Goal: Task Accomplishment & Management: Manage account settings

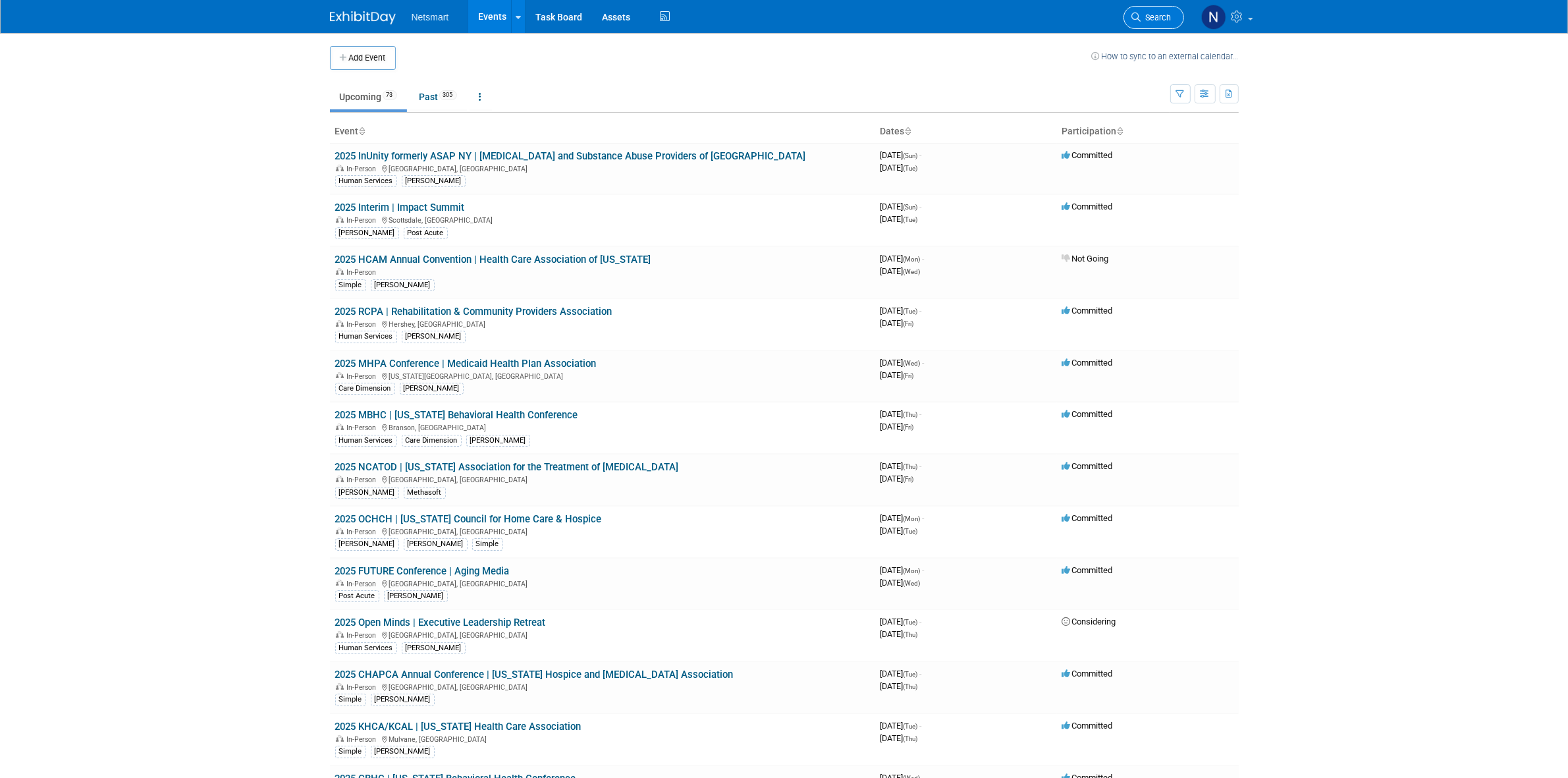
click at [1164, 11] on link "Search" at bounding box center [1153, 17] width 61 height 23
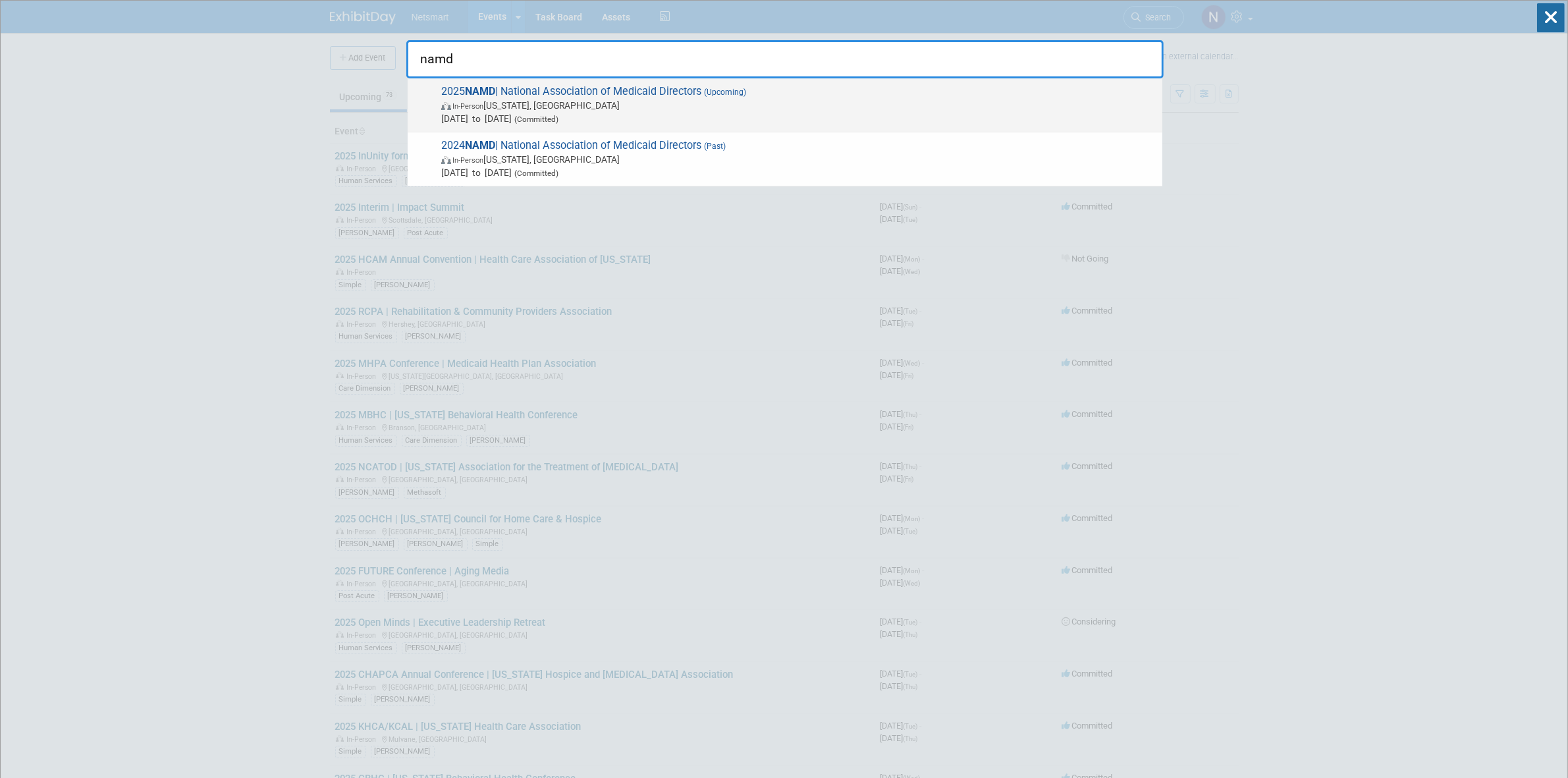
type input "namd"
click at [597, 100] on span "In-Person [US_STATE], [GEOGRAPHIC_DATA]" at bounding box center [798, 105] width 715 height 13
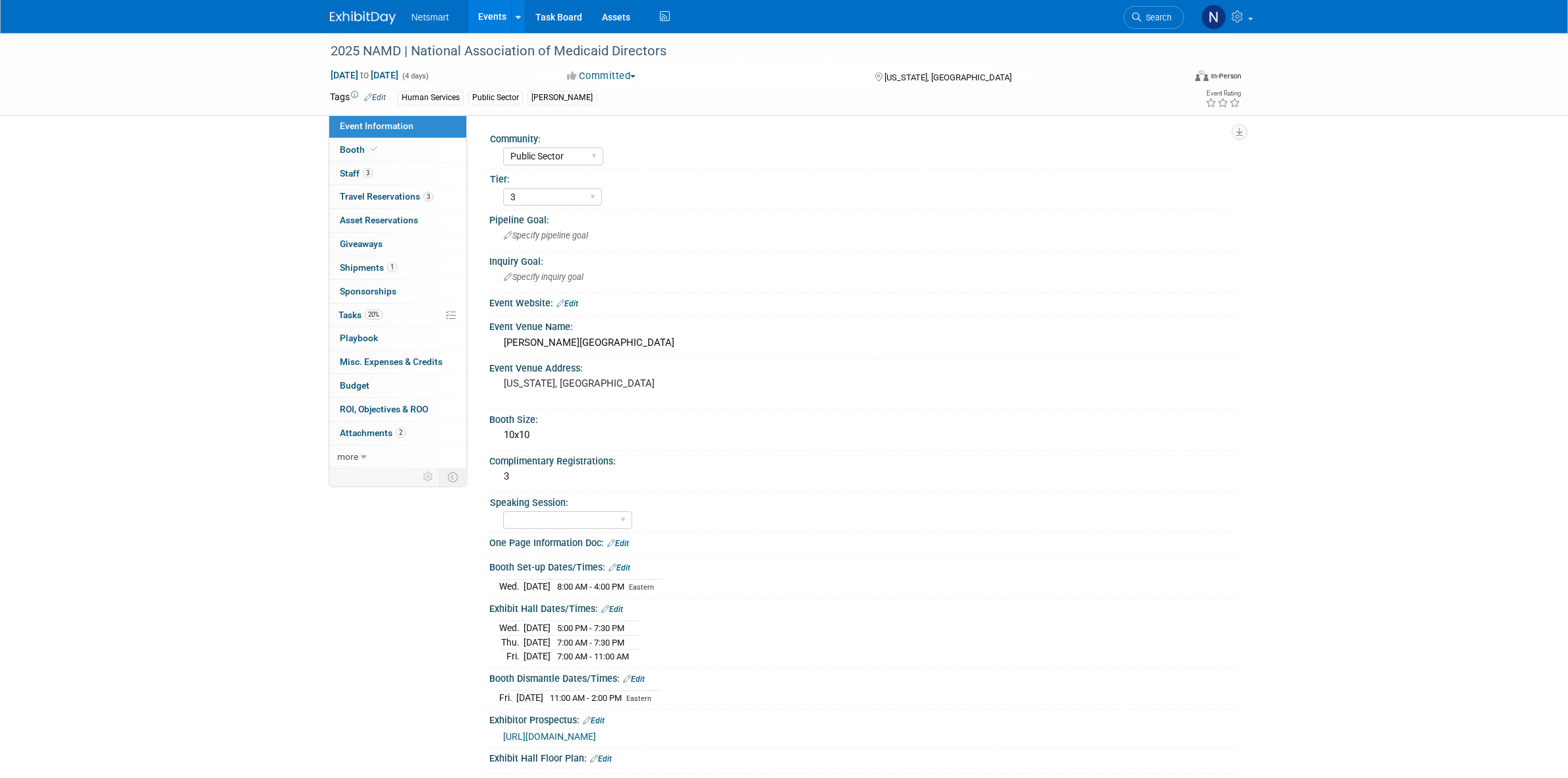
select select "Public Sector"
select select "3"
click at [531, 468] on div "3" at bounding box center [864, 476] width 730 height 20
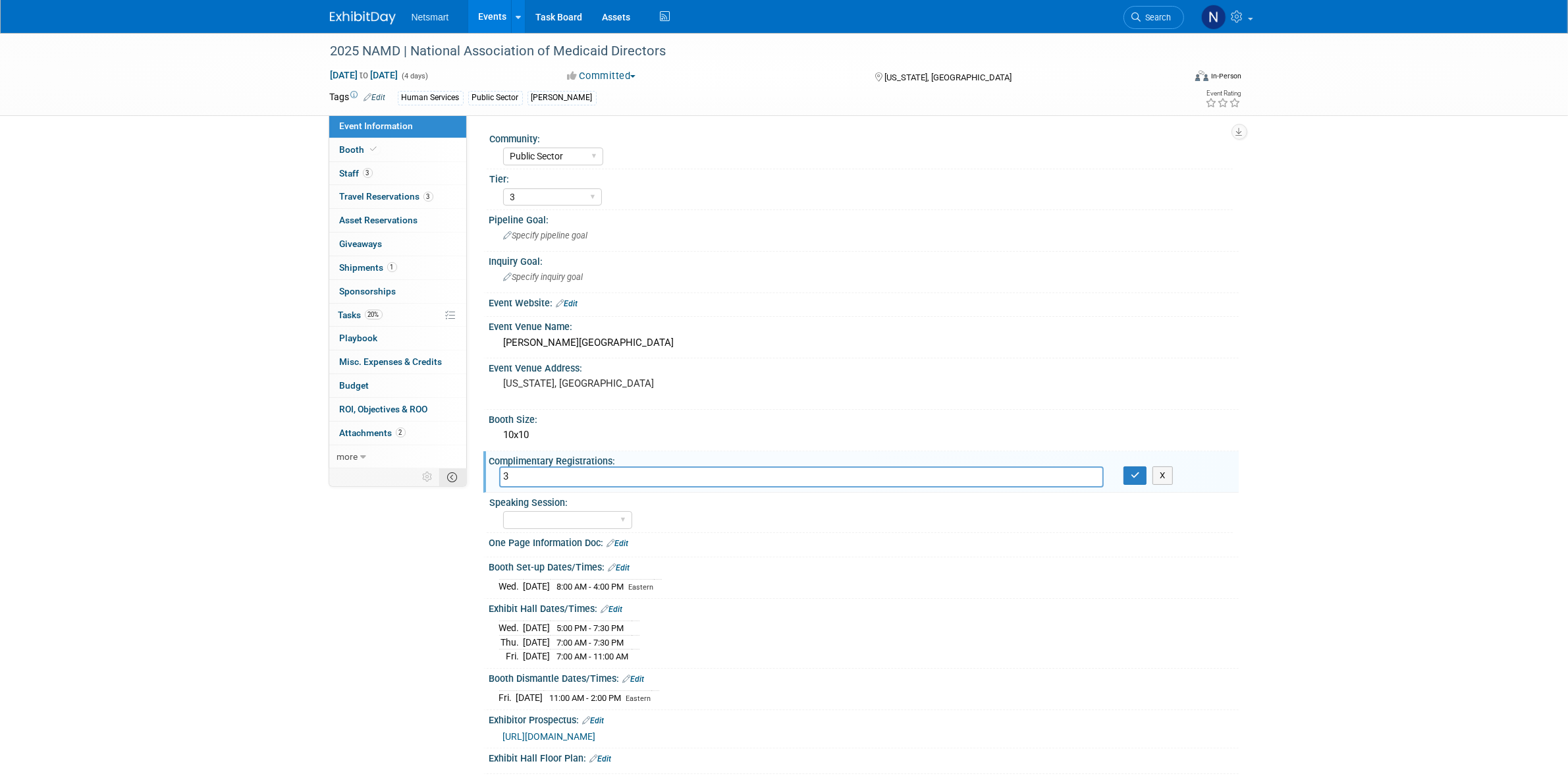
drag, startPoint x: 531, startPoint y: 468, endPoint x: 465, endPoint y: 471, distance: 66.1
click at [465, 471] on div "Event Information Event Info Booth Booth 3 Staff 3 Staff 3 Travel Reservations …" at bounding box center [784, 435] width 929 height 803
type input "0; $1300 per registrant"
drag, startPoint x: 1137, startPoint y: 467, endPoint x: 1118, endPoint y: 491, distance: 30.6
click at [1137, 471] on icon "button" at bounding box center [1135, 475] width 9 height 9
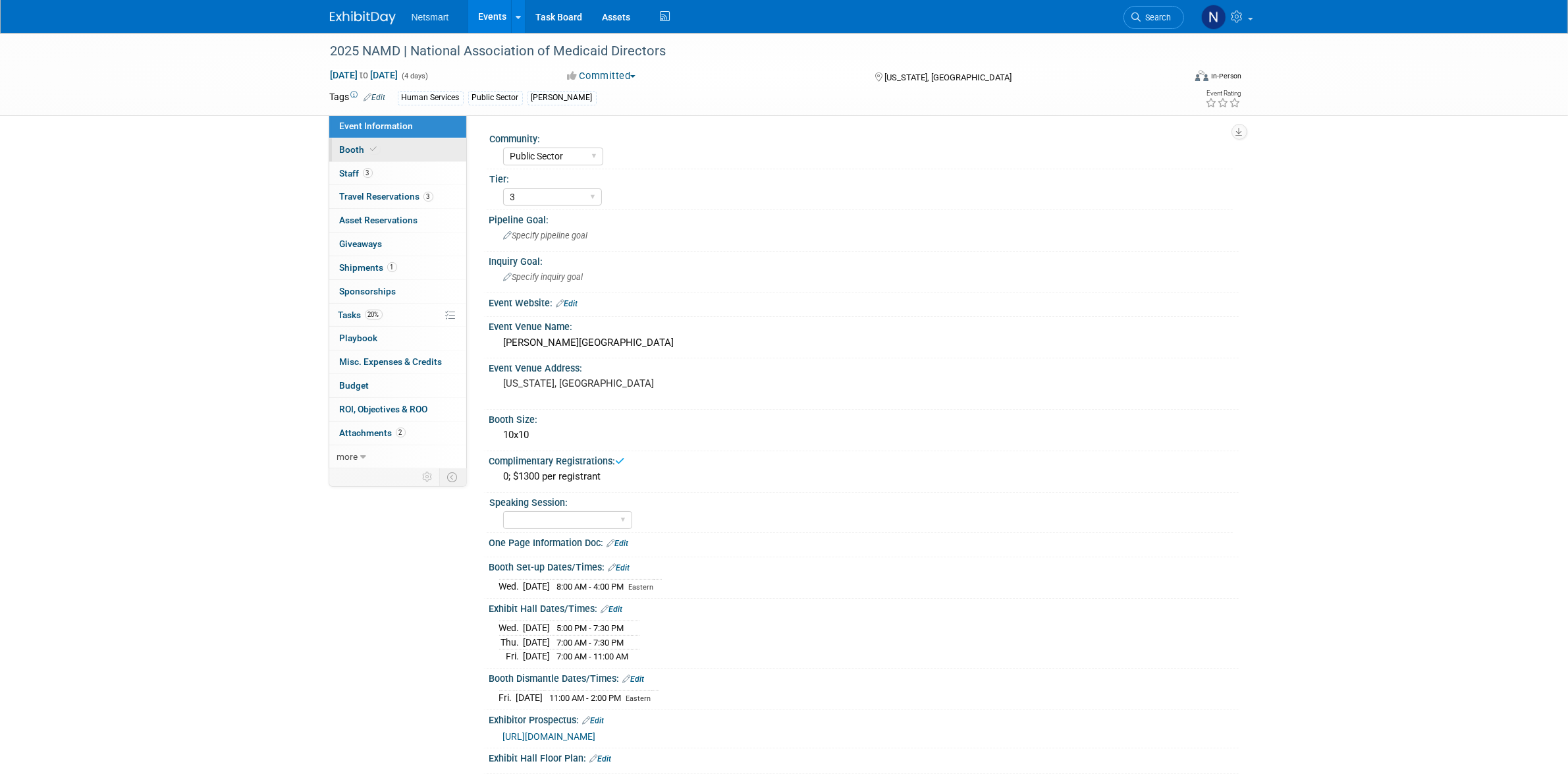
click at [393, 153] on link "Booth" at bounding box center [397, 149] width 137 height 23
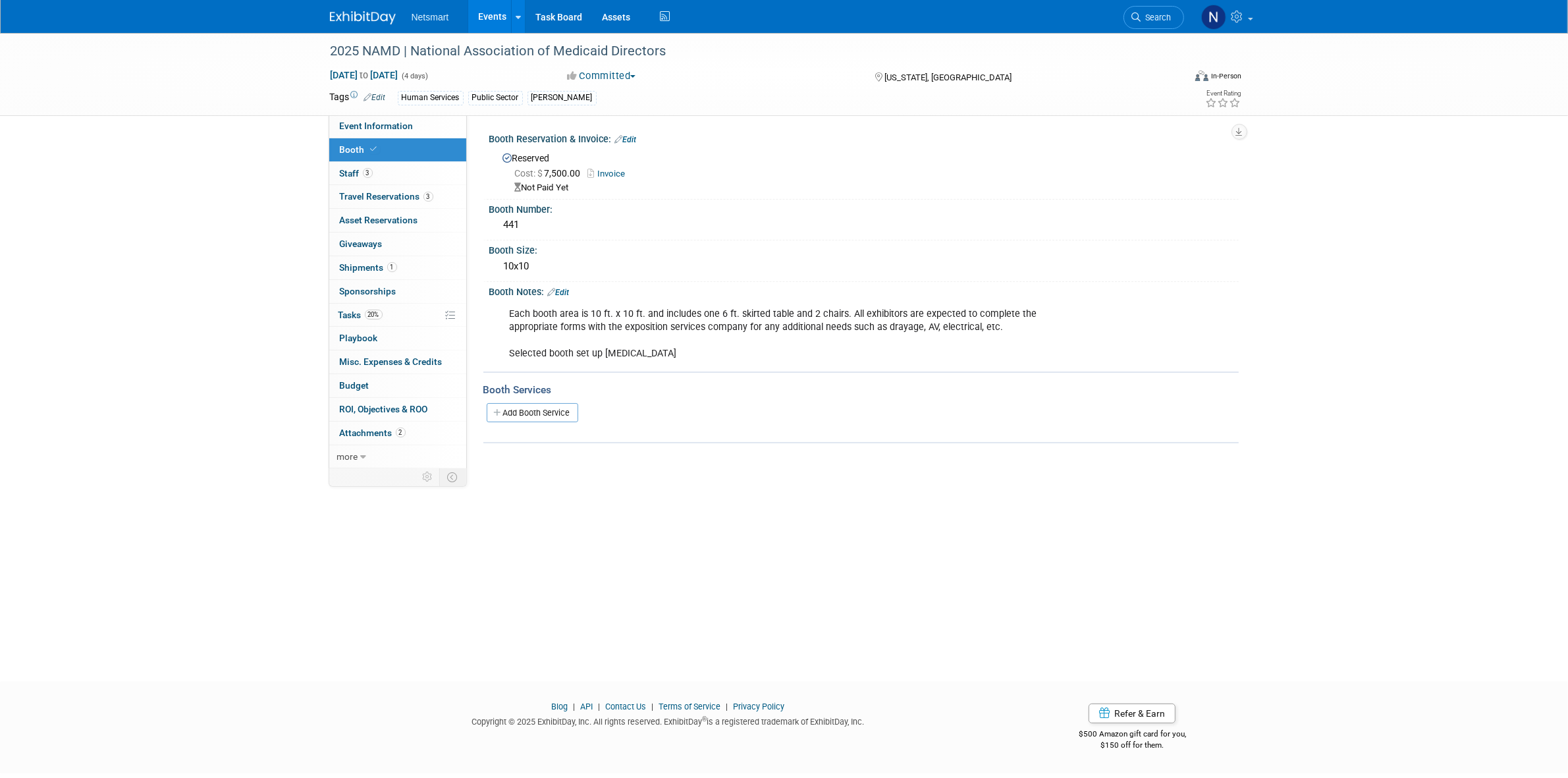
click at [611, 169] on link "Invoice" at bounding box center [610, 174] width 44 height 10
click at [406, 123] on span "Event Information" at bounding box center [376, 126] width 74 height 11
select select "Public Sector"
select select "3"
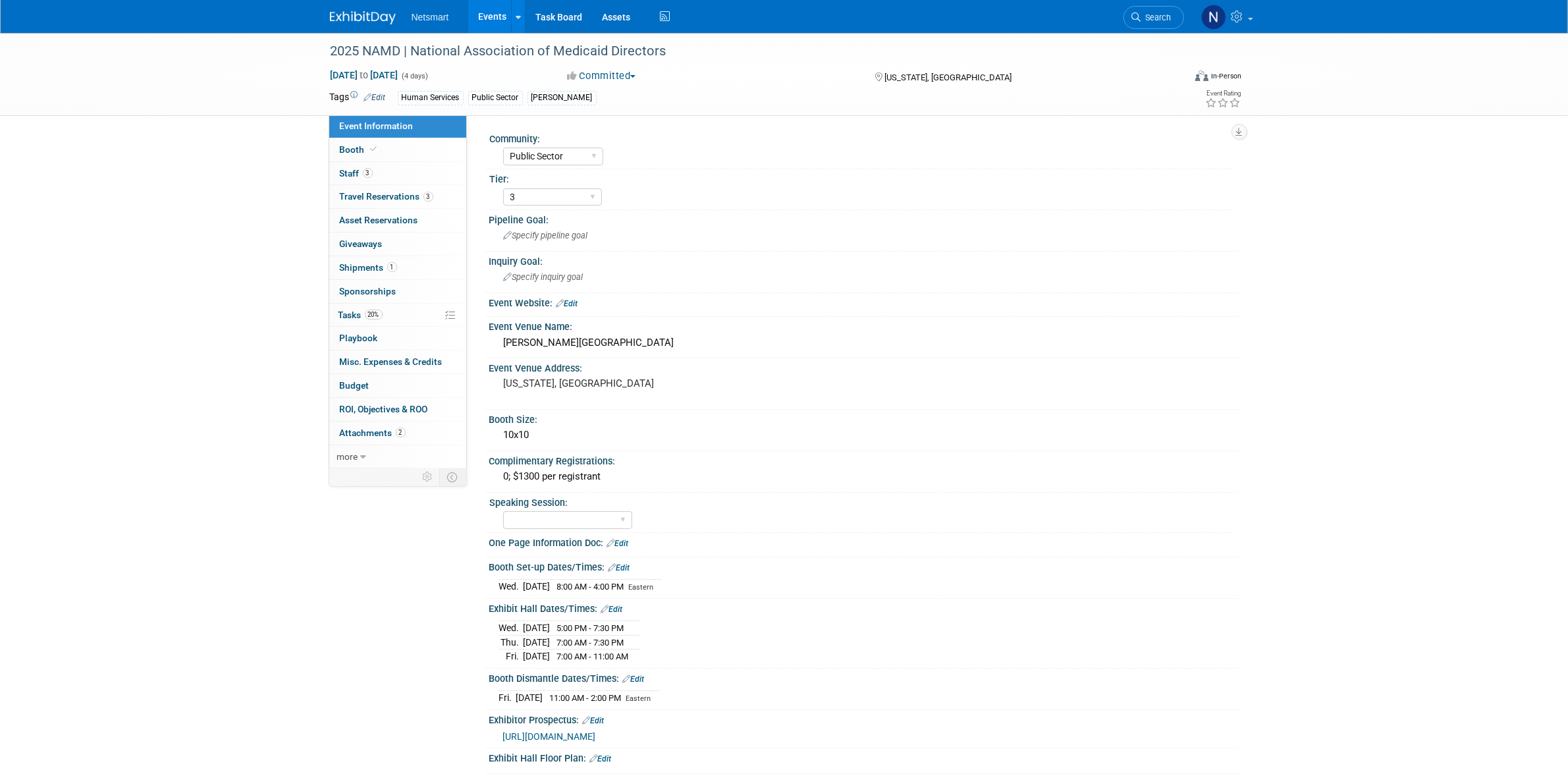
click at [596, 739] on span "https://events.medicaiddirectors.org/wp-content/uploads/2025/04/NAMD2025_prospe…" at bounding box center [549, 736] width 92 height 11
click at [1146, 22] on span "Search" at bounding box center [1156, 17] width 30 height 10
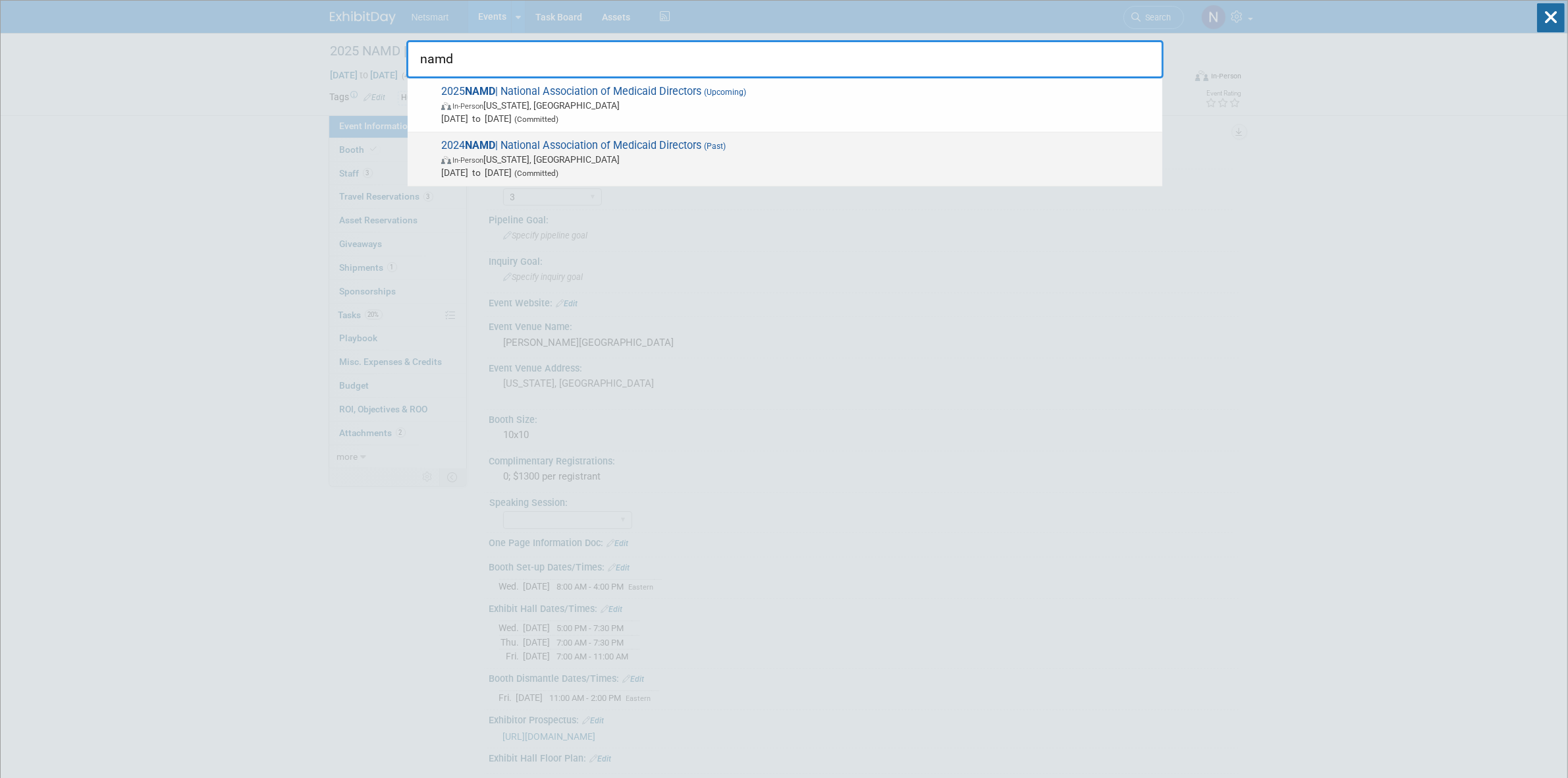
type input "namd"
click at [509, 153] on span "In-Person Washington, DC" at bounding box center [798, 159] width 715 height 13
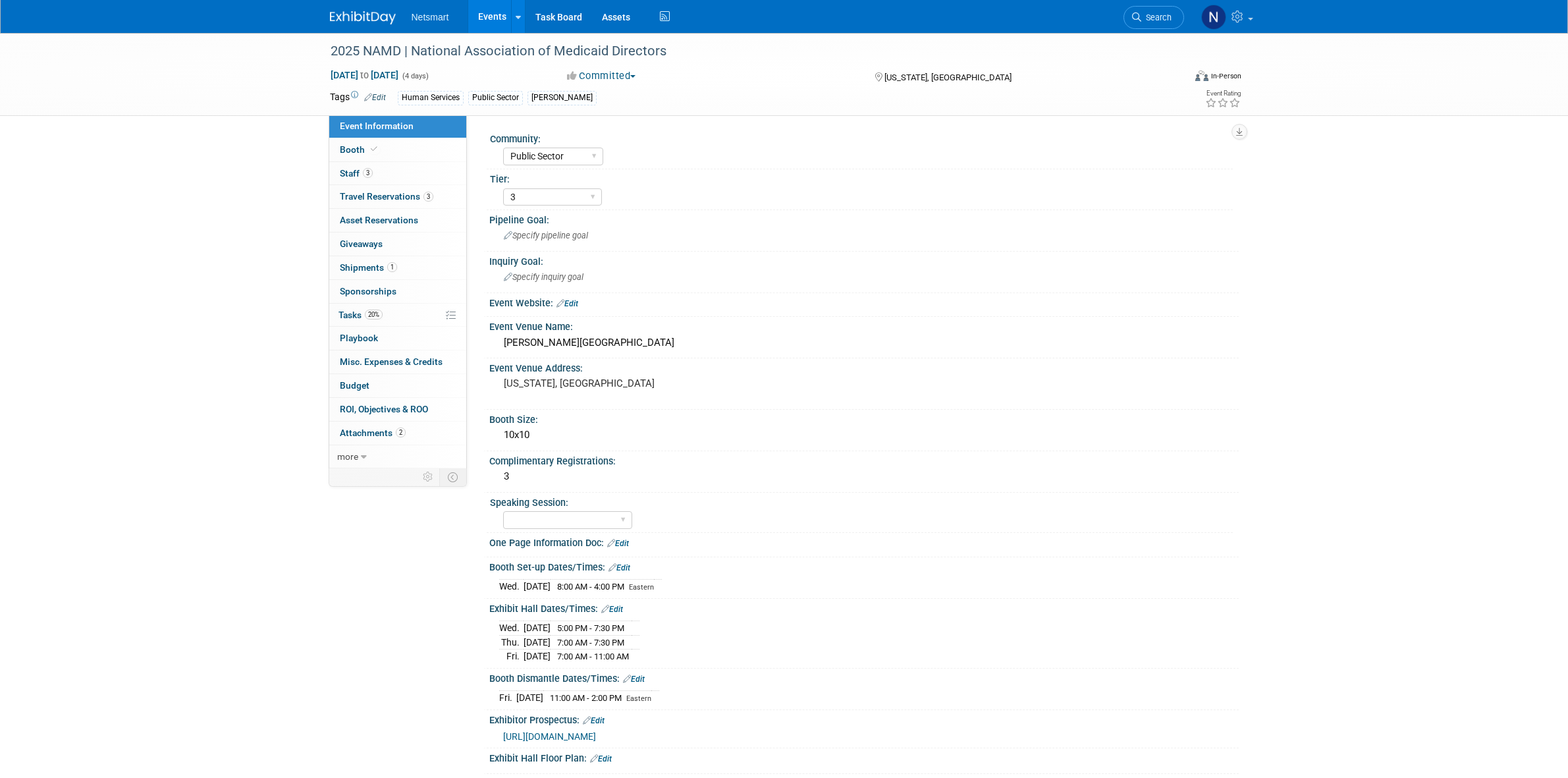
select select "Public Sector"
select select "3"
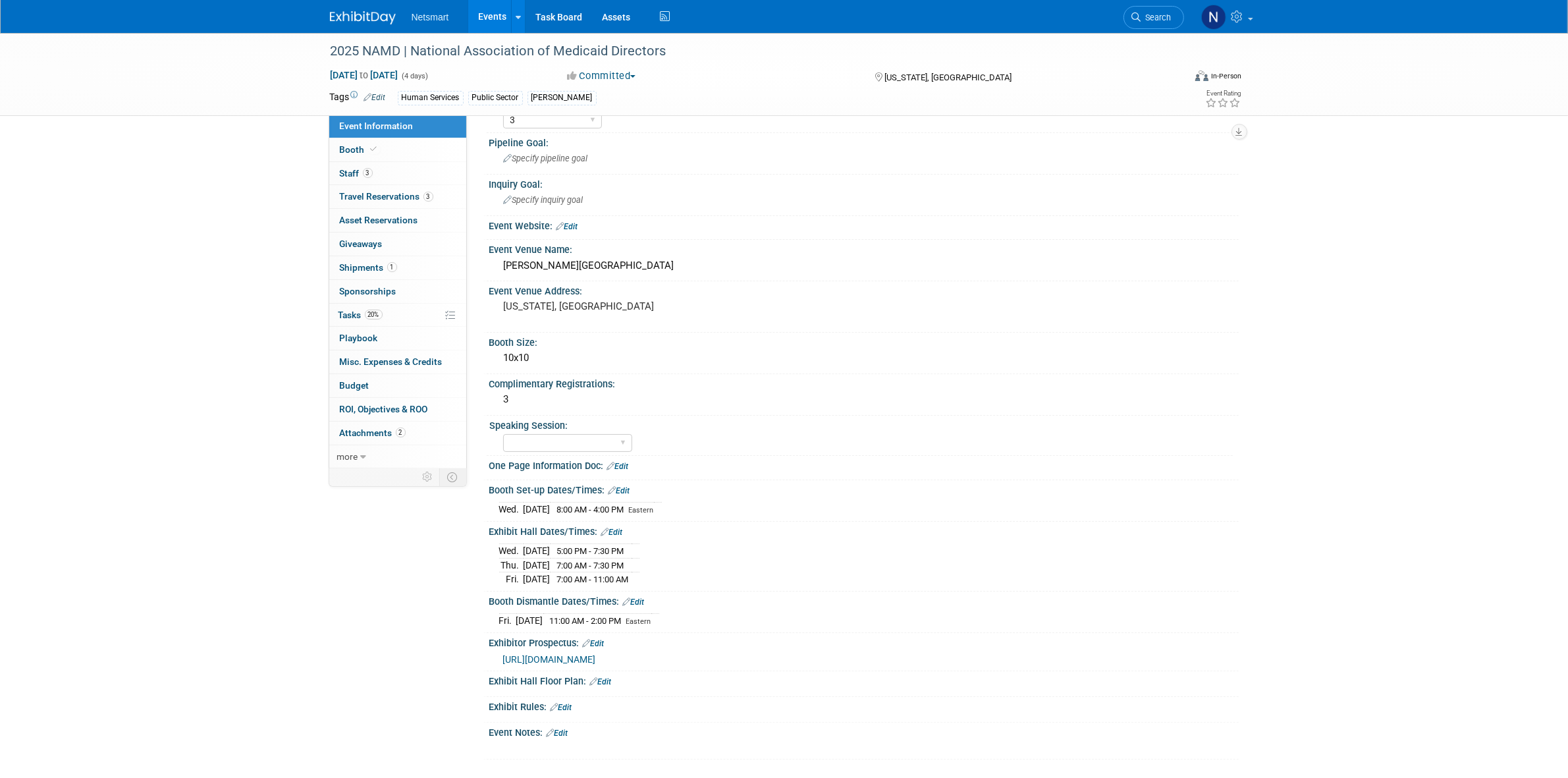
scroll to position [200, 0]
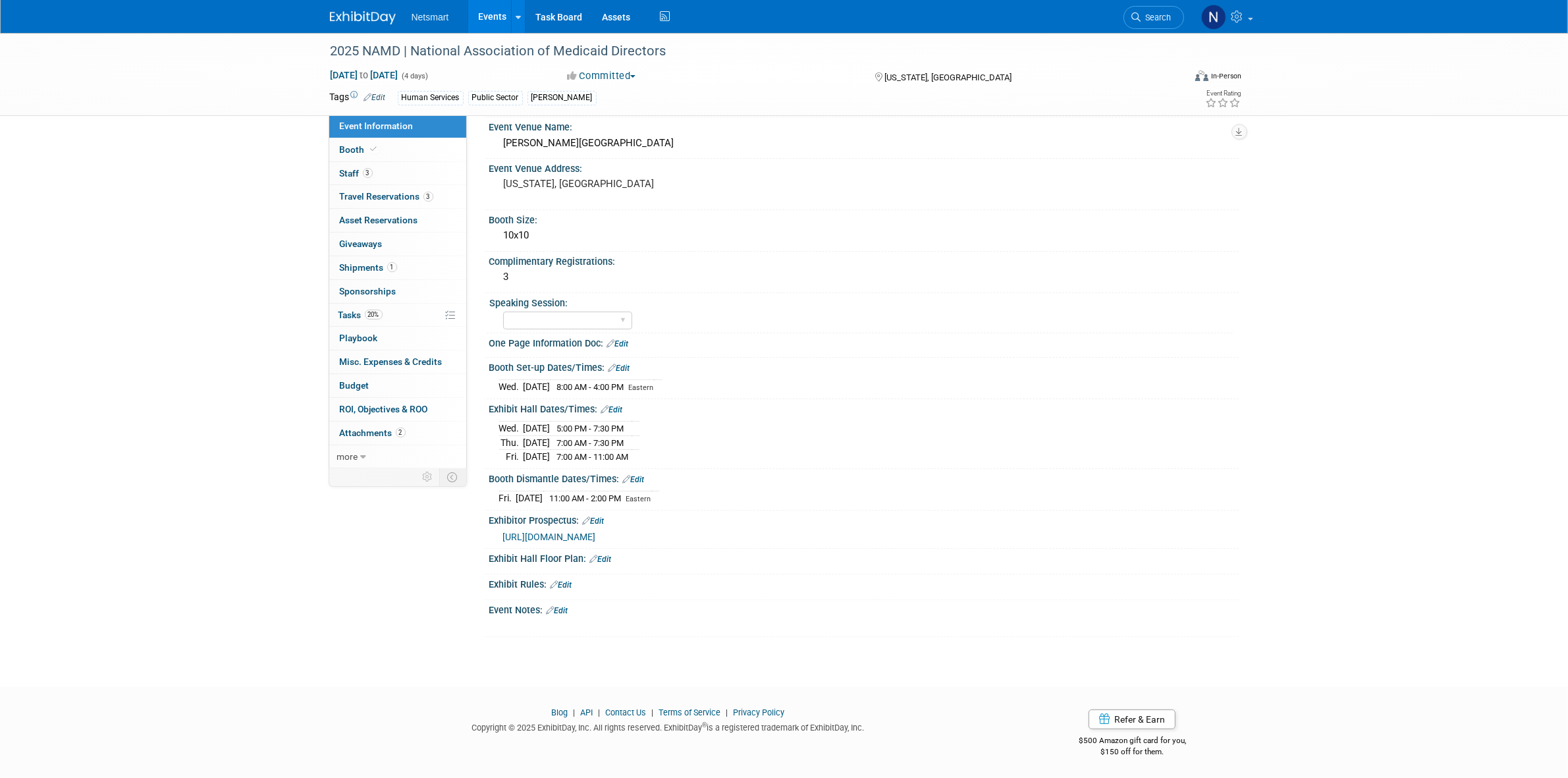
click at [567, 608] on link "Edit" at bounding box center [557, 610] width 22 height 9
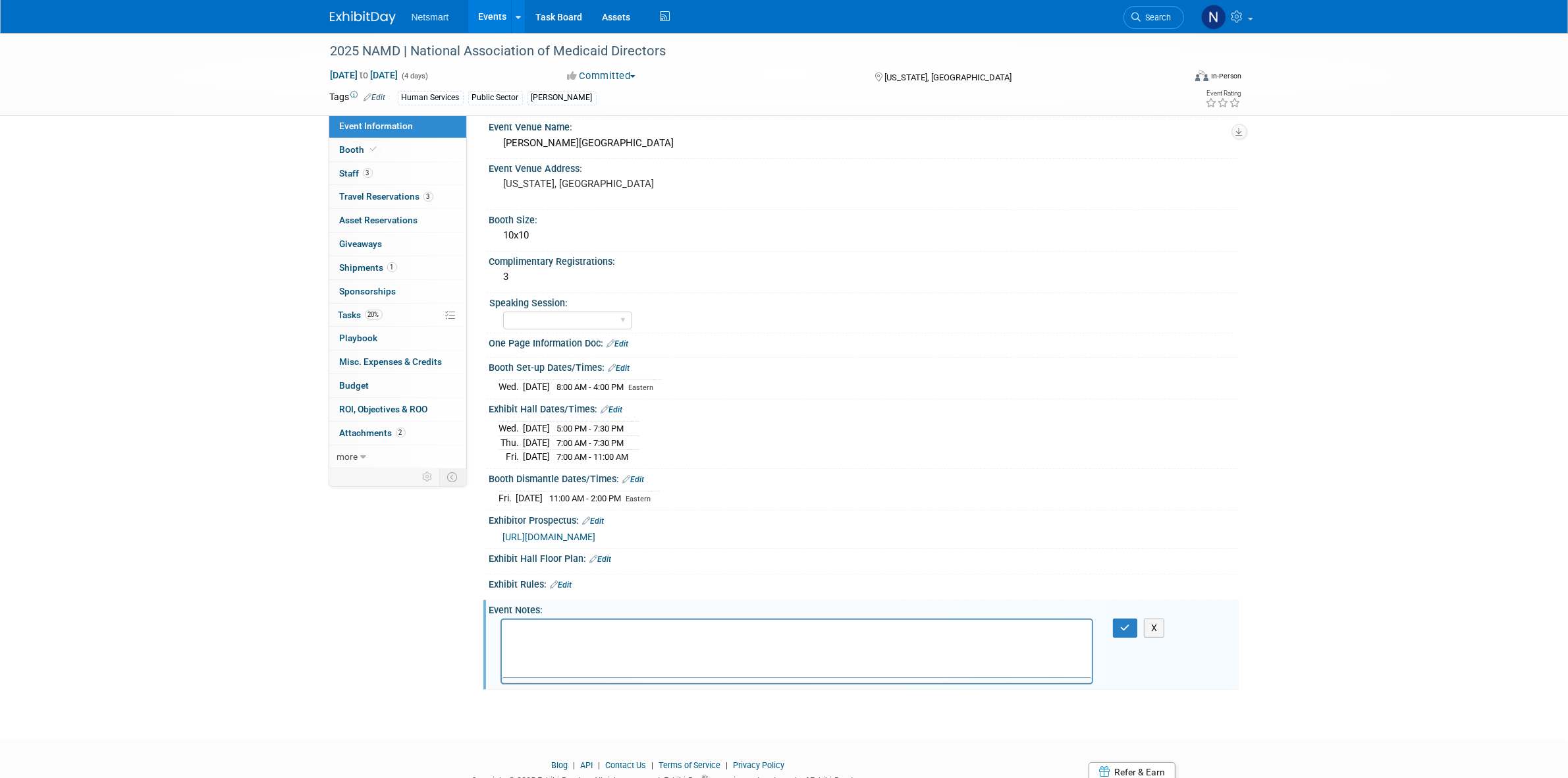
scroll to position [0, 0]
click at [1123, 623] on icon "button" at bounding box center [1125, 627] width 10 height 9
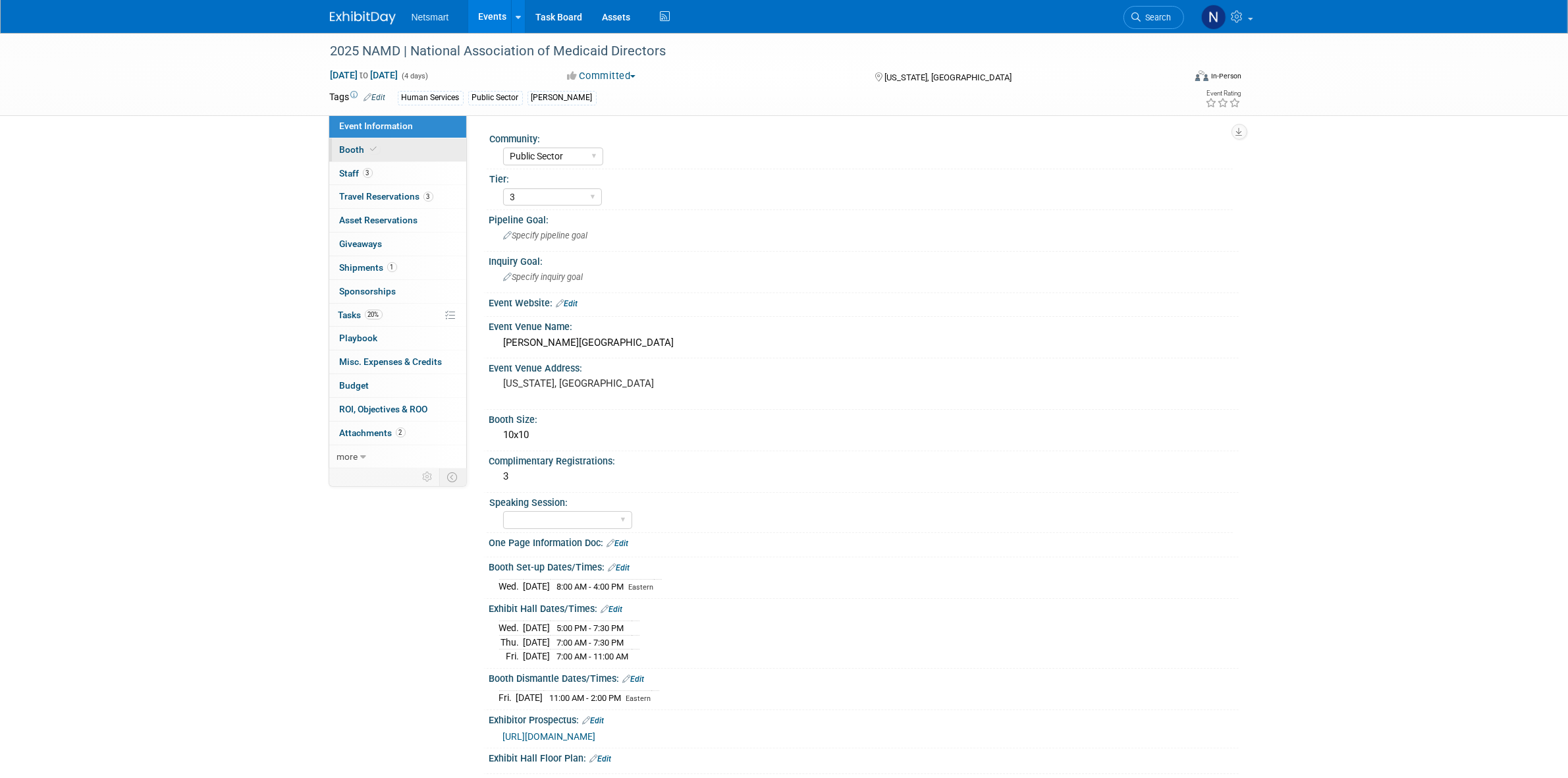
click at [409, 150] on link "Booth" at bounding box center [397, 149] width 137 height 23
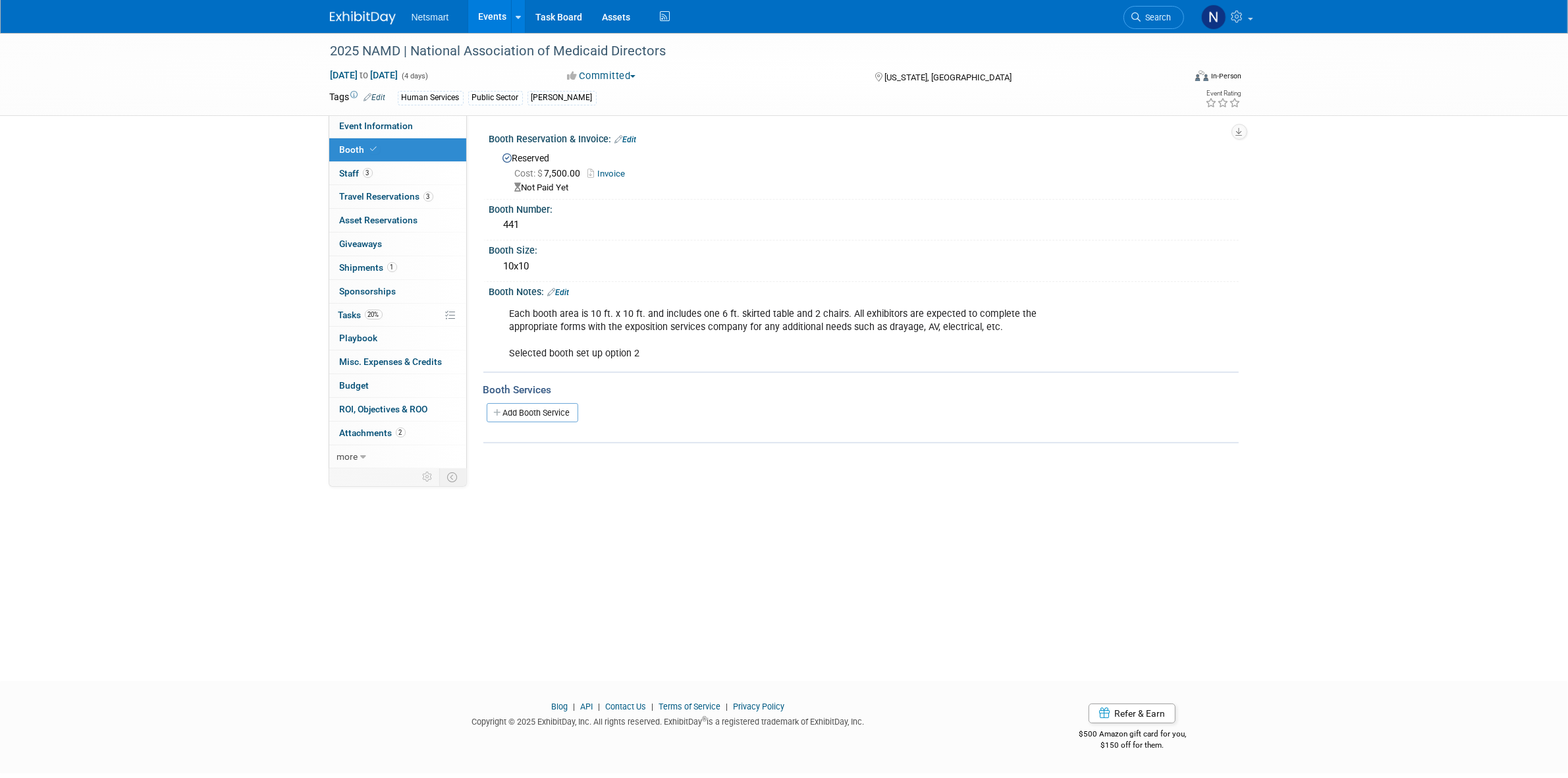
click at [612, 174] on link "Invoice" at bounding box center [610, 174] width 44 height 10
click at [616, 170] on link "Invoice" at bounding box center [610, 174] width 44 height 10
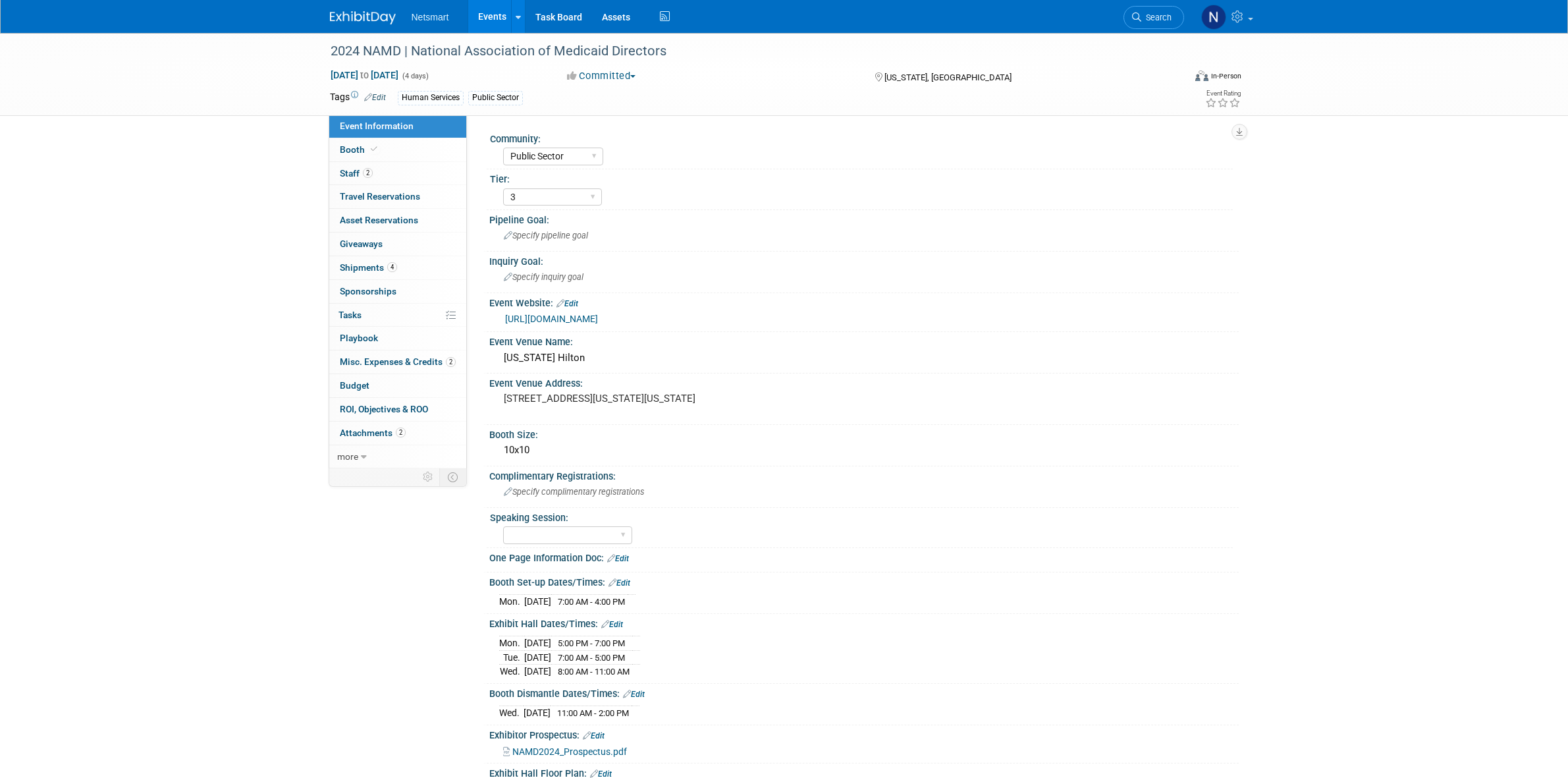
select select "Public Sector"
select select "3"
click at [402, 171] on link "2 Staff 2" at bounding box center [397, 174] width 137 height 23
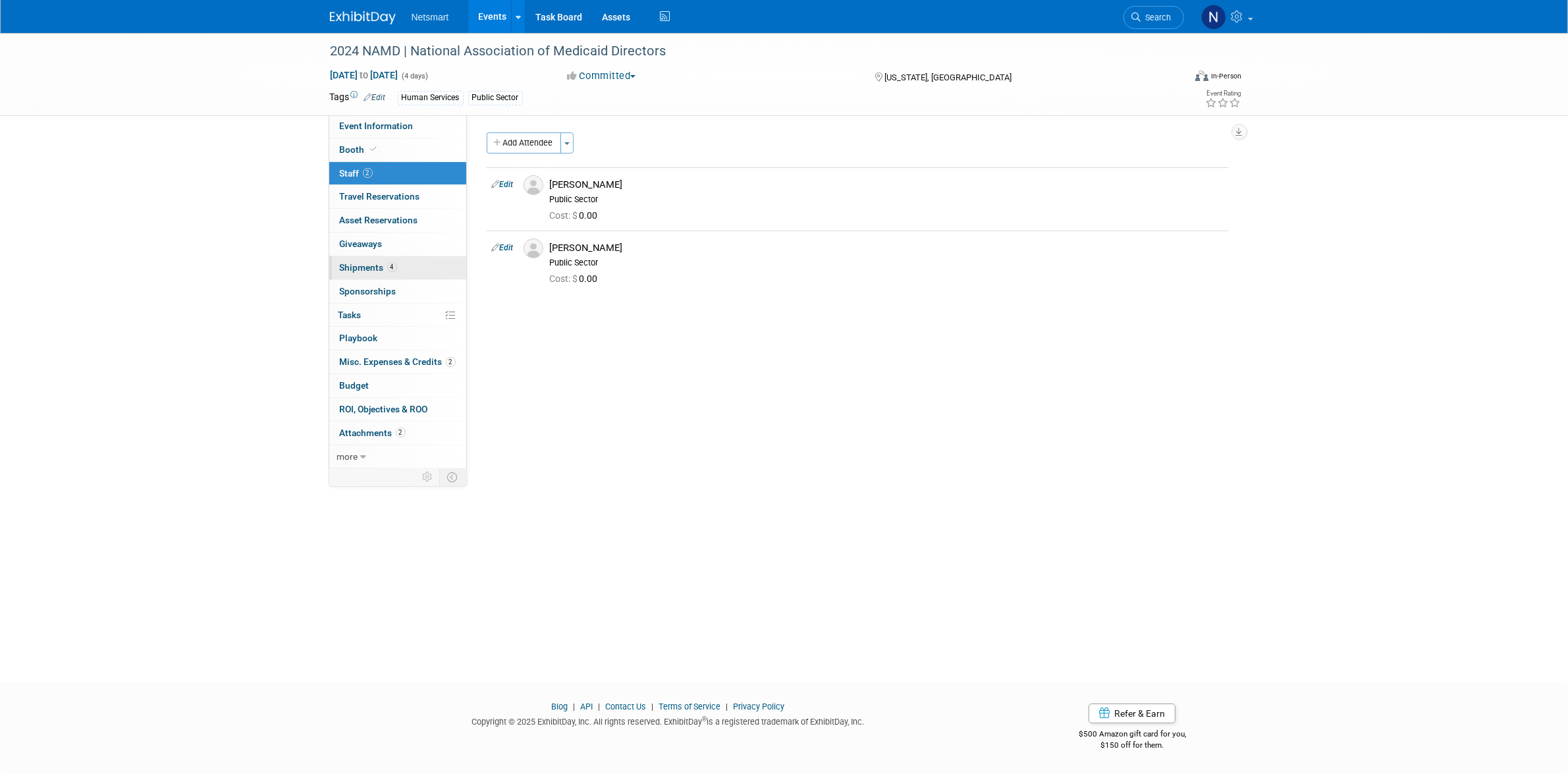
click at [390, 260] on link "4 Shipments 4" at bounding box center [397, 268] width 137 height 23
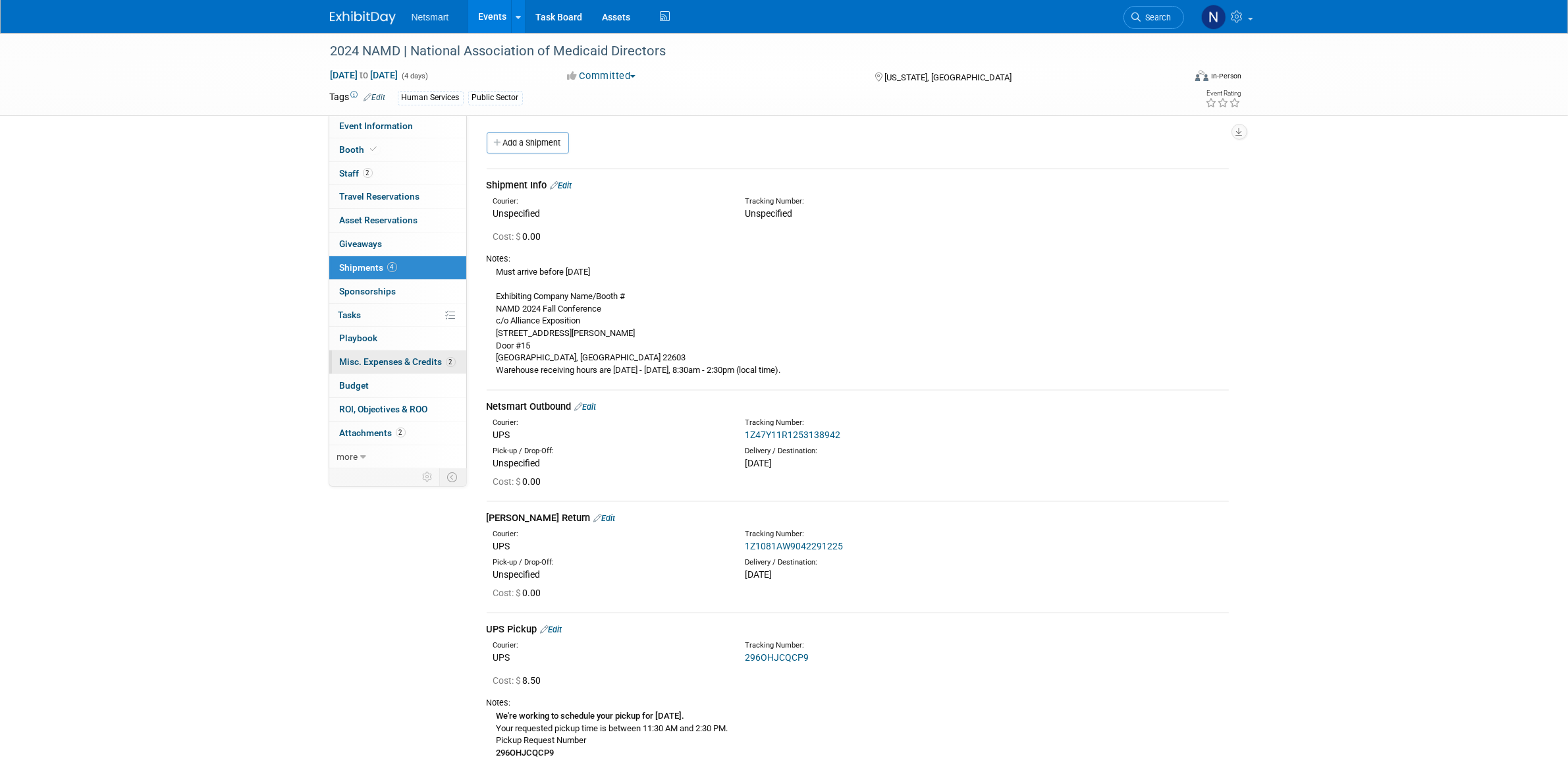
click at [393, 359] on span "Misc. Expenses & Credits 2" at bounding box center [397, 361] width 116 height 11
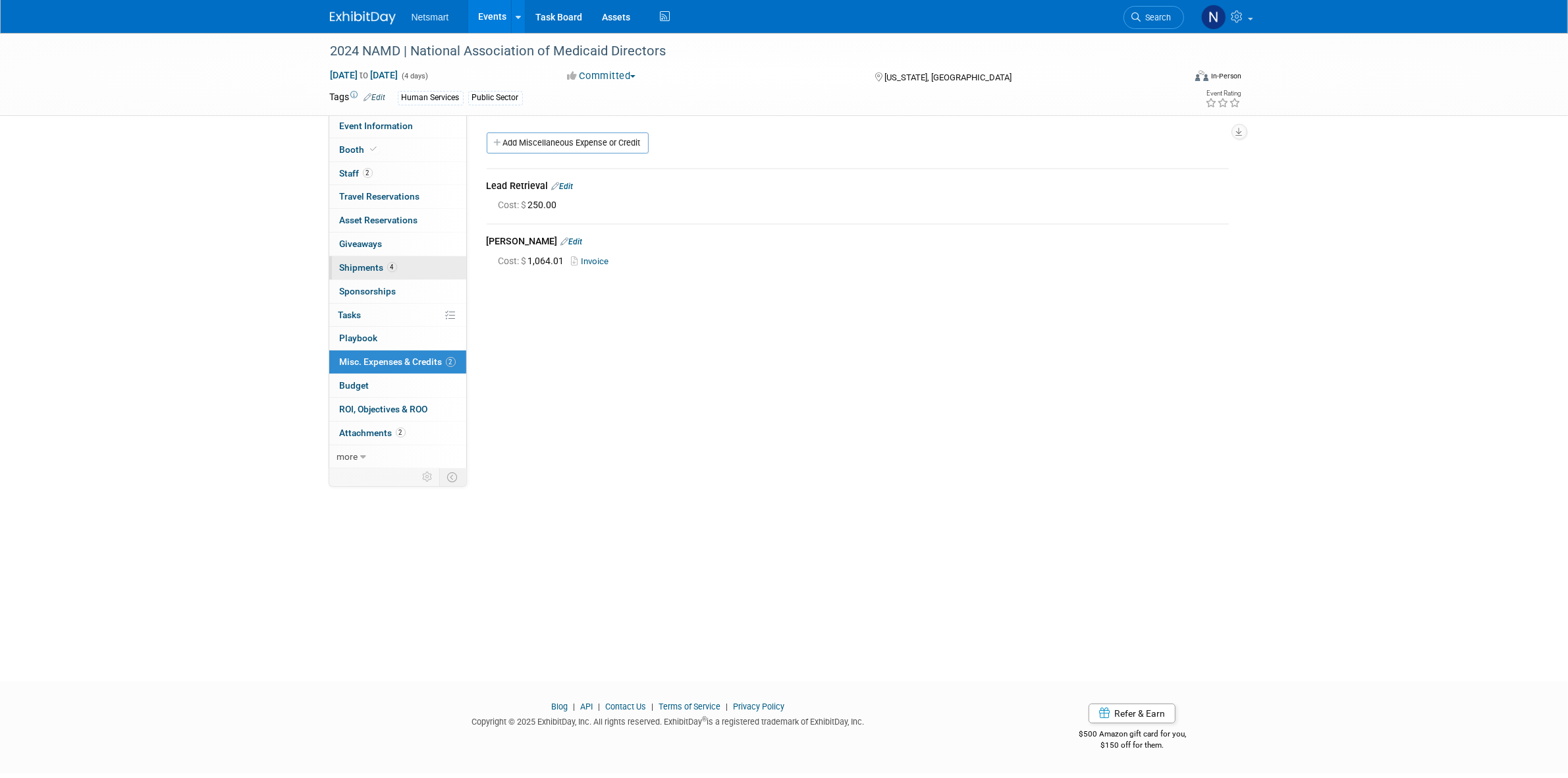
click at [390, 265] on span "4" at bounding box center [392, 267] width 10 height 10
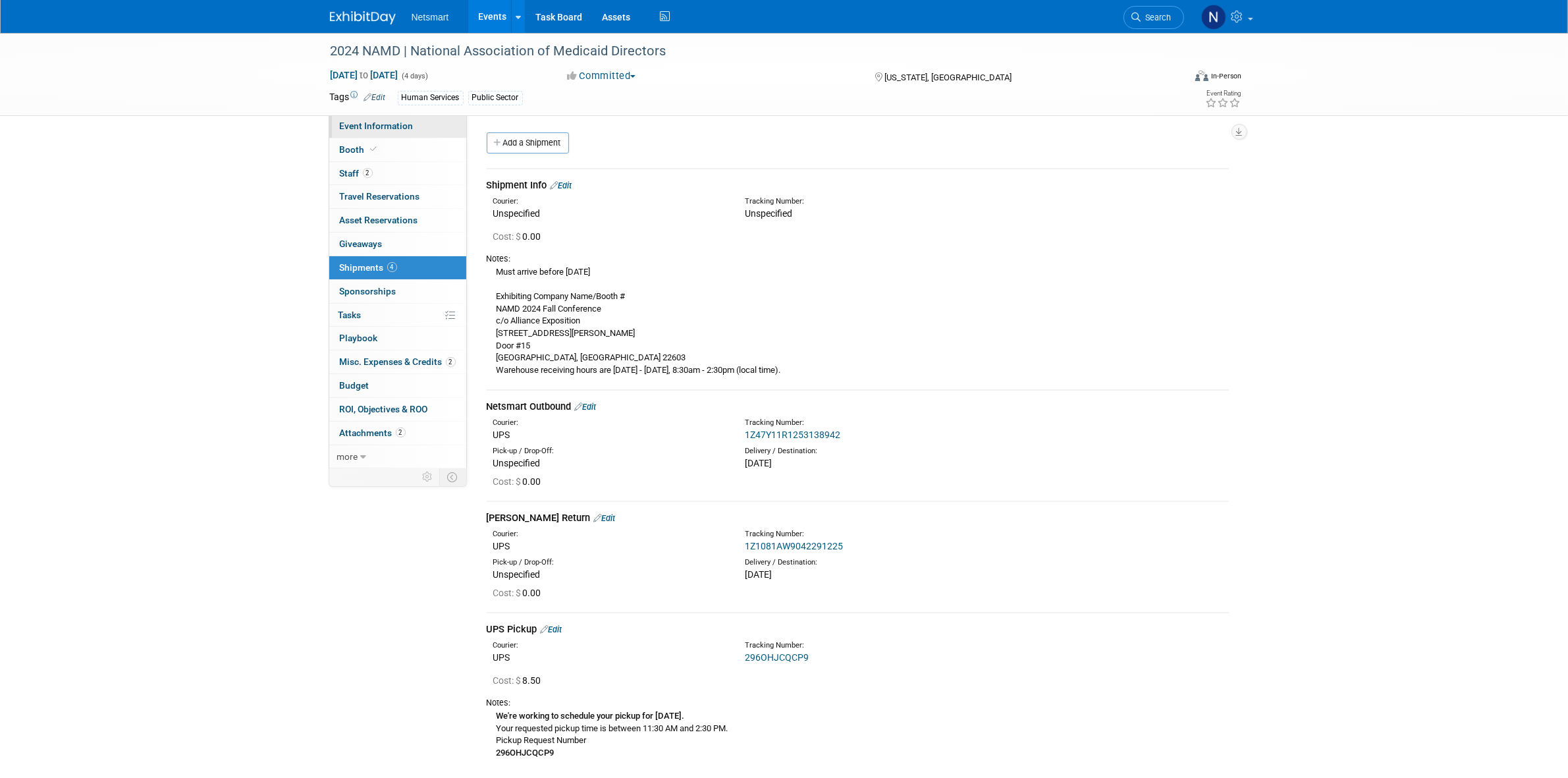
click at [408, 123] on span "Event Information" at bounding box center [376, 126] width 74 height 11
select select "Public Sector"
select select "3"
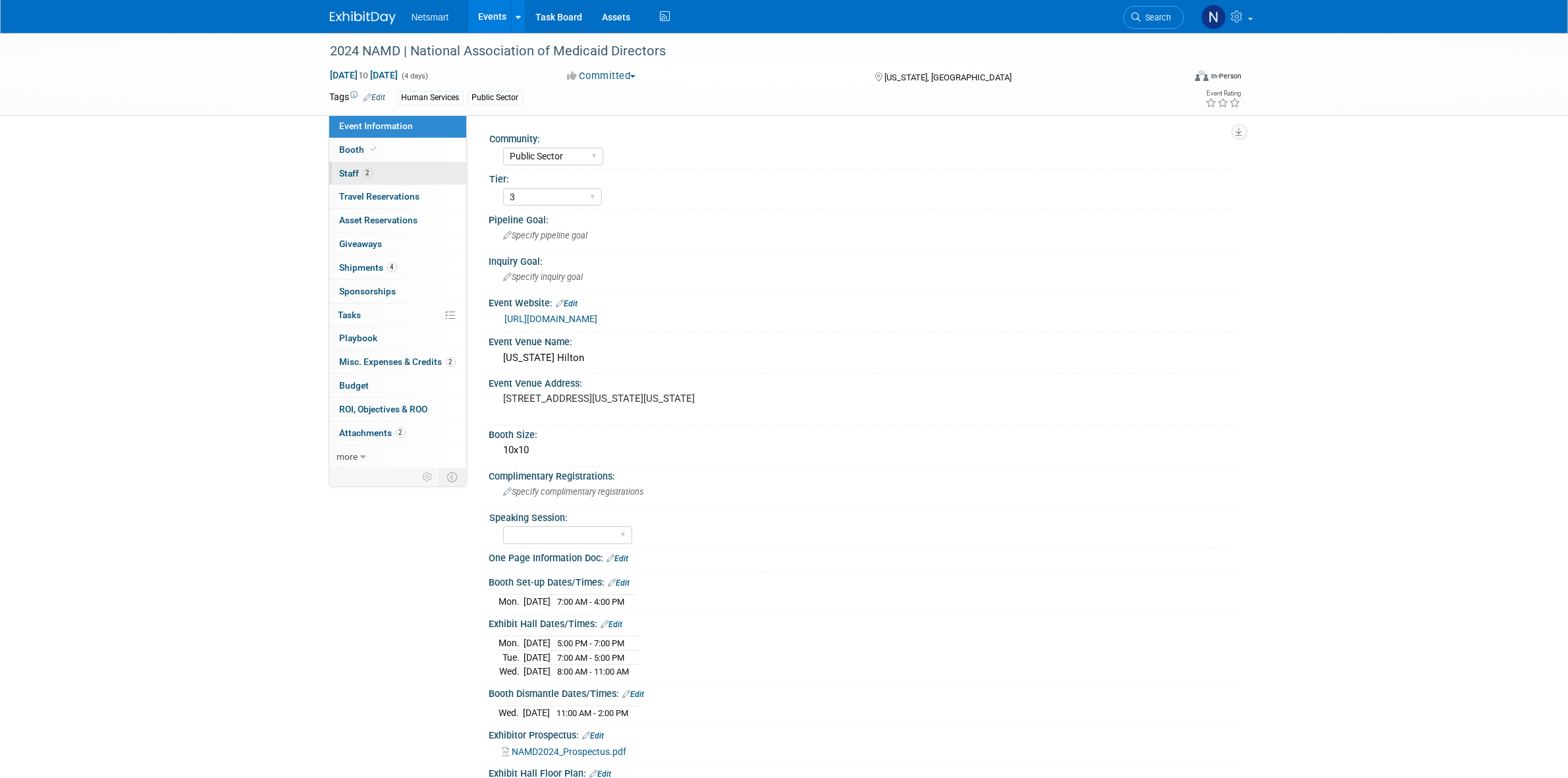
click at [405, 162] on link "2 Staff 2" at bounding box center [397, 174] width 137 height 23
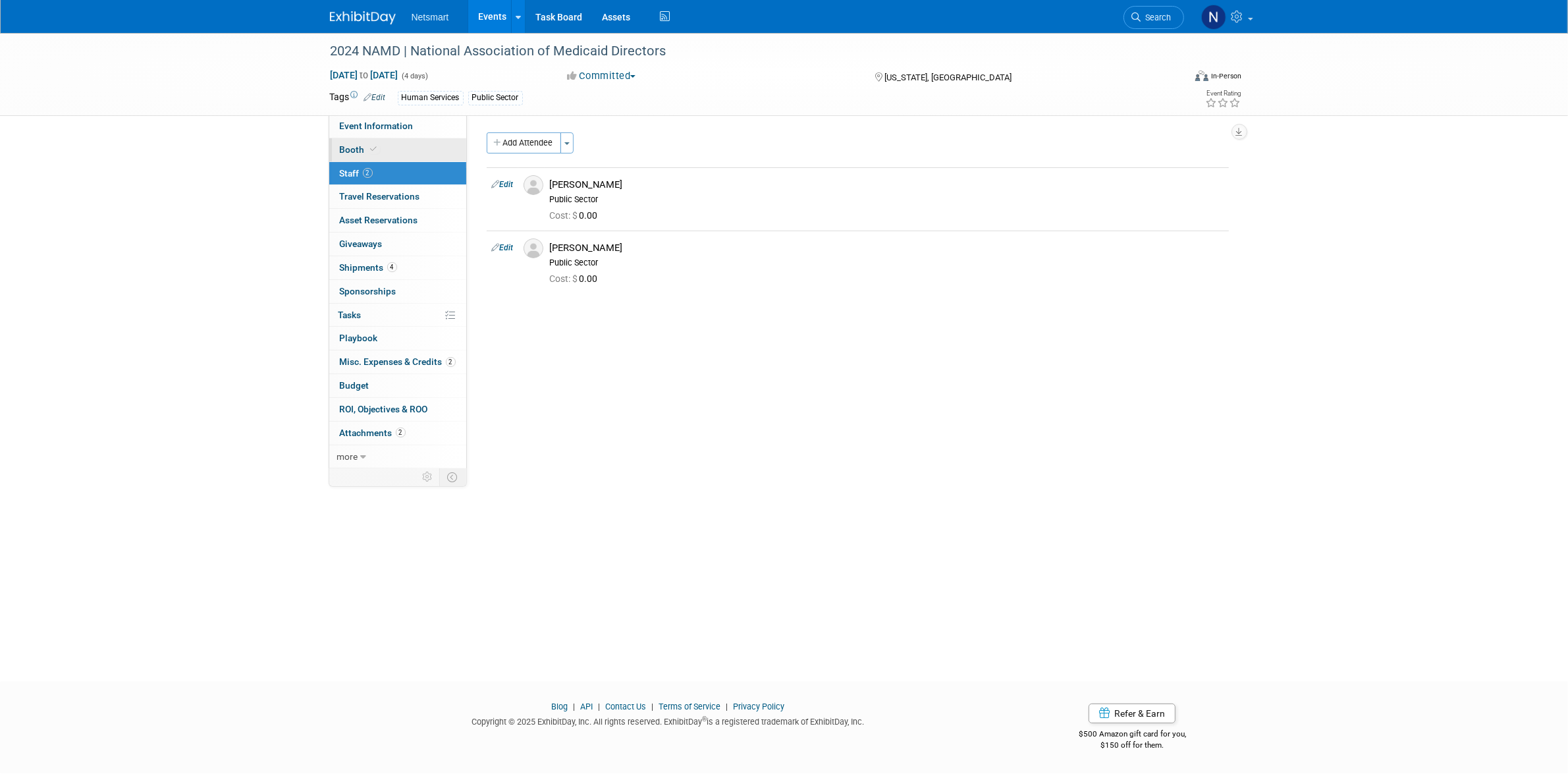
click at [400, 145] on link "Booth" at bounding box center [397, 149] width 137 height 23
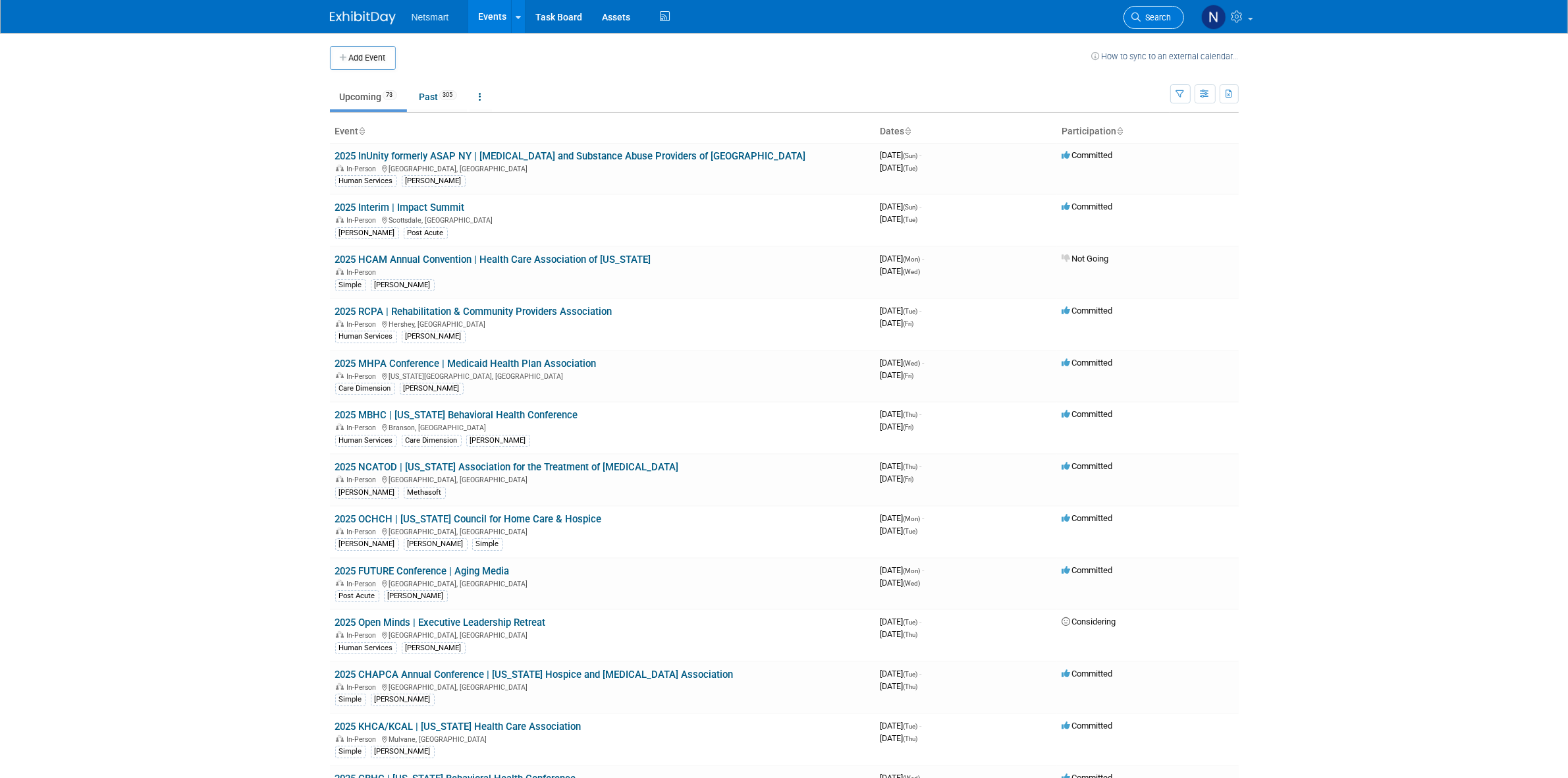
click at [1166, 19] on span "Search" at bounding box center [1156, 17] width 30 height 10
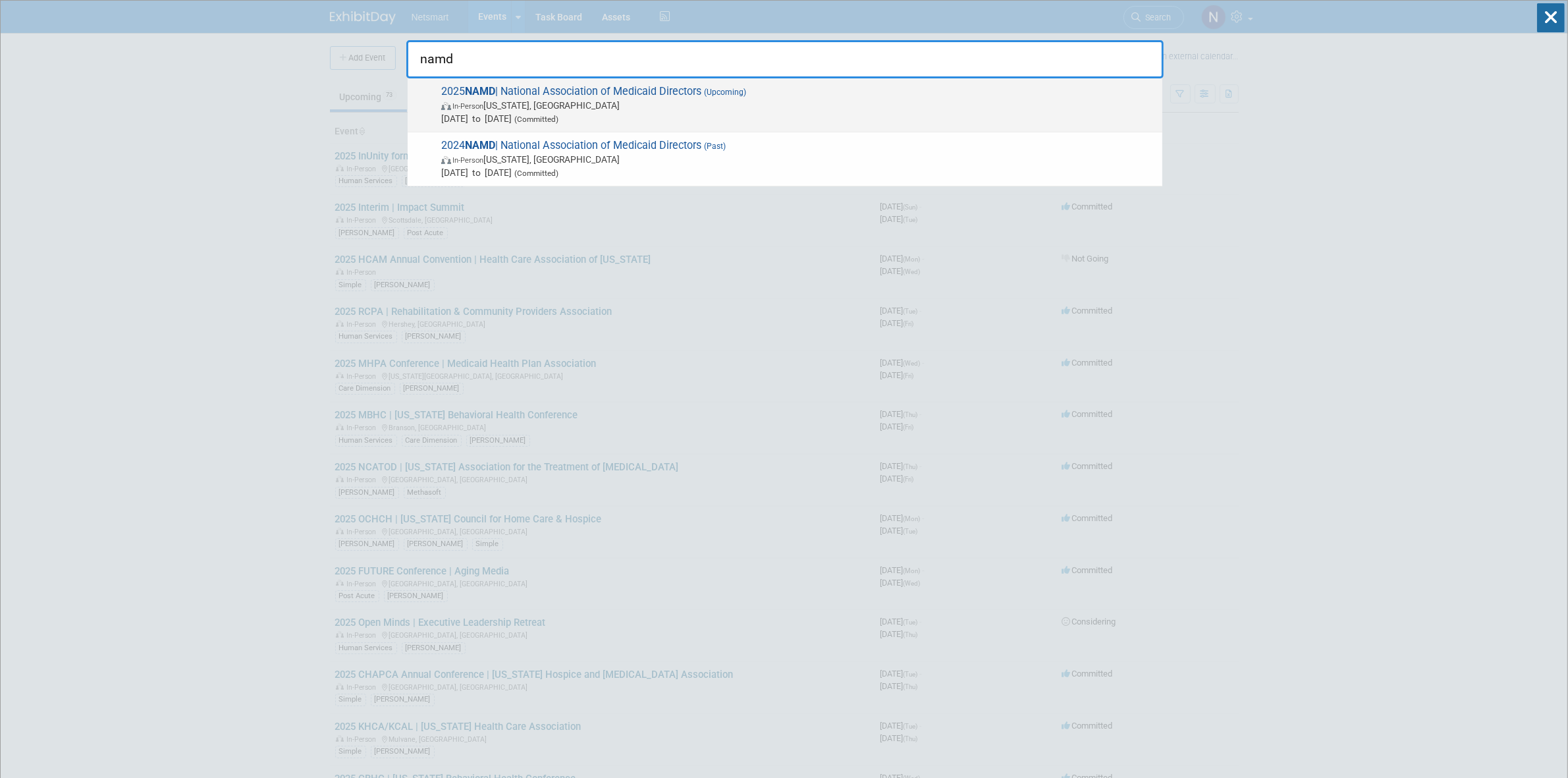
type input "namd"
click at [690, 99] on span "In-Person [US_STATE], [GEOGRAPHIC_DATA]" at bounding box center [798, 105] width 715 height 13
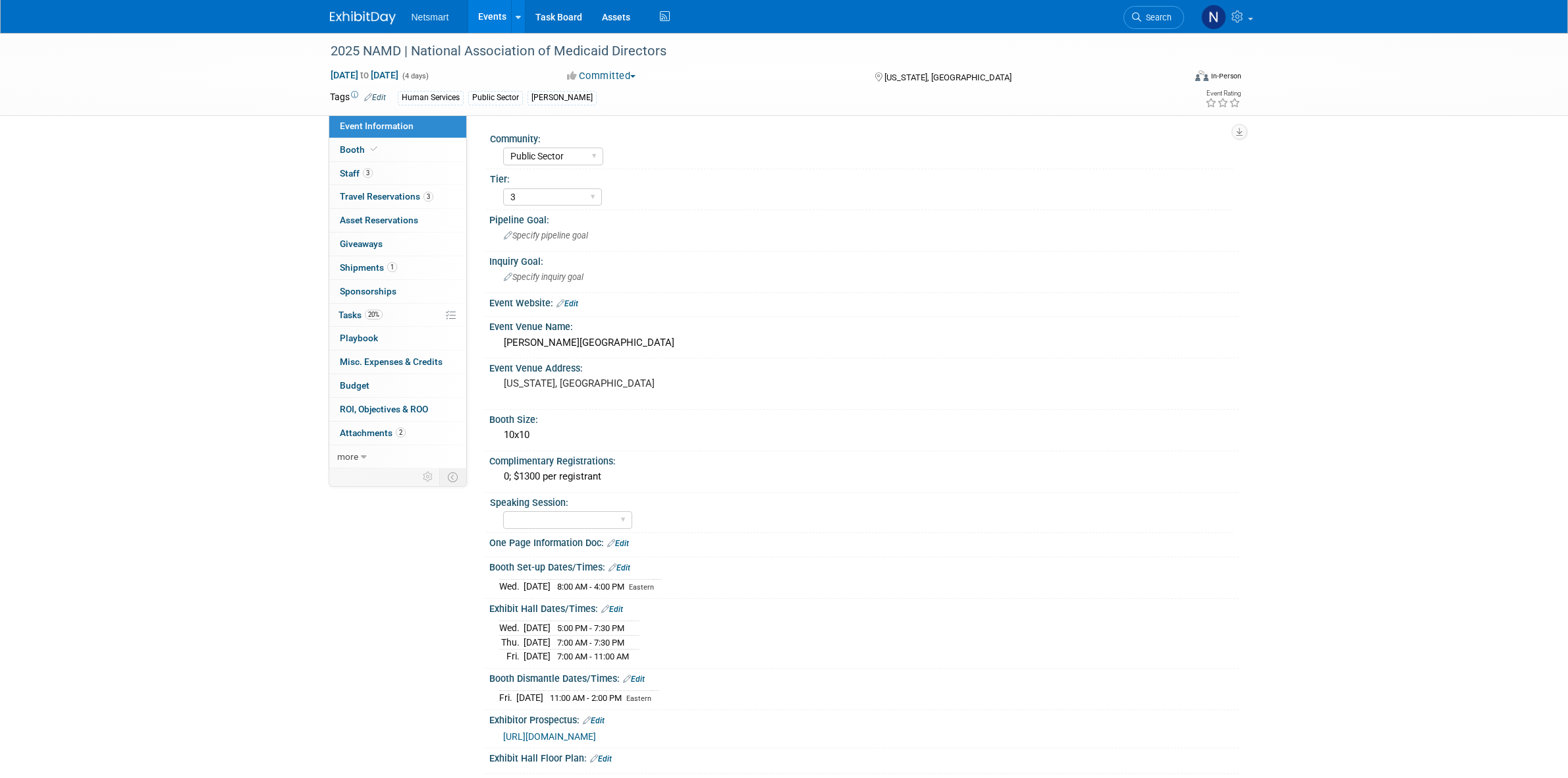
select select "Public Sector"
select select "3"
click at [401, 149] on link "Booth" at bounding box center [397, 149] width 137 height 23
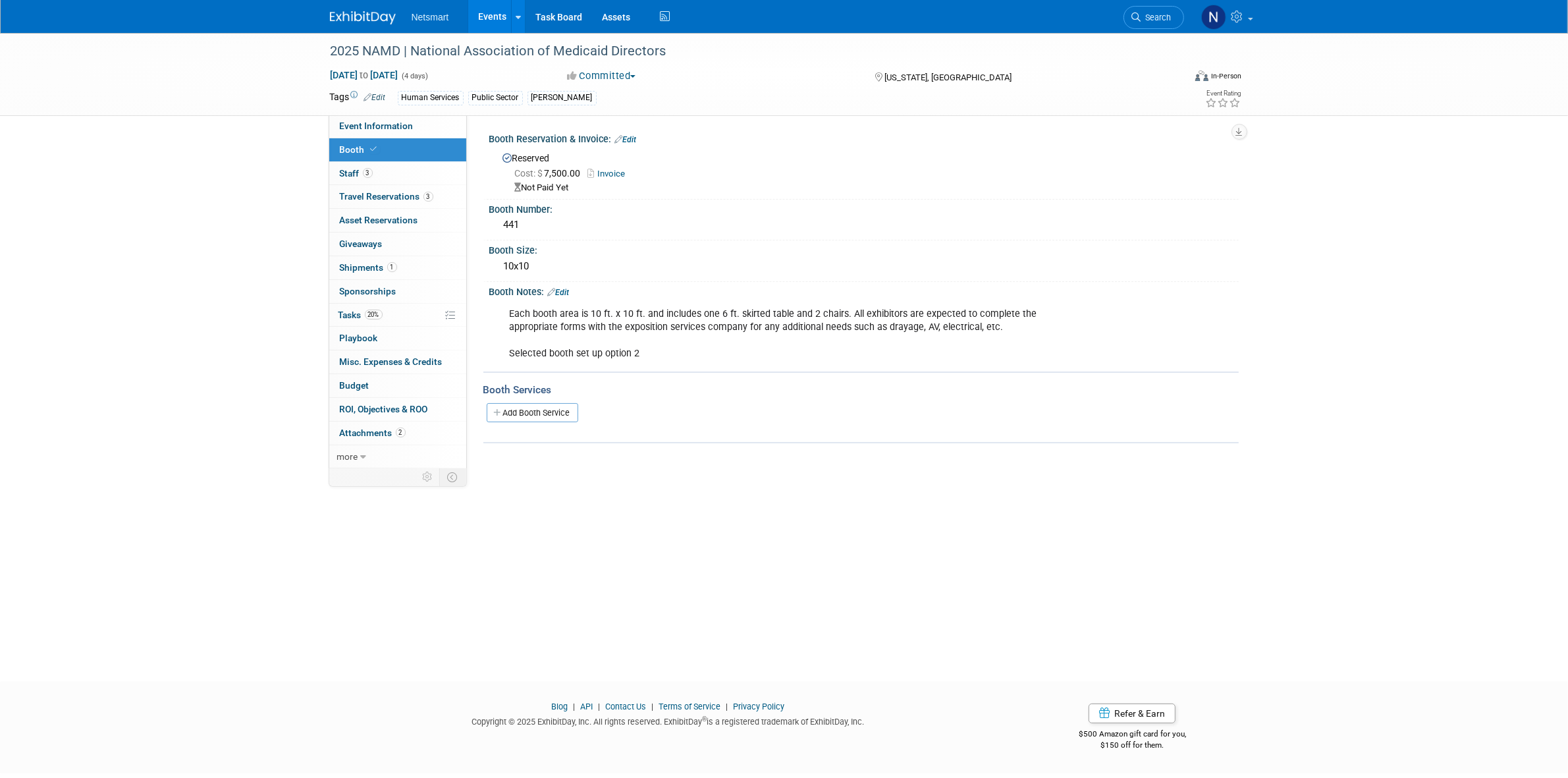
click at [608, 176] on link "Invoice" at bounding box center [610, 174] width 44 height 10
click at [397, 123] on span "Event Information" at bounding box center [376, 126] width 74 height 11
select select "Public Sector"
select select "3"
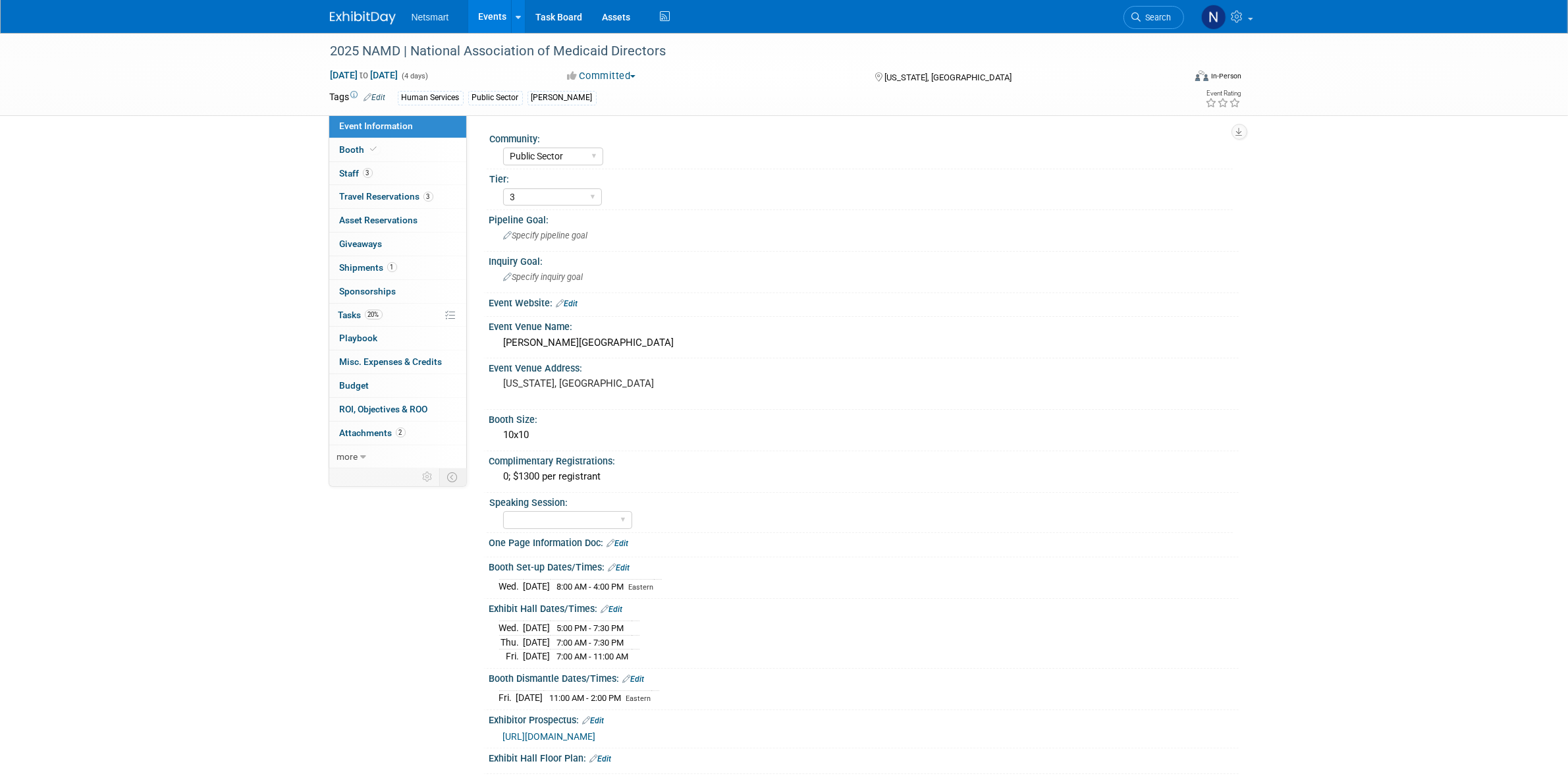
click at [596, 736] on span "https://events.medicaiddirectors.org/wp-content/uploads/2025/04/NAMD2025_prospe…" at bounding box center [549, 736] width 92 height 11
click at [569, 303] on link "Edit" at bounding box center [567, 303] width 22 height 9
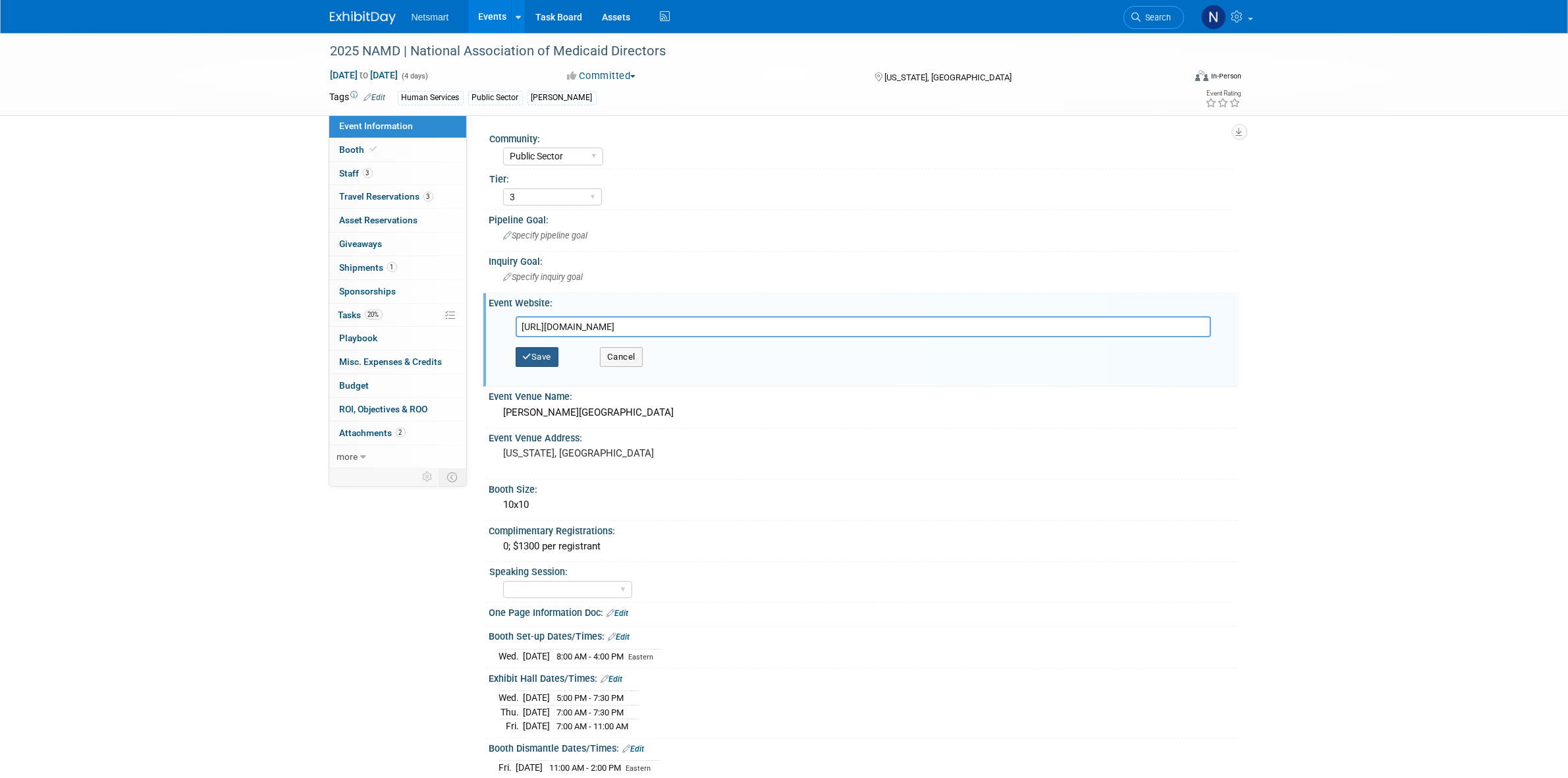
type input "https://exhibit-reg.bravuratechnologies.com/exh-login"
click at [543, 353] on button "Save" at bounding box center [538, 357] width 44 height 19
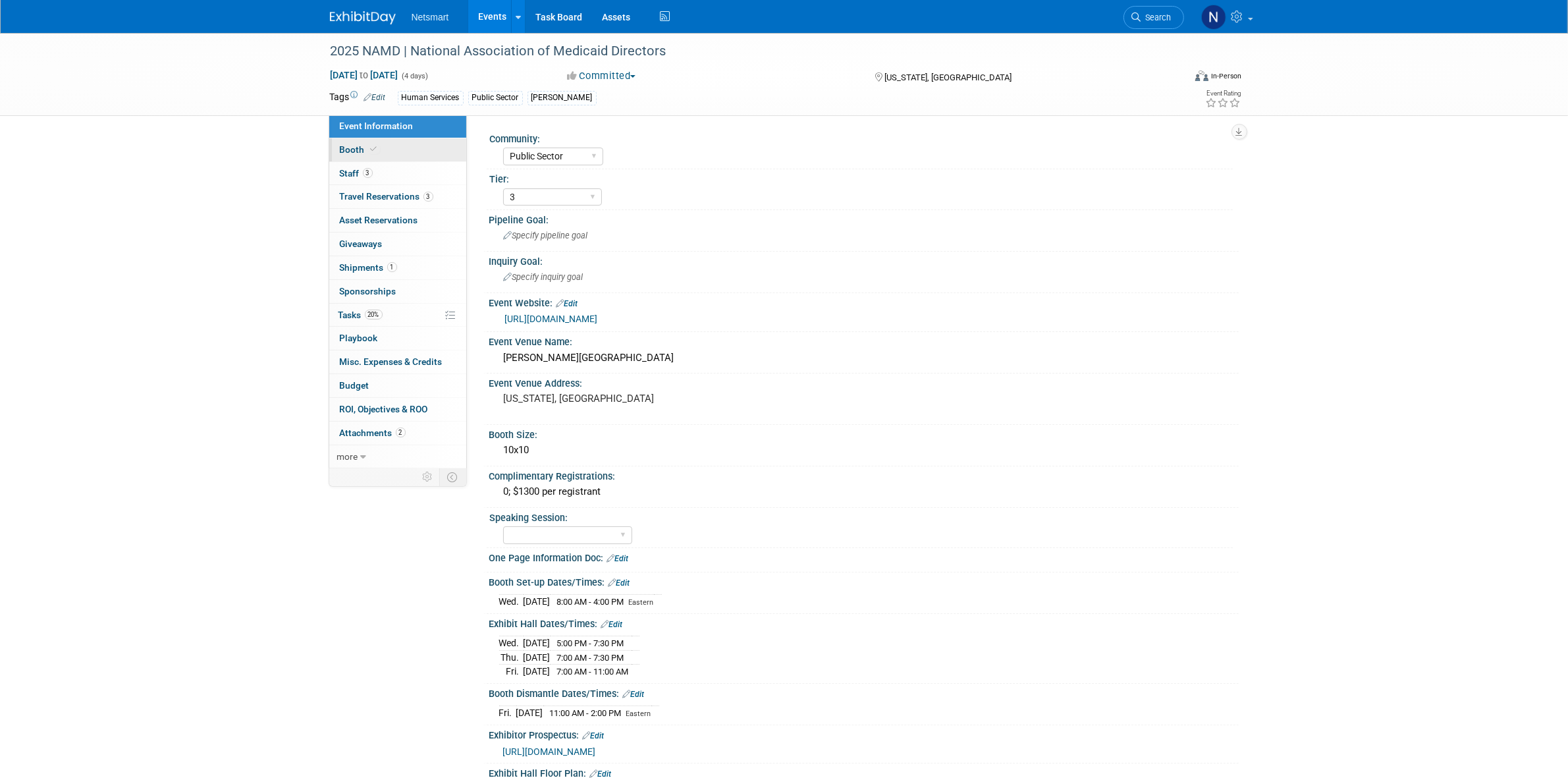
click at [384, 153] on link "Booth" at bounding box center [397, 149] width 137 height 23
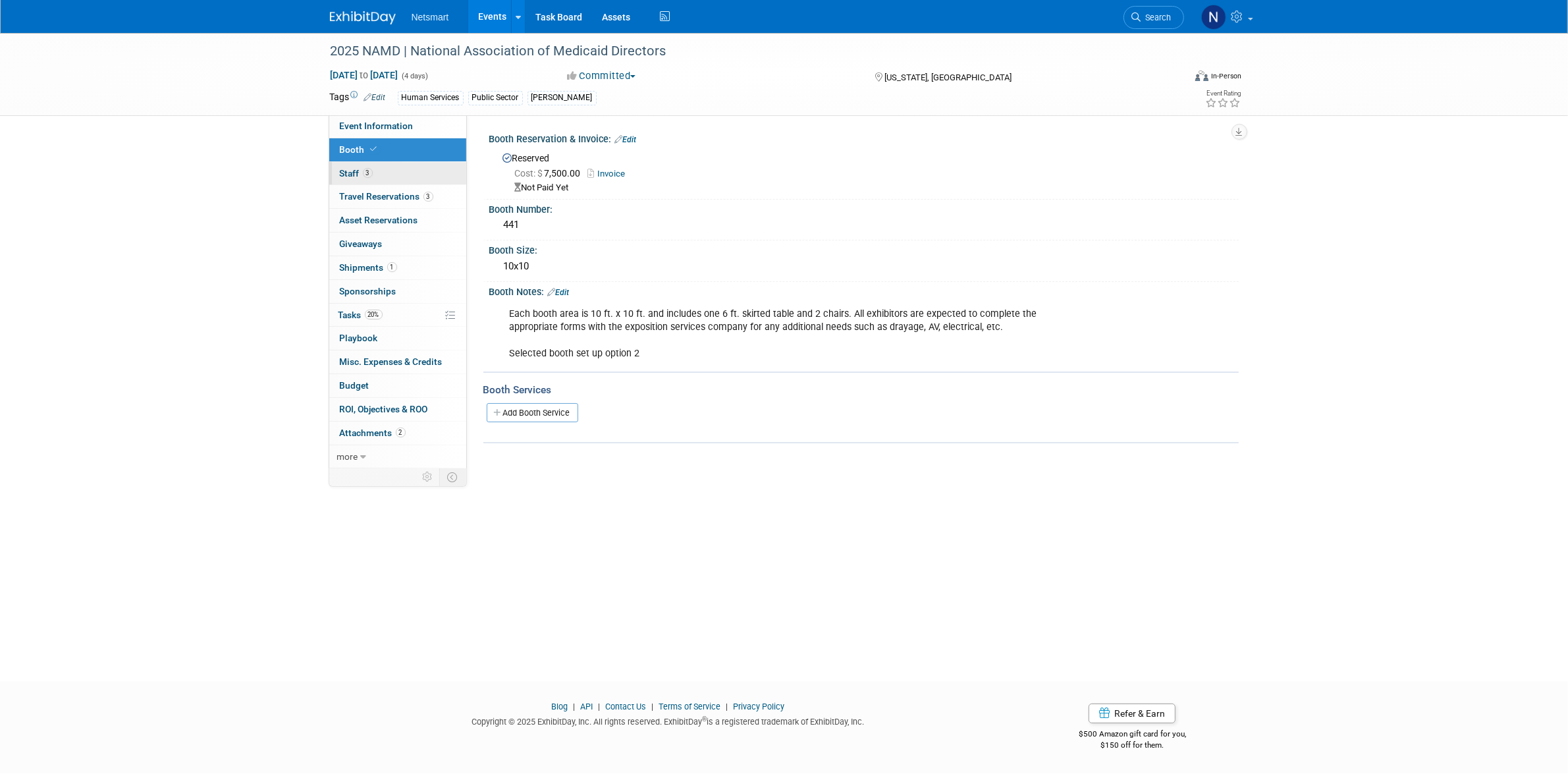
click at [380, 174] on link "3 Staff 3" at bounding box center [397, 174] width 137 height 23
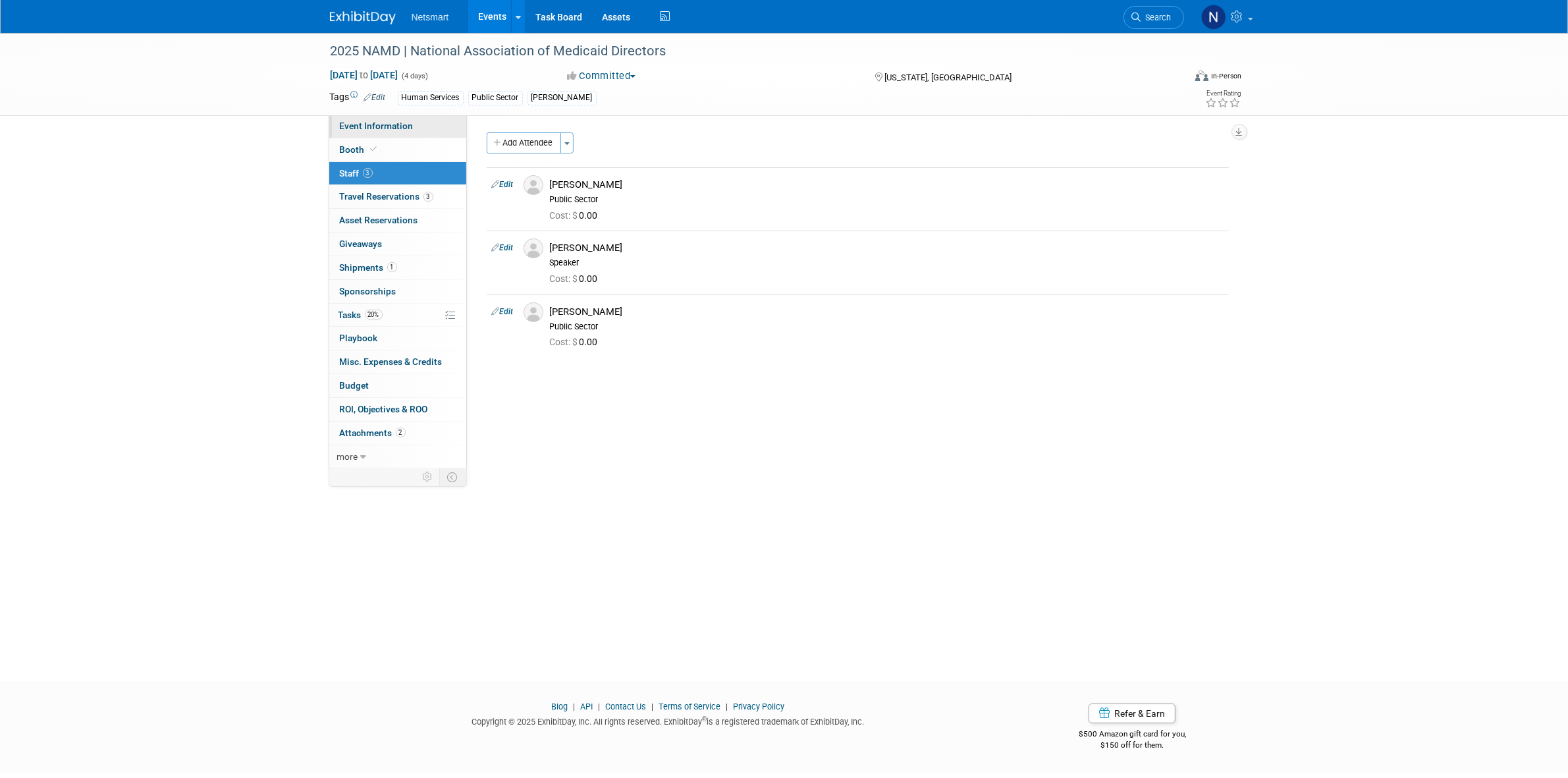
click at [393, 126] on span "Event Information" at bounding box center [376, 126] width 74 height 11
select select "Public Sector"
select select "3"
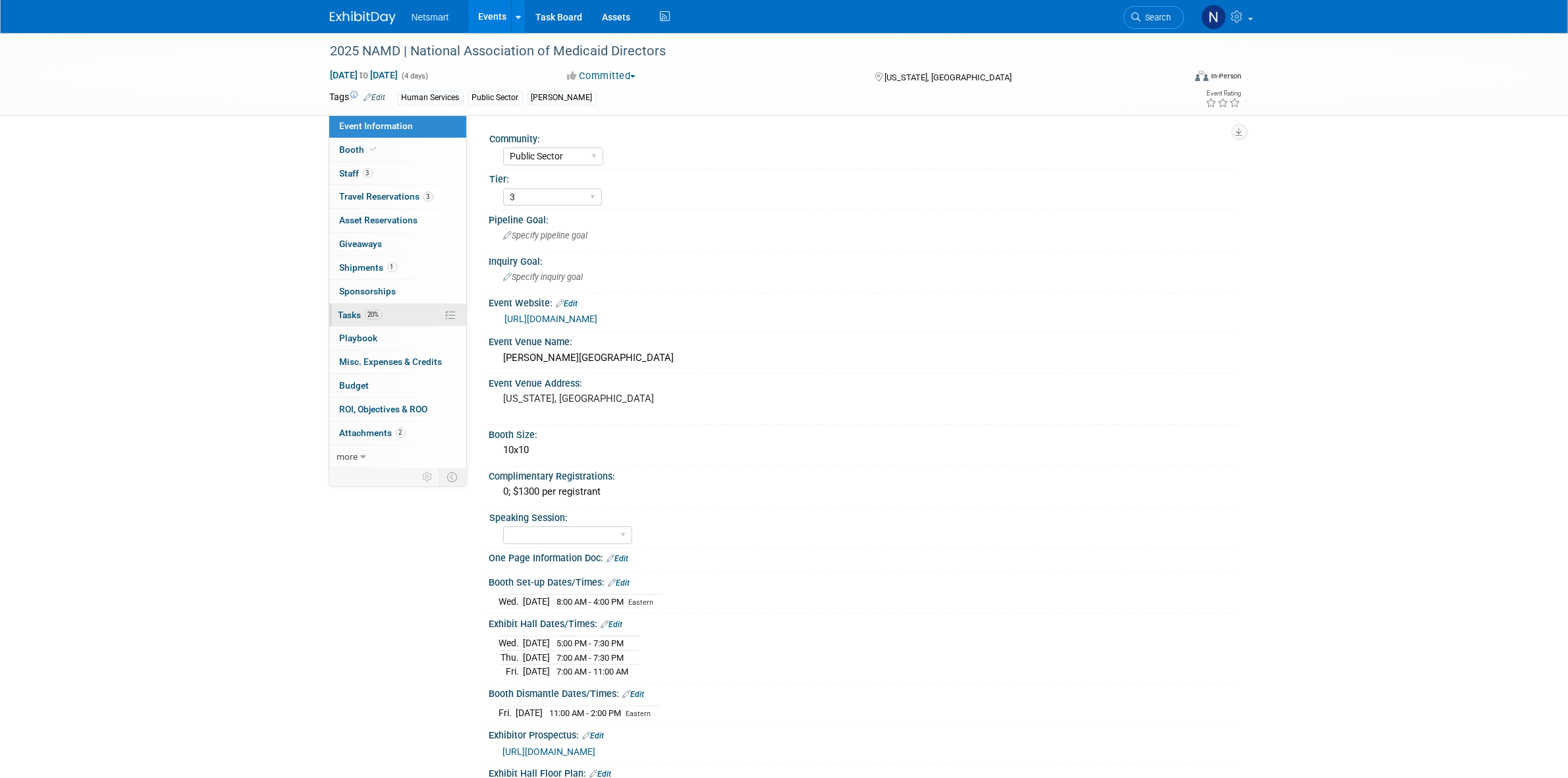
click at [397, 312] on link "20% Tasks 20%" at bounding box center [397, 315] width 137 height 23
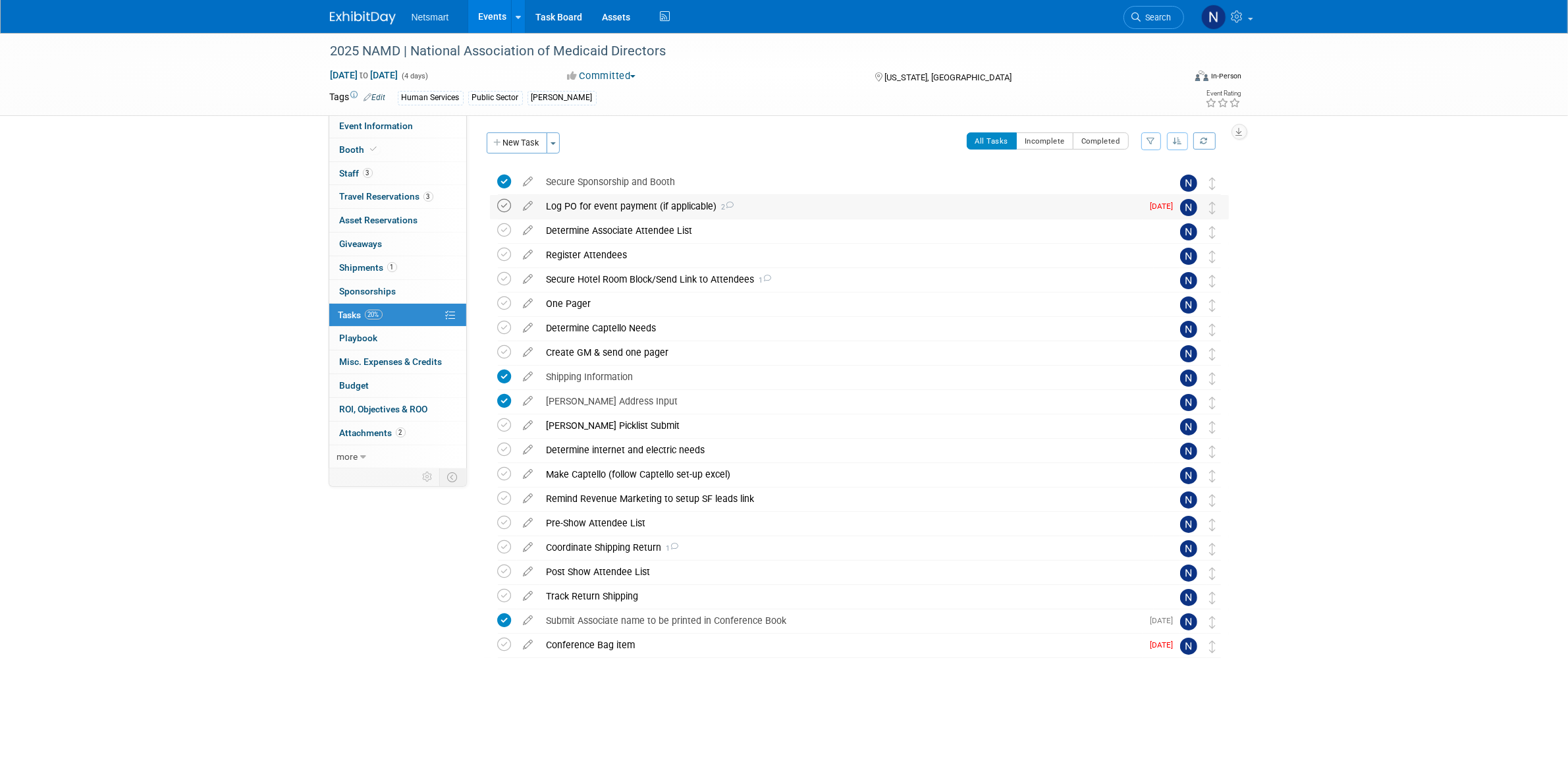
click at [502, 202] on icon at bounding box center [505, 205] width 14 height 14
click at [385, 172] on link "3 Staff 3" at bounding box center [397, 174] width 137 height 23
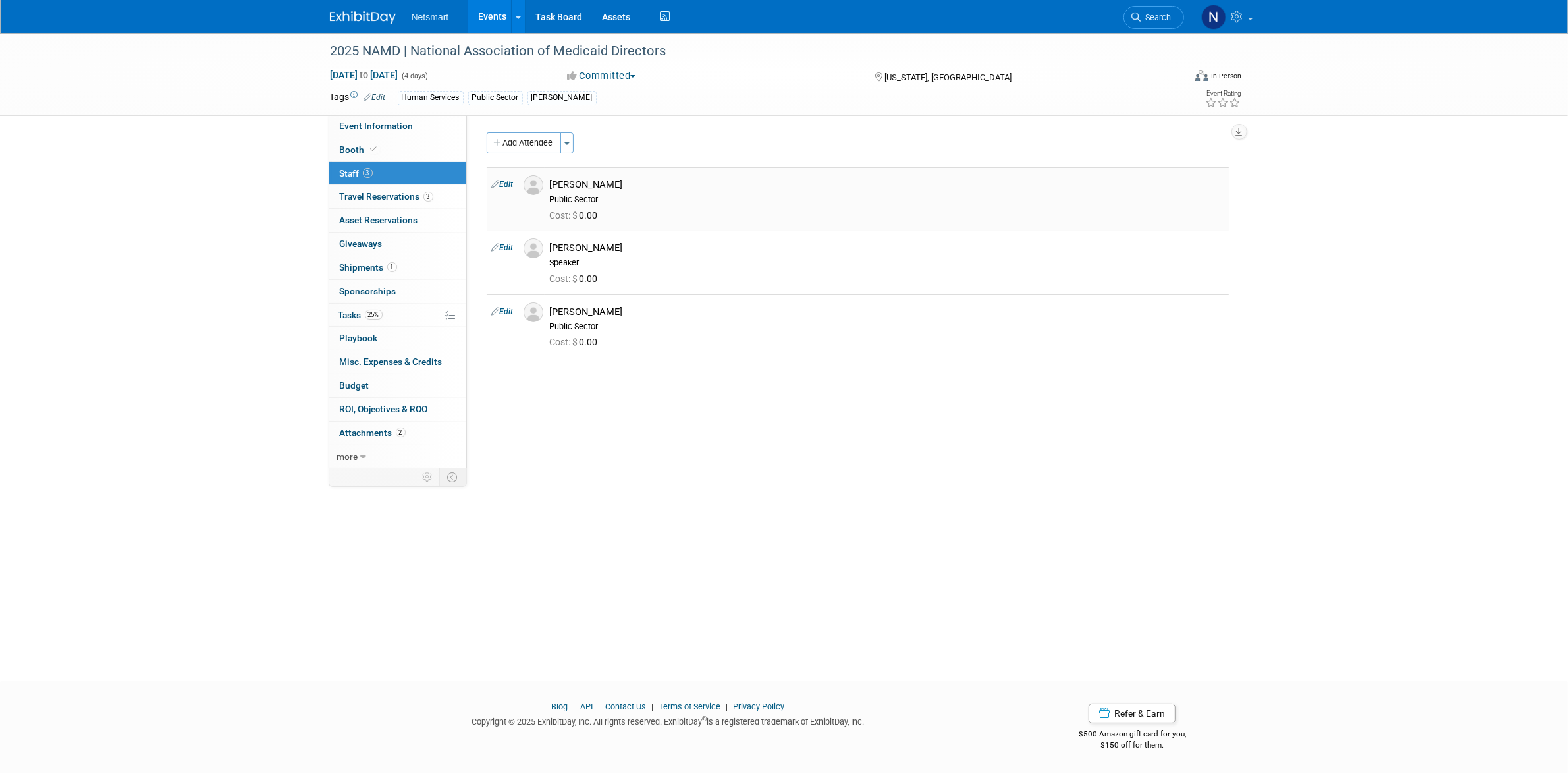
click at [509, 183] on link "Edit" at bounding box center [502, 184] width 22 height 9
select select "4e78af43-7346-4a53-b724-879ee7ea36c2"
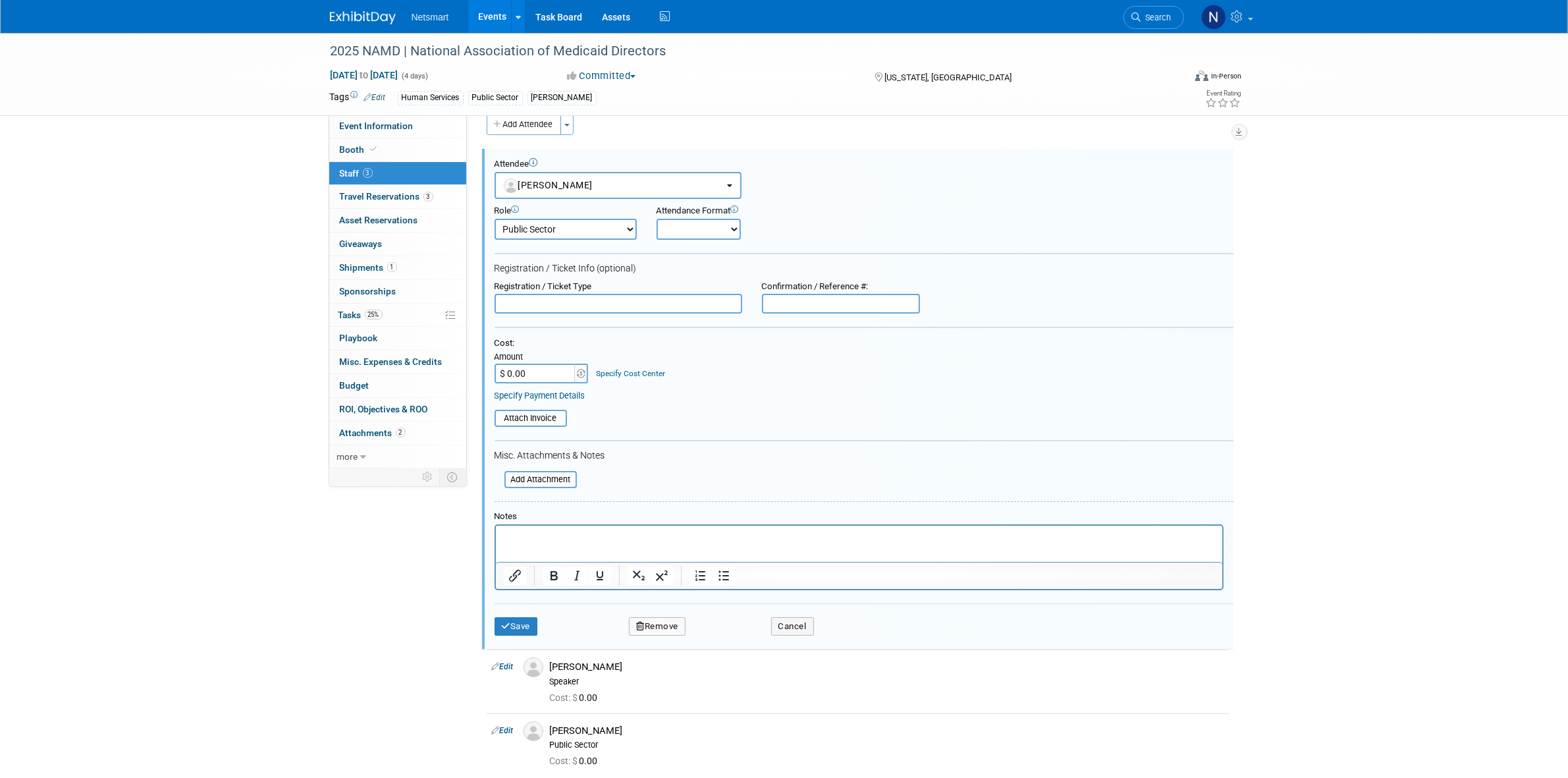
click at [524, 374] on input "$ 0.00" at bounding box center [535, 373] width 82 height 19
type input "$ 1,300.00"
click at [528, 411] on input "file" at bounding box center [487, 419] width 157 height 15
click at [526, 538] on p "Rich Text Area. Press ALT-0 for help." at bounding box center [858, 544] width 711 height 13
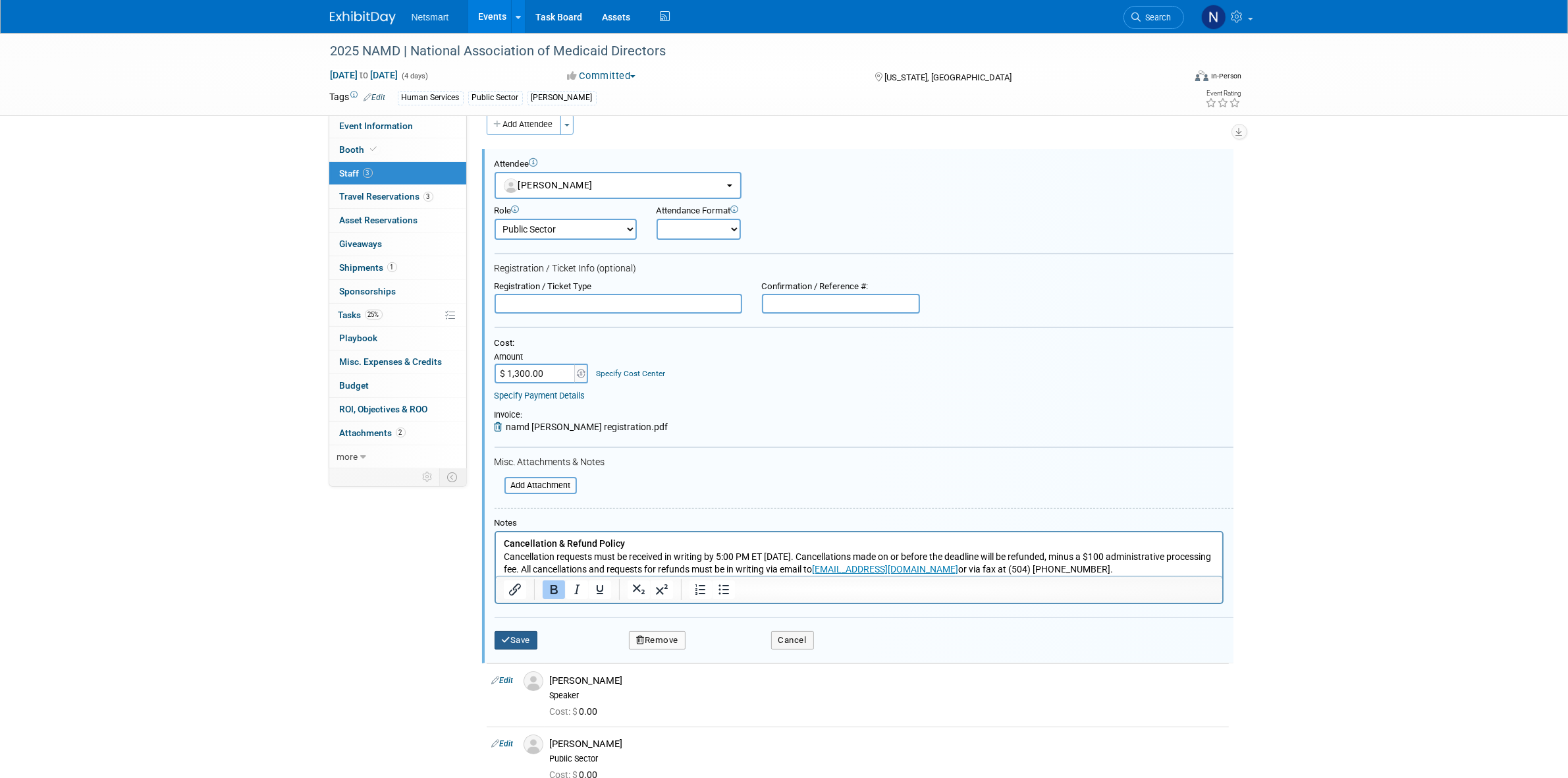
click at [514, 632] on button "Save" at bounding box center [517, 640] width 44 height 19
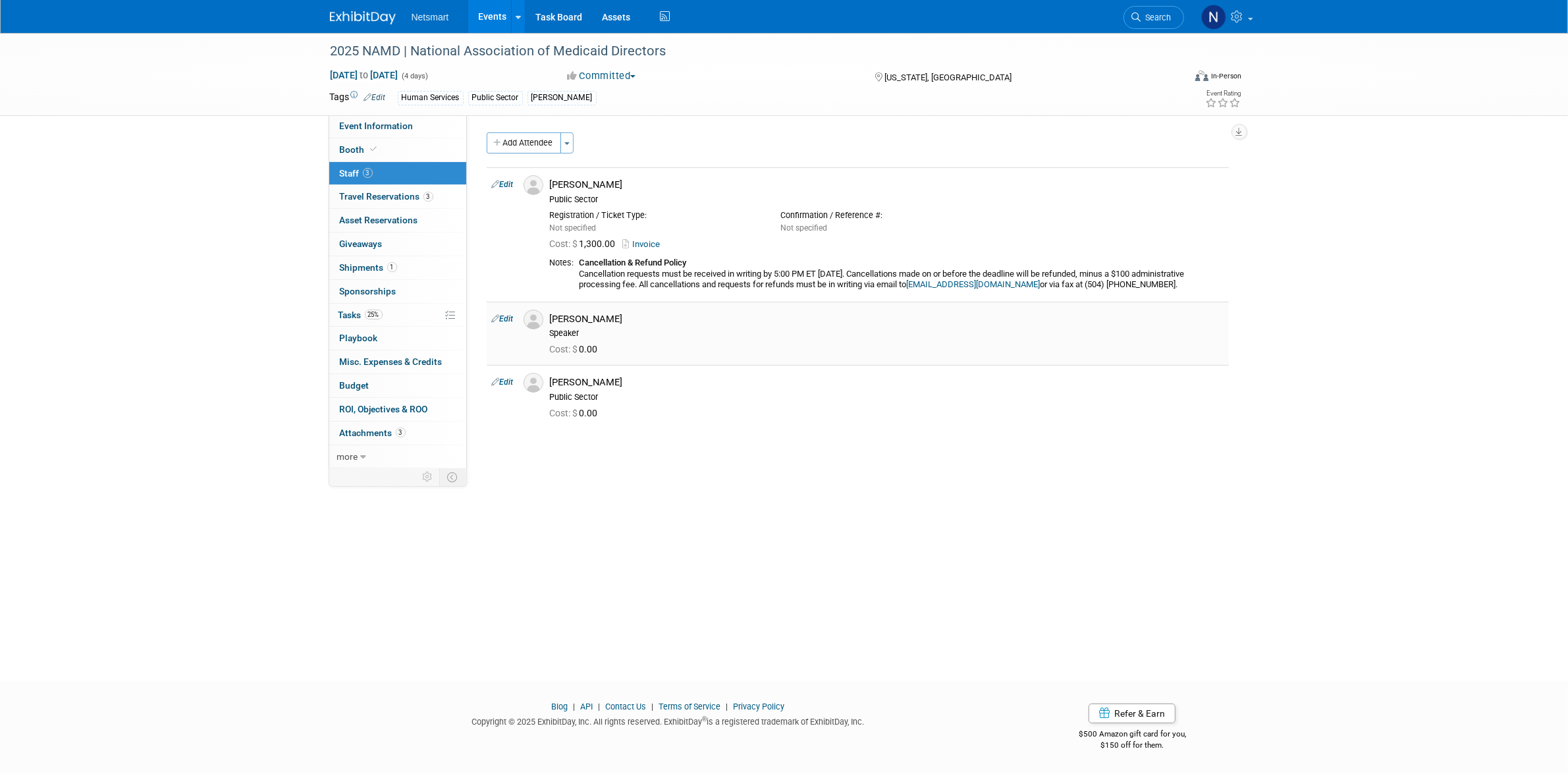
click at [507, 324] on link "Edit" at bounding box center [502, 318] width 22 height 9
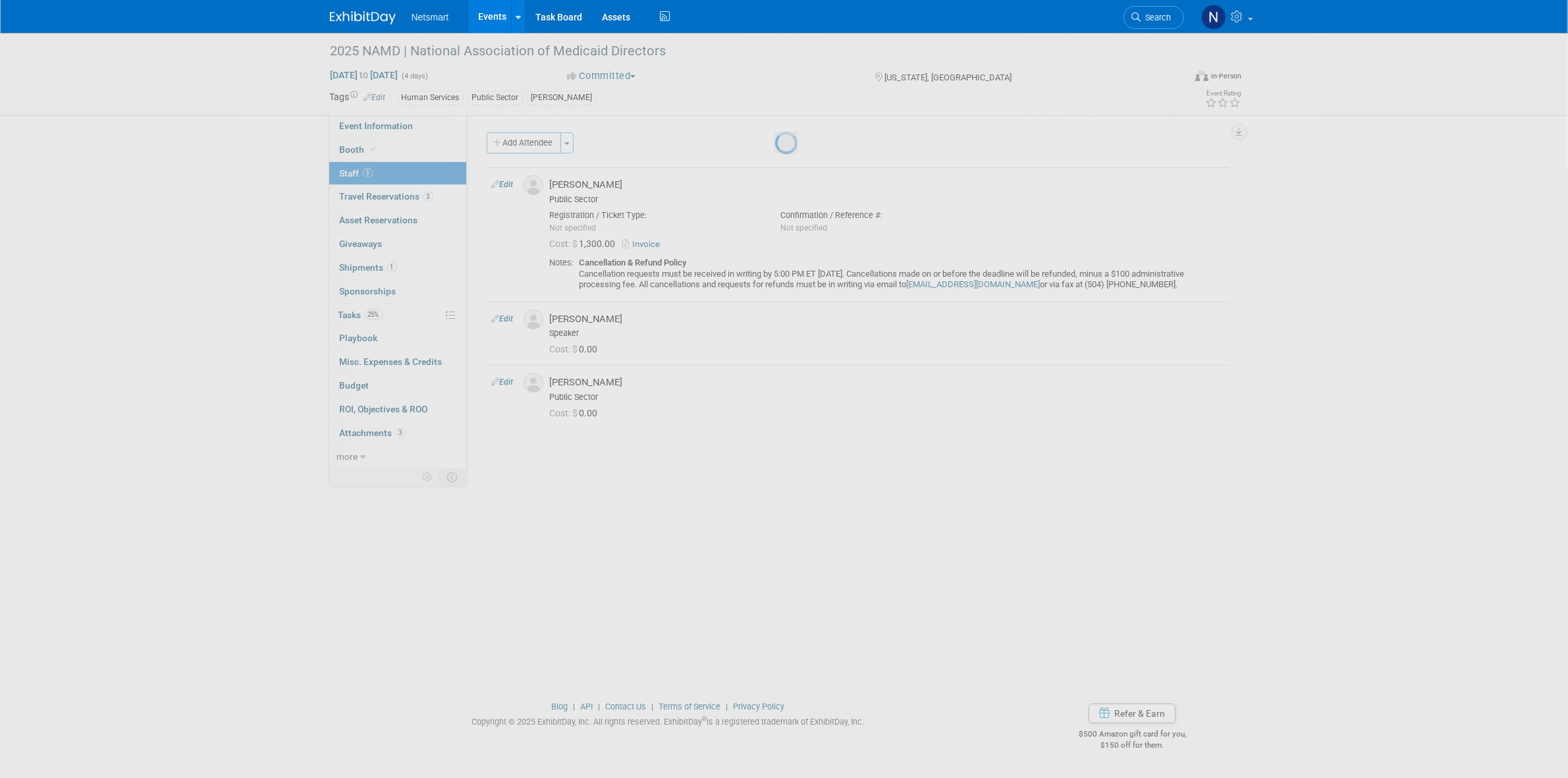
select select "d01dccf4-cbb6-4528-bcc3-7ed93c340a7f"
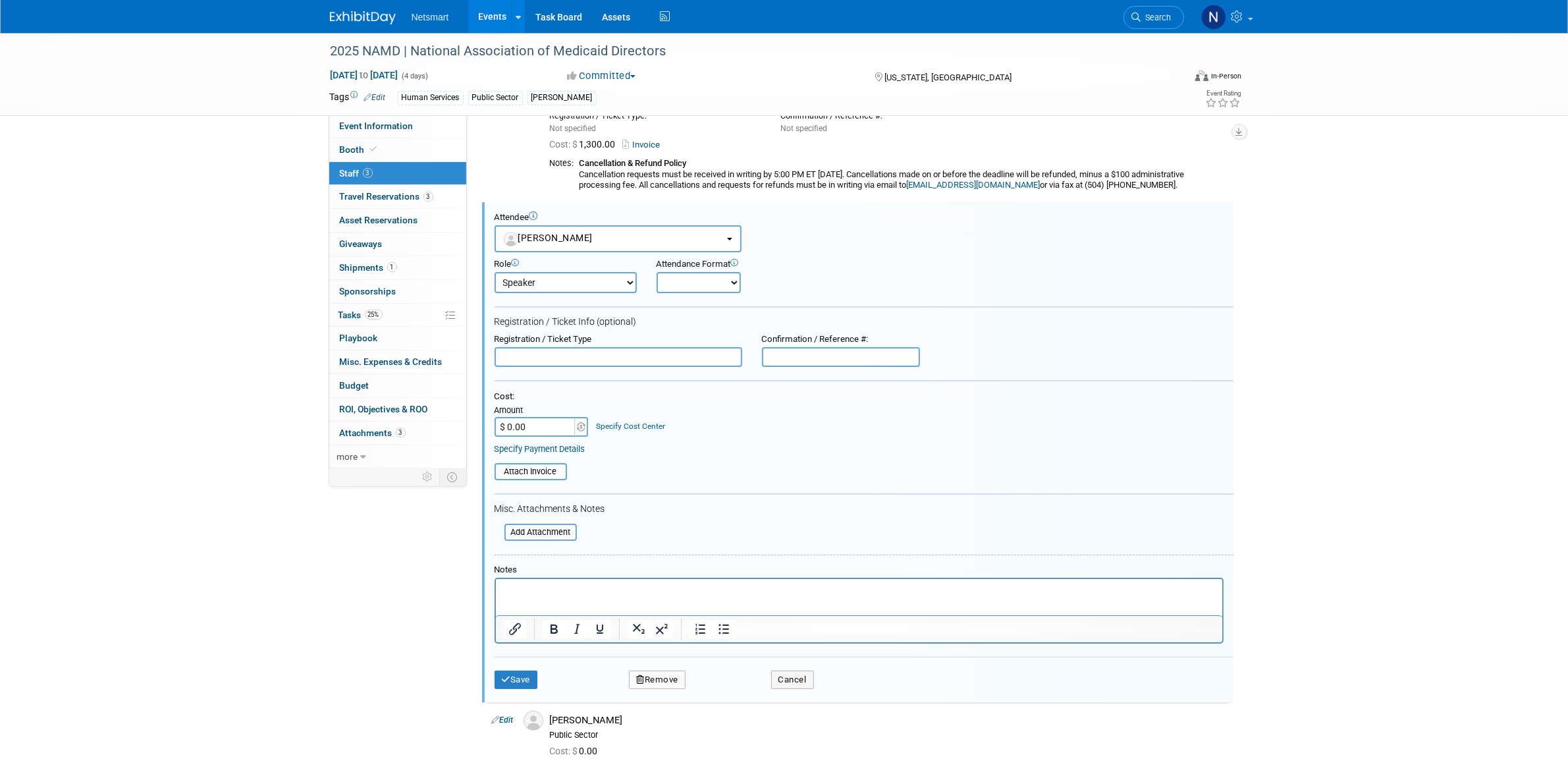
scroll to position [71, 0]
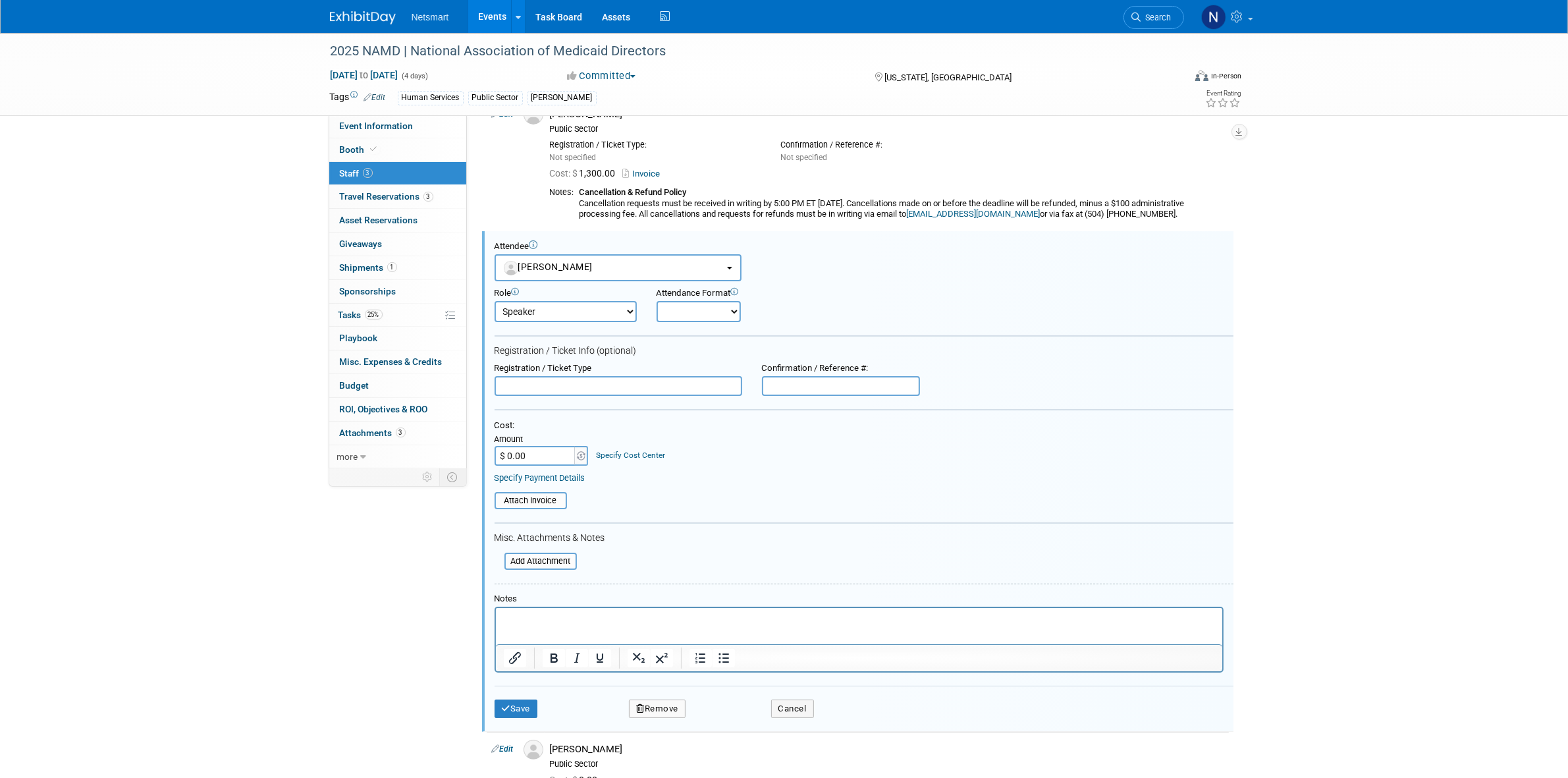
click at [608, 320] on form "Attendee <img src="https://www.exhibitday.com/Images/Unassigned-User-Icon.png" …" at bounding box center [864, 484] width 739 height 487
click at [593, 312] on select "Cabinet Member Client Alignment Client Development Demonstrator Events Executiv…" at bounding box center [565, 312] width 142 height 21
select select "1"
click at [495, 301] on select "Cabinet Member Client Alignment Client Development Demonstrator Events Executiv…" at bounding box center [565, 312] width 142 height 21
click at [552, 458] on input "$ 0.00" at bounding box center [535, 456] width 82 height 19
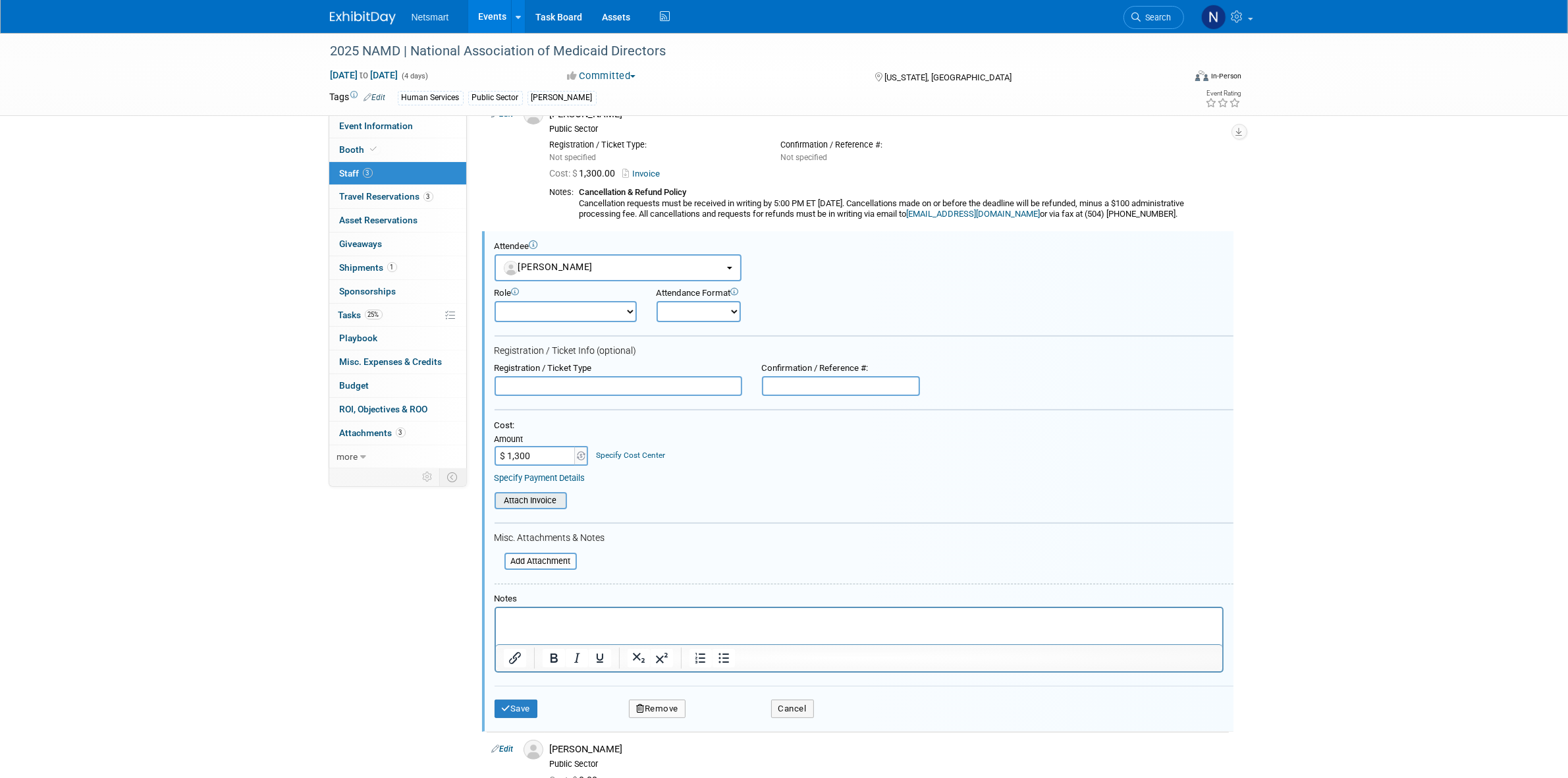
type input "$ 1,300.00"
click at [538, 496] on input "file" at bounding box center [487, 501] width 157 height 15
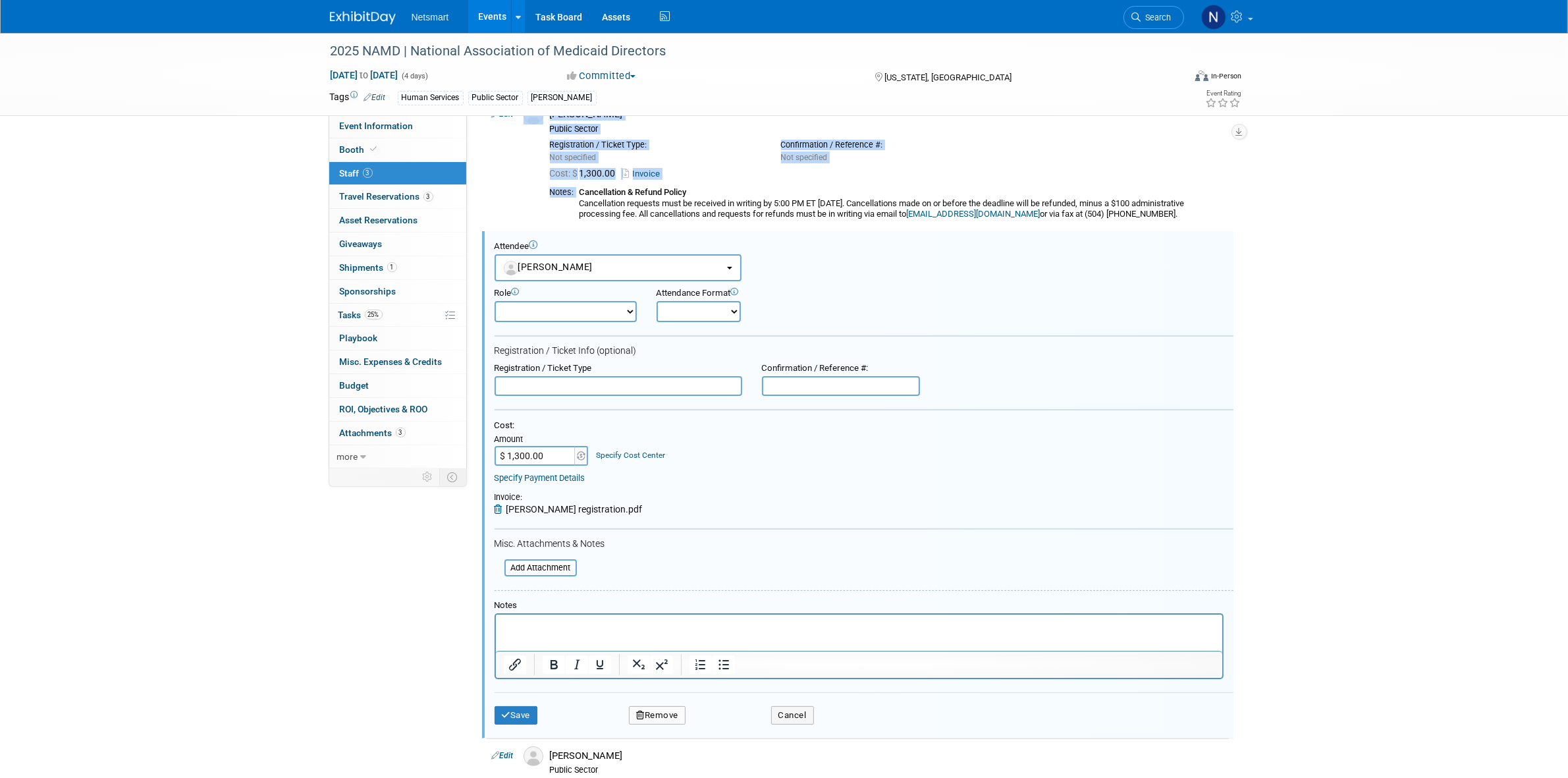
drag, startPoint x: 604, startPoint y: 192, endPoint x: 1276, endPoint y: 204, distance: 672.1
click at [1276, 204] on div "2025 NAMD | National Association of Medicaid Directors Nov 18, 2025 to Nov 21, …" at bounding box center [784, 402] width 1568 height 879
copy table "Edit Cathleen Panowicz Public Sector Registration / Ticket Type: Not specified …"
click at [555, 621] on p "Rich Text Area. Press ALT-0 for help." at bounding box center [858, 625] width 711 height 13
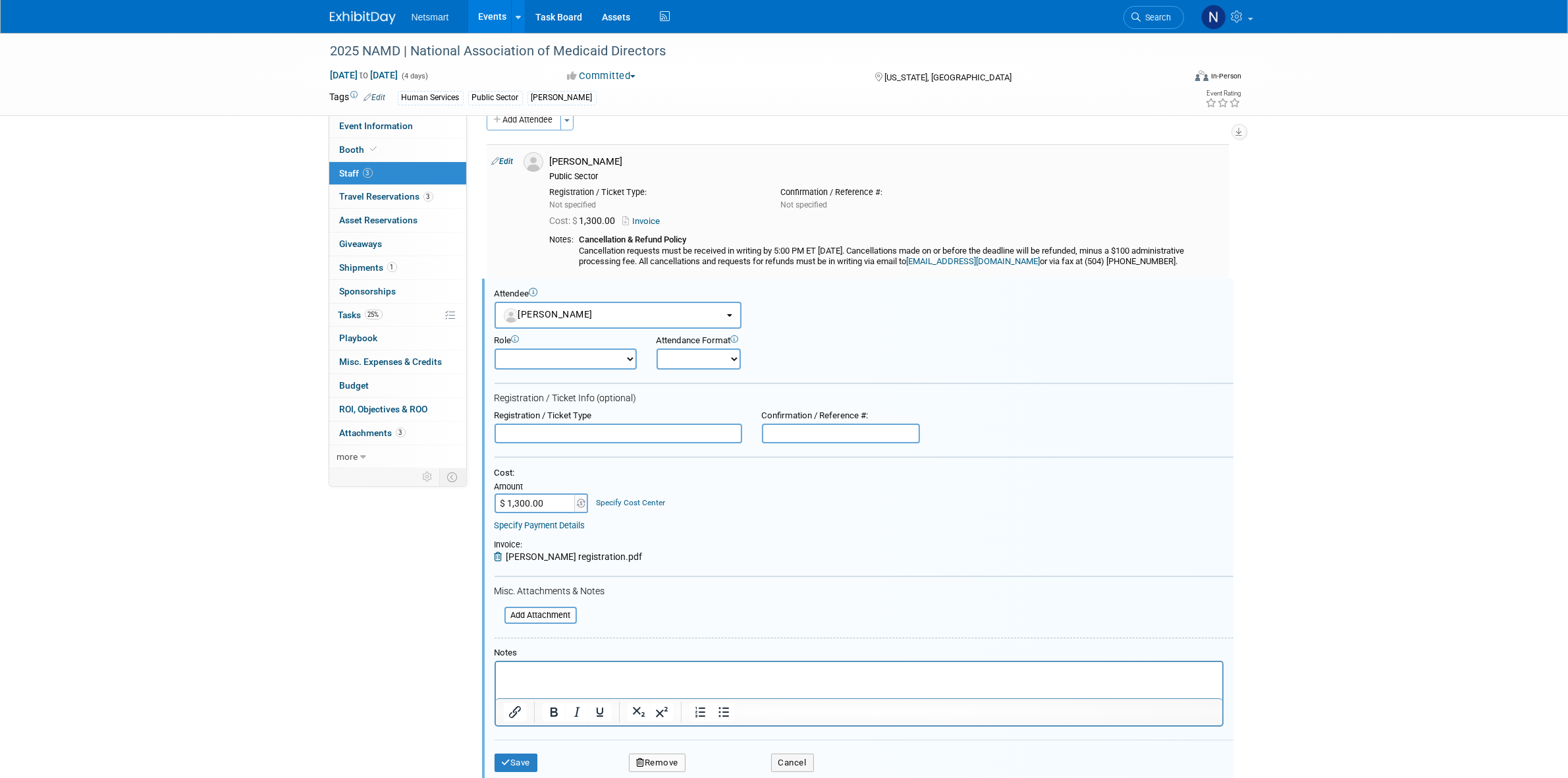
scroll to position [0, 0]
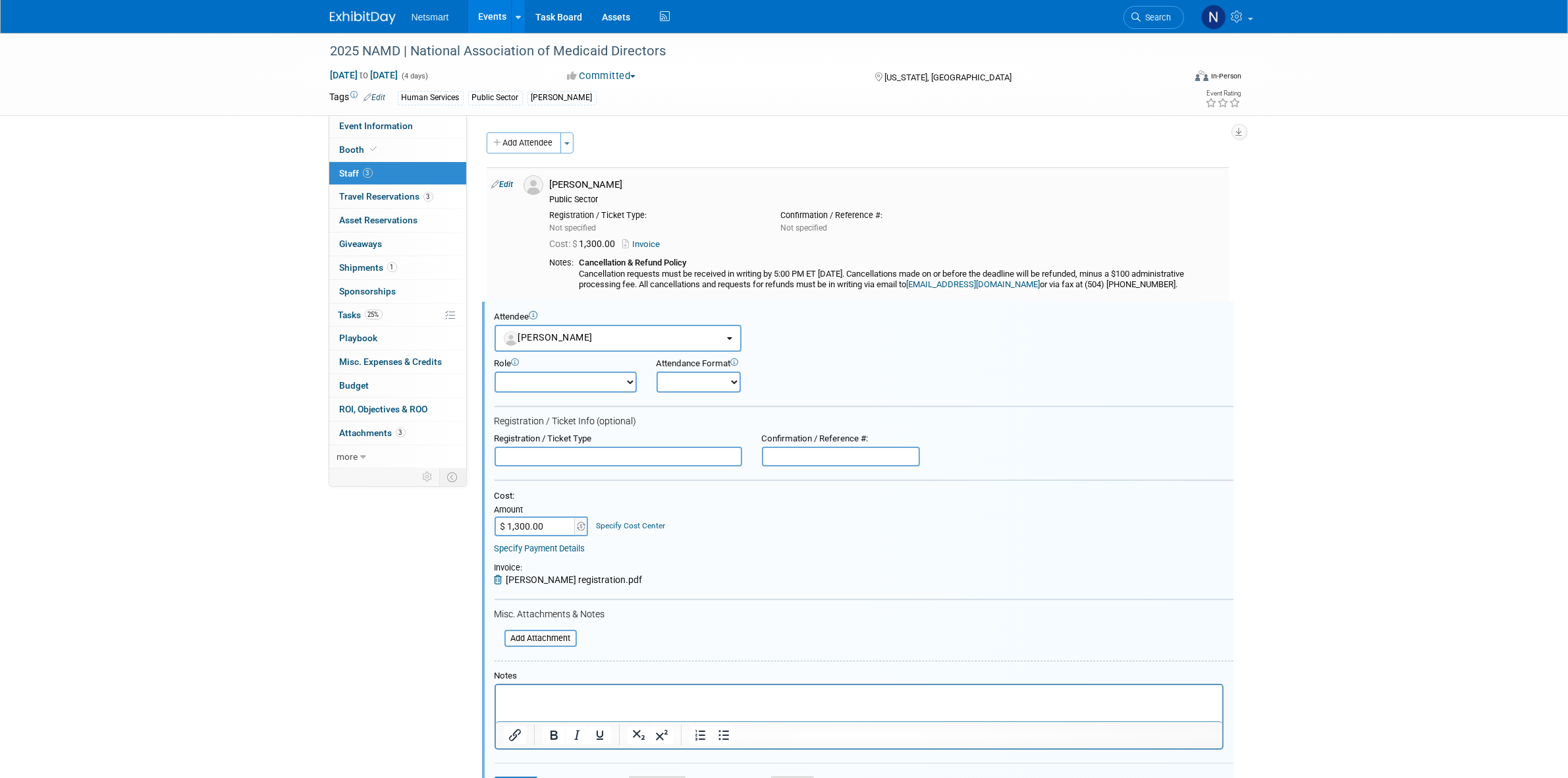
click at [598, 267] on b "Cancellation & Refund Policy" at bounding box center [633, 262] width 107 height 10
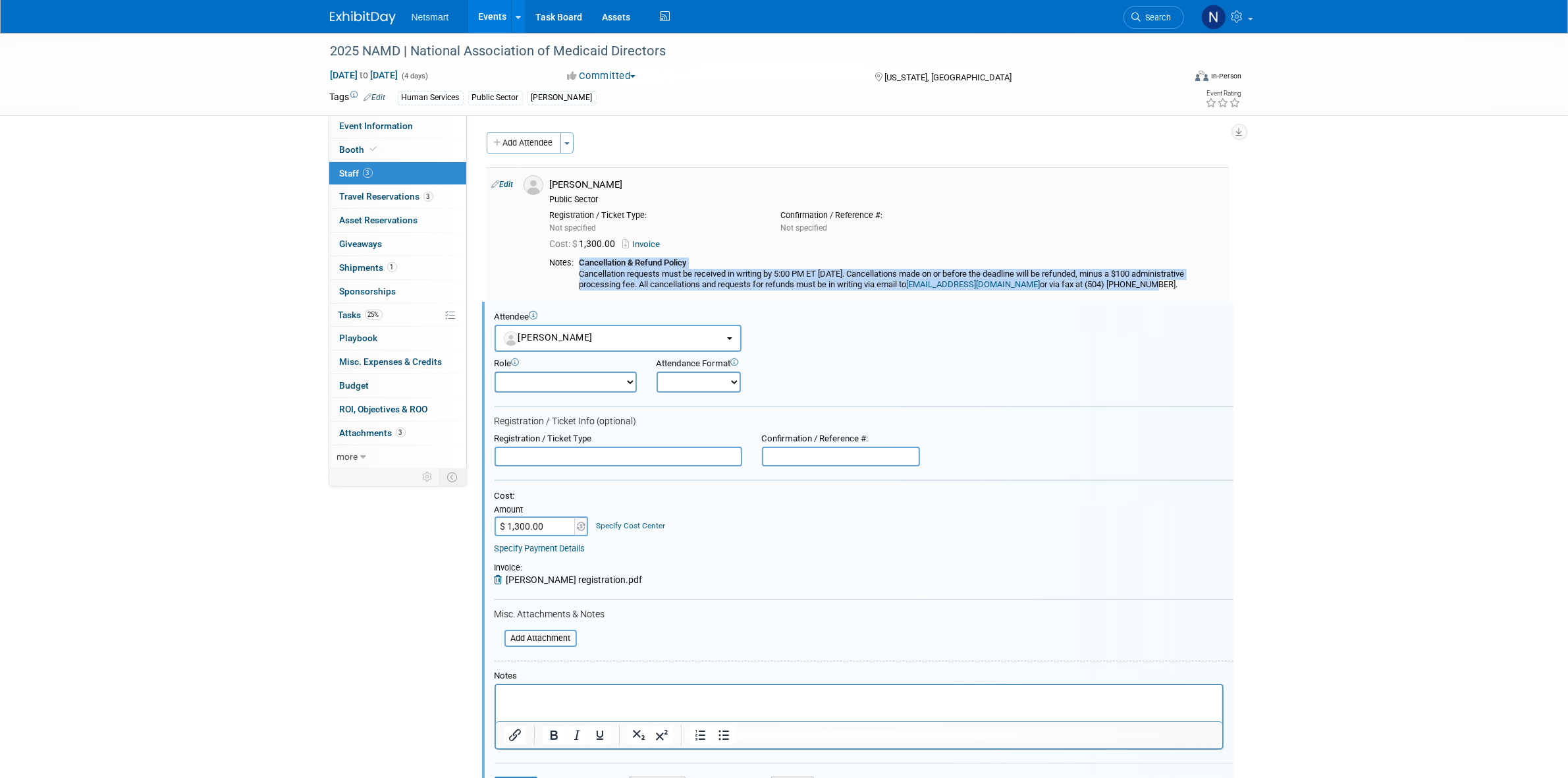
drag, startPoint x: 581, startPoint y: 262, endPoint x: 1217, endPoint y: 286, distance: 636.5
click at [1217, 286] on div "Cancellation & Refund Policy Cancellation requests must be received in writing …" at bounding box center [901, 273] width 644 height 33
copy div "Cancellation & Refund Policy Cancellation requests must be received in writing …"
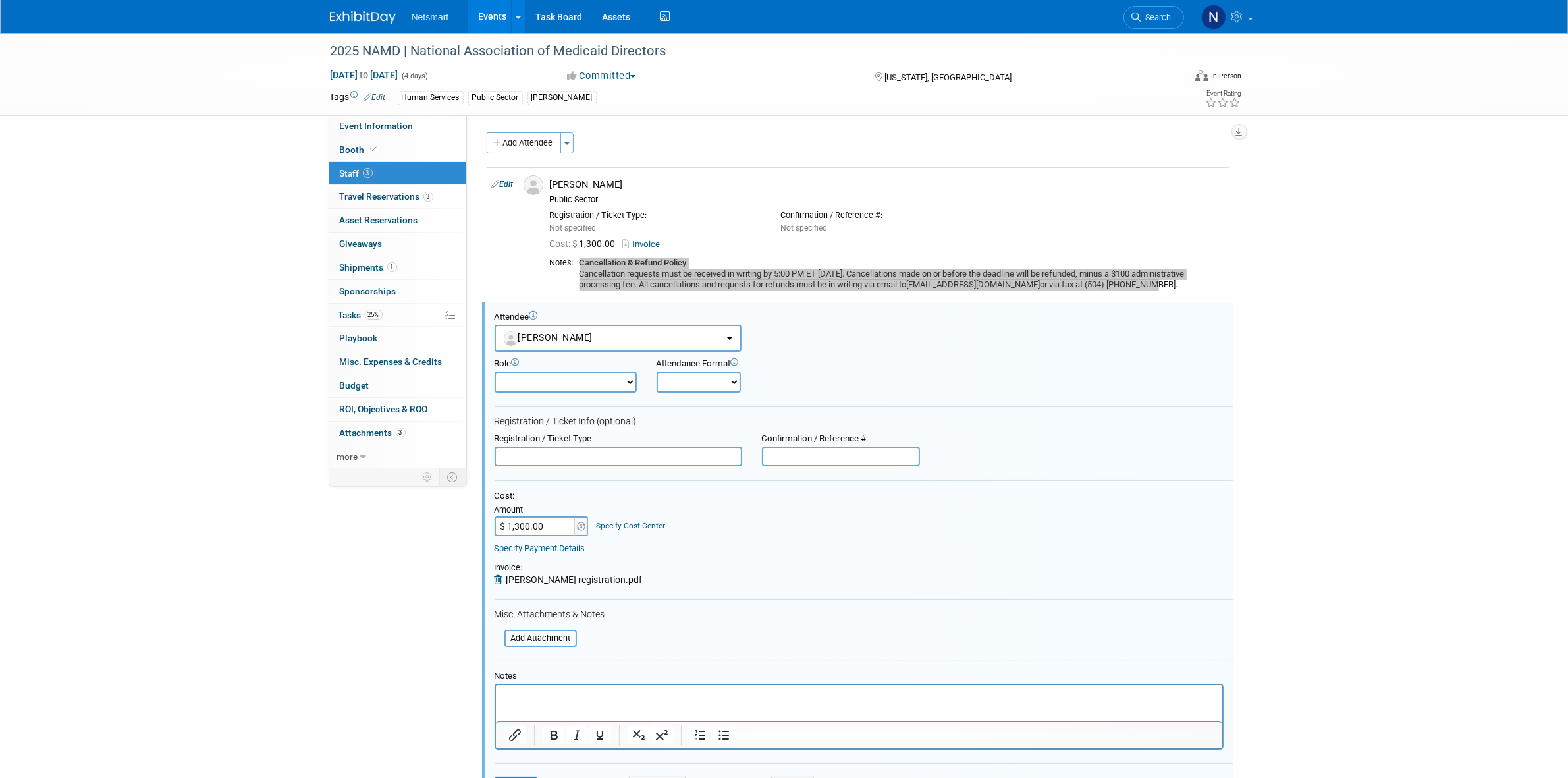
click at [531, 696] on p "Rich Text Area. Press ALT-0 for help." at bounding box center [858, 696] width 711 height 13
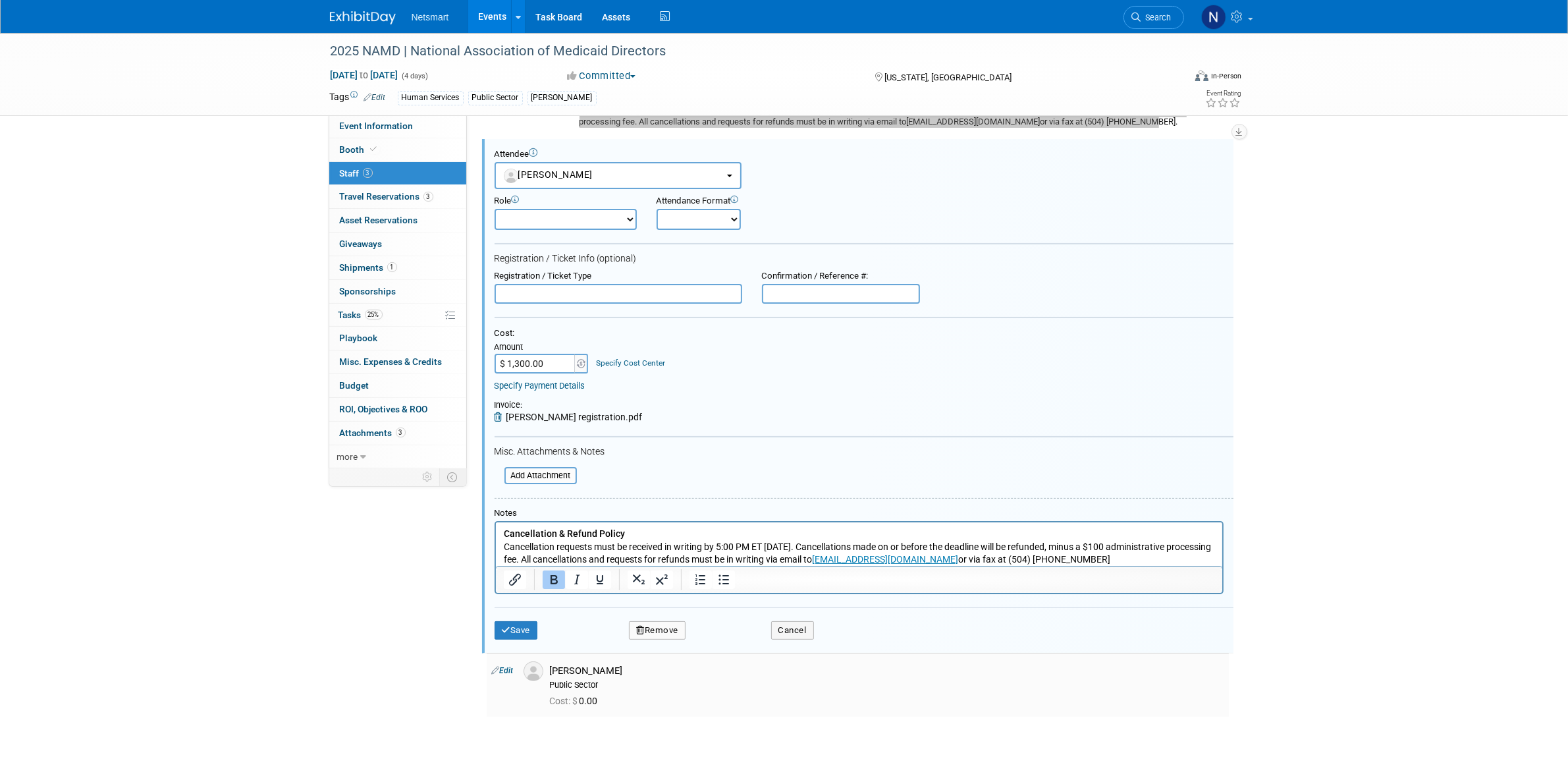
scroll to position [165, 0]
click at [516, 622] on button "Save" at bounding box center [517, 628] width 44 height 19
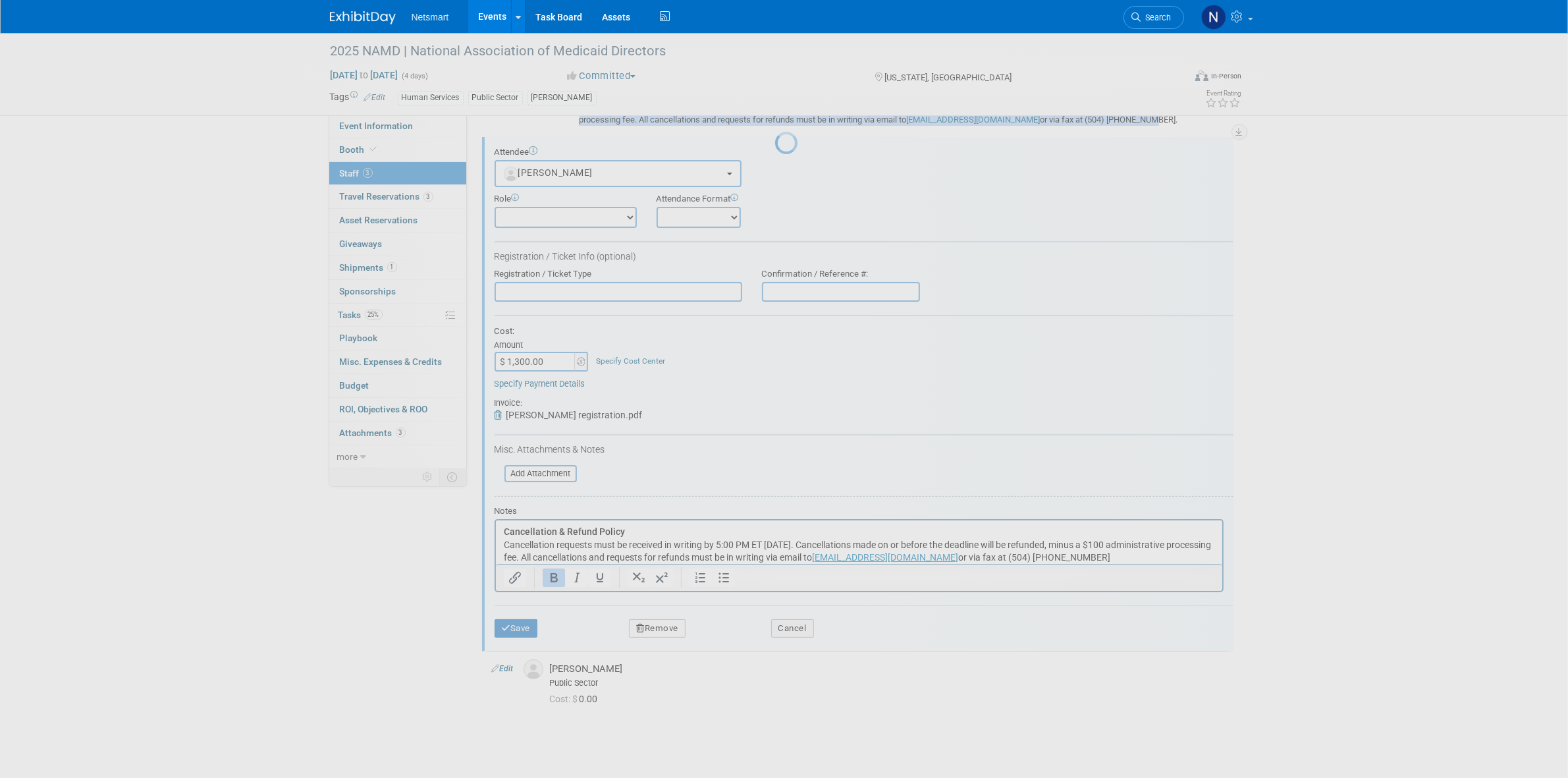
scroll to position [0, 0]
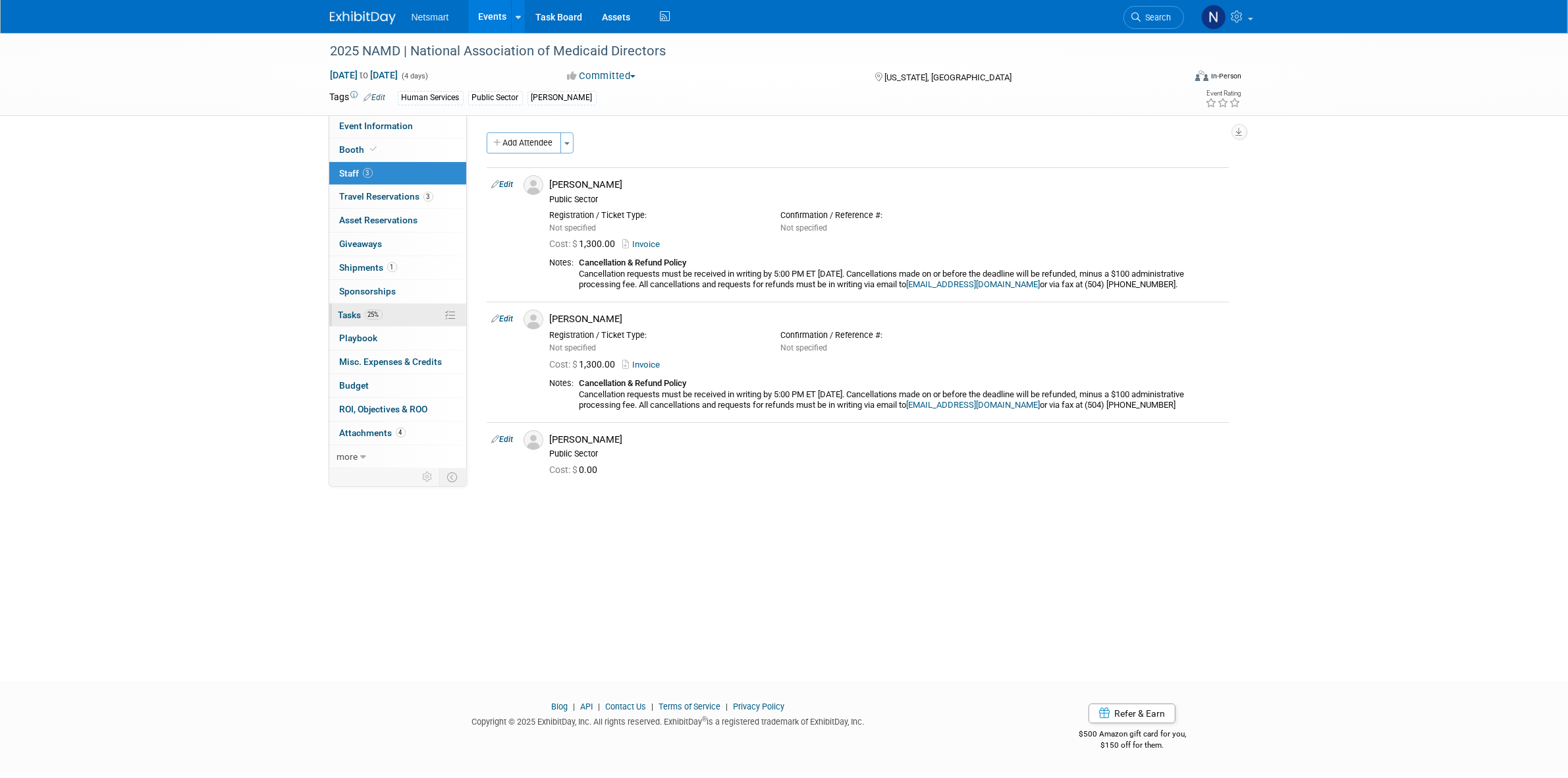
click at [379, 316] on span "25%" at bounding box center [374, 315] width 18 height 10
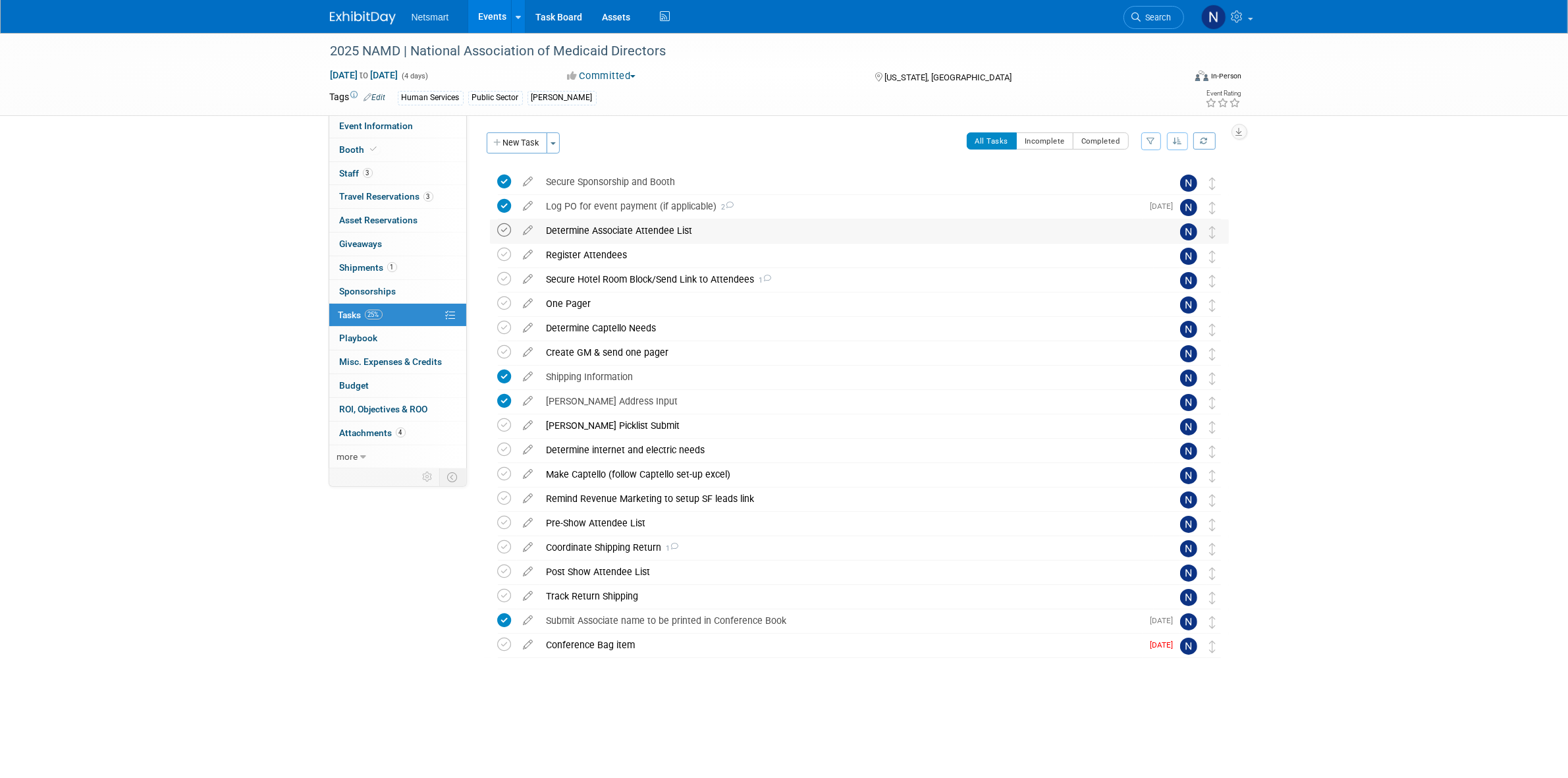
click at [505, 236] on icon at bounding box center [505, 230] width 14 height 14
click at [620, 258] on div "Register Attendees" at bounding box center [847, 255] width 614 height 23
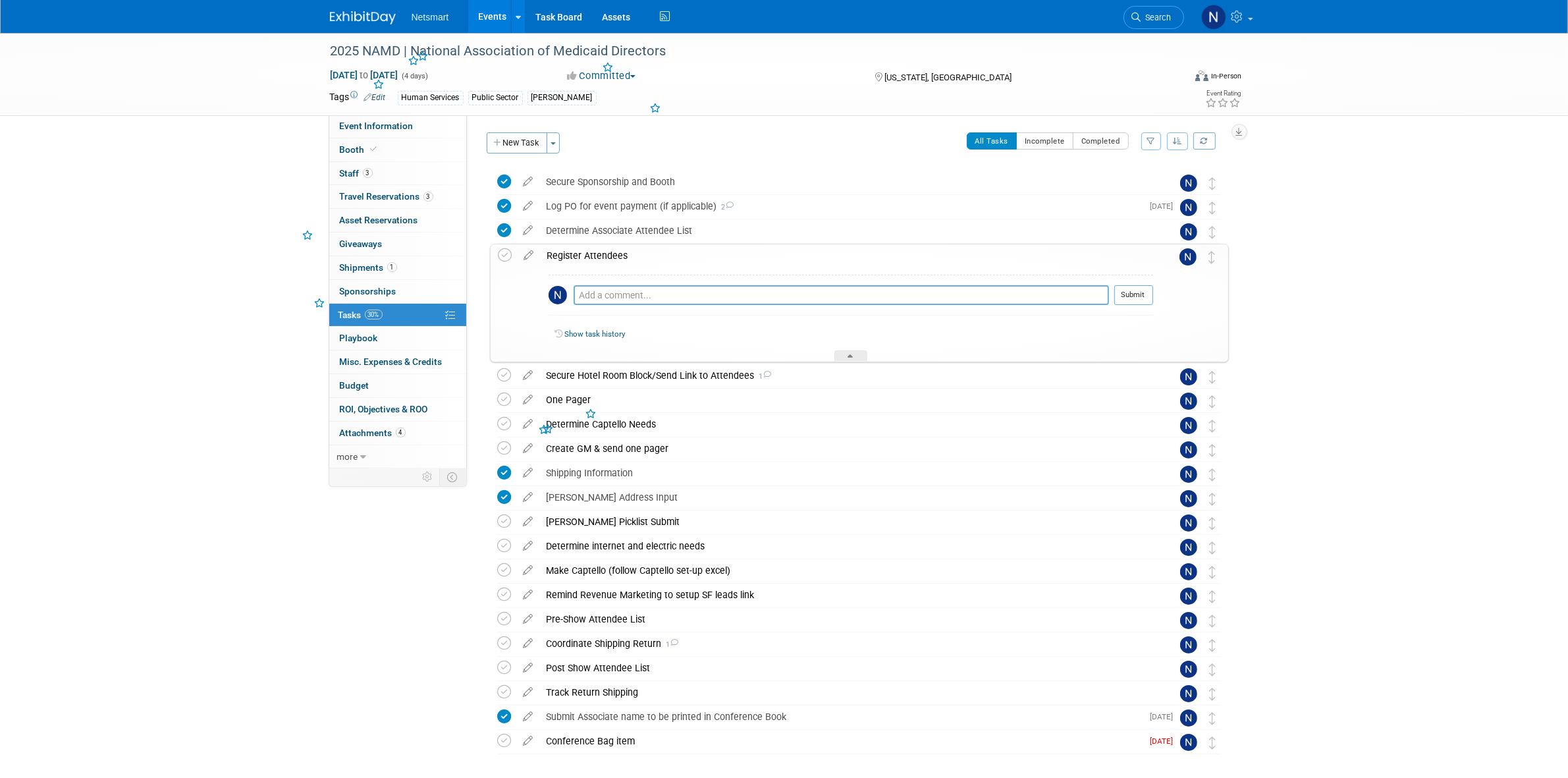
click at [604, 290] on textarea at bounding box center [841, 295] width 535 height 19
type textarea "e"
type textarea "registered cathleen & lindsay. reached out to the conference regarding Stu"
click at [525, 257] on icon at bounding box center [529, 252] width 23 height 16
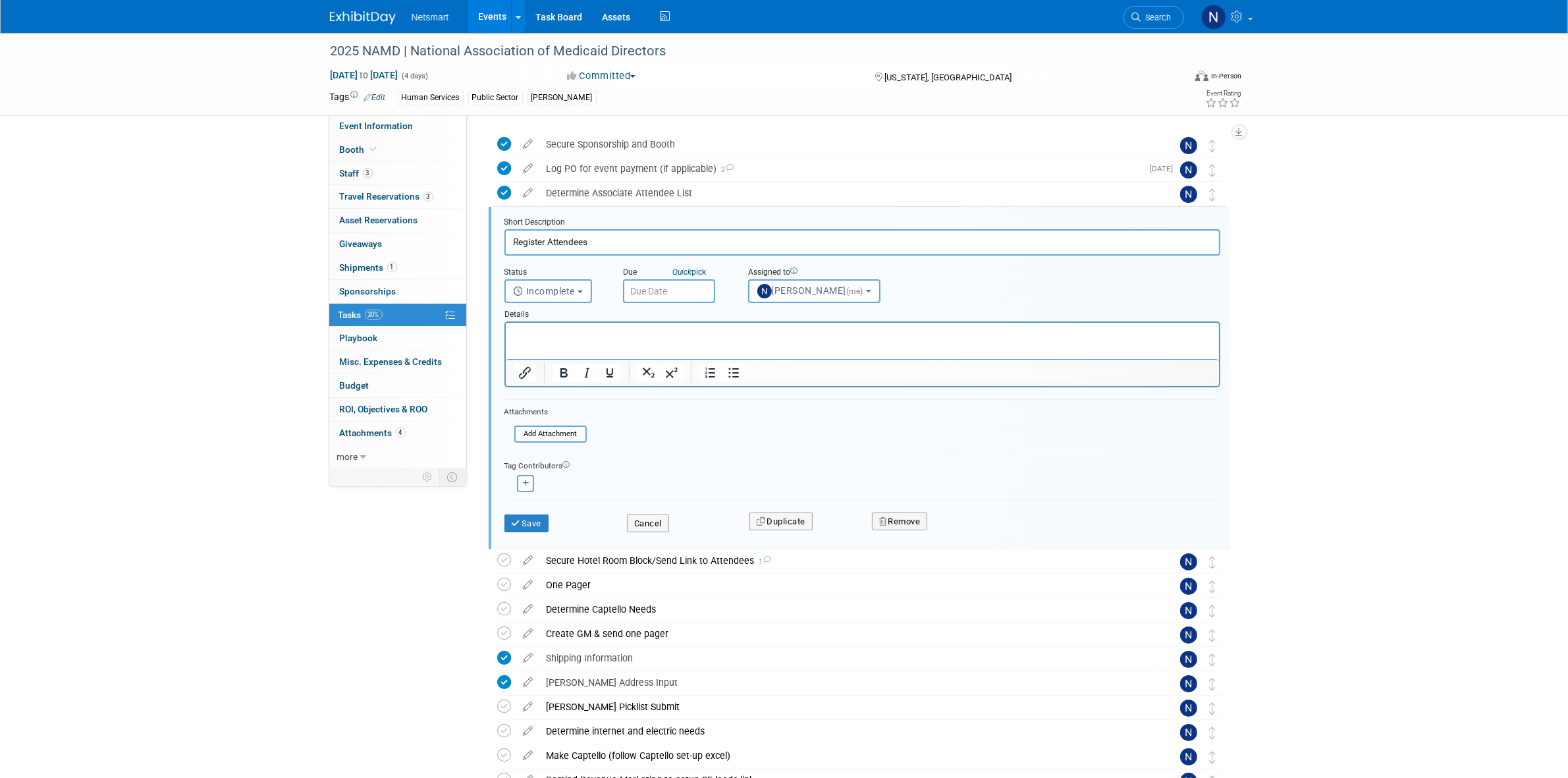
scroll to position [53, 0]
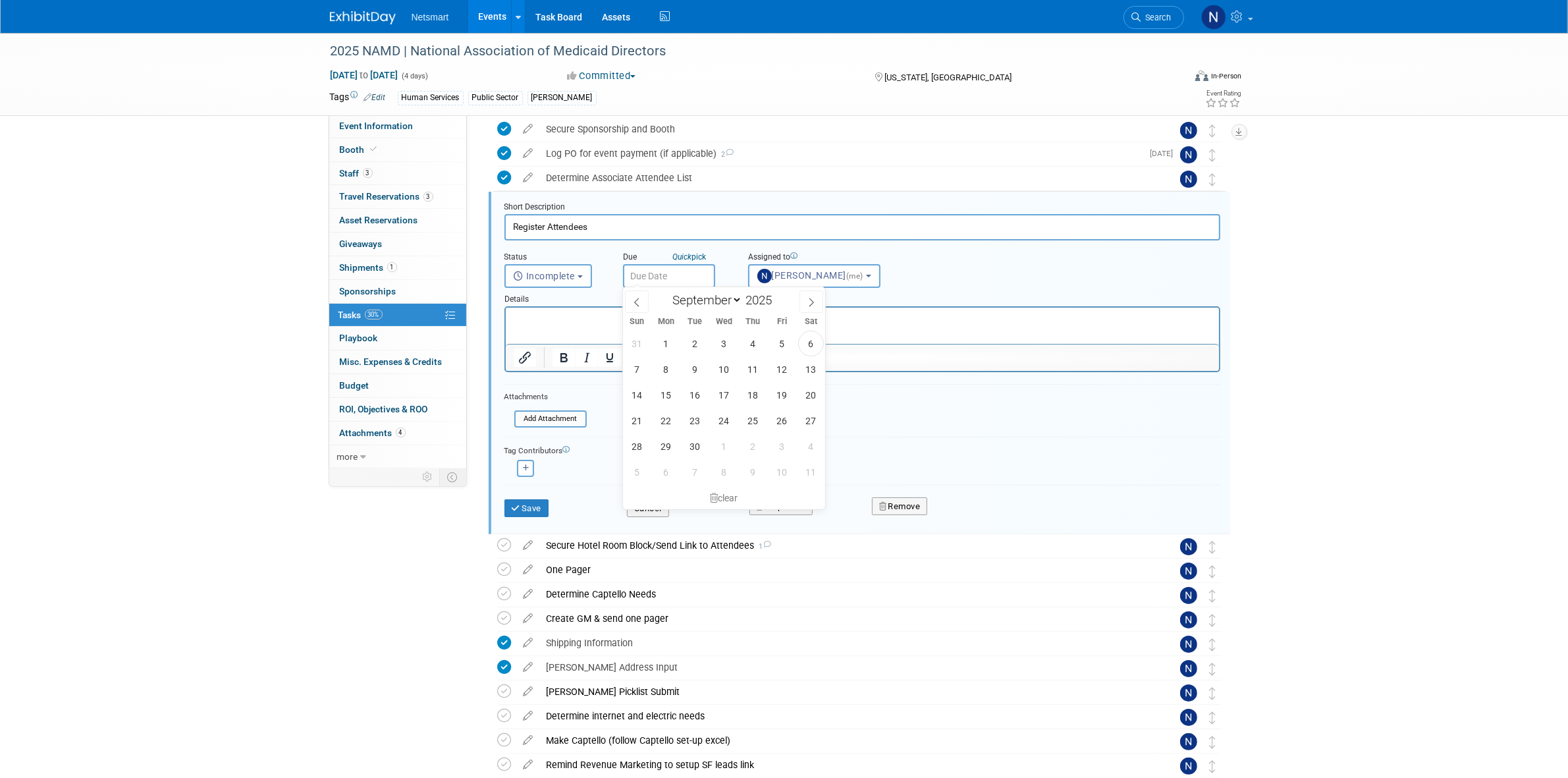
click at [656, 272] on input "text" at bounding box center [669, 276] width 92 height 24
click at [753, 369] on span "11" at bounding box center [754, 369] width 26 height 26
type input "Sep 11, 2025"
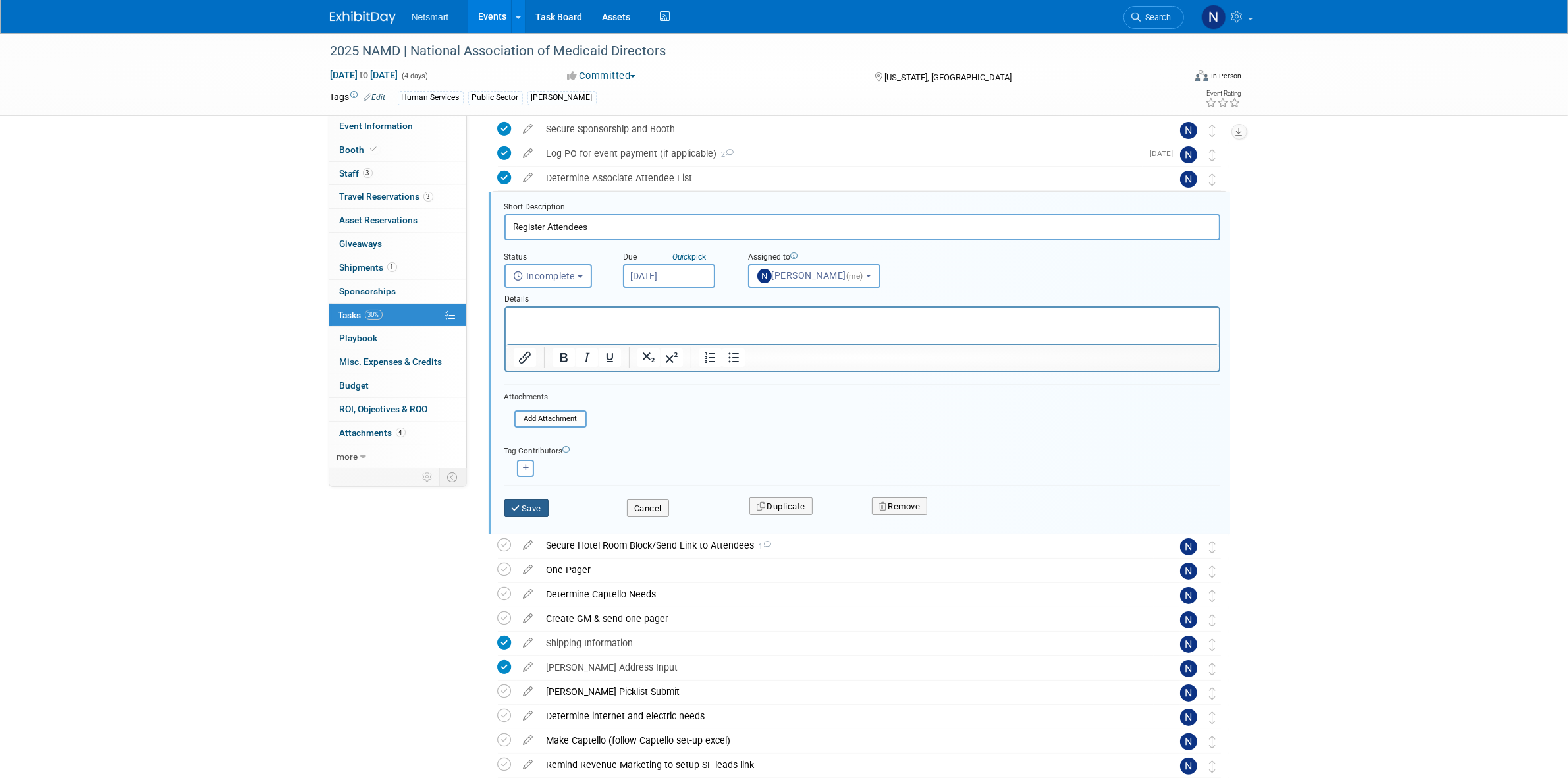
click at [522, 511] on button "Save" at bounding box center [526, 508] width 45 height 19
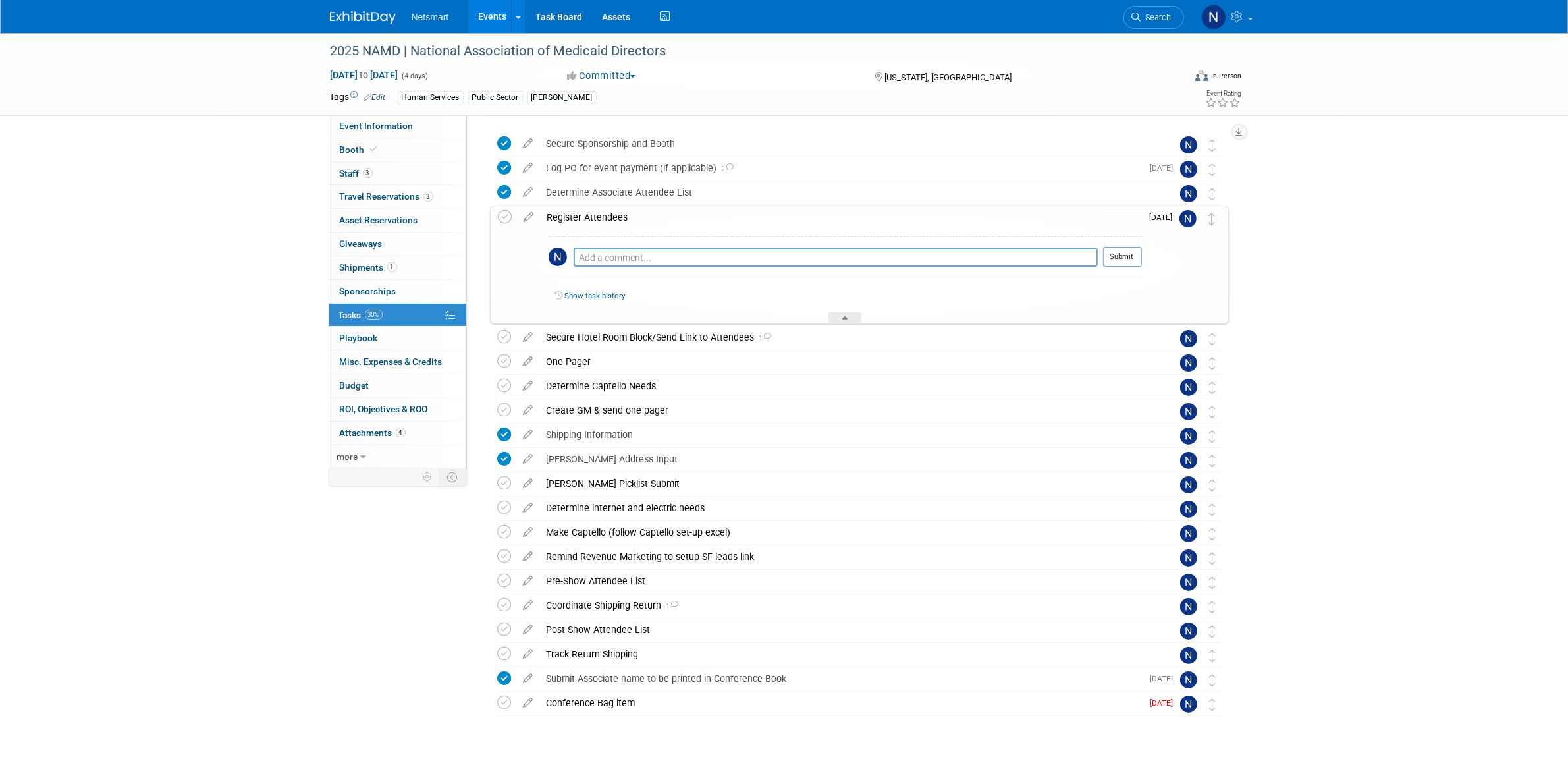
scroll to position [0, 0]
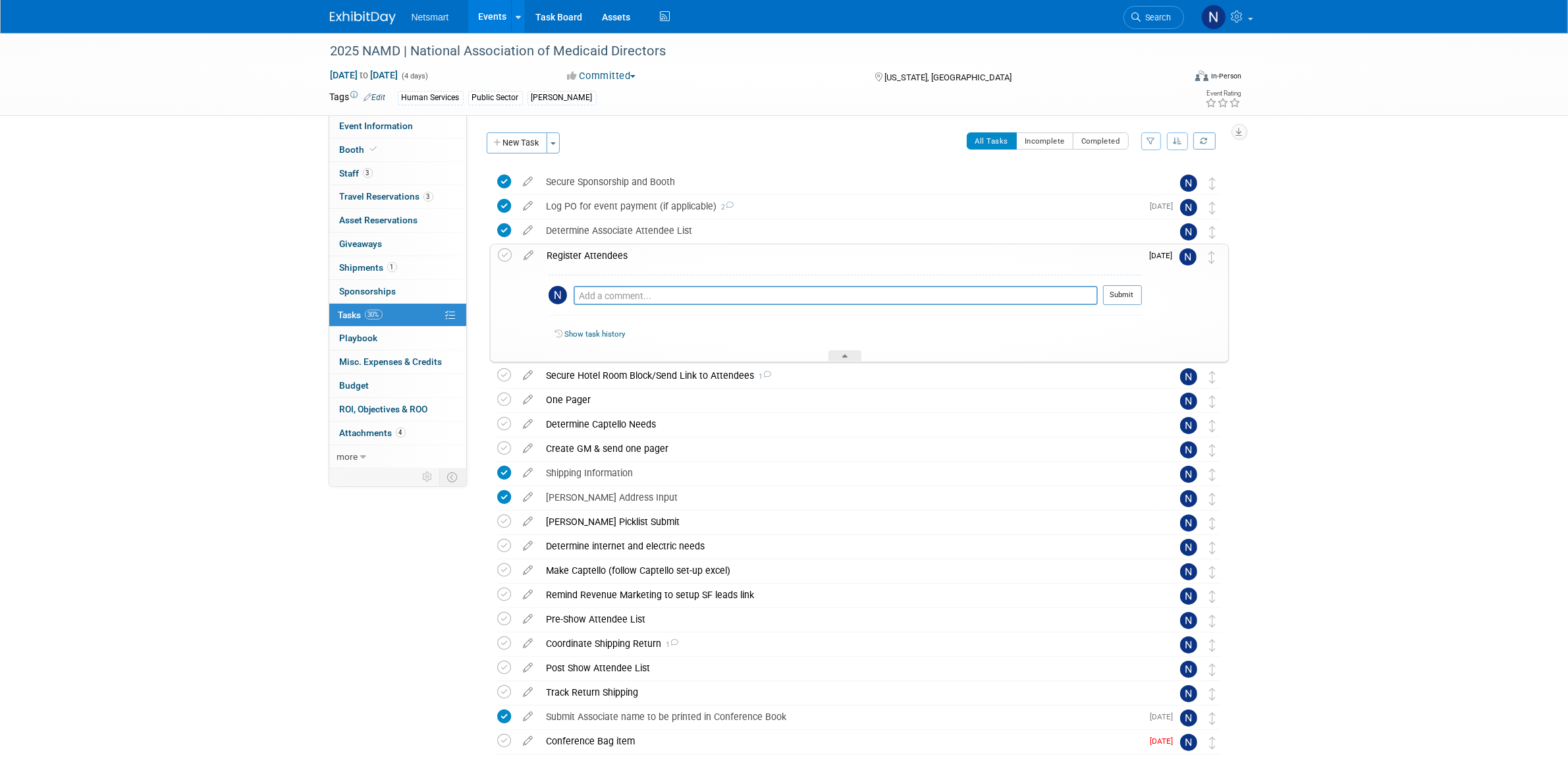
click at [614, 307] on div "Pro tip: Press Ctrl-Enter to submit comment." at bounding box center [836, 310] width 524 height 10
click at [611, 287] on textarea at bounding box center [836, 295] width 524 height 19
type textarea "registered Cathleen & Lindsay. emailed conference to help register Stu."
click at [1111, 298] on button "Submit" at bounding box center [1123, 295] width 39 height 19
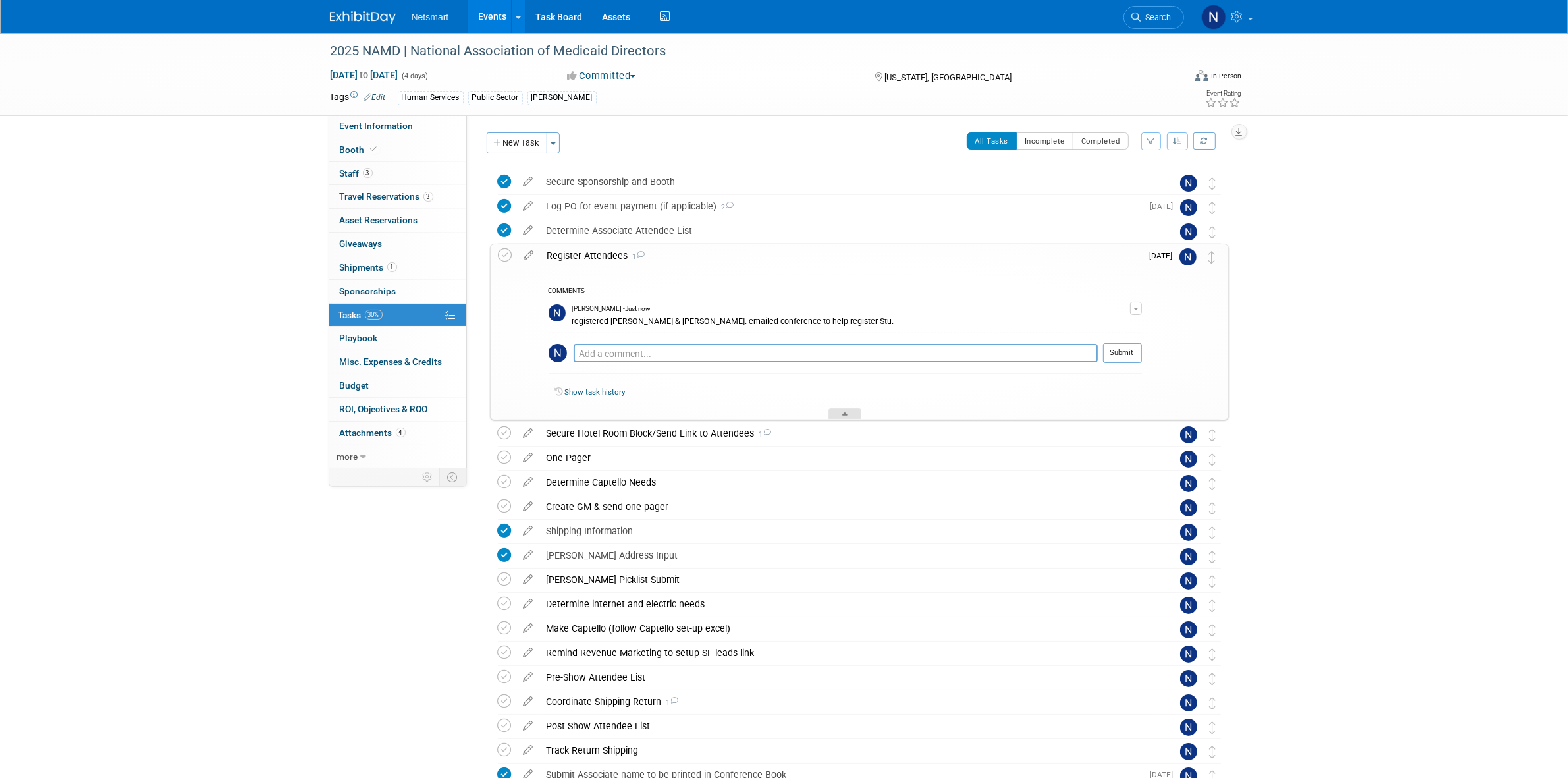
click at [846, 410] on div at bounding box center [844, 414] width 33 height 11
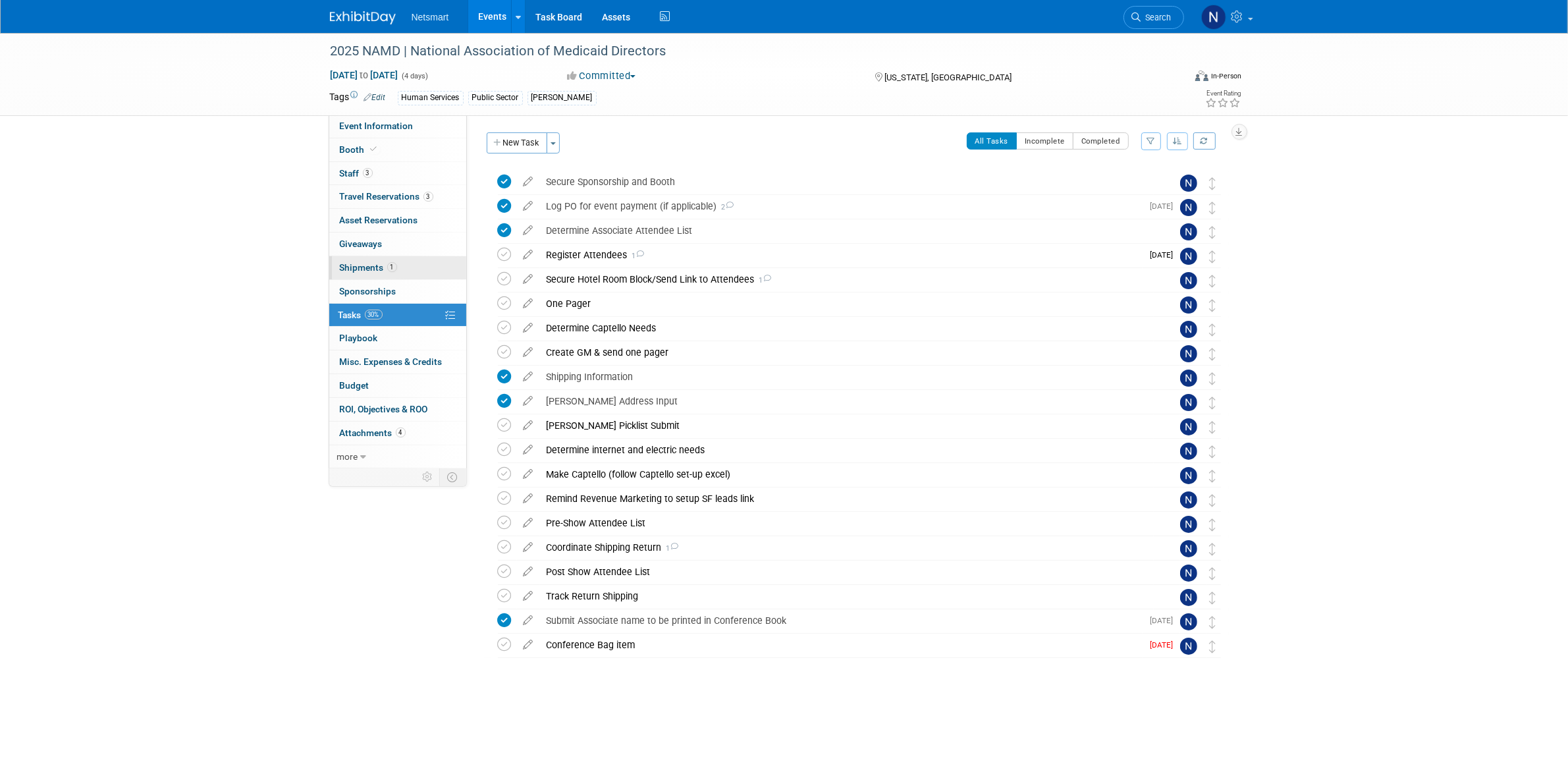
click at [349, 267] on span "Shipments 1" at bounding box center [368, 267] width 58 height 11
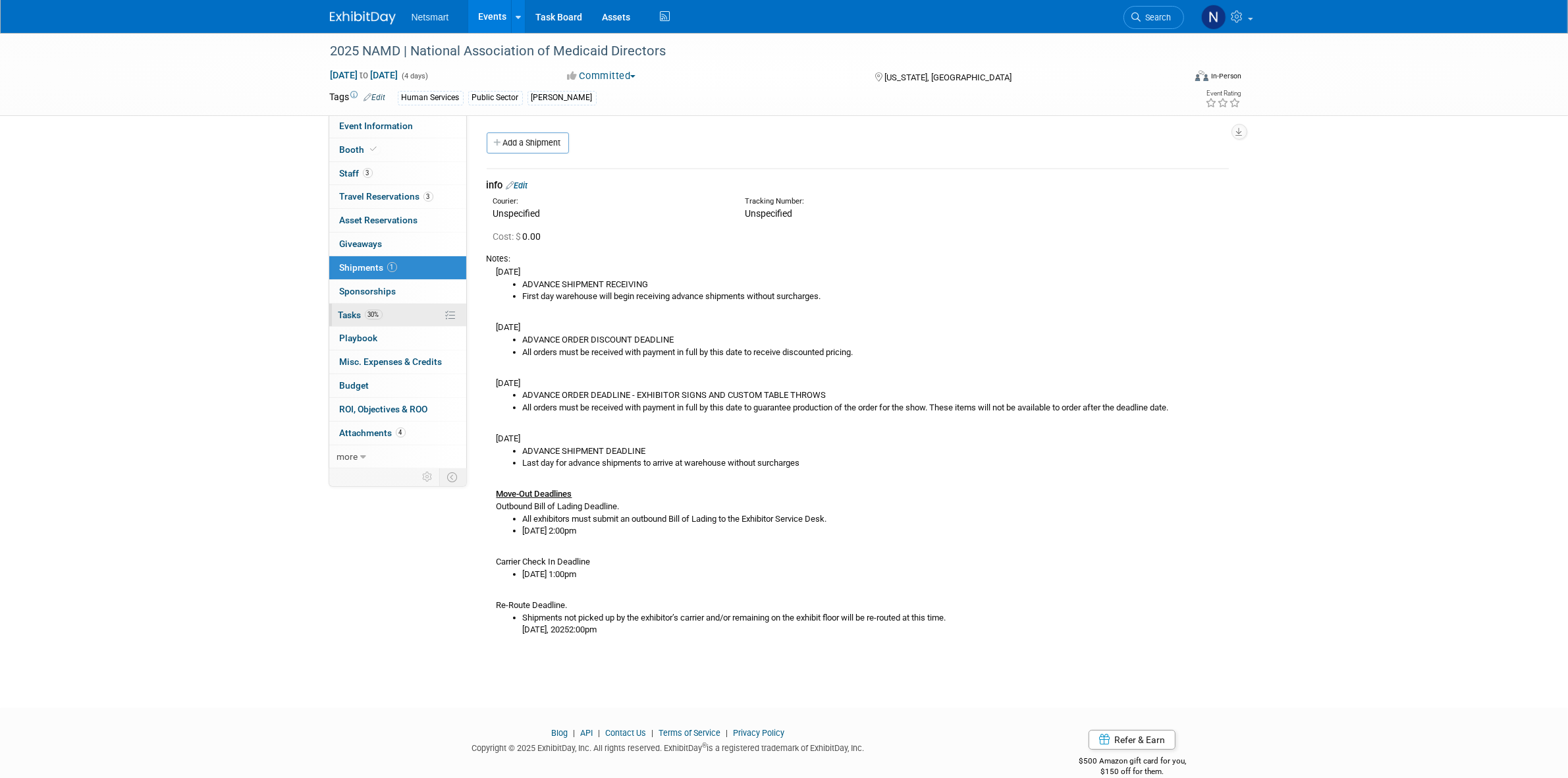
click at [374, 315] on span "30%" at bounding box center [374, 315] width 18 height 10
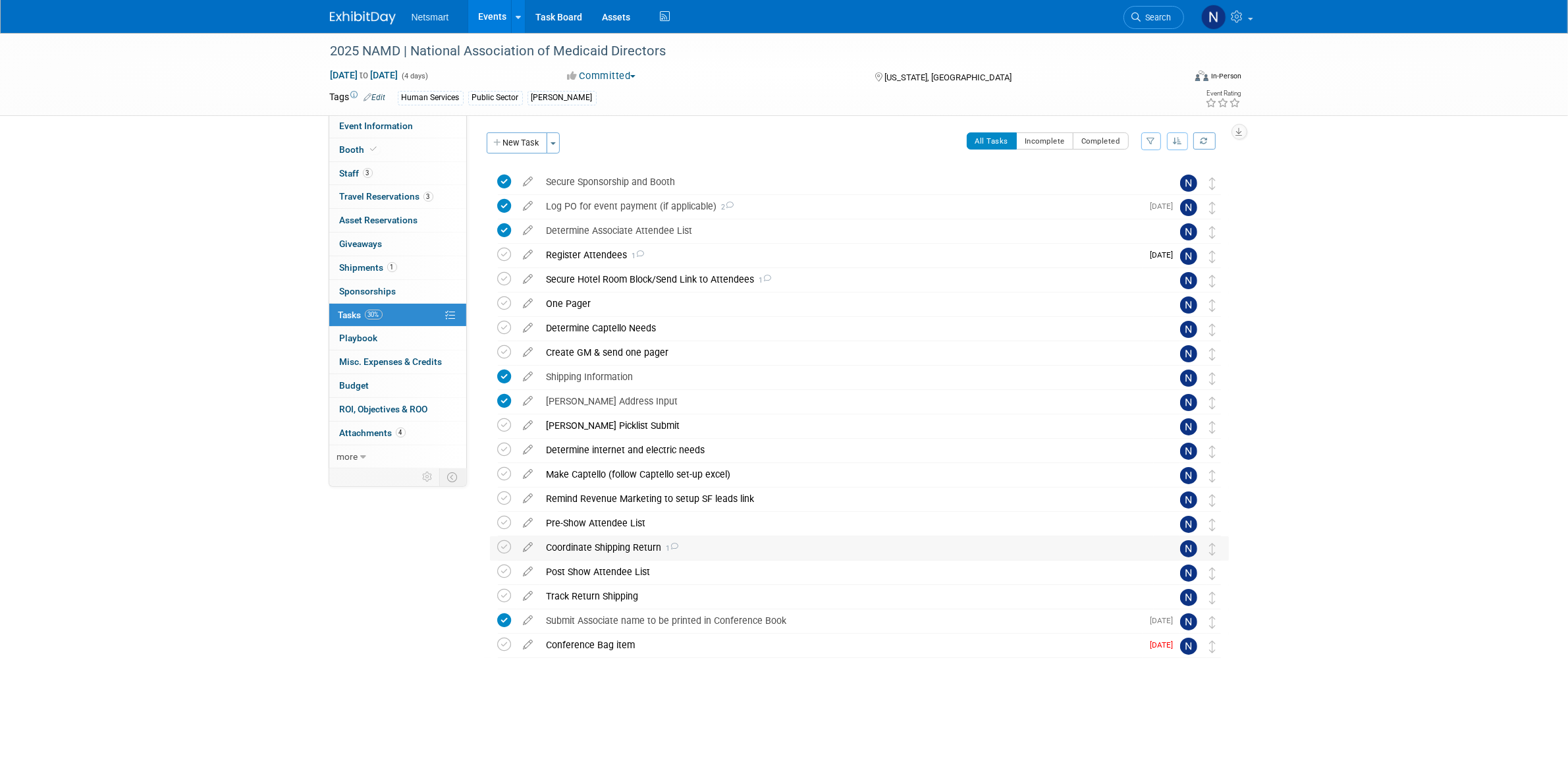
click at [621, 552] on div "Coordinate Shipping Return 1" at bounding box center [847, 548] width 614 height 23
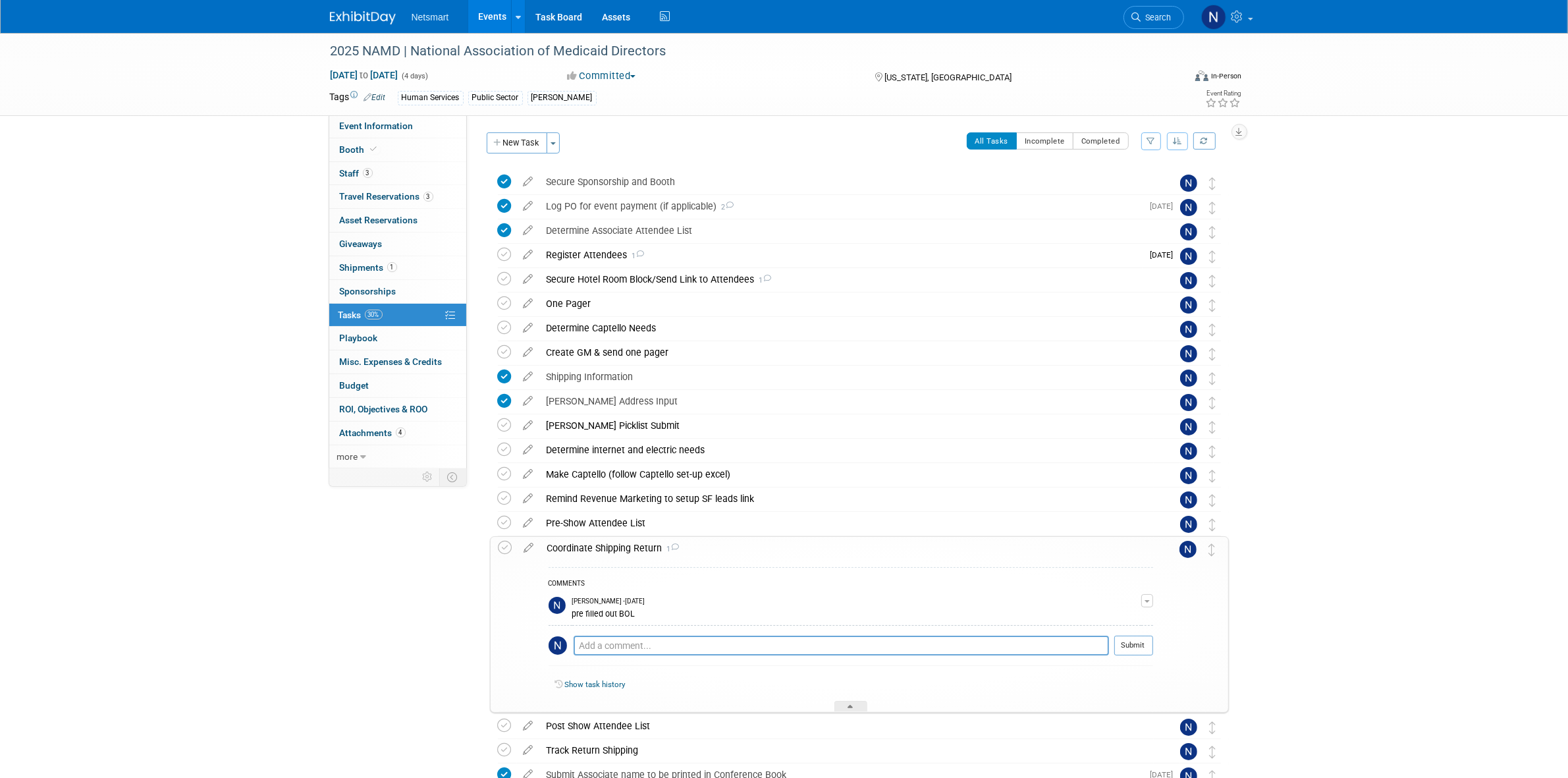
click at [621, 552] on div "Coordinate Shipping Return 1" at bounding box center [847, 548] width 612 height 23
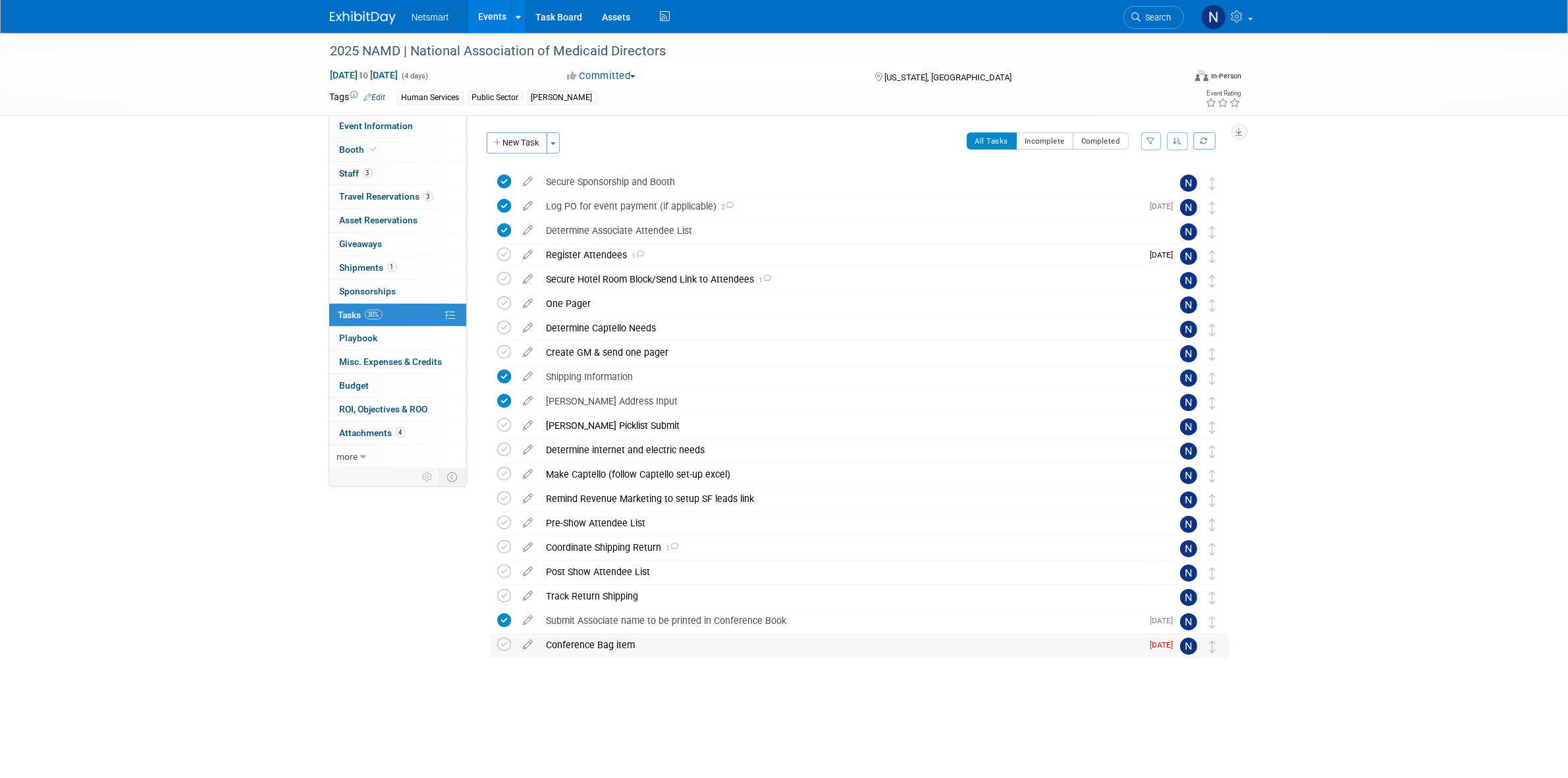
click at [574, 644] on div "Conference Bag item" at bounding box center [841, 645] width 603 height 23
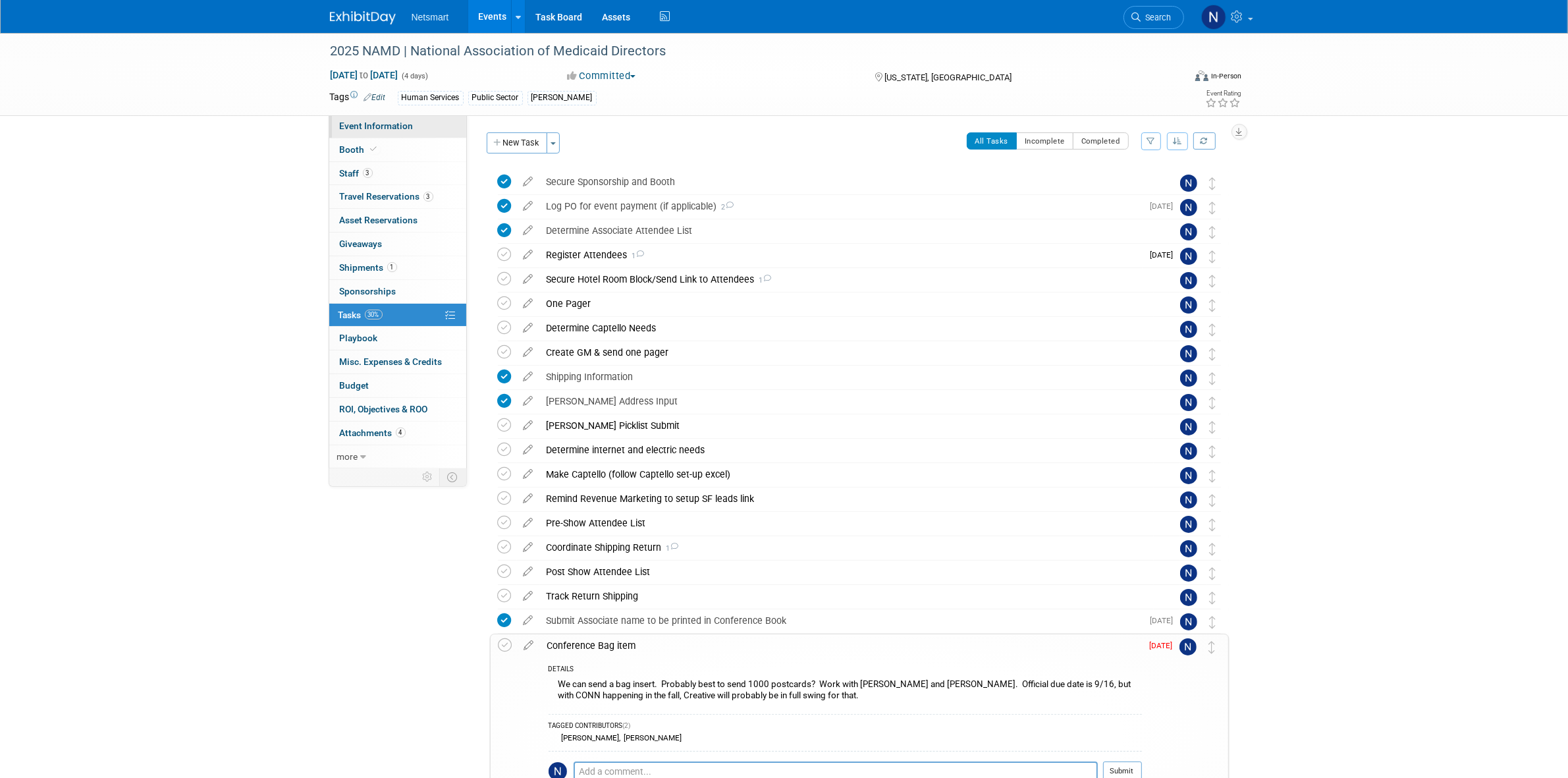
click at [390, 125] on span "Event Information" at bounding box center [376, 126] width 74 height 11
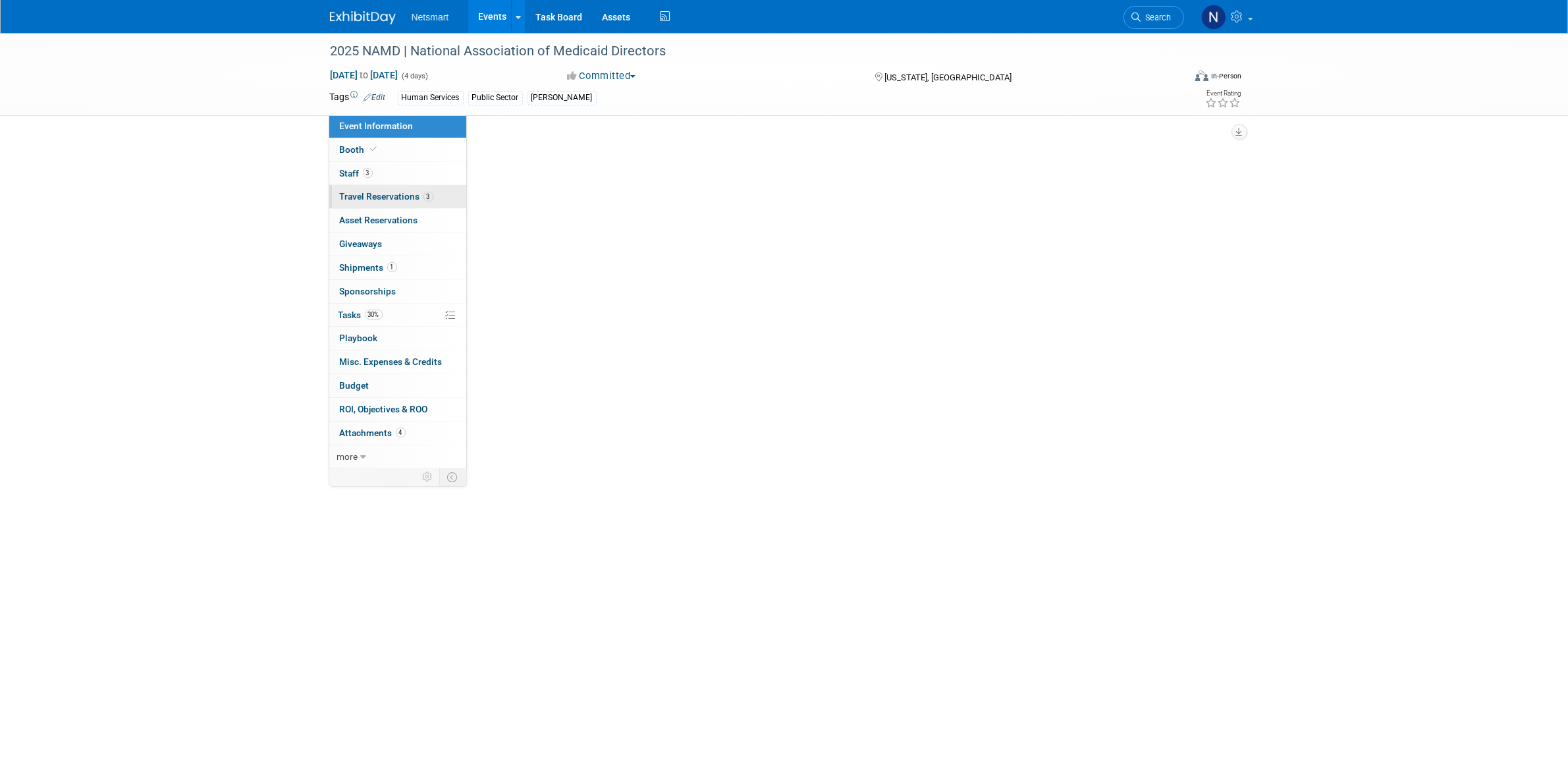
select select "Public Sector"
select select "3"
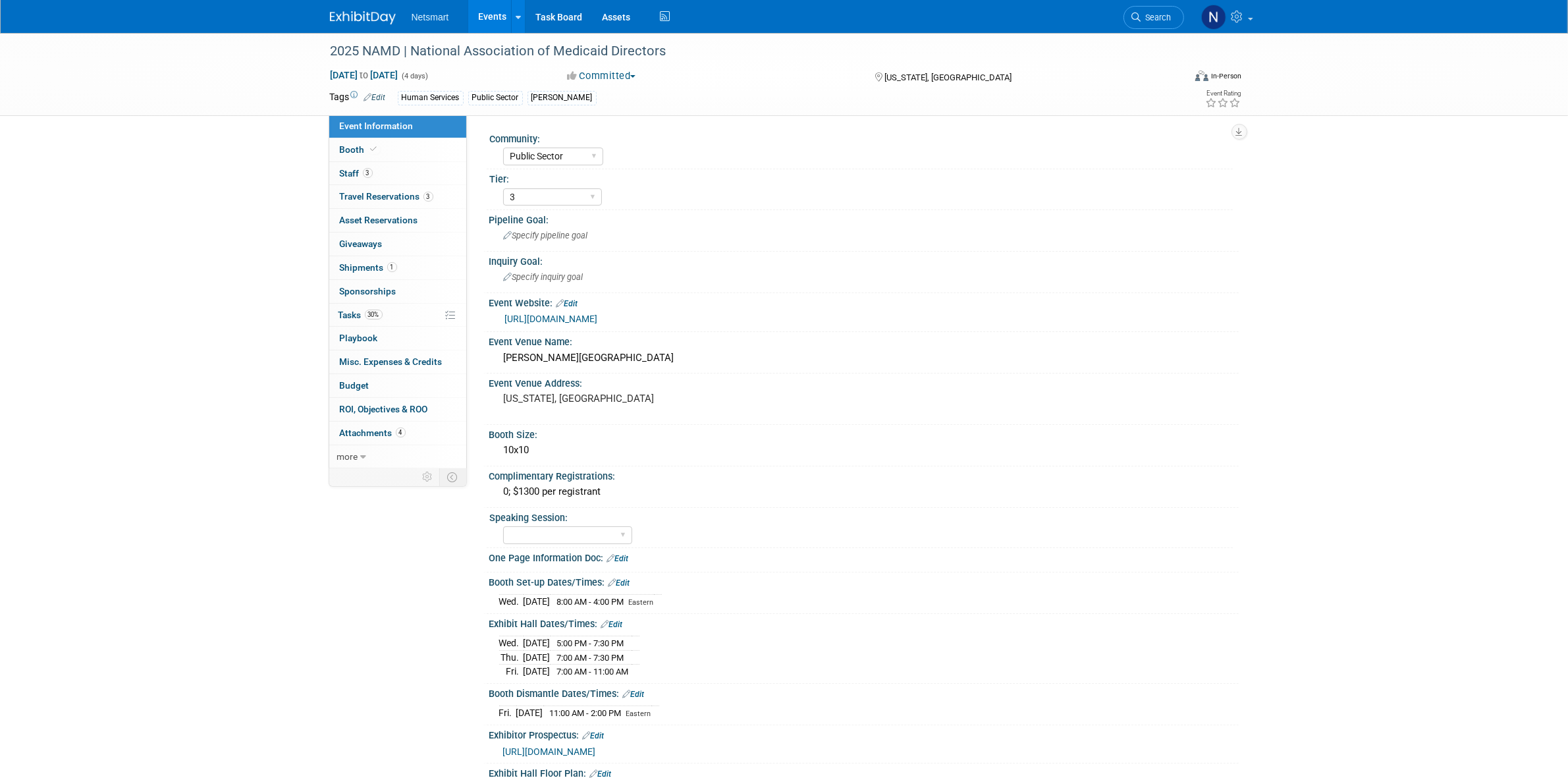
click at [596, 755] on span "https://events.medicaiddirectors.org/wp-content/uploads/2025/04/NAMD2025_prospe…" at bounding box center [549, 751] width 92 height 11
drag, startPoint x: 392, startPoint y: 317, endPoint x: 402, endPoint y: 325, distance: 12.8
click at [392, 317] on link "30% Tasks 30%" at bounding box center [397, 315] width 137 height 23
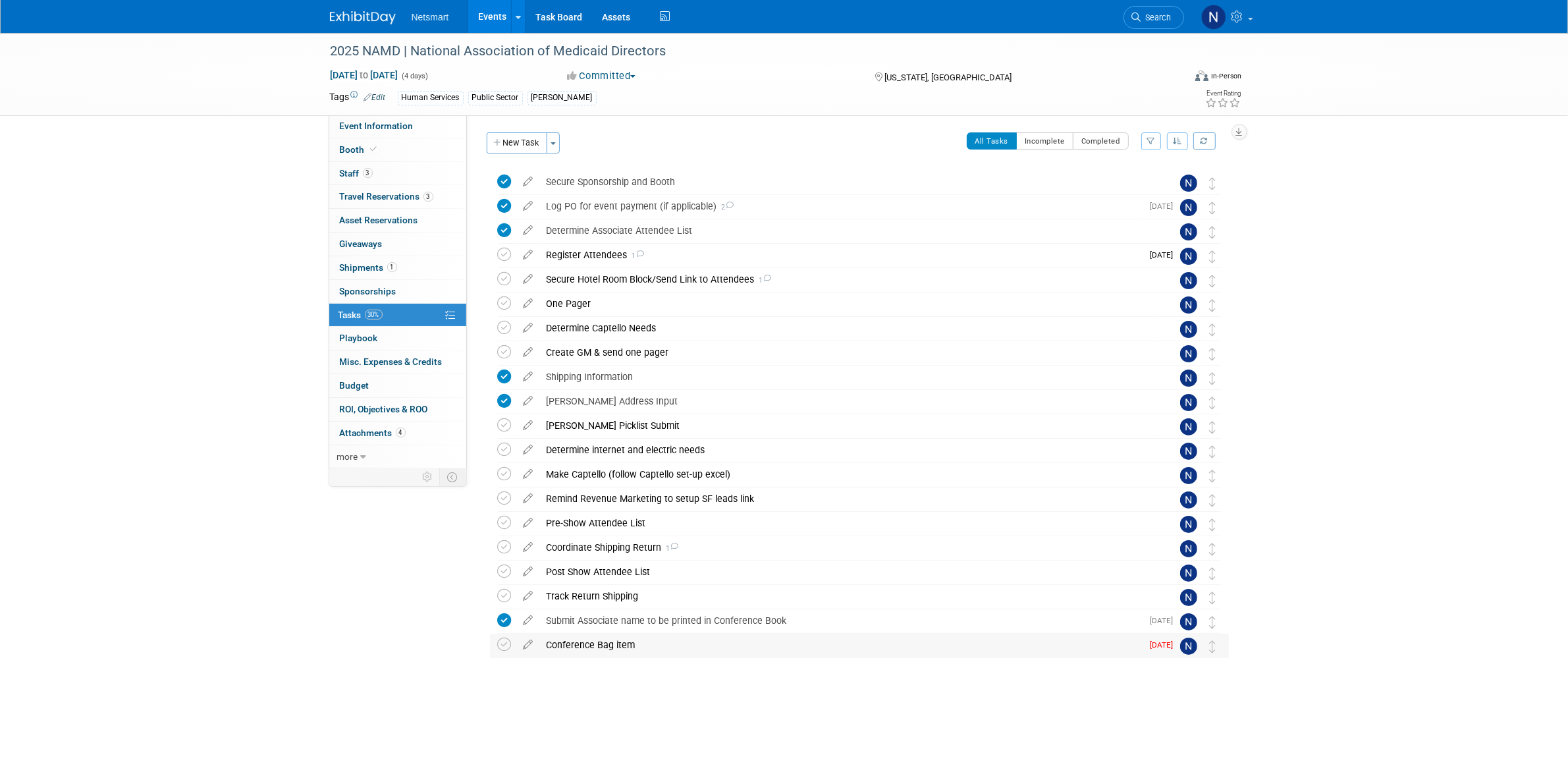
click at [578, 634] on div "Conference Bag item" at bounding box center [841, 645] width 603 height 23
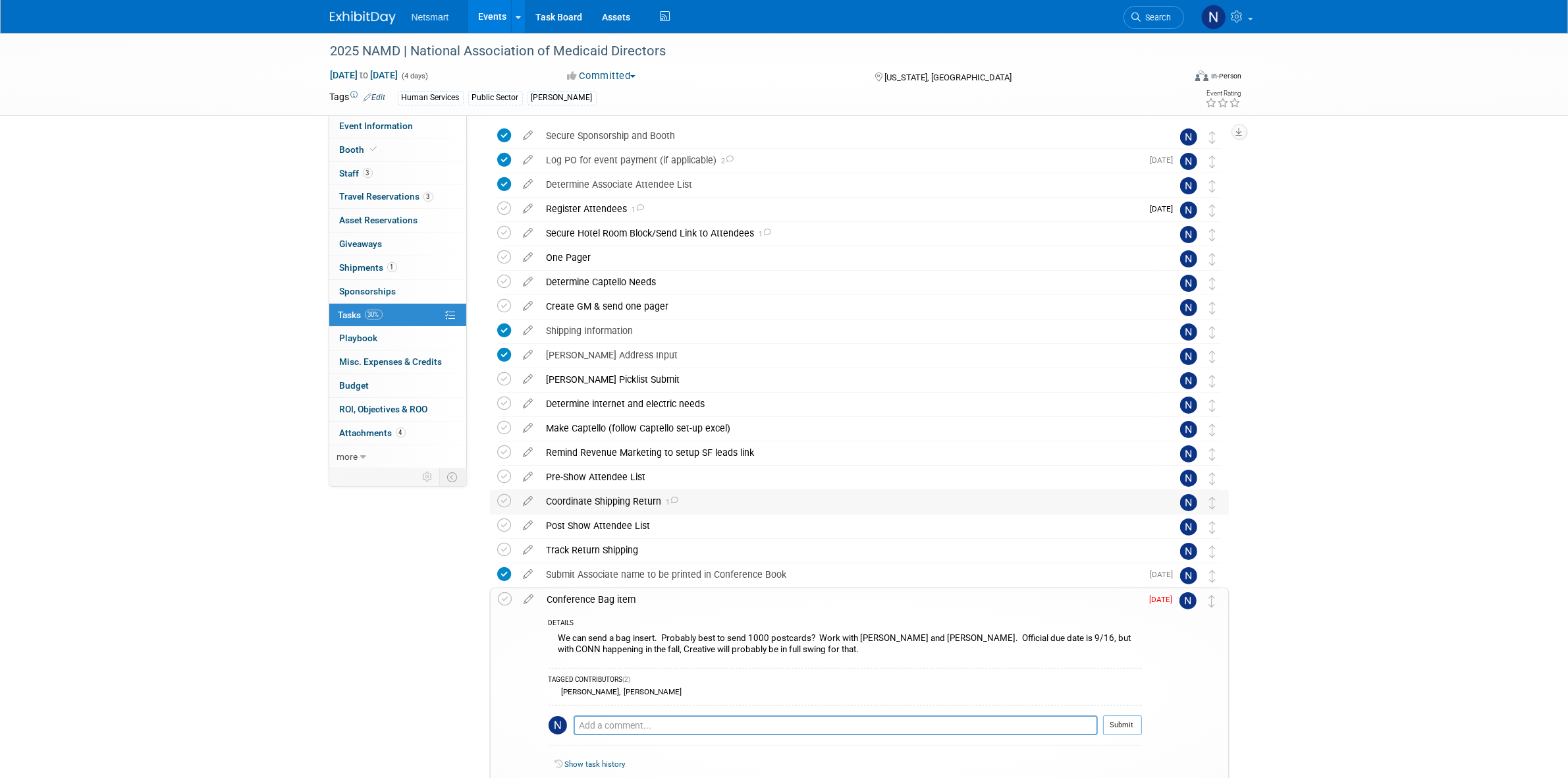
scroll to position [82, 0]
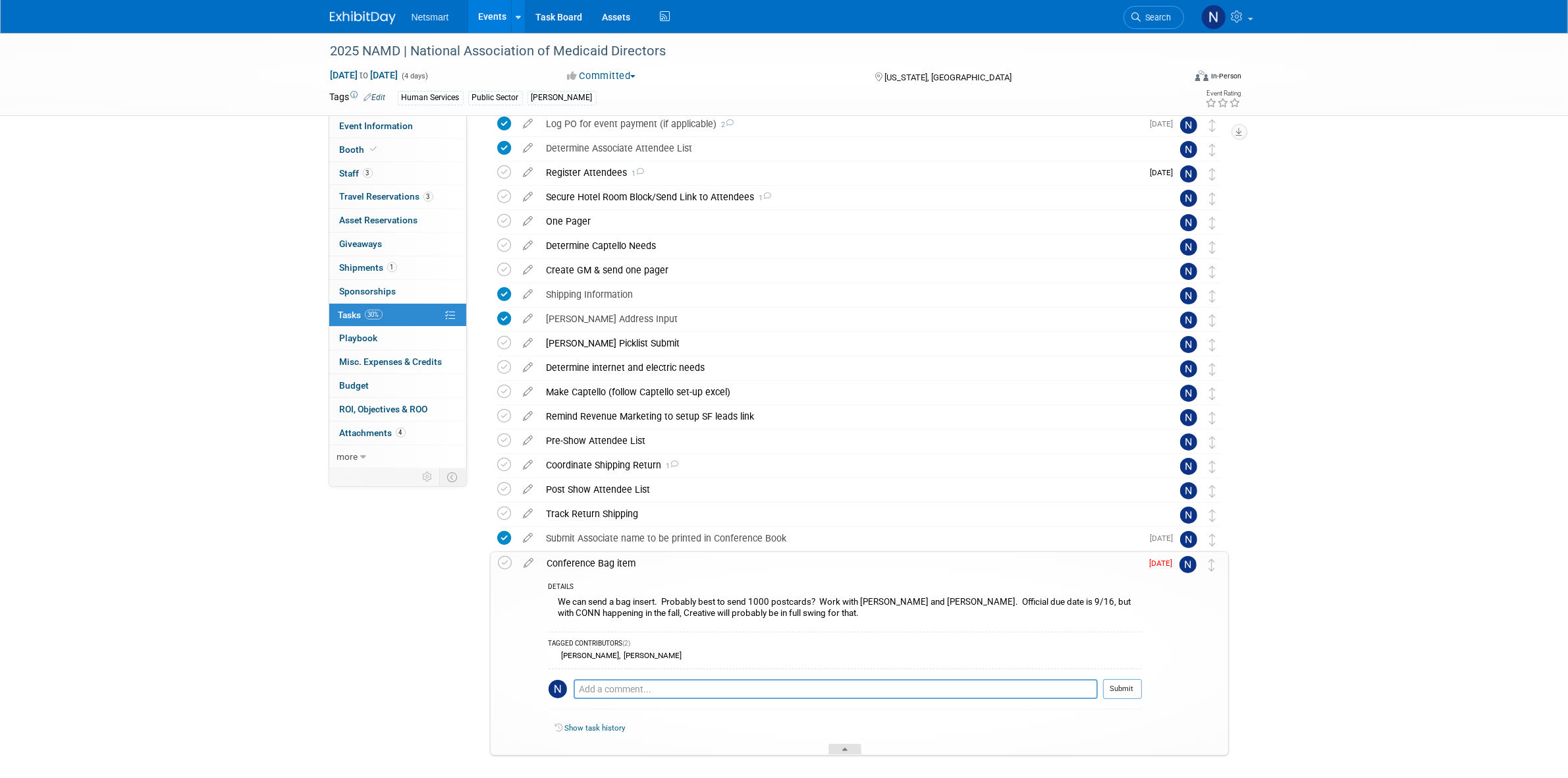
click at [848, 748] on div at bounding box center [844, 750] width 33 height 11
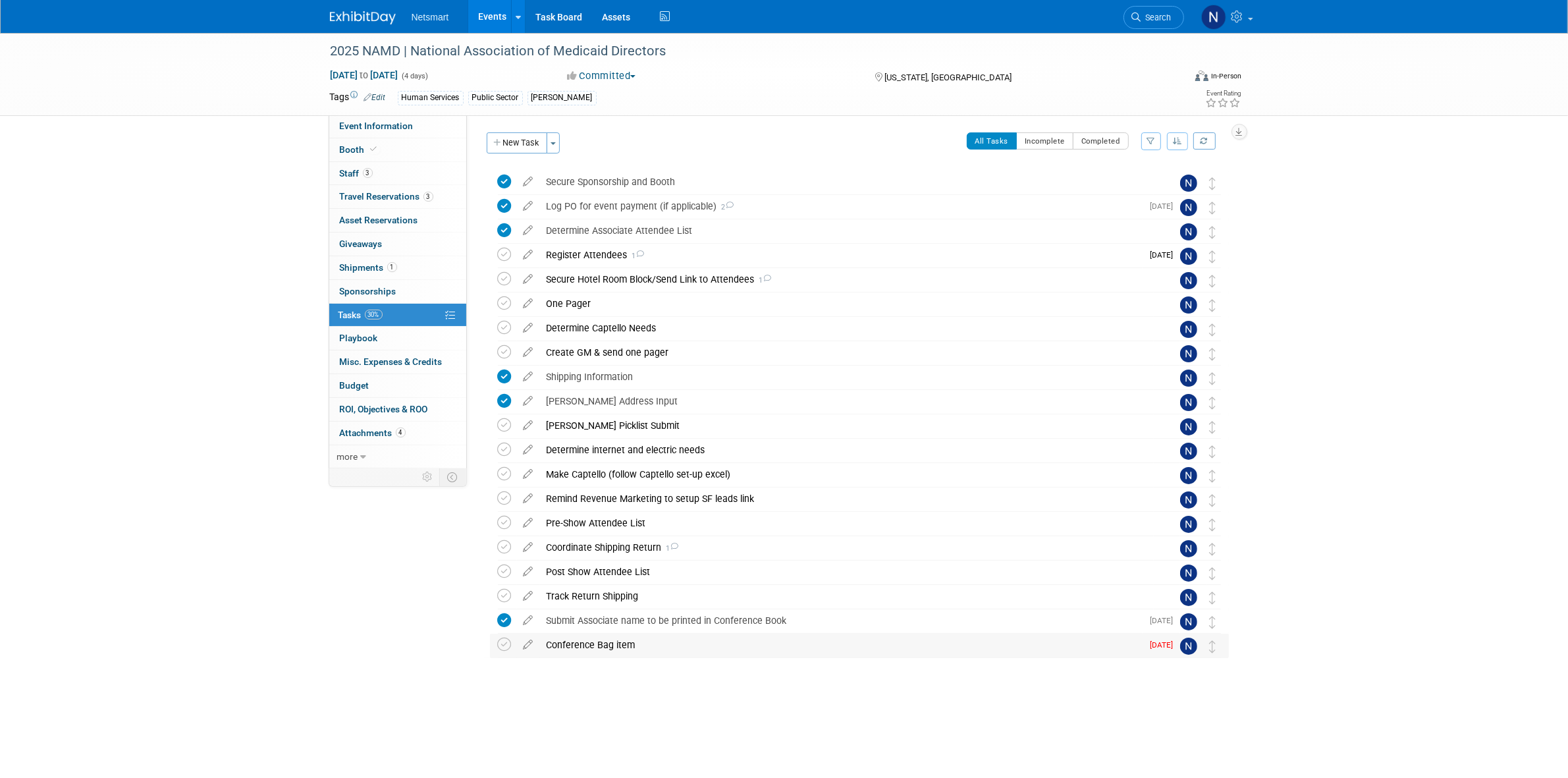
scroll to position [0, 0]
click at [616, 620] on div "Submit Associate name to be printed in Conference Book" at bounding box center [841, 621] width 603 height 23
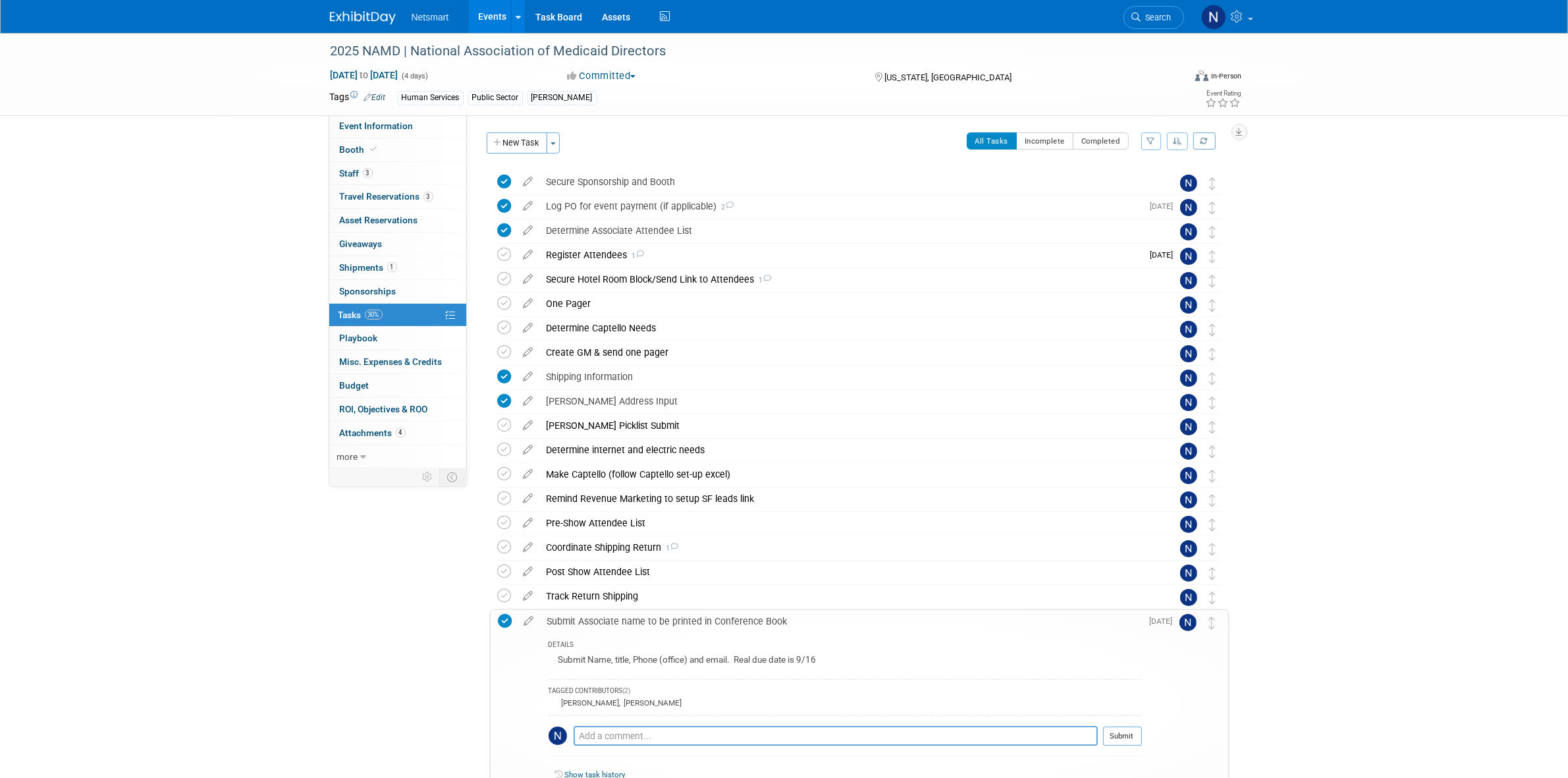
click at [616, 620] on div "Submit Associate name to be printed in Conference Book" at bounding box center [841, 621] width 601 height 23
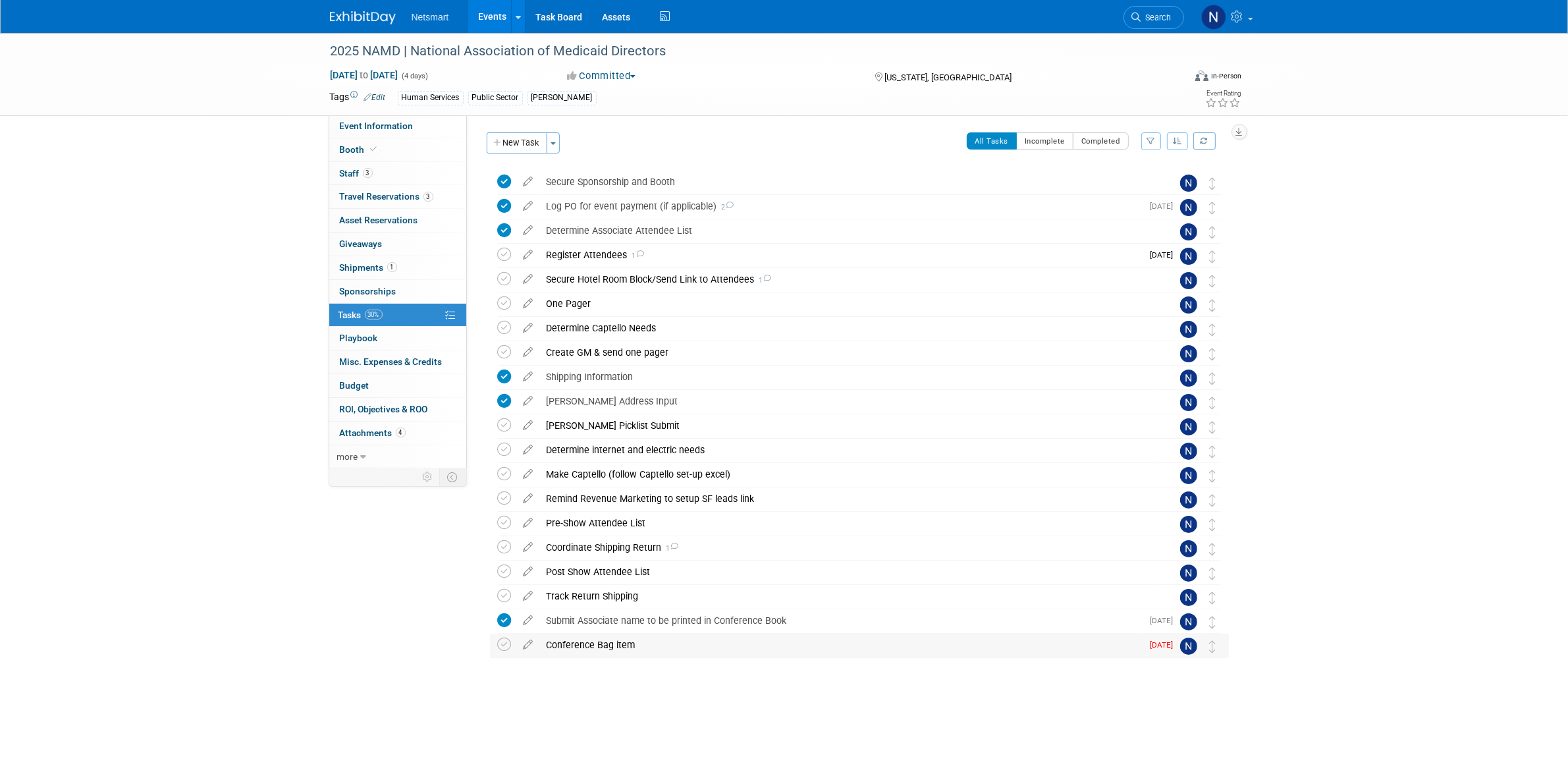
click at [576, 646] on div "Conference Bag item" at bounding box center [841, 645] width 603 height 23
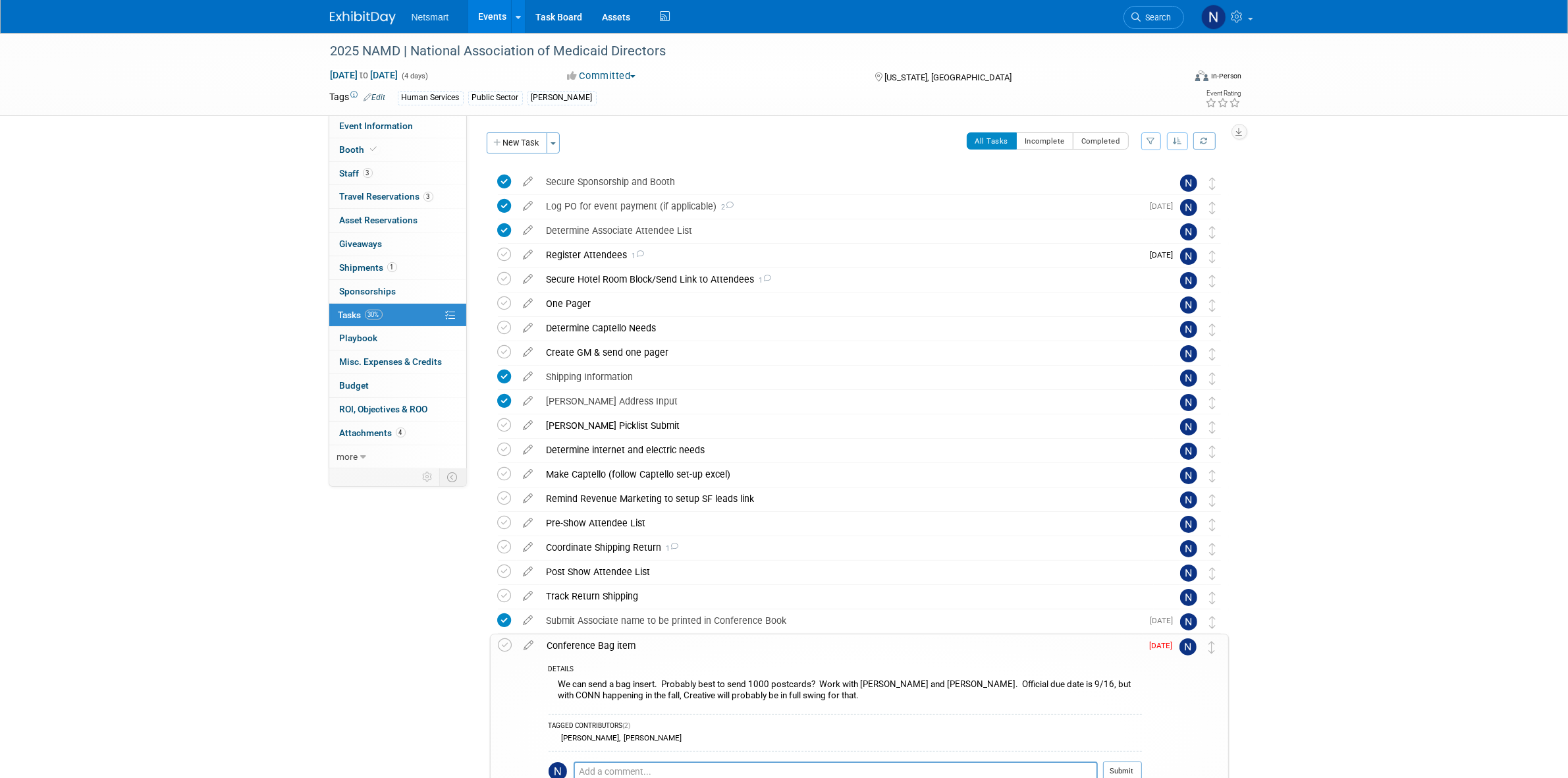
click at [576, 644] on div "Conference Bag item" at bounding box center [841, 646] width 601 height 23
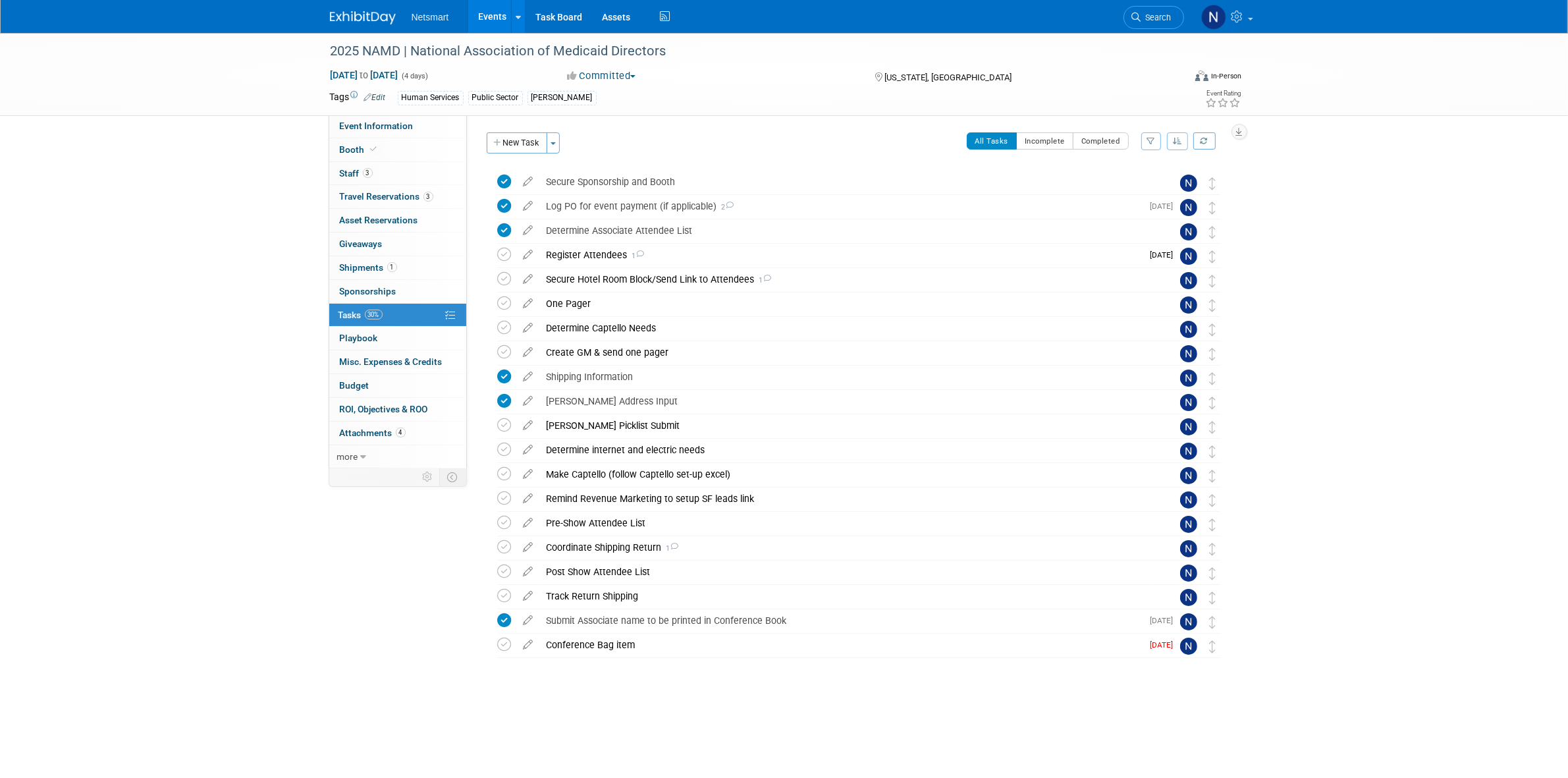
click at [526, 694] on div "2025 NAMD | National Association of Medicaid Directors Washington, DC Nov 18, 2…" at bounding box center [856, 440] width 745 height 541
click at [1134, 34] on div at bounding box center [750, 39] width 848 height 11
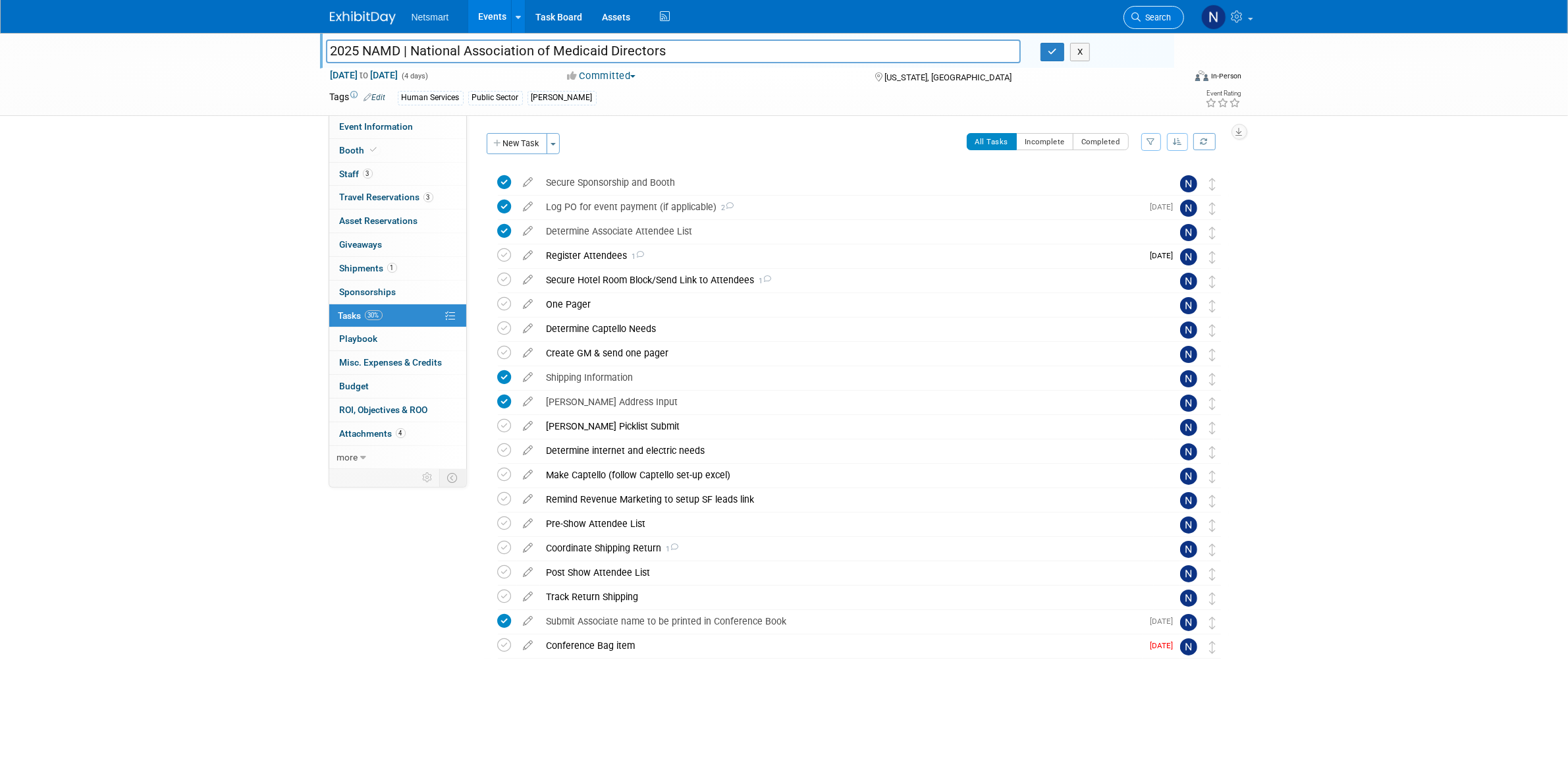
click at [1143, 19] on span "Search" at bounding box center [1156, 17] width 30 height 10
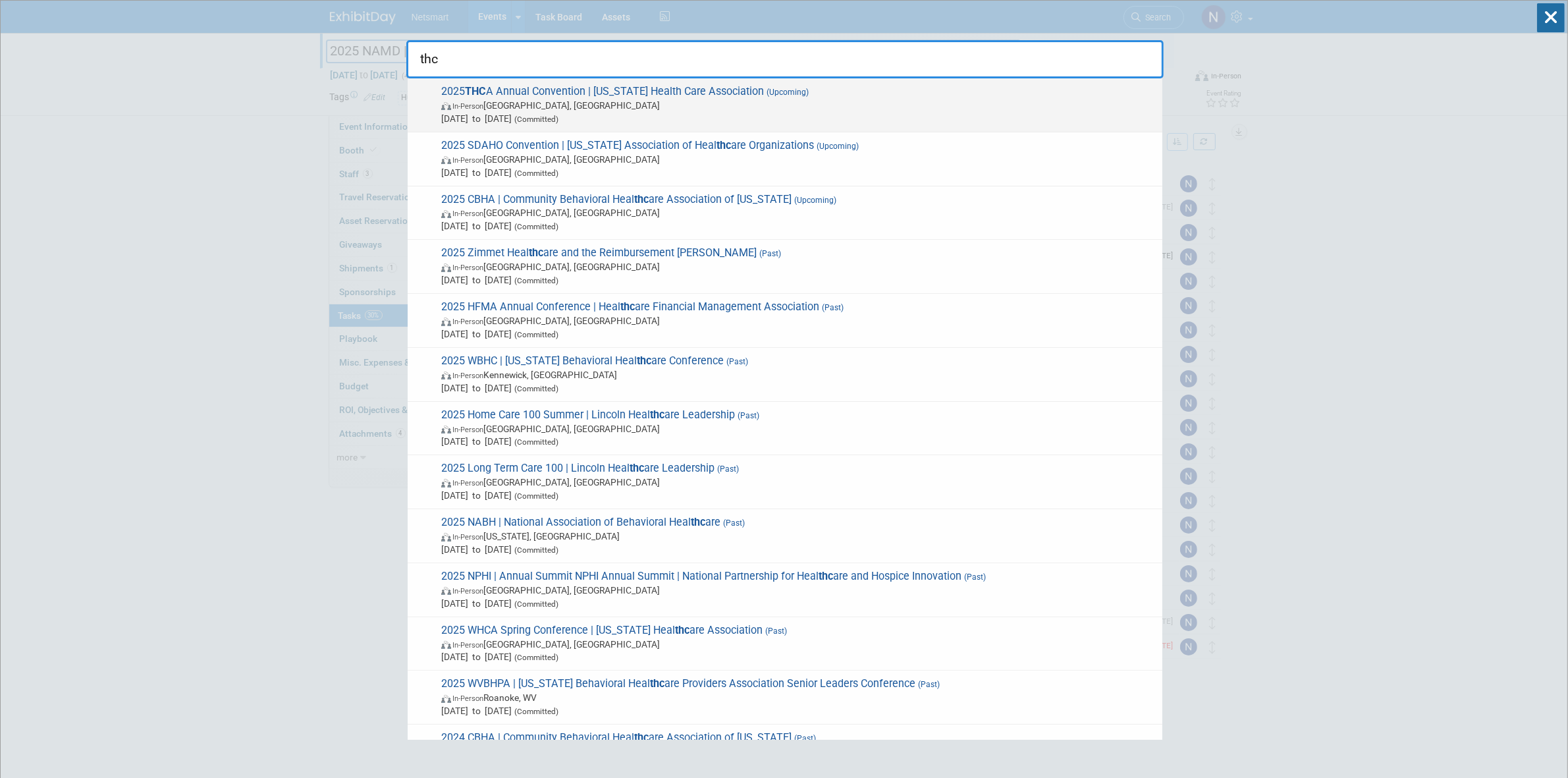
type input "thc"
click at [523, 97] on span "2025 THC A Annual Convention | Texas Health Care Association (Upcoming) In-Pers…" at bounding box center [797, 105] width 719 height 41
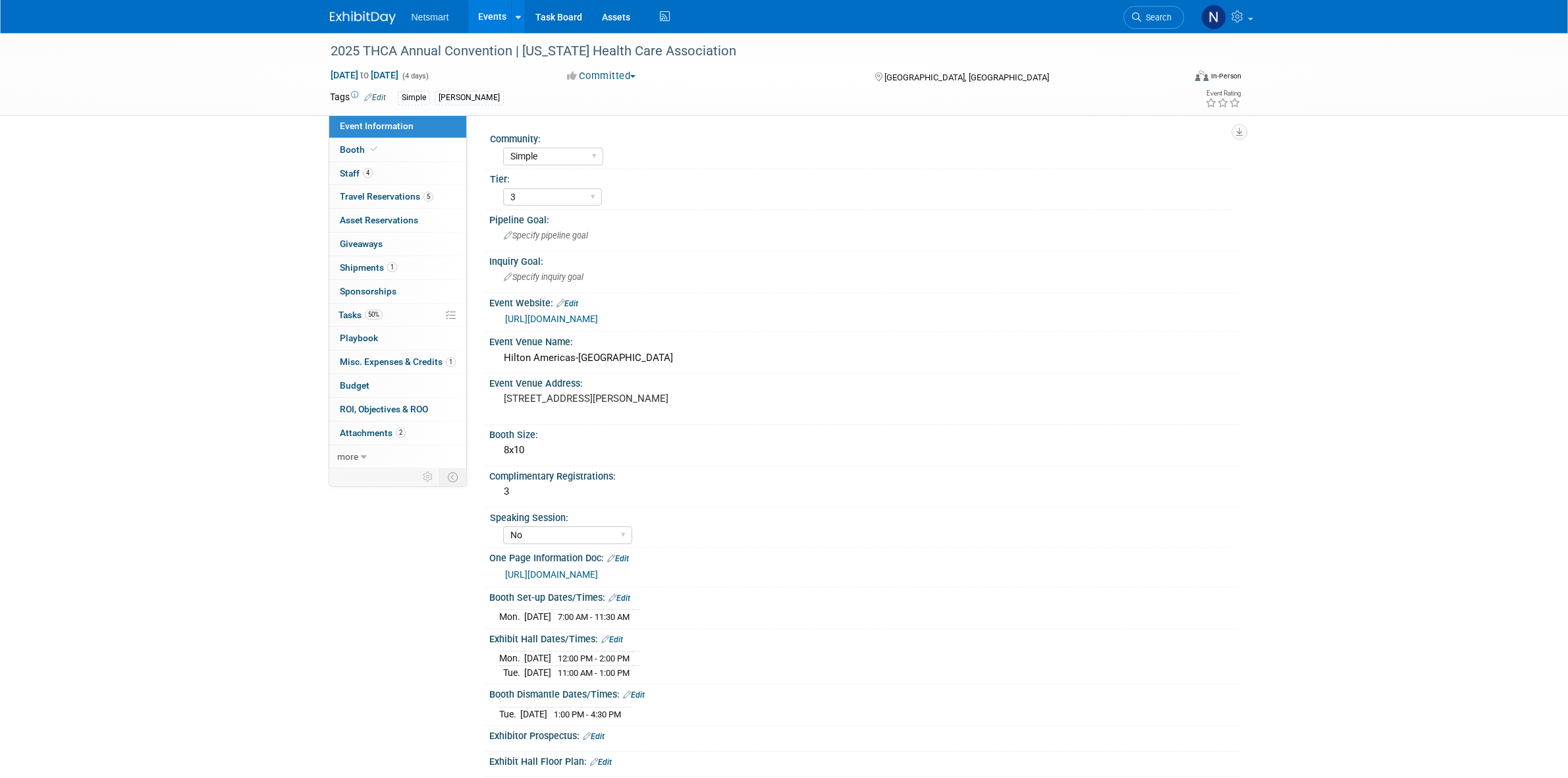
select select "Simple"
select select "3"
select select "No"
click at [389, 317] on link "50% Tasks 50%" at bounding box center [397, 315] width 137 height 23
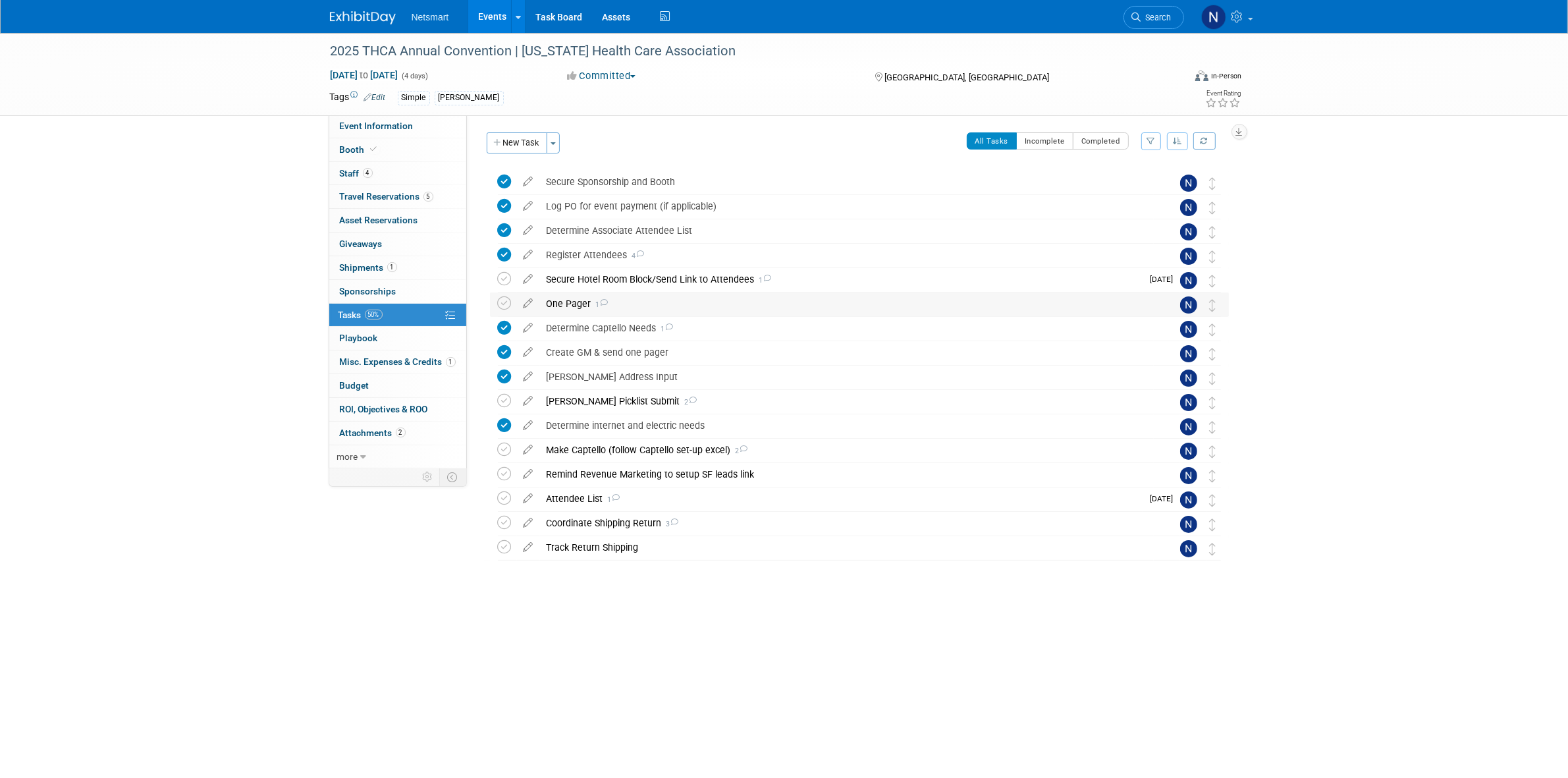
click at [557, 303] on div "One Pager 1" at bounding box center [847, 303] width 614 height 23
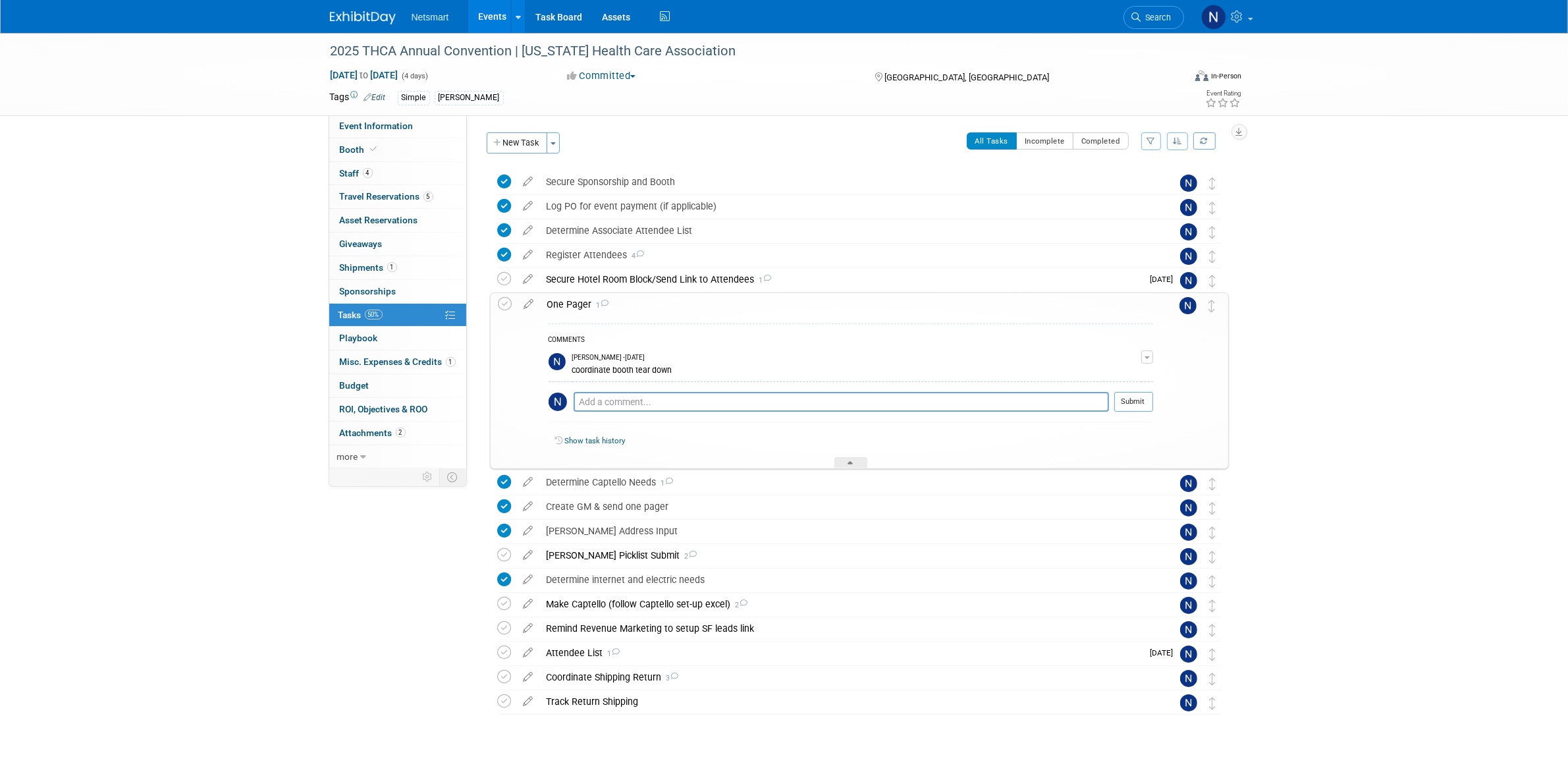
click at [562, 303] on div "One Pager 1" at bounding box center [847, 304] width 612 height 23
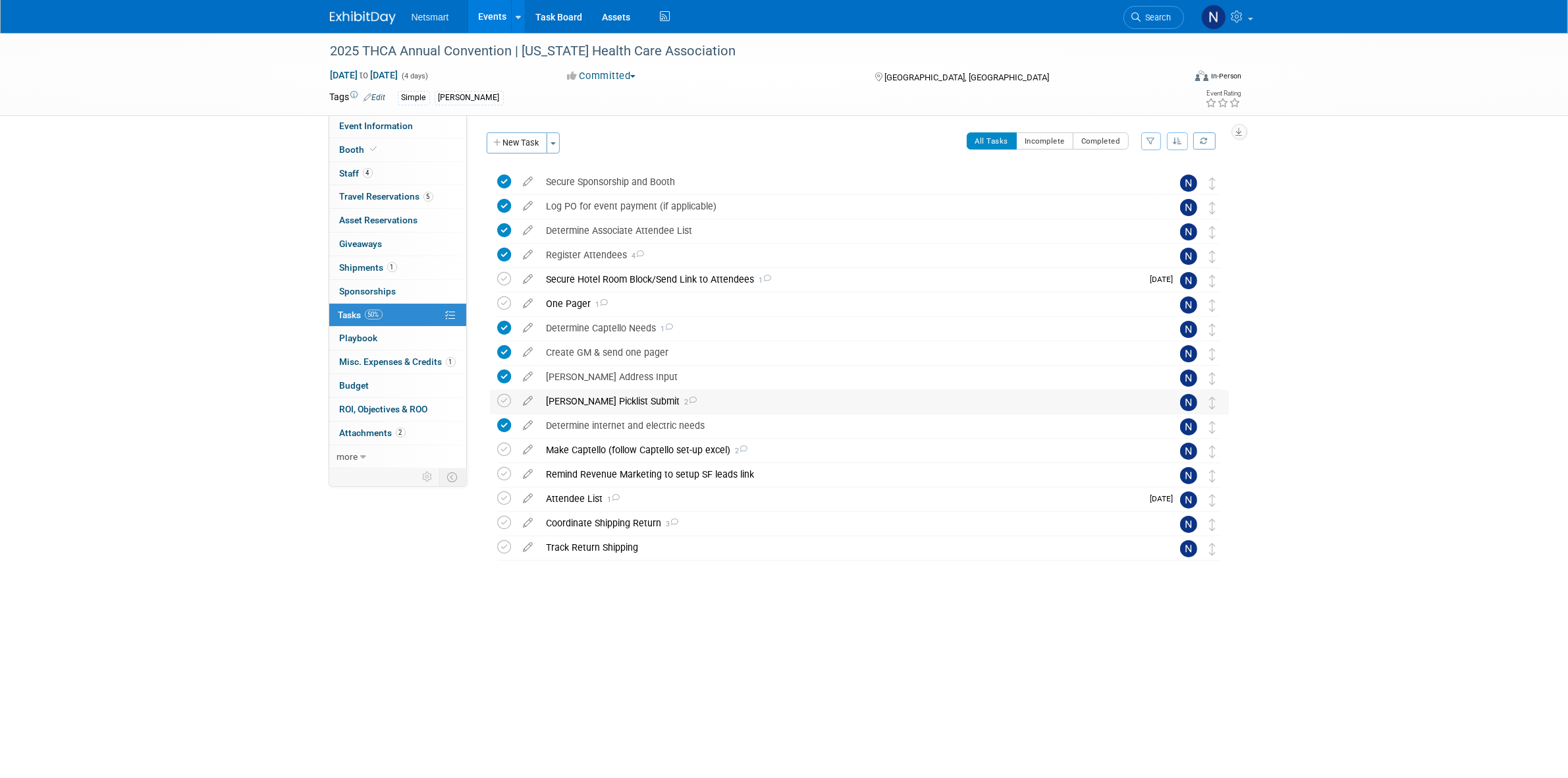
click at [581, 402] on div "Derse Picklist Submit 2" at bounding box center [847, 402] width 614 height 23
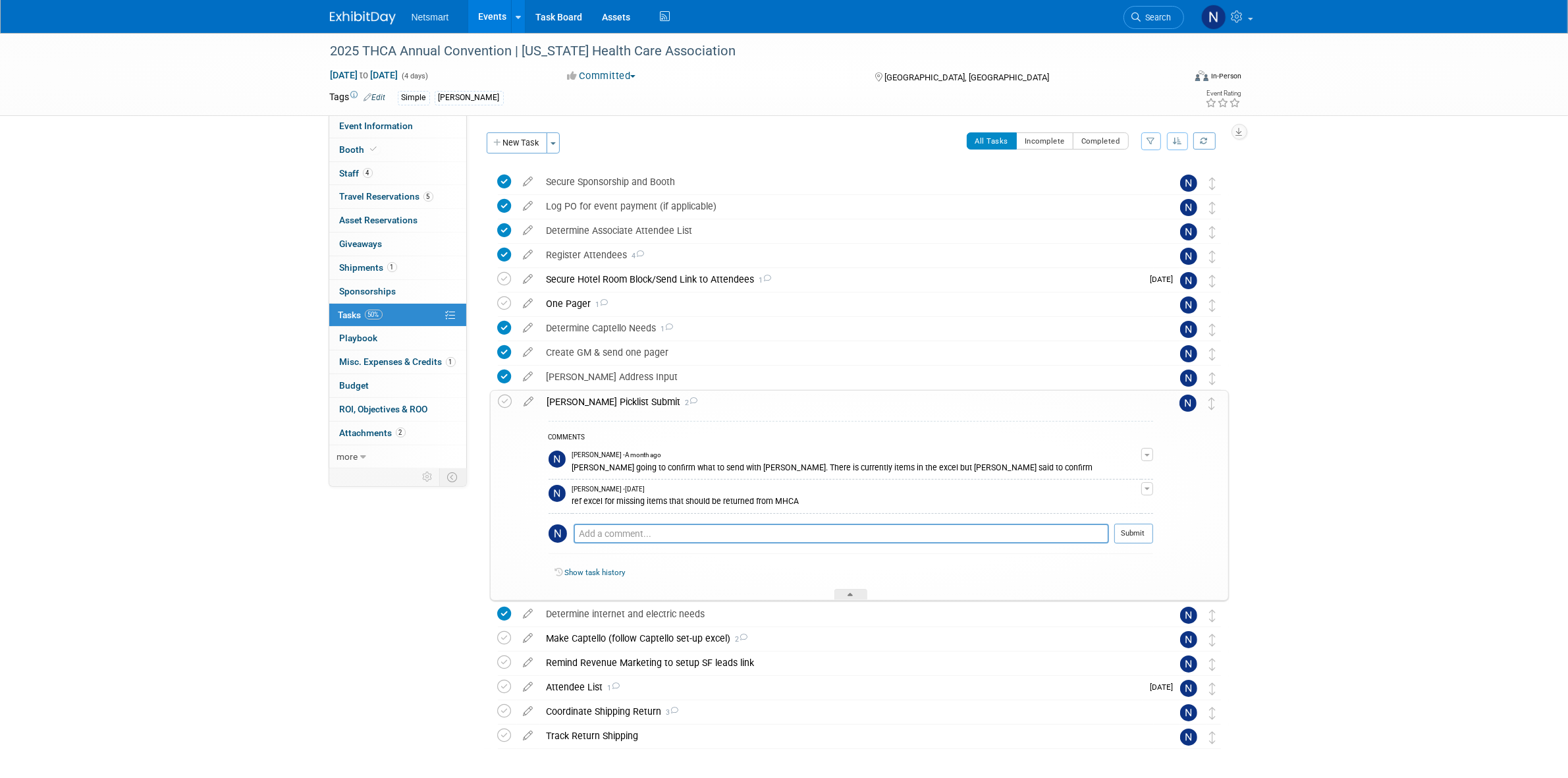
click at [581, 402] on div "Derse Picklist Submit 2" at bounding box center [847, 402] width 612 height 23
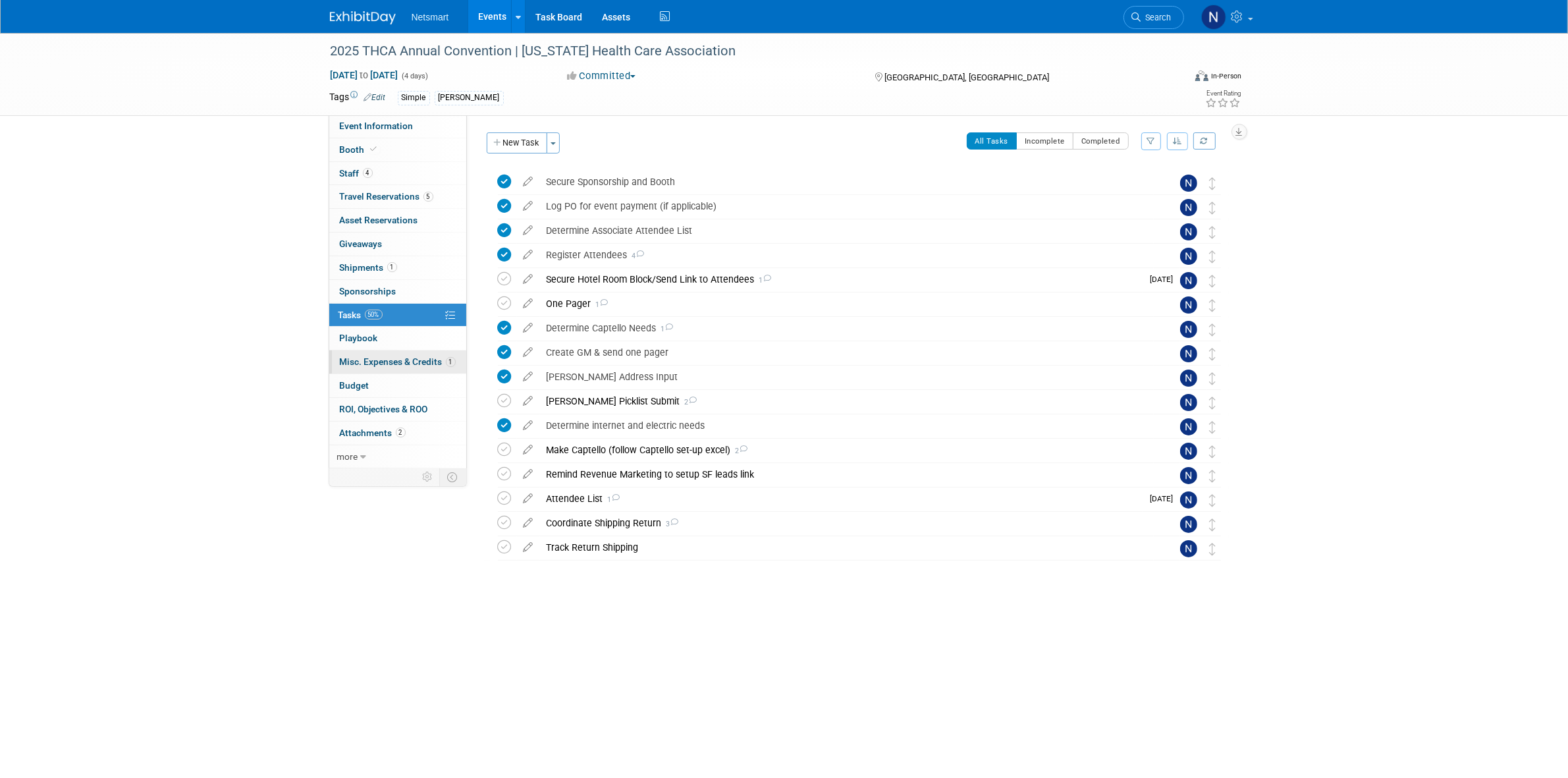
click at [399, 360] on span "Misc. Expenses & Credits 1" at bounding box center [397, 361] width 116 height 11
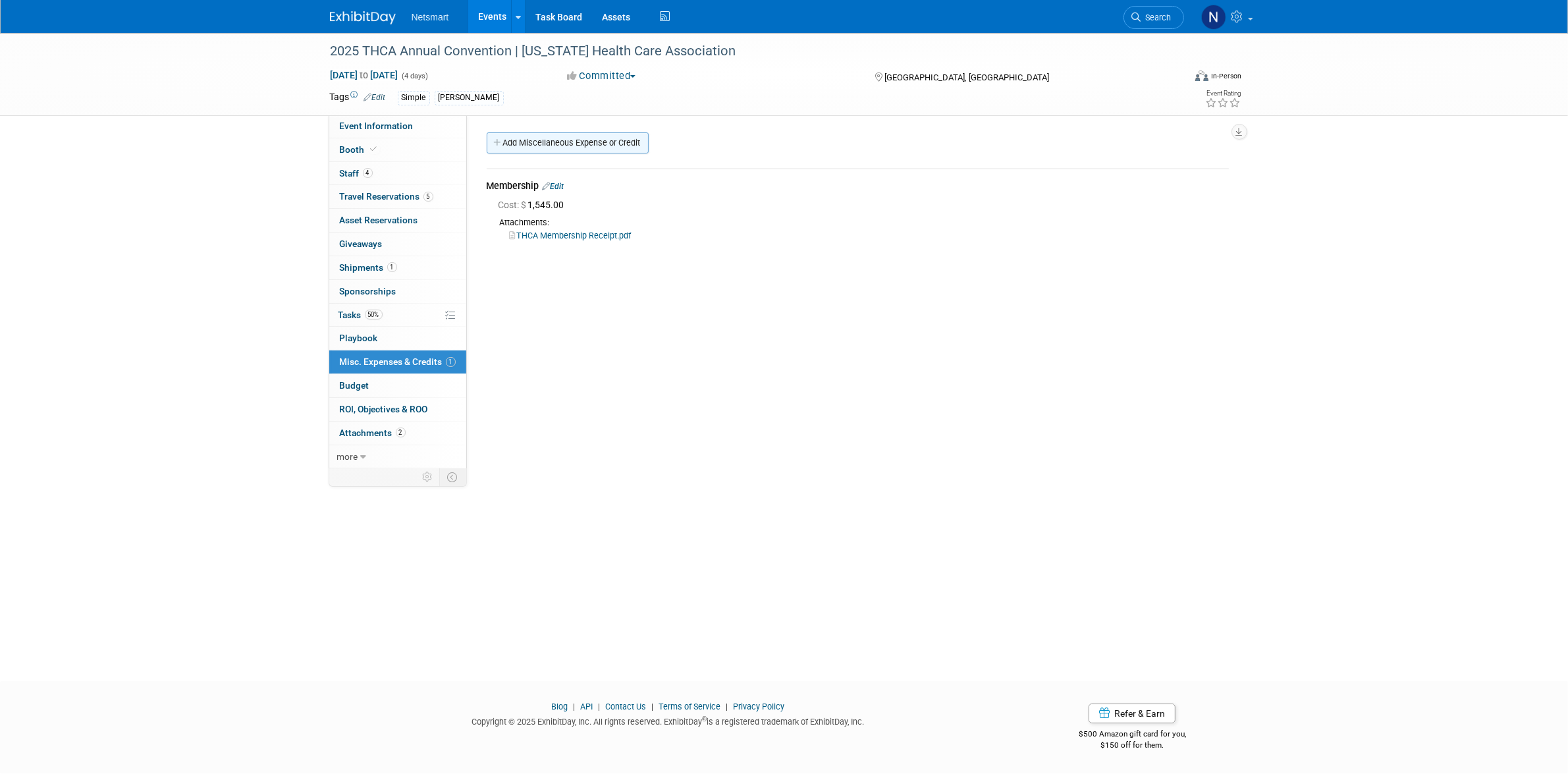
click at [572, 142] on link "Add Miscellaneous Expense or Credit" at bounding box center [568, 143] width 162 height 21
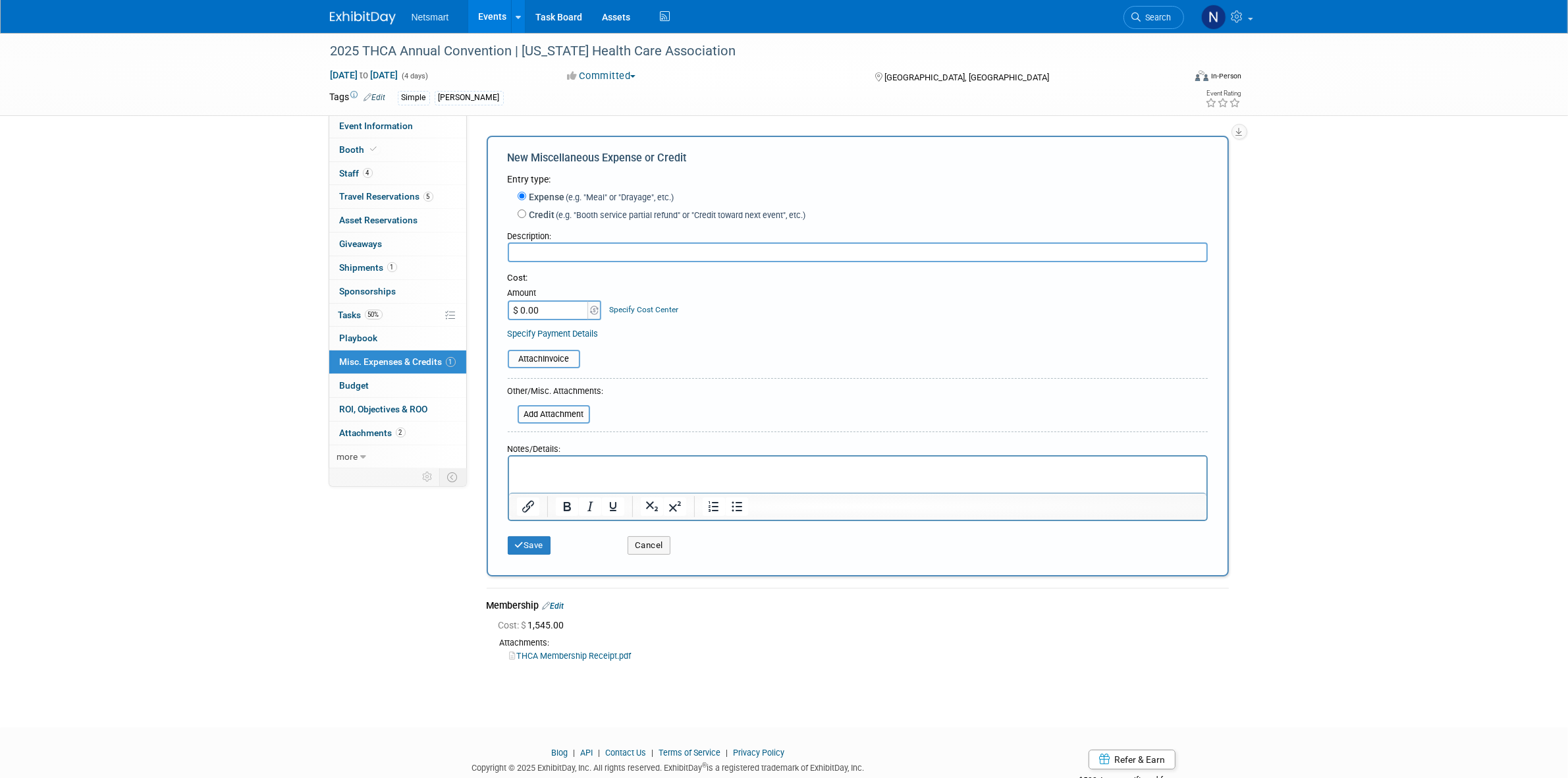
click at [581, 246] on input "text" at bounding box center [857, 252] width 700 height 19
type input "Lead Scanning"
click at [548, 303] on input "$ 0.00" at bounding box center [548, 310] width 82 height 19
paste input "269.54"
type input "$ 269.54"
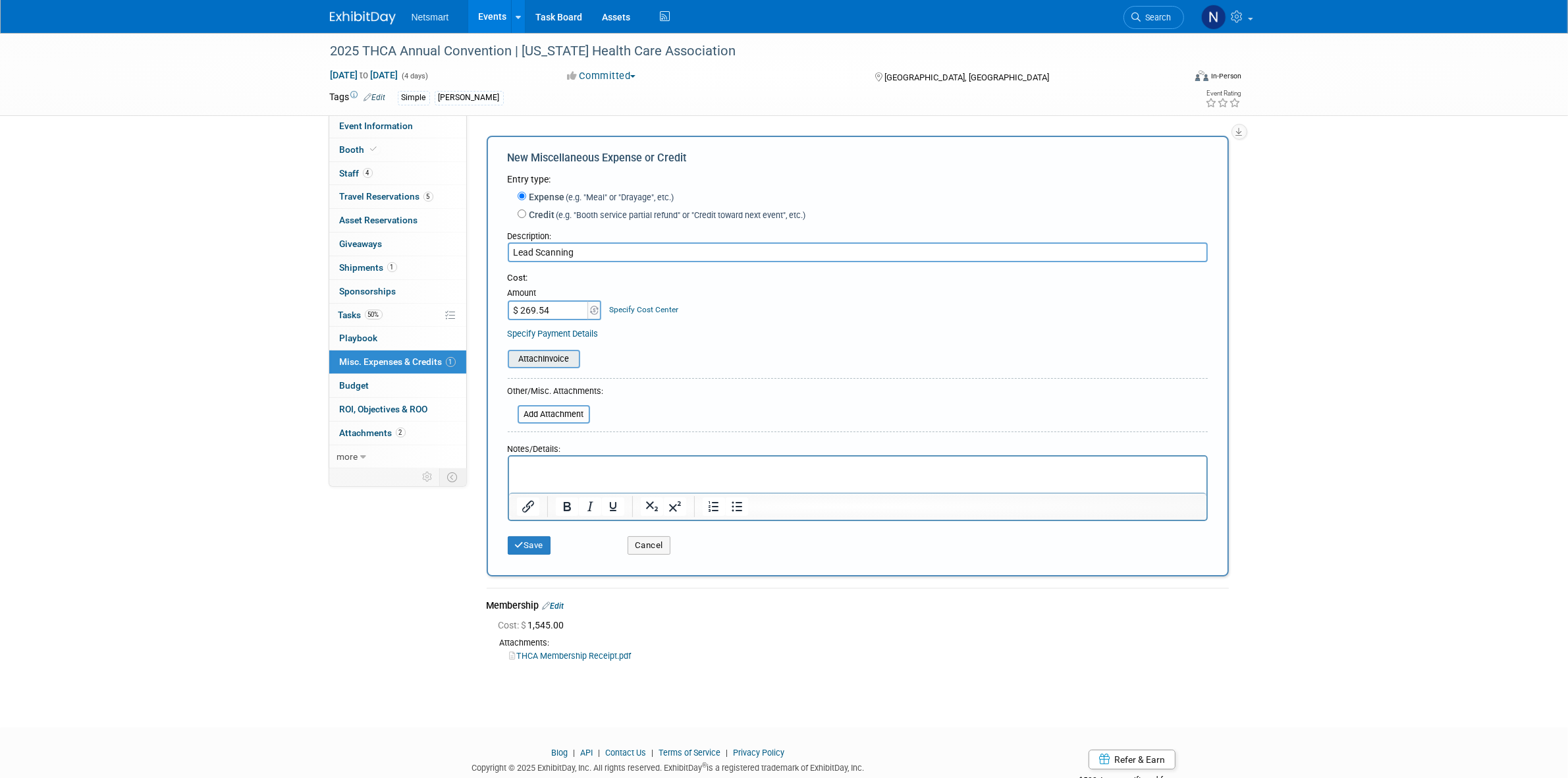
click at [548, 358] on input "file" at bounding box center [500, 359] width 157 height 15
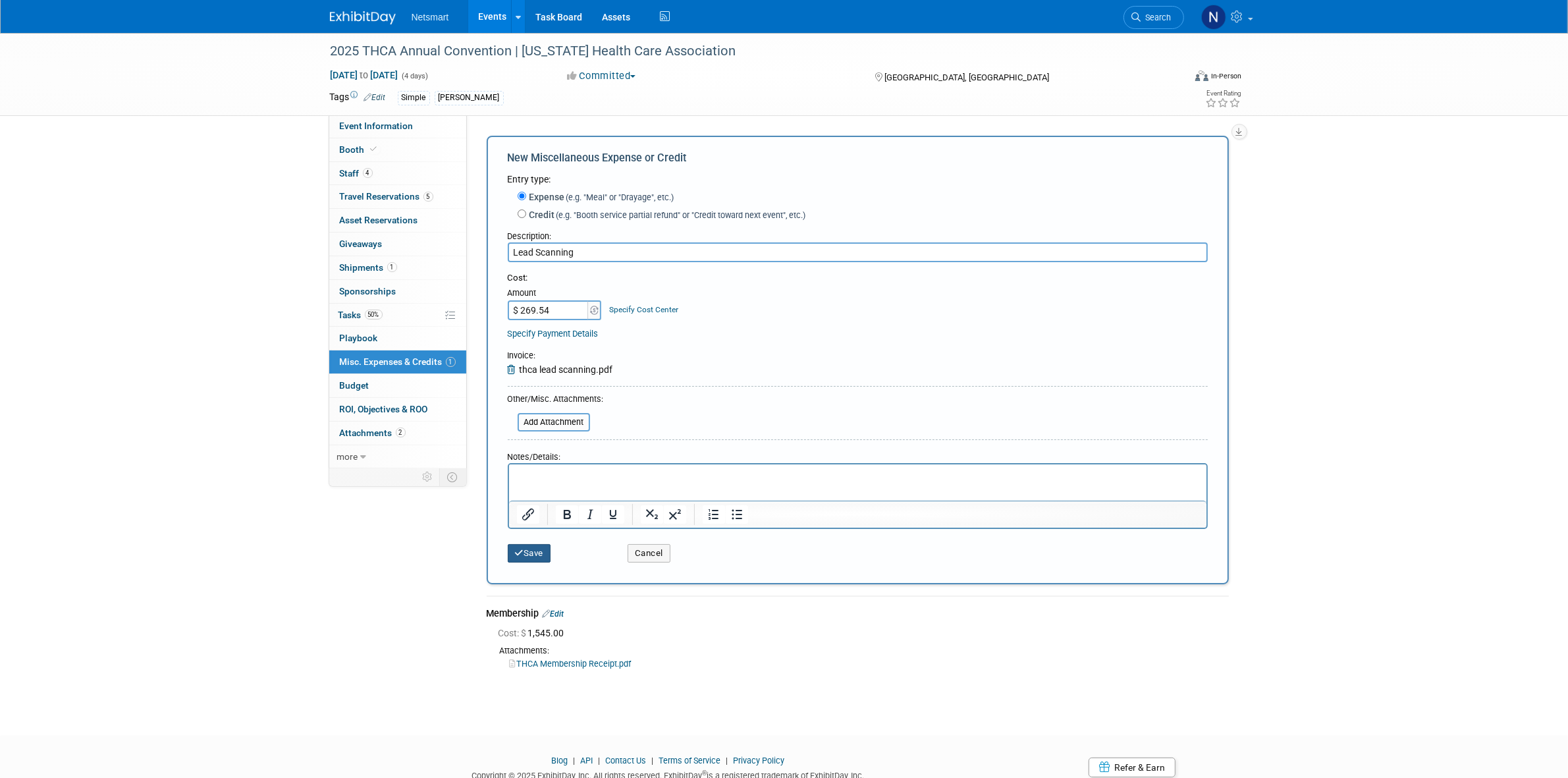
click at [529, 548] on button "Save" at bounding box center [530, 553] width 44 height 19
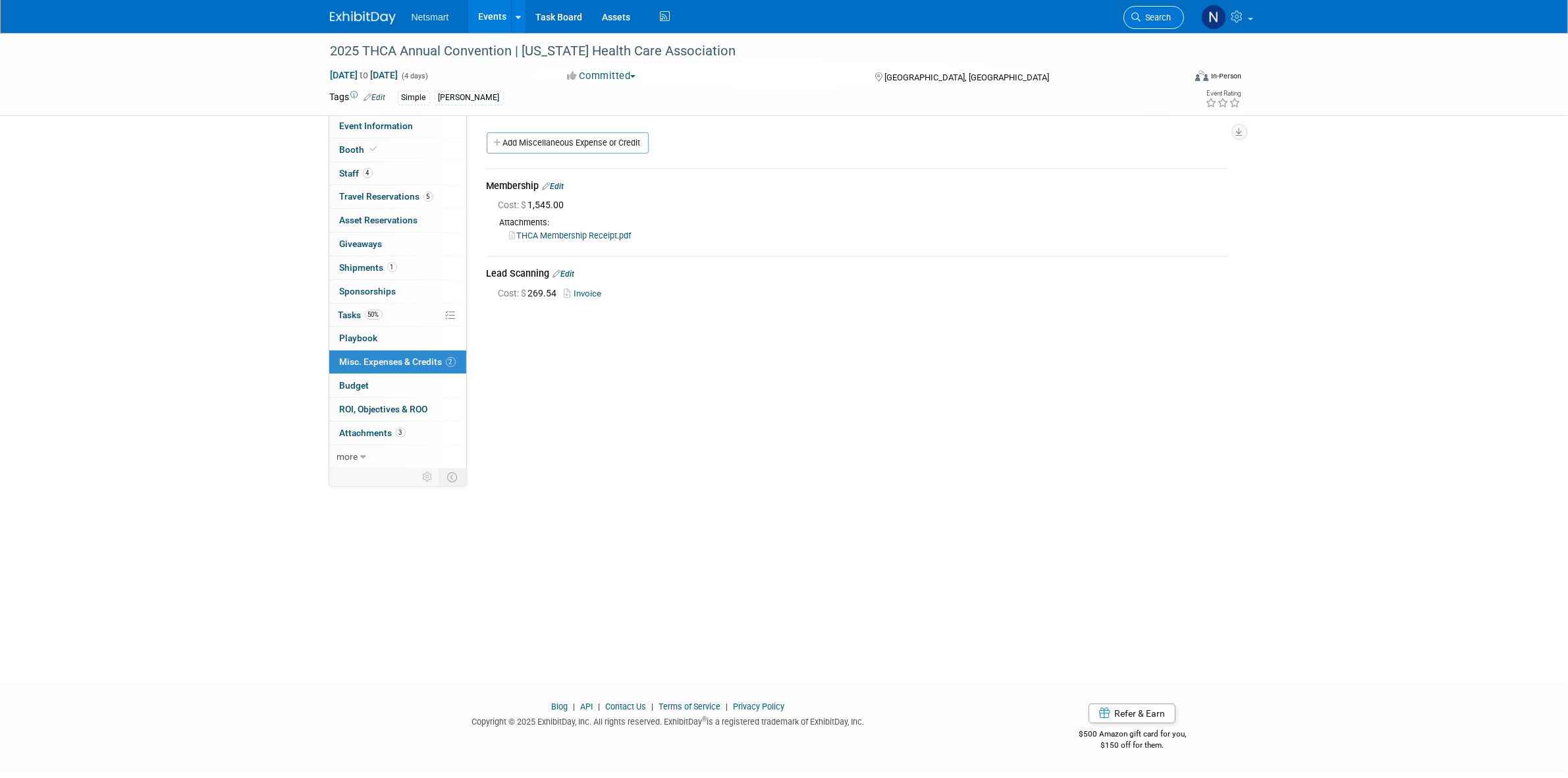
click at [1162, 10] on link "Search" at bounding box center [1153, 17] width 61 height 23
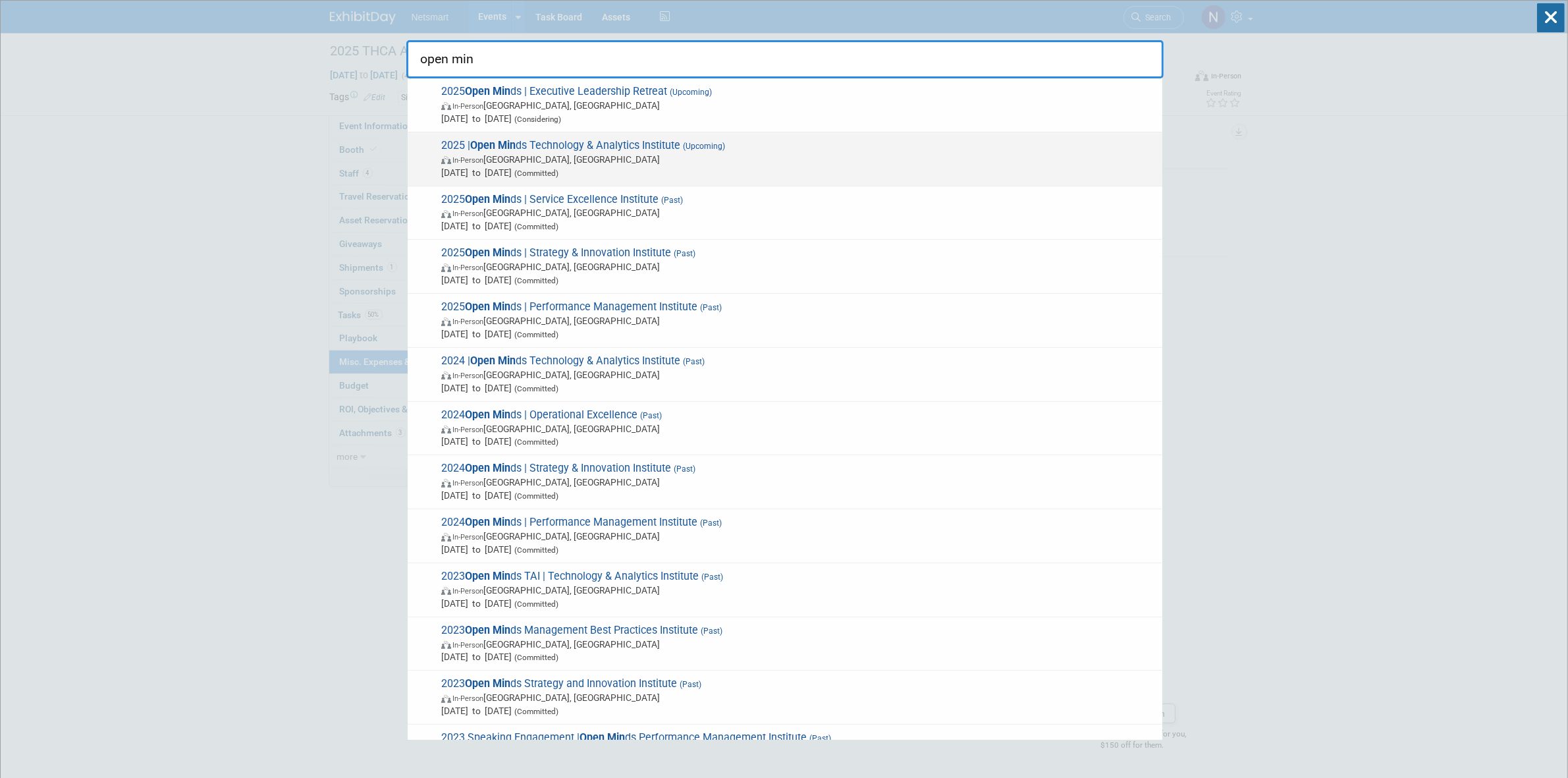
type input "open min"
click at [625, 166] on span "Oct 21, 2025 to Oct 23, 2025 (Committed)" at bounding box center [798, 173] width 715 height 13
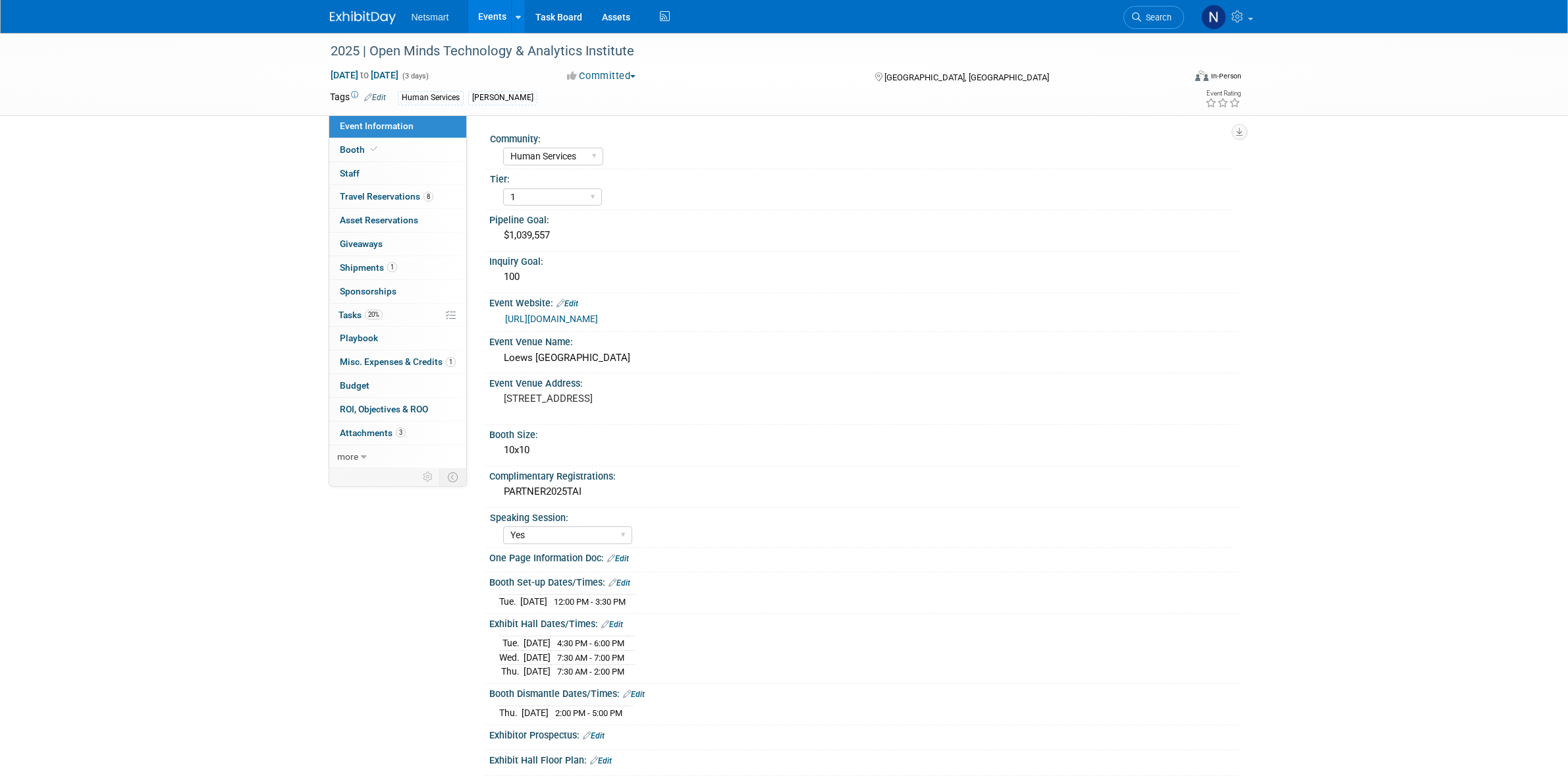
select select "Human Services"
select select "1"
select select "Yes"
click at [395, 196] on span "Travel Reservations 8" at bounding box center [386, 196] width 93 height 11
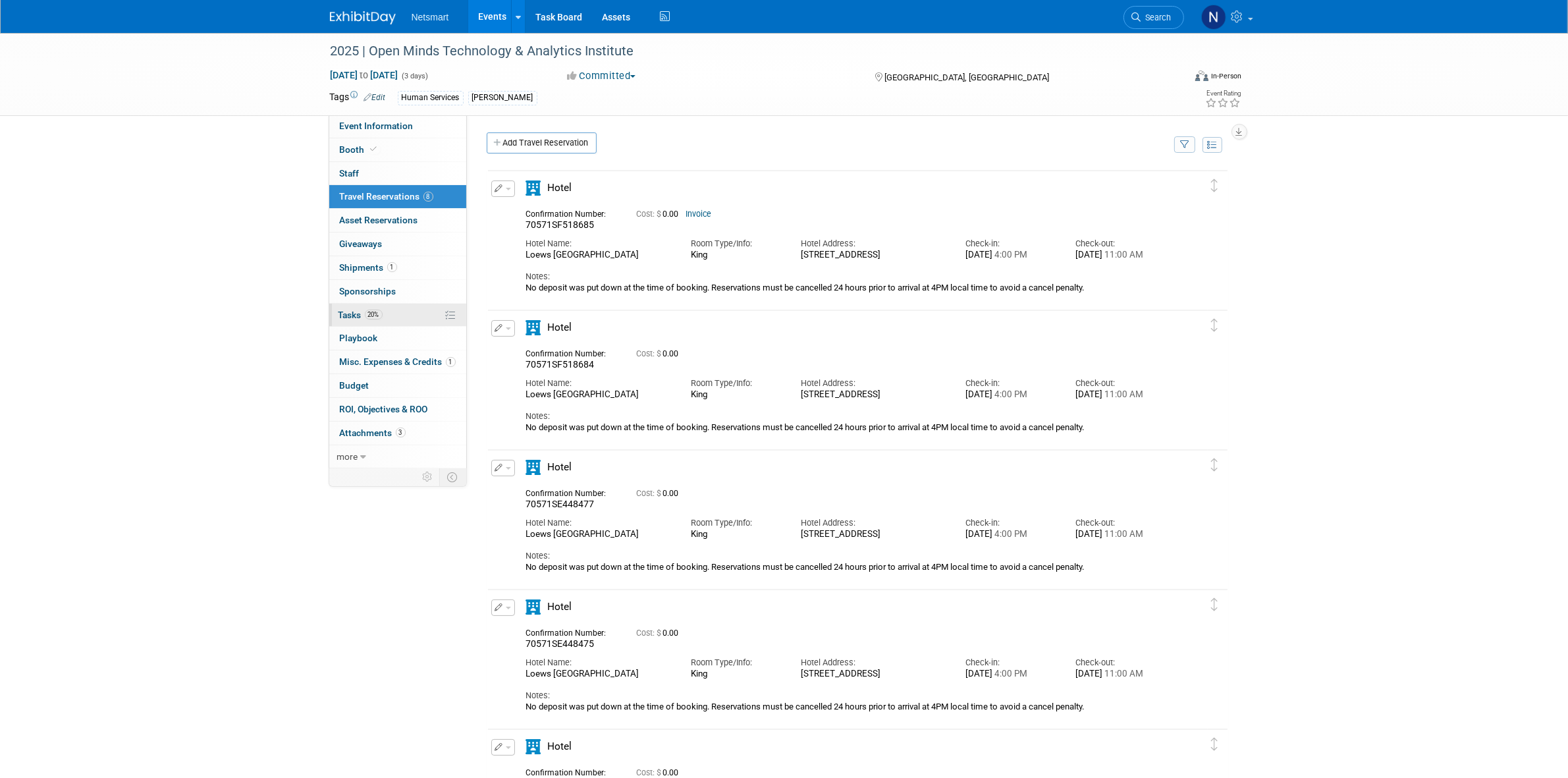
click at [372, 317] on span "20%" at bounding box center [374, 315] width 18 height 10
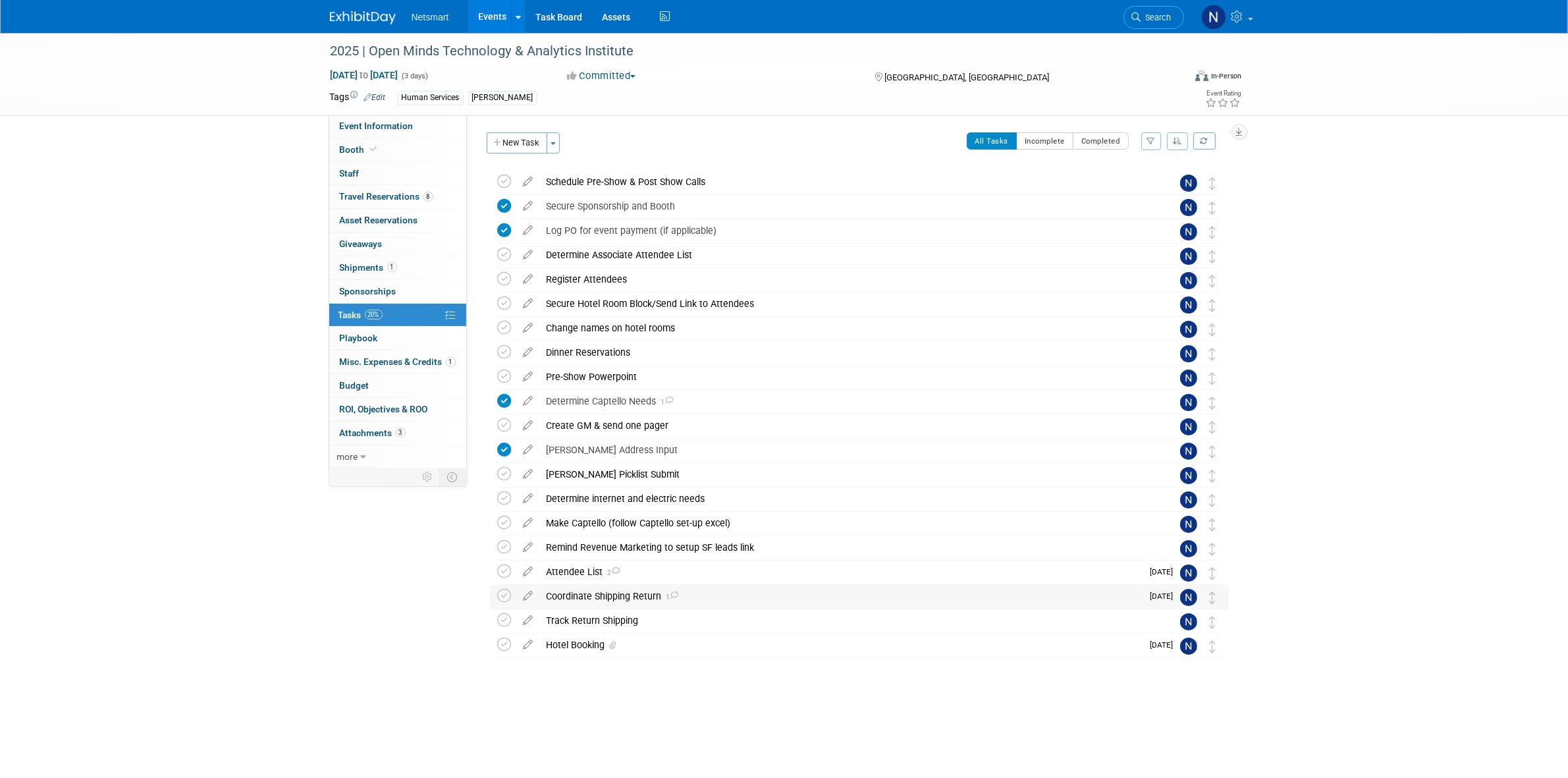
click at [620, 595] on div "Coordinate Shipping Return 1" at bounding box center [841, 596] width 603 height 23
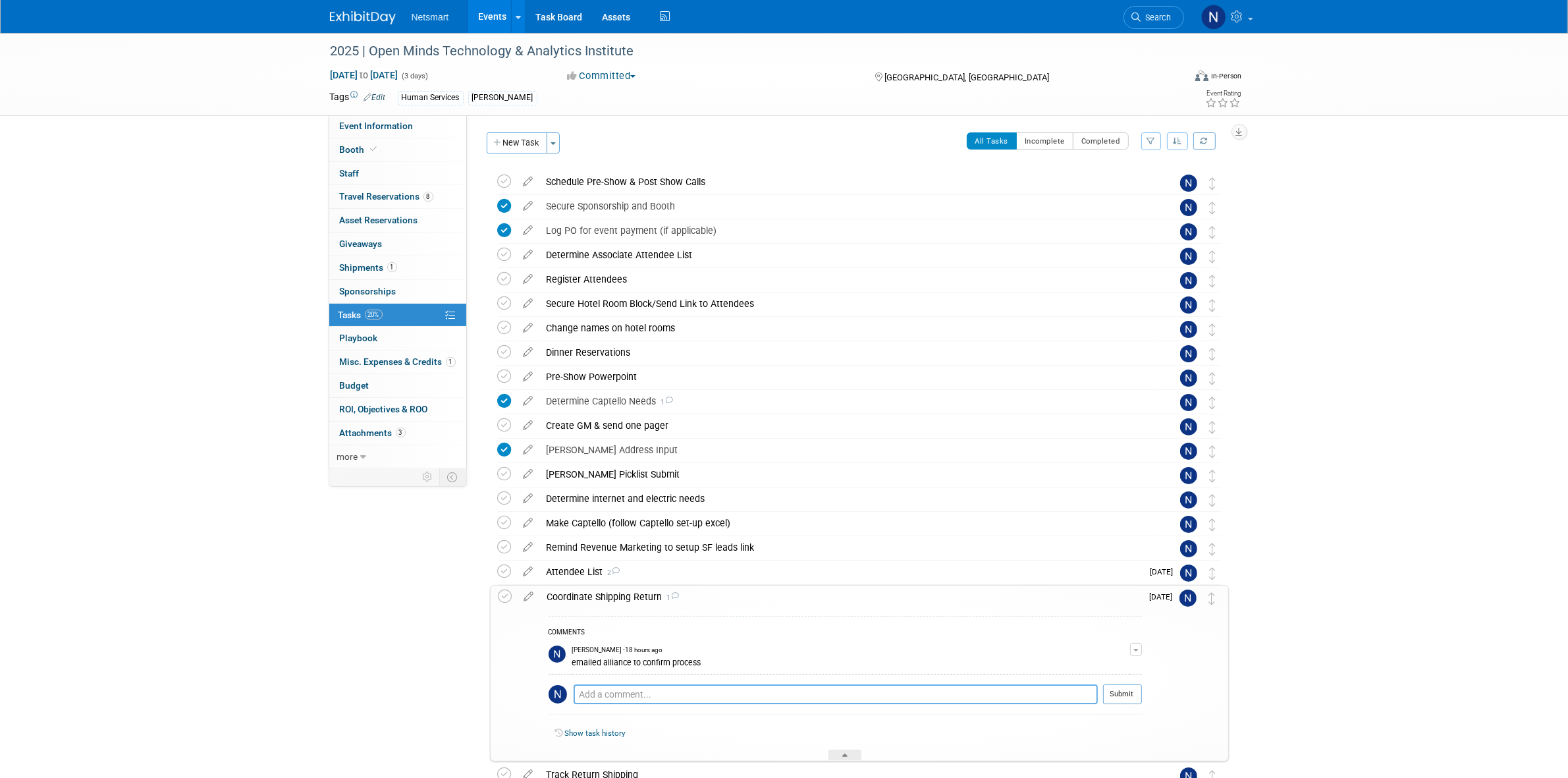
click at [622, 694] on textarea at bounding box center [836, 694] width 524 height 19
click at [664, 698] on textarea at bounding box center [836, 694] width 524 height 19
paste textarea "Correct, pack, label and leave the shipment in your booth space then bring the …"
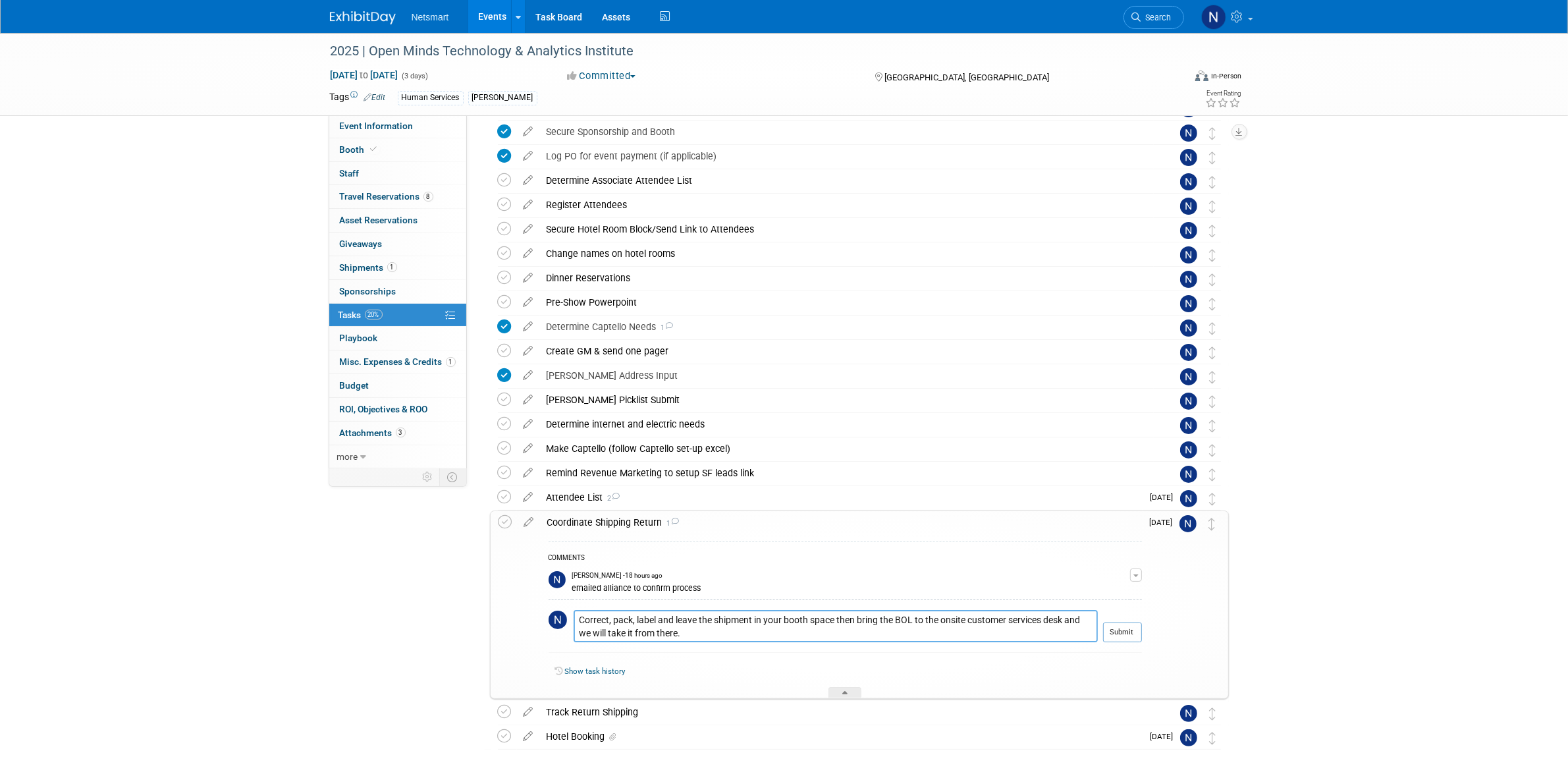
scroll to position [82, 0]
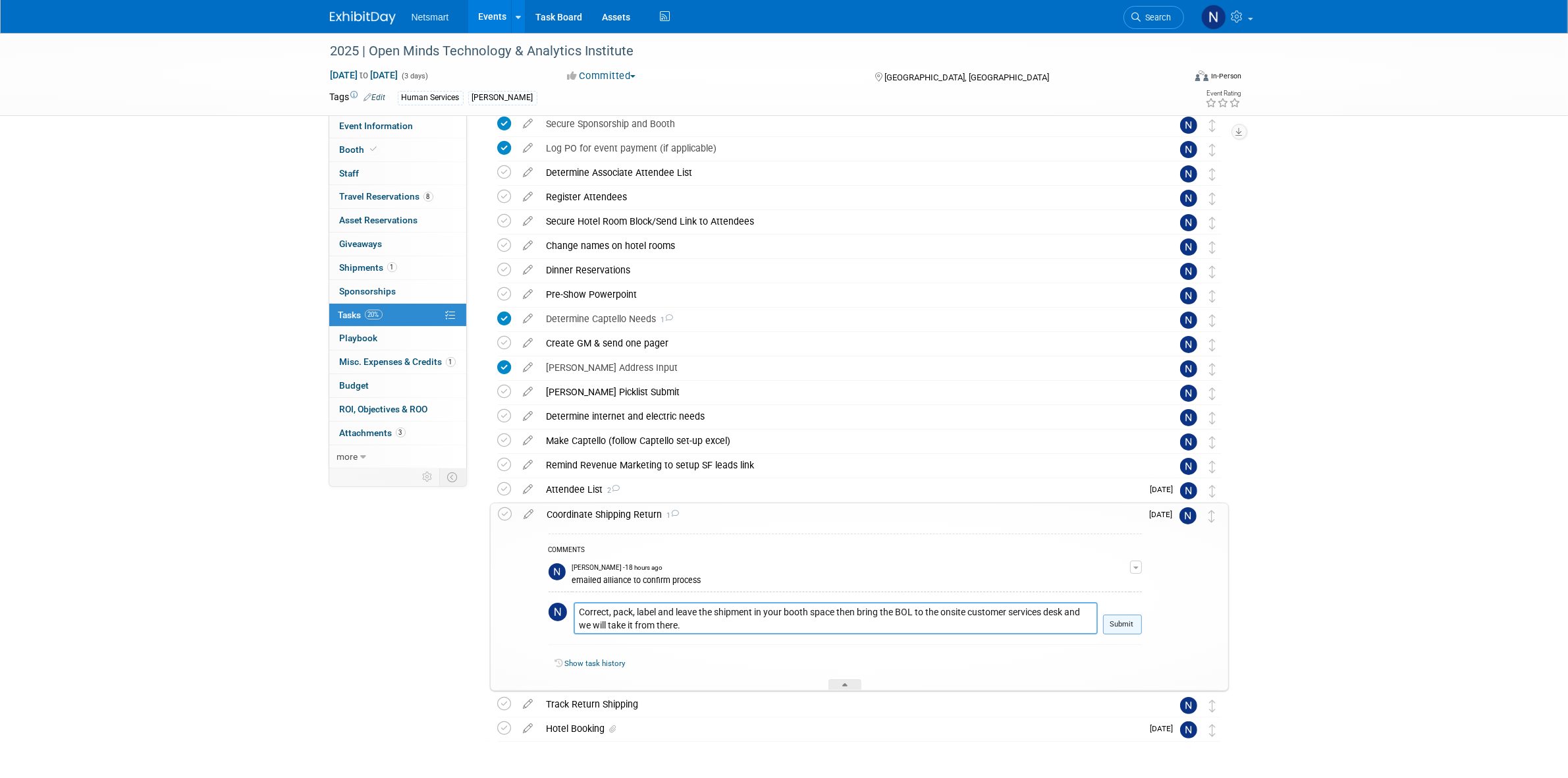
type textarea "Correct, pack, label and leave the shipment in your booth space then bring the …"
click at [1127, 624] on button "Submit" at bounding box center [1123, 624] width 39 height 19
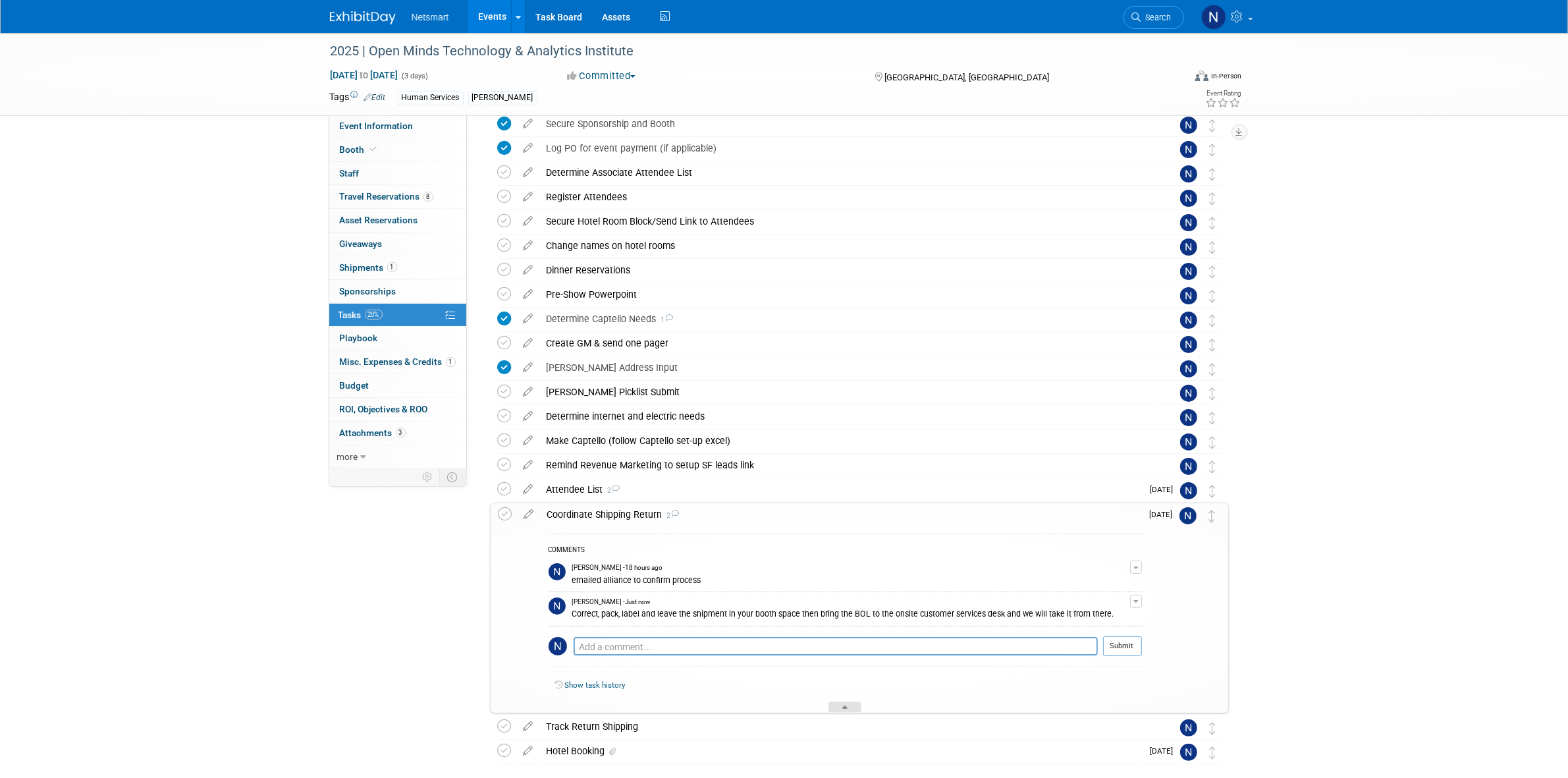
click at [850, 708] on div at bounding box center [844, 707] width 33 height 11
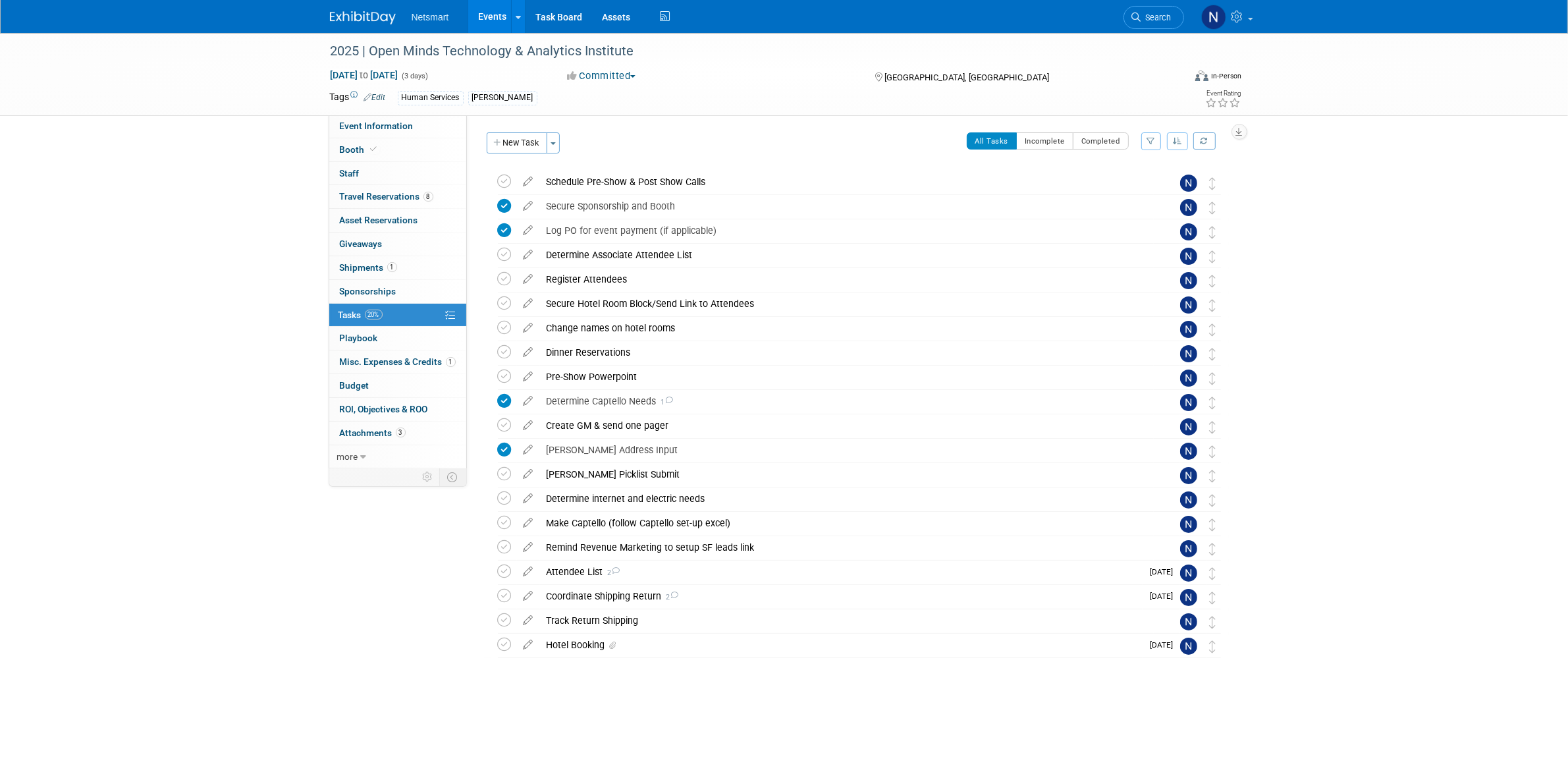
click at [264, 264] on div "2025 | Open Minds Technology & Analytics Institute [DATE] to [DATE] (3 days) [D…" at bounding box center [784, 386] width 1568 height 706
click at [1164, 12] on span "Search" at bounding box center [1156, 17] width 30 height 10
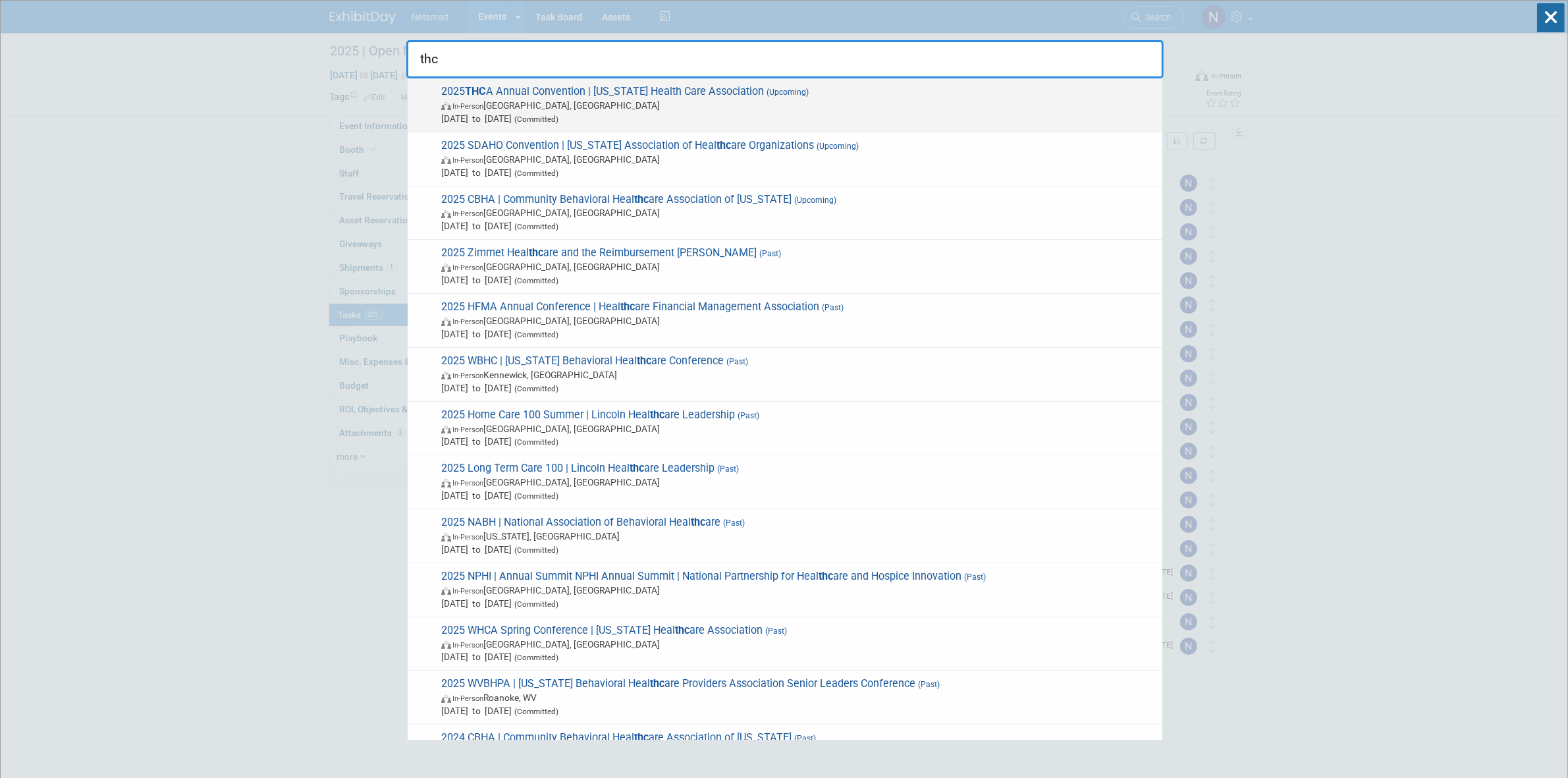
type input "thc"
click at [598, 94] on span "2025 THC A Annual Convention | Texas Health Care Association (Upcoming) In-Pers…" at bounding box center [797, 105] width 719 height 41
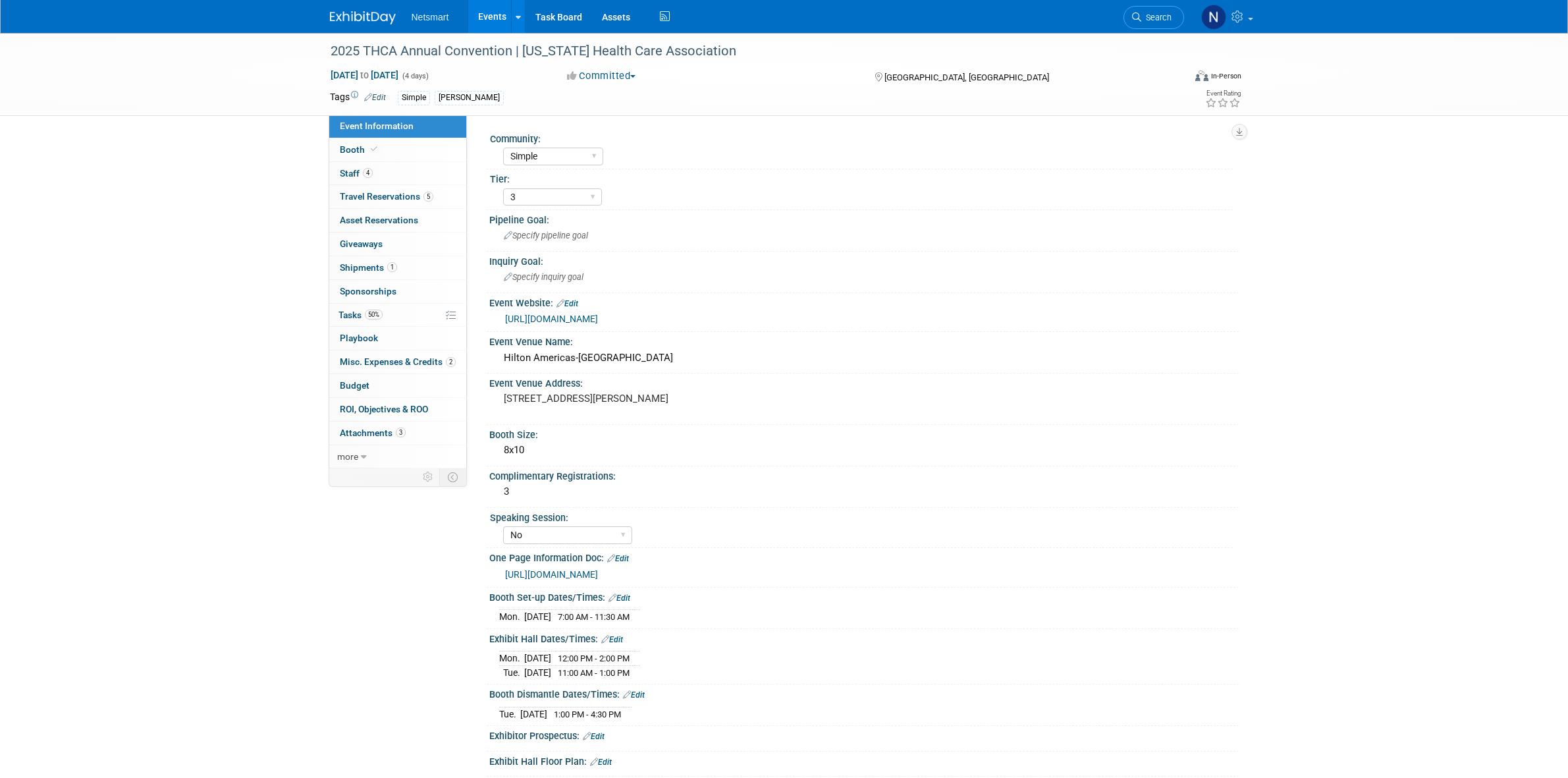
select select "Simple"
select select "3"
select select "No"
click at [373, 308] on link "50% Tasks 50%" at bounding box center [397, 315] width 137 height 23
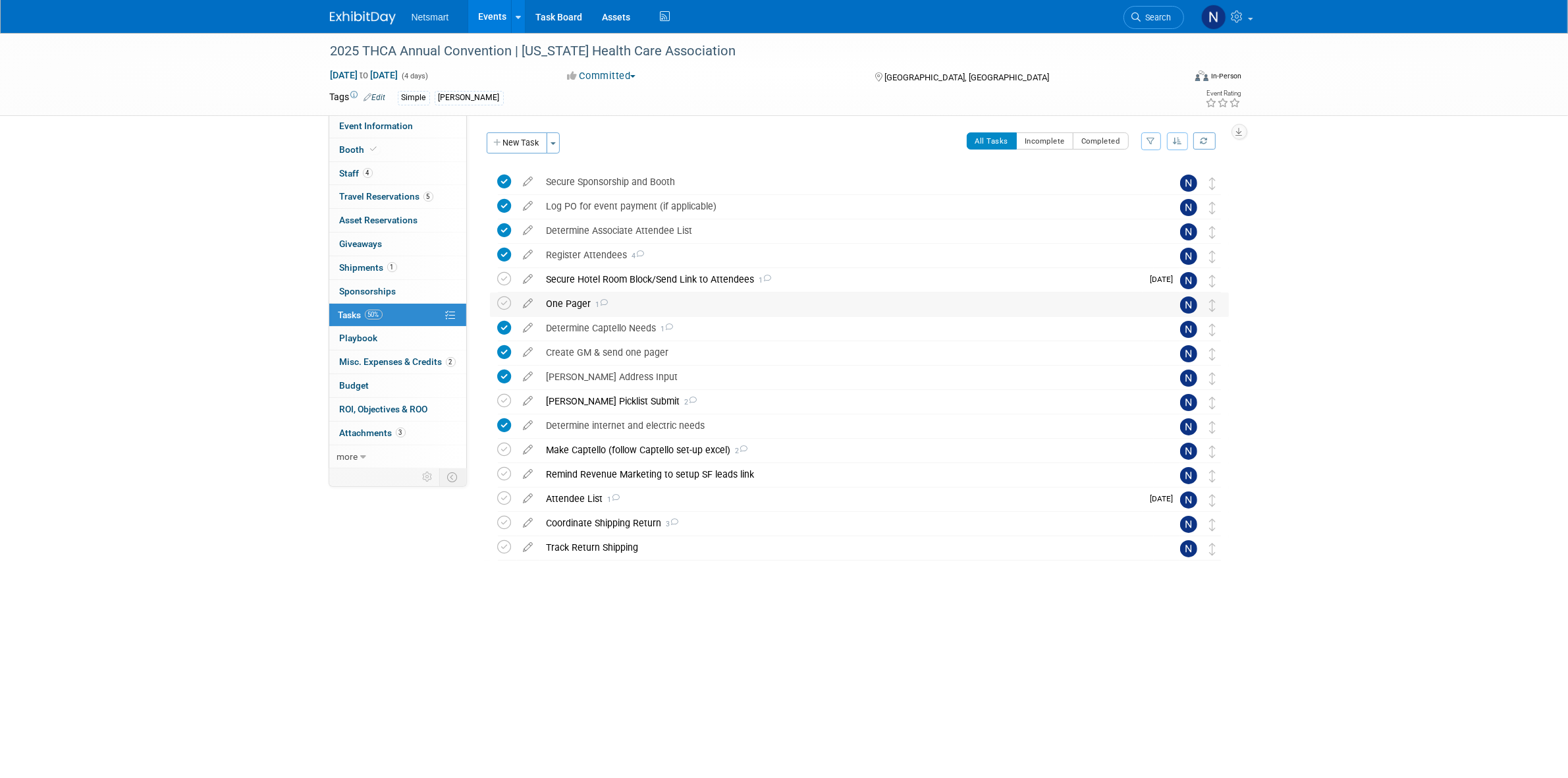
click at [575, 302] on div "One Pager 1" at bounding box center [847, 303] width 614 height 23
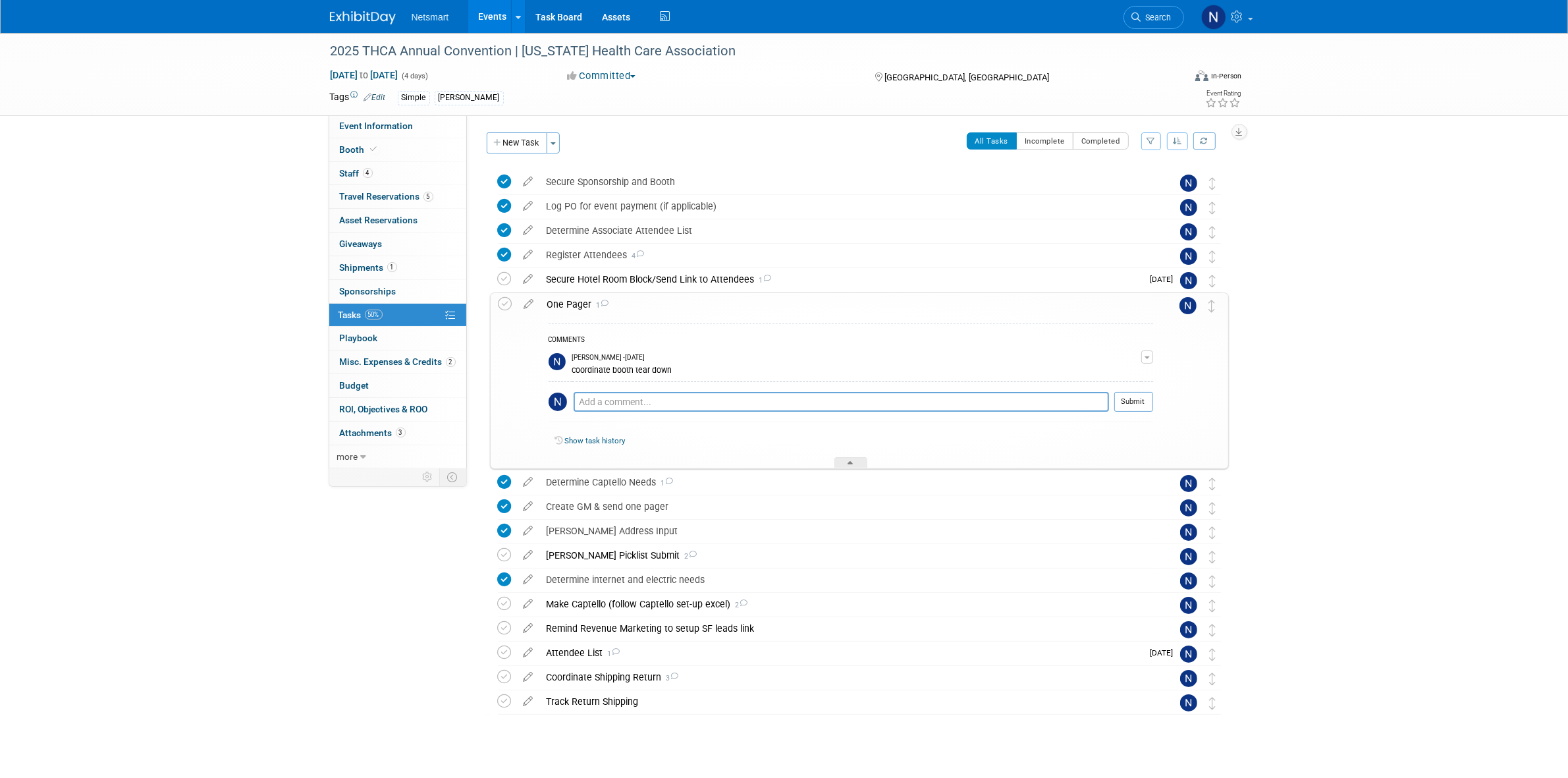
click at [575, 302] on div "One Pager 1" at bounding box center [847, 304] width 612 height 23
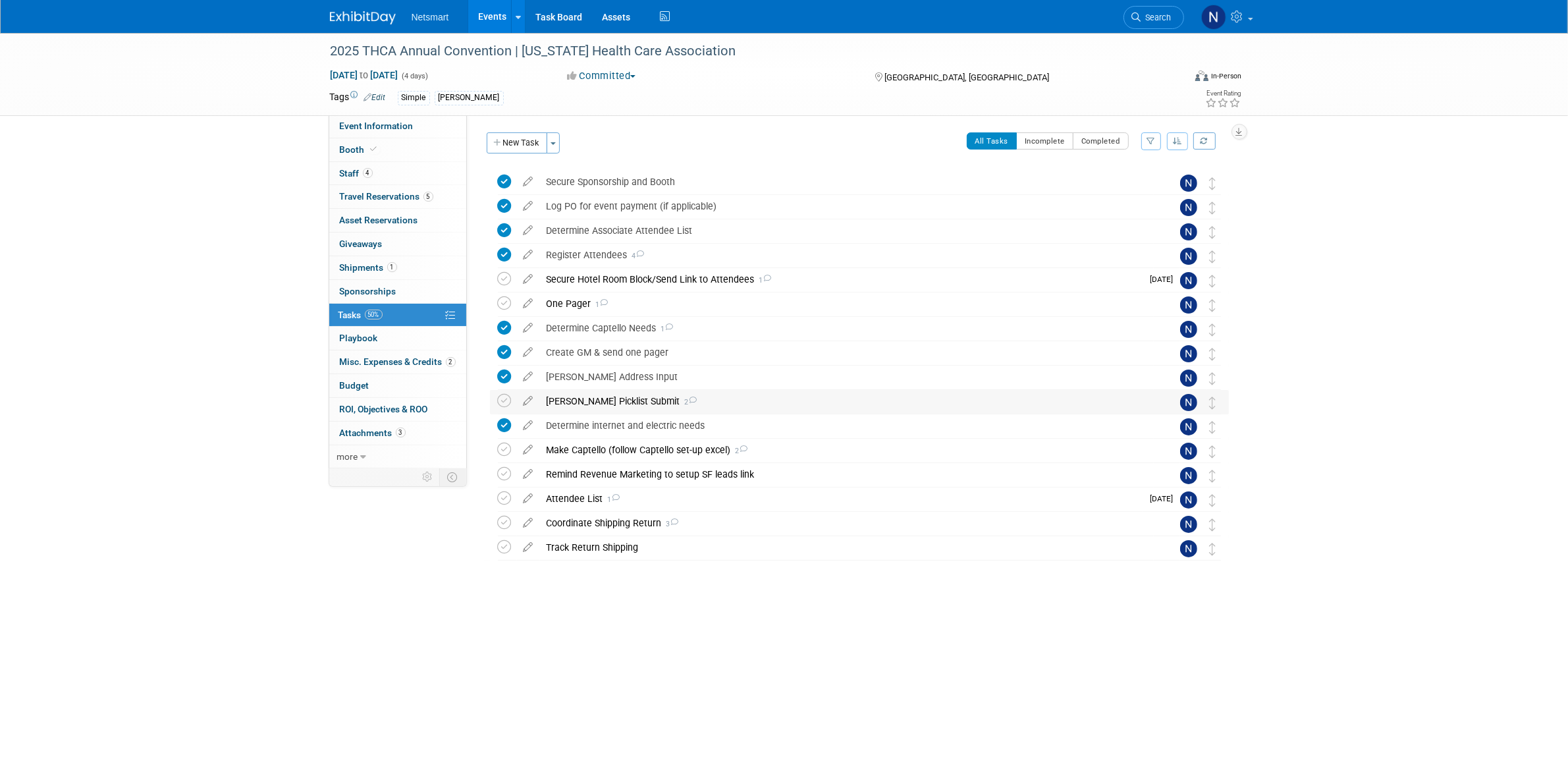
click at [566, 402] on div "Derse Picklist Submit 2" at bounding box center [847, 402] width 614 height 23
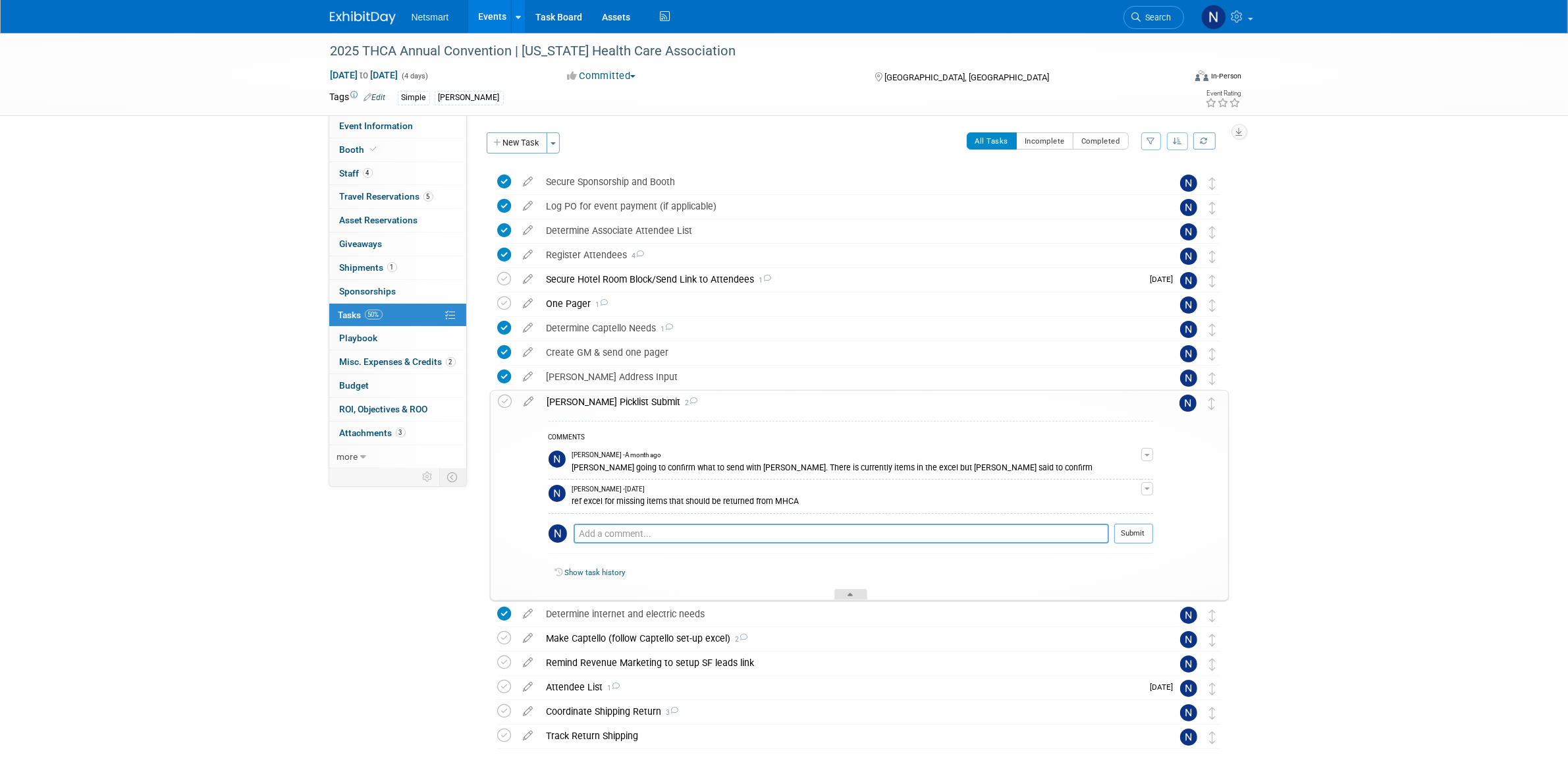
click at [853, 596] on icon at bounding box center [851, 597] width 5 height 8
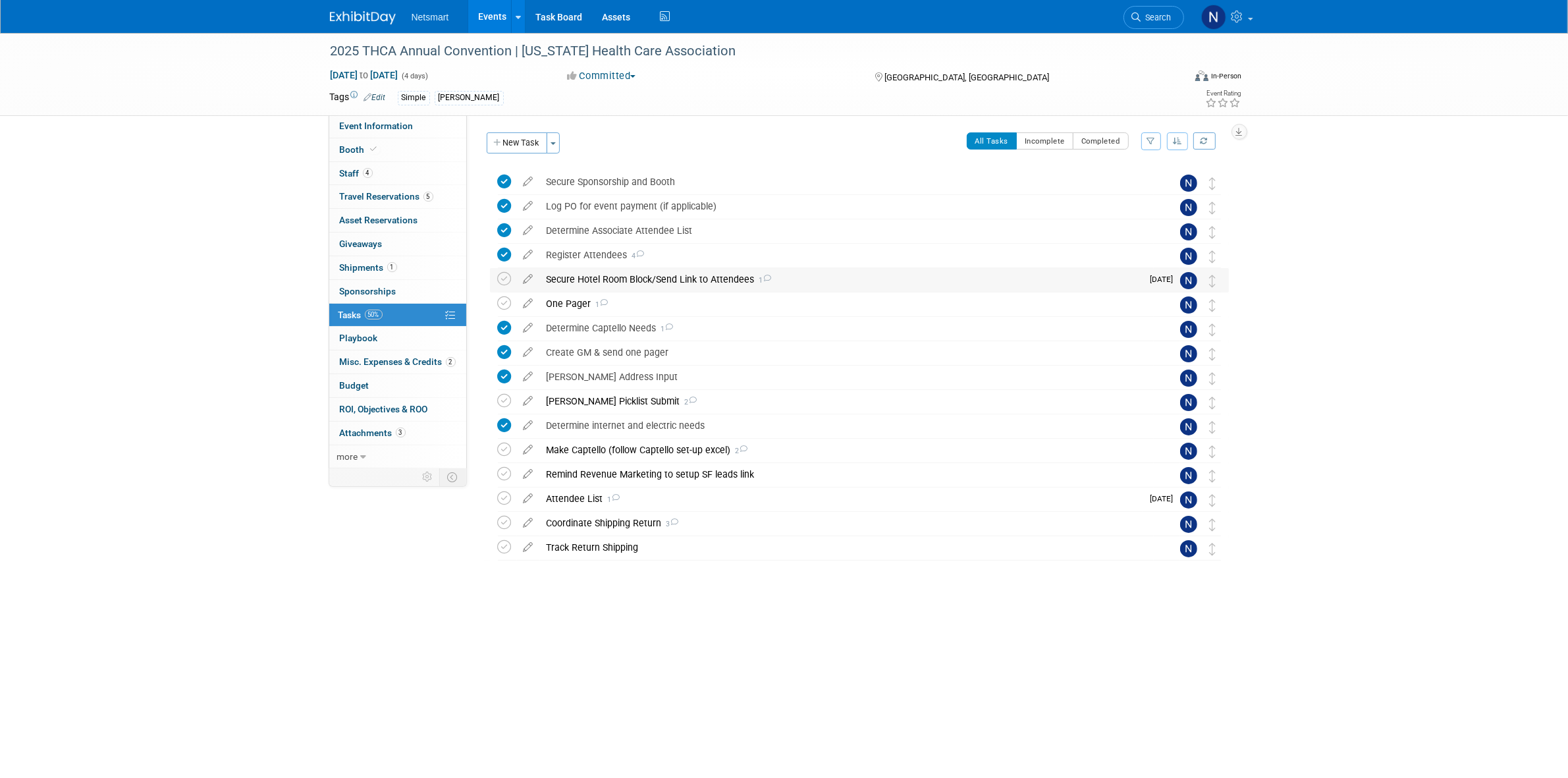
click at [573, 275] on div "Secure Hotel Room Block/Send Link to Attendees 1" at bounding box center [841, 279] width 603 height 23
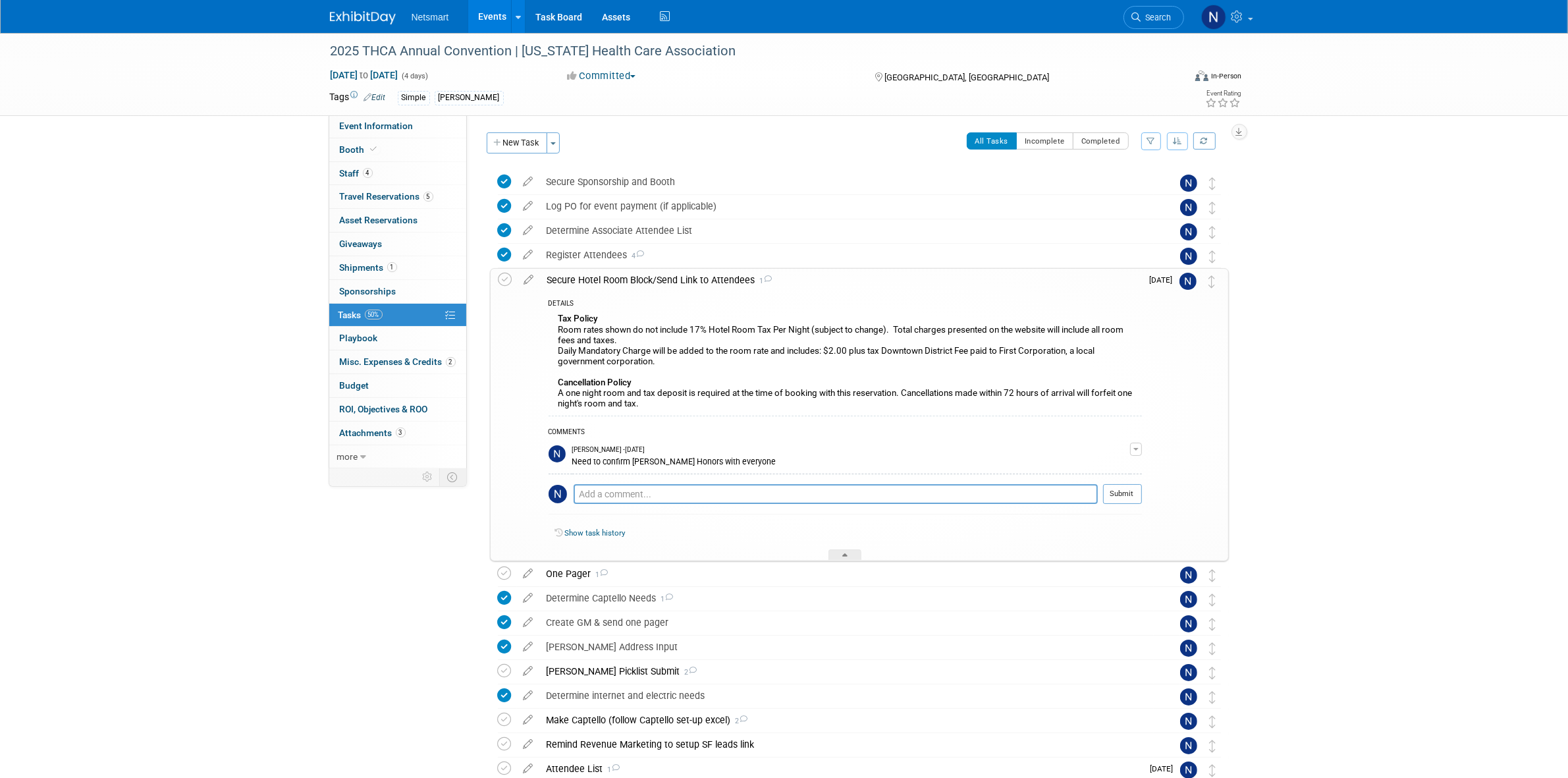
click at [587, 273] on div "Secure Hotel Room Block/Send Link to Attendees 1" at bounding box center [841, 280] width 601 height 23
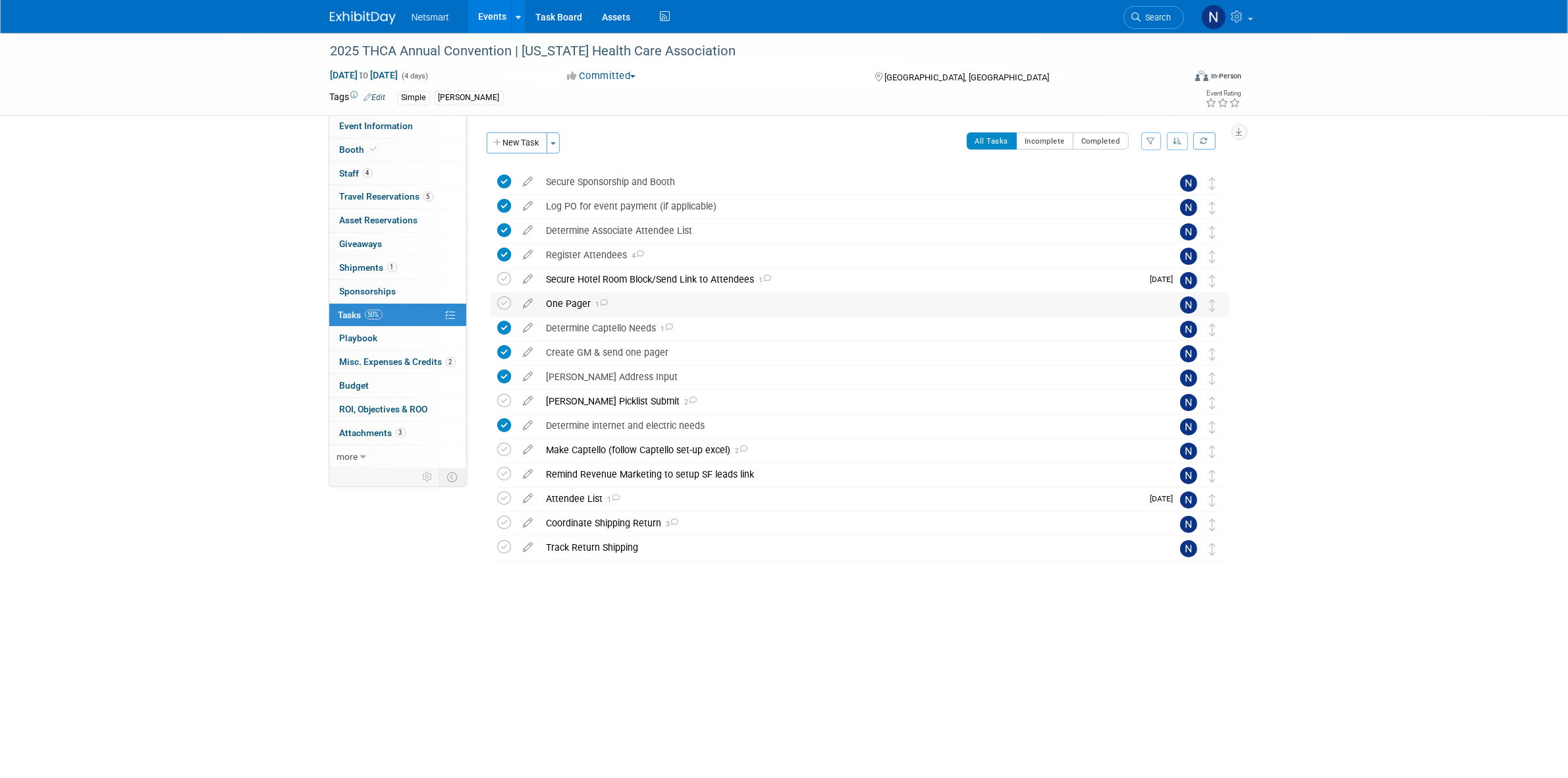
click at [562, 304] on div "One Pager 1" at bounding box center [847, 303] width 614 height 23
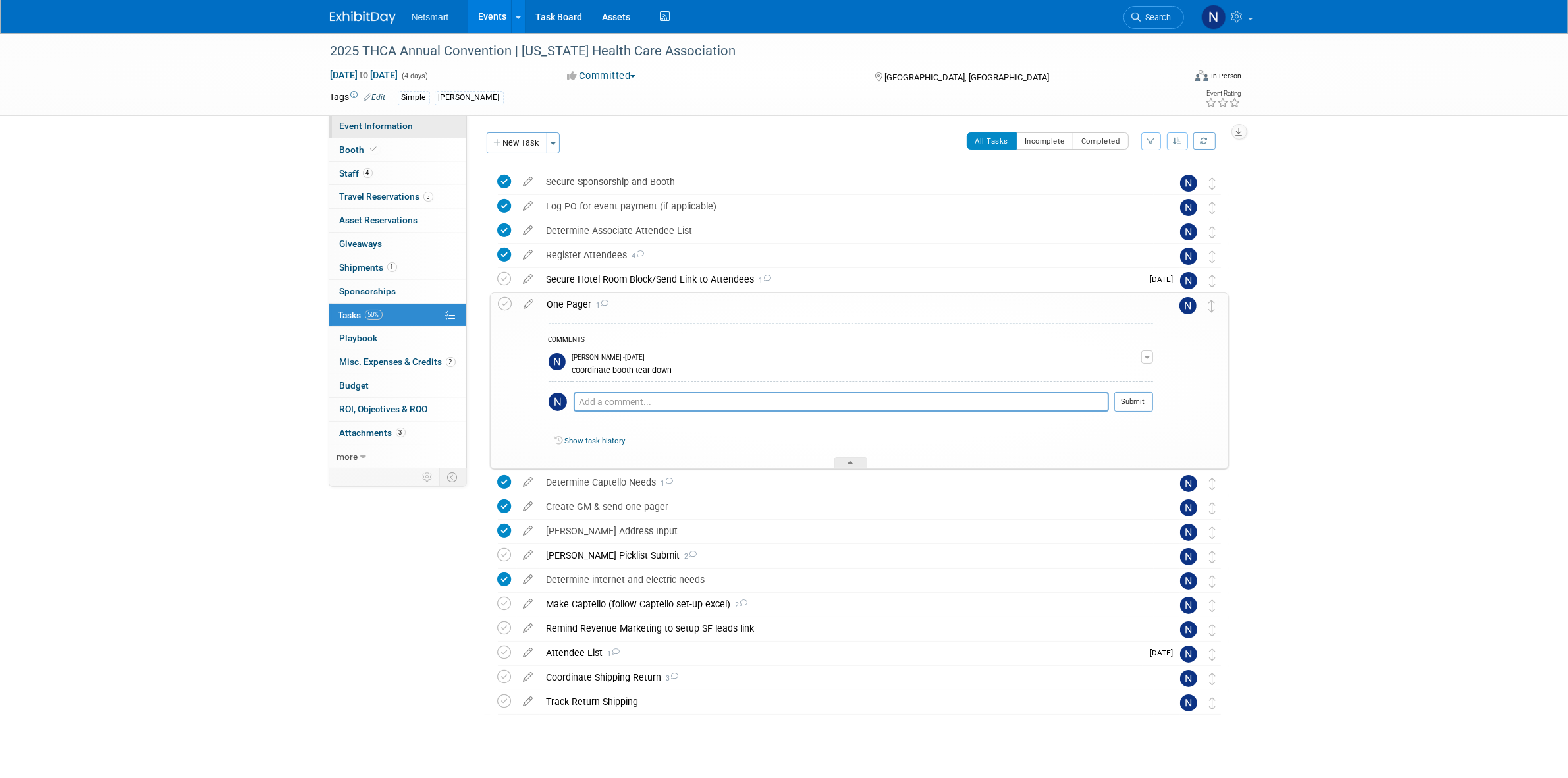
click at [401, 127] on span "Event Information" at bounding box center [376, 126] width 74 height 11
select select "Simple"
select select "3"
select select "No"
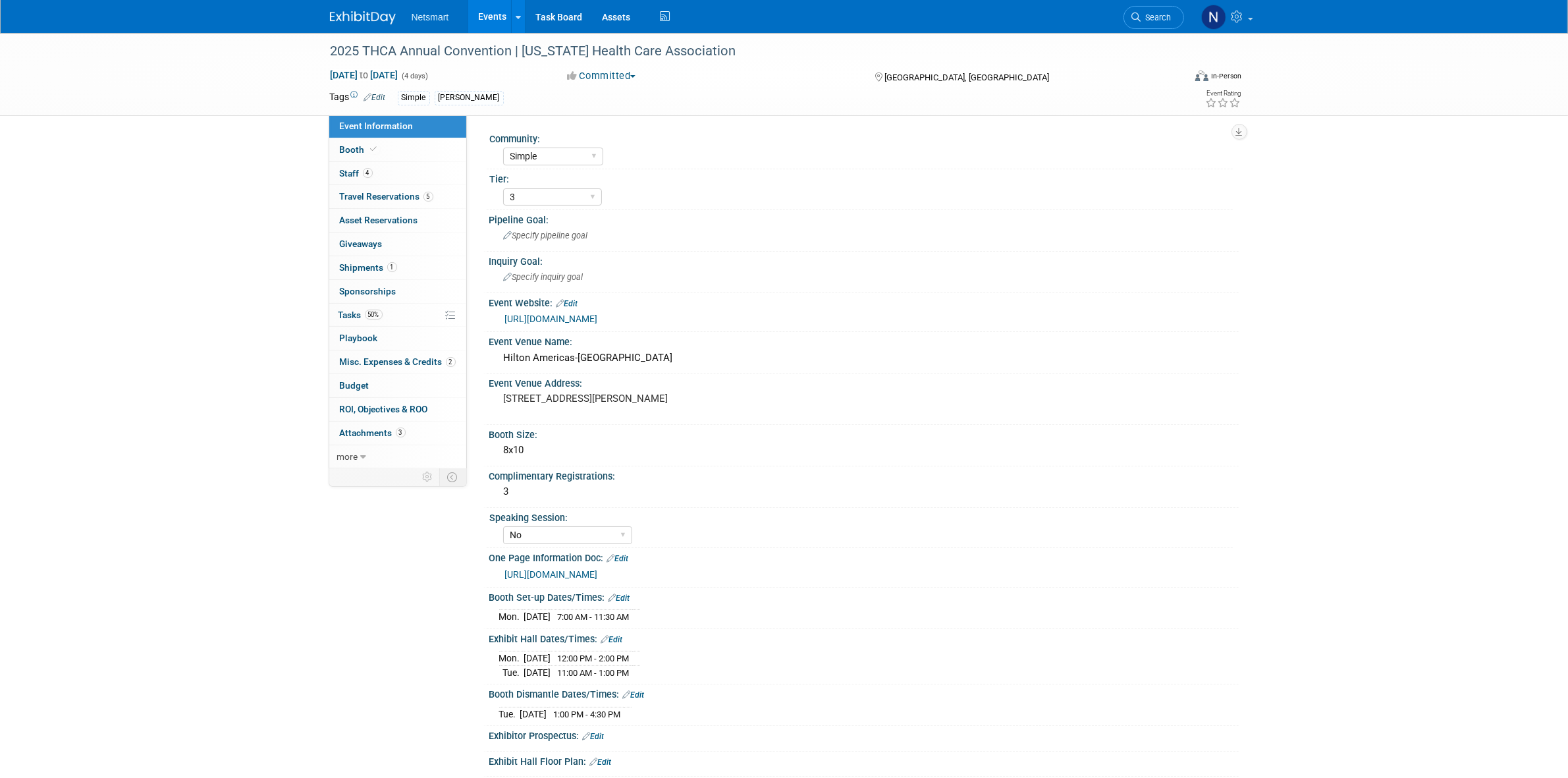
click at [576, 564] on div "https://ntst.sharepoint.com/:w:/s/2025Post-AcuteTradeShows/EQLinQ0BvqZDiIA8zh8E…" at bounding box center [864, 573] width 730 height 19
click at [578, 570] on link "https://ntst.sharepoint.com/:w:/s/2025Post-AcuteTradeShows/EQLinQ0BvqZDiIA8zh8E…" at bounding box center [552, 574] width 92 height 11
click at [393, 268] on span "1" at bounding box center [392, 267] width 10 height 10
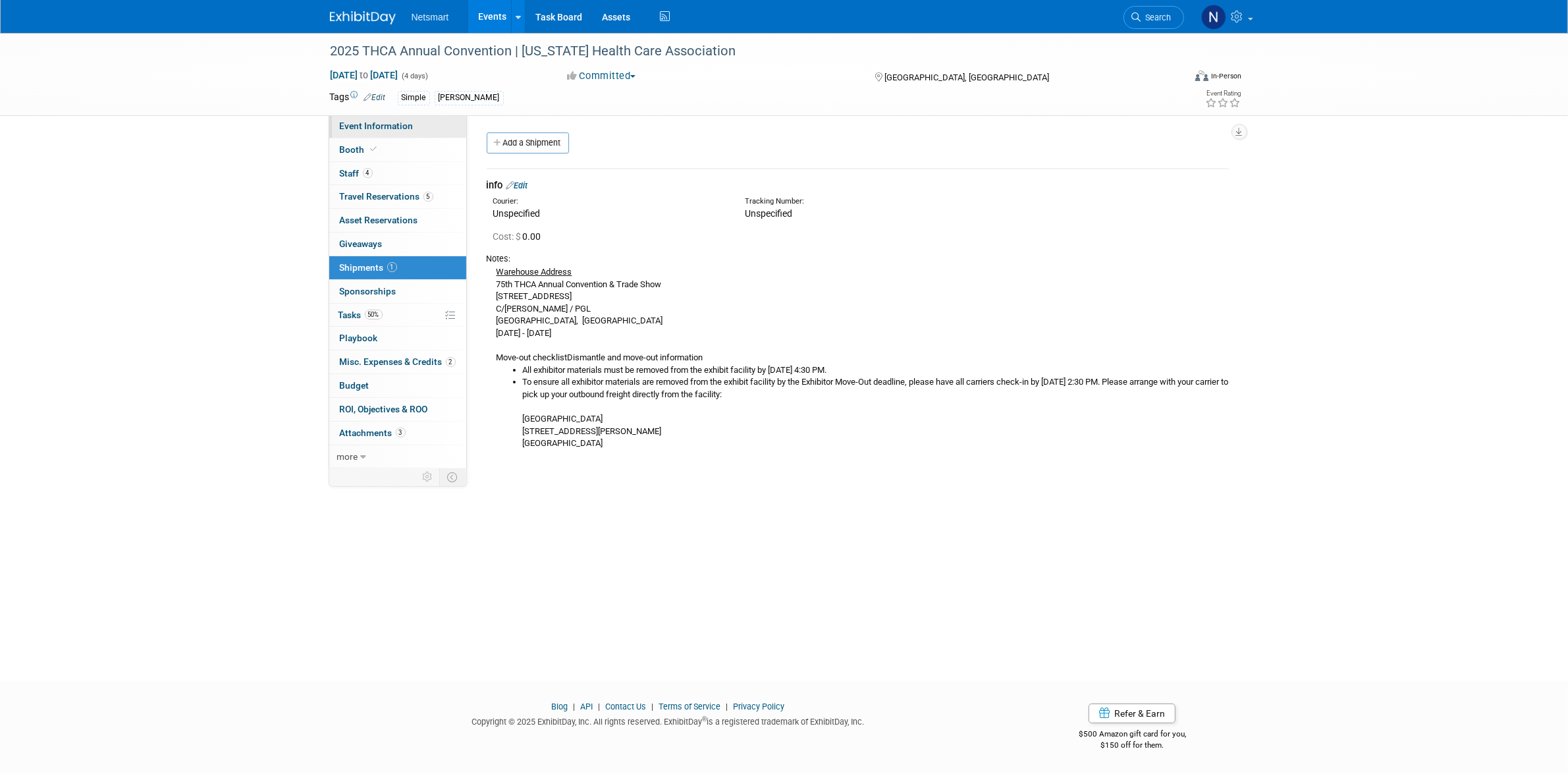
click at [419, 129] on link "Event Information" at bounding box center [397, 126] width 137 height 23
select select "Simple"
select select "3"
select select "No"
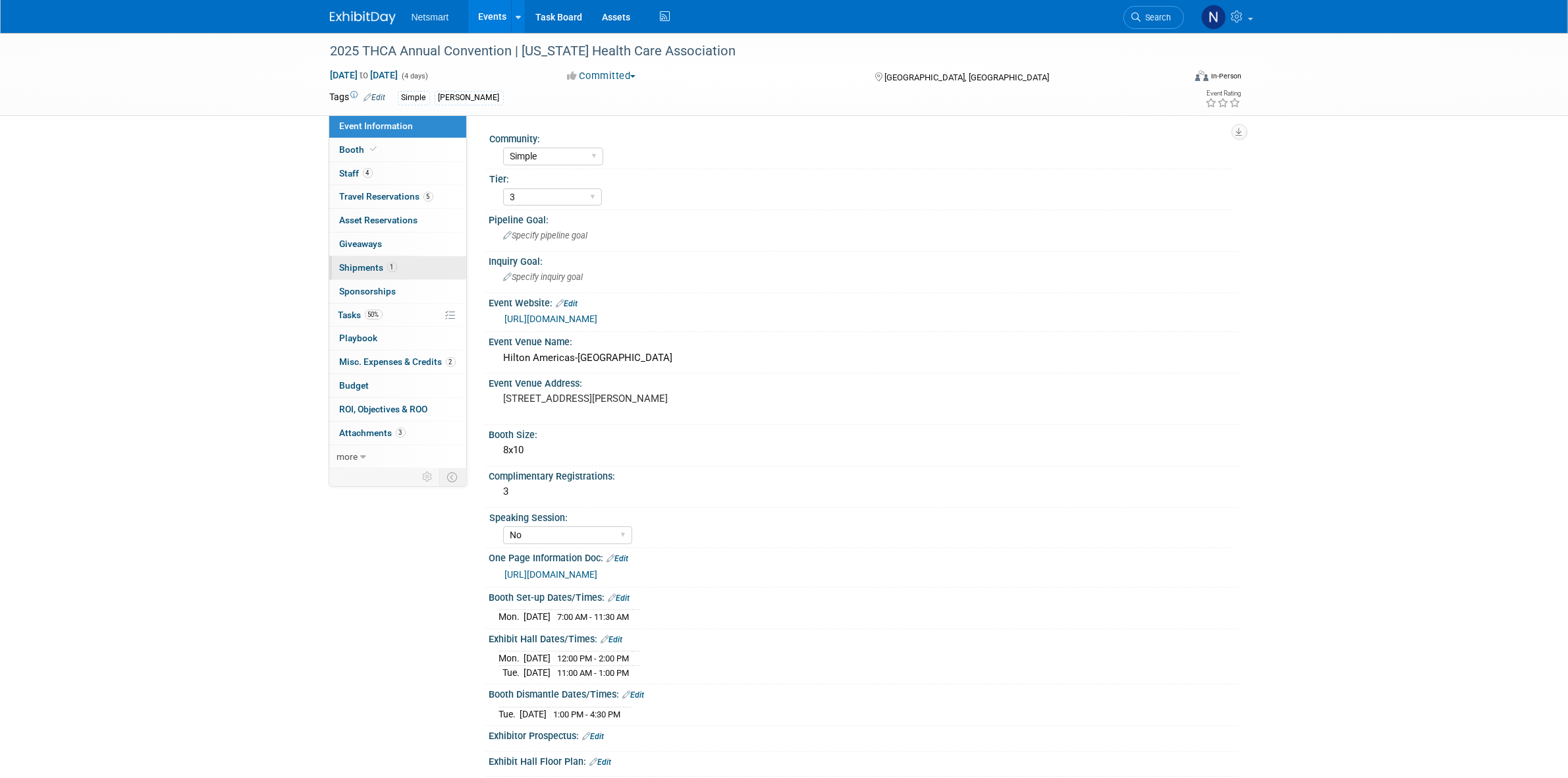
click at [401, 273] on link "1 Shipments 1" at bounding box center [397, 268] width 137 height 23
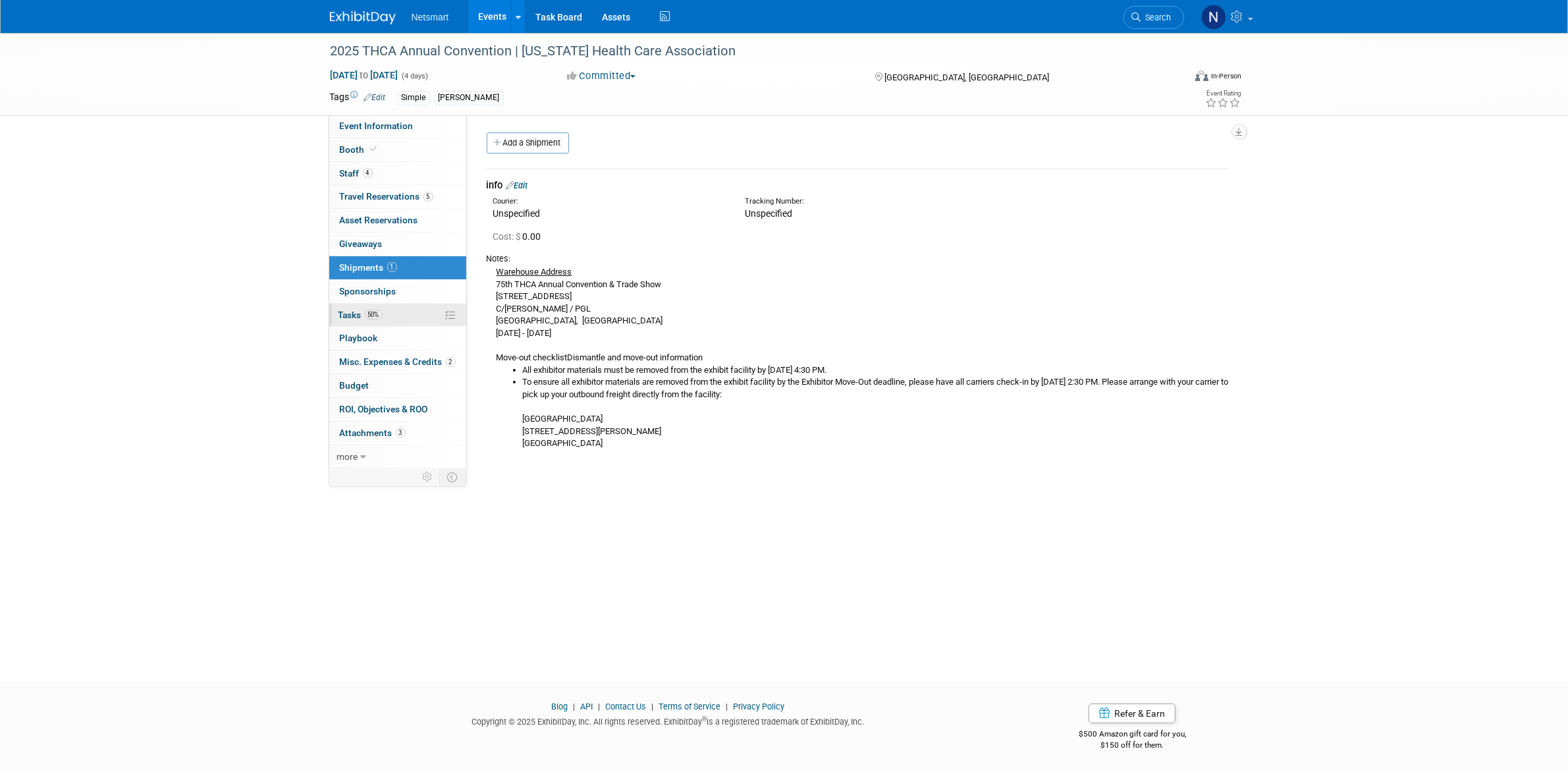
click at [376, 310] on link "50% Tasks 50%" at bounding box center [397, 315] width 137 height 23
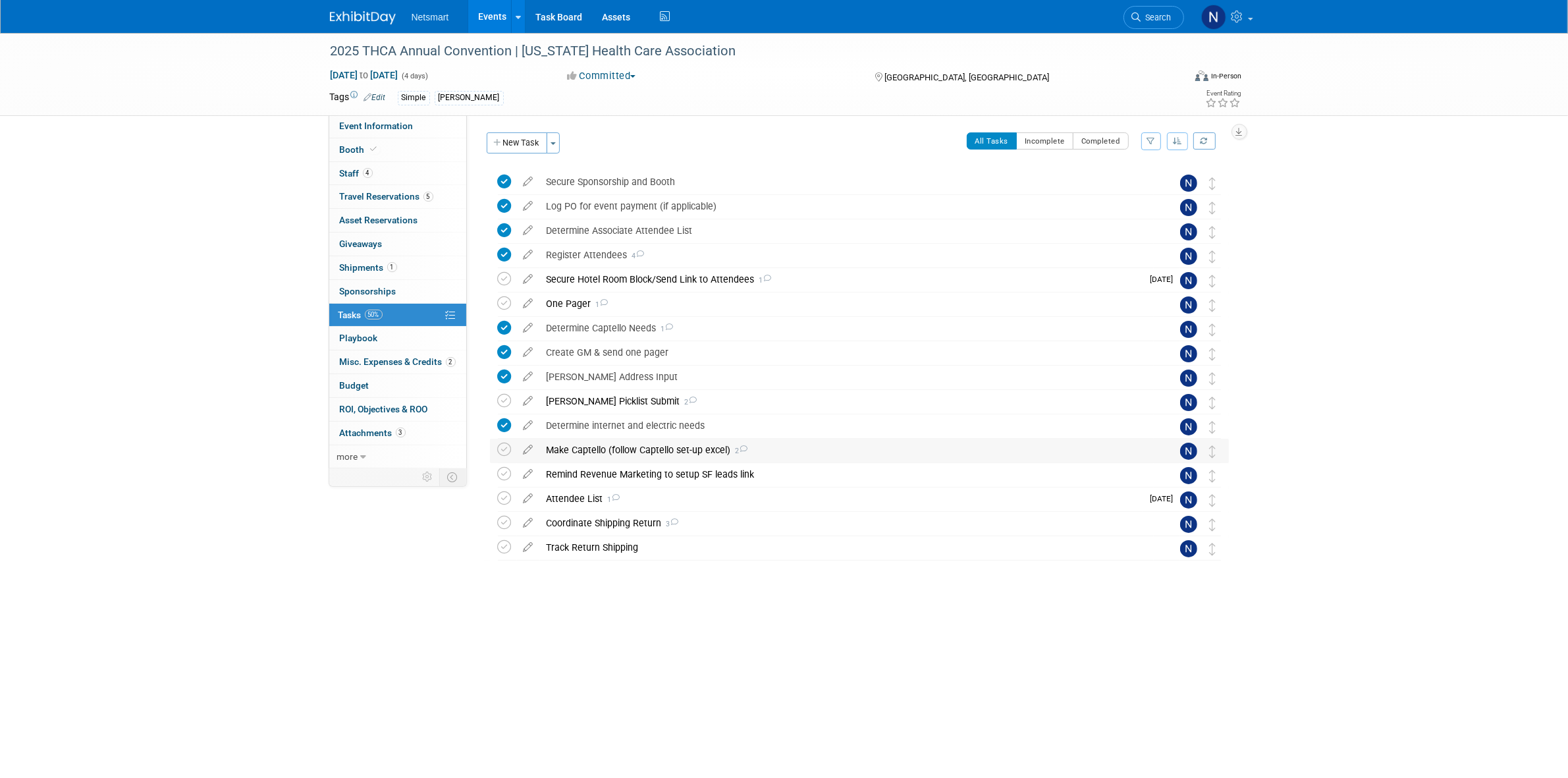
click at [578, 449] on div "Make Captello (follow Captello set-up excel) 2" at bounding box center [847, 450] width 614 height 23
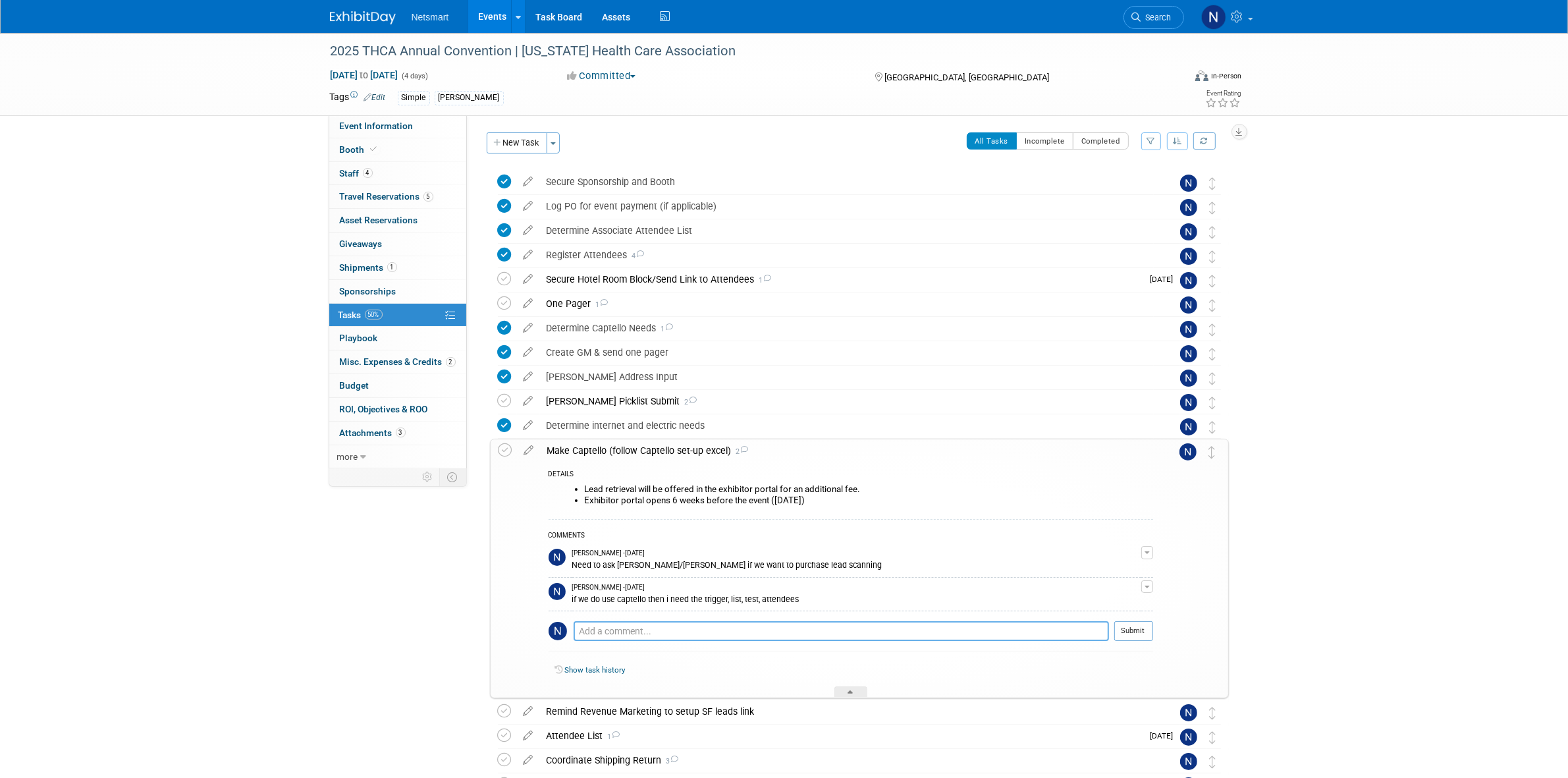
click at [642, 633] on textarea at bounding box center [841, 631] width 535 height 19
type textarea "w"
click at [890, 634] on textarea "I purchased a singular lead scanning for Ken. emailed April to help get the lic…" at bounding box center [841, 631] width 535 height 19
type textarea "I purchased a singular lead scanning for Ken. emailed April to help get the lic…"
click at [1138, 631] on button "Submit" at bounding box center [1134, 631] width 39 height 19
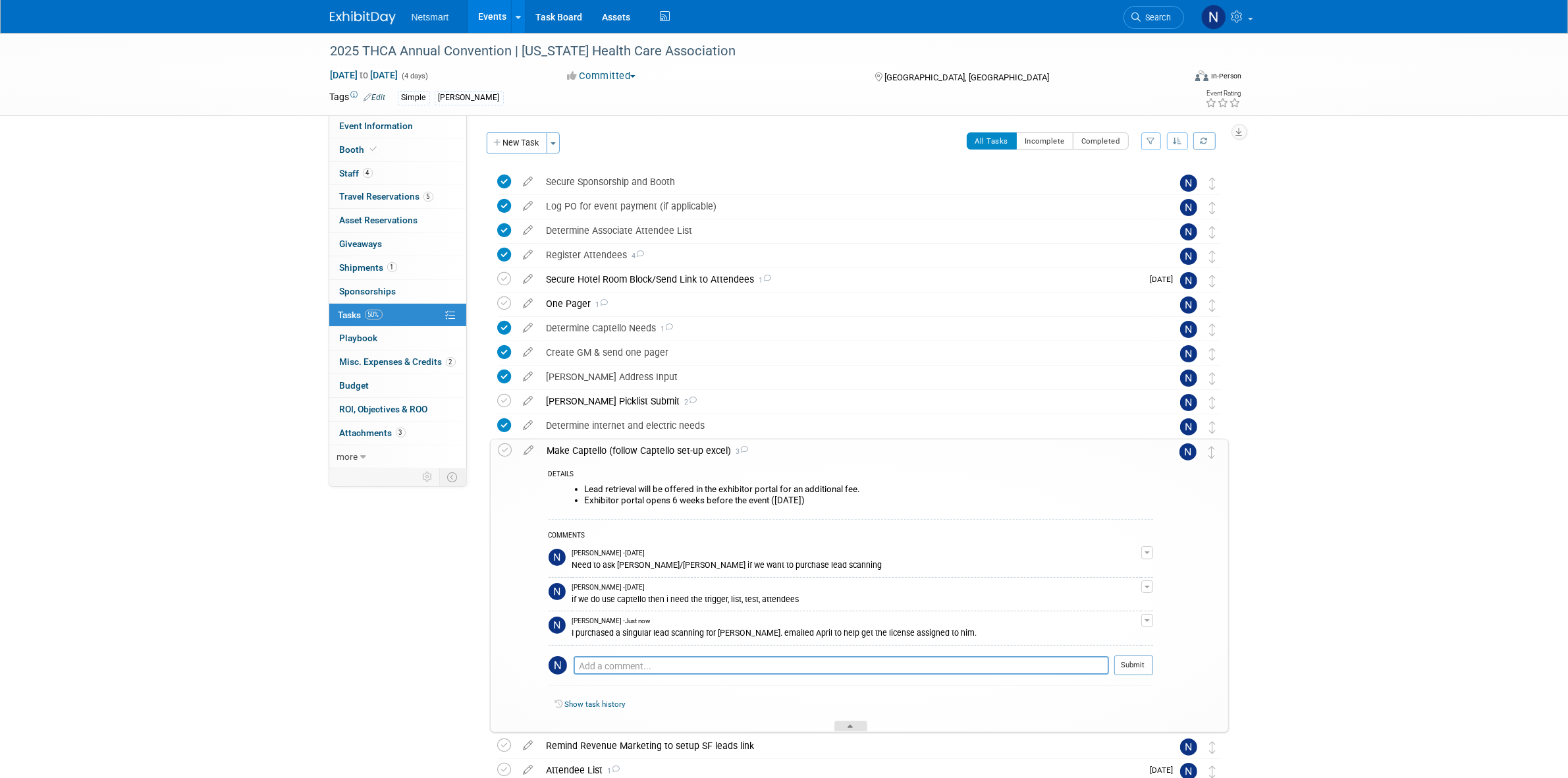
click at [848, 726] on icon at bounding box center [851, 729] width 5 height 8
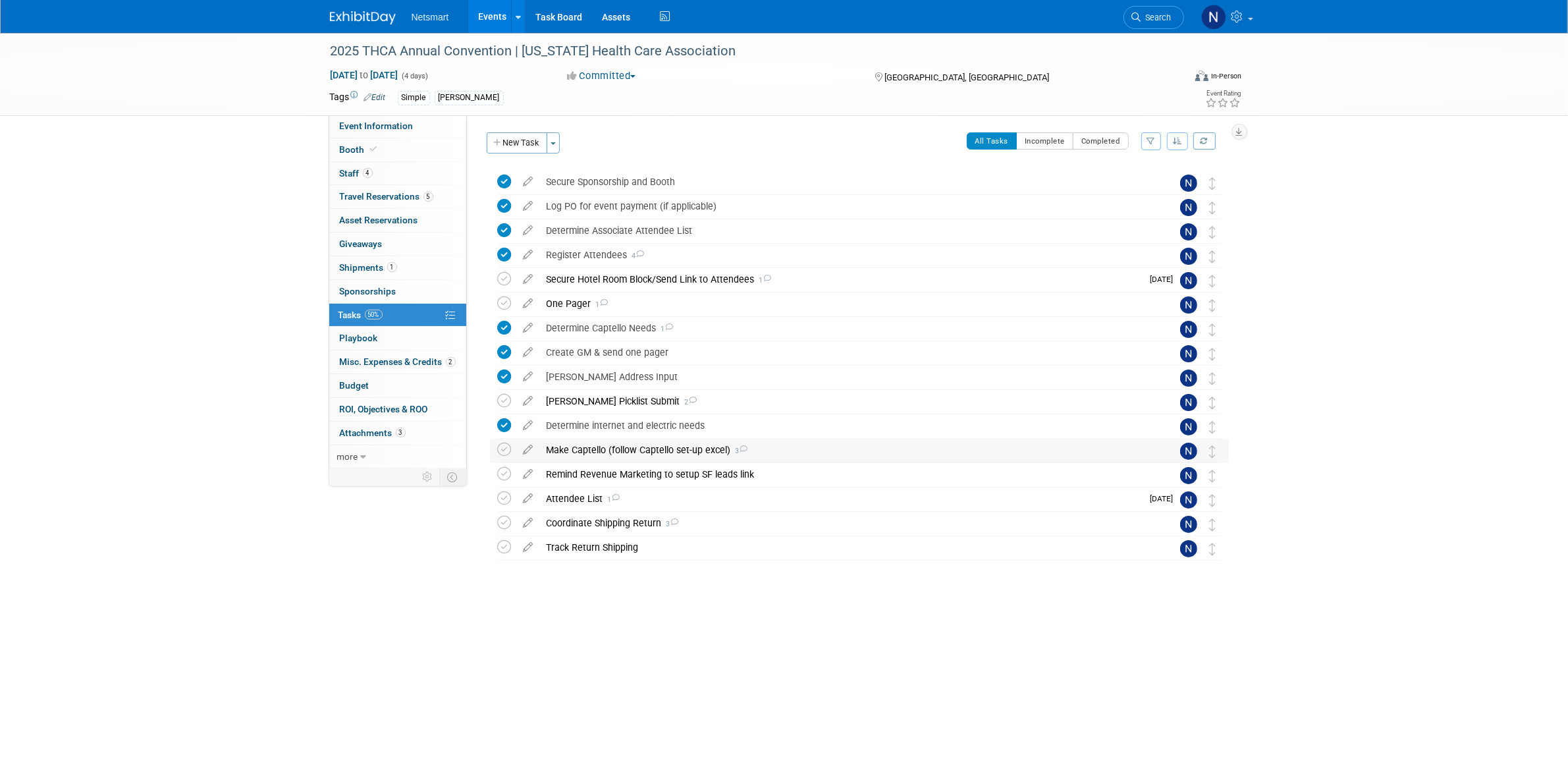
click at [584, 453] on div "Make Captello (follow Captello set-up excel) 3" at bounding box center [847, 450] width 614 height 23
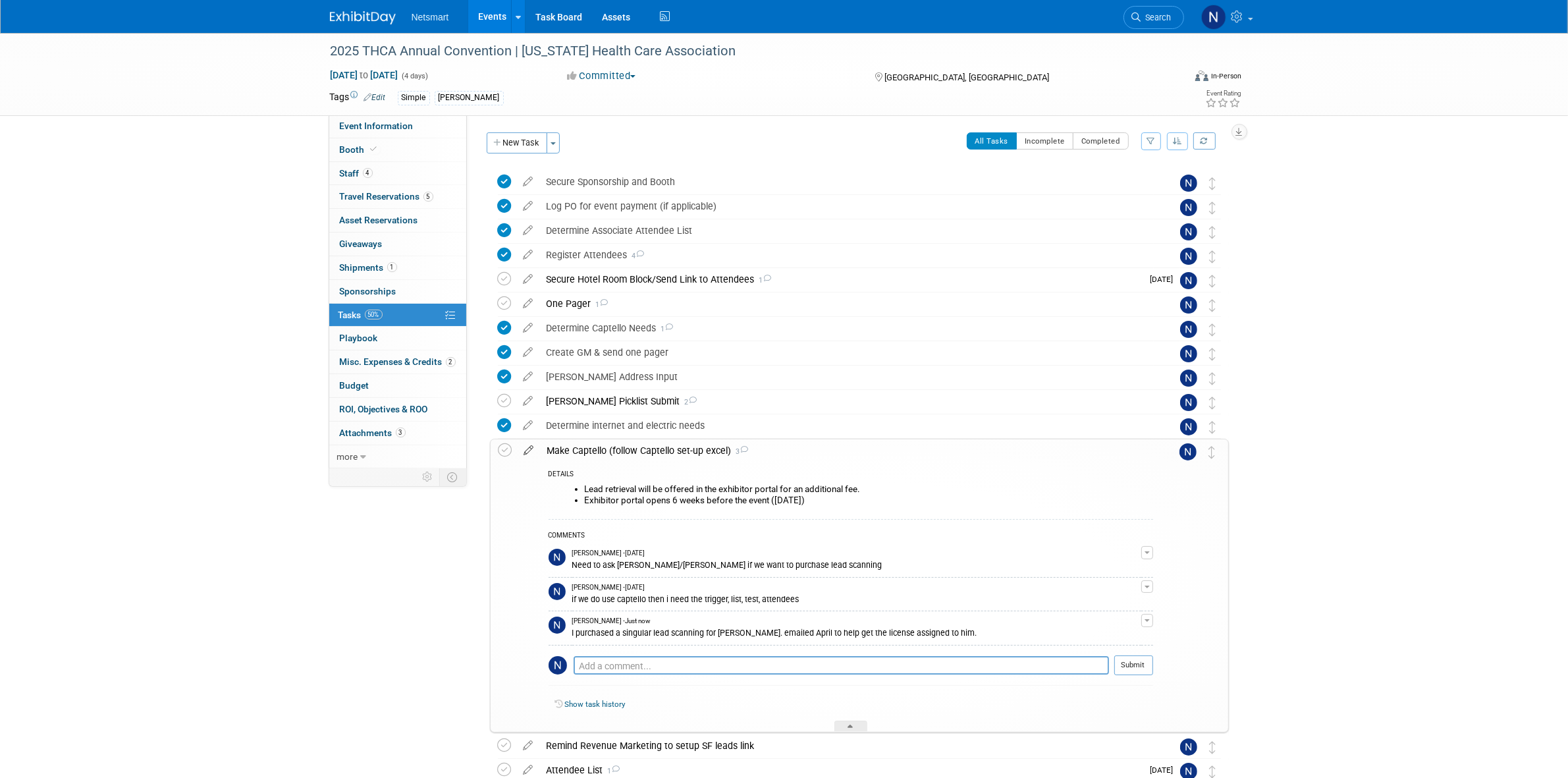
click at [527, 451] on icon at bounding box center [529, 448] width 23 height 16
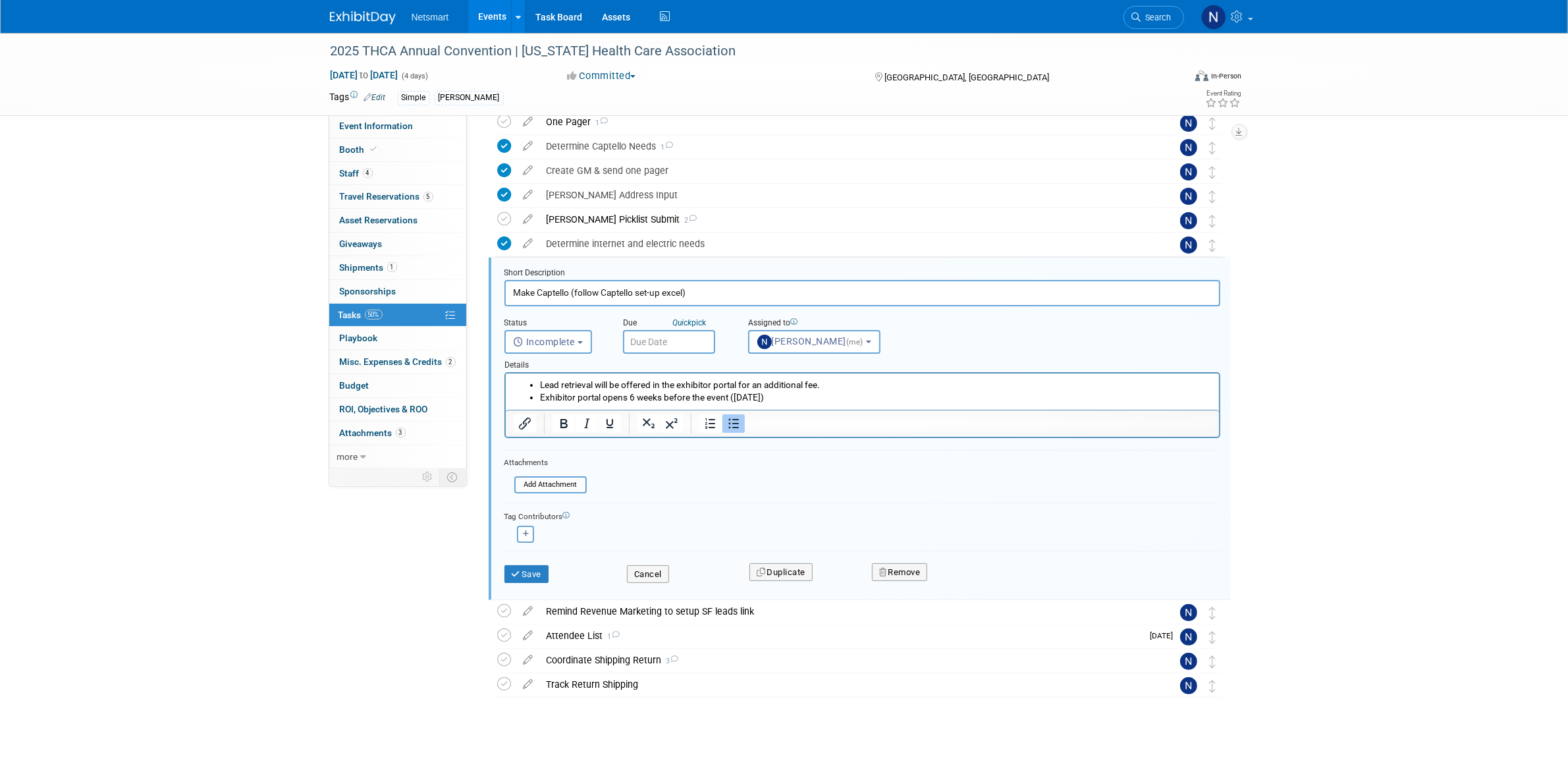
click at [653, 339] on input "text" at bounding box center [669, 342] width 92 height 24
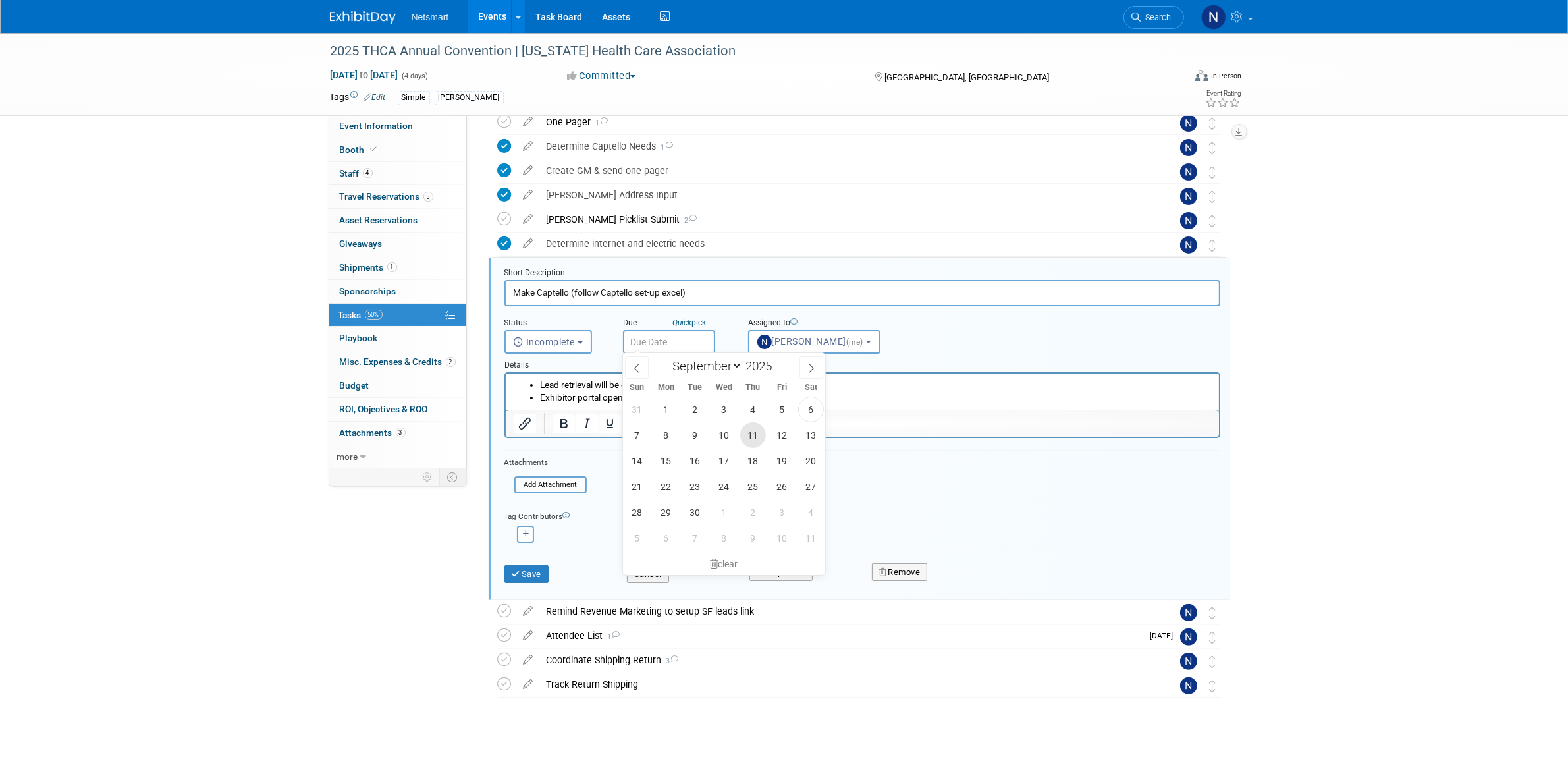
click at [750, 436] on span "11" at bounding box center [754, 435] width 26 height 26
type input "Sep 11, 2025"
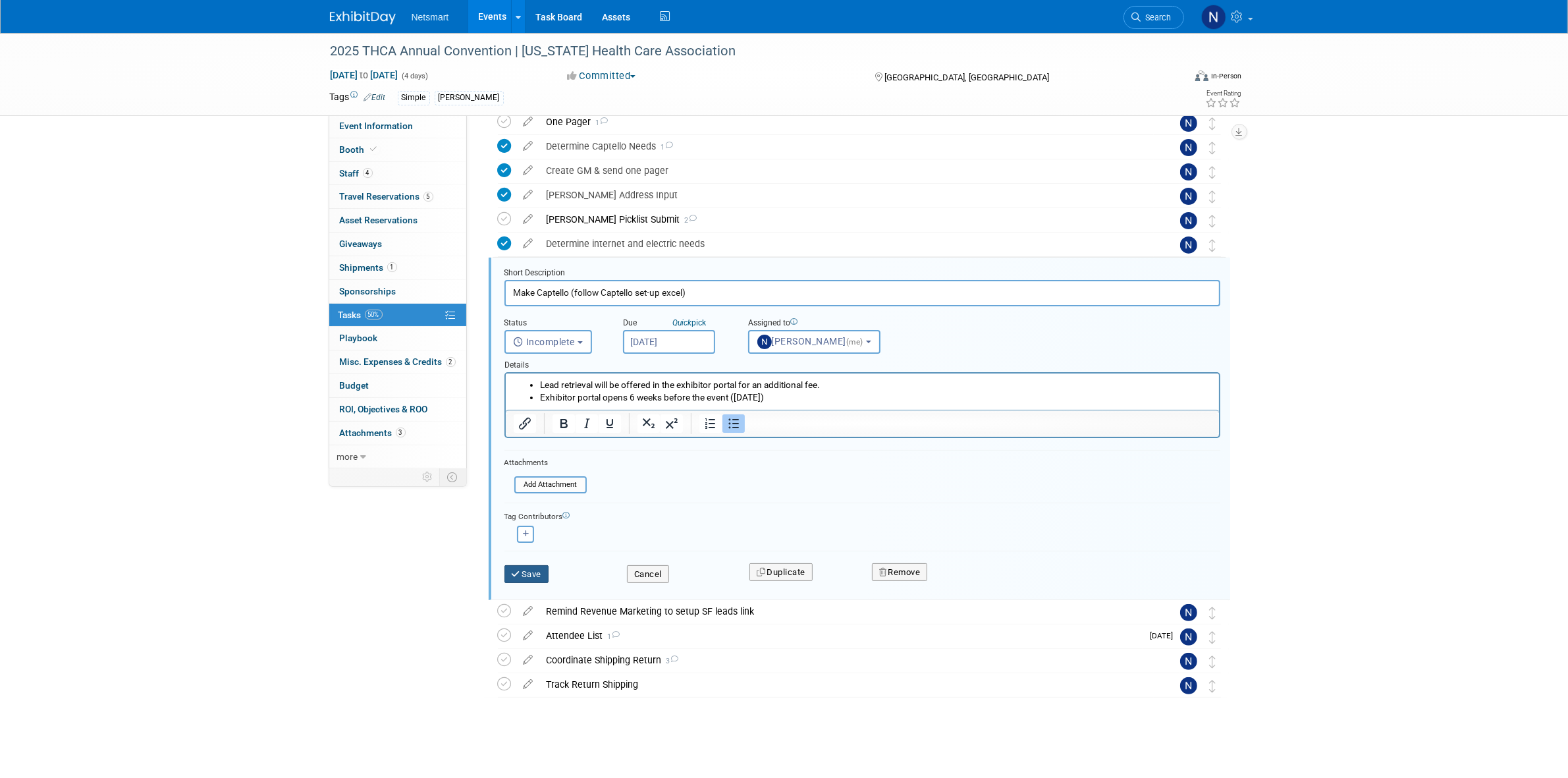
click at [535, 573] on button "Save" at bounding box center [526, 574] width 45 height 19
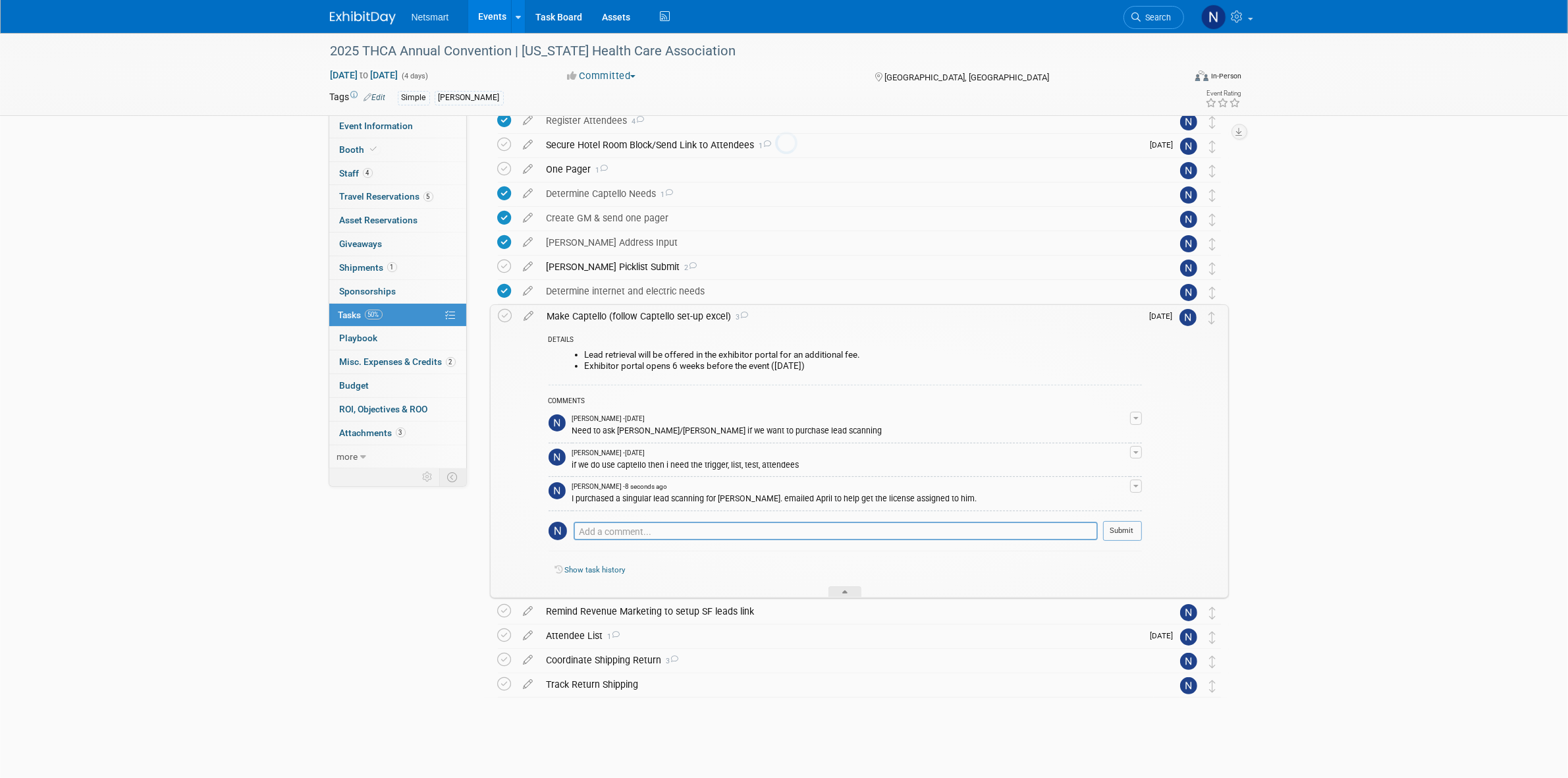
scroll to position [134, 0]
click at [843, 597] on icon at bounding box center [844, 595] width 5 height 8
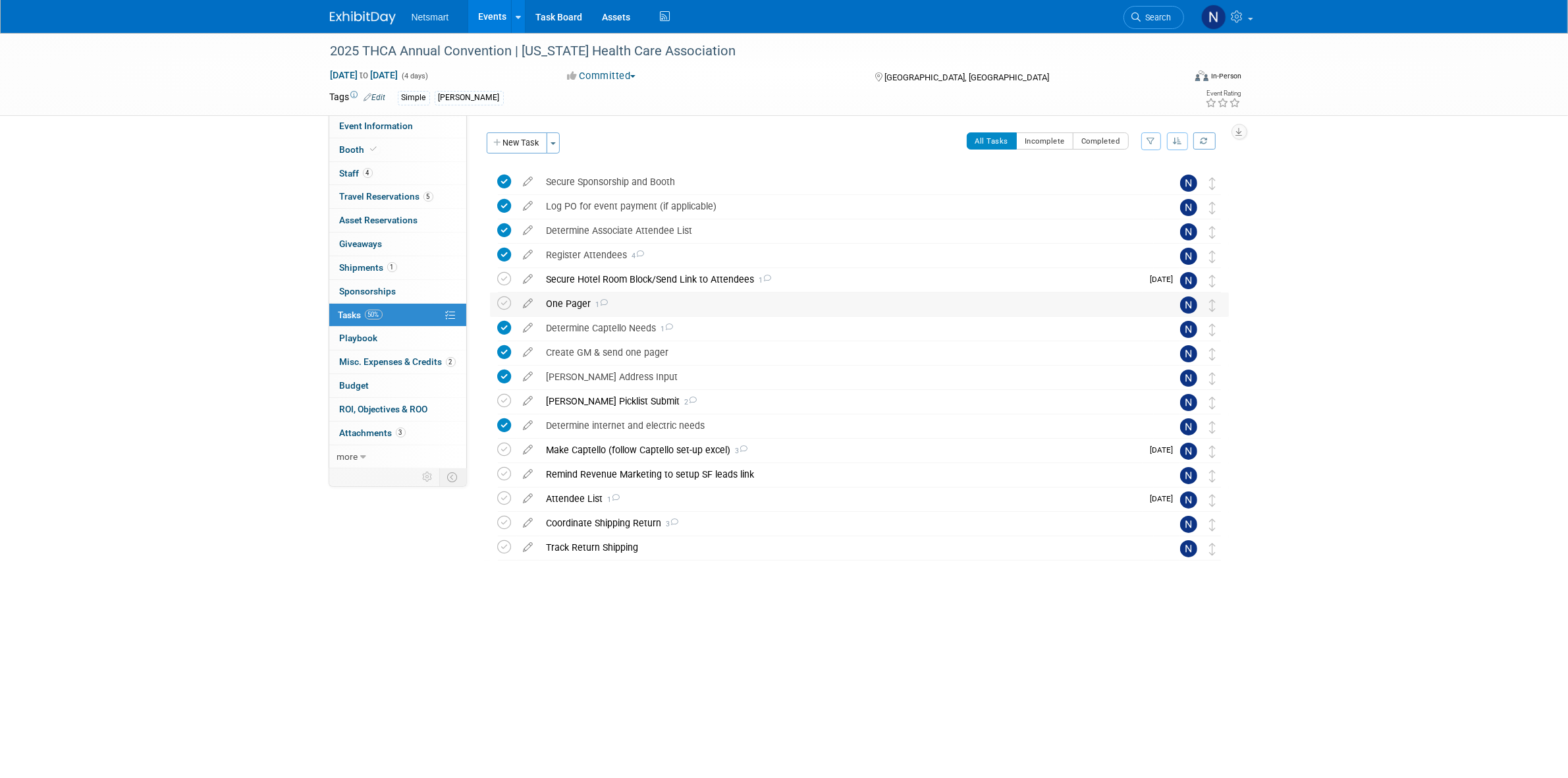
click at [576, 298] on div "One Pager 1" at bounding box center [847, 303] width 614 height 23
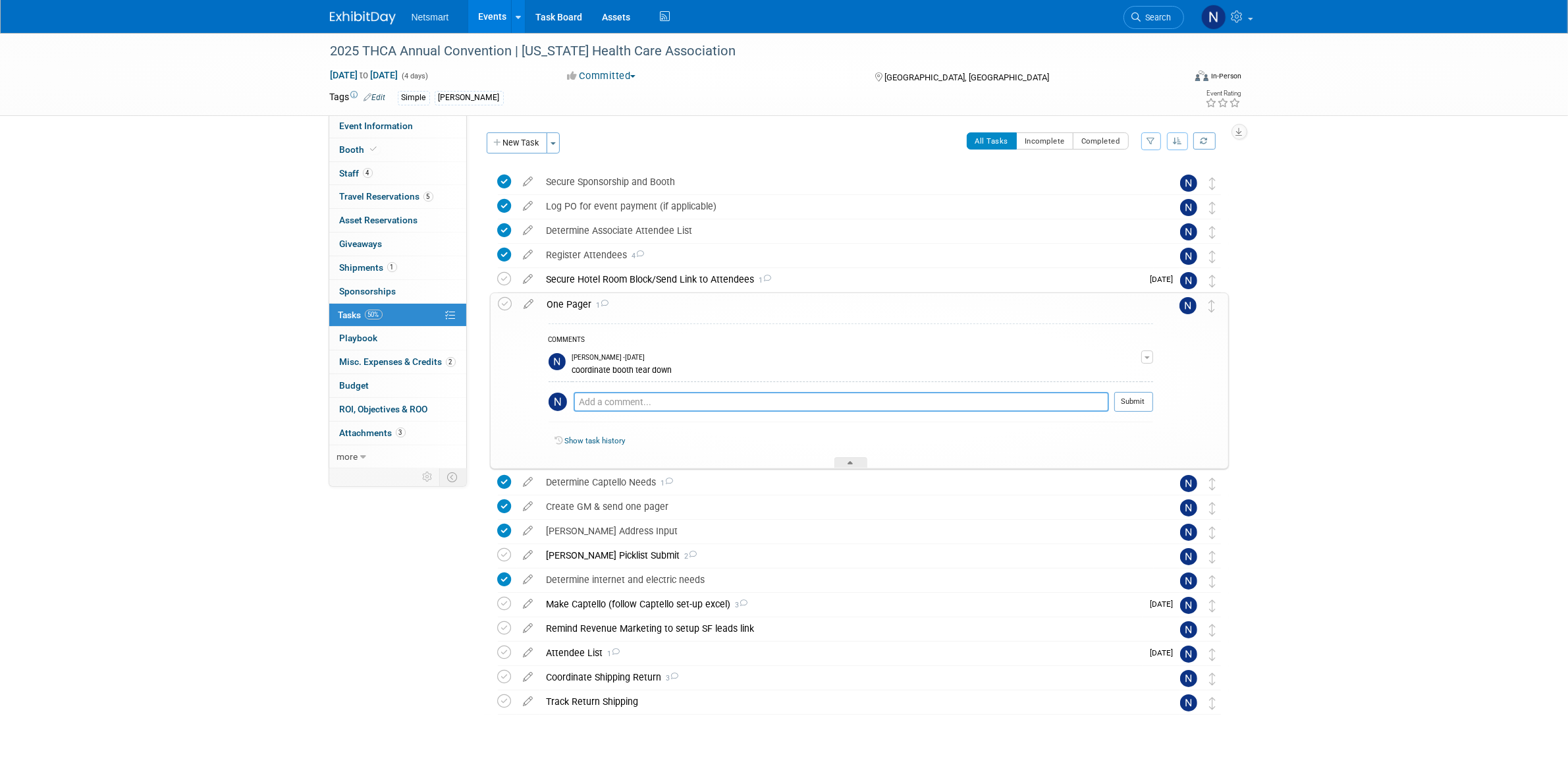
click at [624, 402] on textarea at bounding box center [841, 402] width 535 height 19
type textarea "need to figure out how to connect Ken to lead scanning"
click at [1128, 406] on button "Submit" at bounding box center [1134, 402] width 39 height 19
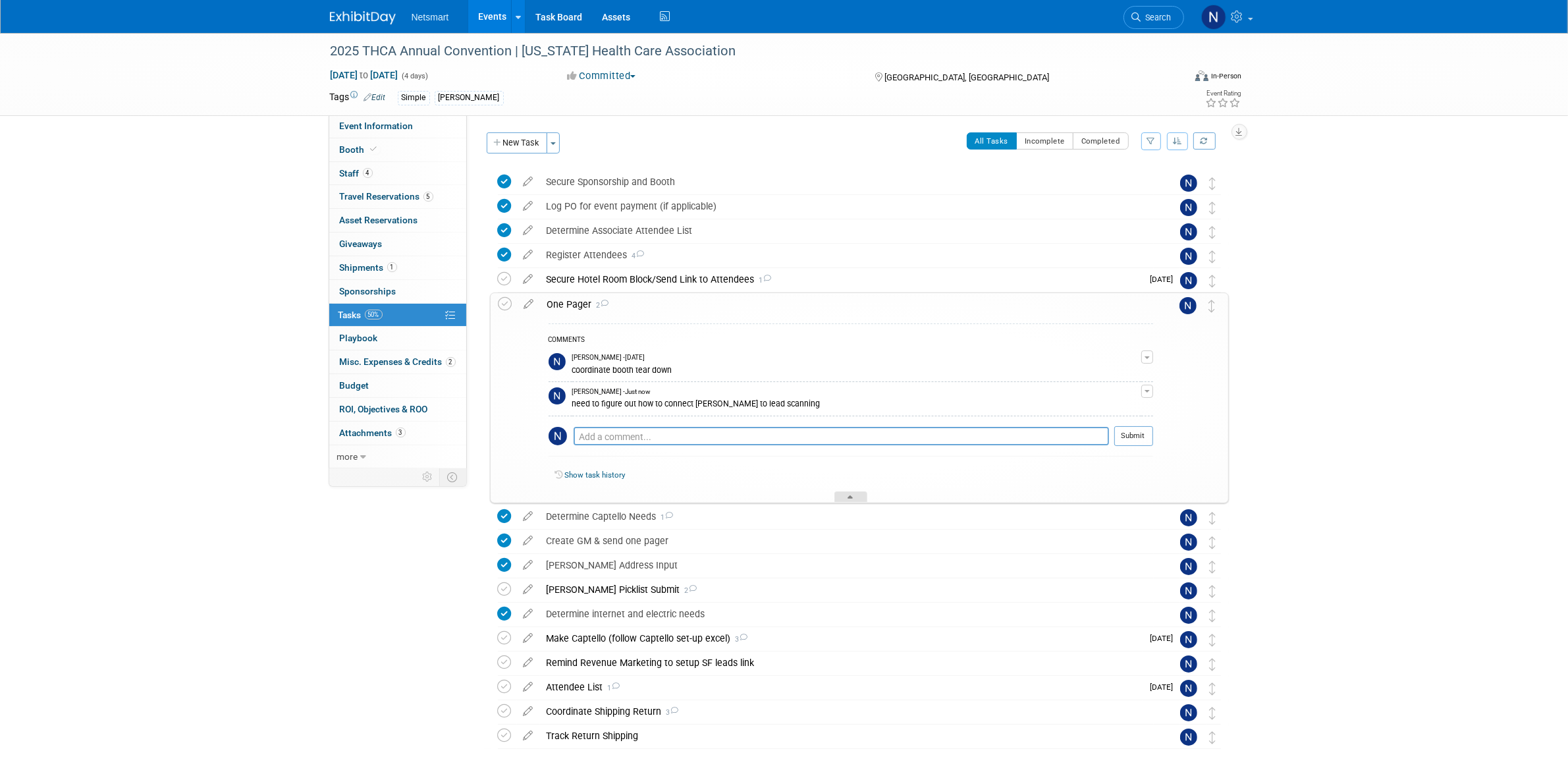
click at [851, 499] on icon at bounding box center [851, 500] width 5 height 8
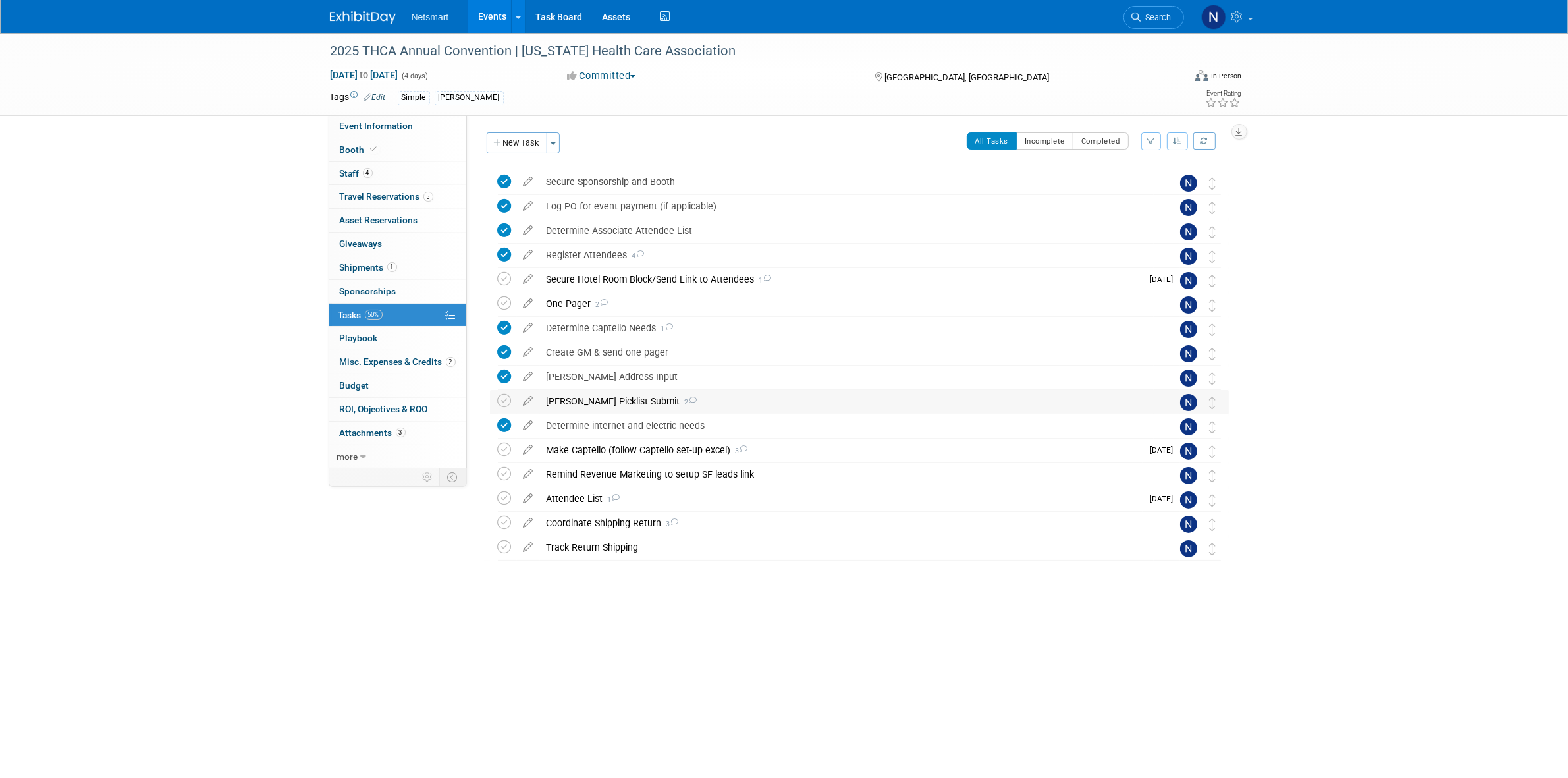
click at [577, 398] on div "Derse Picklist Submit 2" at bounding box center [847, 402] width 614 height 23
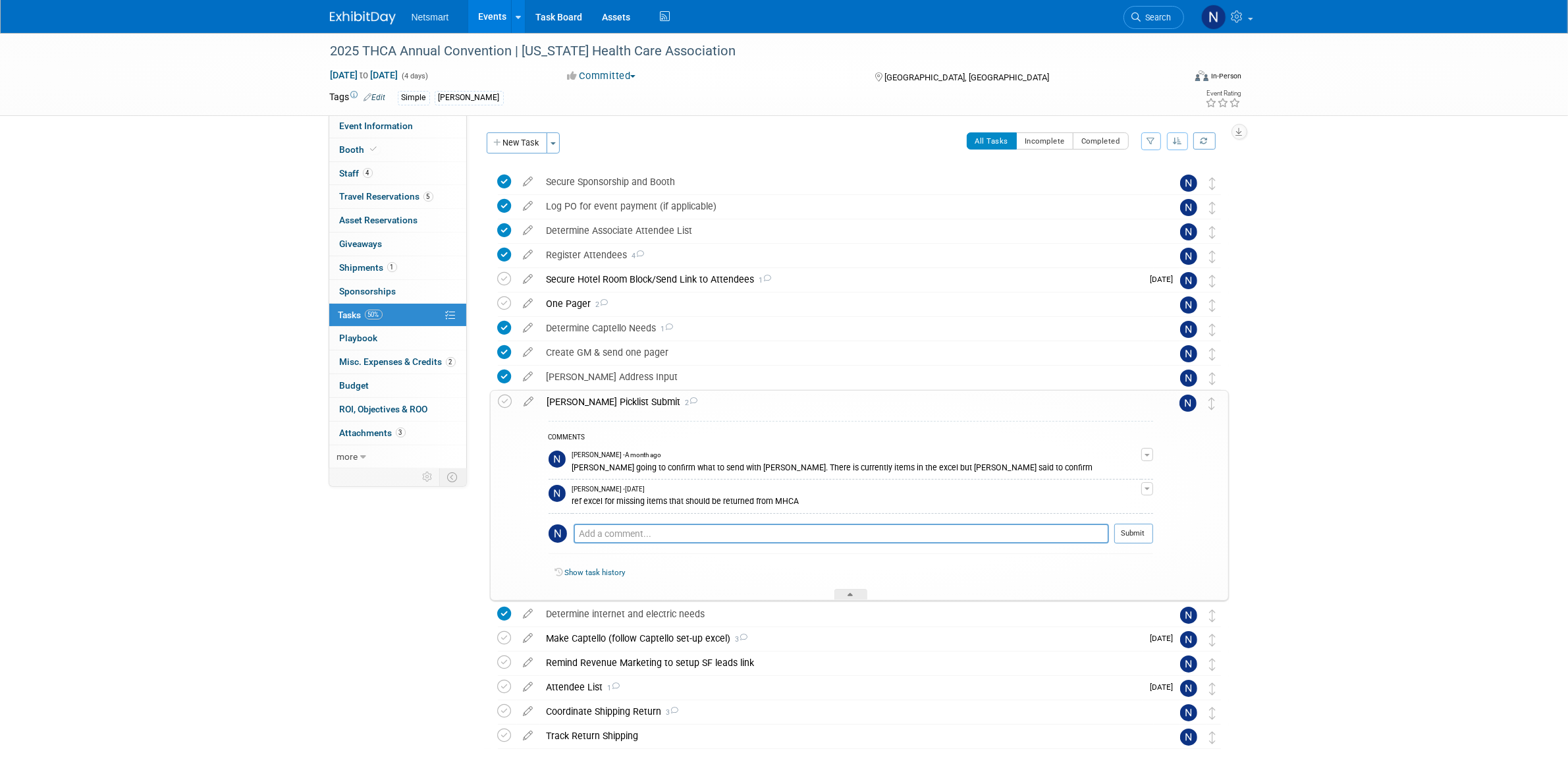
click at [593, 401] on div "Derse Picklist Submit 2" at bounding box center [847, 402] width 612 height 23
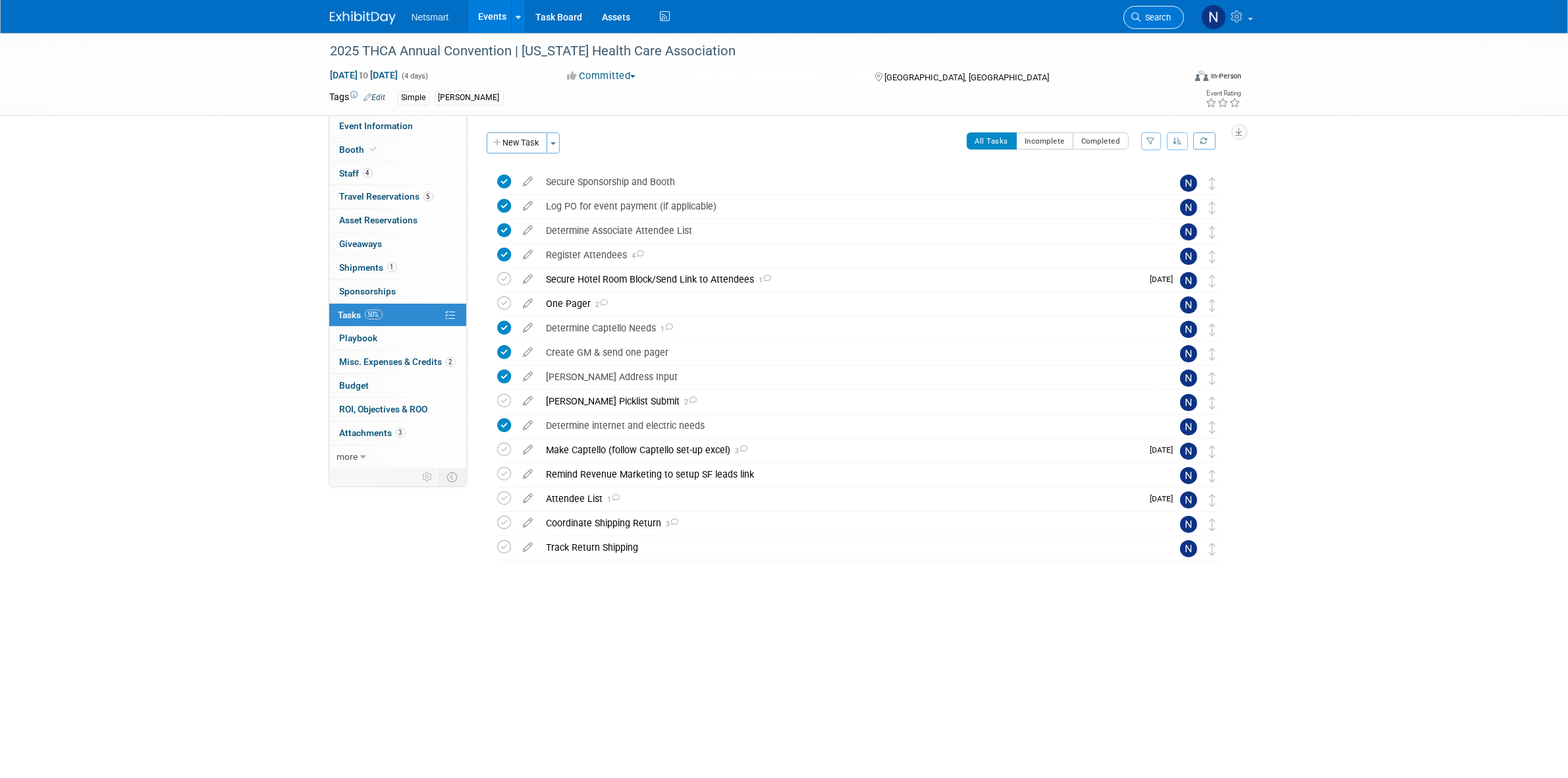
click at [1140, 8] on link "Search" at bounding box center [1153, 17] width 61 height 23
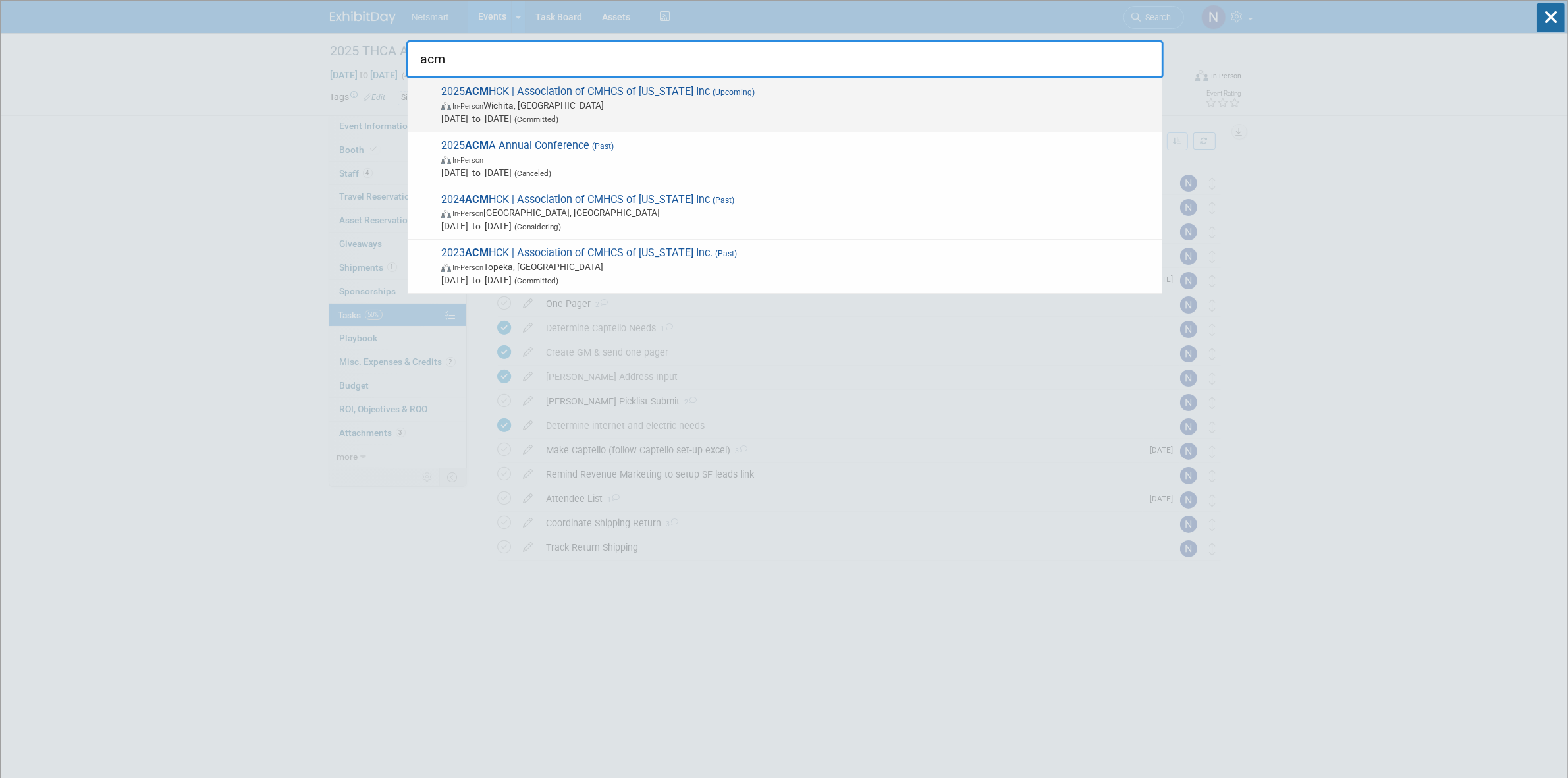
type input "acm"
click at [594, 93] on span "2025 ACM HCK | Association of CMHCS of Kansas Inc (Upcoming) In-Person Wichita,…" at bounding box center [797, 105] width 719 height 41
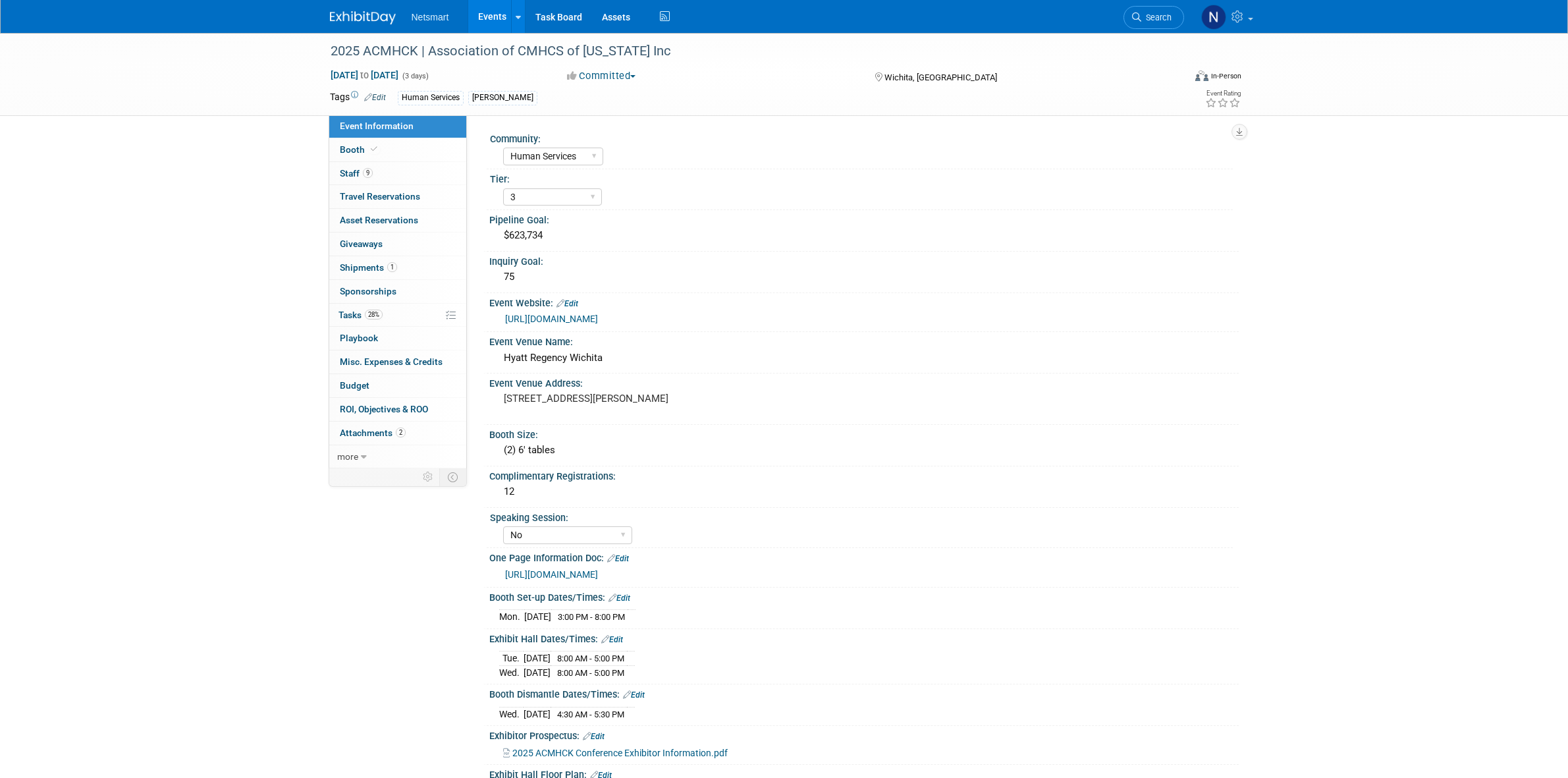
select select "Human Services"
select select "3"
select select "No"
click at [425, 315] on link "28% Tasks 28%" at bounding box center [397, 315] width 137 height 23
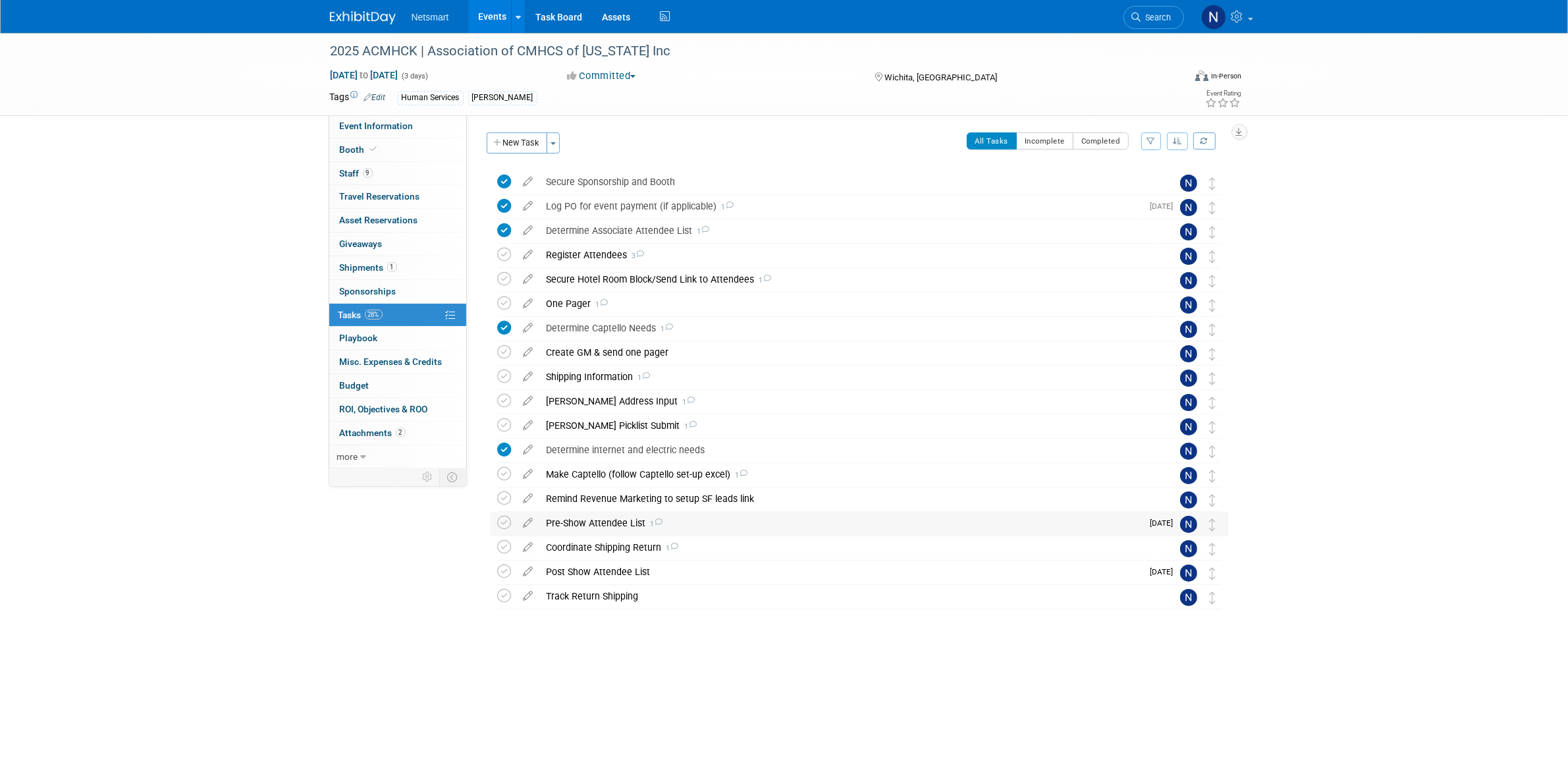
click at [591, 521] on div "Pre-Show Attendee List 1" at bounding box center [841, 523] width 603 height 23
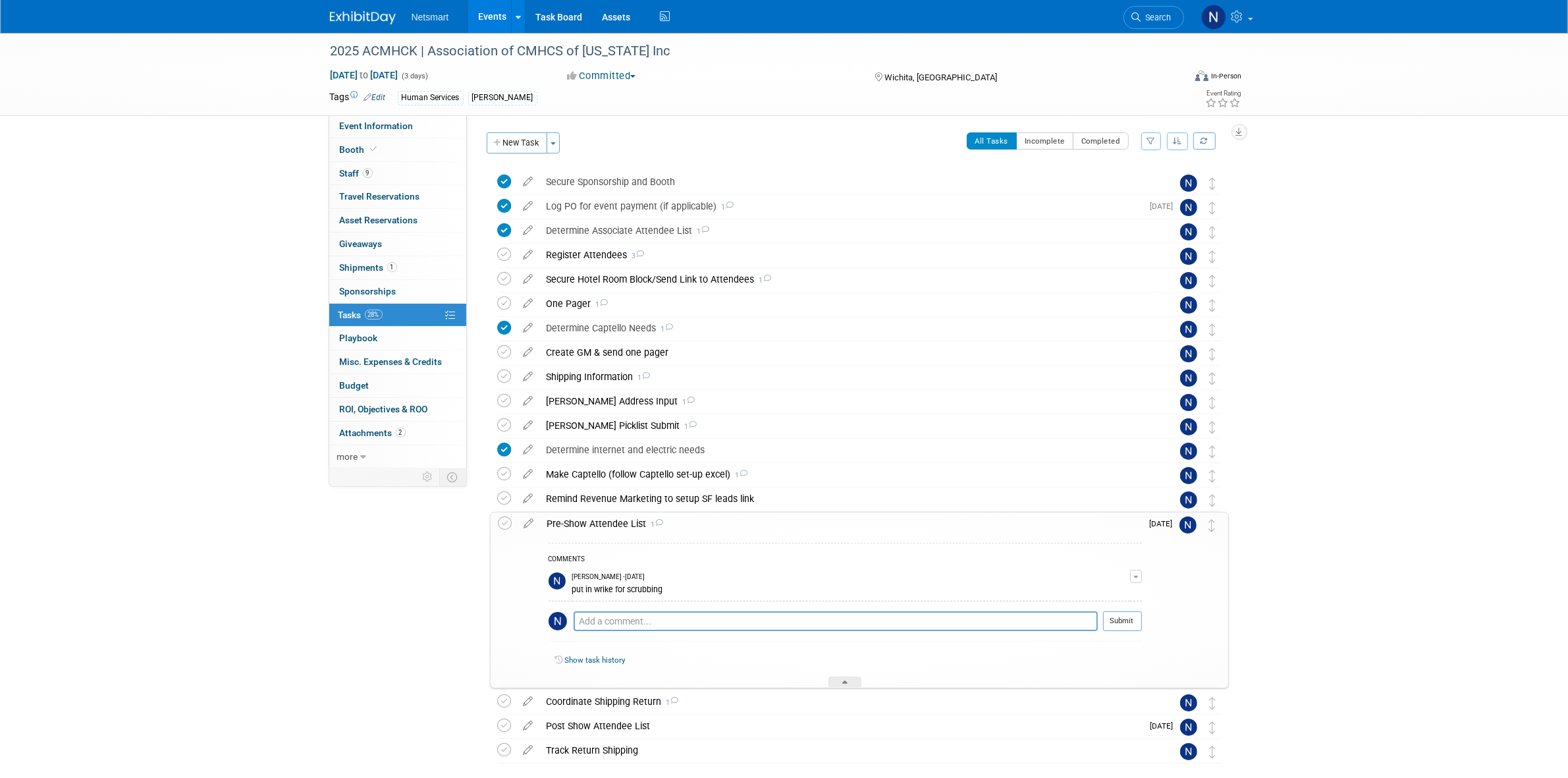
click at [588, 521] on div "Pre-Show Attendee List 1" at bounding box center [841, 524] width 601 height 23
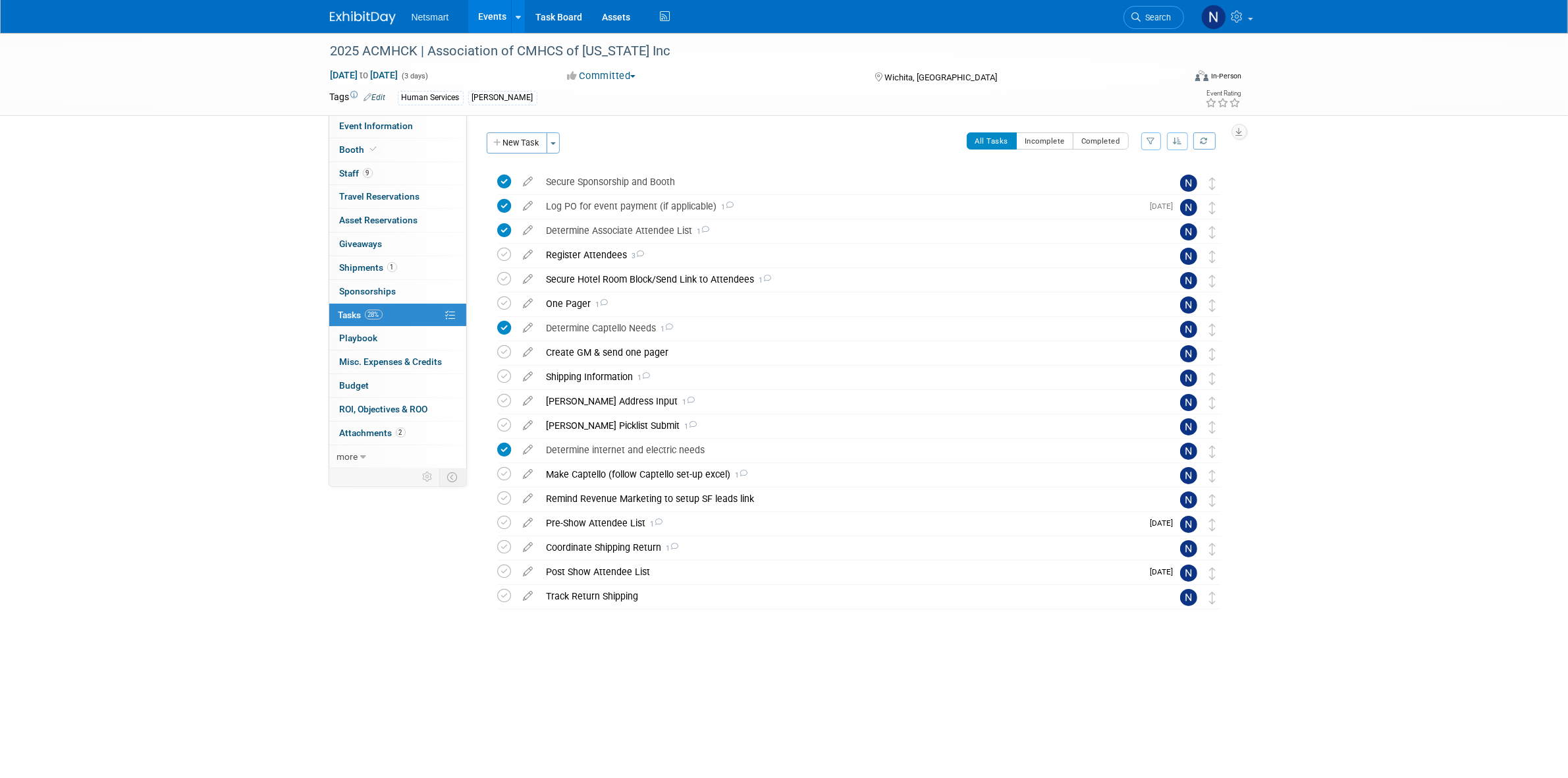
click at [345, 552] on div "Event Information Event Info Booth Booth 9 Staff 9 Staff 0 Travel Reservations …" at bounding box center [784, 348] width 929 height 630
click at [1135, 9] on link "Search" at bounding box center [1153, 17] width 61 height 23
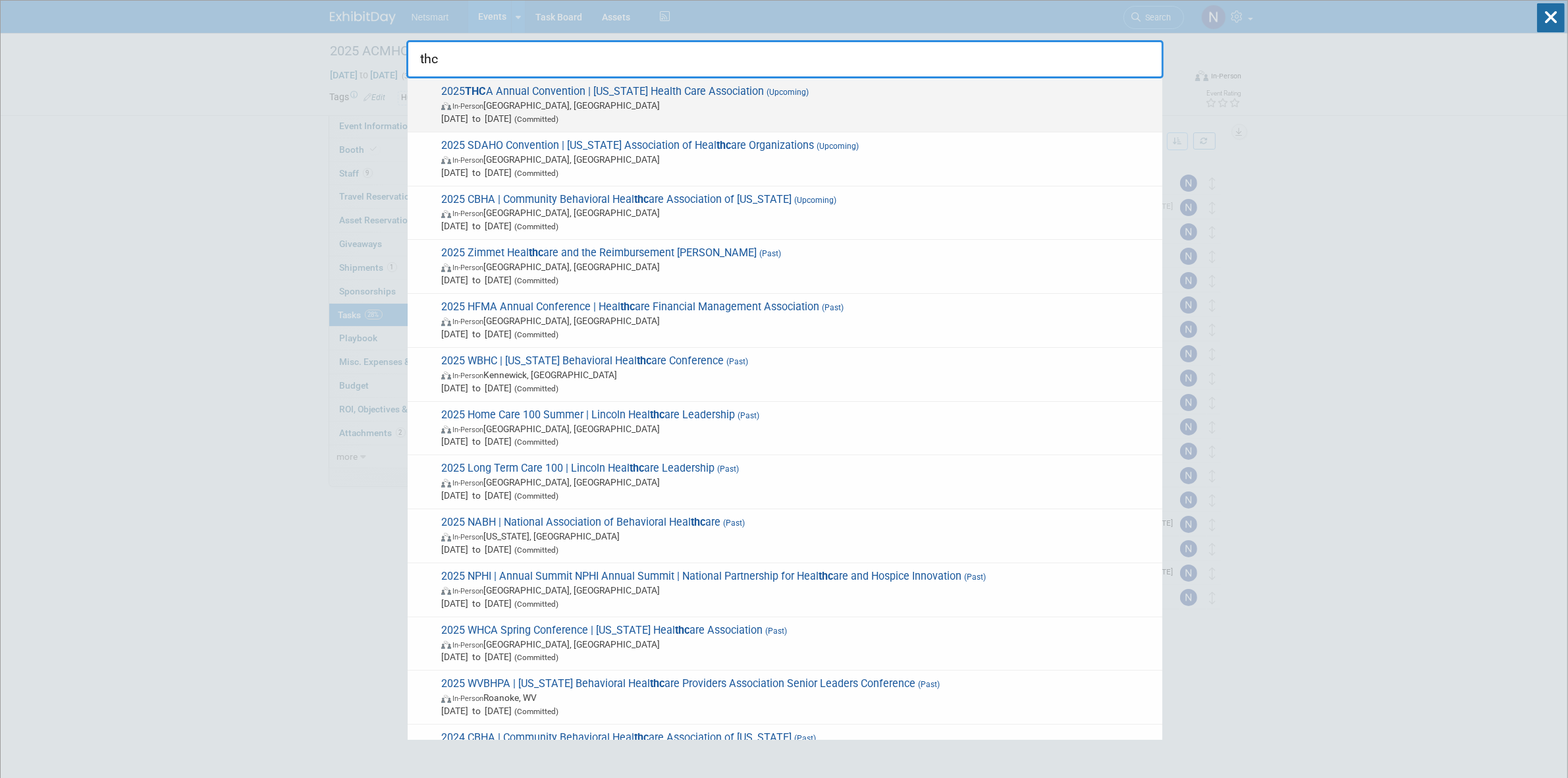
type input "thc"
click at [625, 97] on span "2025 THC A Annual Convention | [US_STATE] Health Care Association (Upcoming) In…" at bounding box center [797, 105] width 719 height 41
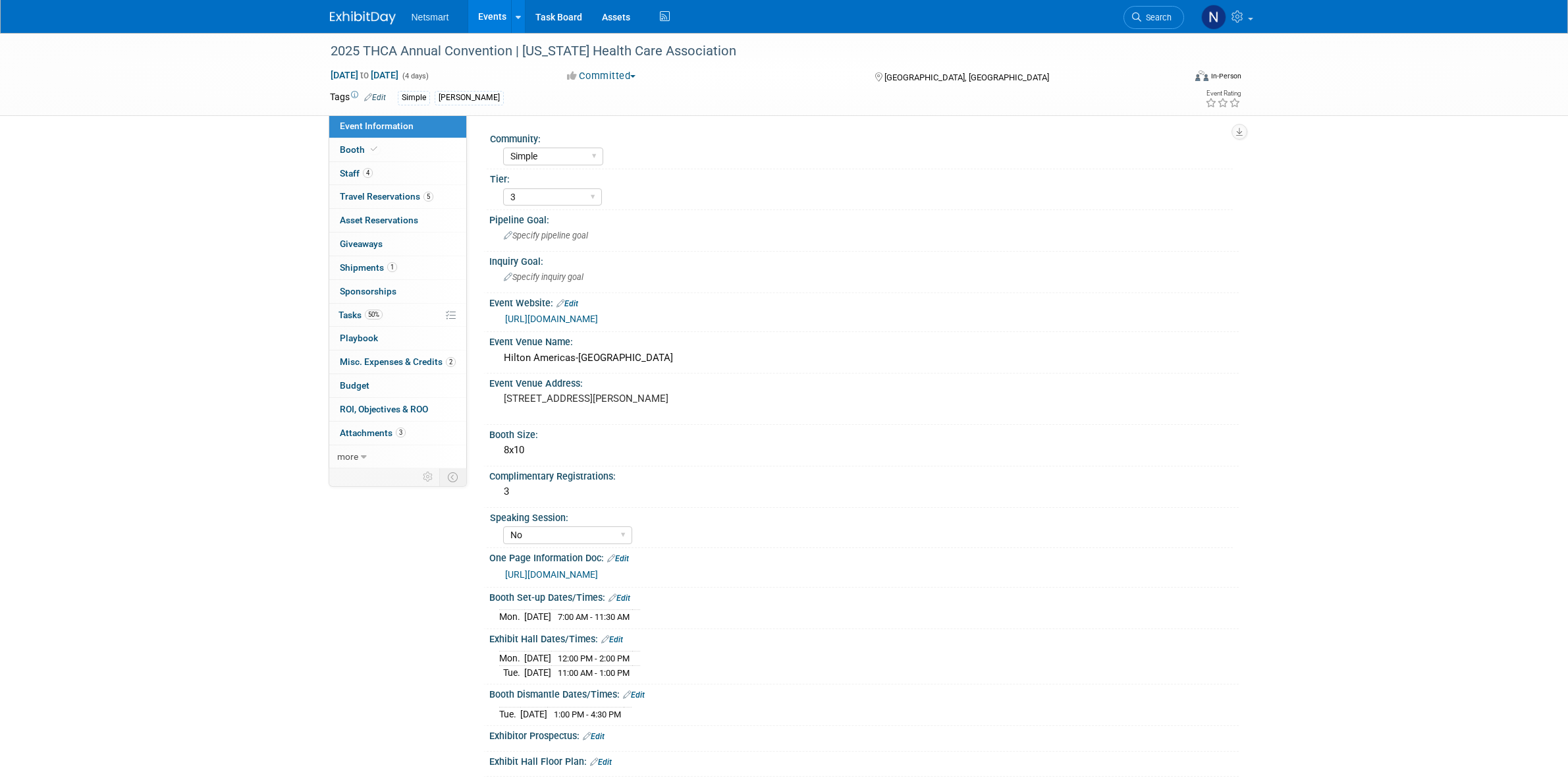
select select "Simple"
select select "3"
select select "No"
click at [393, 205] on link "5 Travel Reservations 5" at bounding box center [397, 196] width 137 height 23
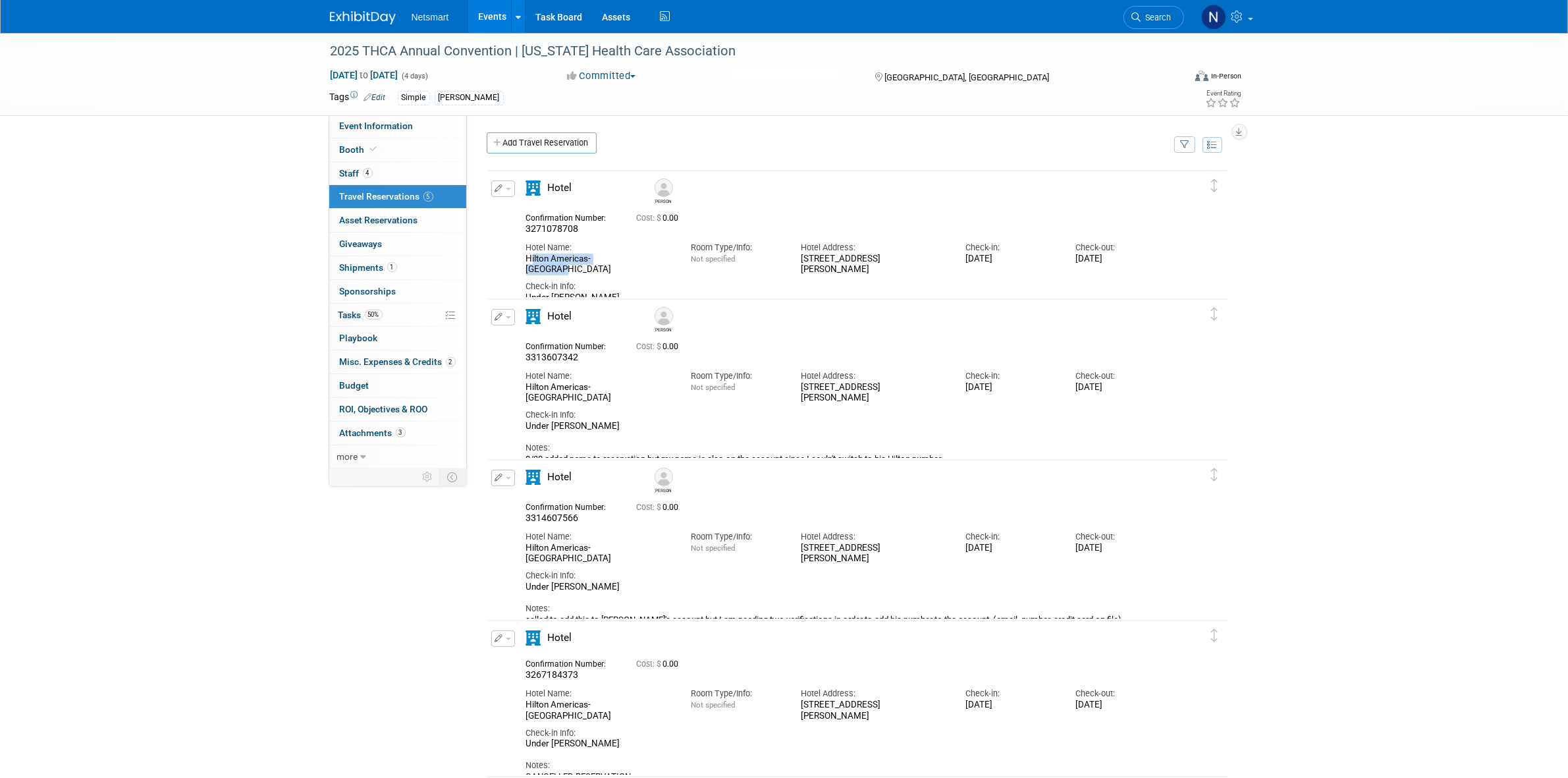
drag, startPoint x: 639, startPoint y: 257, endPoint x: 521, endPoint y: 264, distance: 118.2
click at [521, 264] on div "Hotel Name: [GEOGRAPHIC_DATA]-[GEOGRAPHIC_DATA]" at bounding box center [599, 256] width 165 height 41
copy div "Hilton Americas-[GEOGRAPHIC_DATA]"
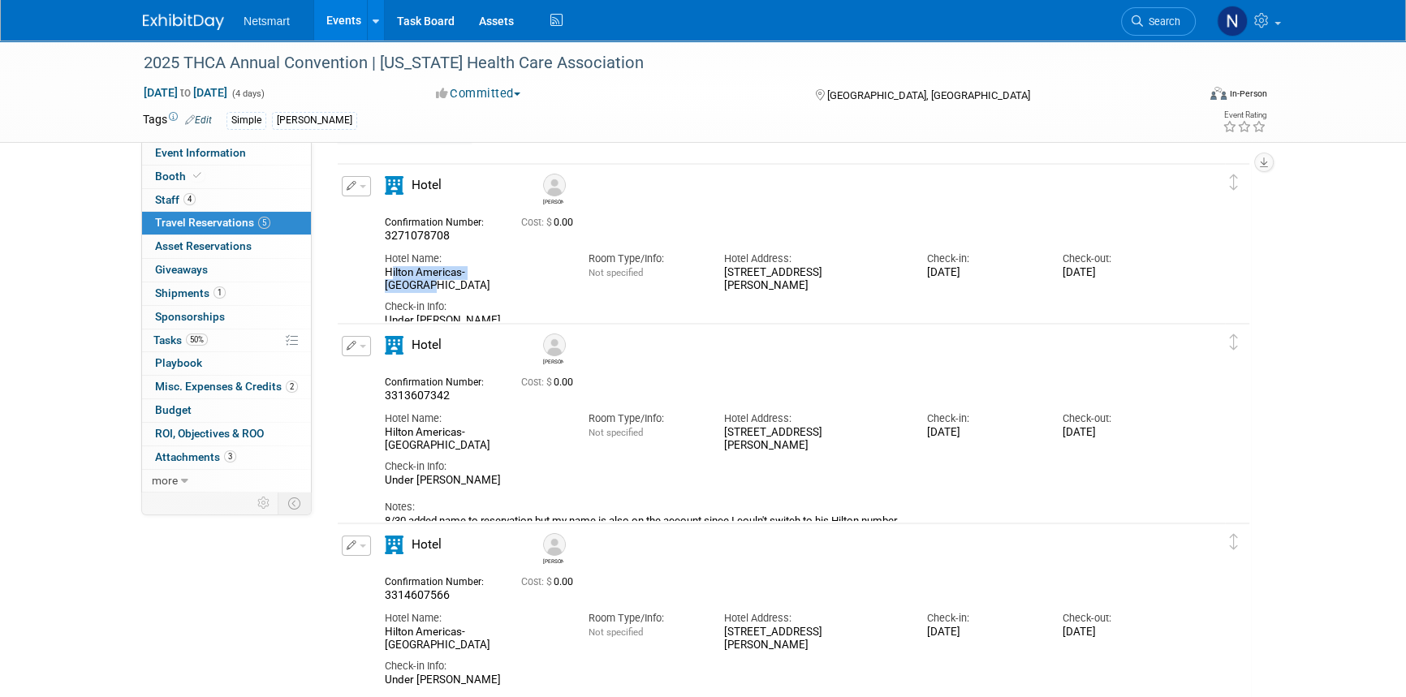
scroll to position [73, 0]
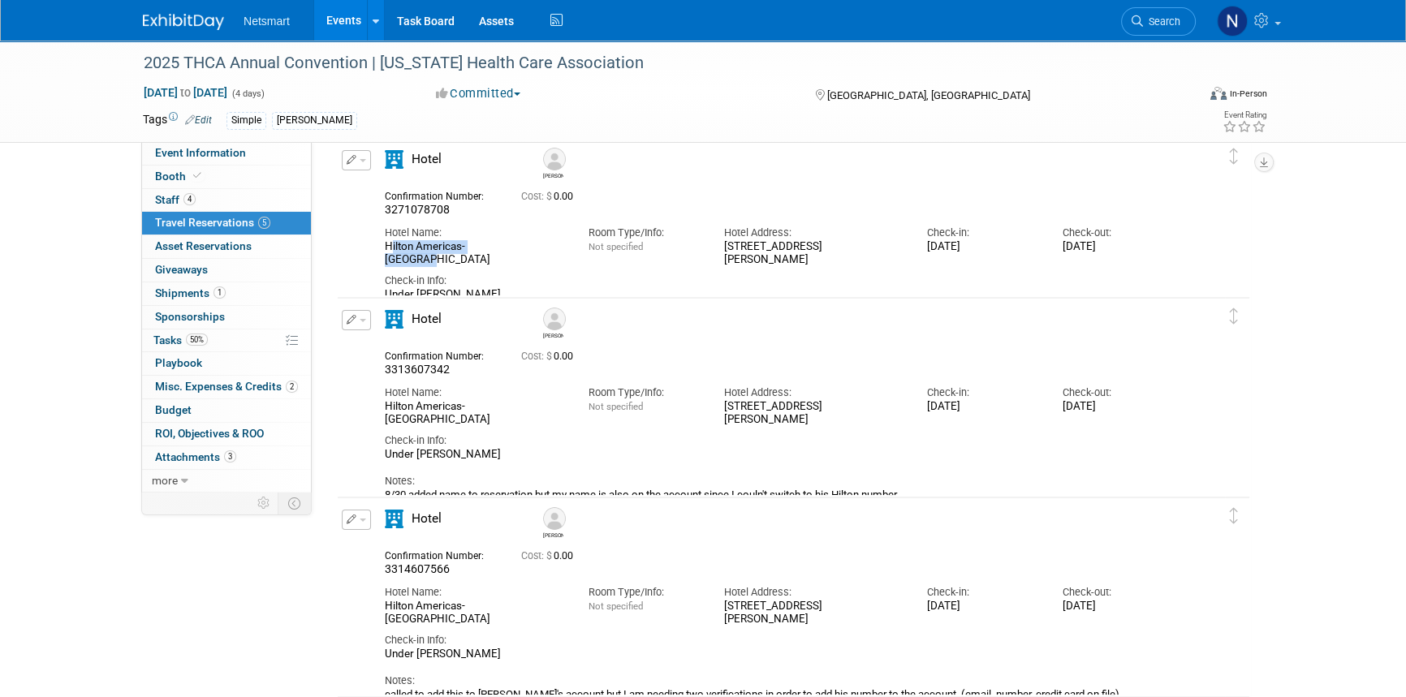
click at [546, 274] on div "Check-in Info:" at bounding box center [779, 281] width 789 height 15
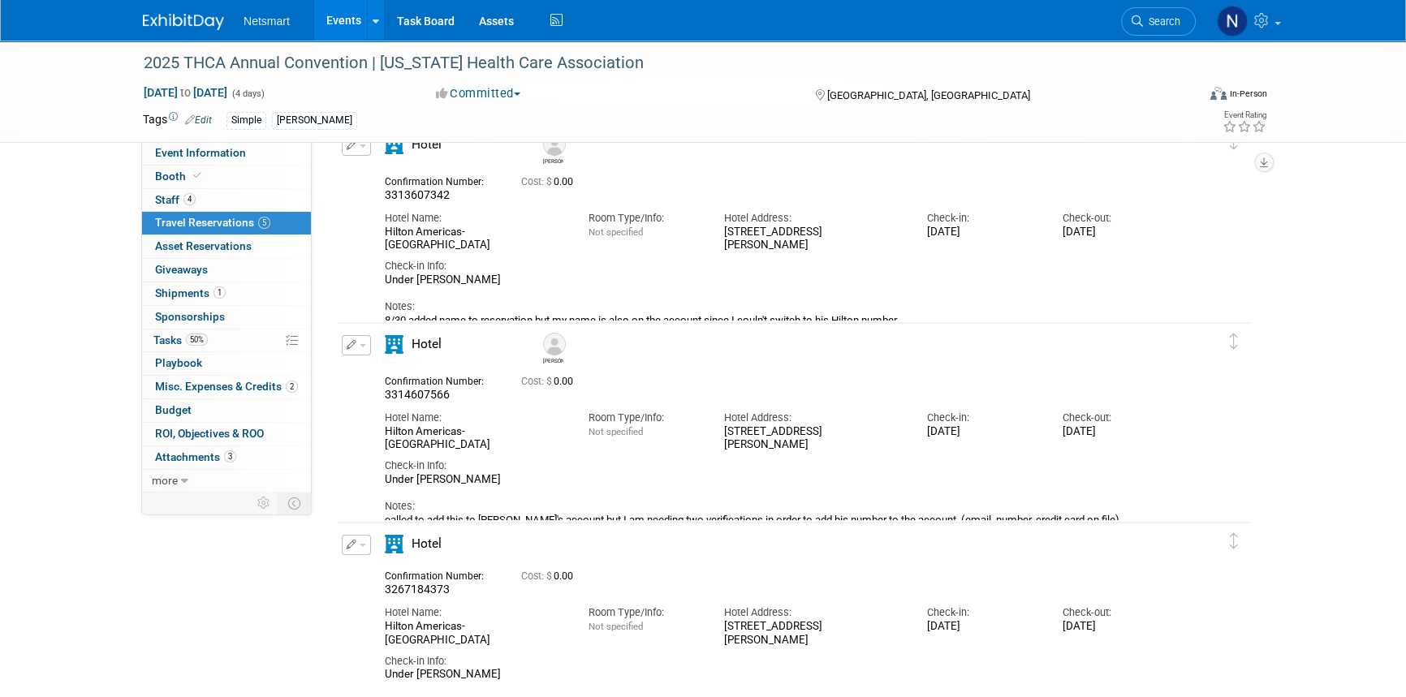
scroll to position [221, 0]
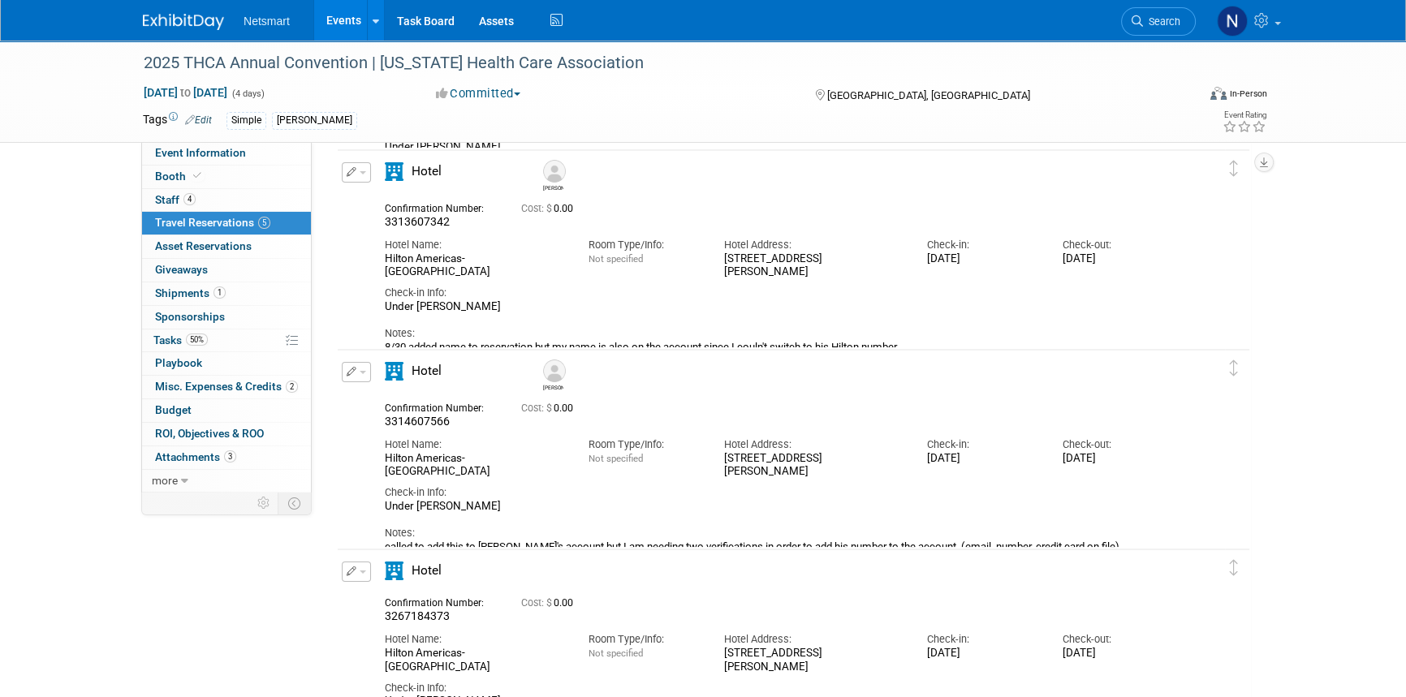
click at [417, 222] on span "3313607342" at bounding box center [417, 221] width 65 height 13
copy span "3313607342"
click at [512, 286] on div "Check-in Info:" at bounding box center [779, 293] width 789 height 15
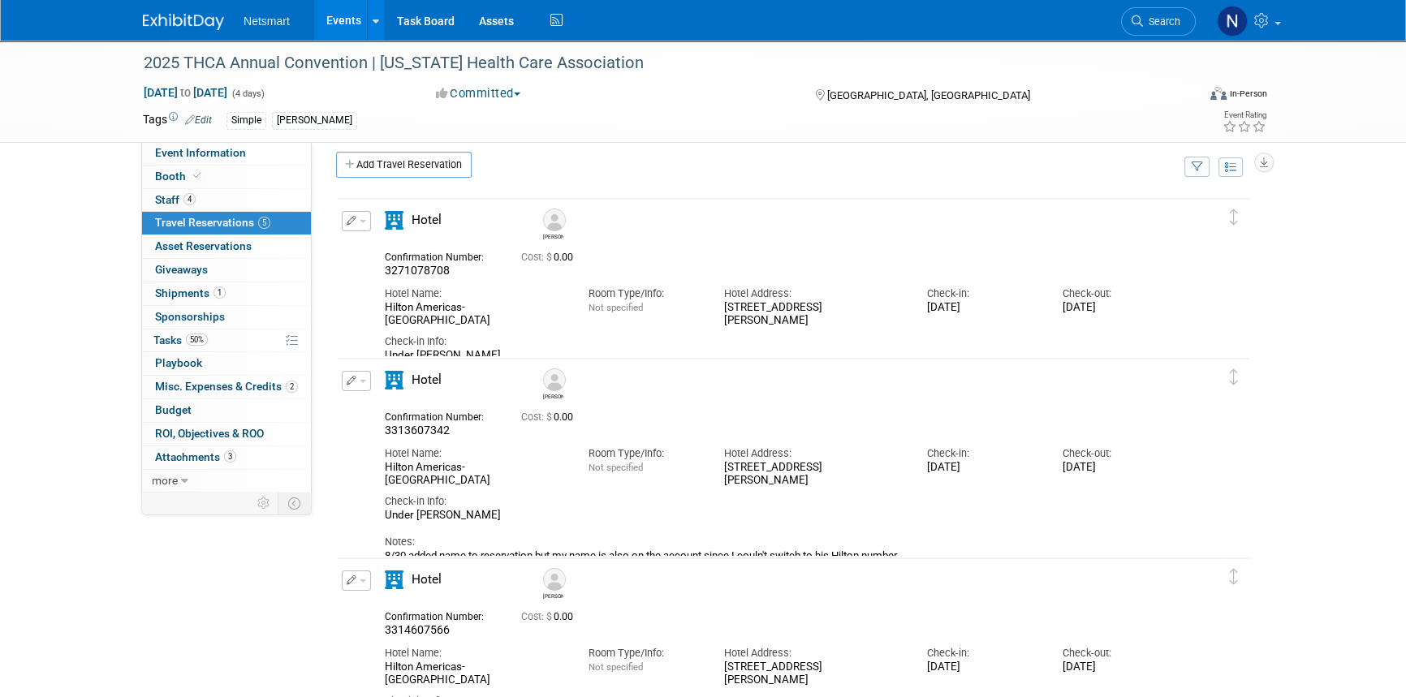
scroll to position [0, 0]
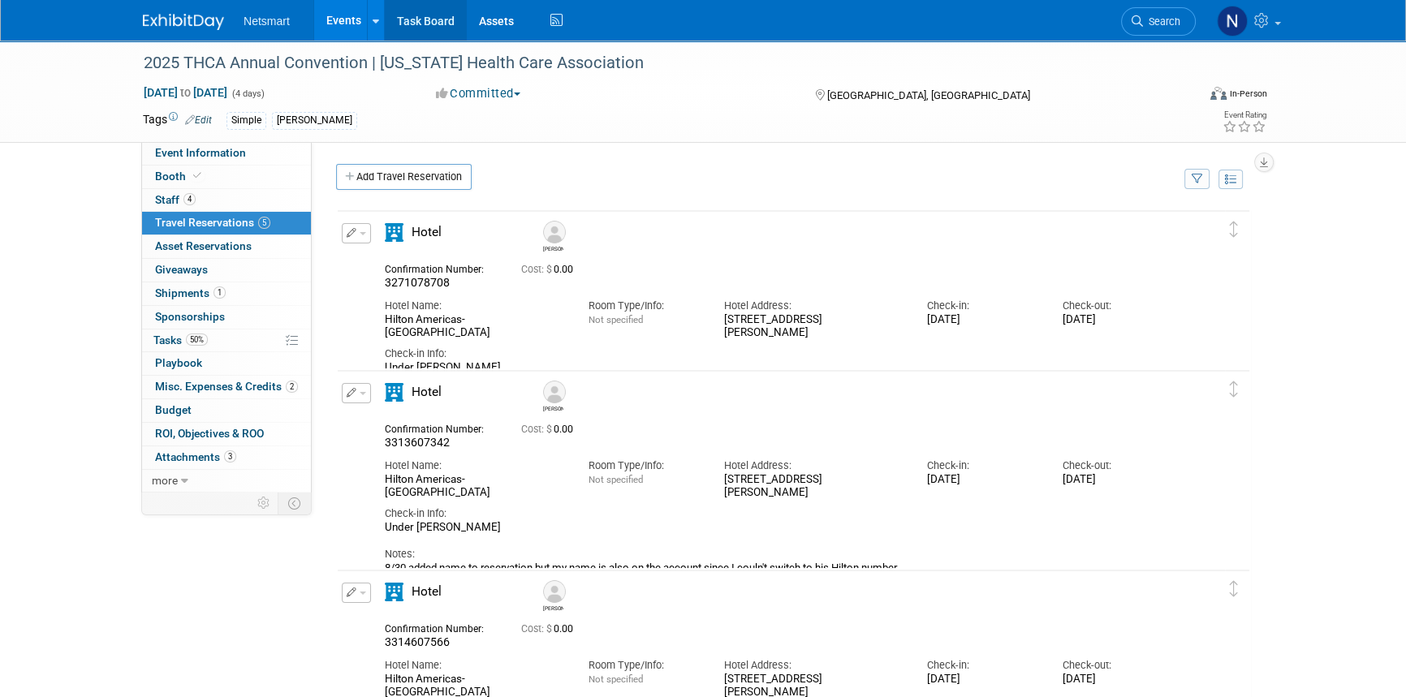
click at [414, 22] on link "Task Board" at bounding box center [426, 20] width 82 height 41
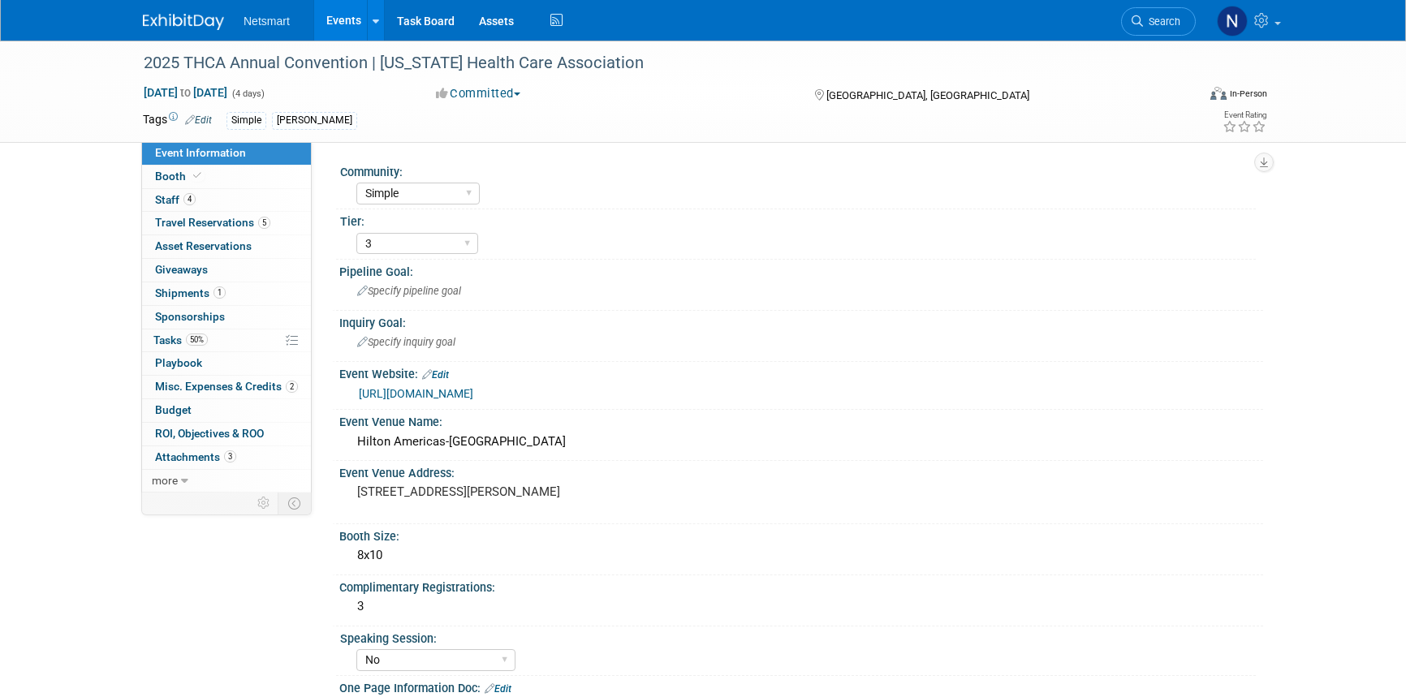
select select "Simple"
select select "3"
select select "No"
drag, startPoint x: 216, startPoint y: 227, endPoint x: 282, endPoint y: 250, distance: 69.8
click at [216, 227] on span "Travel Reservations 5" at bounding box center [212, 222] width 115 height 13
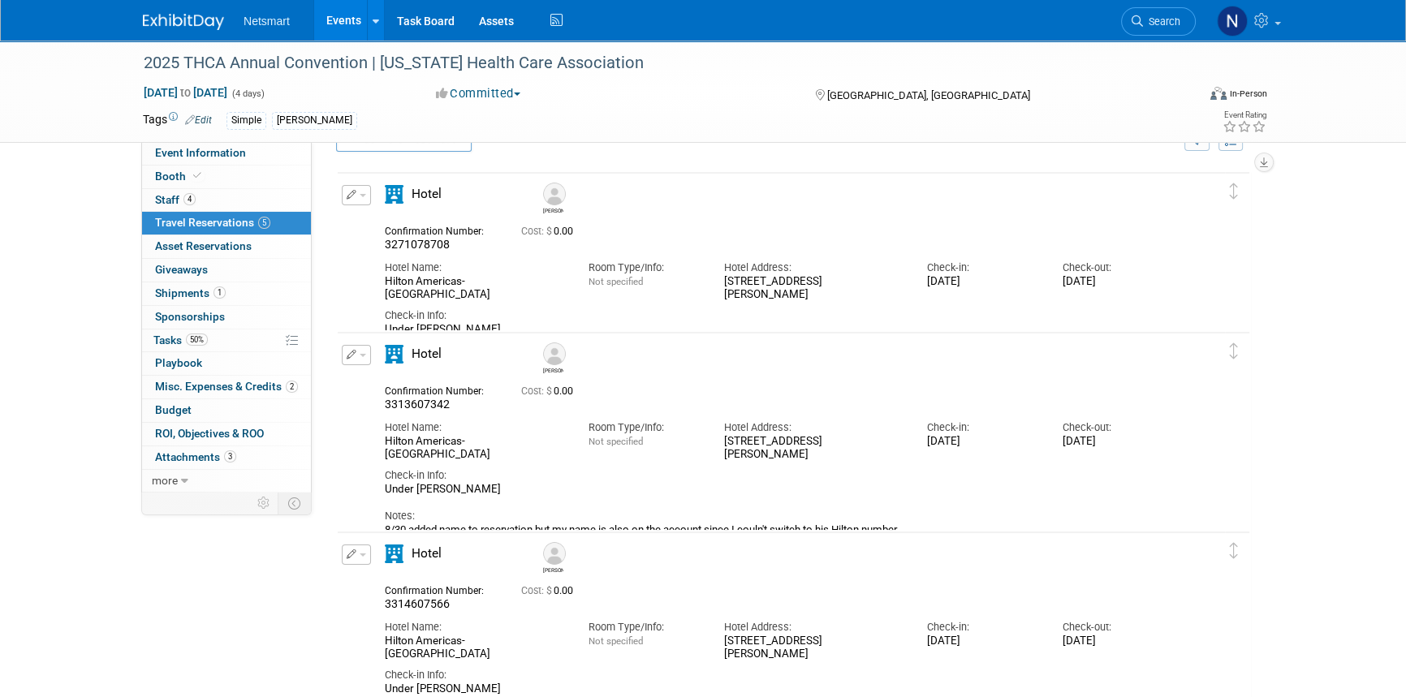
scroll to position [73, 0]
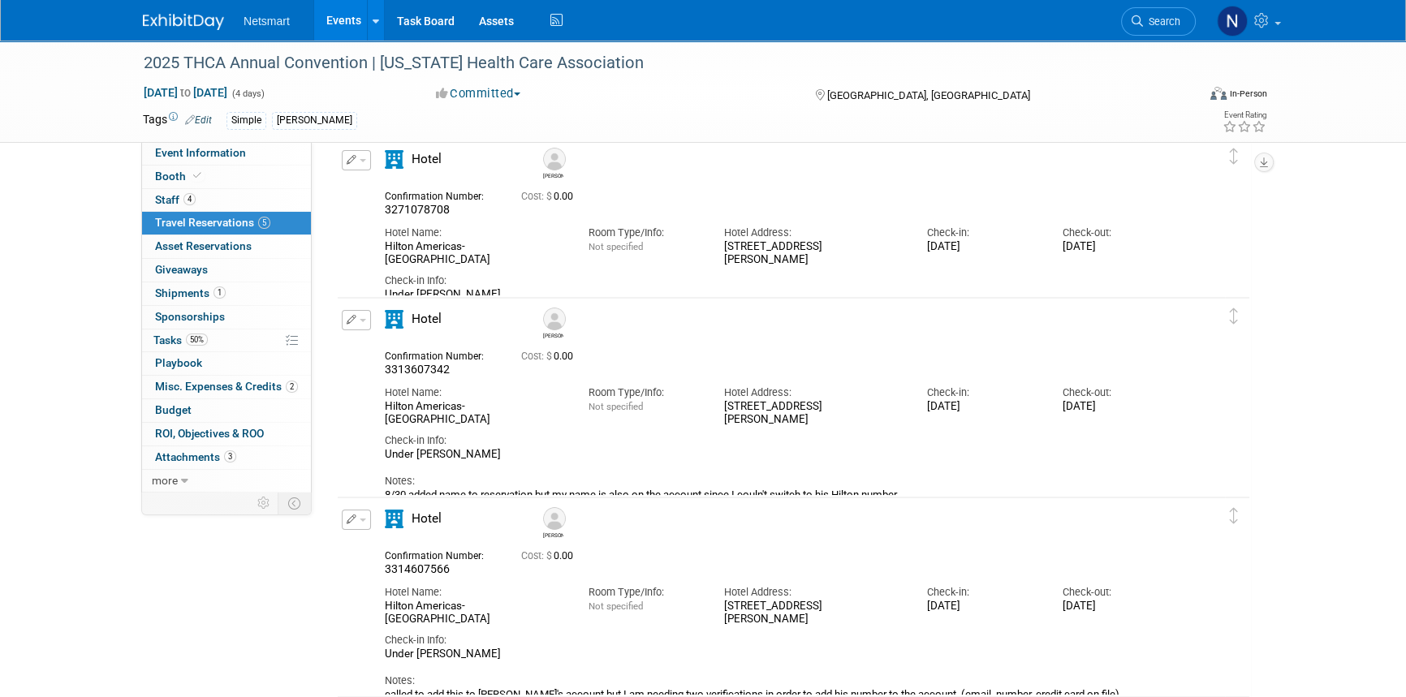
click at [356, 321] on button "button" at bounding box center [356, 320] width 29 height 20
click at [391, 341] on button "Edit Reservation" at bounding box center [411, 349] width 137 height 24
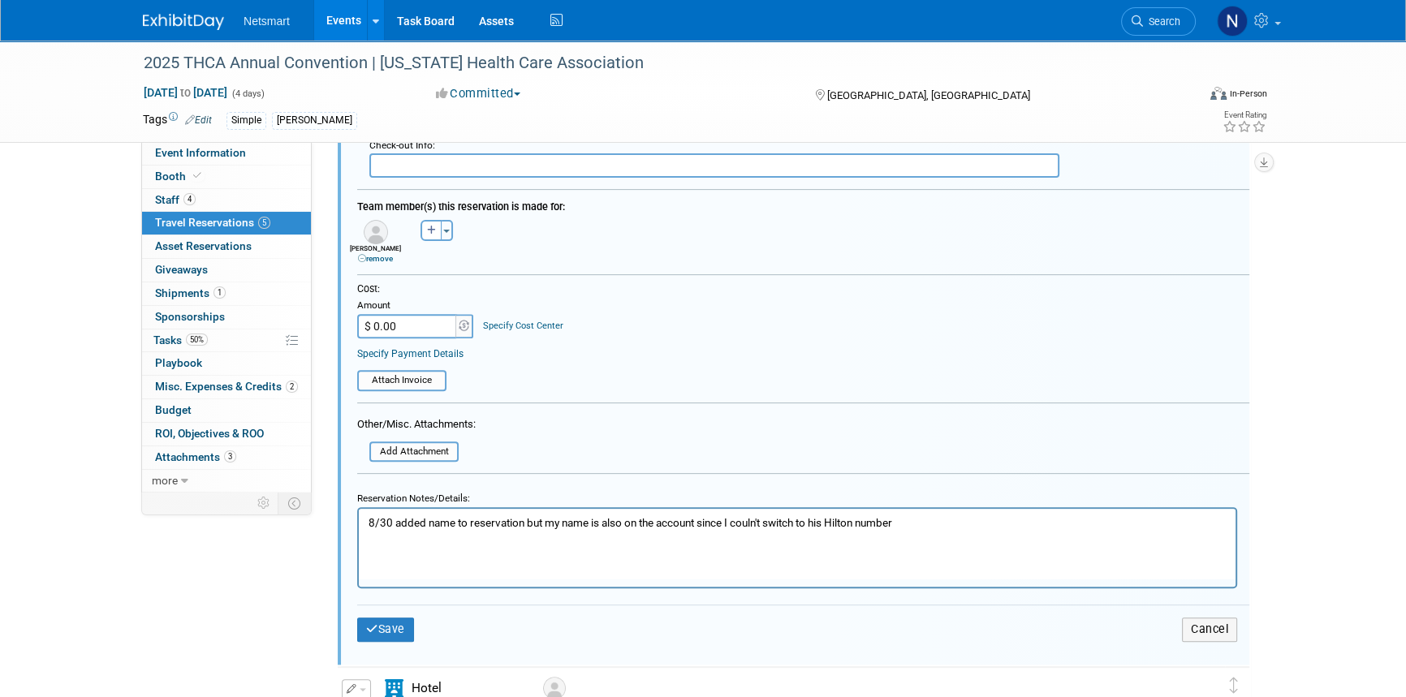
scroll to position [777, 0]
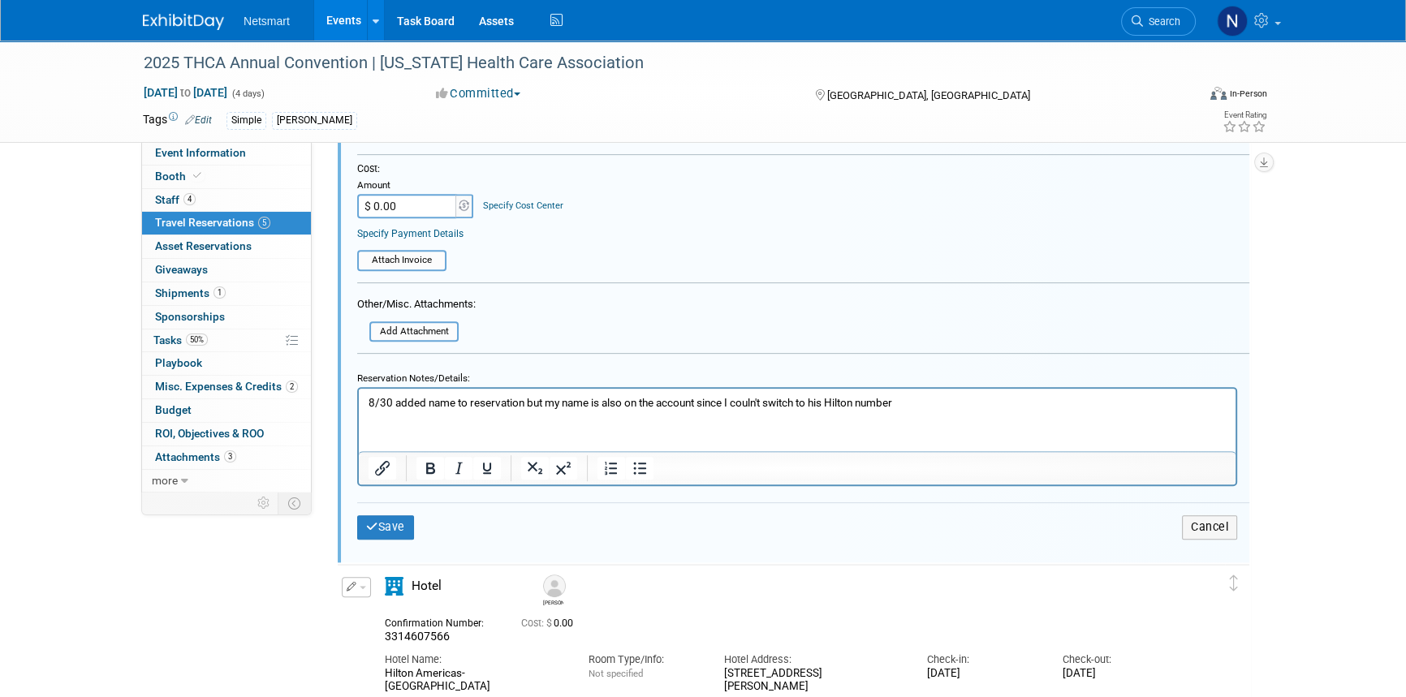
click at [924, 405] on p "8/30 added name to reservation but my name is also on the account since I couln…" at bounding box center [798, 402] width 858 height 15
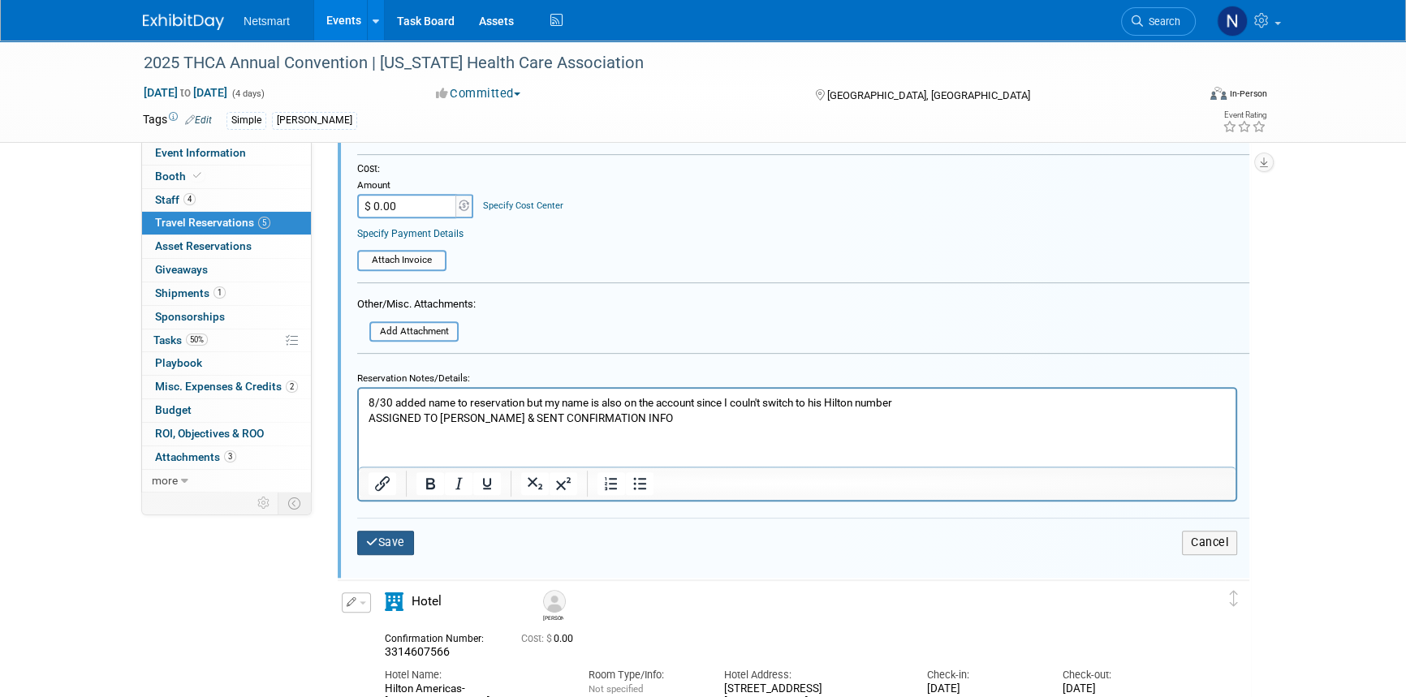
click at [409, 544] on button "Save" at bounding box center [385, 543] width 57 height 24
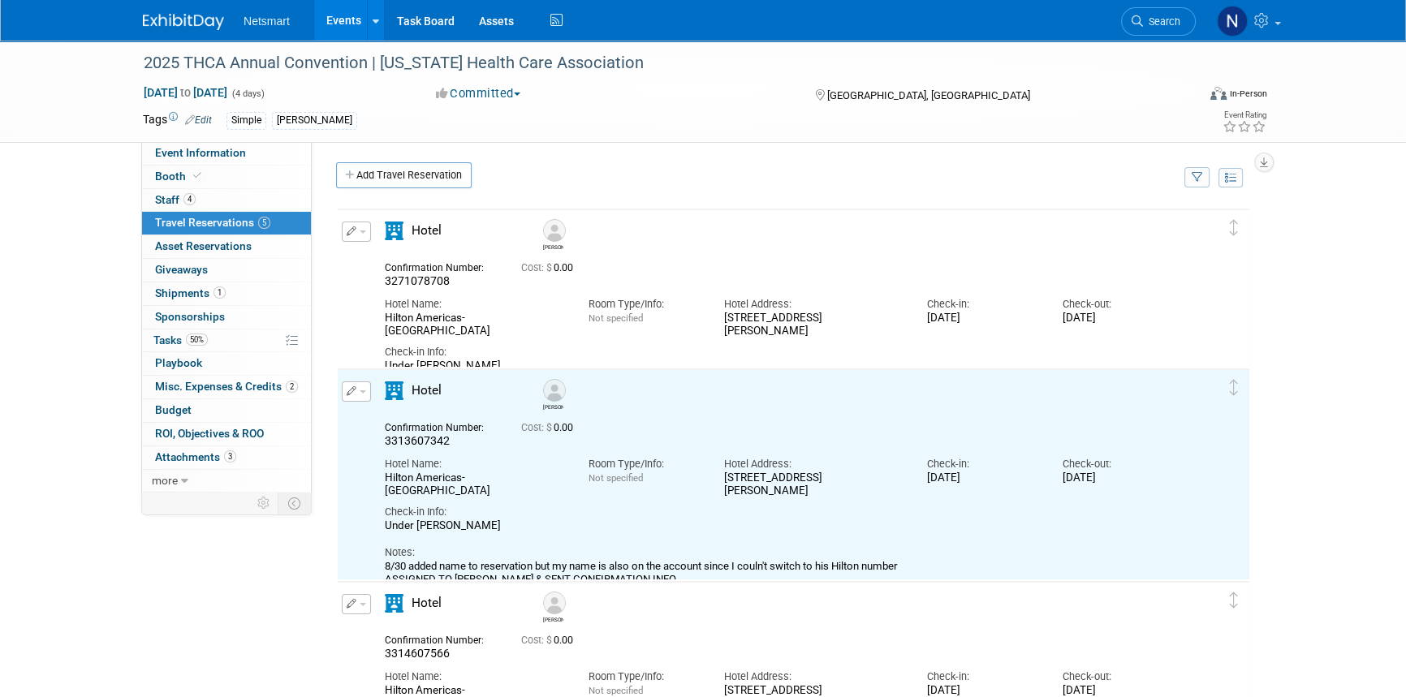
scroll to position [0, 0]
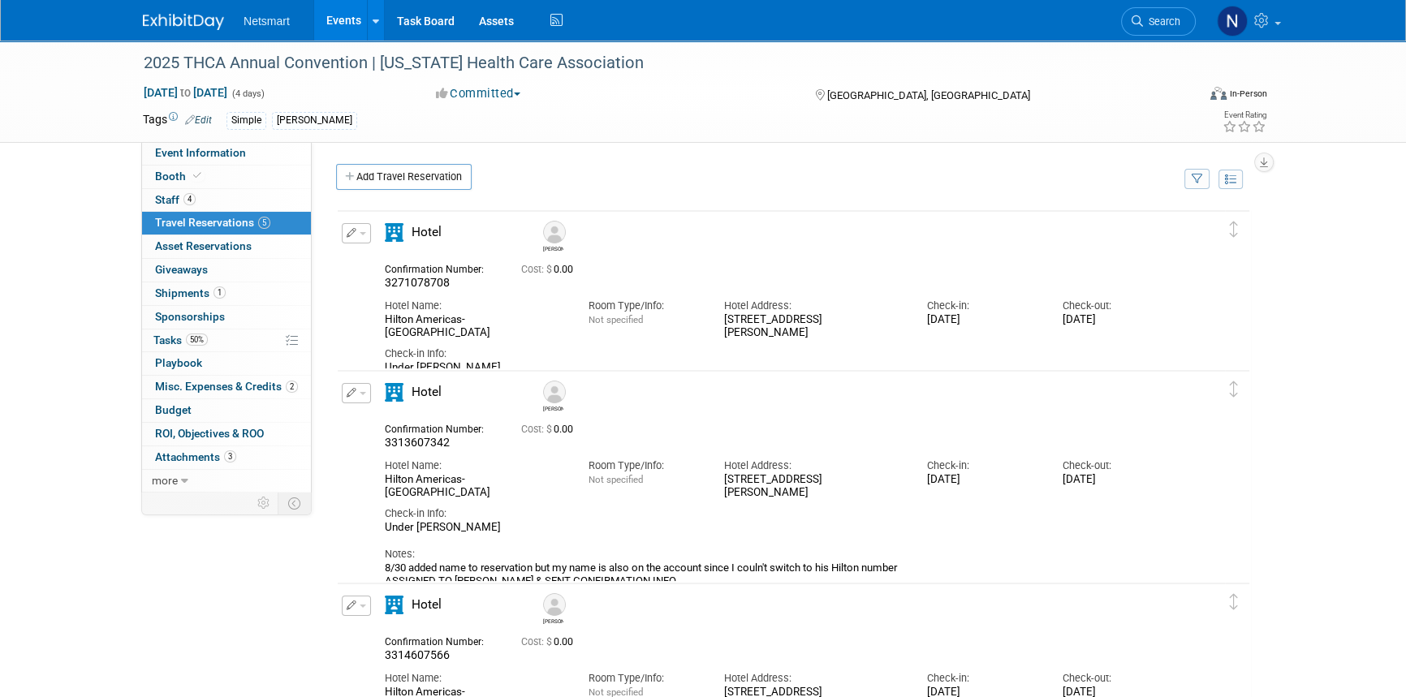
click at [361, 394] on span "button" at bounding box center [363, 393] width 6 height 3
click at [556, 361] on div "Under Nate Hoard" at bounding box center [779, 368] width 789 height 14
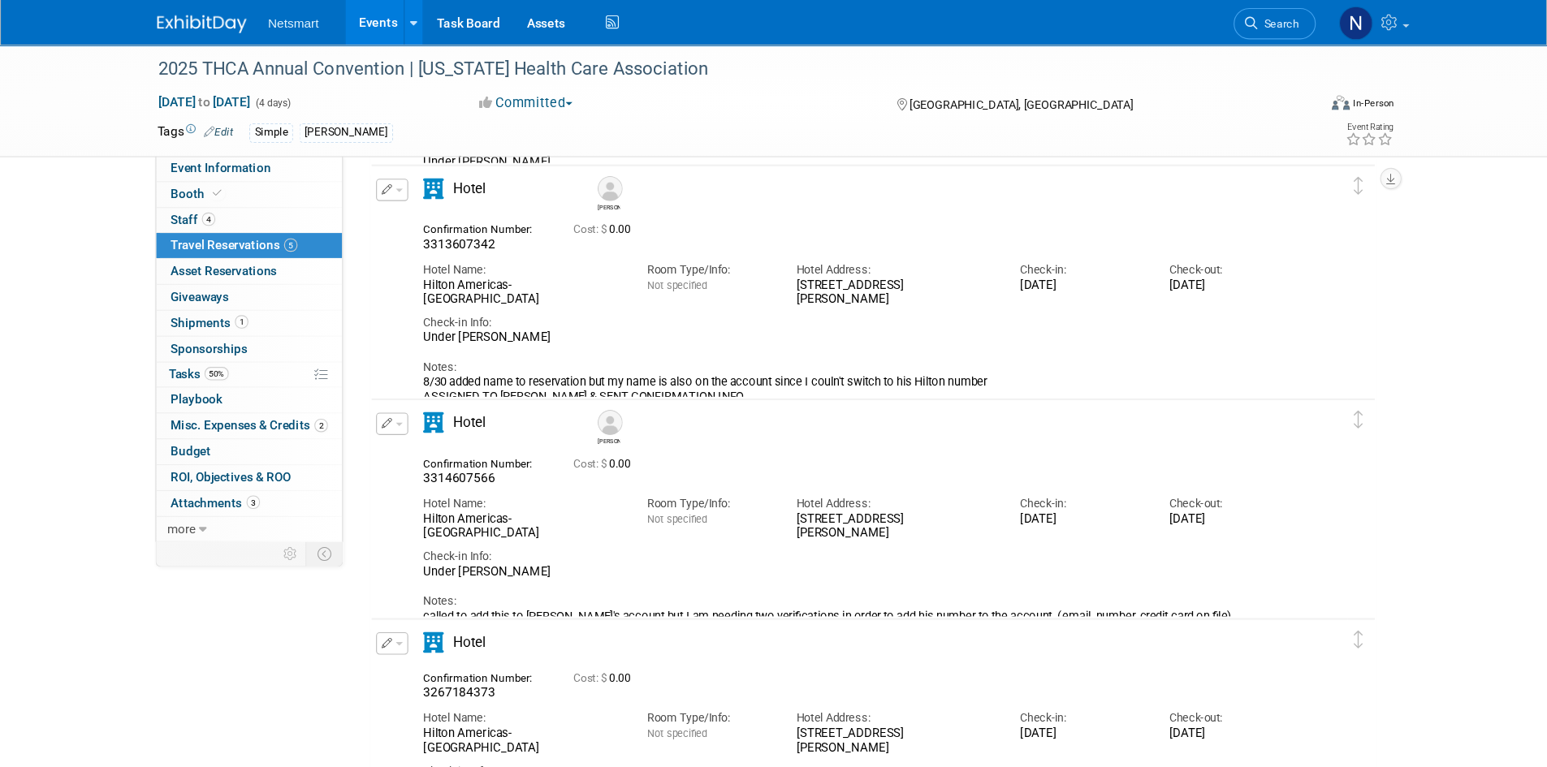
scroll to position [222, 0]
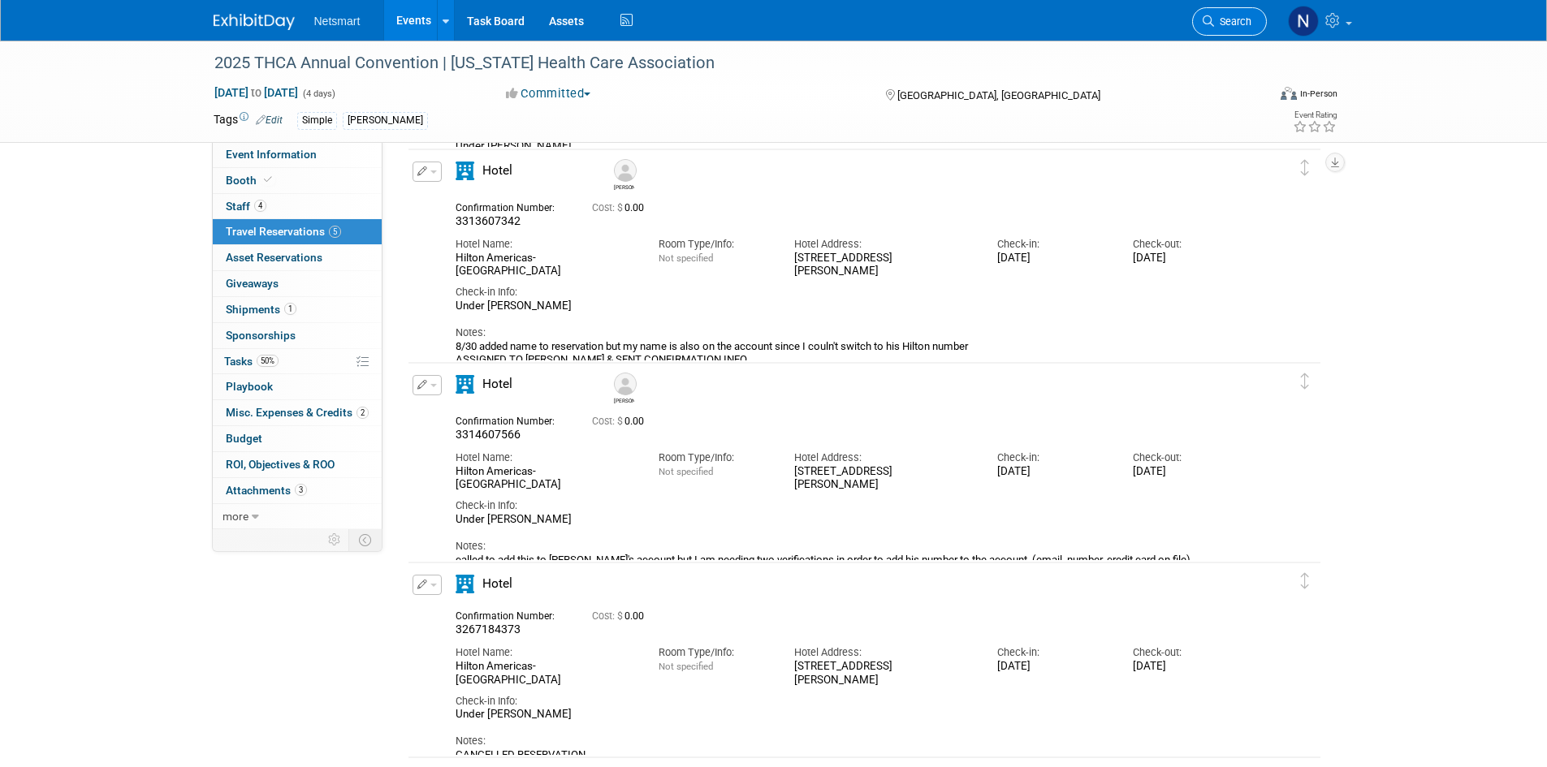
click at [1208, 11] on link "Search" at bounding box center [1229, 21] width 75 height 28
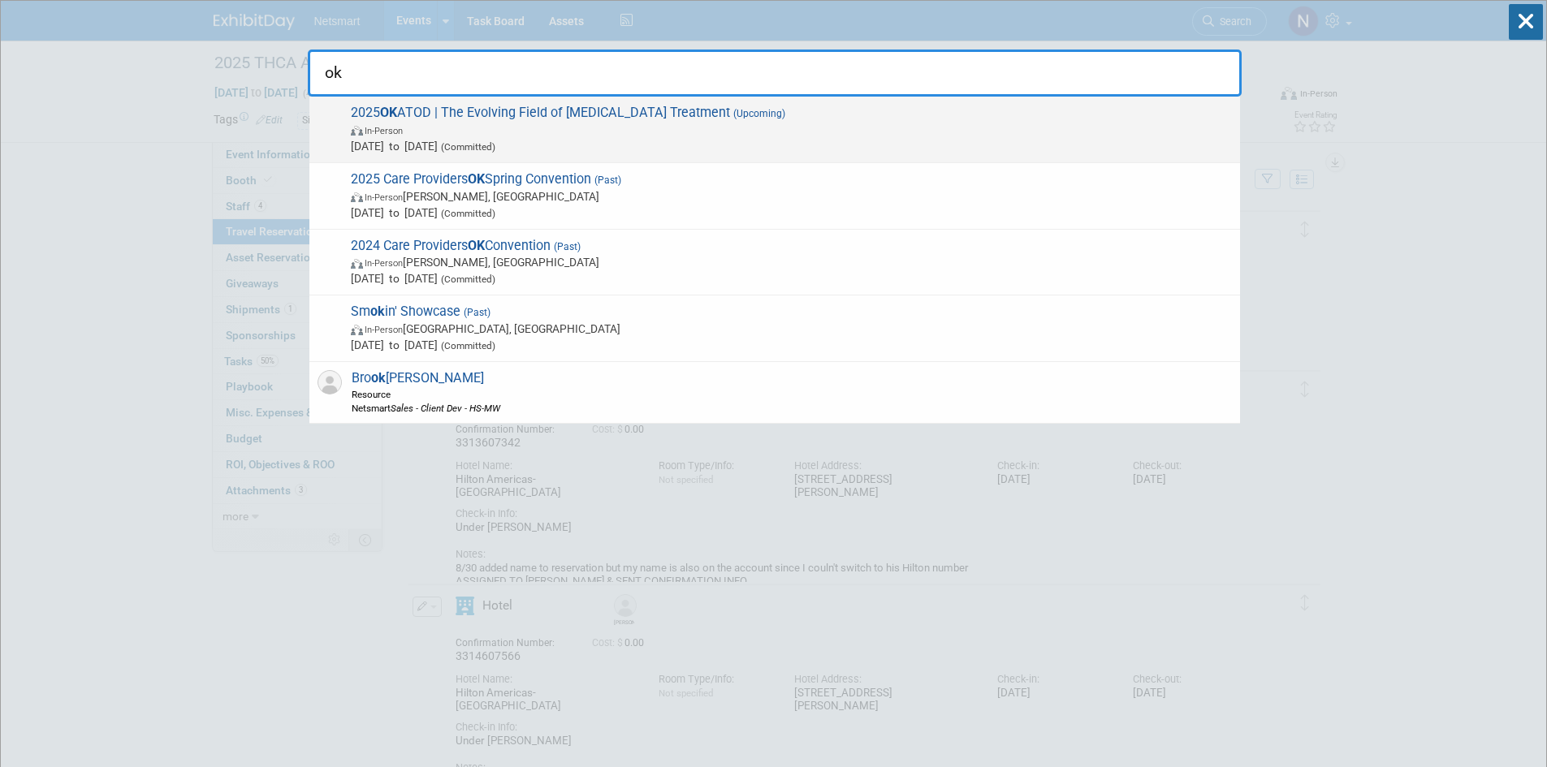
type input "ok"
click at [542, 120] on span "2025 OK ATOD | The Evolving Field of Opioid Treatment (Upcoming) In-Person Oct …" at bounding box center [789, 130] width 886 height 50
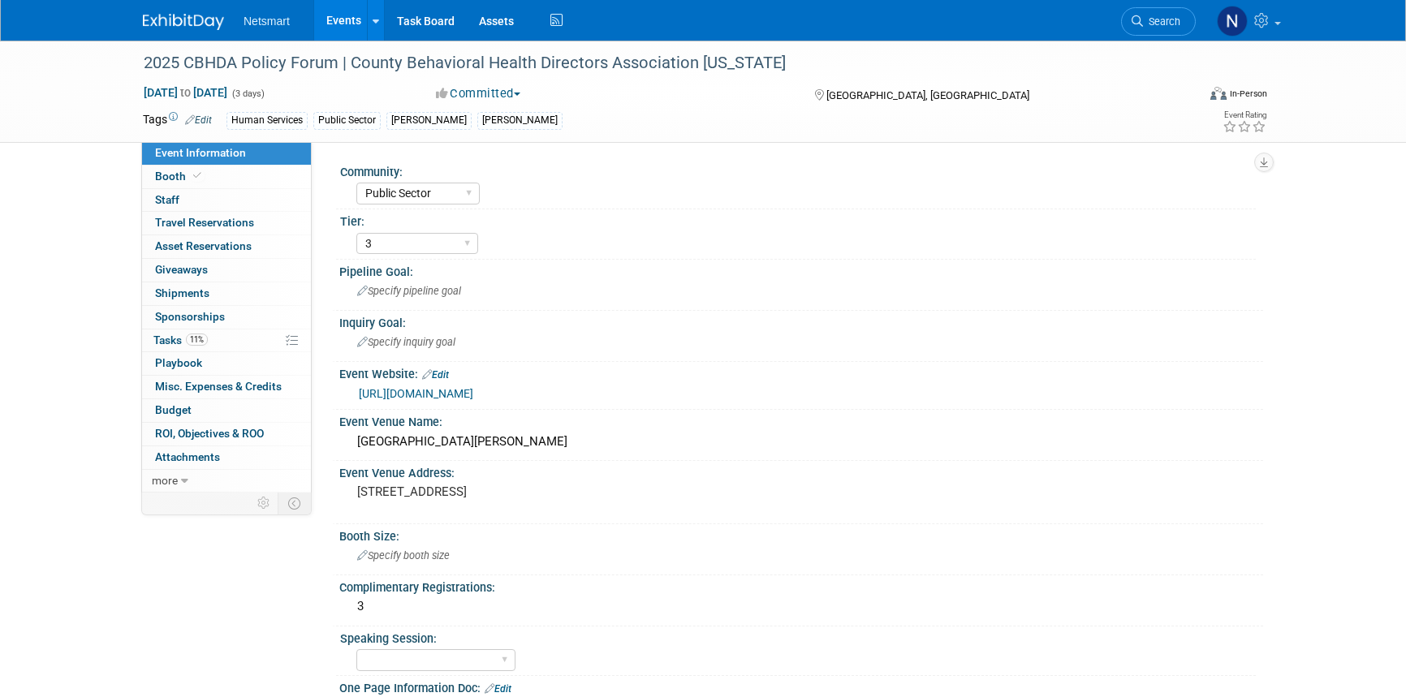
select select "Public Sector"
select select "3"
click at [1141, 19] on icon at bounding box center [1137, 20] width 11 height 11
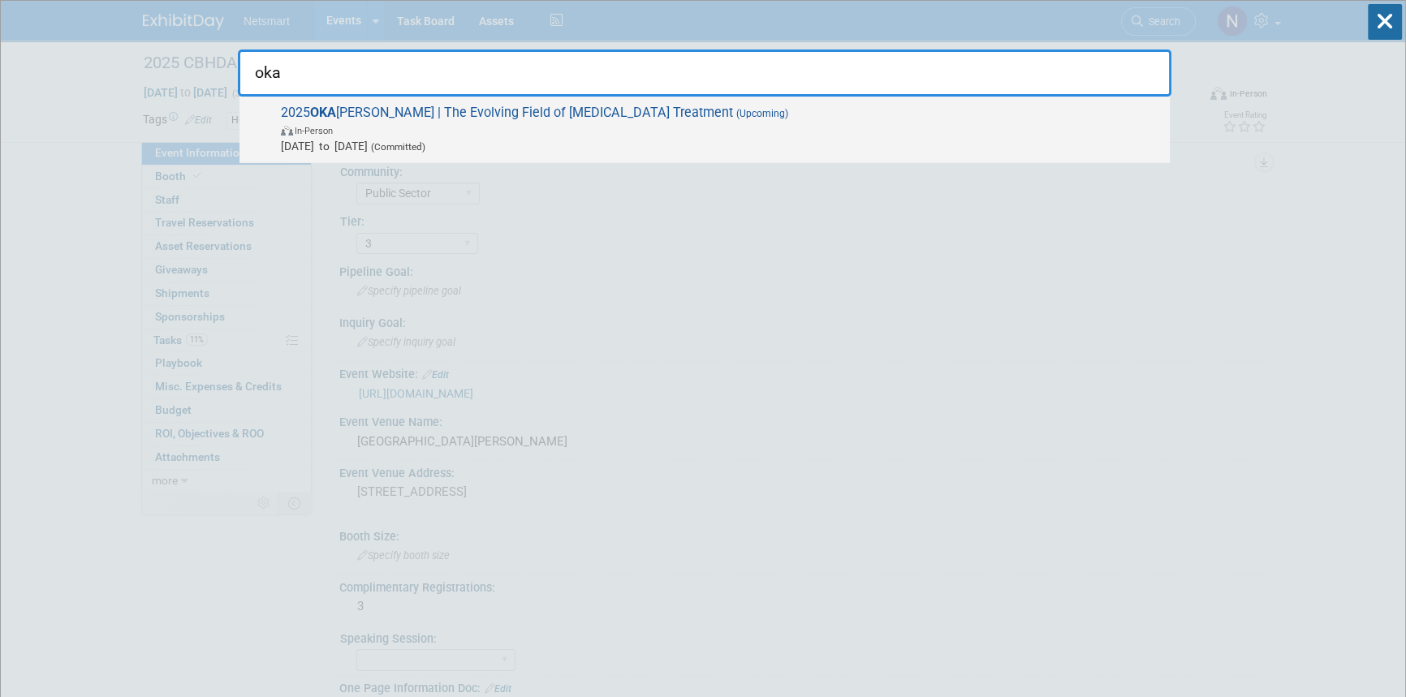
type input "oka"
click at [559, 126] on span "In-Person" at bounding box center [721, 130] width 881 height 16
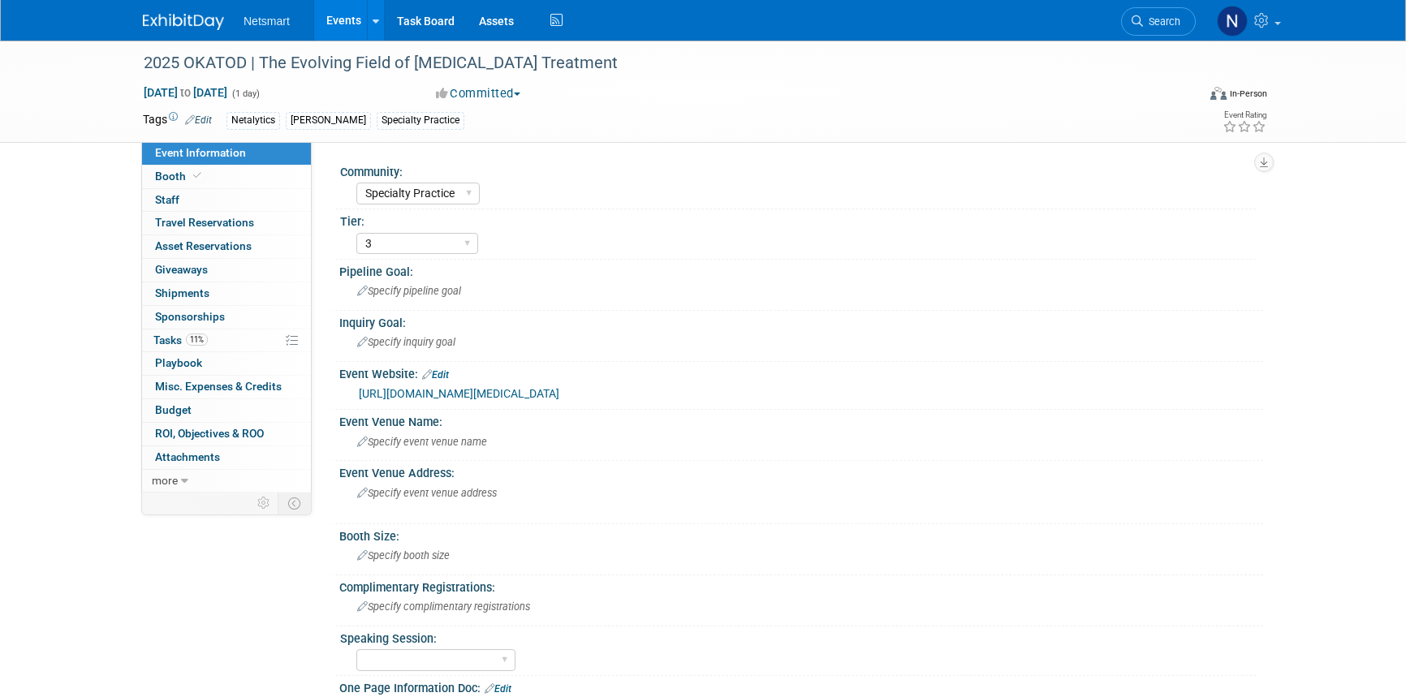
select select "Specialty Practice"
select select "3"
click at [226, 178] on link "Booth" at bounding box center [226, 177] width 169 height 23
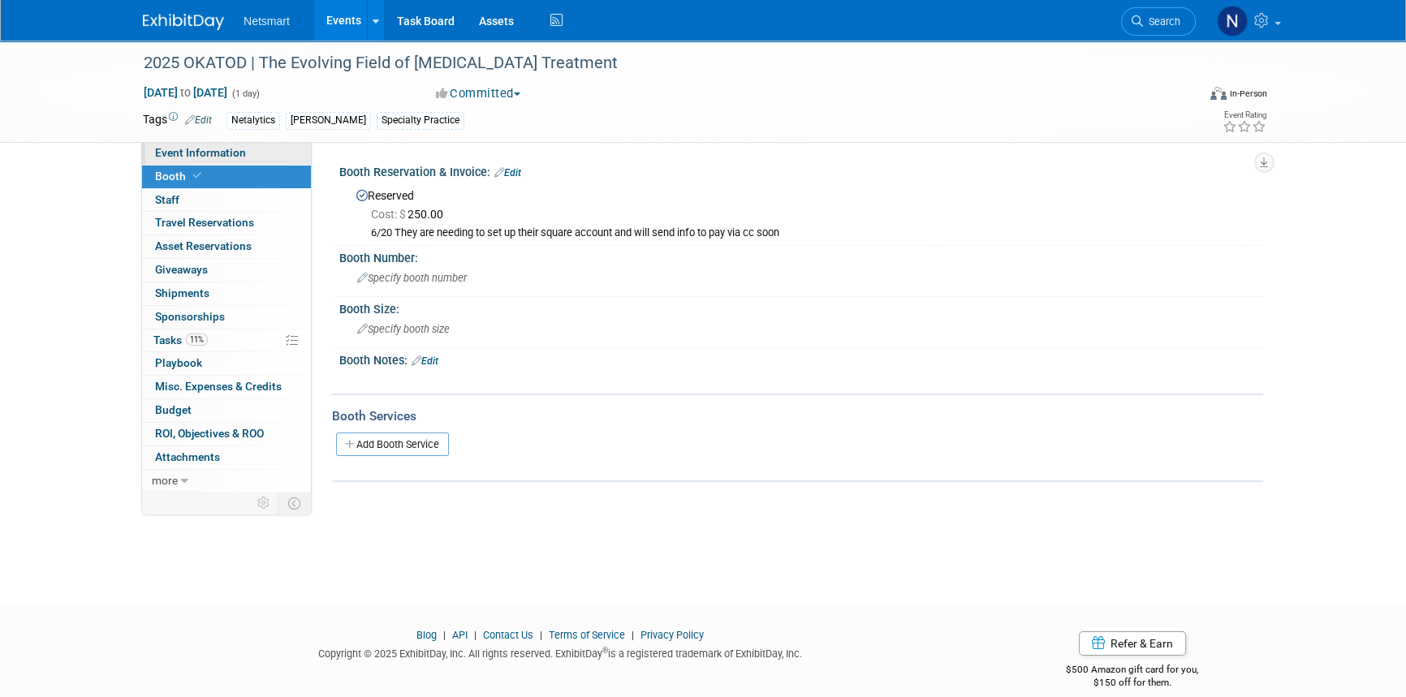
click at [209, 155] on span "Event Information" at bounding box center [200, 152] width 91 height 13
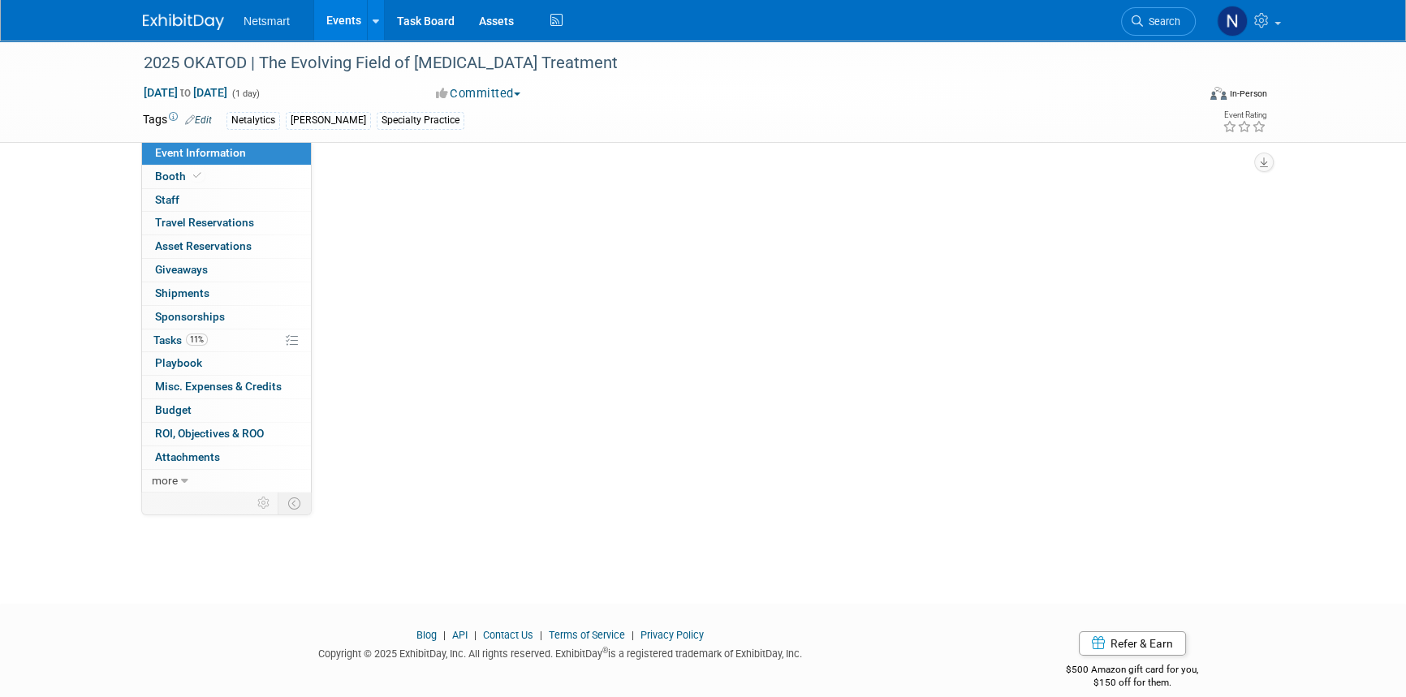
select select "Specialty Practice"
select select "3"
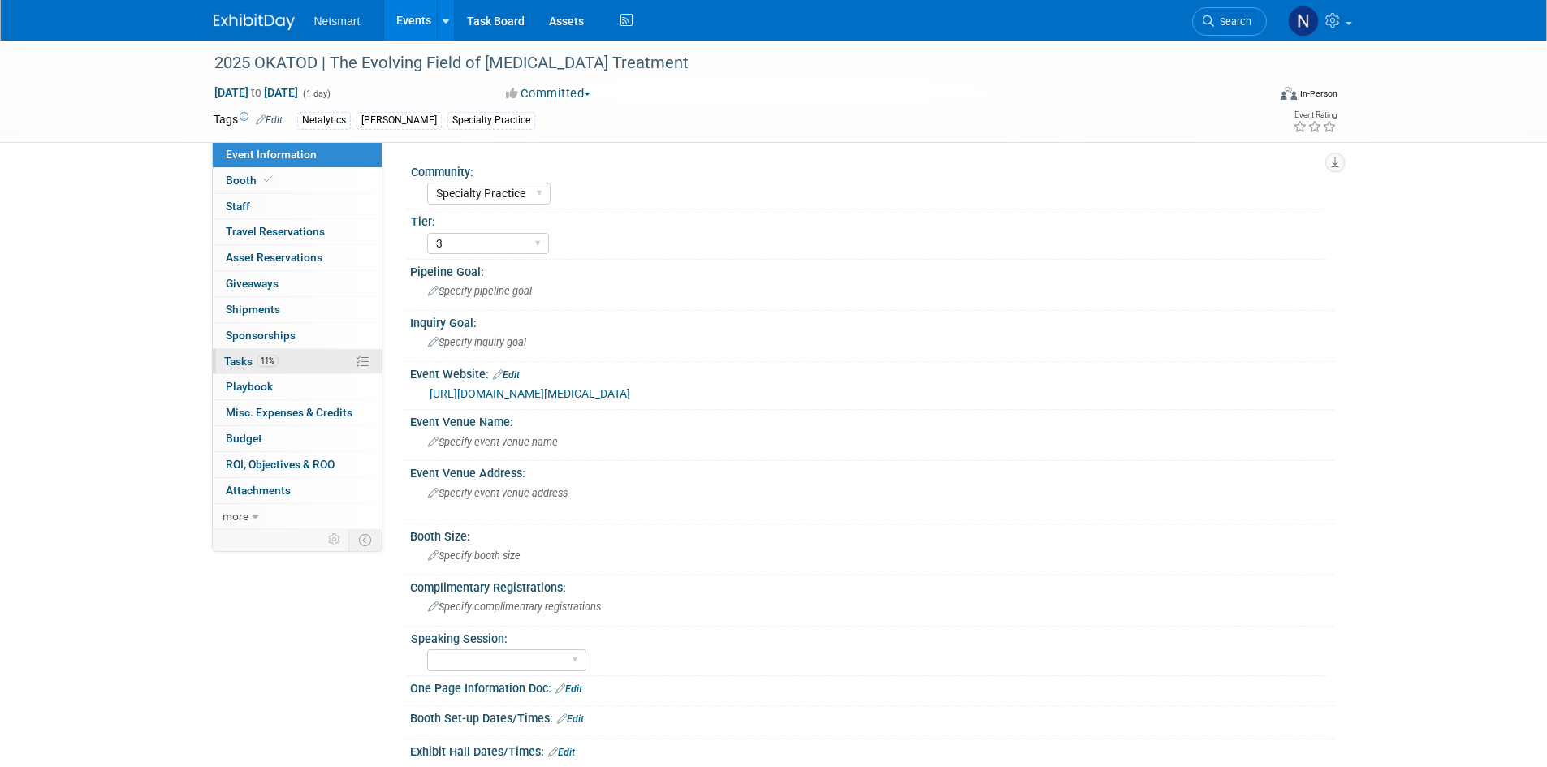
click at [270, 362] on span "11%" at bounding box center [268, 361] width 22 height 12
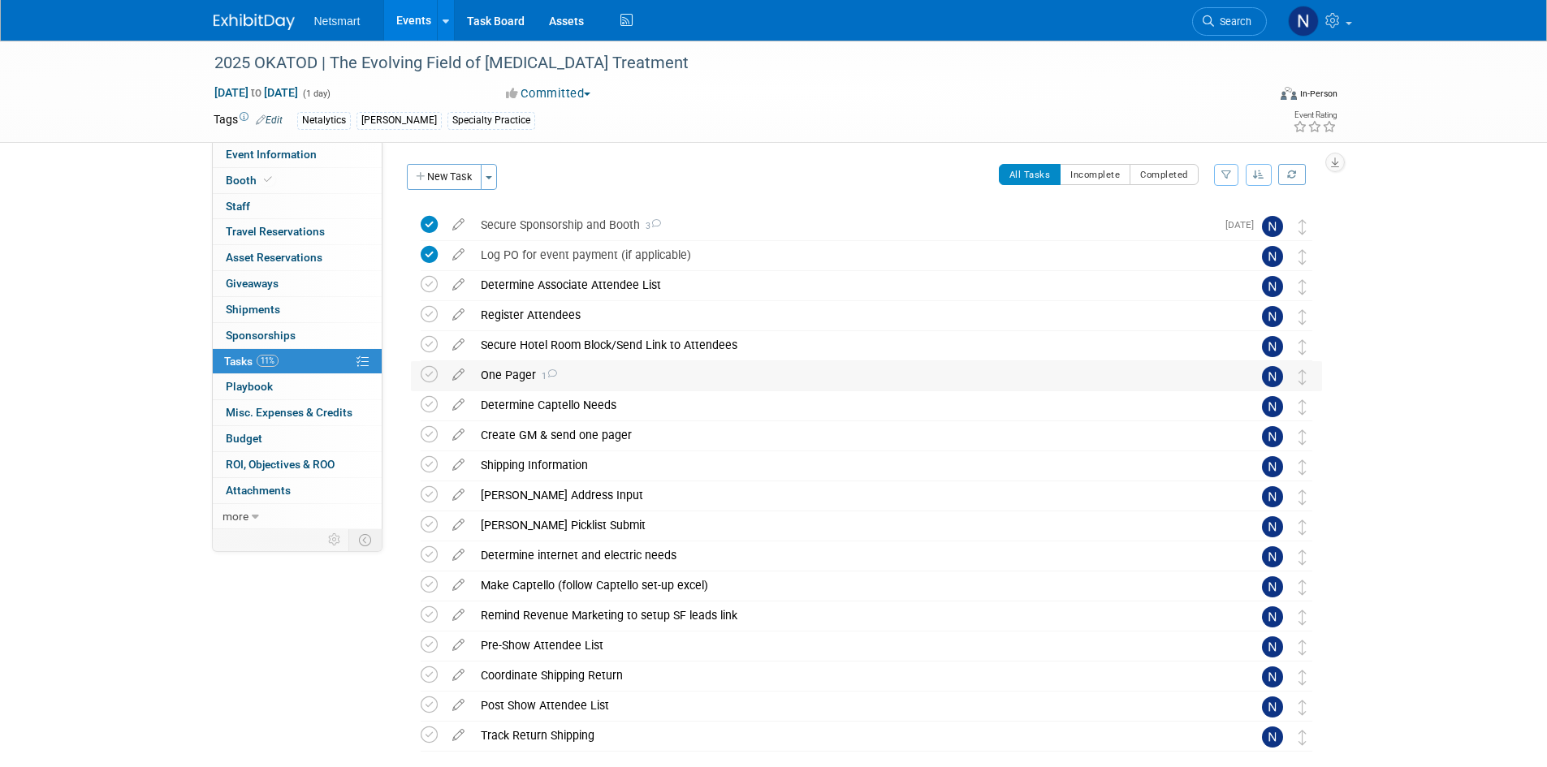
click at [510, 373] on div "One Pager 1" at bounding box center [851, 375] width 757 height 28
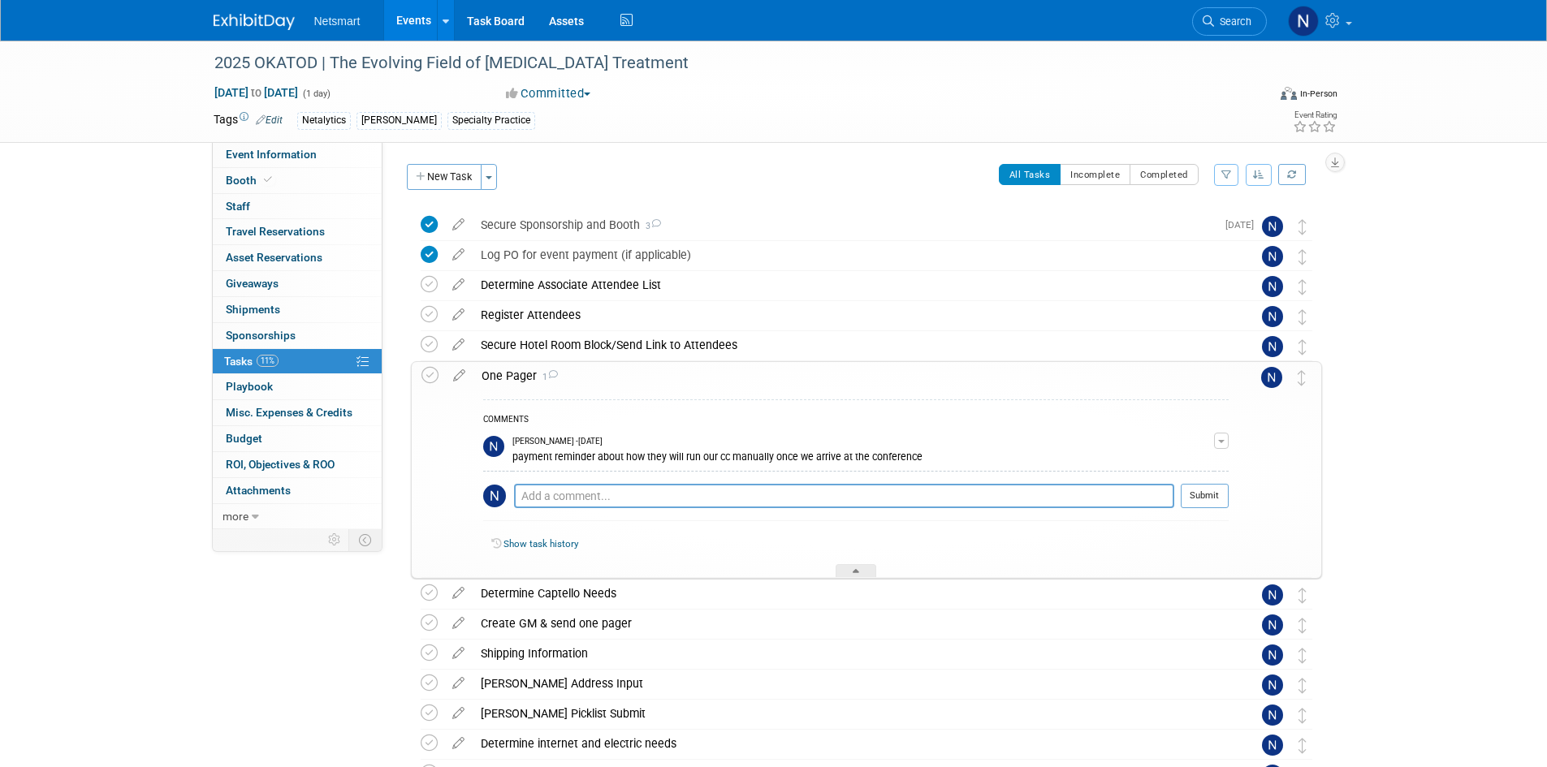
click at [510, 373] on div "One Pager 1" at bounding box center [850, 376] width 755 height 28
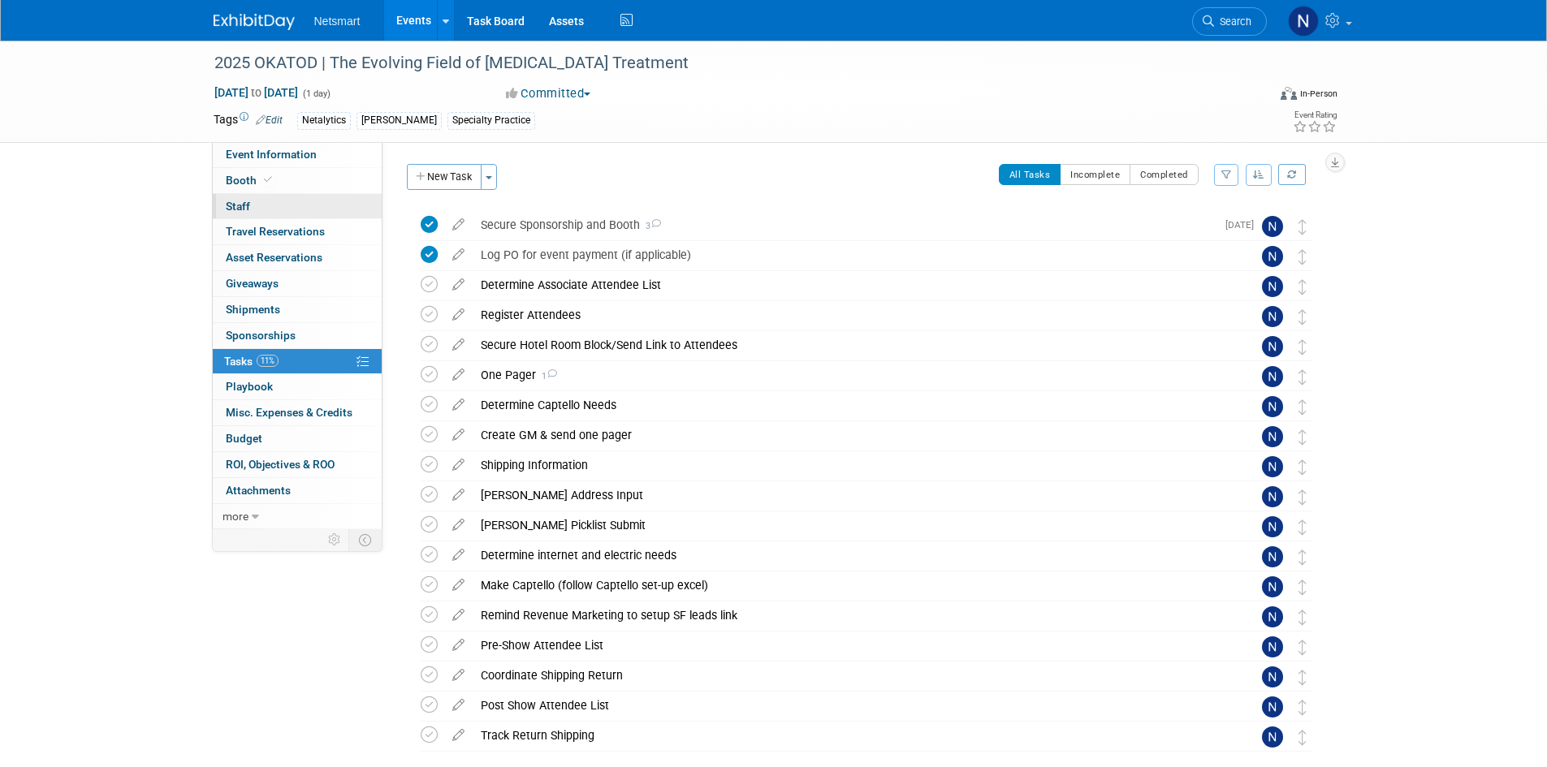
drag, startPoint x: 287, startPoint y: 183, endPoint x: 272, endPoint y: 195, distance: 18.5
click at [287, 183] on link "Booth" at bounding box center [297, 180] width 169 height 25
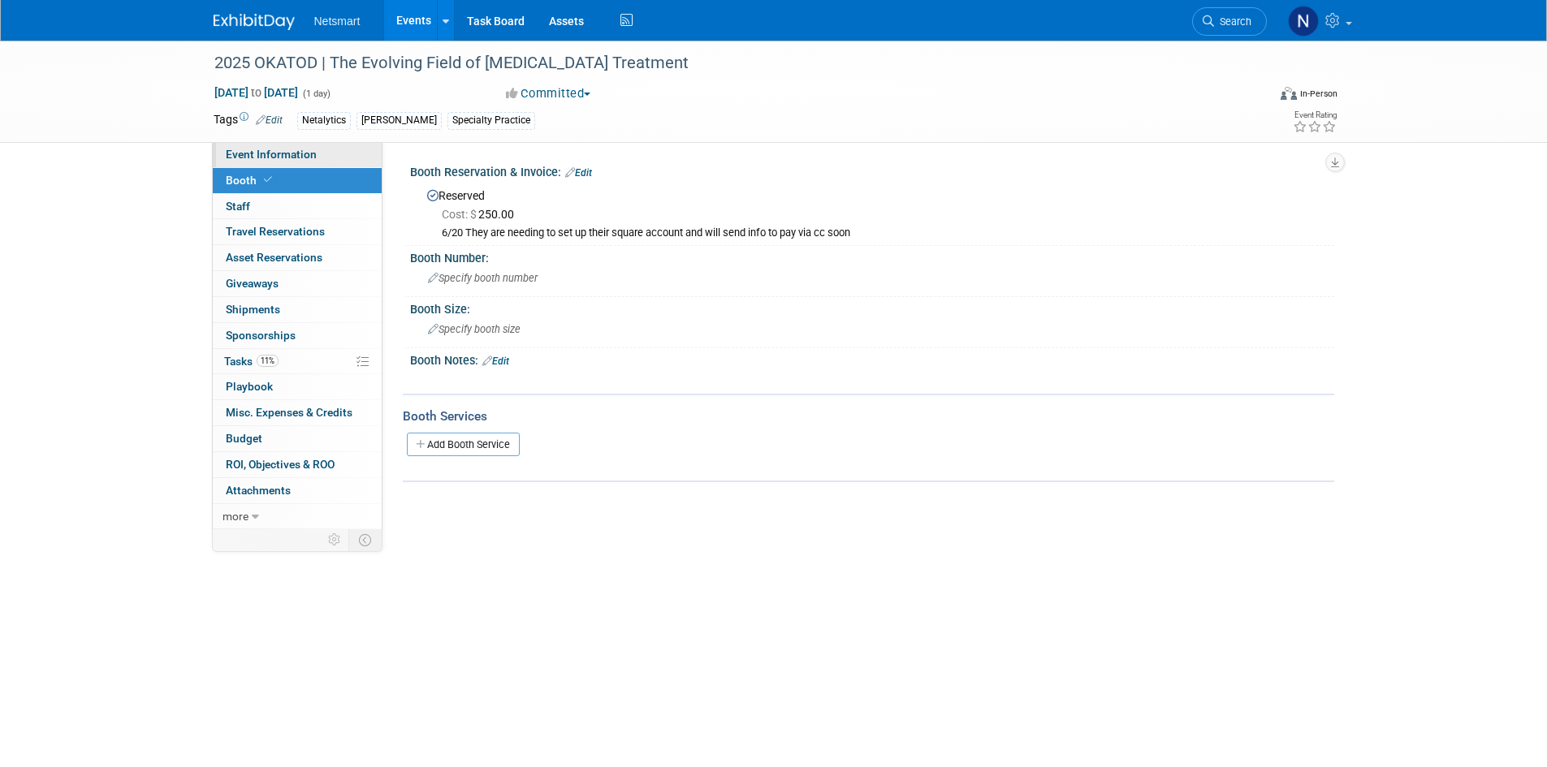
click at [266, 162] on link "Event Information" at bounding box center [297, 154] width 169 height 25
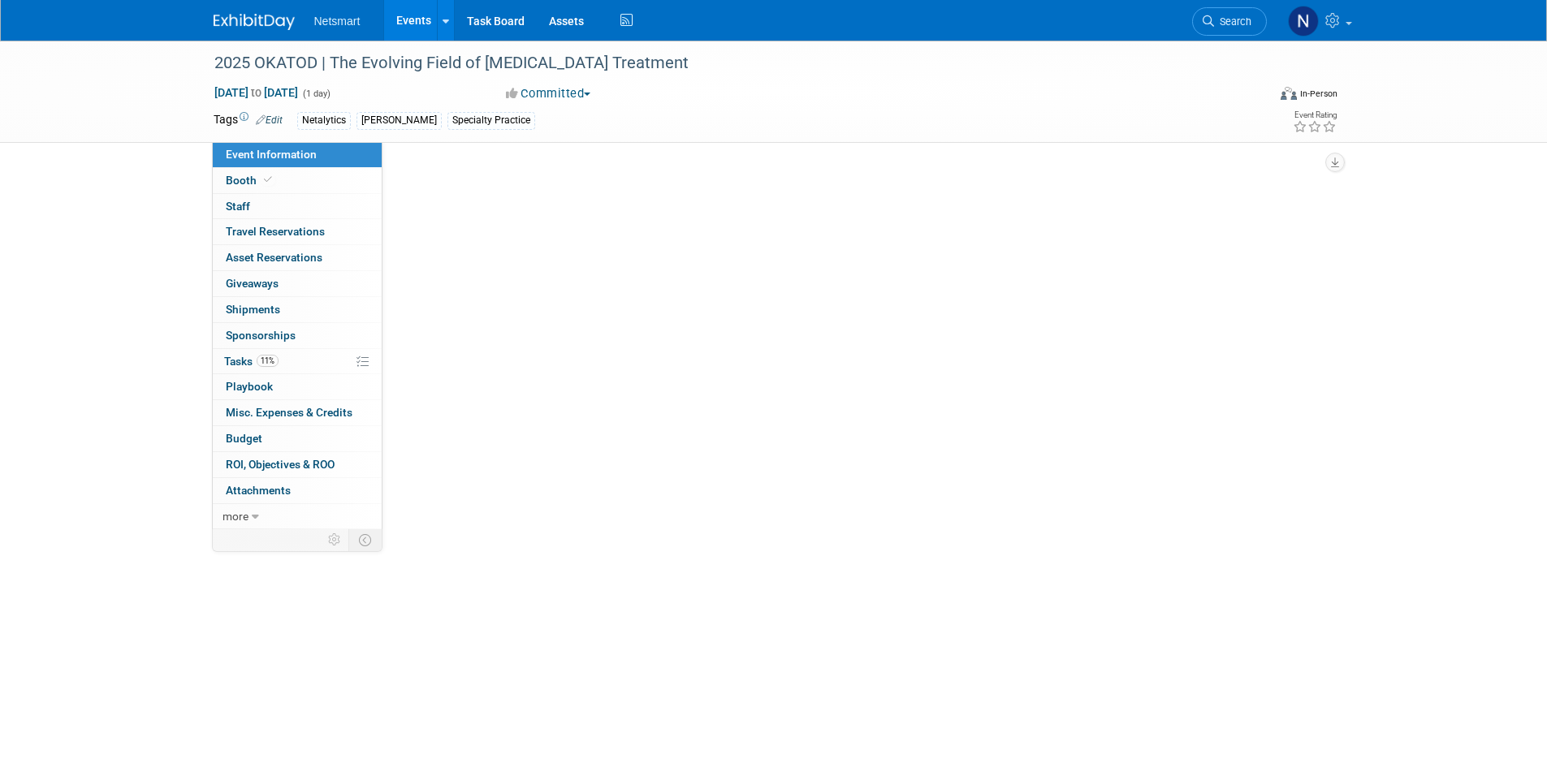
select select "Specialty Practice"
select select "3"
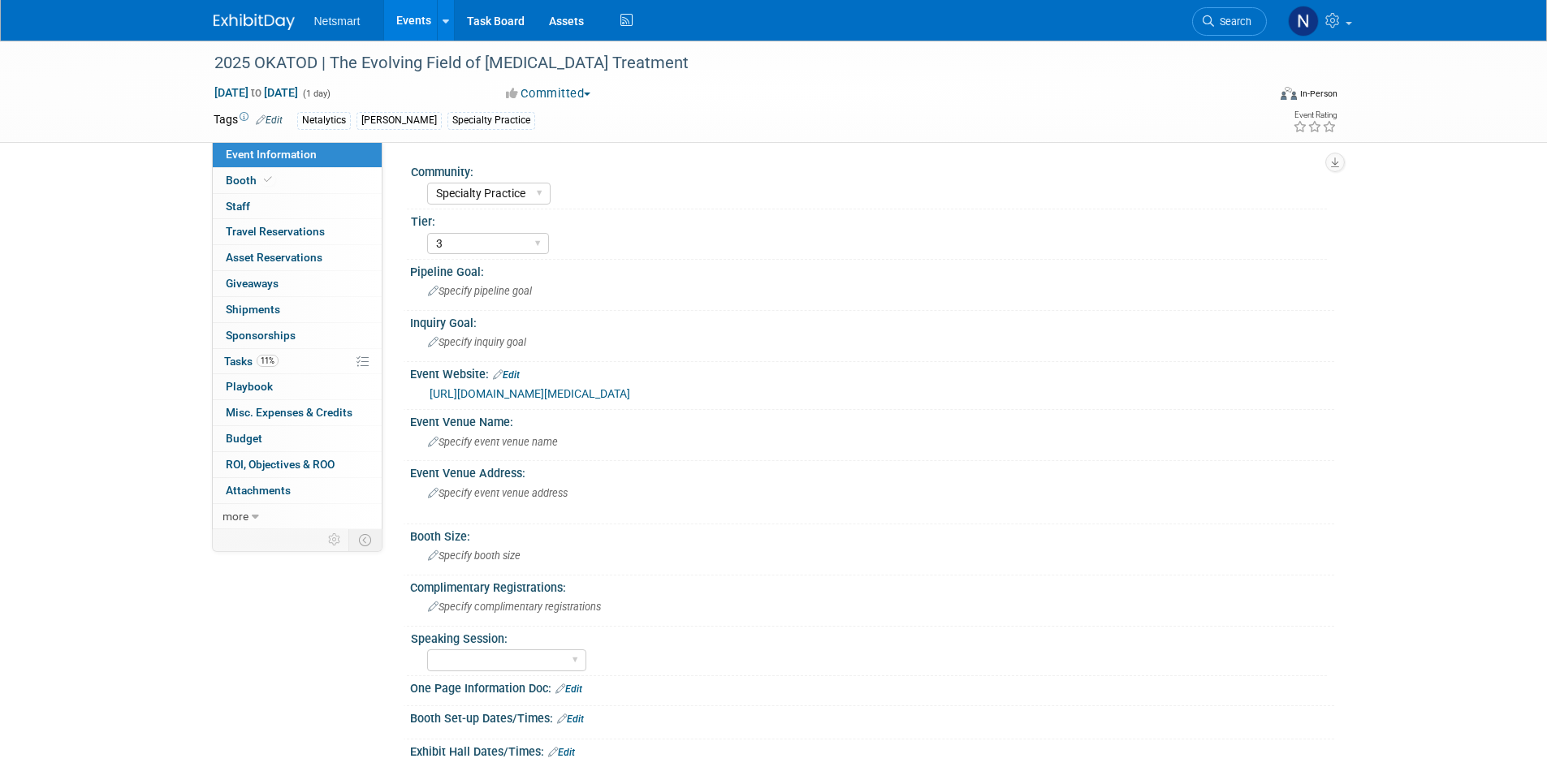
click at [630, 393] on link "[URL][DOMAIN_NAME][MEDICAL_DATA]" at bounding box center [529, 393] width 201 height 13
click at [287, 360] on link "11% Tasks 11%" at bounding box center [297, 361] width 169 height 25
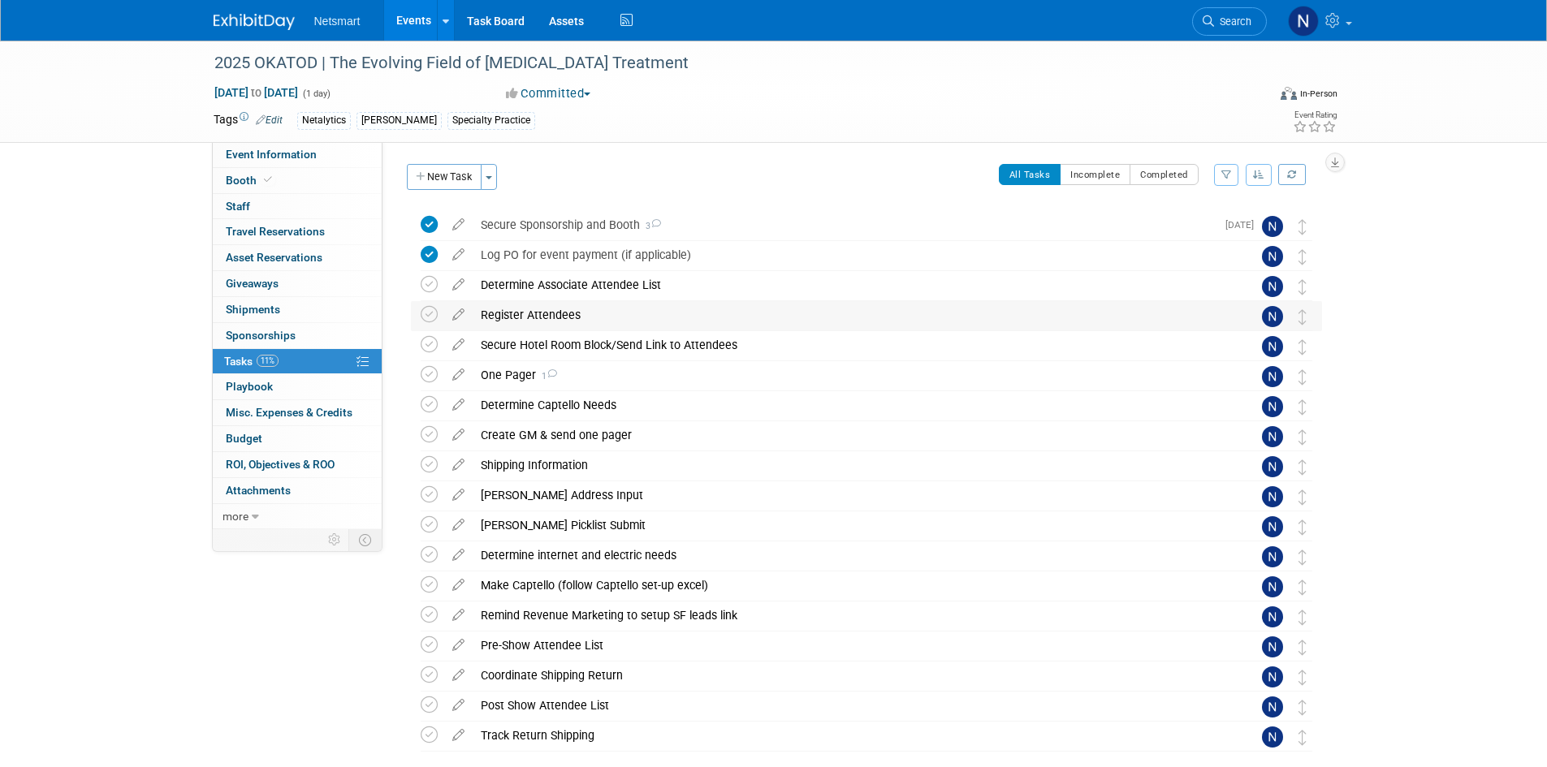
click at [523, 318] on div "Register Attendees" at bounding box center [851, 315] width 757 height 28
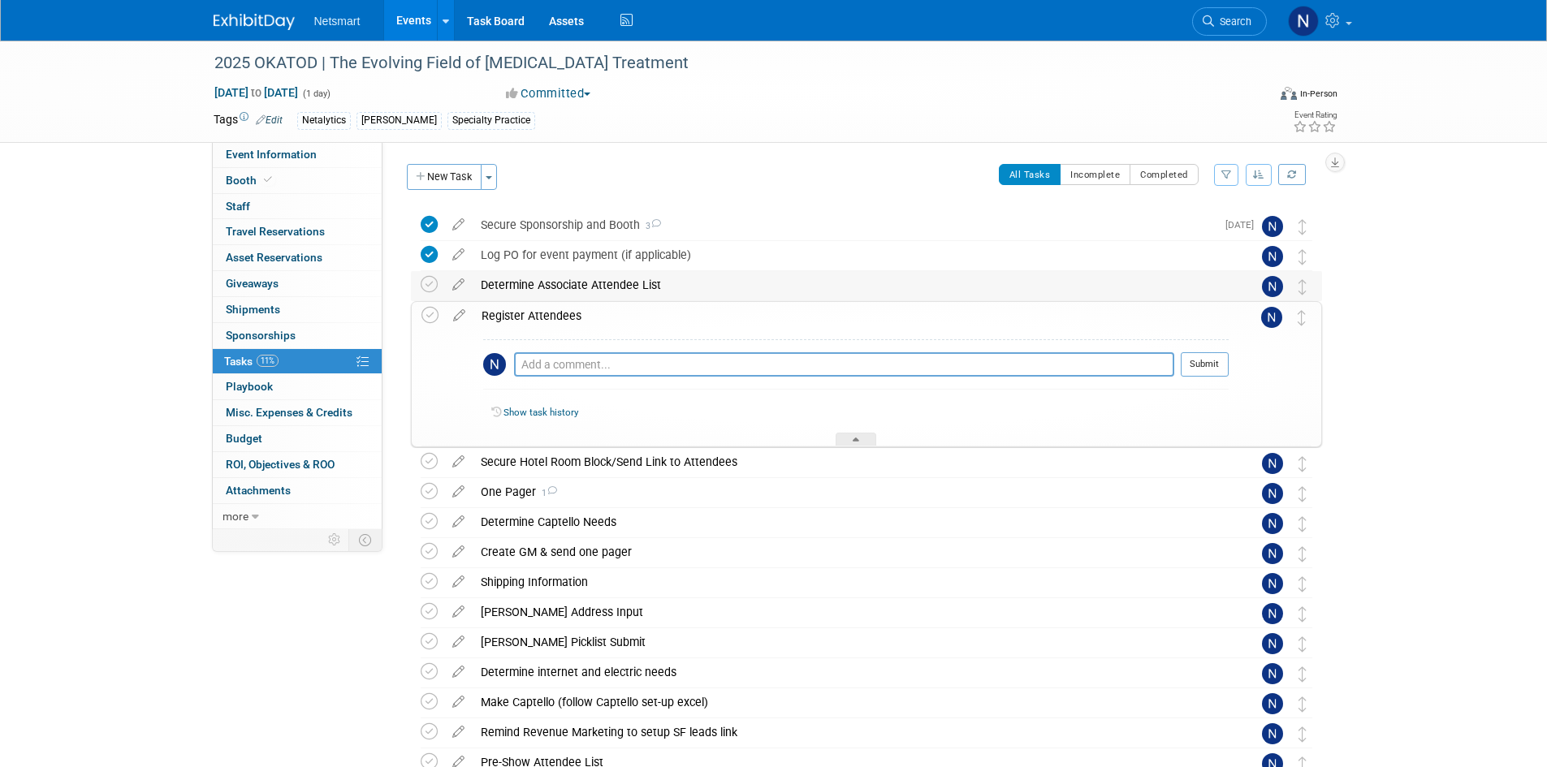
click at [521, 287] on div "Determine Associate Attendee List" at bounding box center [851, 285] width 757 height 28
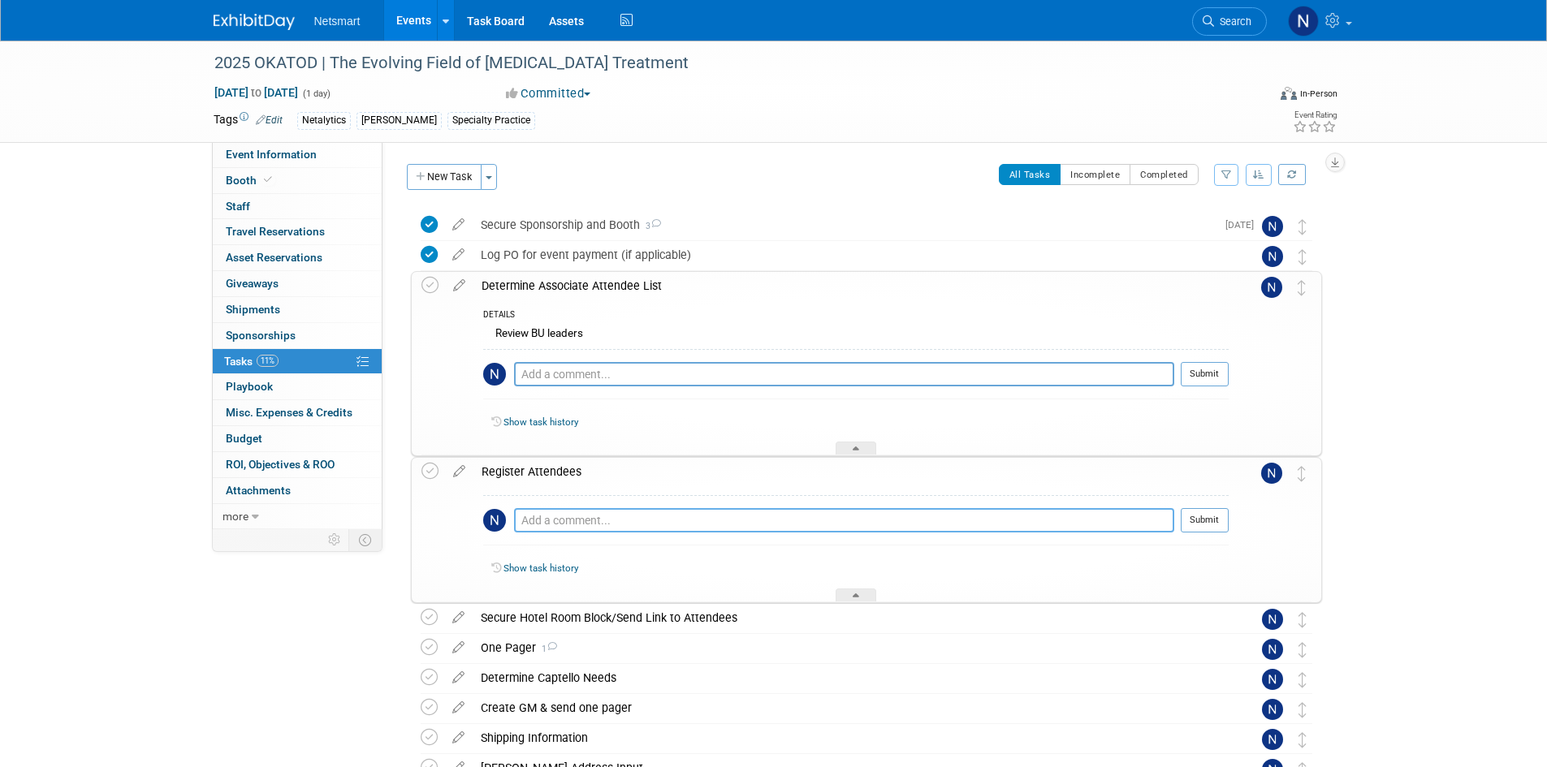
click at [556, 525] on textarea at bounding box center [844, 520] width 660 height 24
type textarea "emailed conference to see how to register attendees and confirm how many compli…"
click at [1206, 518] on button "Submit" at bounding box center [1204, 520] width 48 height 24
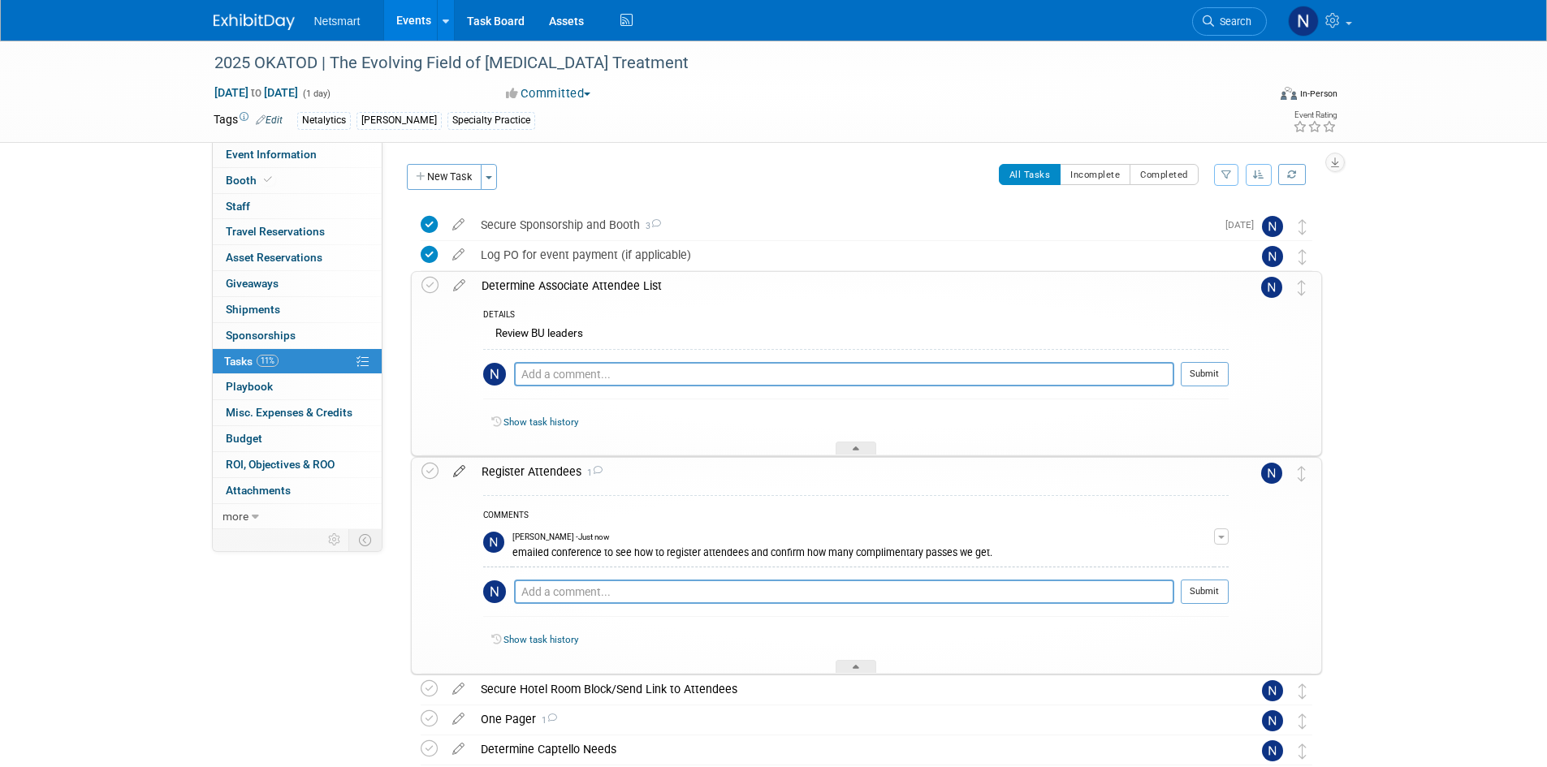
click at [453, 473] on icon at bounding box center [459, 468] width 28 height 20
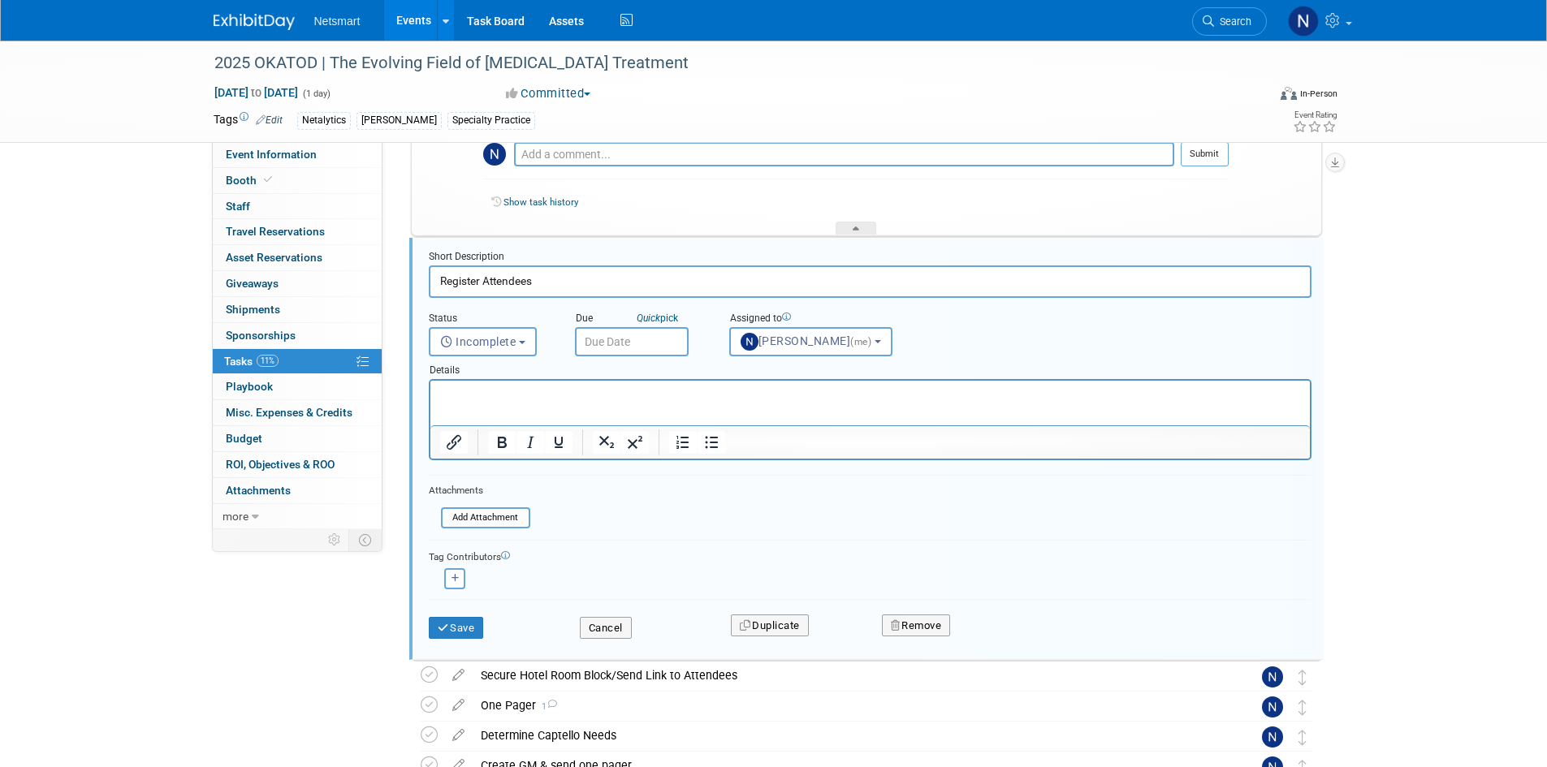
click at [617, 334] on input "text" at bounding box center [632, 341] width 114 height 29
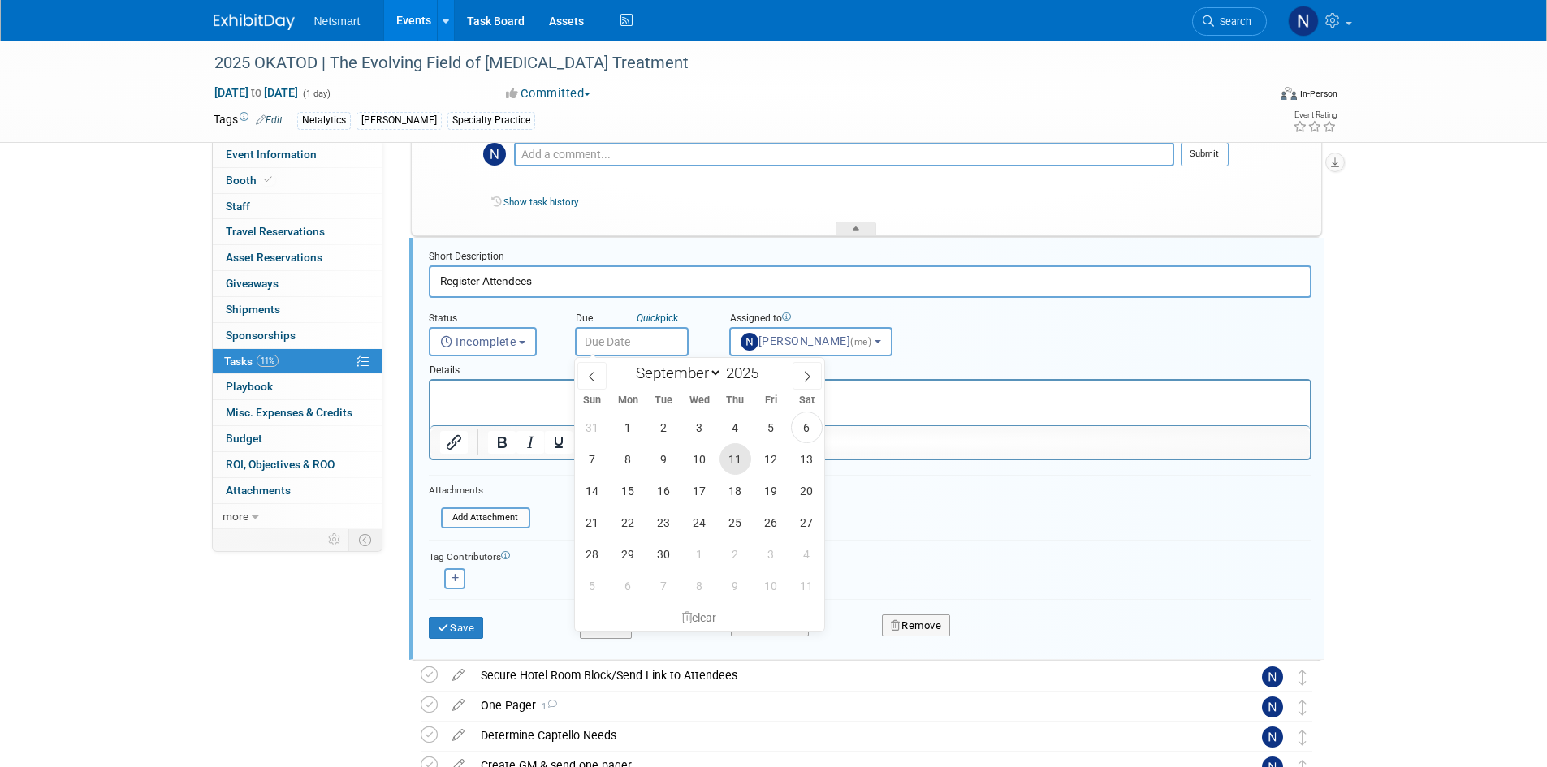
click at [730, 459] on span "11" at bounding box center [735, 459] width 32 height 32
type input "[DATE]"
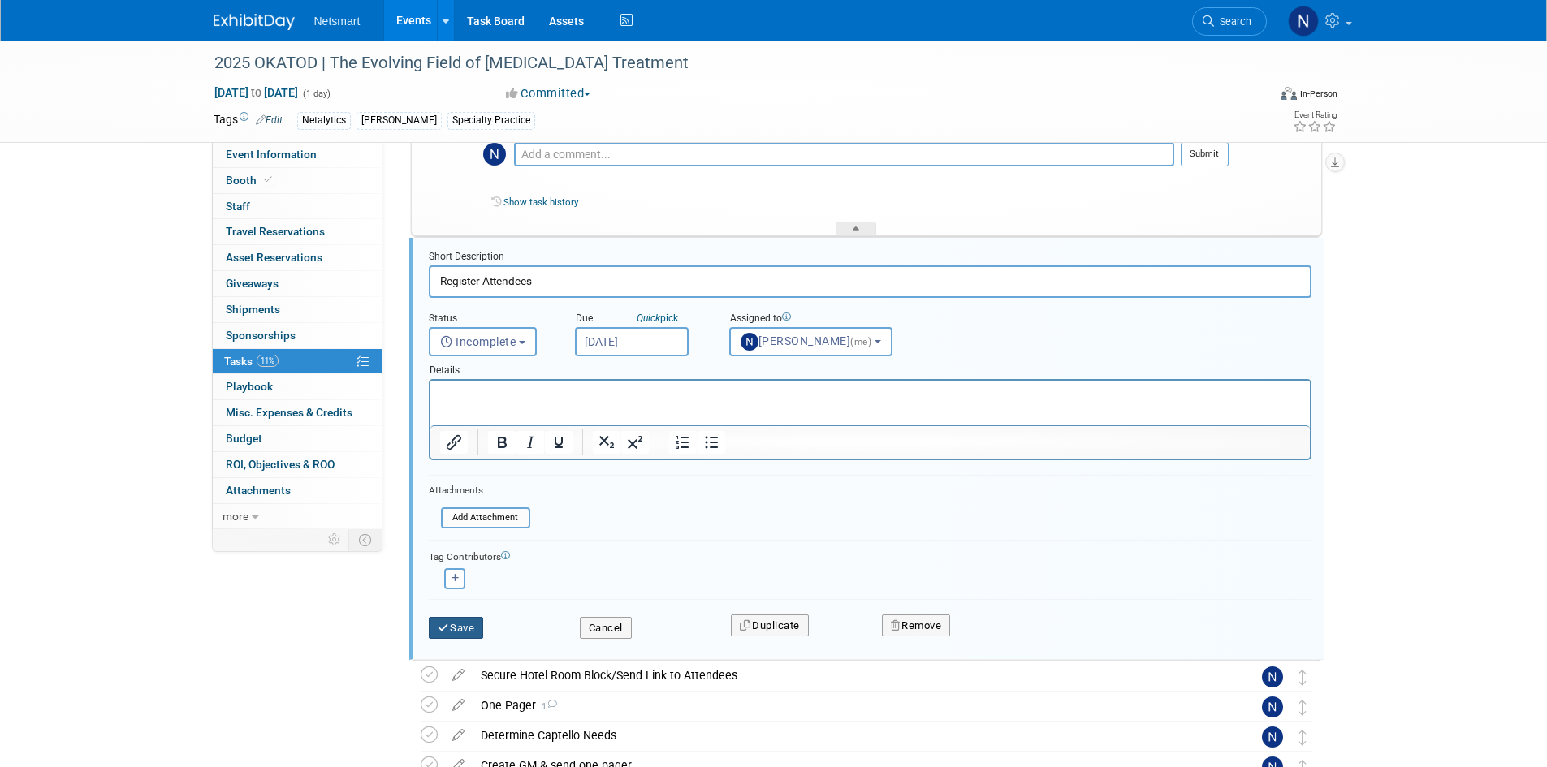
click at [463, 628] on button "Save" at bounding box center [456, 628] width 55 height 23
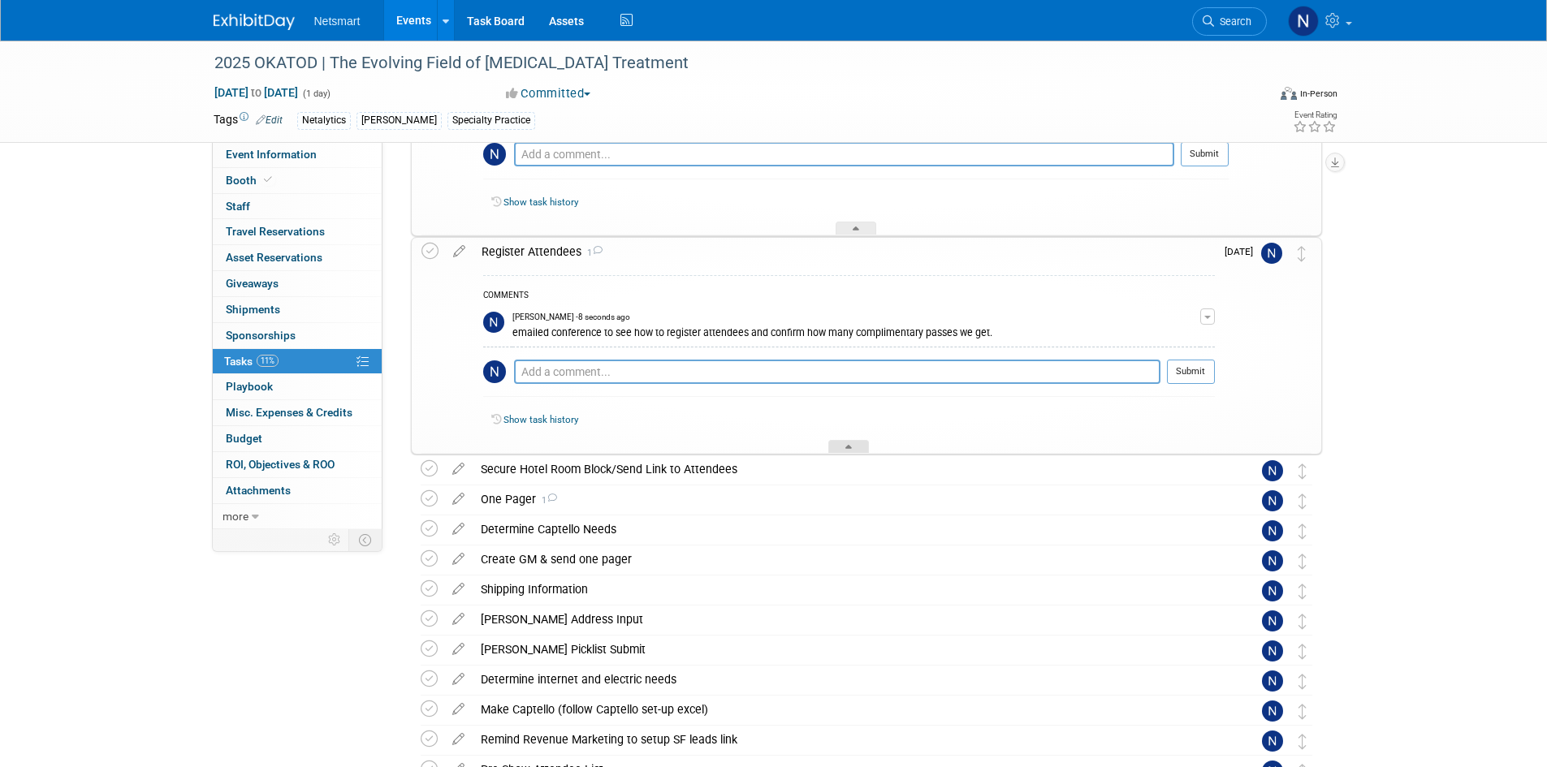
click at [845, 446] on icon at bounding box center [848, 450] width 6 height 10
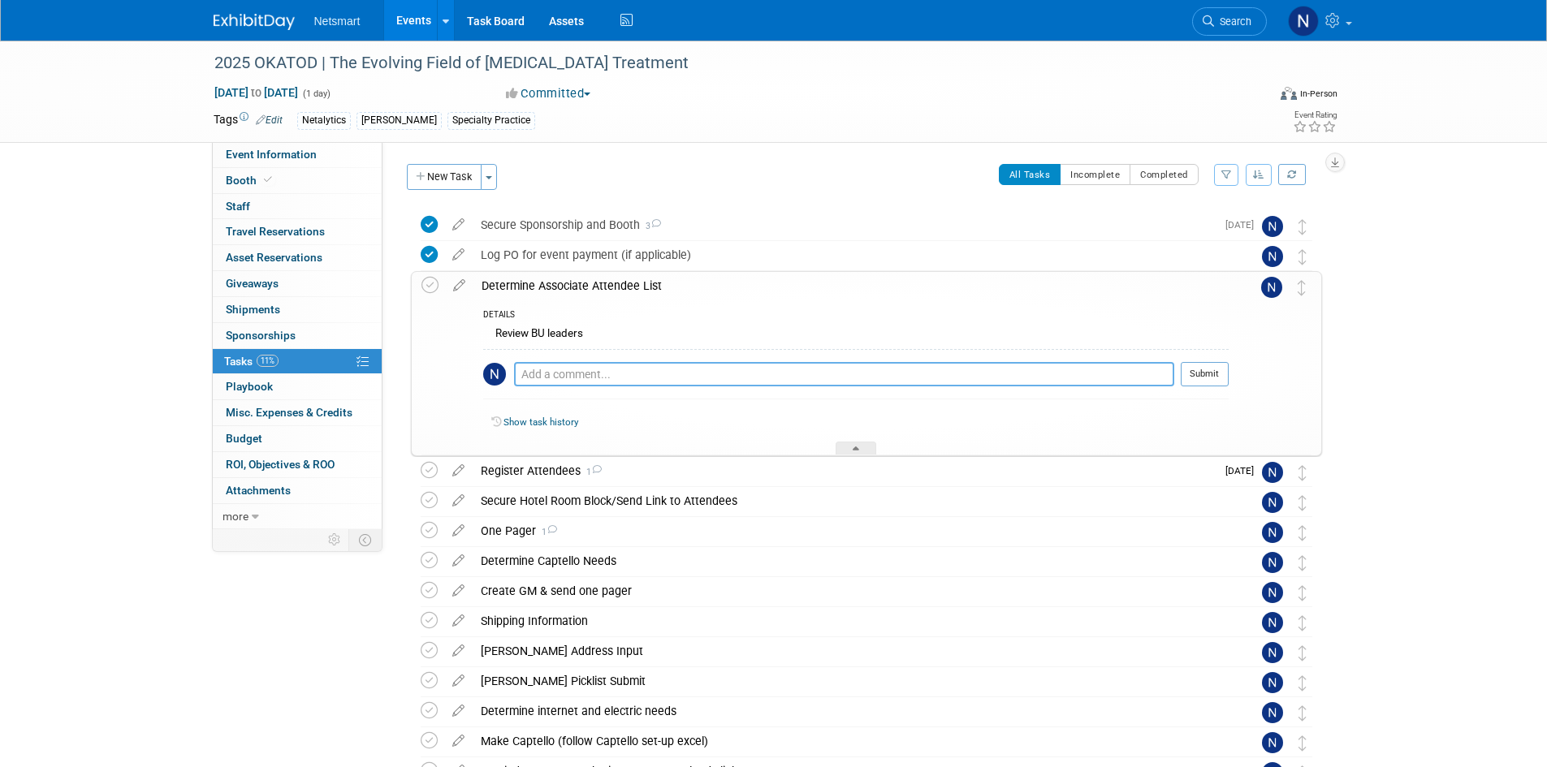
click at [583, 369] on textarea at bounding box center [844, 374] width 660 height 24
type textarea "9/8 asked [PERSON_NAME]/[PERSON_NAME] if it will be just them needing to be reg…"
click at [1199, 373] on button "Submit" at bounding box center [1204, 374] width 48 height 24
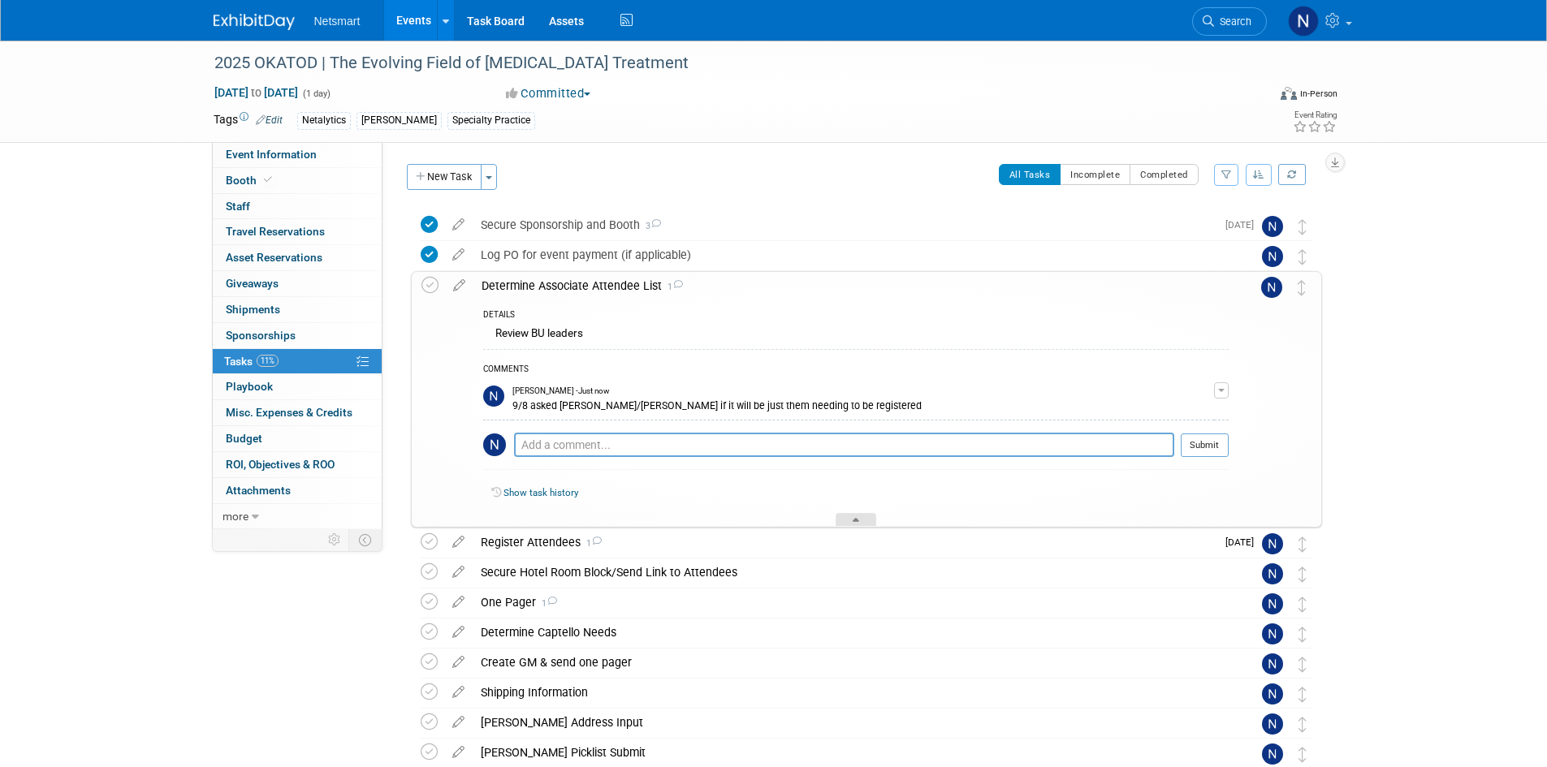
click at [852, 518] on icon at bounding box center [855, 523] width 6 height 10
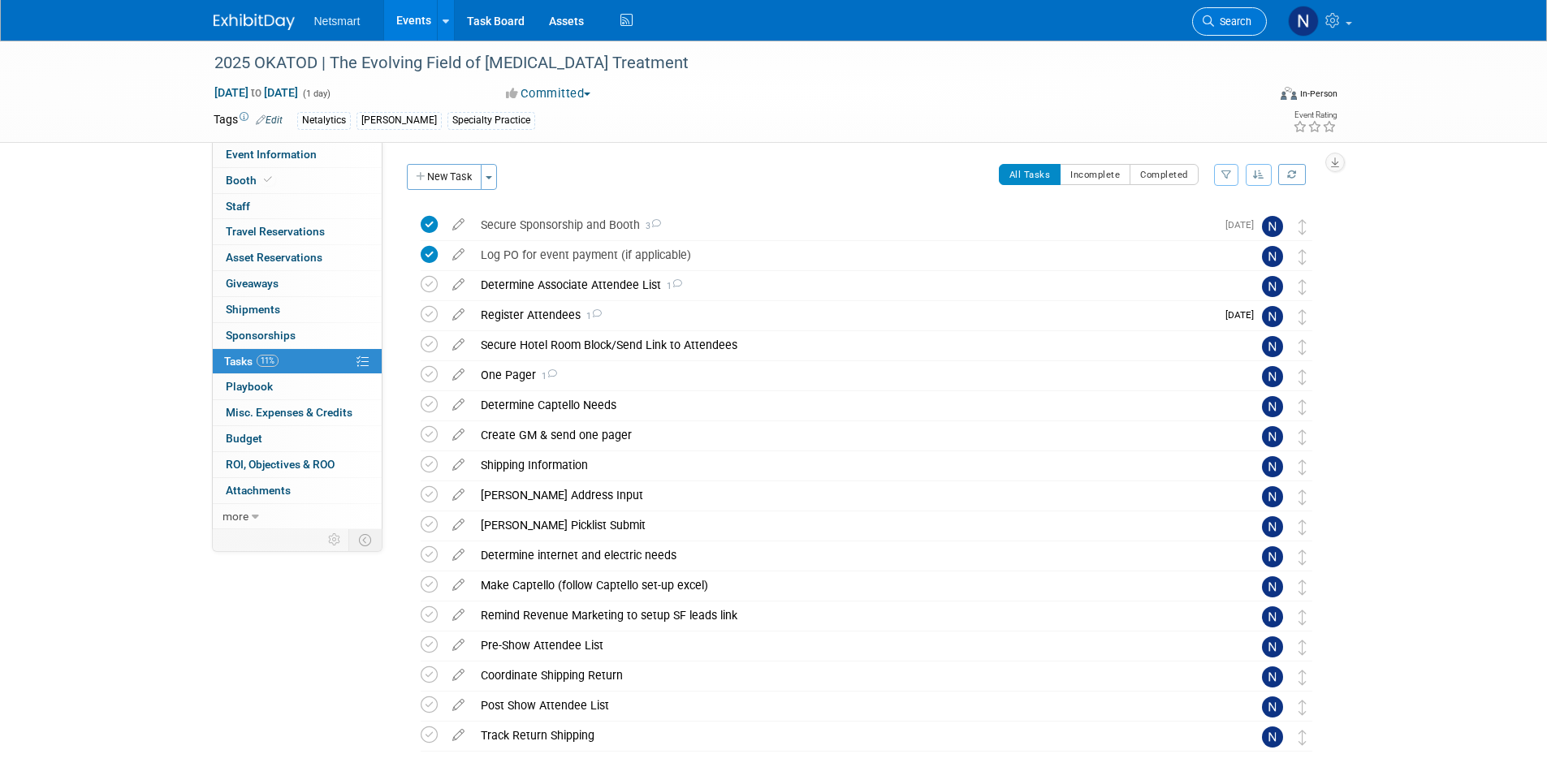
click at [1222, 23] on span "Search" at bounding box center [1232, 21] width 37 height 12
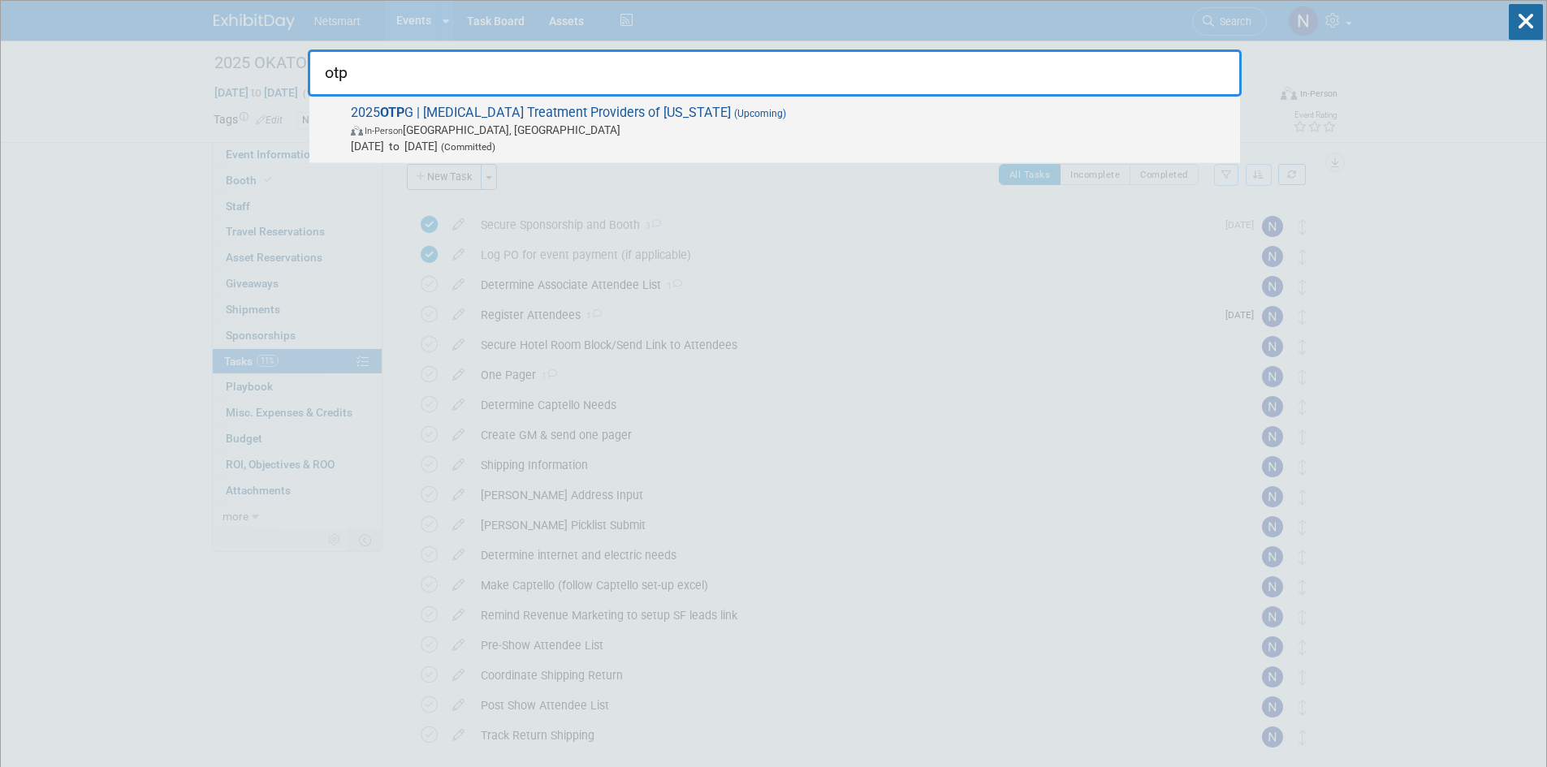
type input "otp"
click at [559, 128] on span "In-Person Atlanta, GA" at bounding box center [791, 130] width 881 height 16
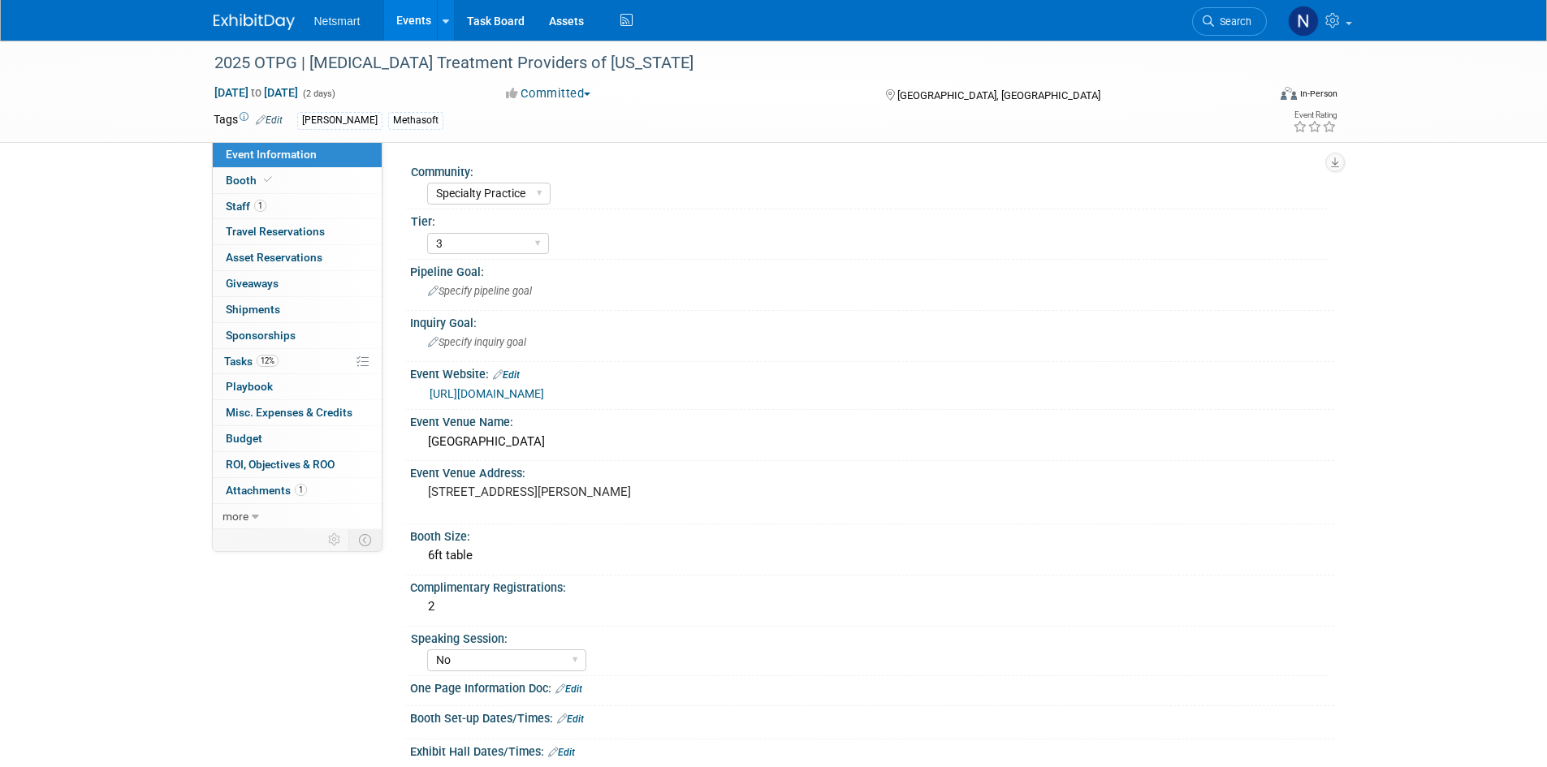
select select "Specialty Practice"
select select "3"
select select "No"
click at [298, 200] on link "1 Staff 1" at bounding box center [297, 206] width 169 height 25
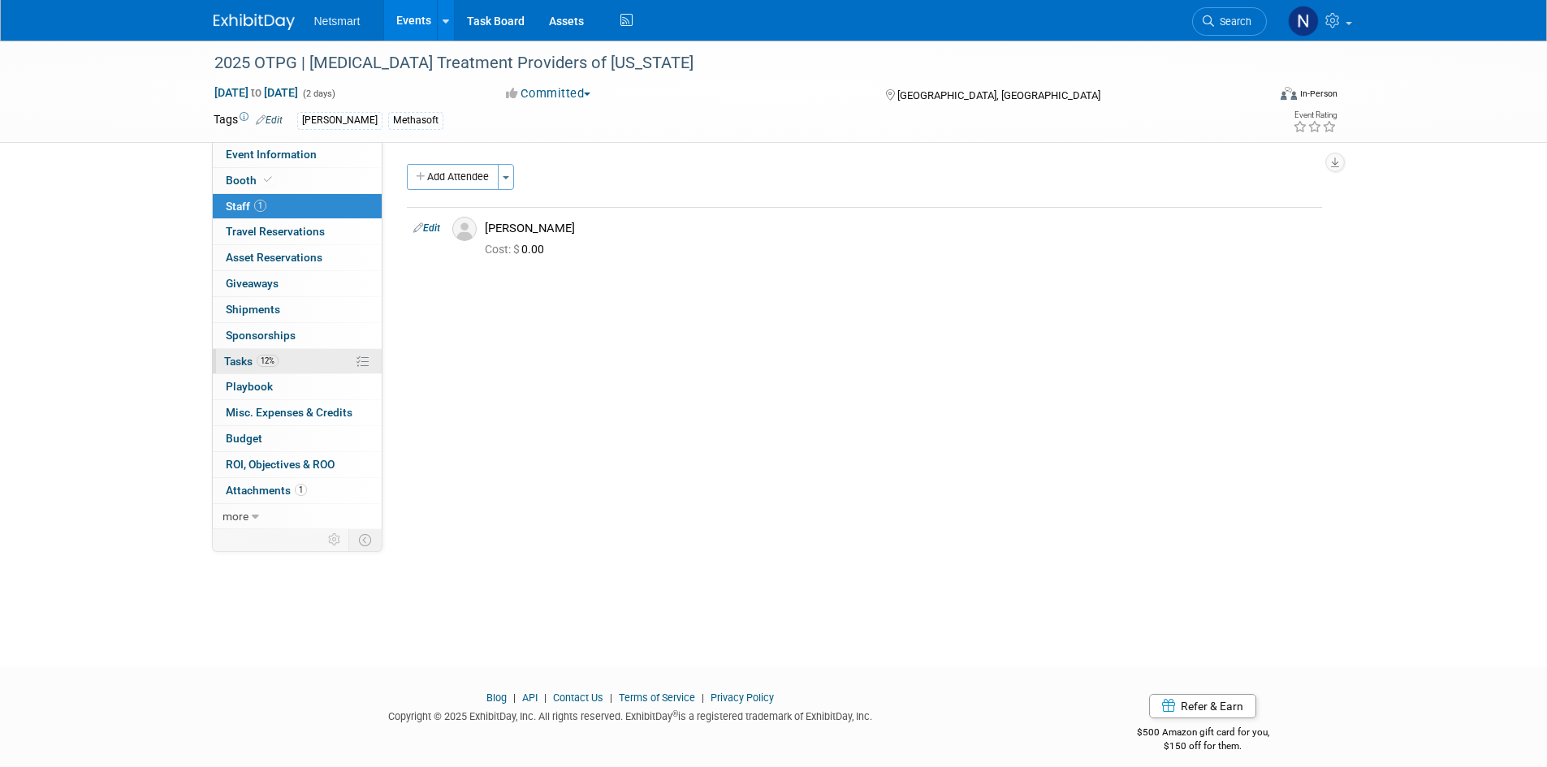
click at [301, 356] on link "12% Tasks 12%" at bounding box center [297, 361] width 169 height 25
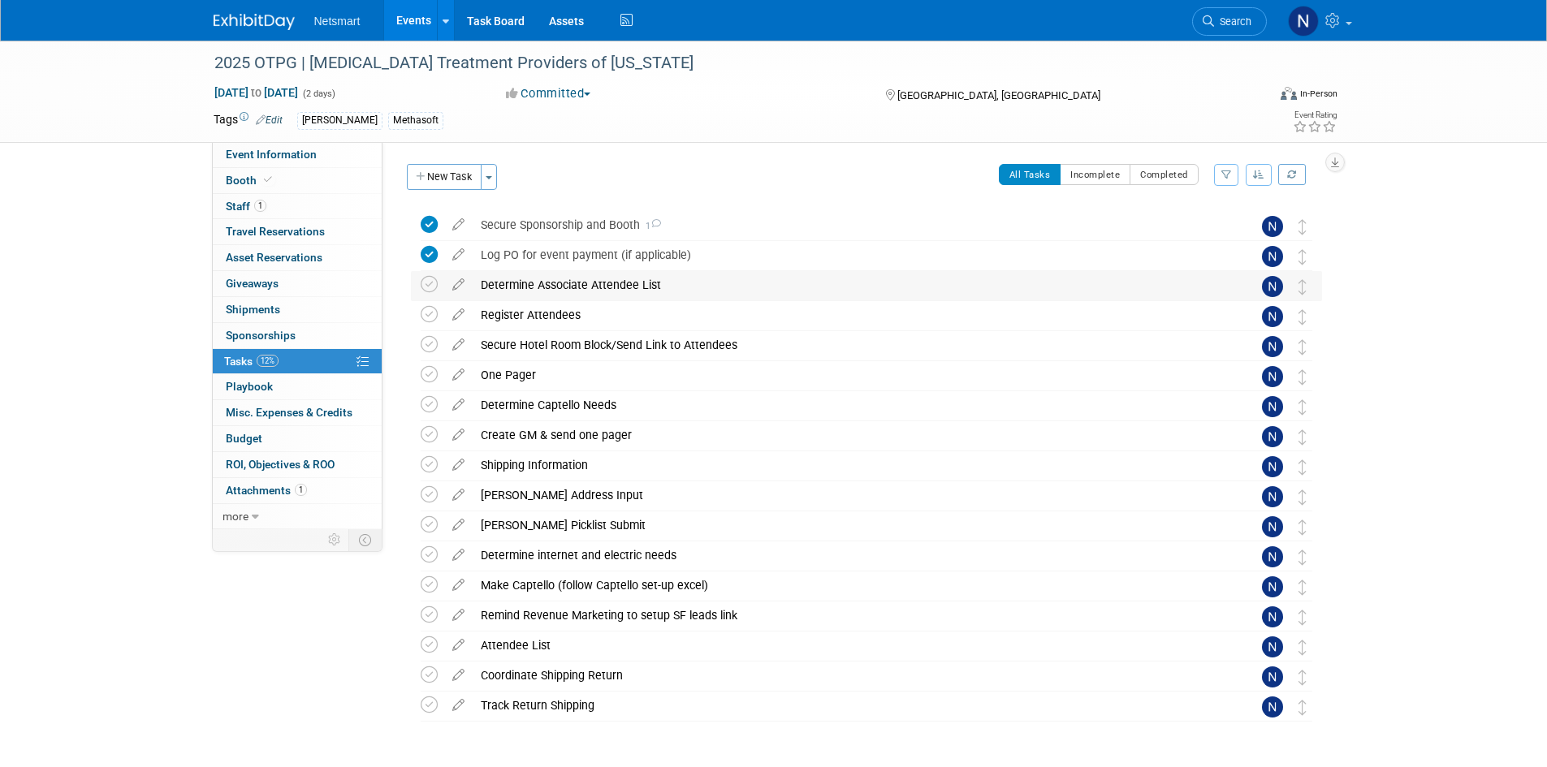
click at [523, 286] on div "Determine Associate Attendee List" at bounding box center [851, 285] width 757 height 28
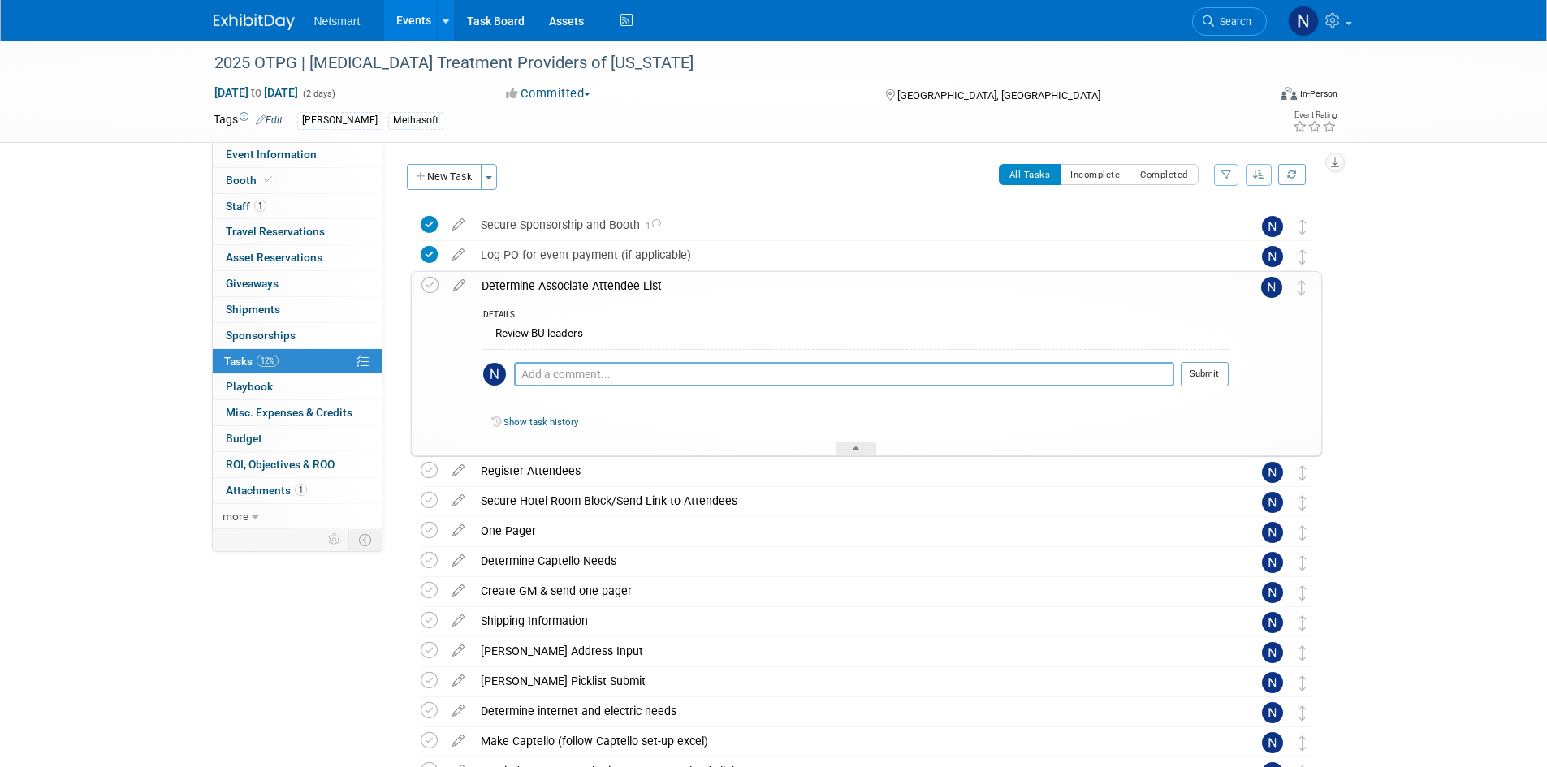
click at [574, 373] on textarea at bounding box center [844, 374] width 660 height 24
paste textarea "emailed conference to see how to register attendees and confirm how many compli…"
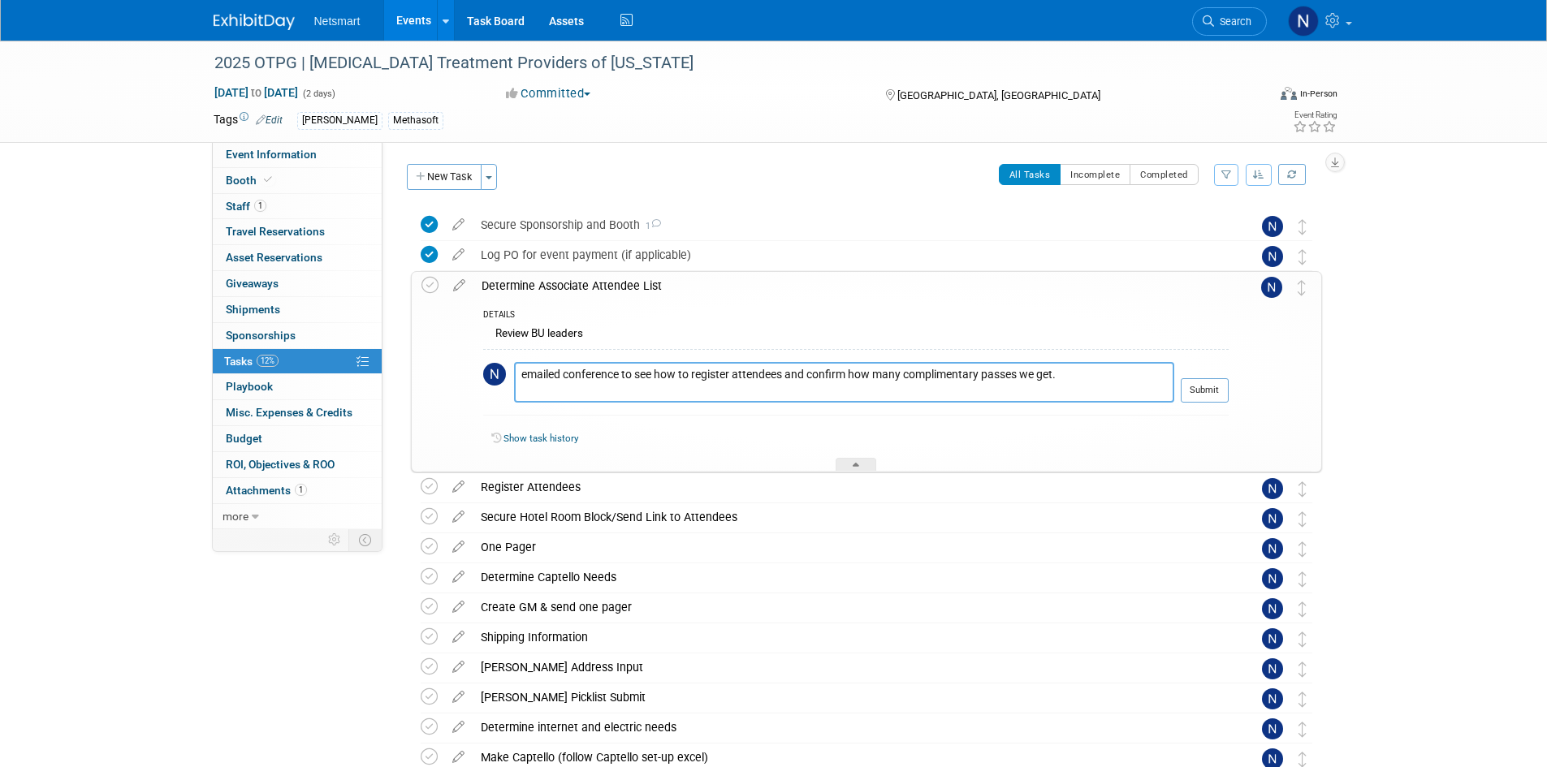
type textarea "emailed conference to see how to register attendees and confirm how many compli…"
click at [1206, 395] on button "Submit" at bounding box center [1204, 390] width 48 height 24
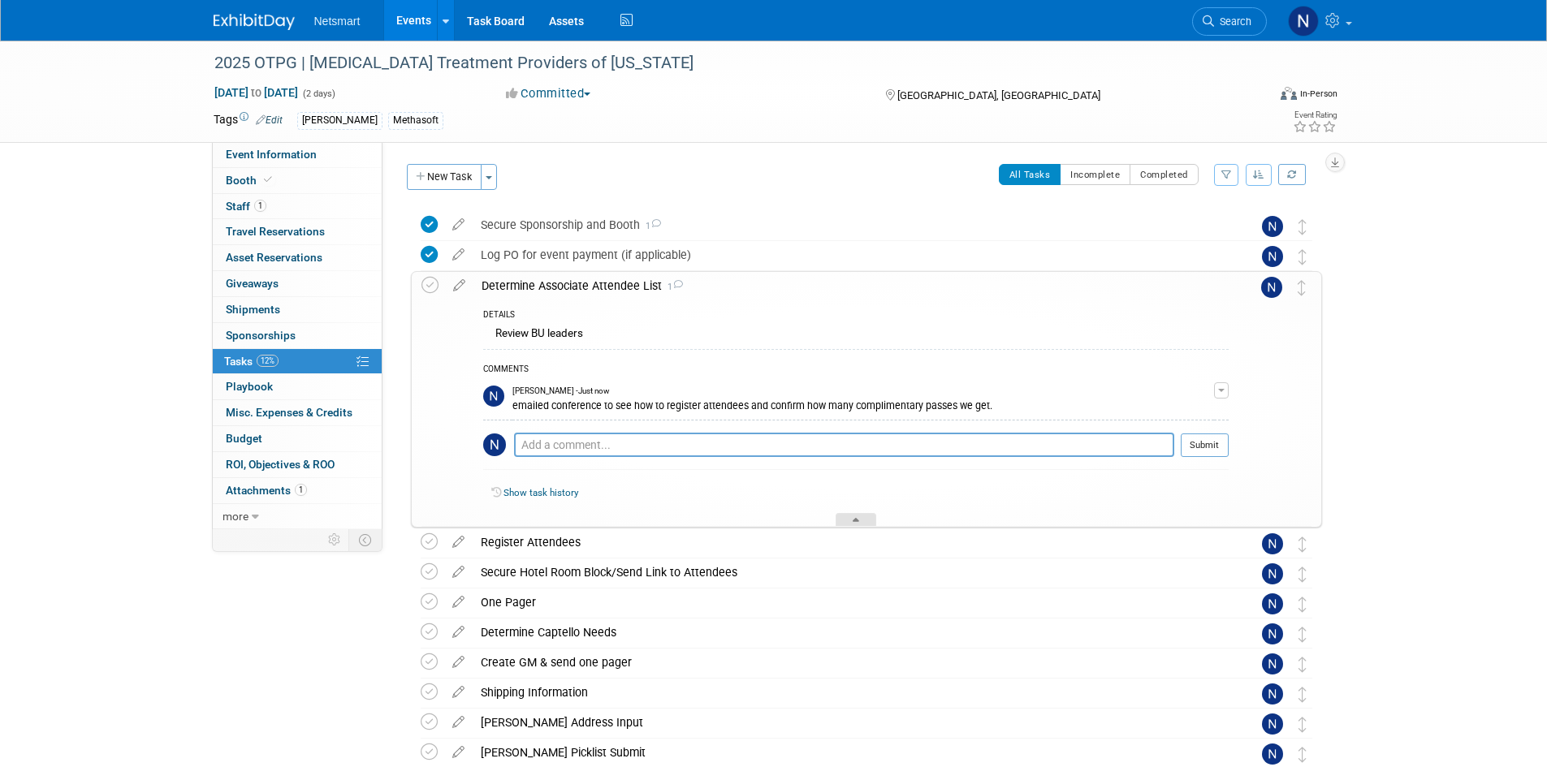
click at [851, 517] on div at bounding box center [855, 520] width 41 height 14
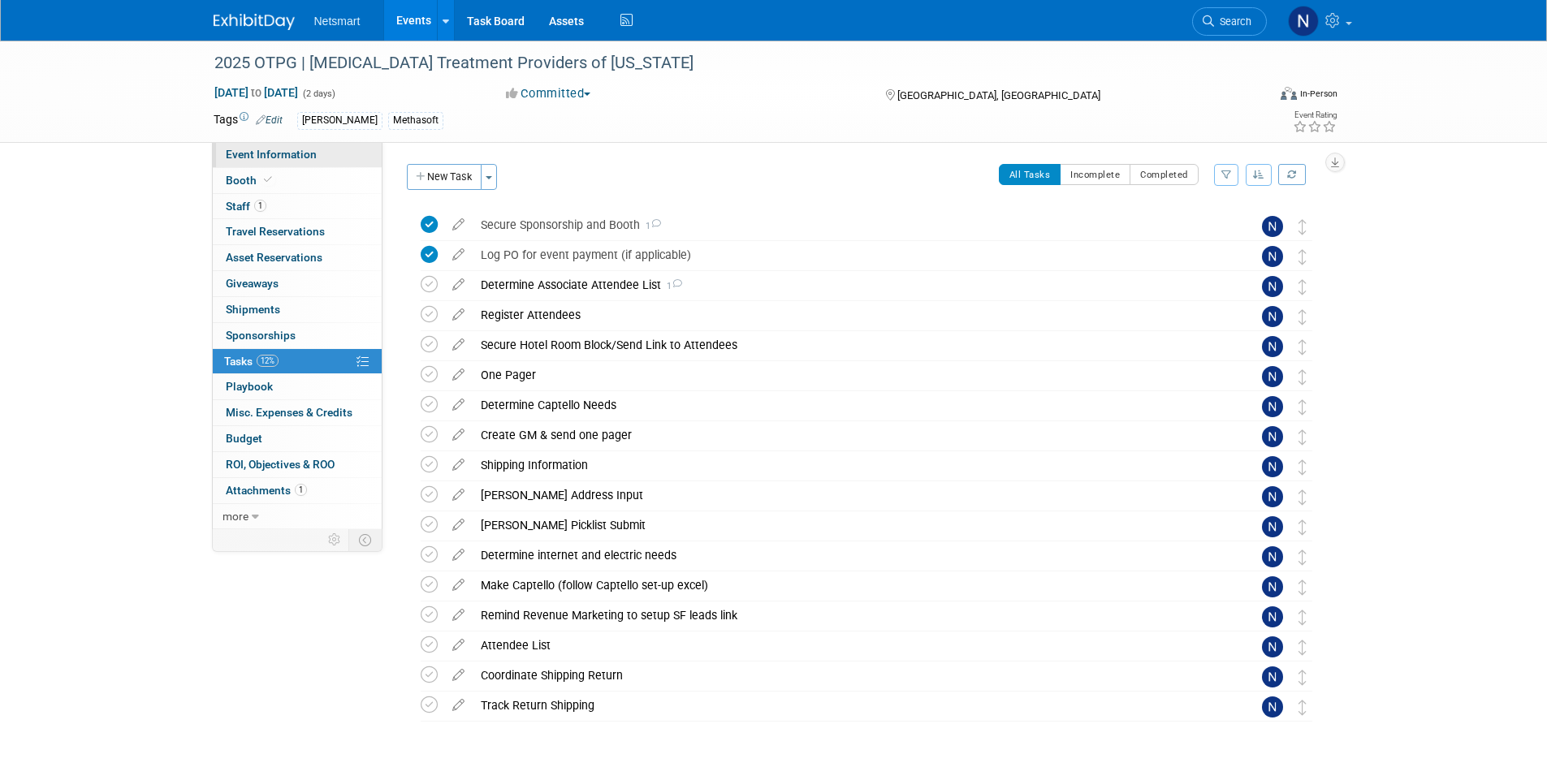
click at [276, 161] on link "Event Information" at bounding box center [297, 154] width 169 height 25
select select "Specialty Practice"
select select "3"
select select "No"
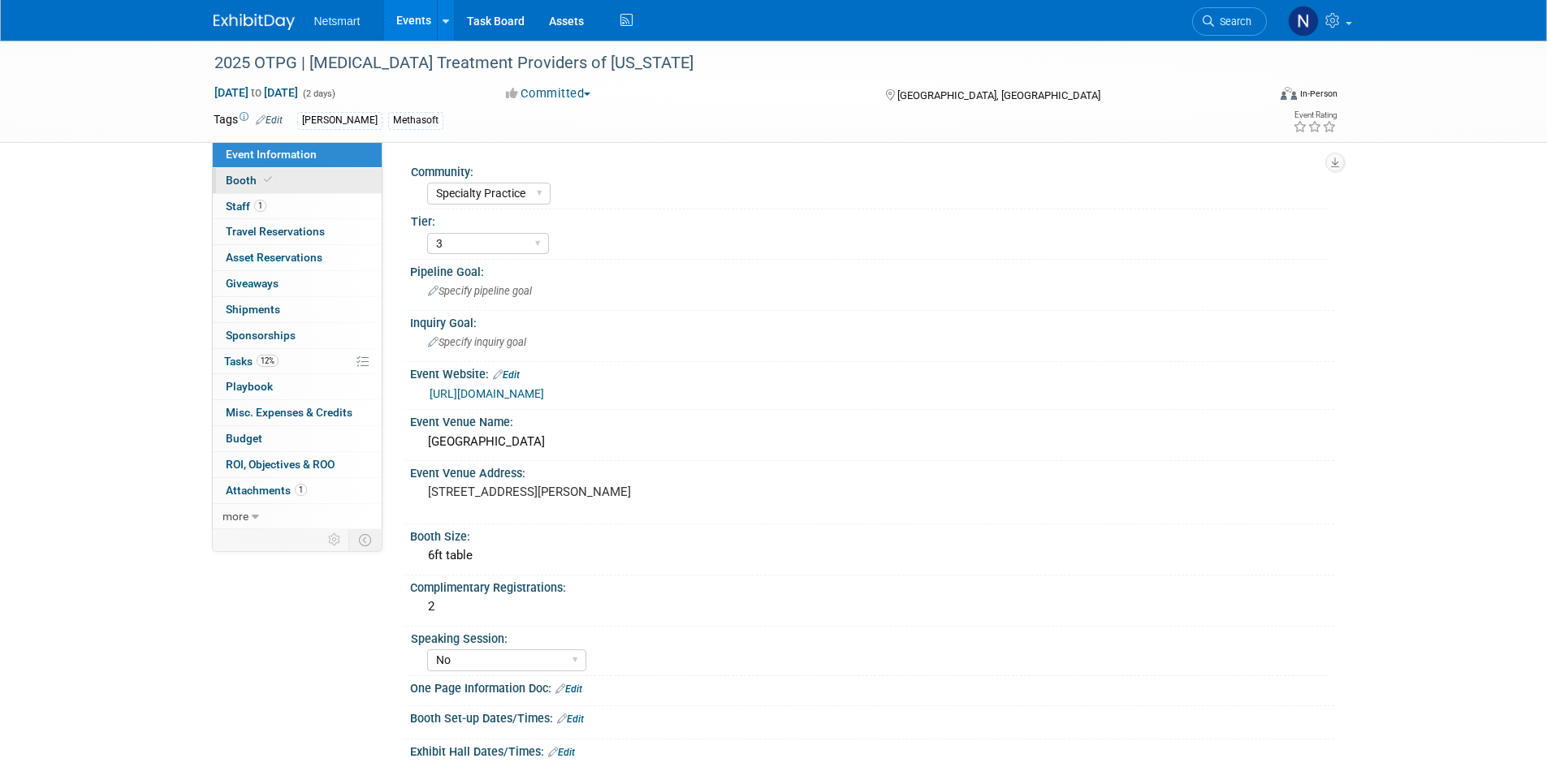
drag, startPoint x: 252, startPoint y: 175, endPoint x: 265, endPoint y: 180, distance: 13.1
click at [252, 175] on span "Booth" at bounding box center [251, 180] width 50 height 13
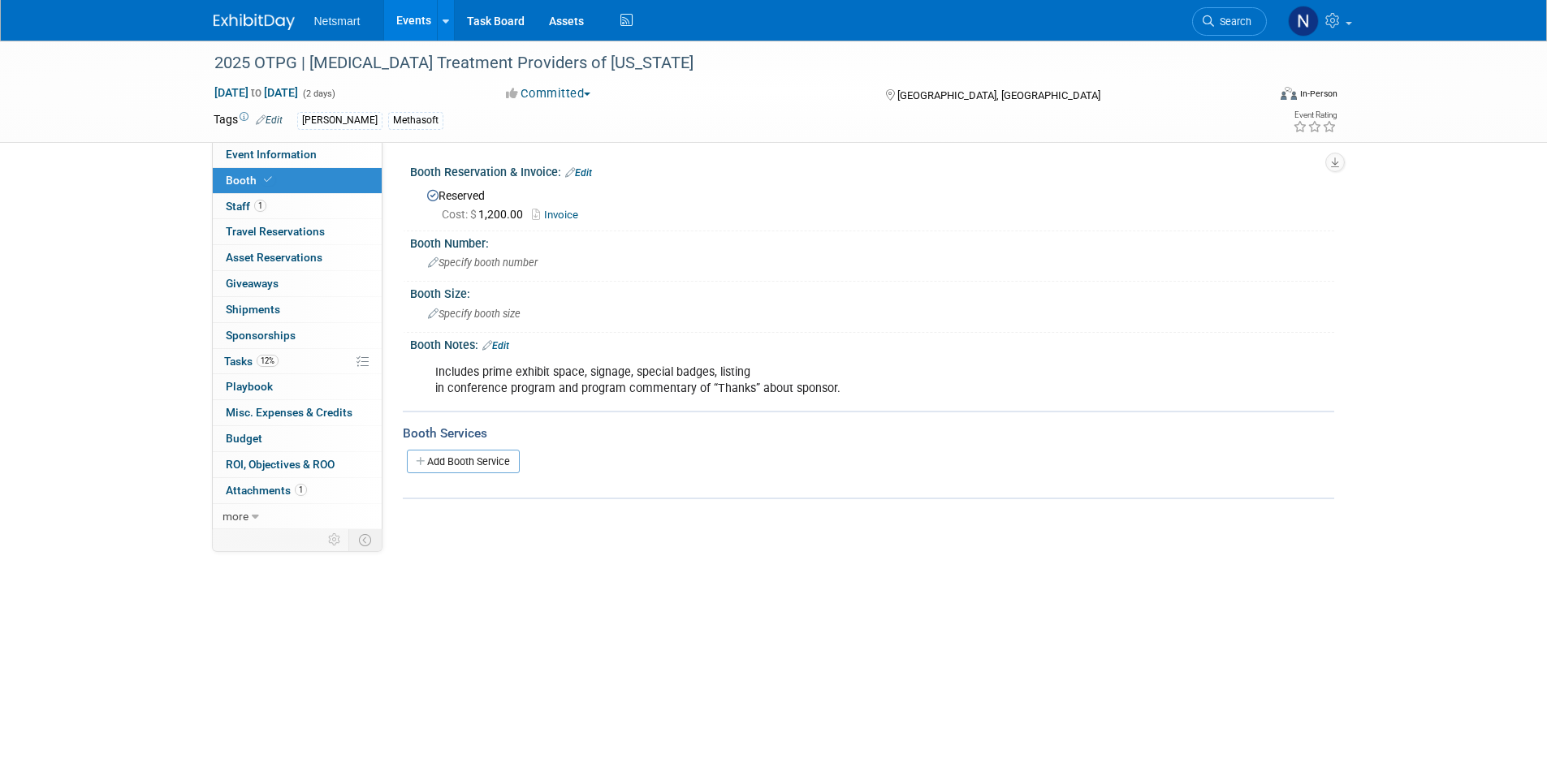
click at [561, 210] on link "Invoice" at bounding box center [559, 215] width 54 height 12
click at [275, 364] on span "12%" at bounding box center [268, 361] width 22 height 12
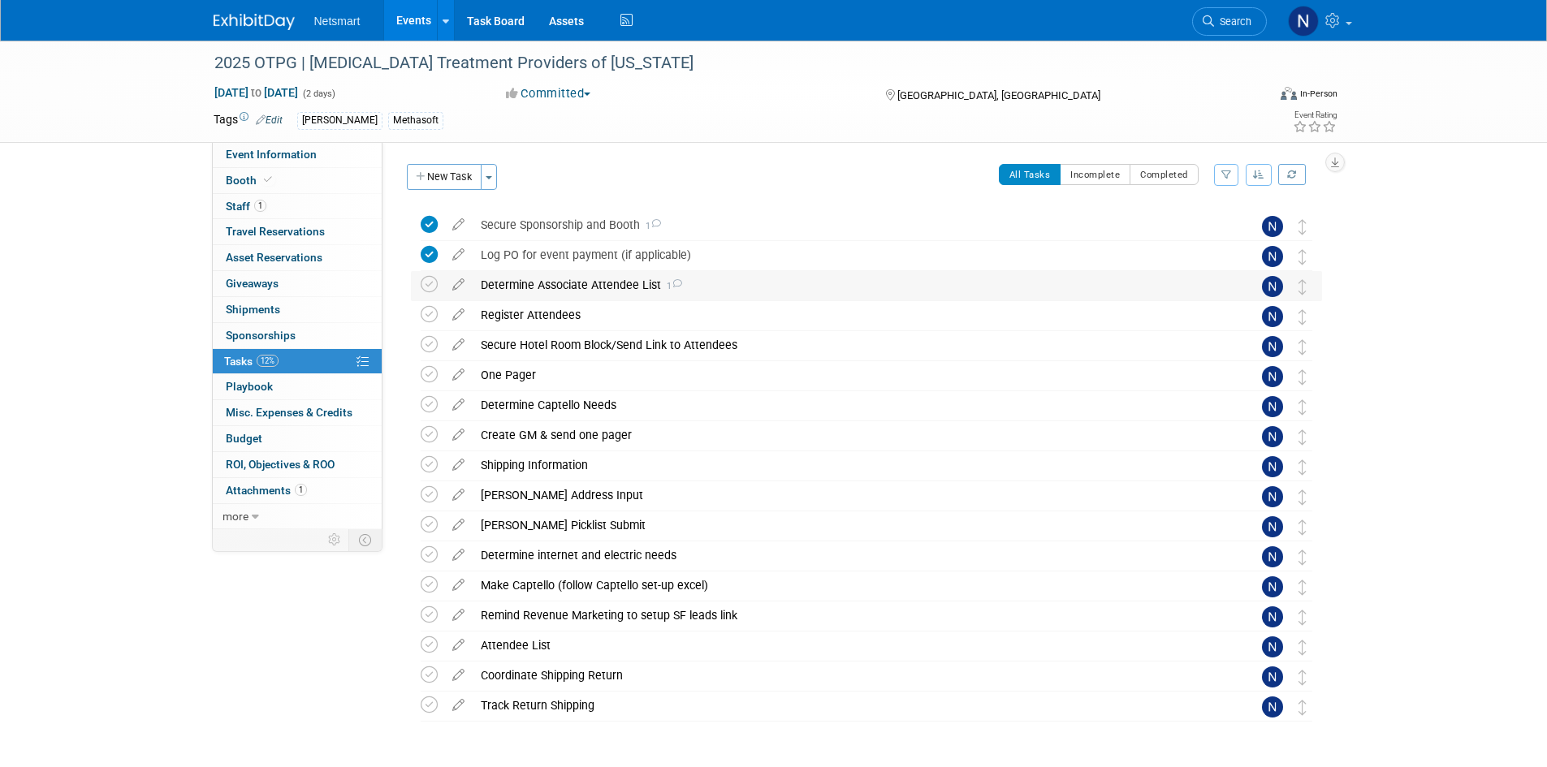
click at [568, 287] on div "Determine Associate Attendee List 1" at bounding box center [851, 285] width 757 height 28
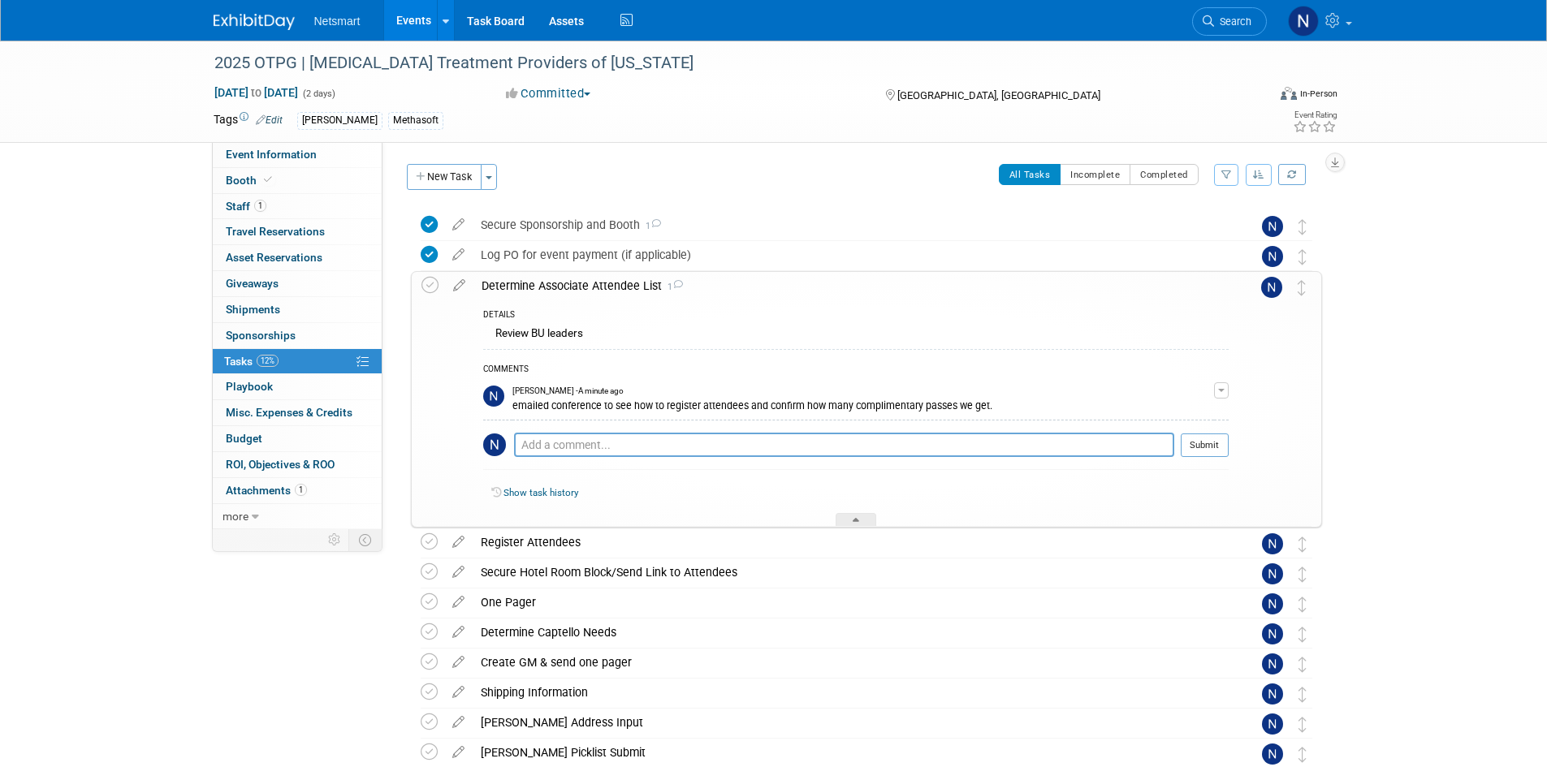
click at [533, 287] on div "Determine Associate Attendee List 1" at bounding box center [850, 286] width 755 height 28
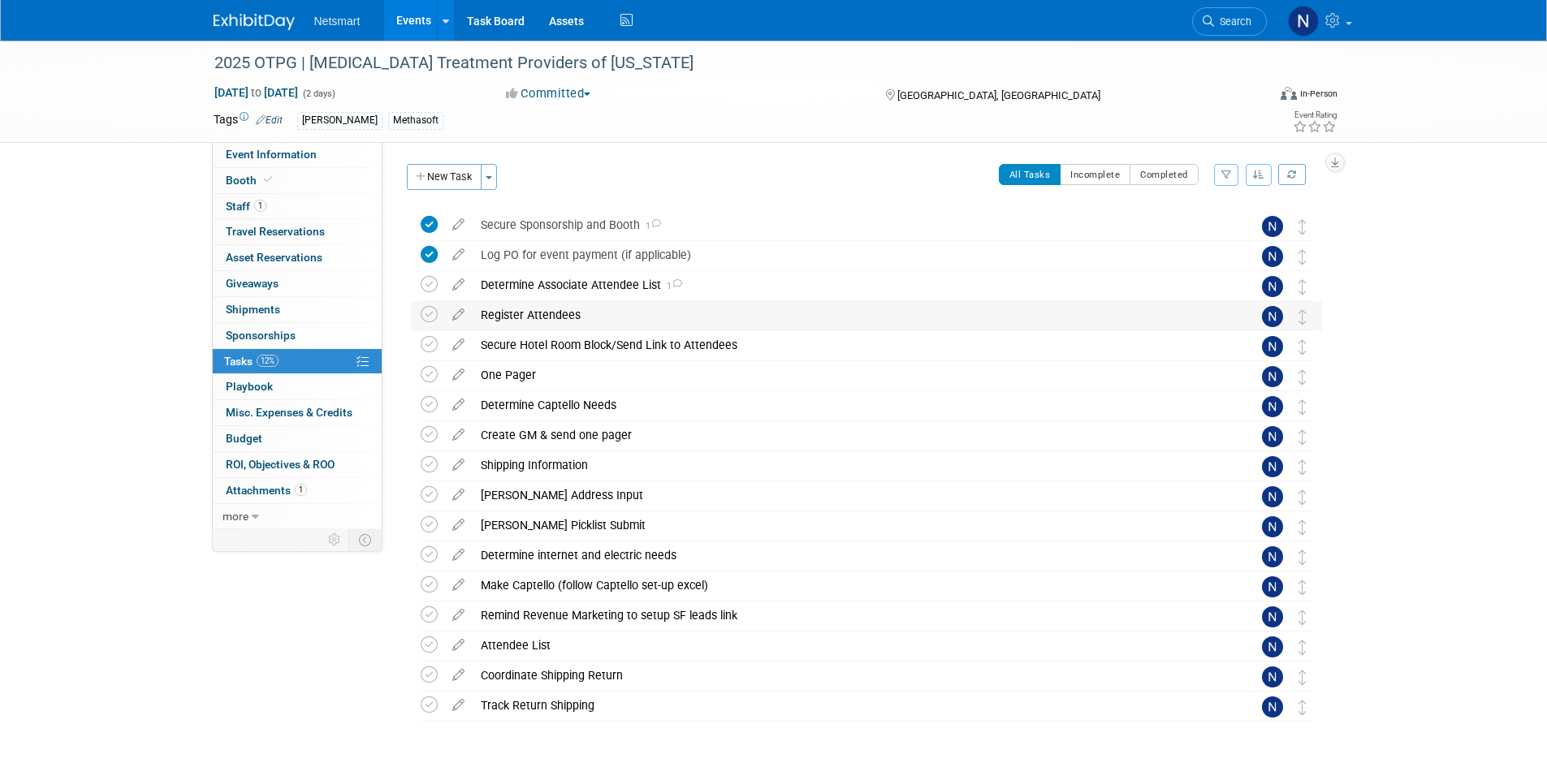
drag, startPoint x: 516, startPoint y: 313, endPoint x: 523, endPoint y: 326, distance: 14.2
click at [516, 314] on div "Register Attendees" at bounding box center [851, 315] width 757 height 28
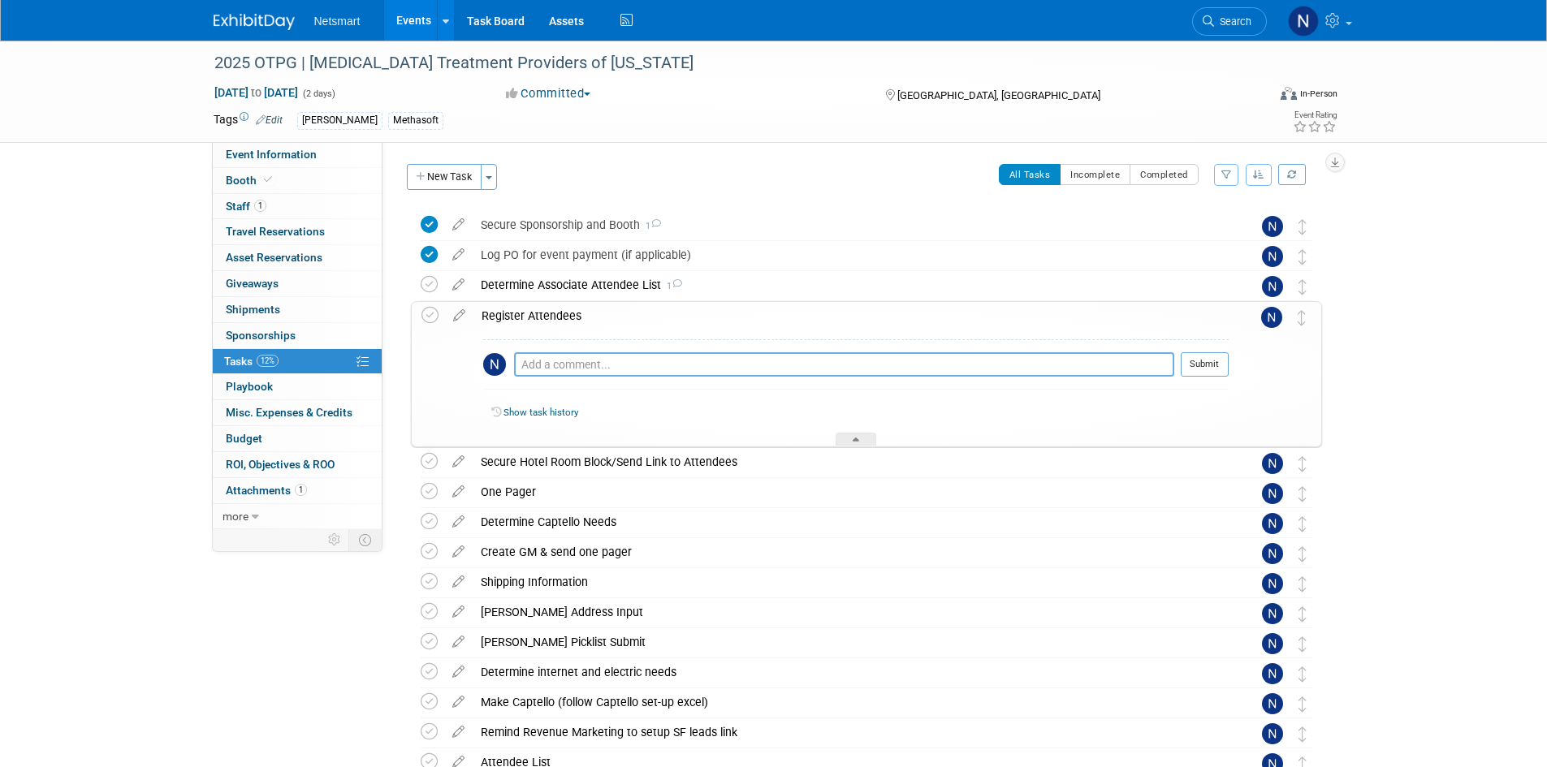
click at [542, 364] on textarea at bounding box center [844, 364] width 660 height 24
type textarea "Joe has been registered during booth registration"
click at [1219, 356] on button "Submit" at bounding box center [1204, 364] width 48 height 24
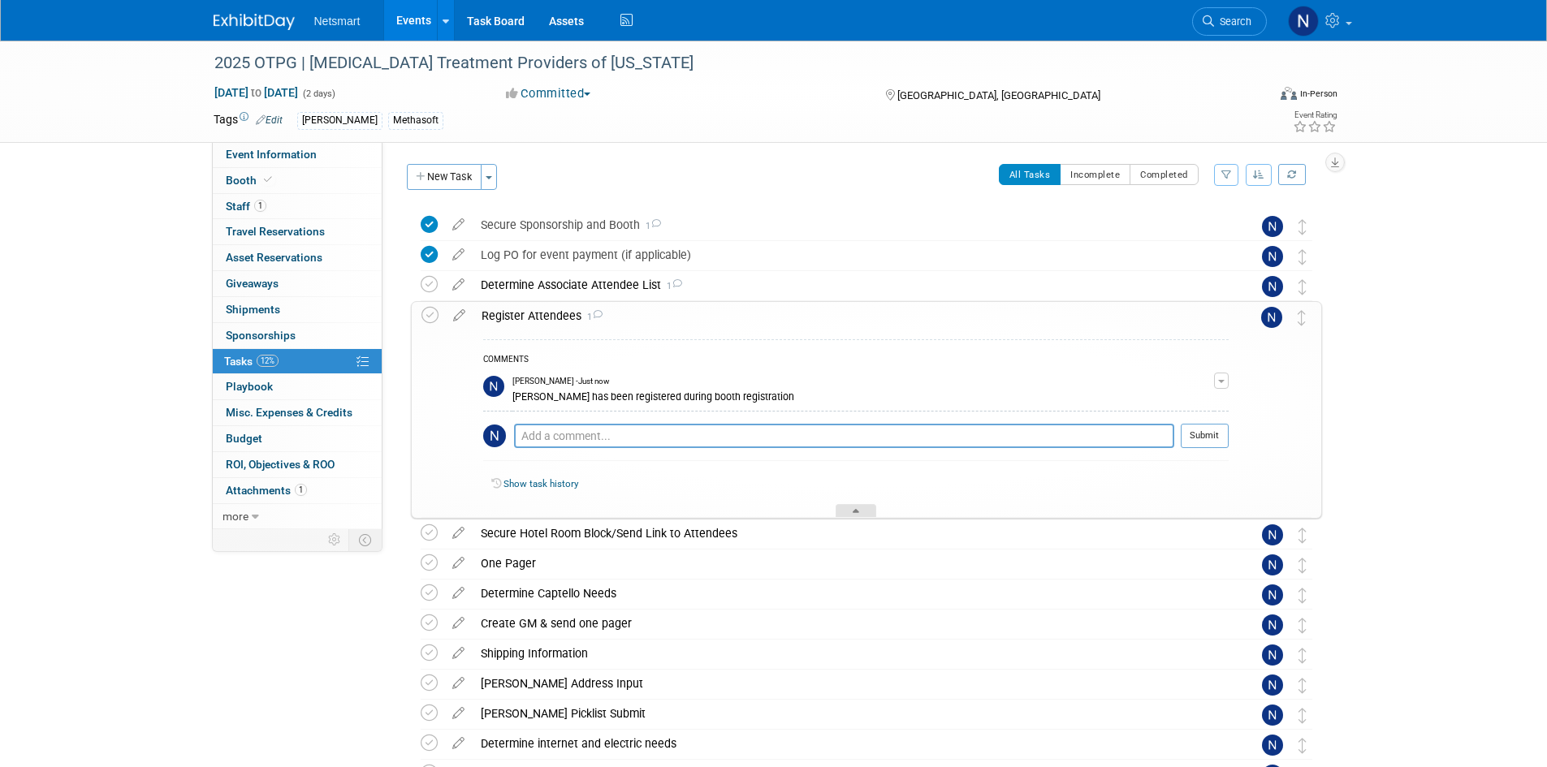
click at [861, 514] on div at bounding box center [855, 511] width 41 height 14
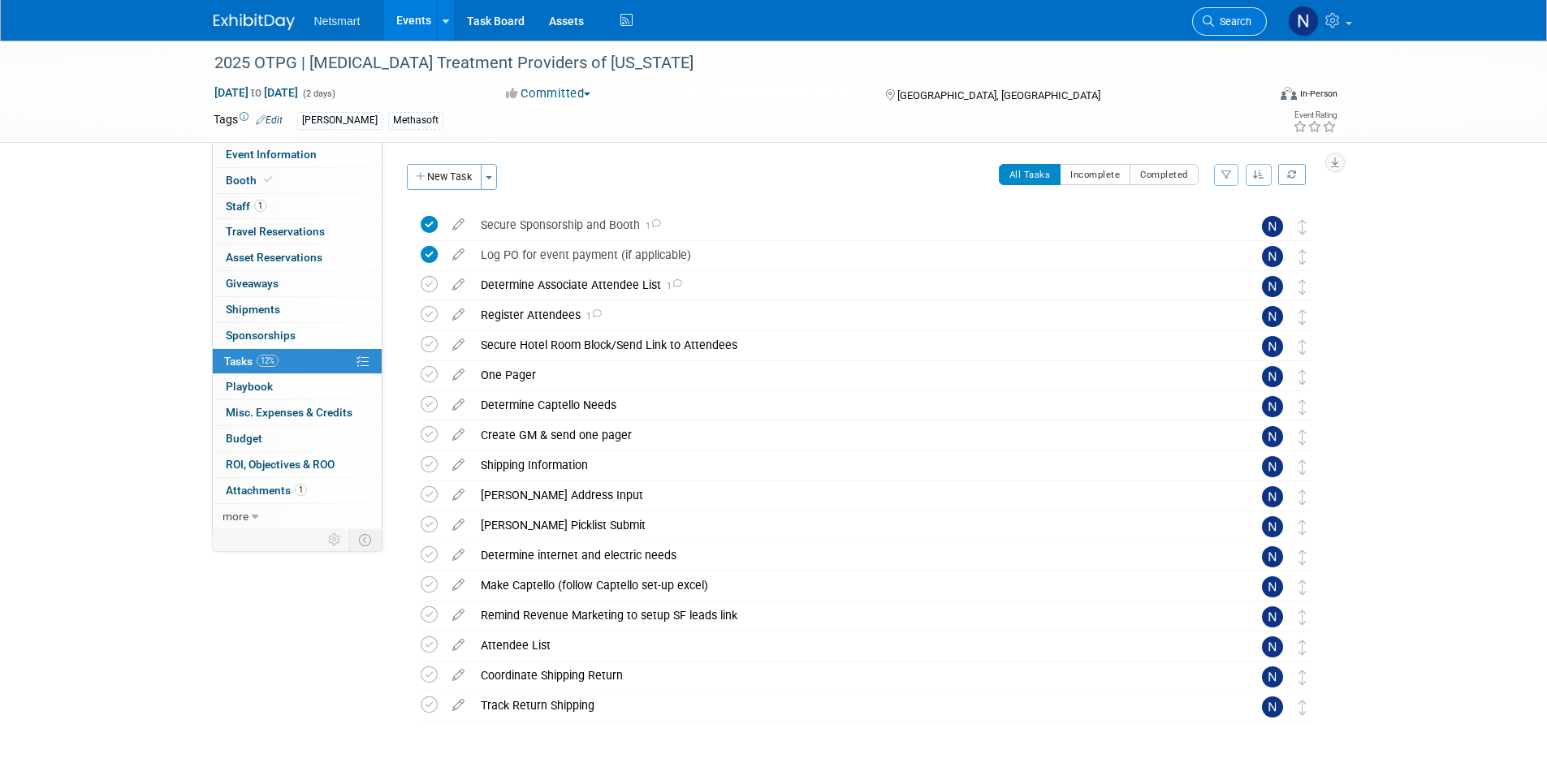
click at [1254, 18] on link "Search" at bounding box center [1229, 21] width 75 height 28
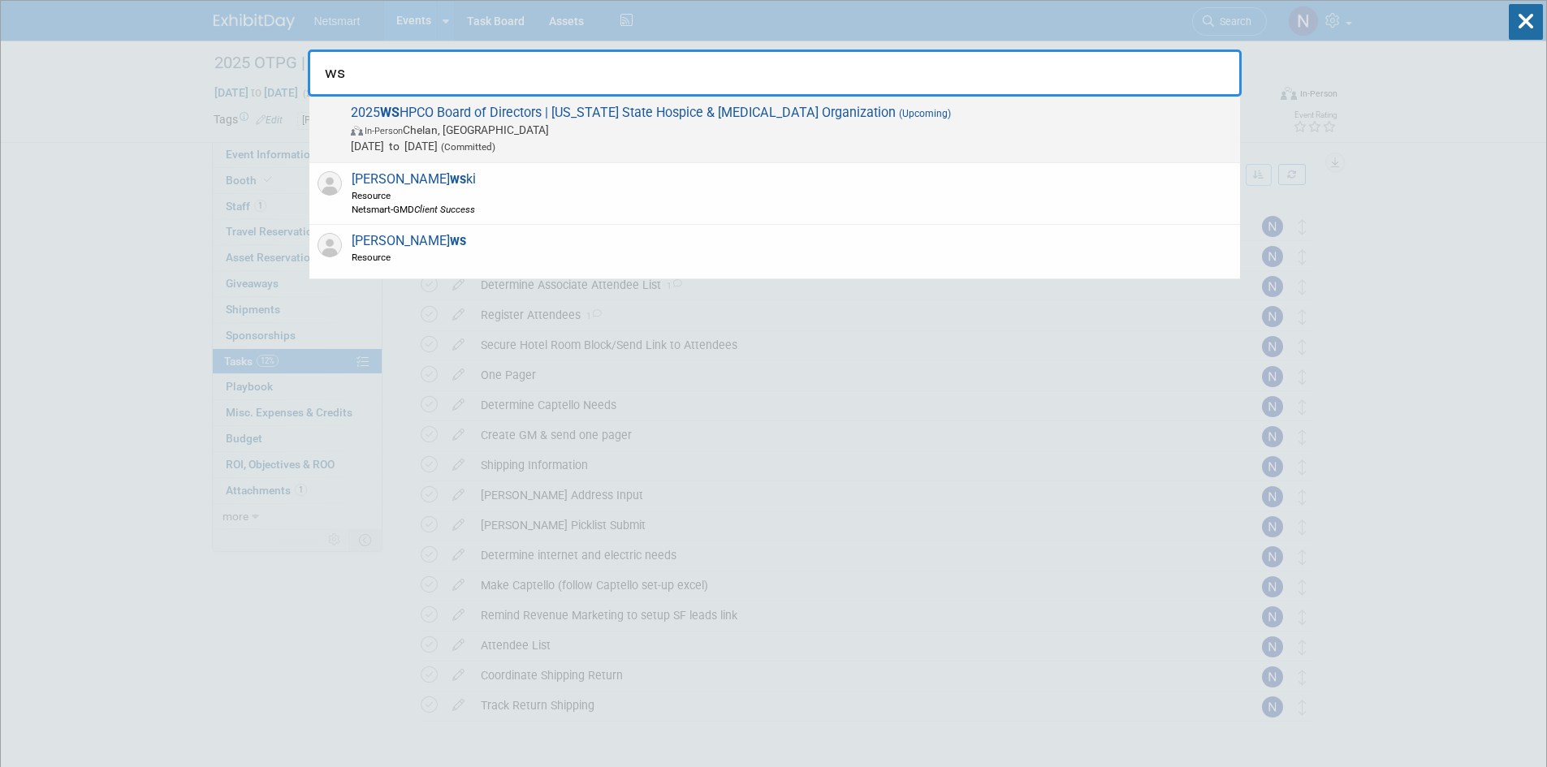
type input "ws"
click at [373, 132] on span "In-Person" at bounding box center [384, 131] width 38 height 11
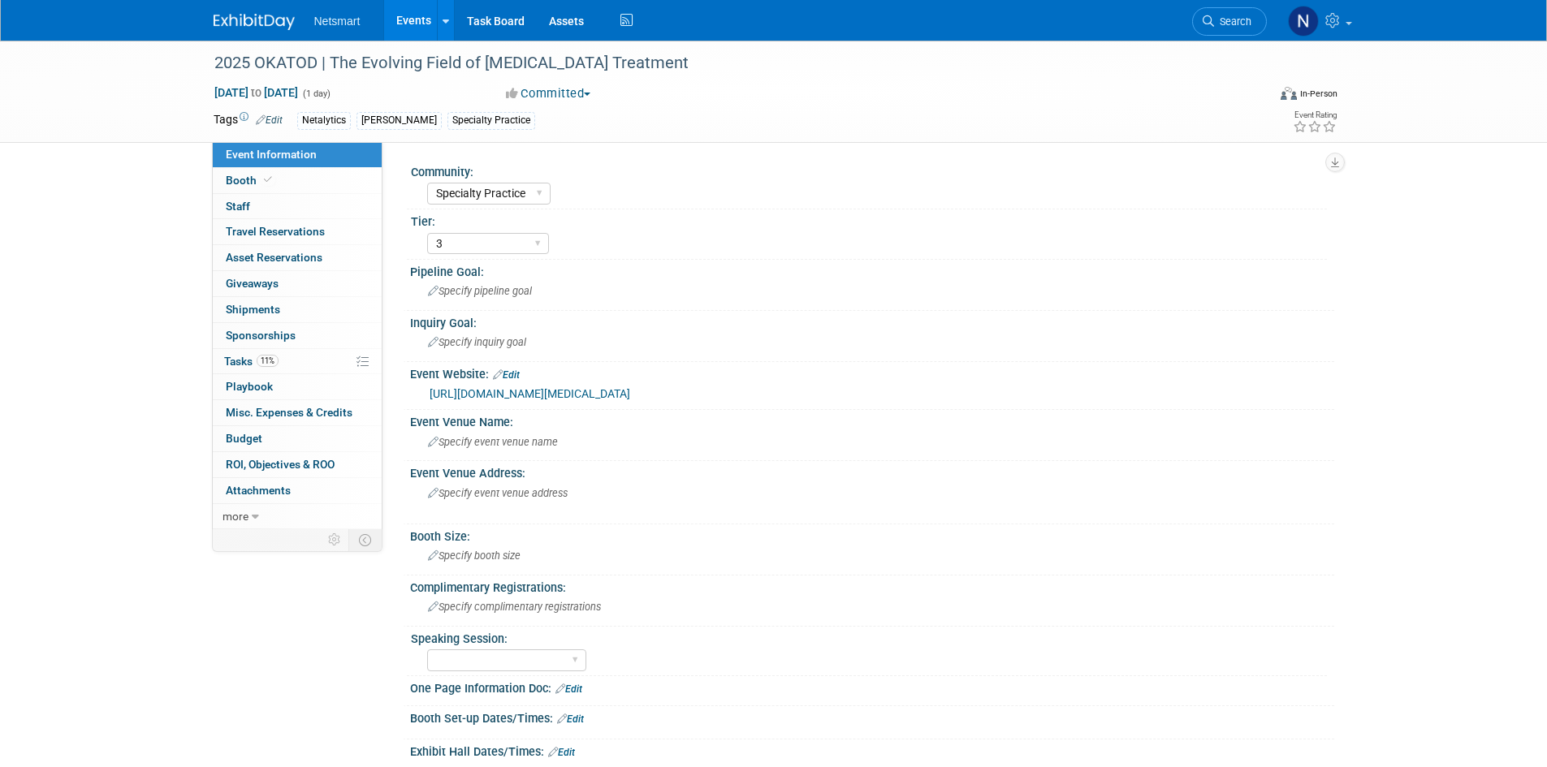
select select "Specialty Practice"
select select "3"
click at [308, 356] on link "11% Tasks 11%" at bounding box center [297, 361] width 169 height 25
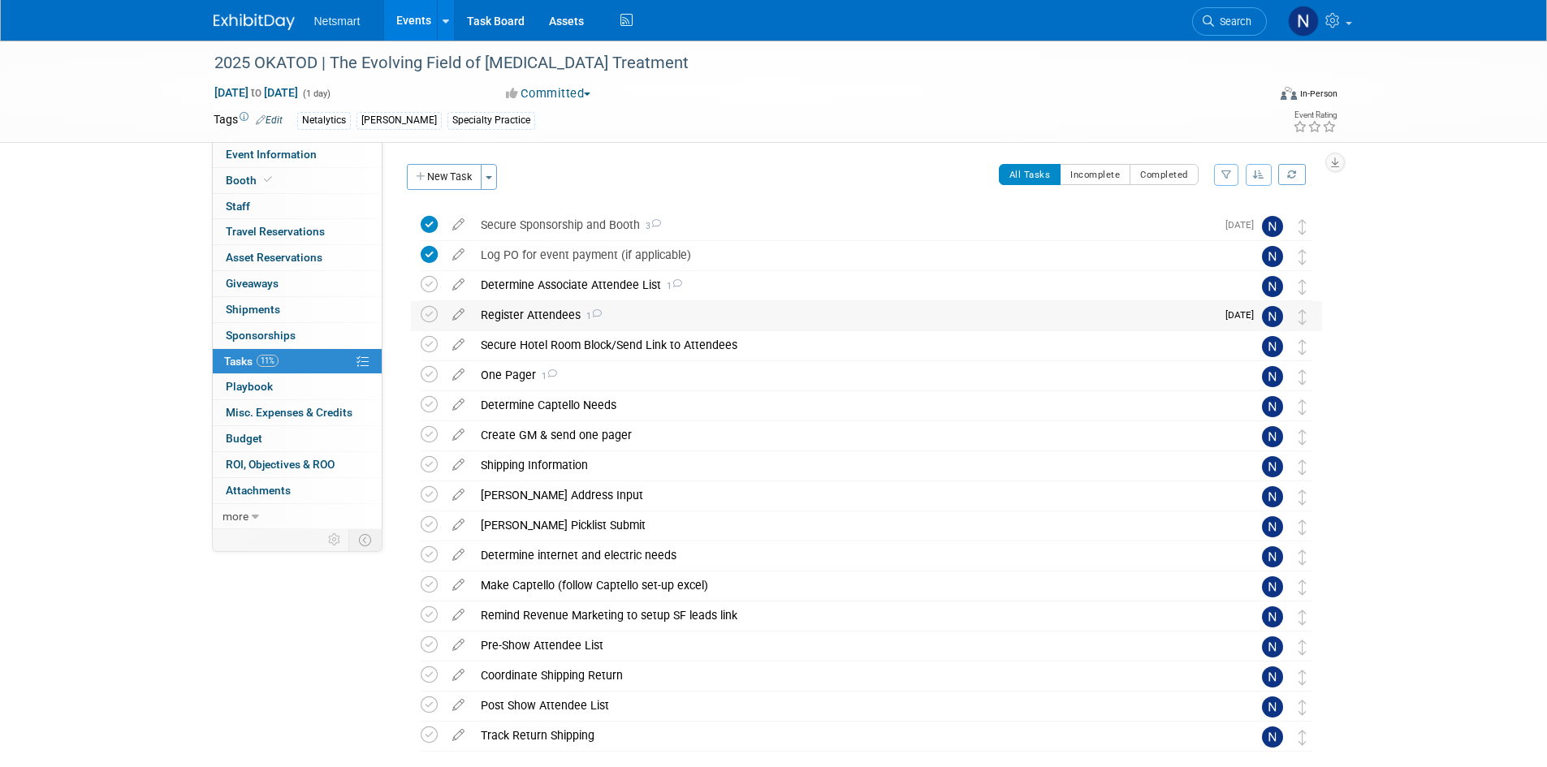
click at [537, 317] on div "Register Attendees 1" at bounding box center [844, 315] width 743 height 28
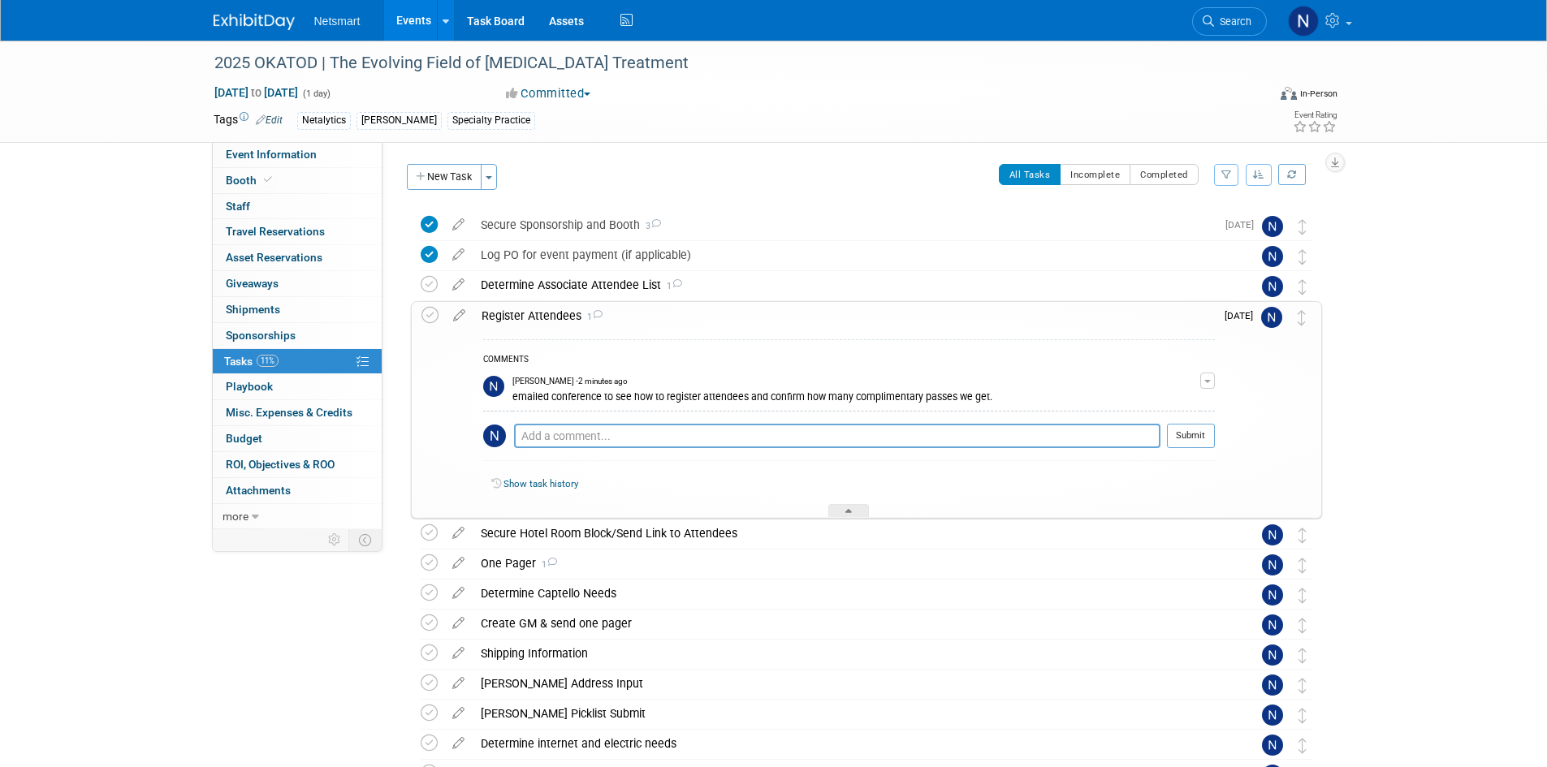
click at [588, 390] on div "emailed conference to see how to register attendees and confirm how many compli…" at bounding box center [856, 395] width 688 height 15
copy table "[PERSON_NAME] - 2 minutes ago"
click at [855, 514] on div at bounding box center [848, 511] width 41 height 14
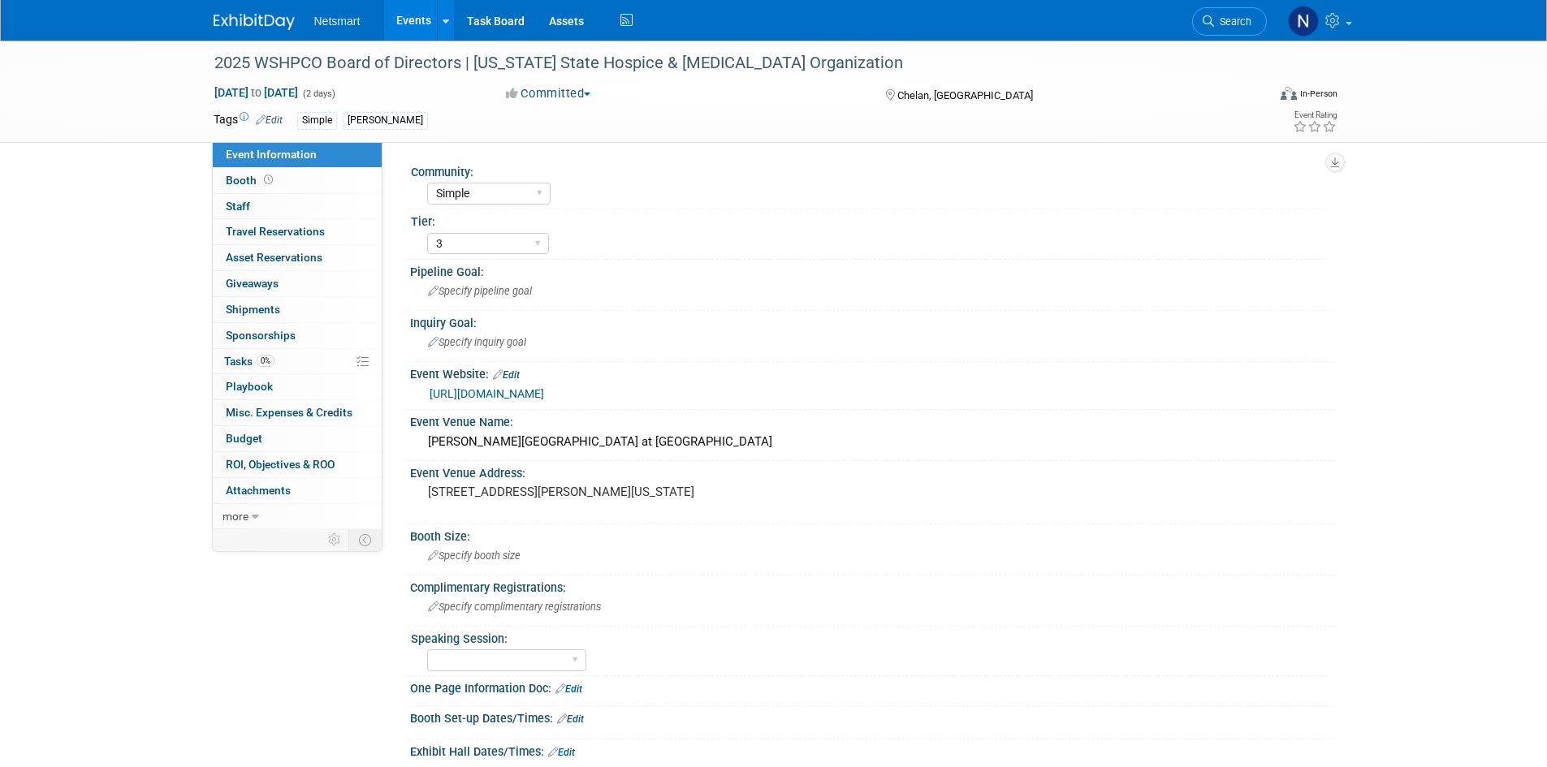
select select "Simple"
select select "3"
click at [291, 365] on link "0% Tasks 0%" at bounding box center [297, 361] width 169 height 25
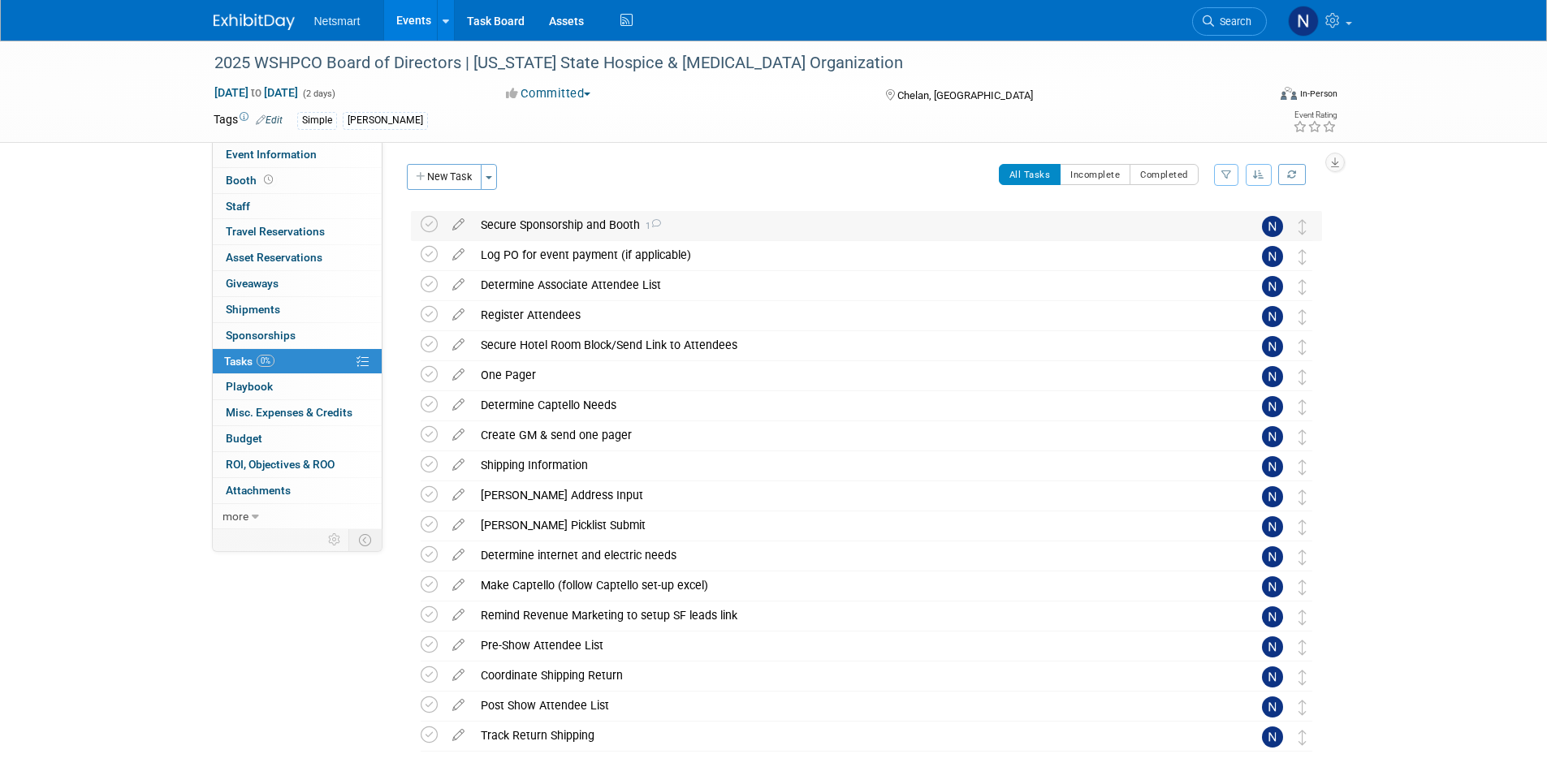
click at [546, 225] on div "Secure Sponsorship and Booth 1" at bounding box center [851, 225] width 757 height 28
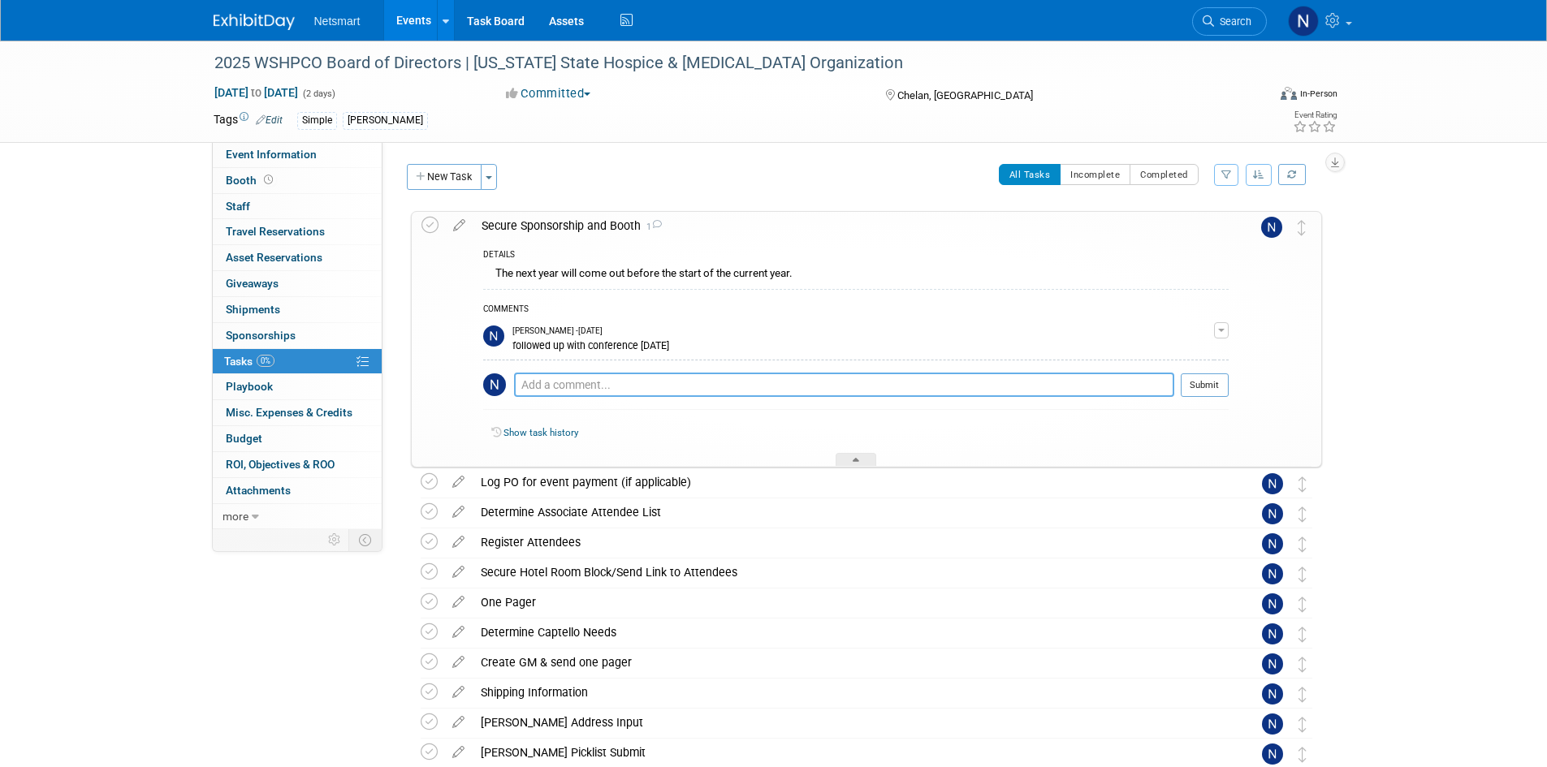
click at [586, 378] on textarea at bounding box center [844, 385] width 660 height 24
click at [834, 379] on textarea "need to confirm with Hai on if we are just attending or also exhiiting" at bounding box center [844, 385] width 660 height 24
type textarea "need to confirm with Hai on if we are just attending or also exhibiting"
click at [1212, 386] on button "Submit" at bounding box center [1204, 385] width 48 height 24
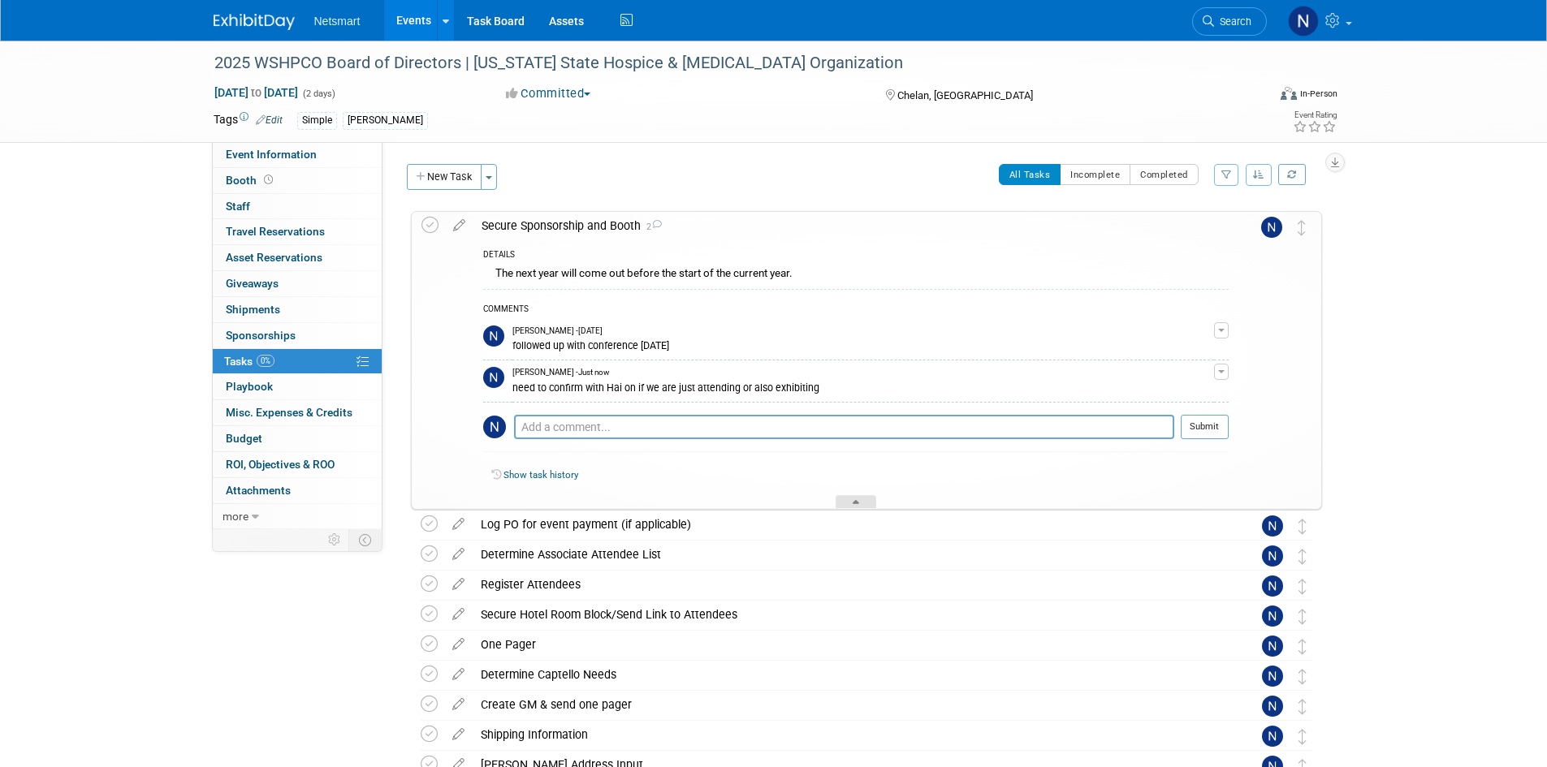
click at [853, 498] on div at bounding box center [855, 502] width 41 height 14
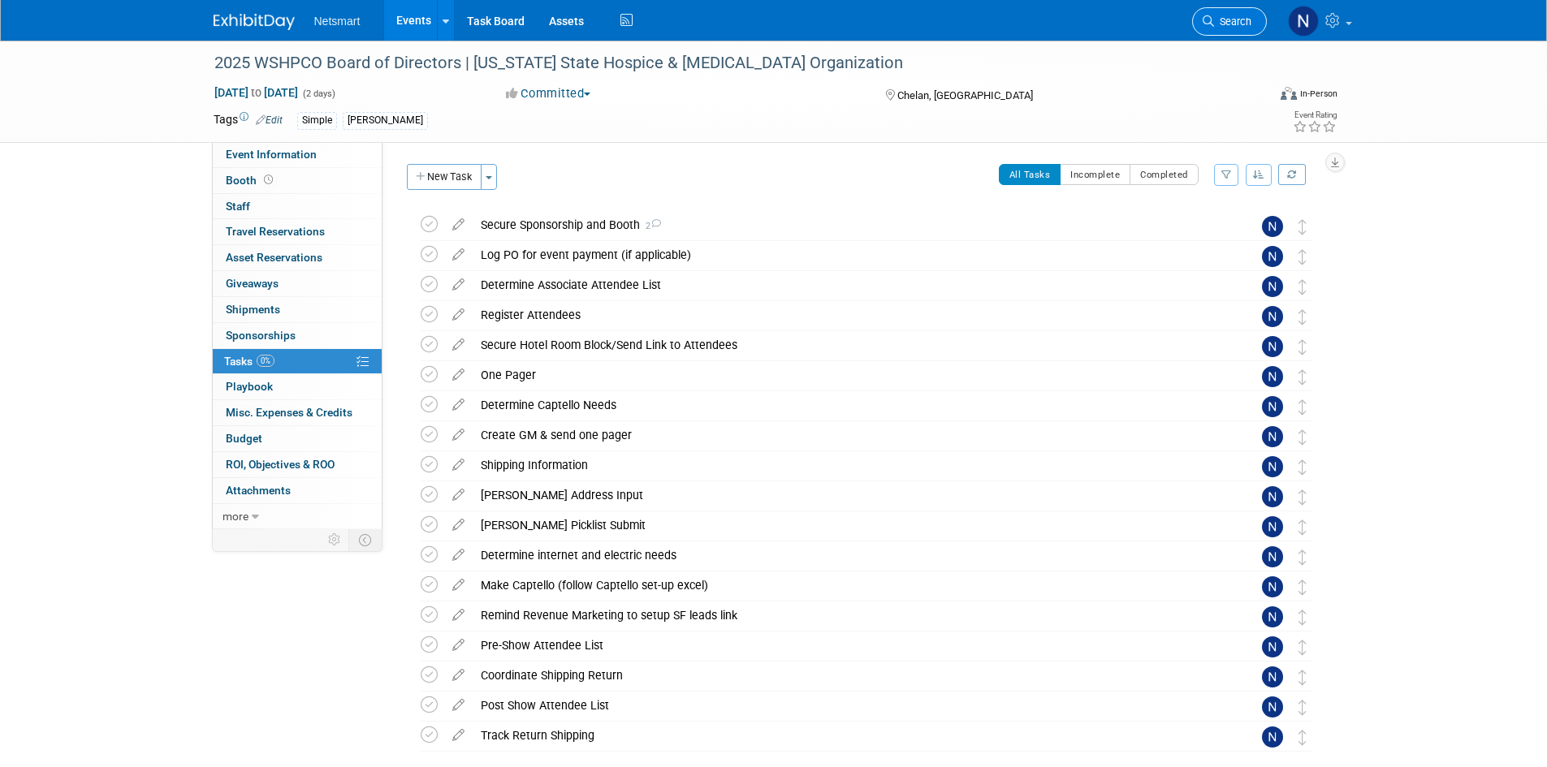
click at [1231, 29] on link "Search" at bounding box center [1229, 21] width 75 height 28
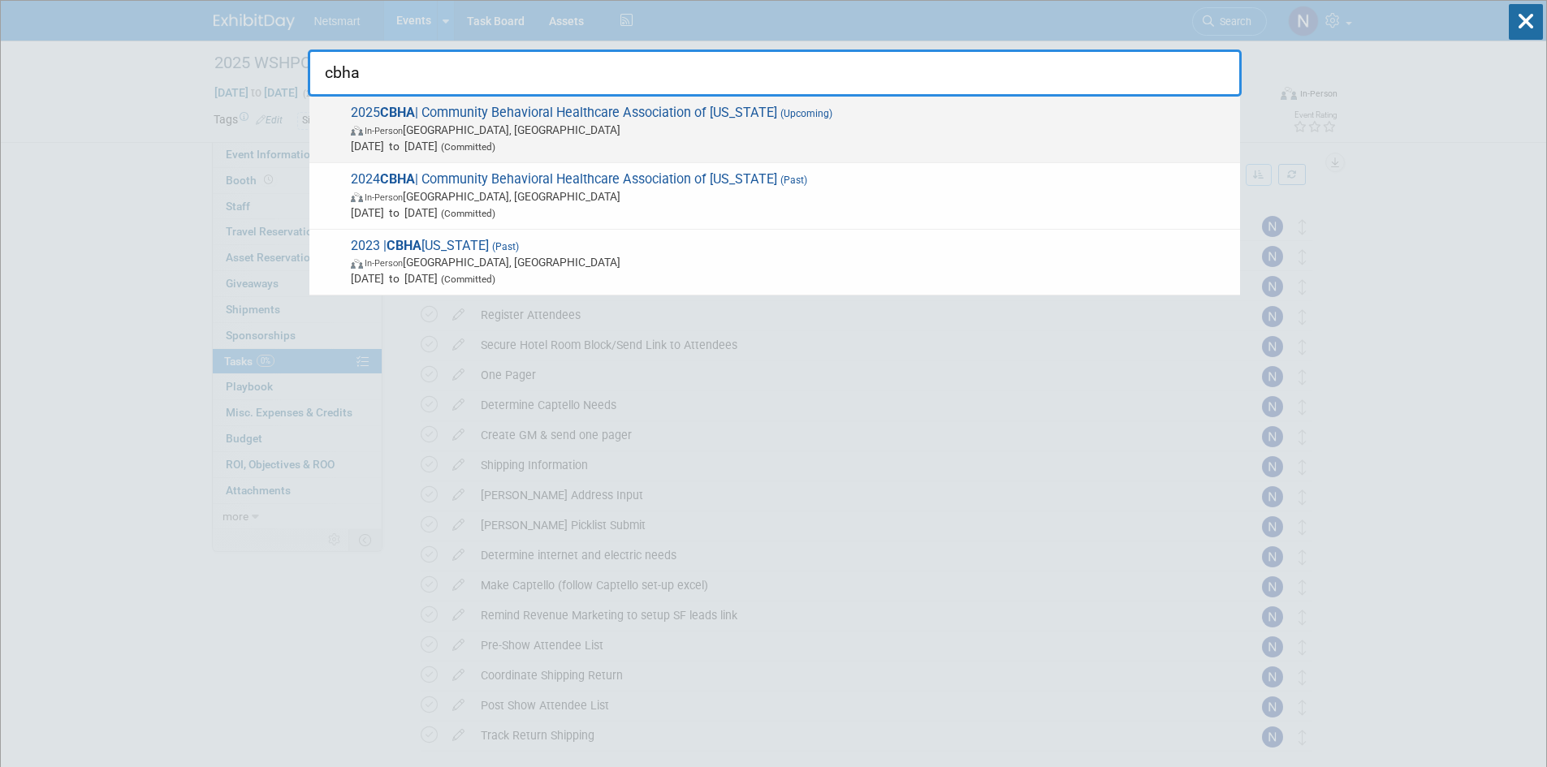
type input "cbha"
click at [505, 134] on span "In-Person [GEOGRAPHIC_DATA], [GEOGRAPHIC_DATA]" at bounding box center [791, 130] width 881 height 16
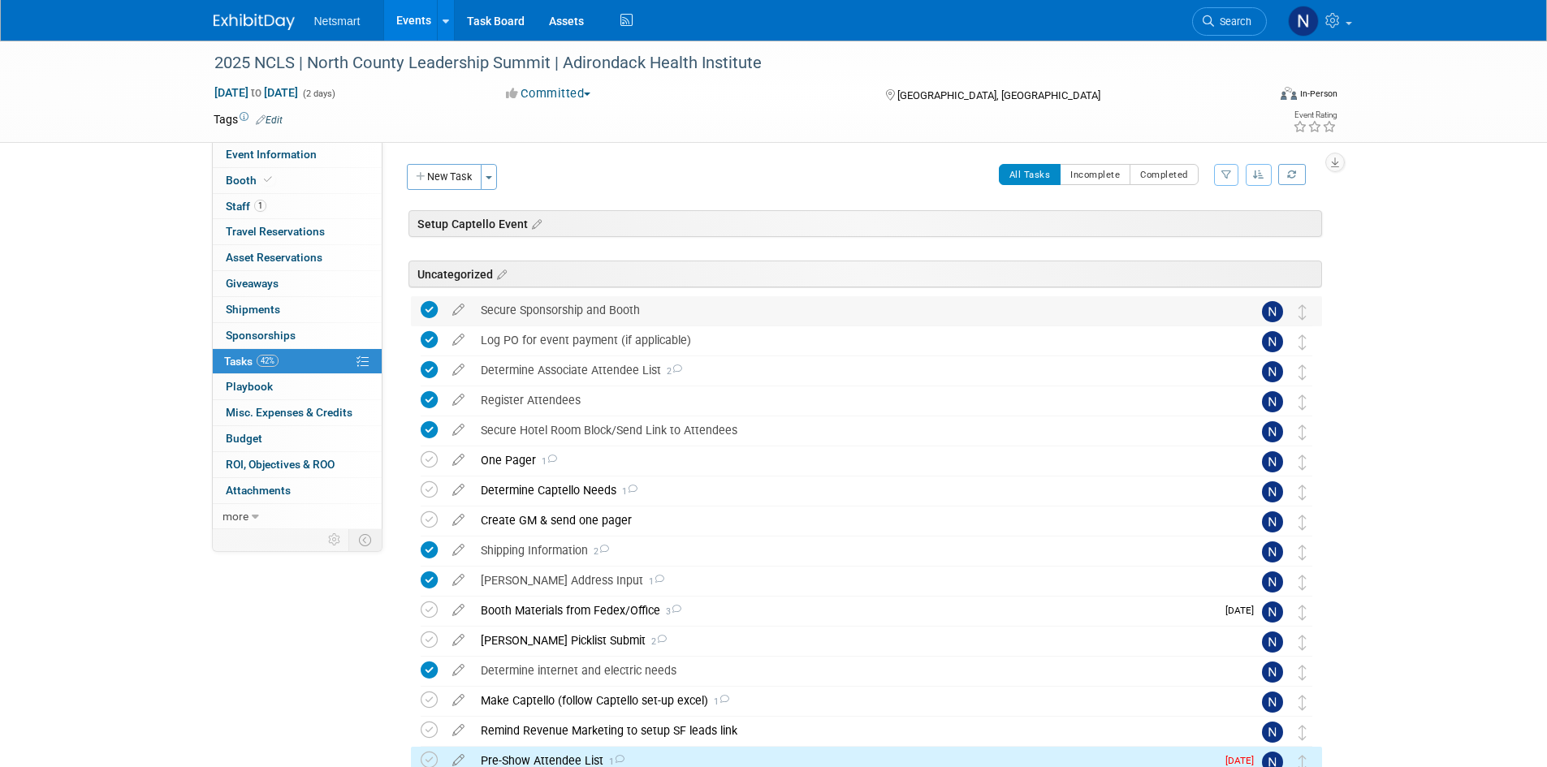
scroll to position [199, 0]
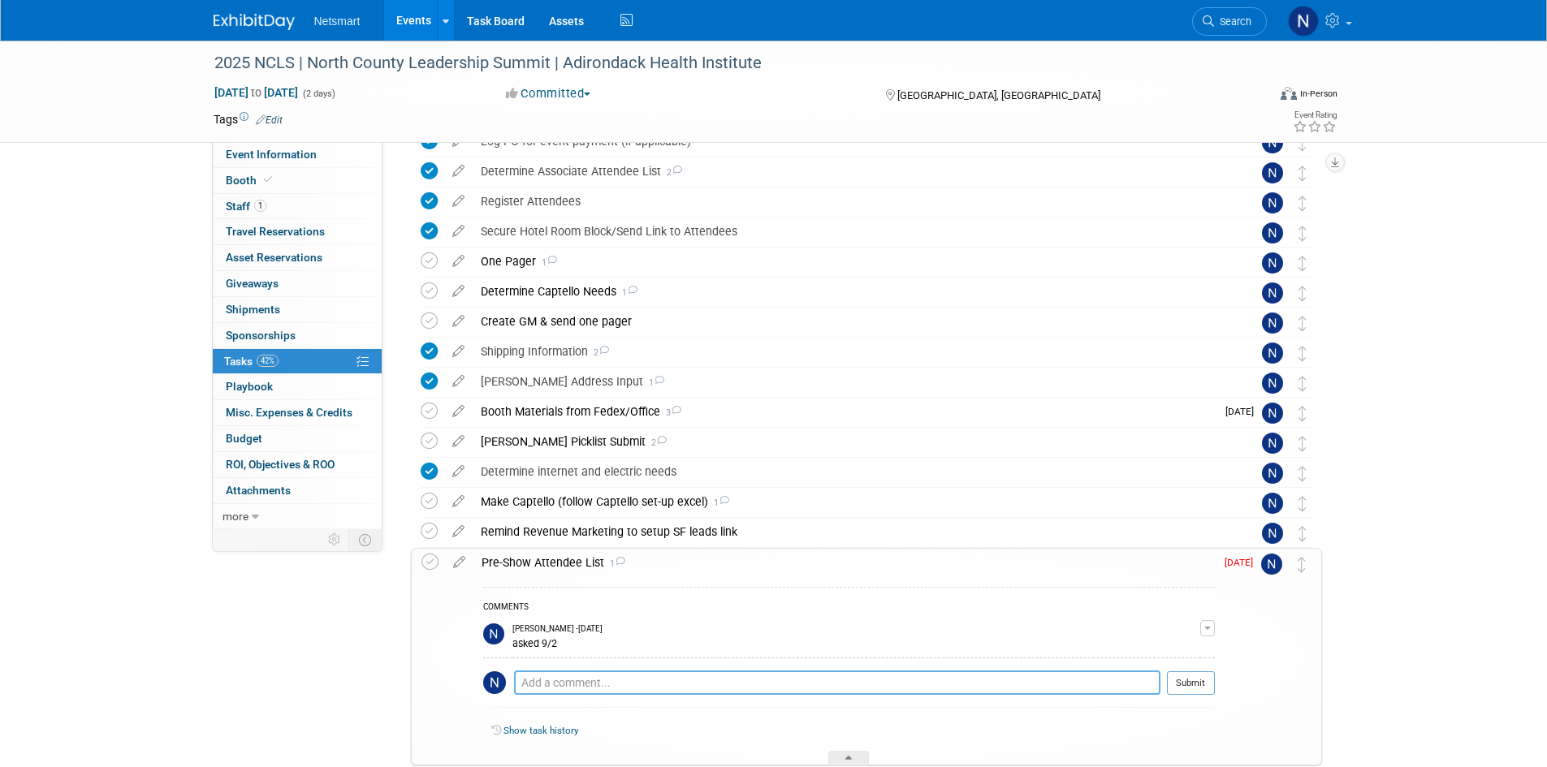
click at [574, 687] on textarea at bounding box center [837, 683] width 646 height 24
type textarea "followed up on 9/8"
click at [1204, 691] on button "Submit" at bounding box center [1191, 683] width 48 height 24
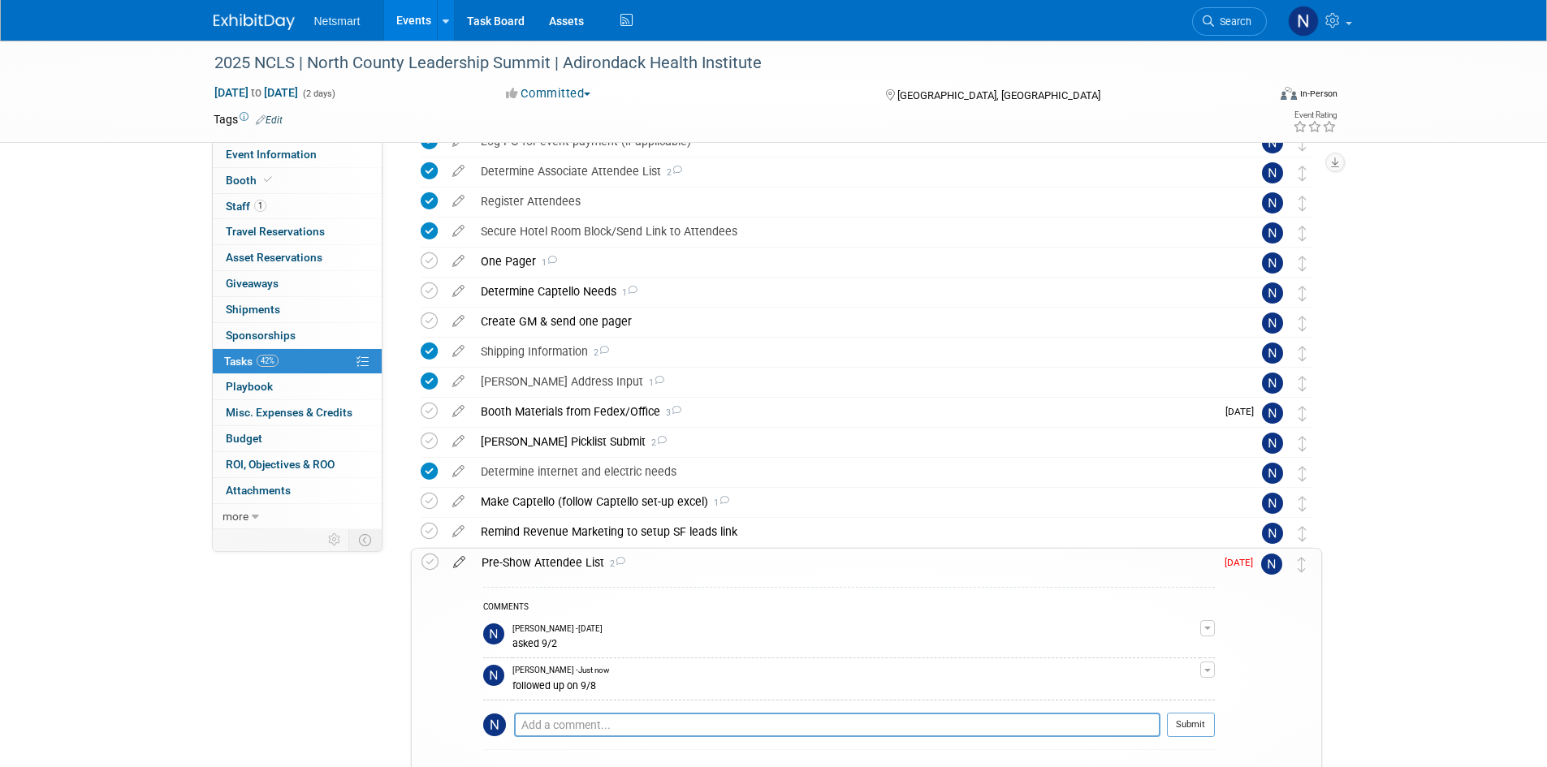
click at [460, 561] on icon at bounding box center [459, 559] width 28 height 20
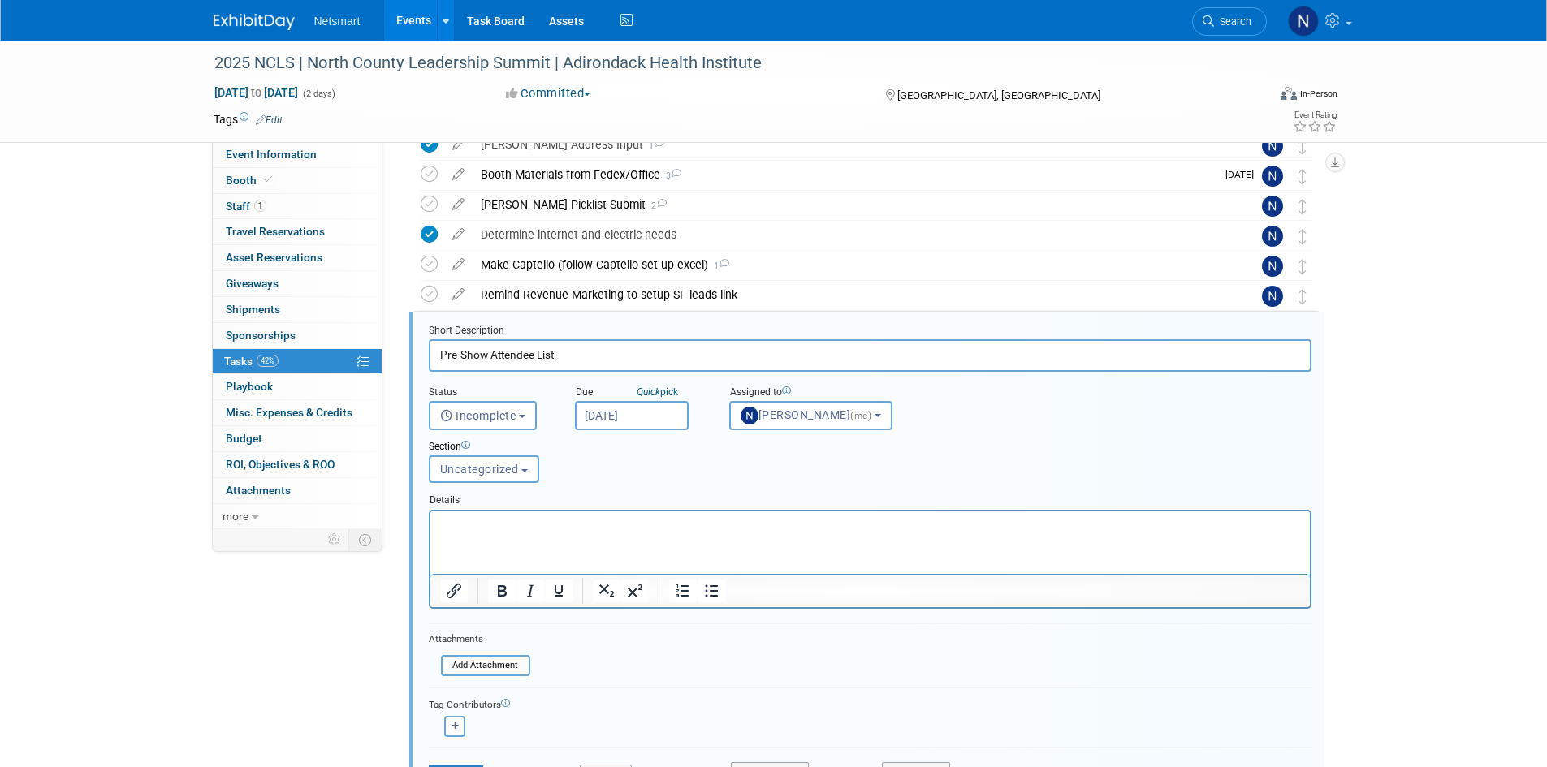
scroll to position [510, 0]
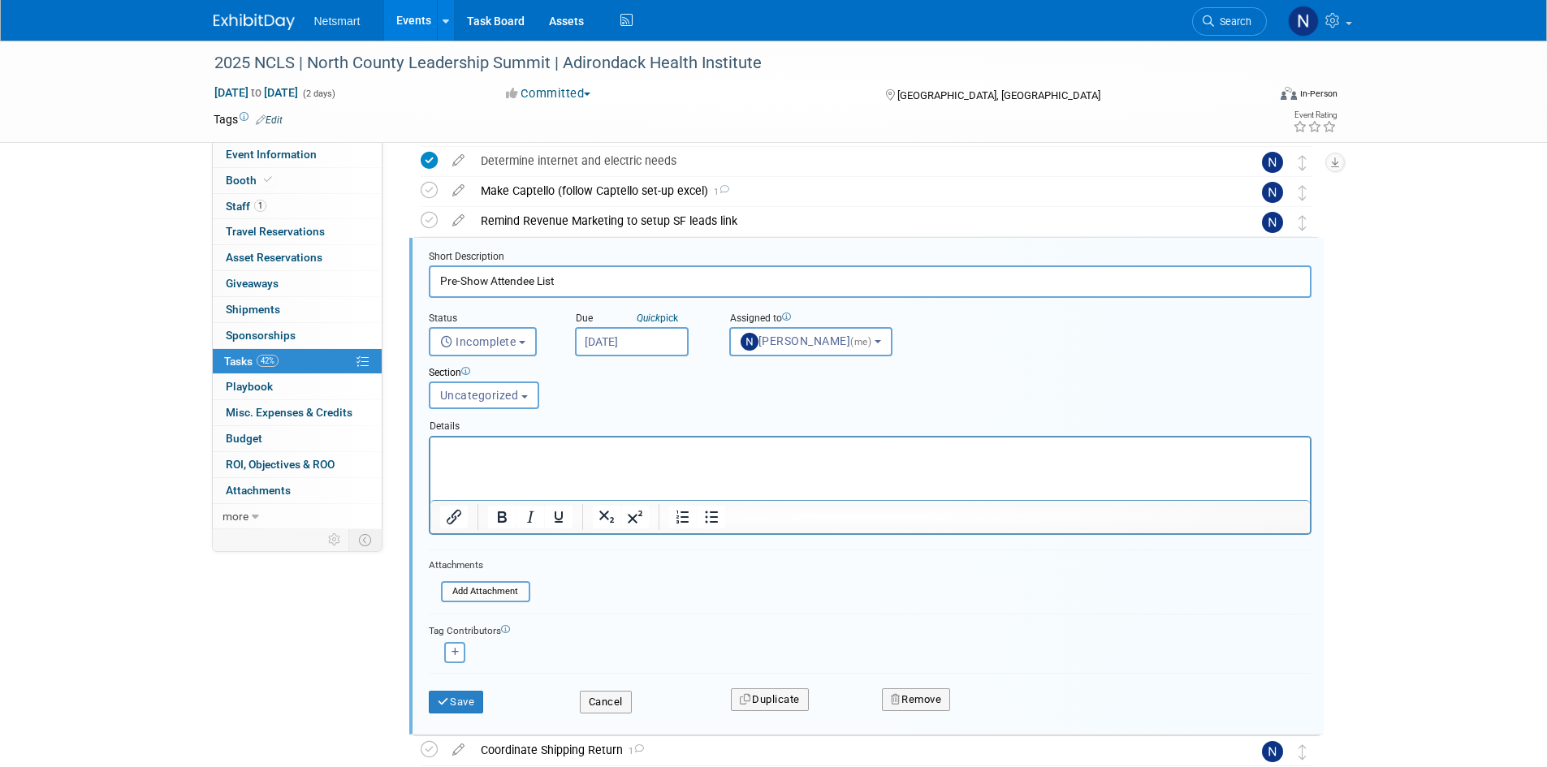
click at [624, 337] on input "[DATE]" at bounding box center [632, 341] width 114 height 29
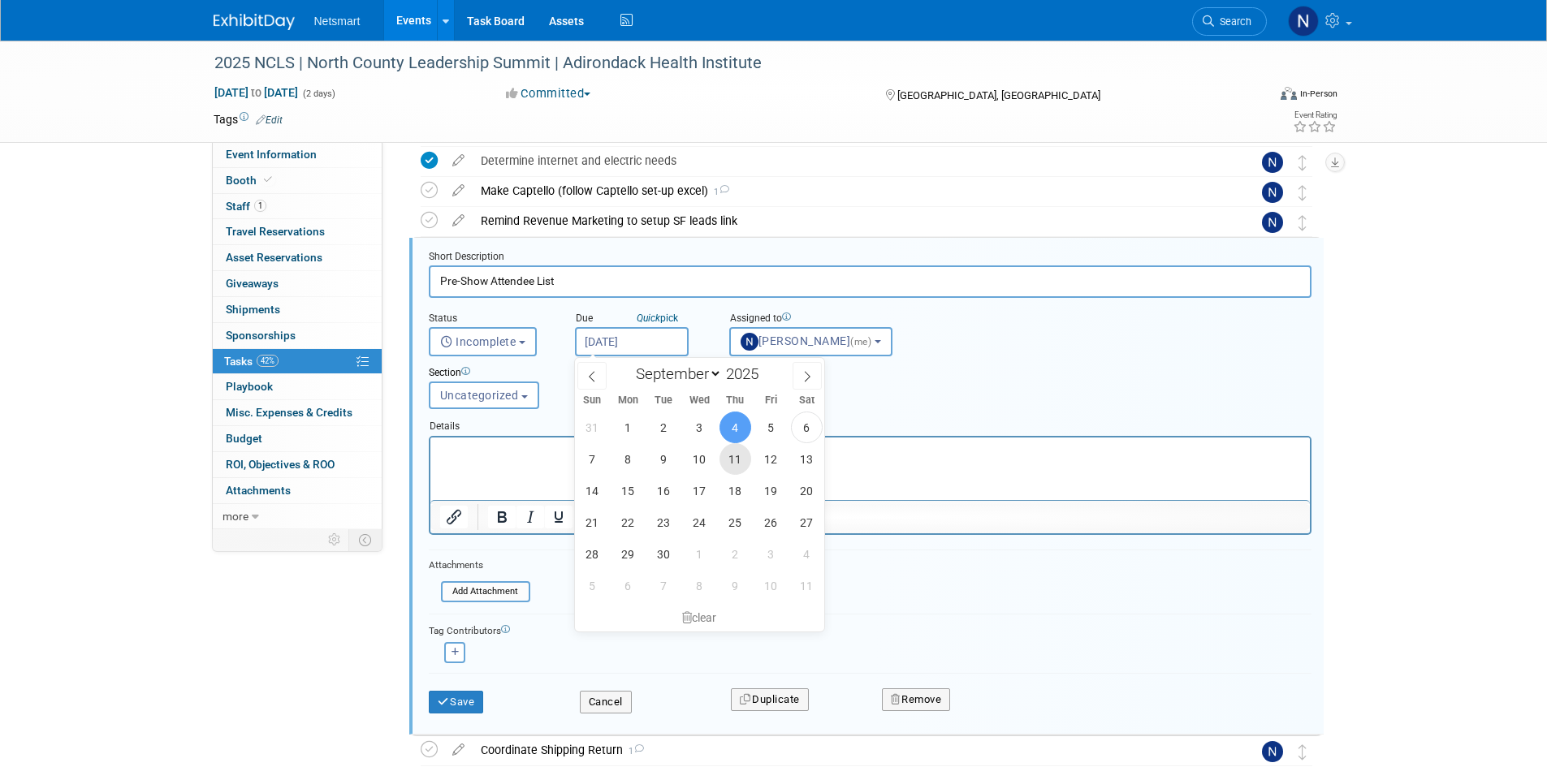
click at [737, 464] on span "11" at bounding box center [735, 459] width 32 height 32
type input "[DATE]"
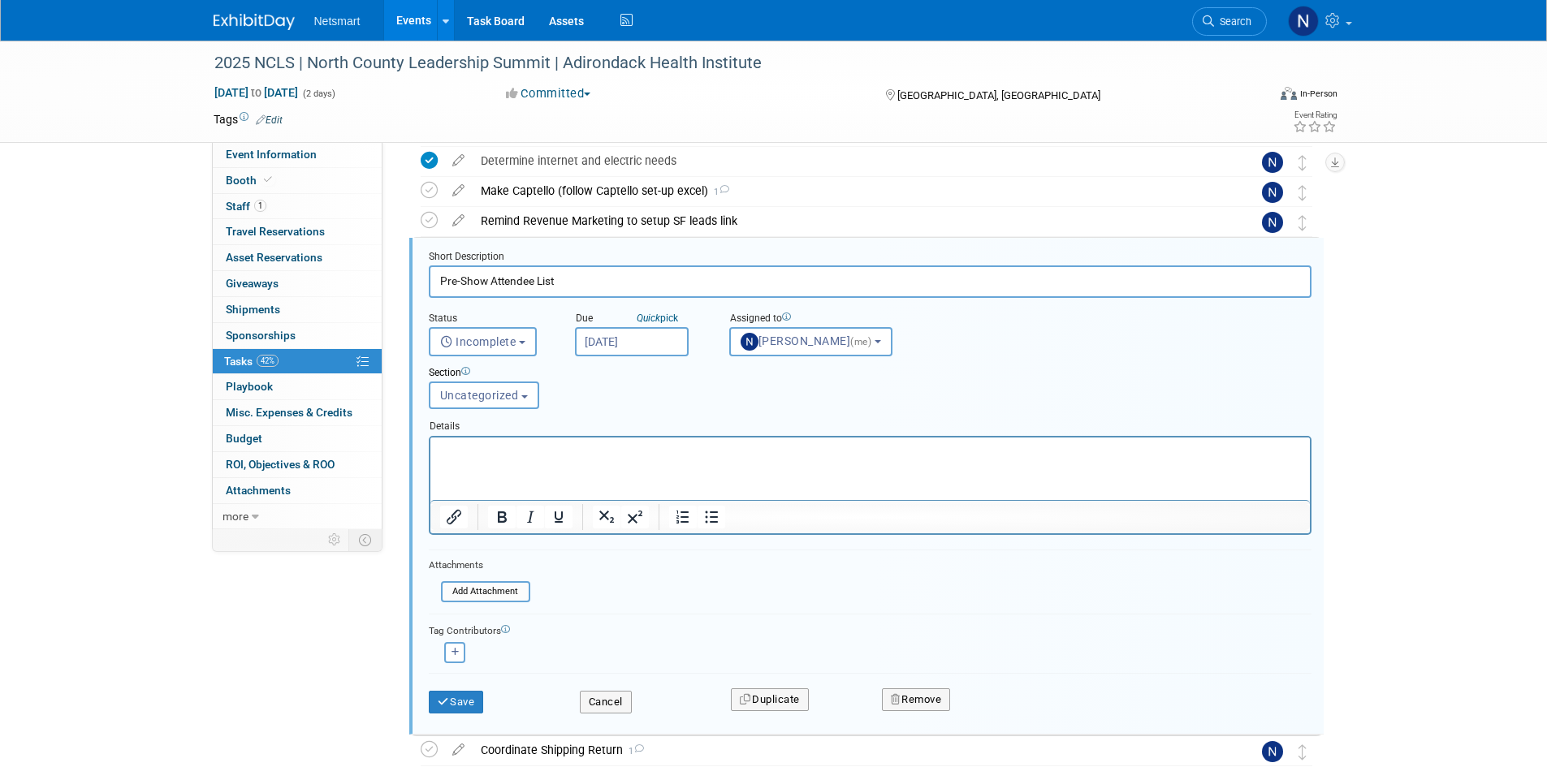
click at [624, 353] on input "[DATE]" at bounding box center [632, 341] width 114 height 29
click at [465, 693] on button "Save" at bounding box center [456, 702] width 55 height 23
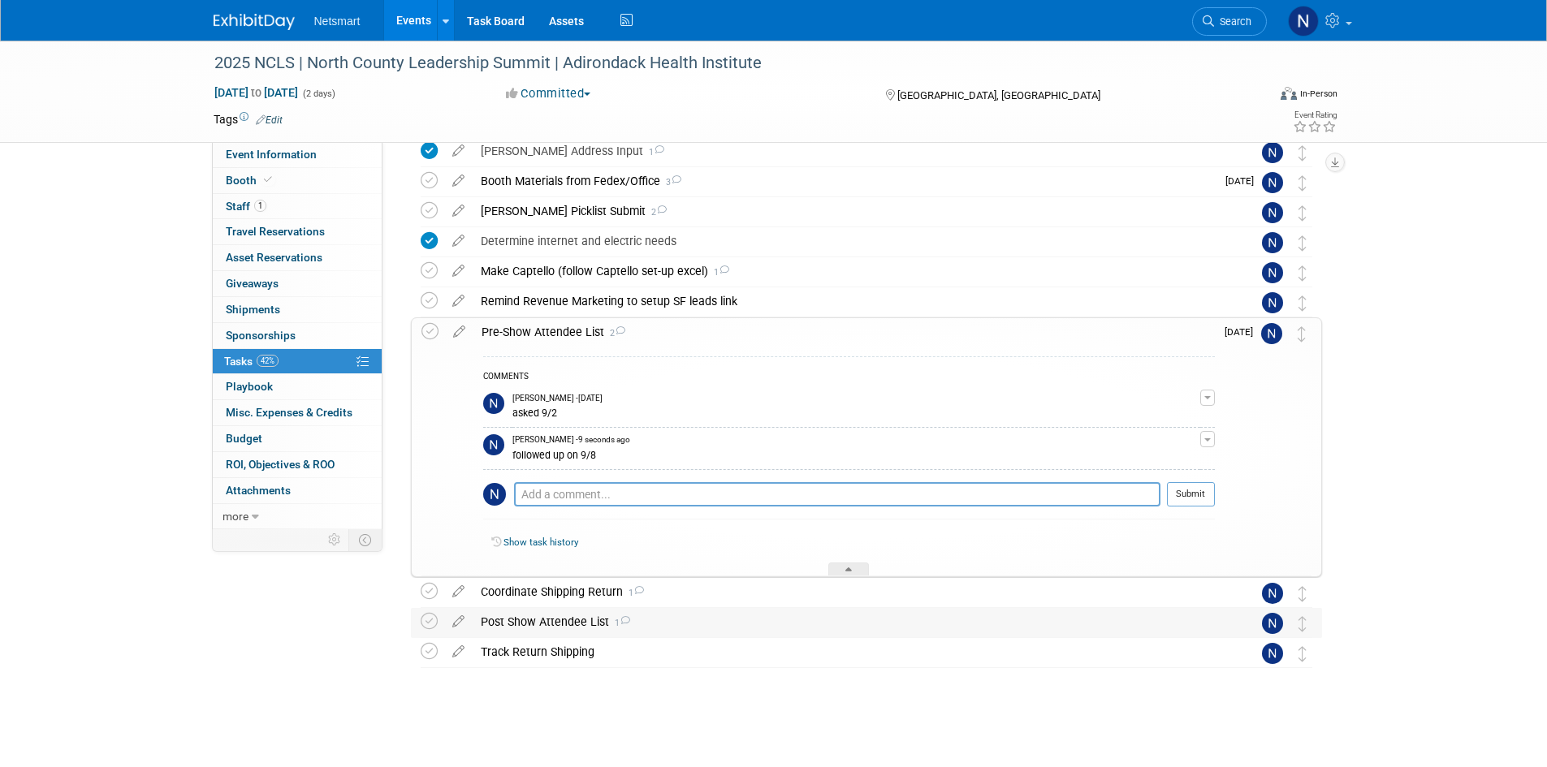
scroll to position [429, 0]
click at [854, 571] on div at bounding box center [848, 570] width 41 height 14
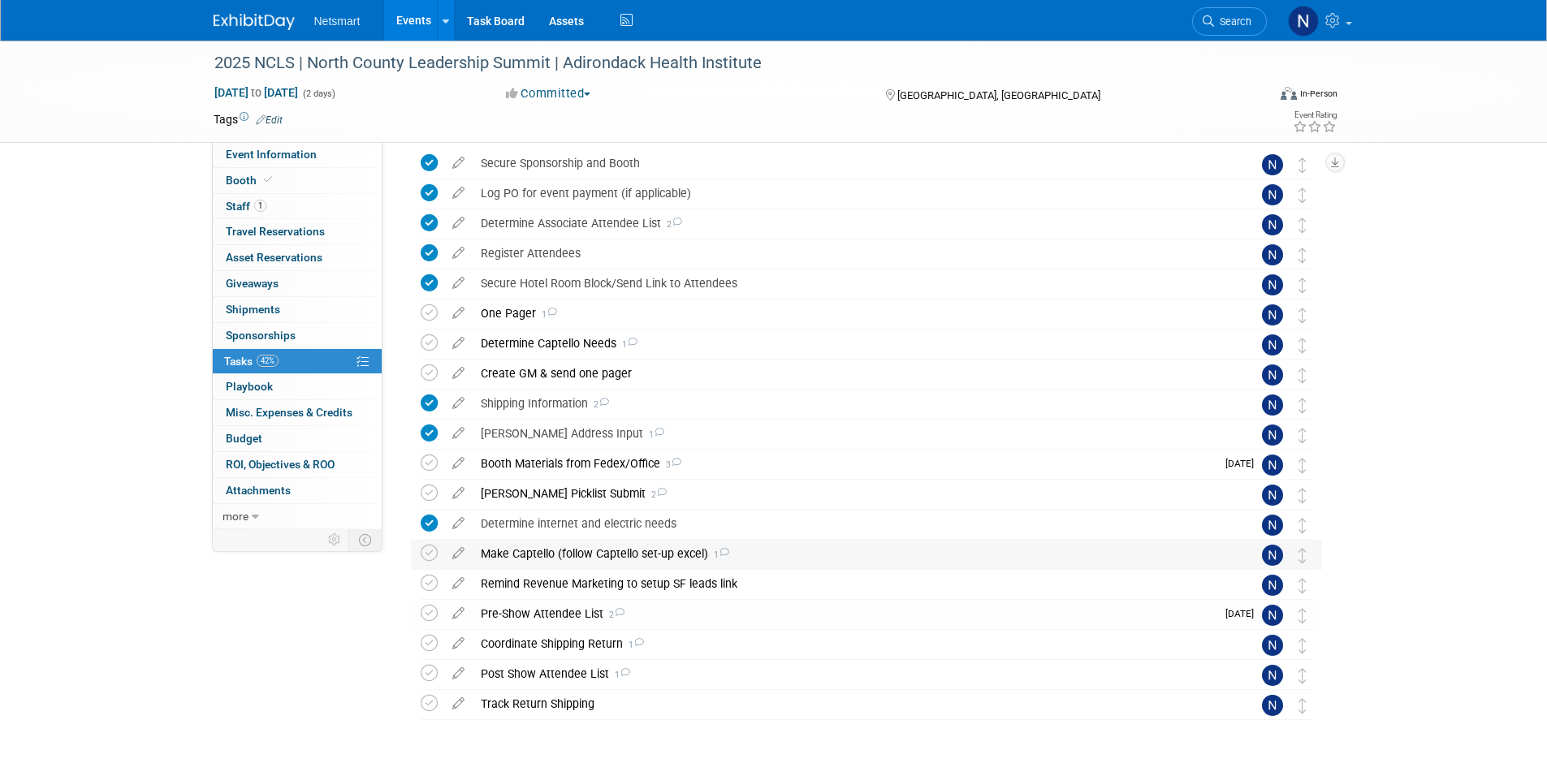
scroll to position [0, 0]
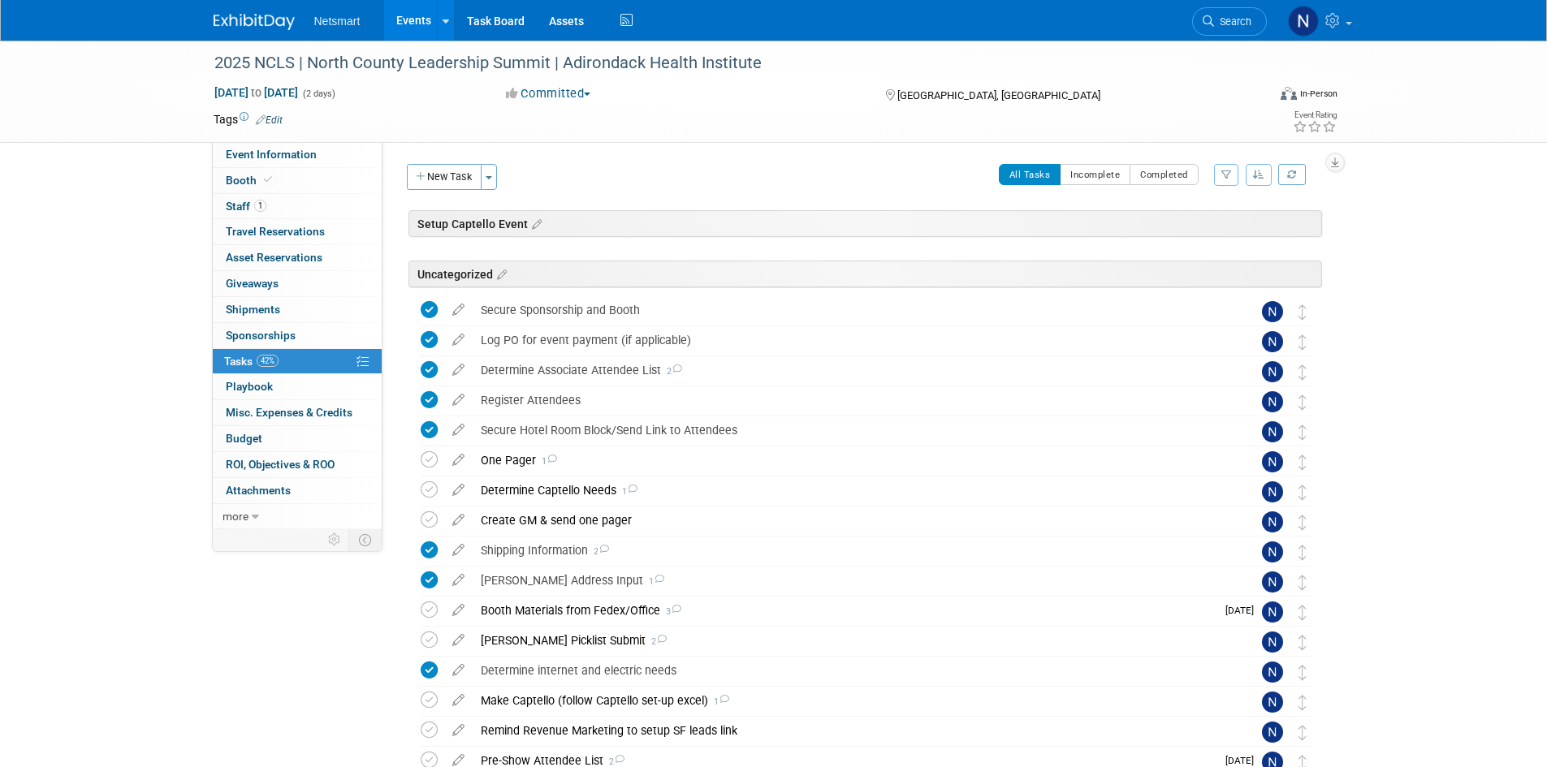
click at [1241, 16] on span "Search" at bounding box center [1232, 21] width 37 height 12
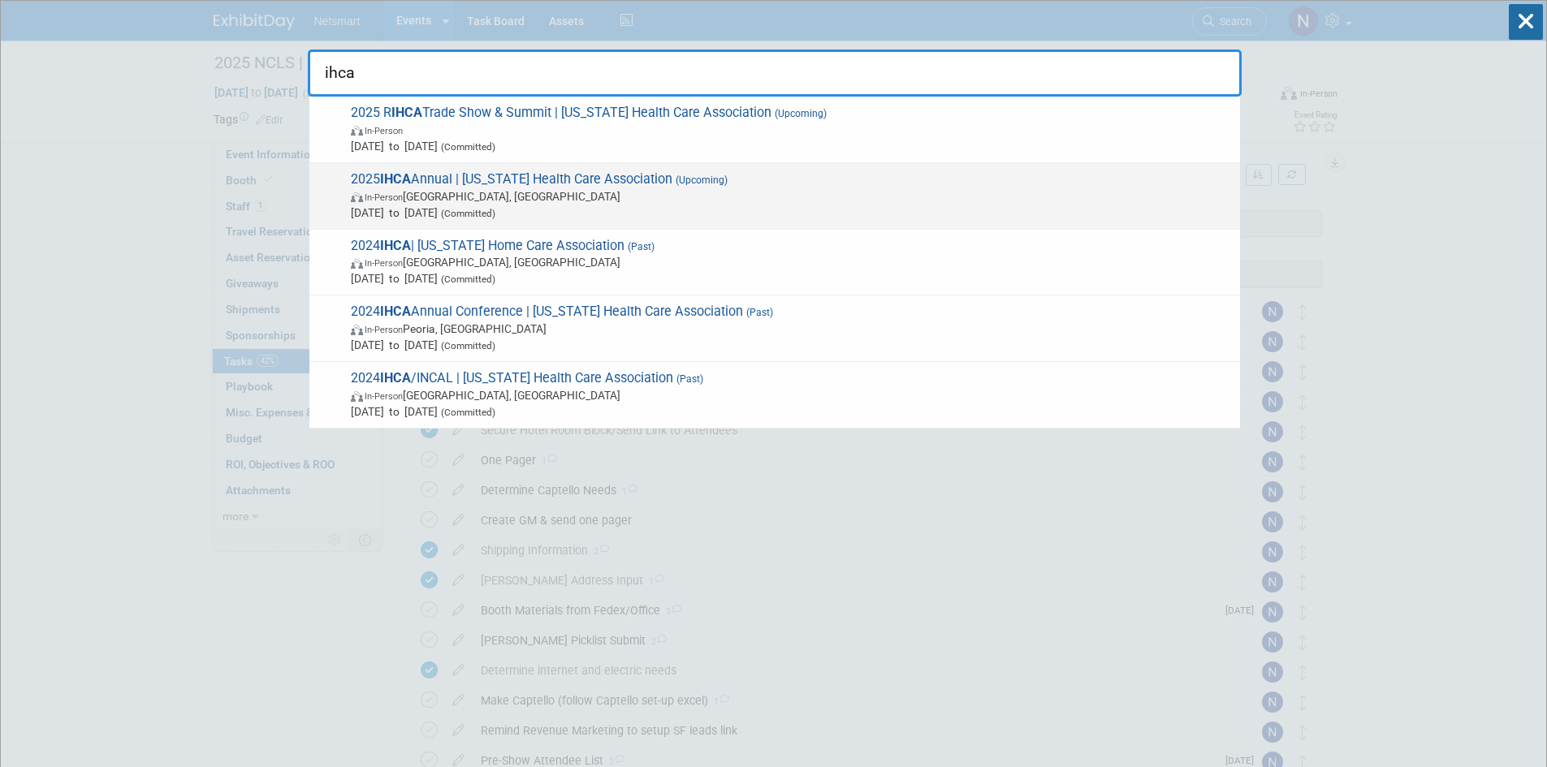
type input "ihca"
click at [581, 188] on span "2025 IHCA Annual | Iowa Health Care Association (Upcoming) In-Person Des Moines…" at bounding box center [789, 196] width 886 height 50
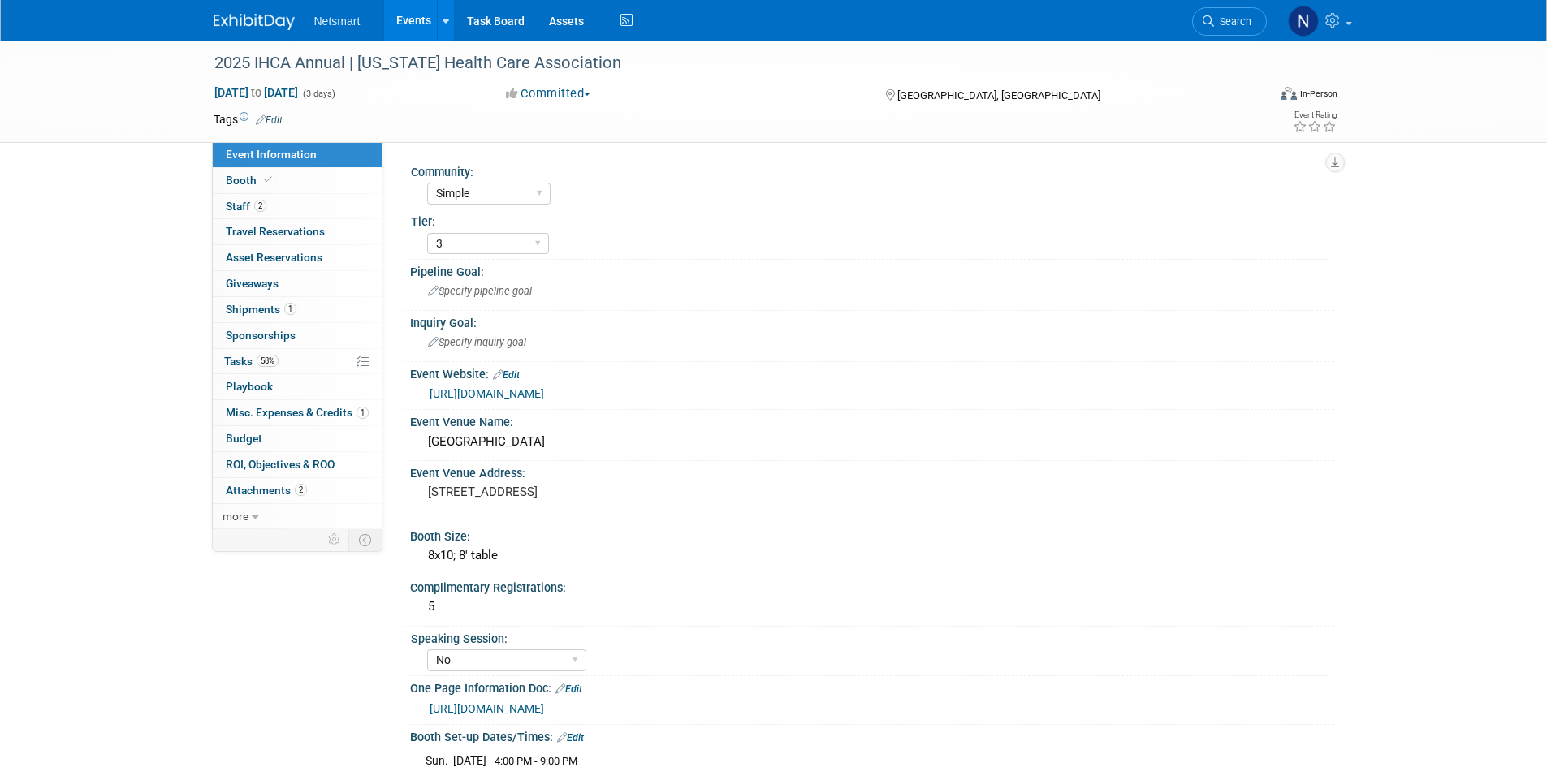
select select "Simple"
select select "3"
select select "No"
click at [283, 360] on link "58% Tasks 58%" at bounding box center [297, 361] width 169 height 25
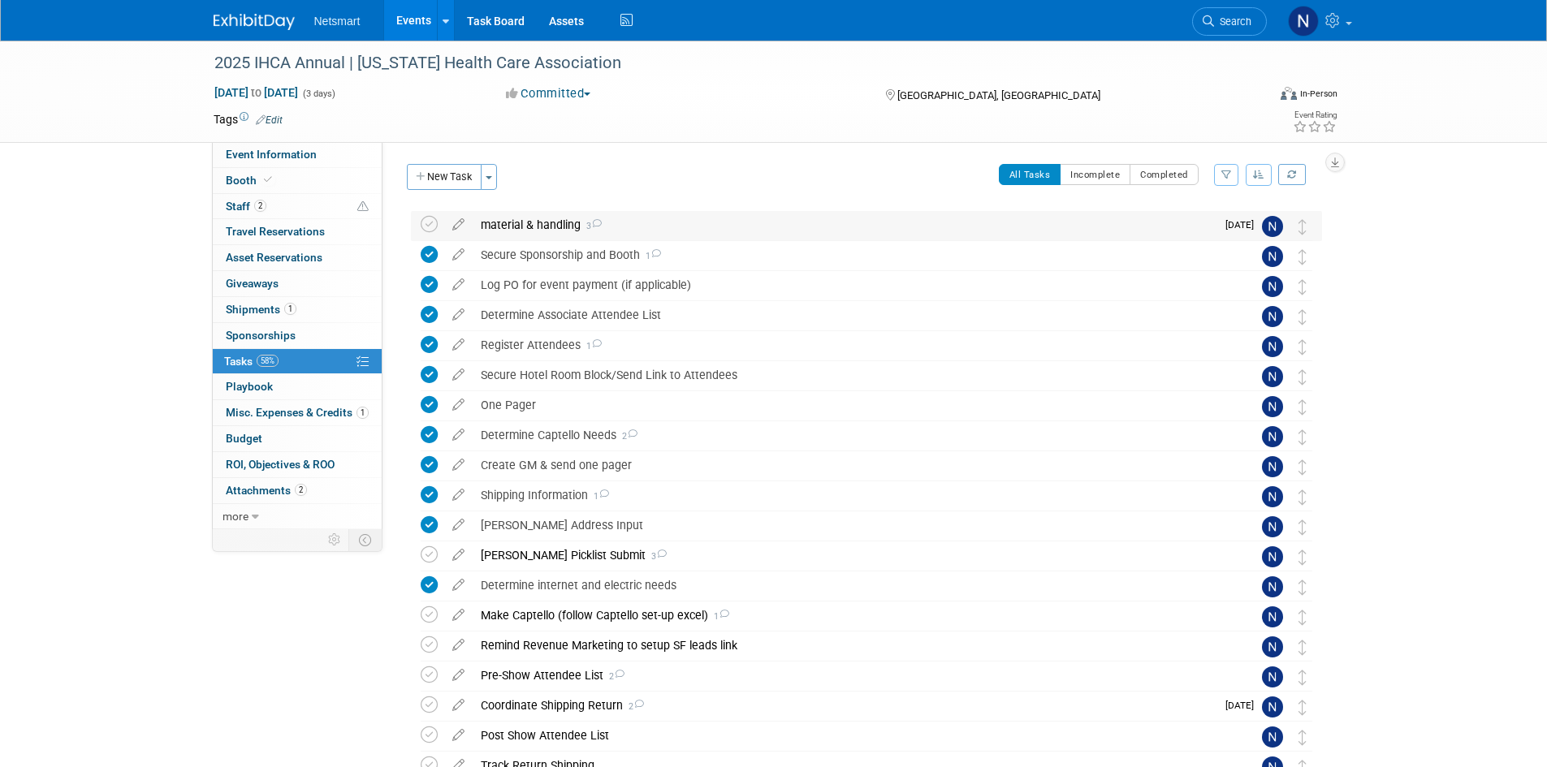
click at [529, 222] on div "material & handling 3" at bounding box center [844, 225] width 743 height 28
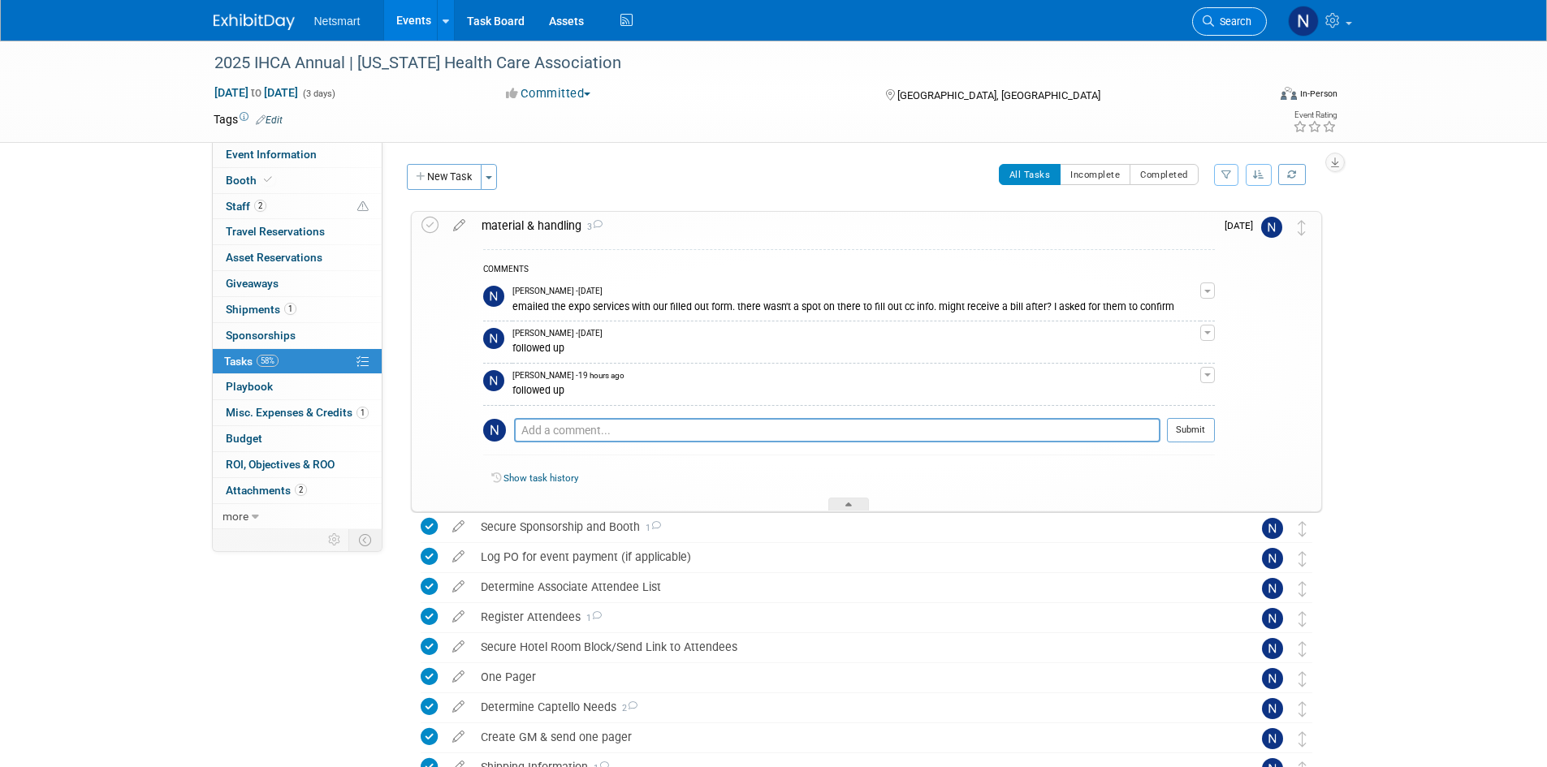
click at [1223, 24] on span "Search" at bounding box center [1232, 21] width 37 height 12
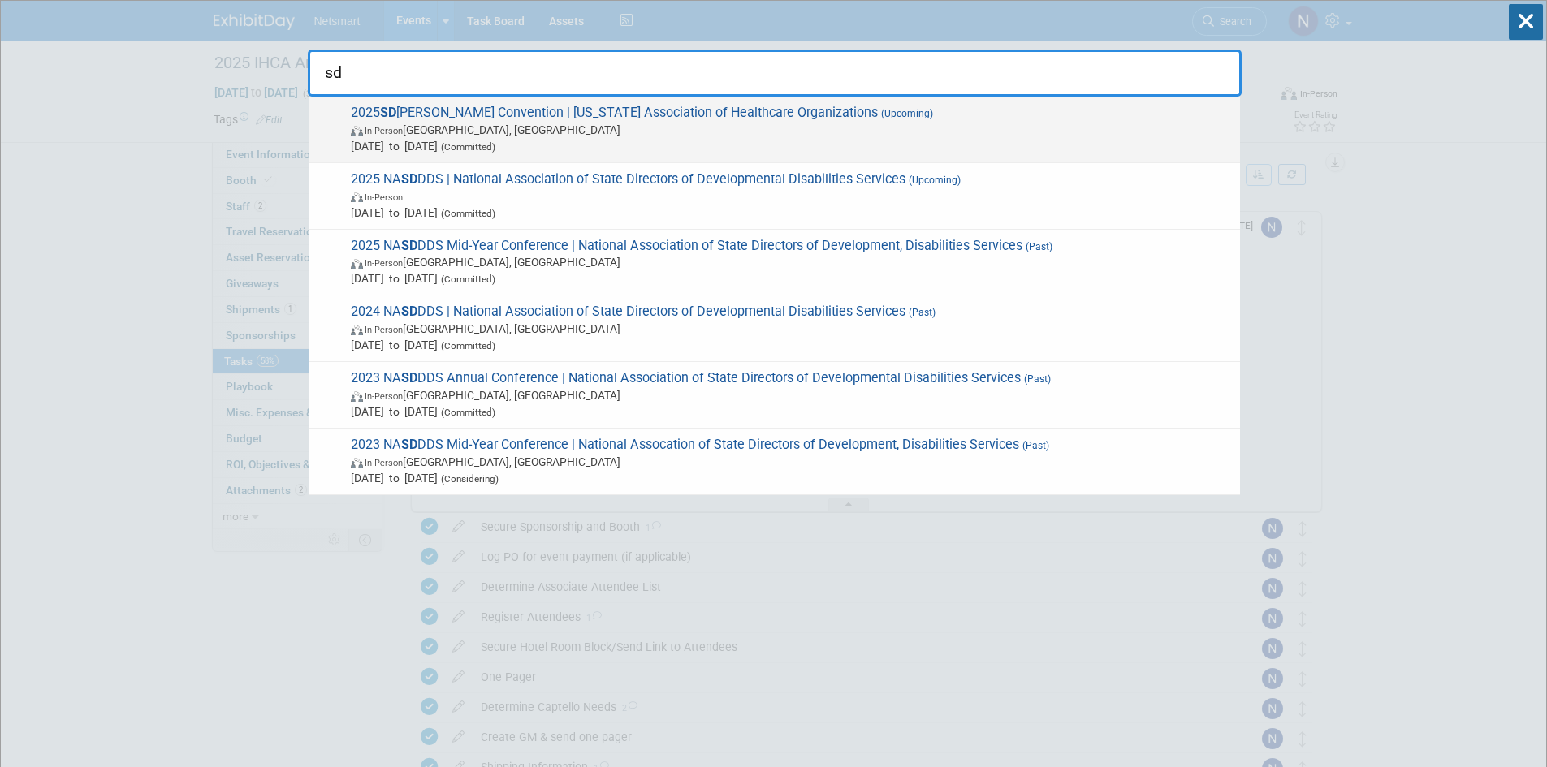
type input "sd"
click at [442, 128] on span "In-Person Sioux Falls, SD" at bounding box center [791, 130] width 881 height 16
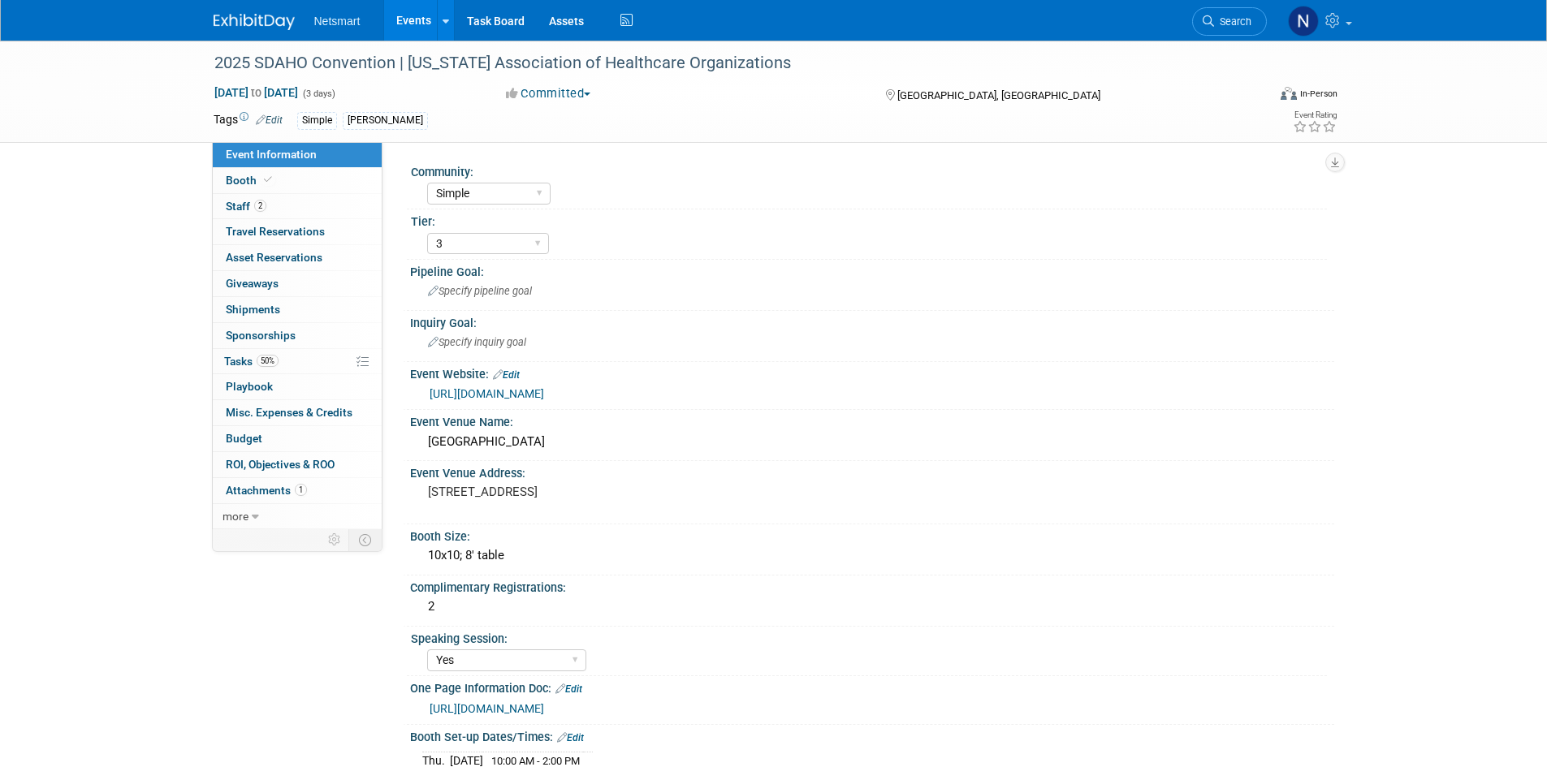
select select "Simple"
select select "3"
select select "Yes"
click at [275, 368] on link "50% Tasks 50%" at bounding box center [297, 361] width 169 height 25
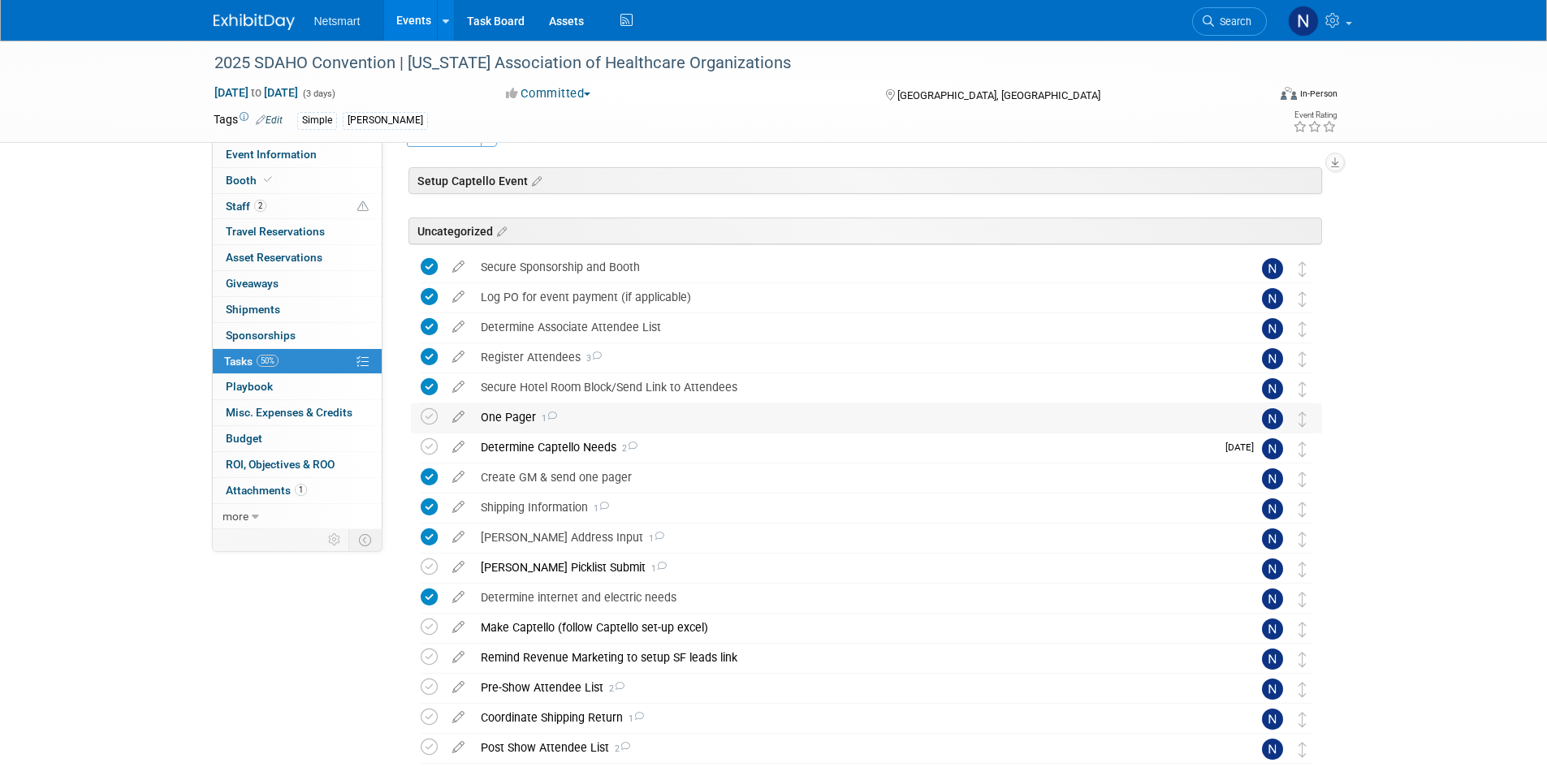
scroll to position [81, 0]
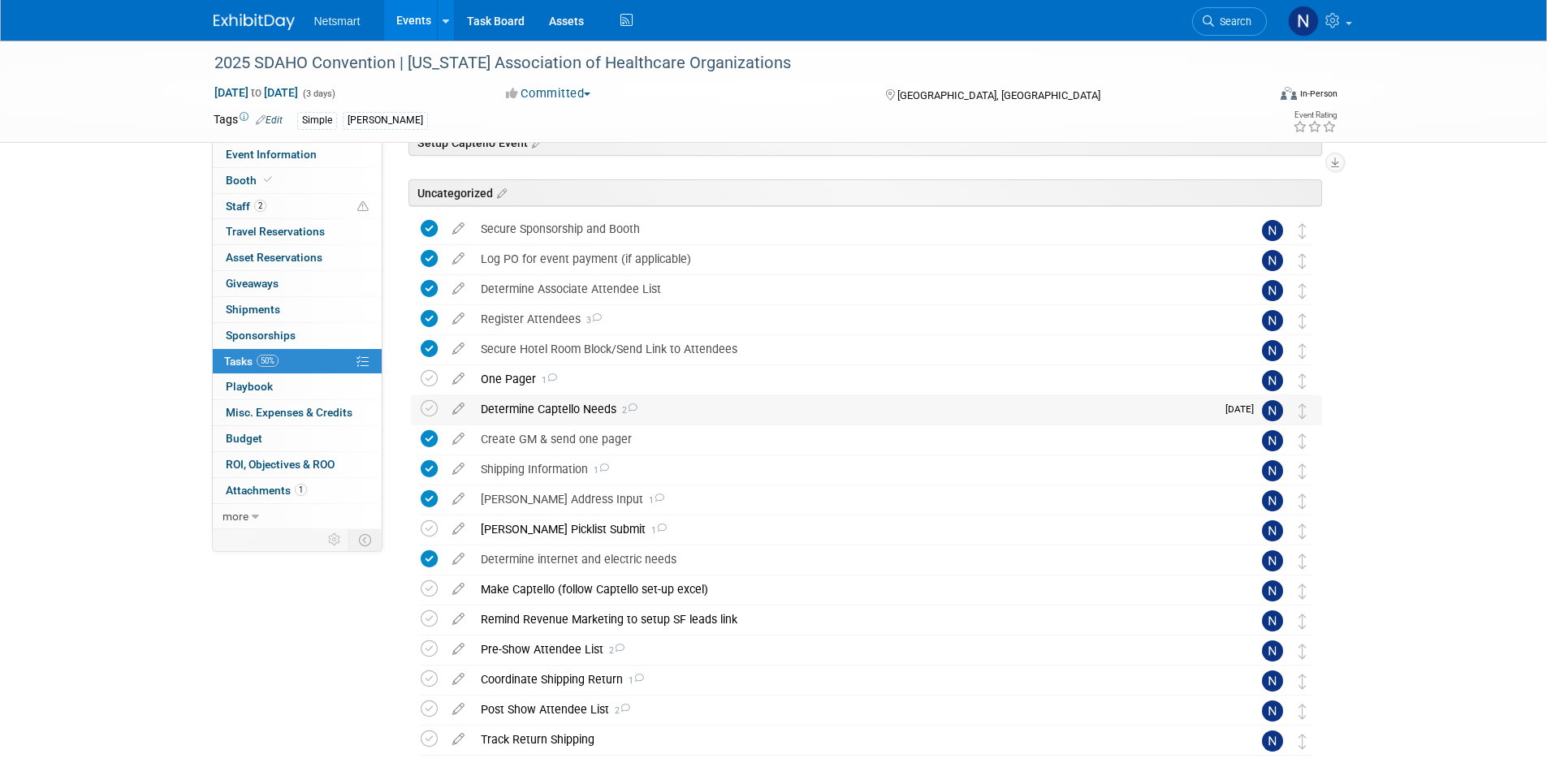
click at [520, 416] on div "Determine Captello Needs 2" at bounding box center [844, 409] width 743 height 28
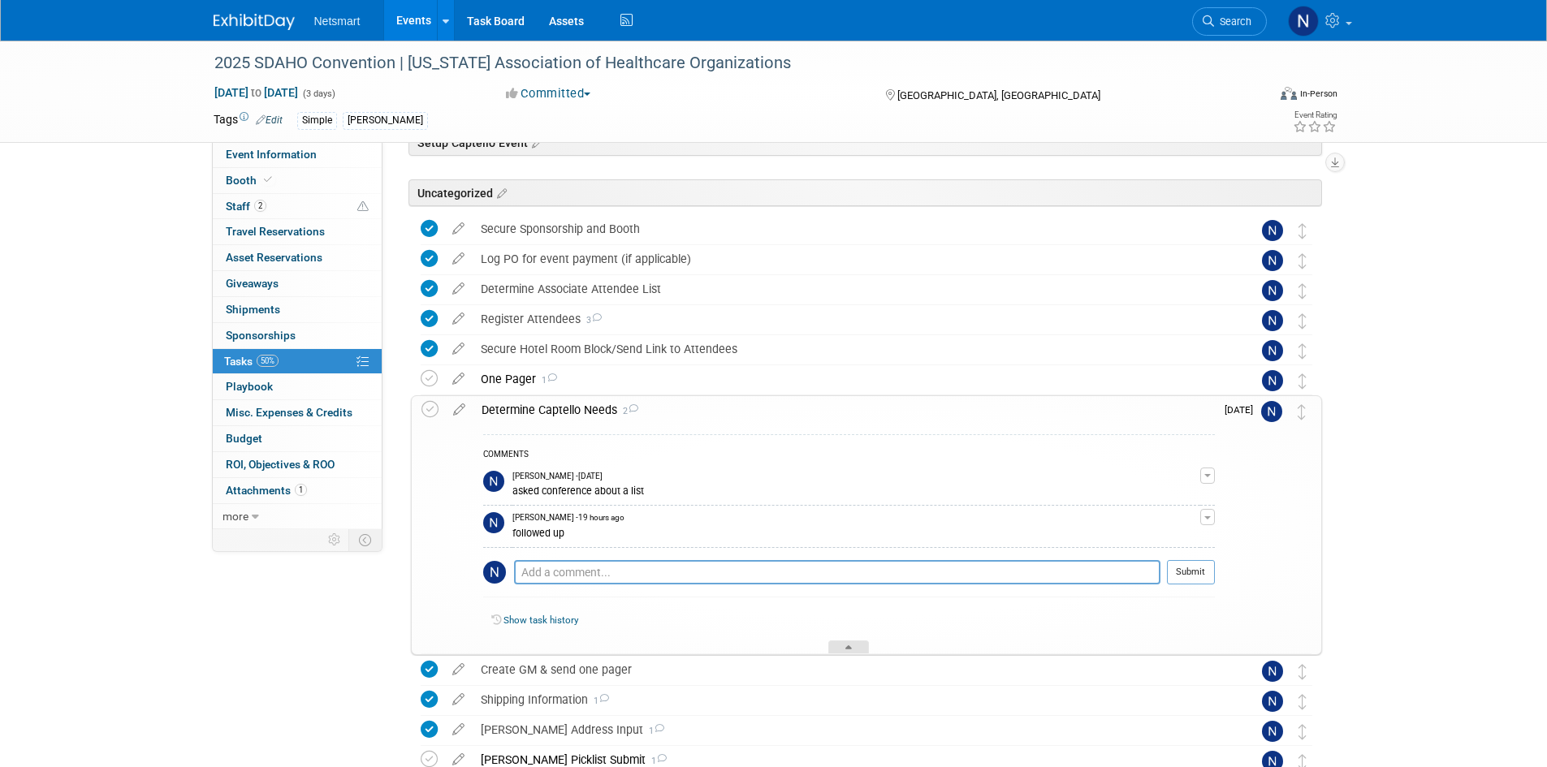
click at [855, 647] on div at bounding box center [848, 648] width 41 height 14
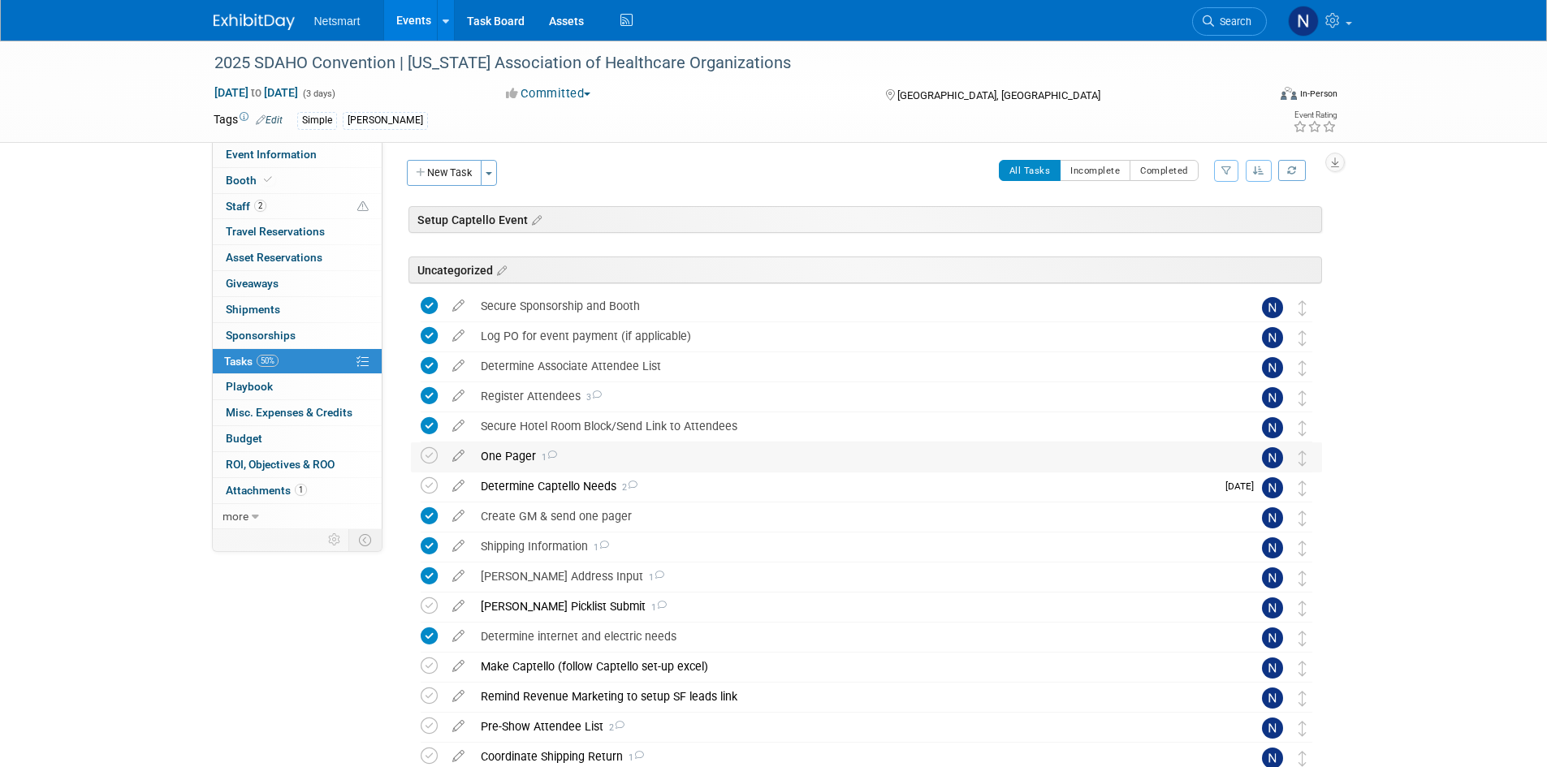
scroll to position [0, 0]
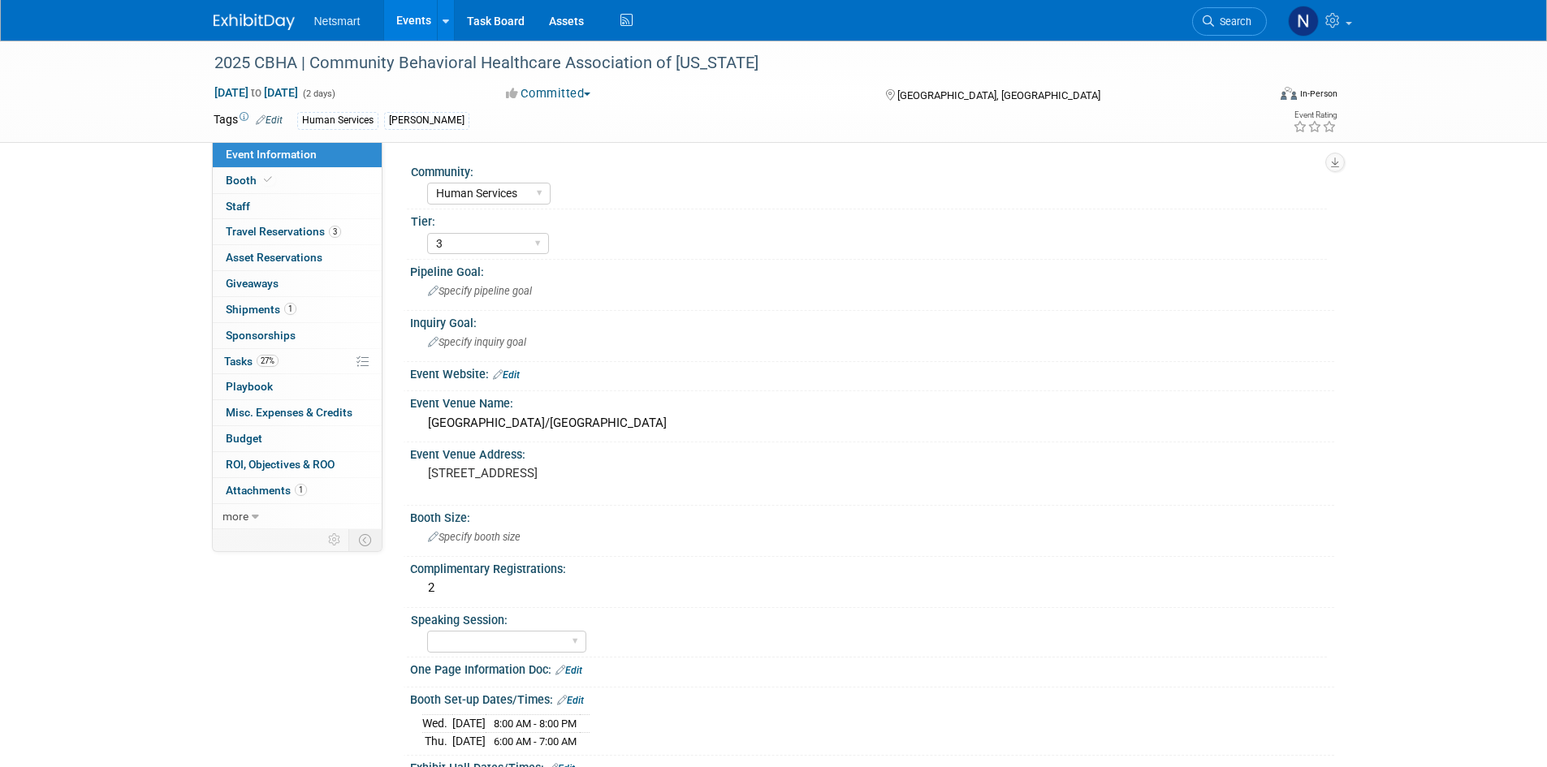
select select "Human Services"
select select "3"
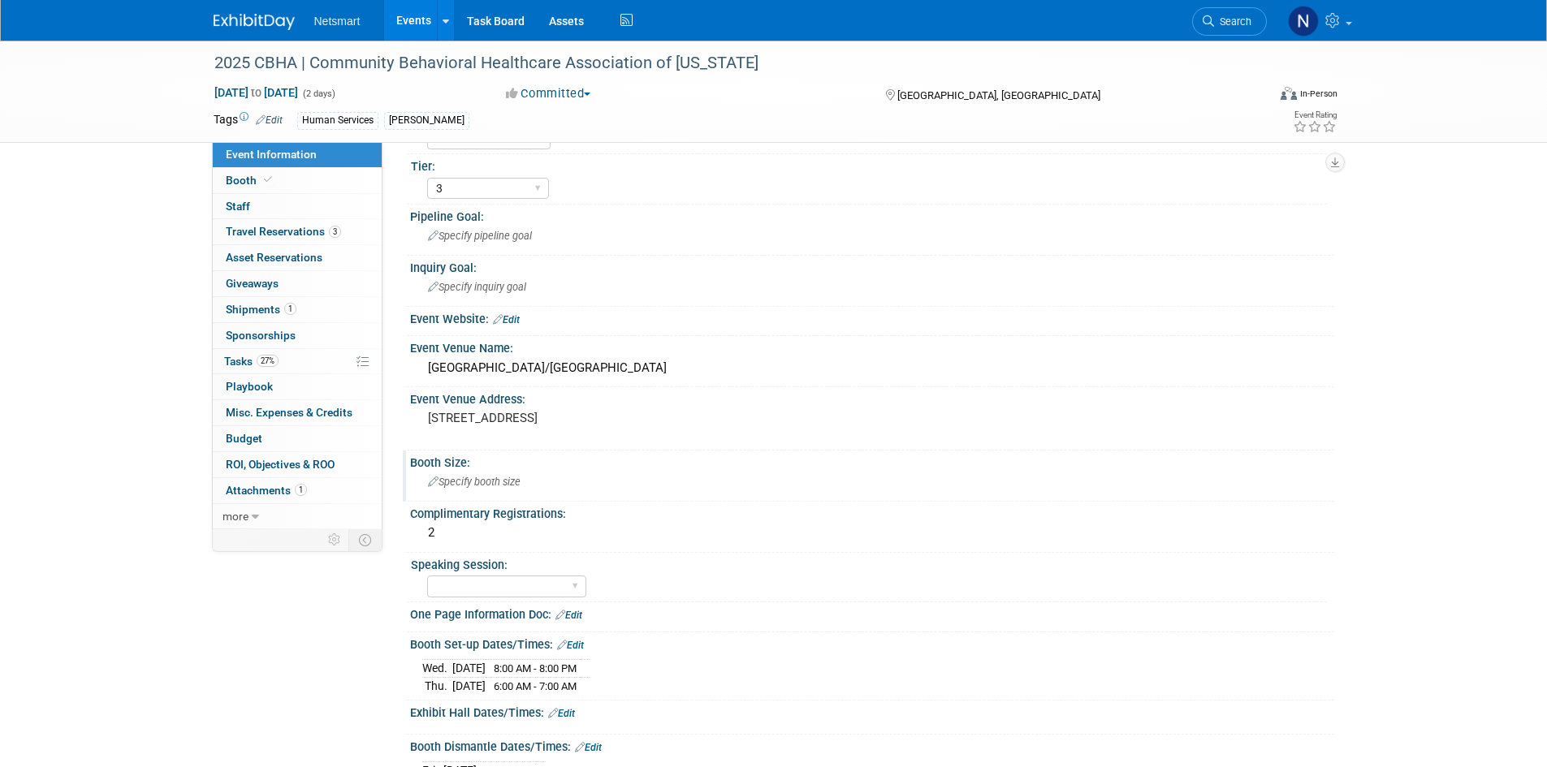
scroll to position [325, 0]
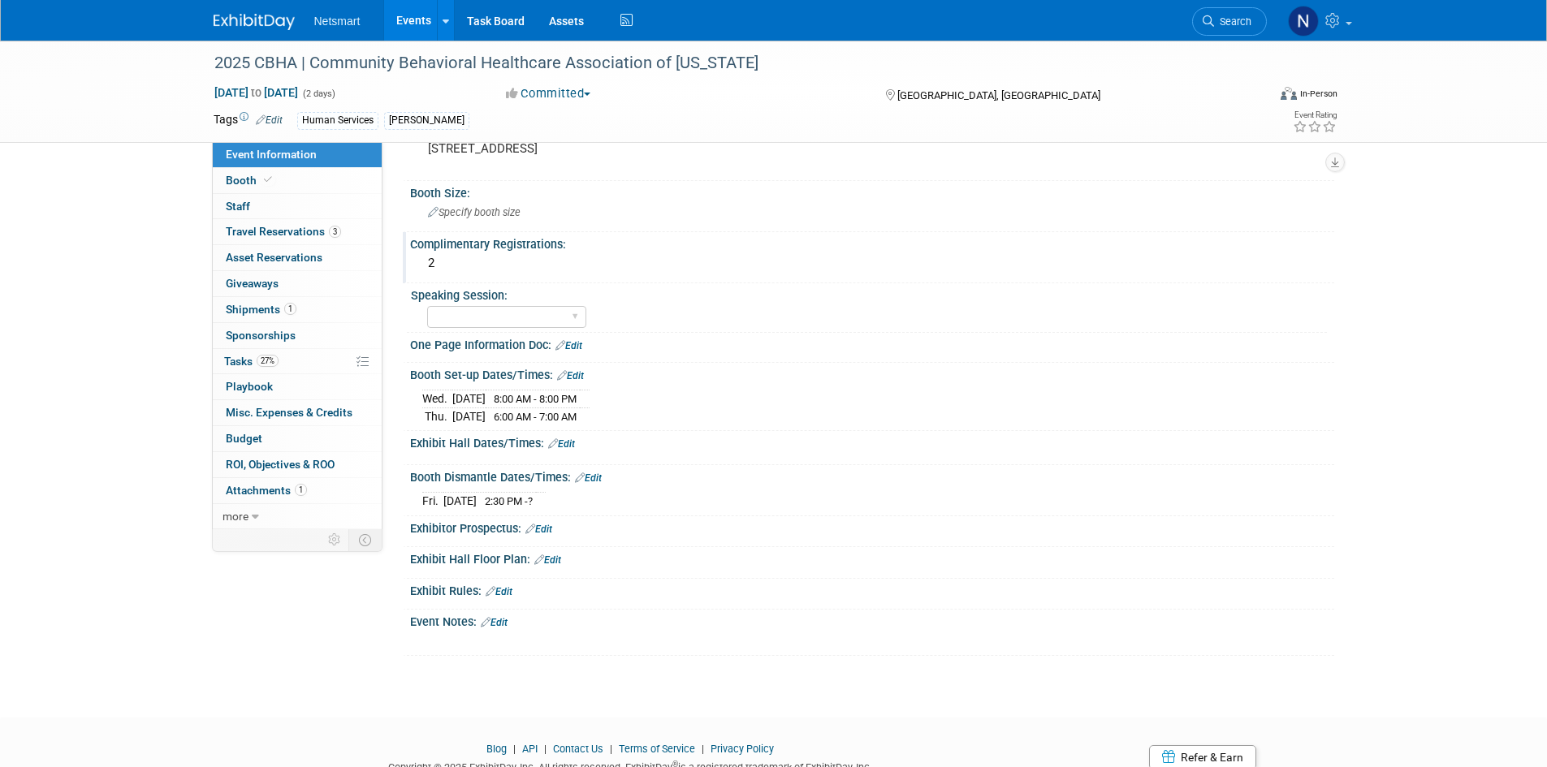
click at [453, 257] on div "2" at bounding box center [872, 263] width 900 height 25
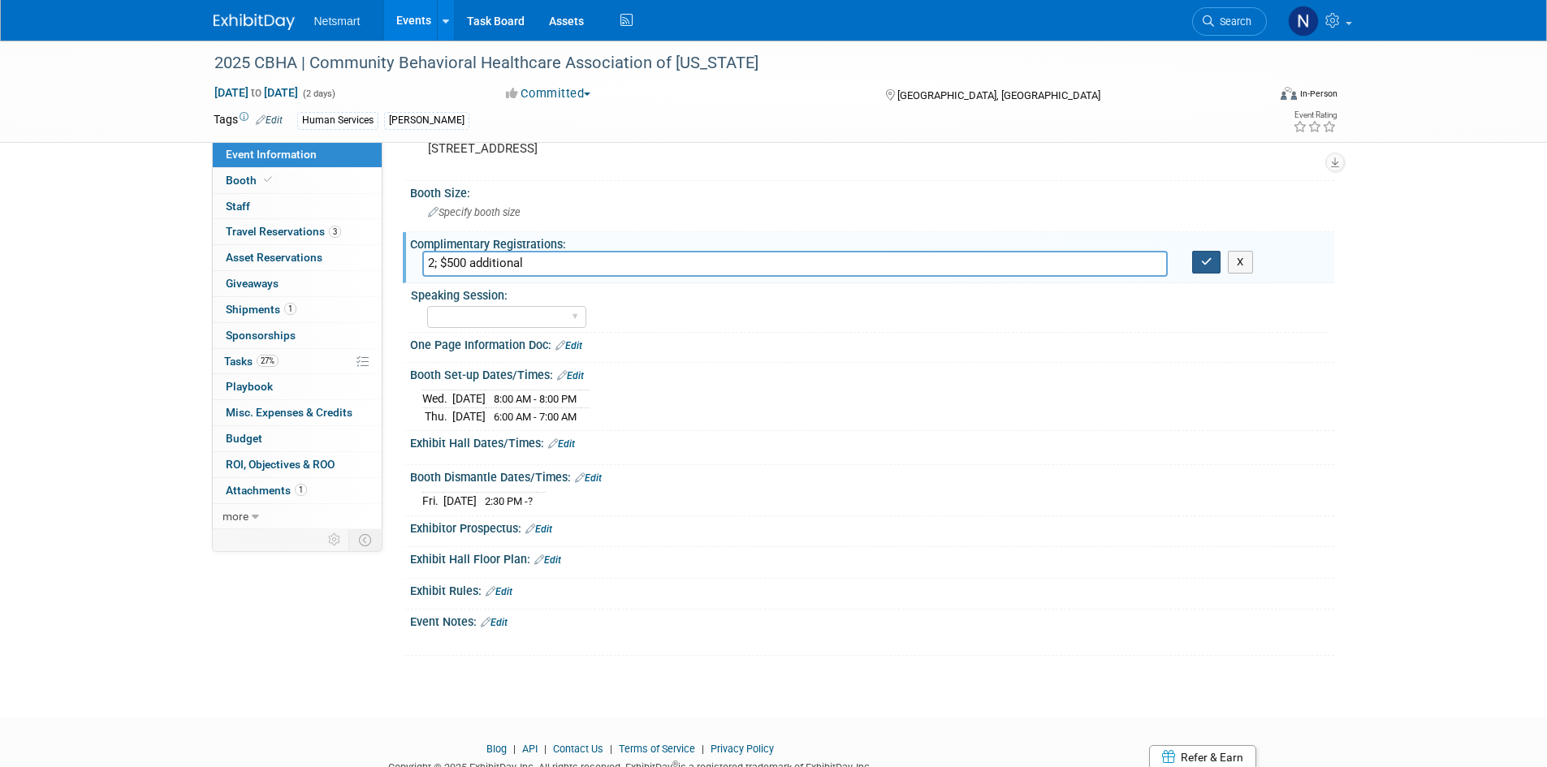
type input "2; $500 additional"
click at [1205, 261] on icon "button" at bounding box center [1206, 262] width 11 height 11
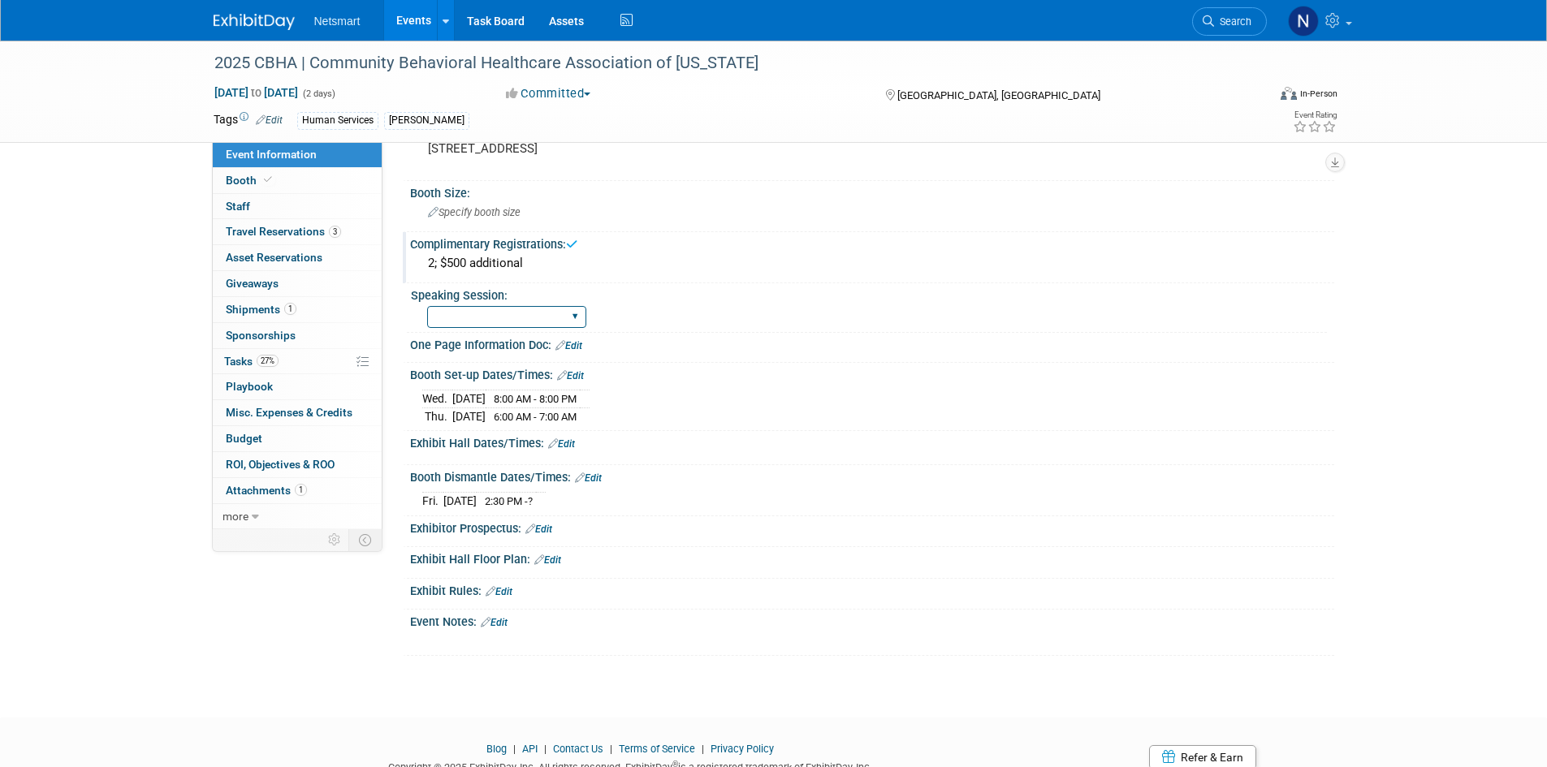
click at [512, 323] on select "Yes No Submitted, Not Accepted" at bounding box center [506, 317] width 159 height 22
click at [427, 306] on select "Yes No Submitted, Not Accepted" at bounding box center [506, 317] width 159 height 22
click at [475, 314] on select "Yes No Submitted, Not Accepted" at bounding box center [506, 317] width 159 height 22
select select "No"
click at [427, 306] on select "Yes No Submitted, Not Accepted" at bounding box center [506, 317] width 159 height 22
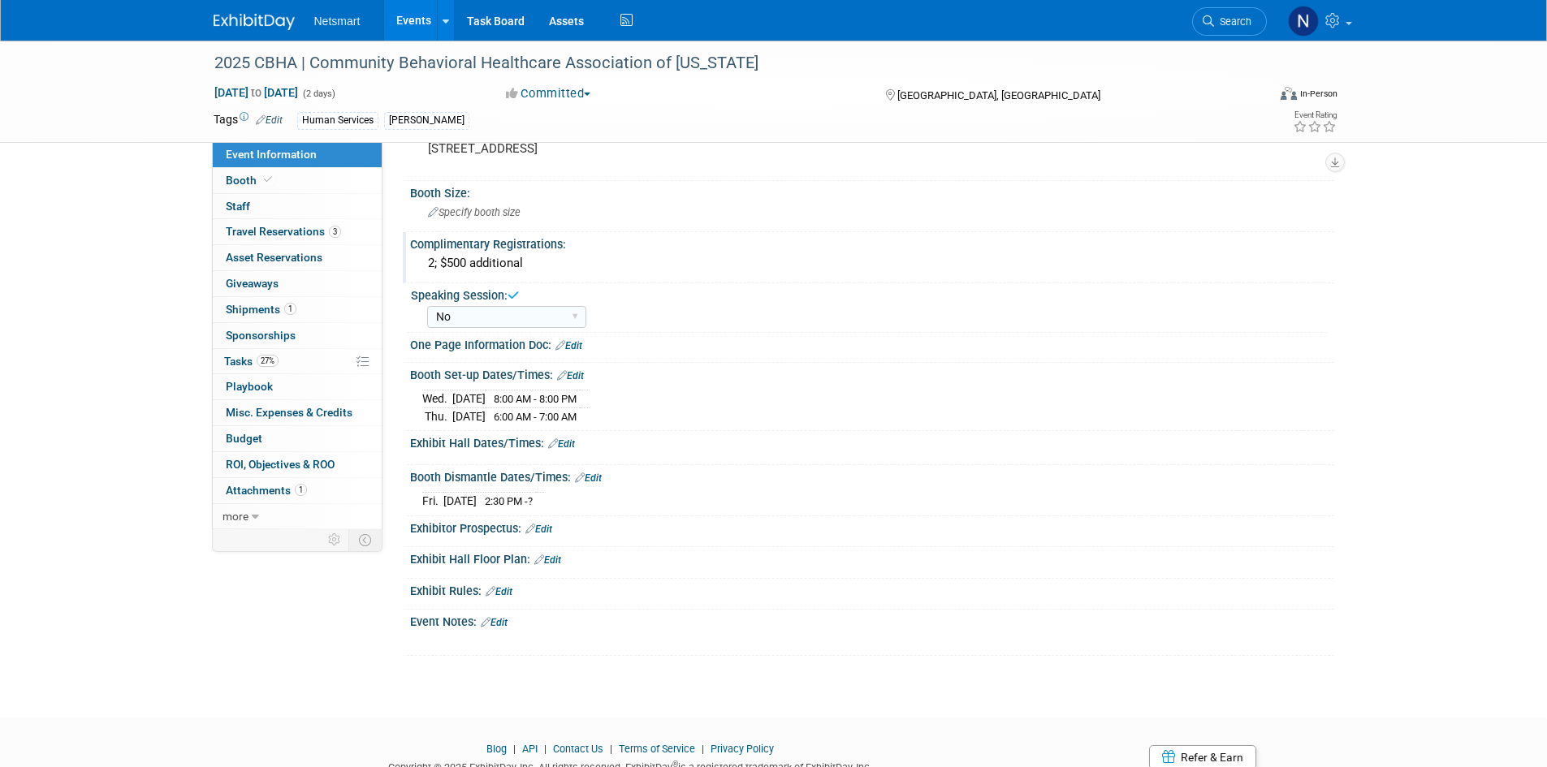
click at [155, 303] on div "2025 CBHA | Community Behavioral Healthcare Association of Illinois Dec 4, 2025…" at bounding box center [773, 202] width 1547 height 973
click at [476, 22] on link "Task Board" at bounding box center [496, 20] width 82 height 41
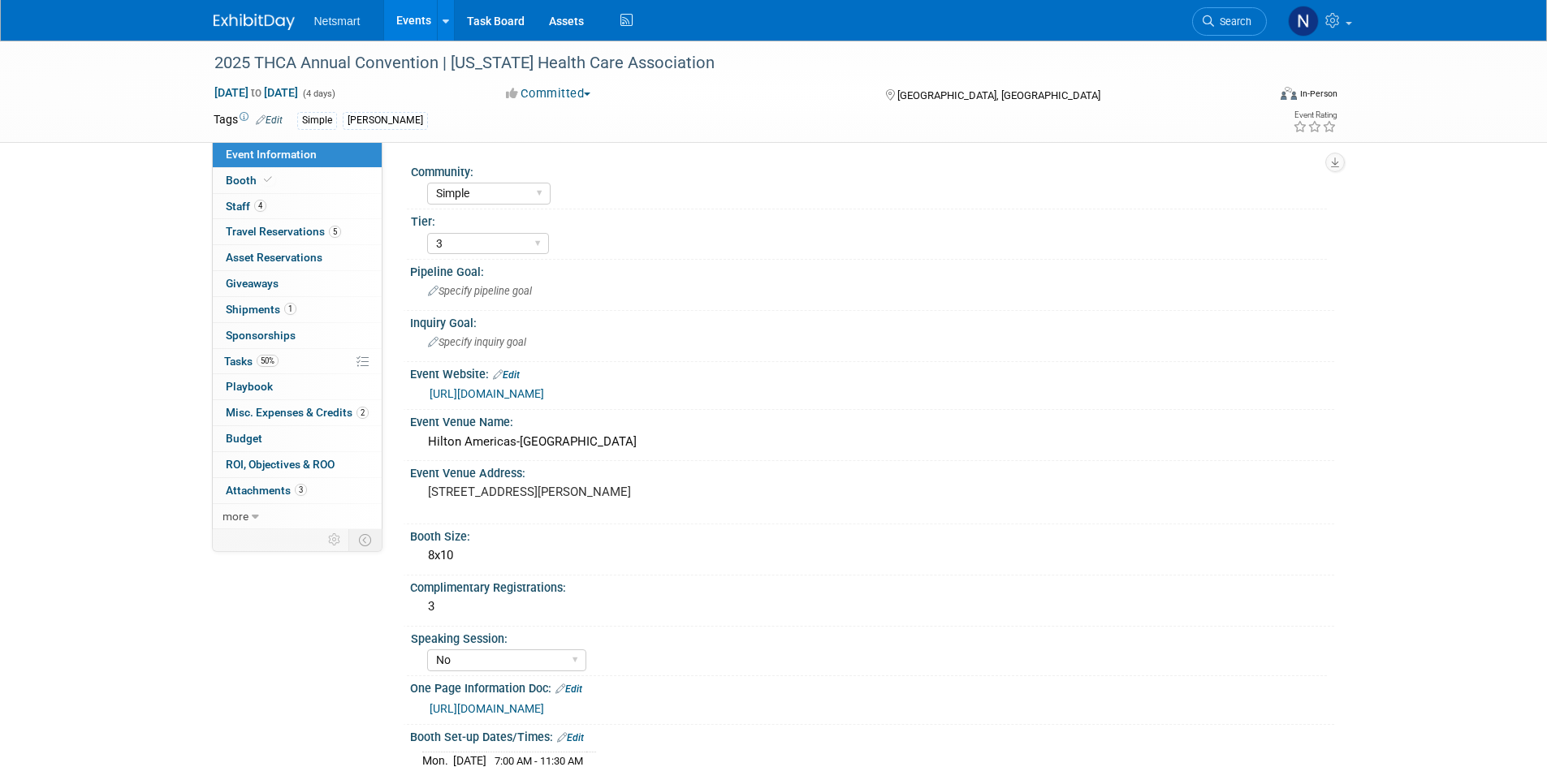
select select "Simple"
select select "3"
select select "No"
click at [284, 361] on link "50% Tasks 50%" at bounding box center [297, 361] width 169 height 25
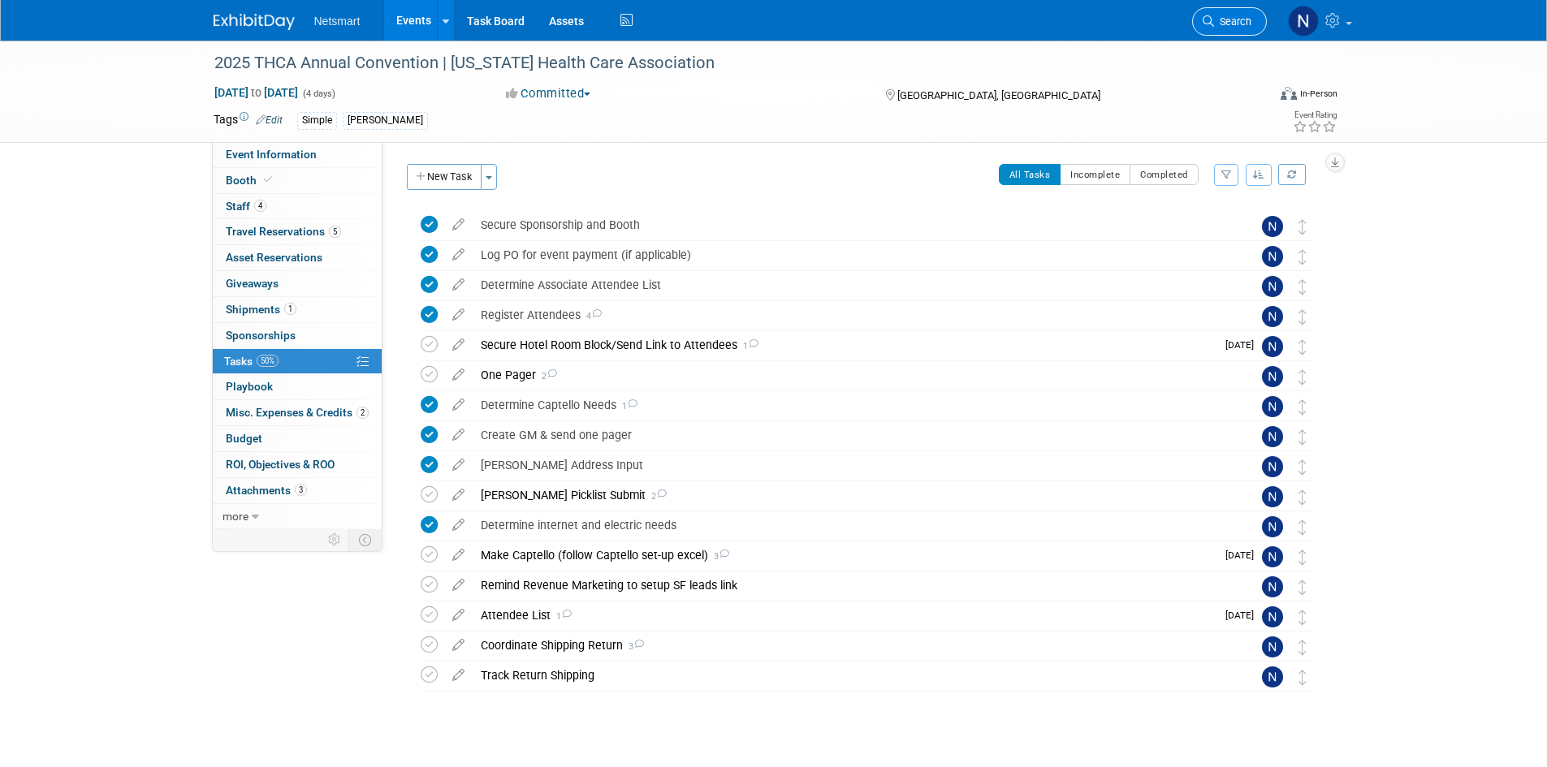
click at [1206, 31] on link "Search" at bounding box center [1229, 21] width 75 height 28
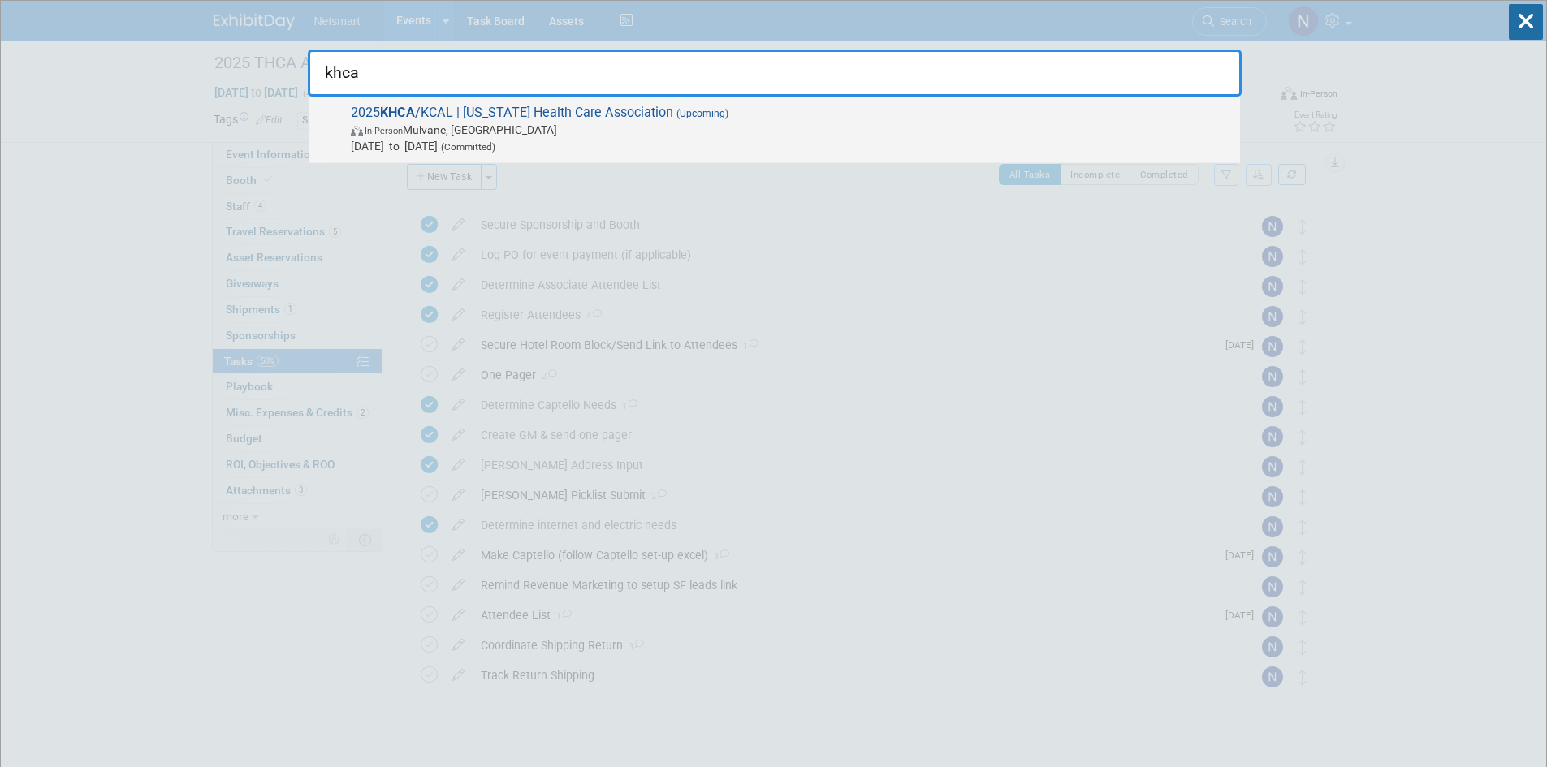
type input "khca"
click at [646, 100] on div "2025 KHCA /KCAL | Kansas Health Care Association (Upcoming) In-Person Mulvane, …" at bounding box center [774, 130] width 930 height 67
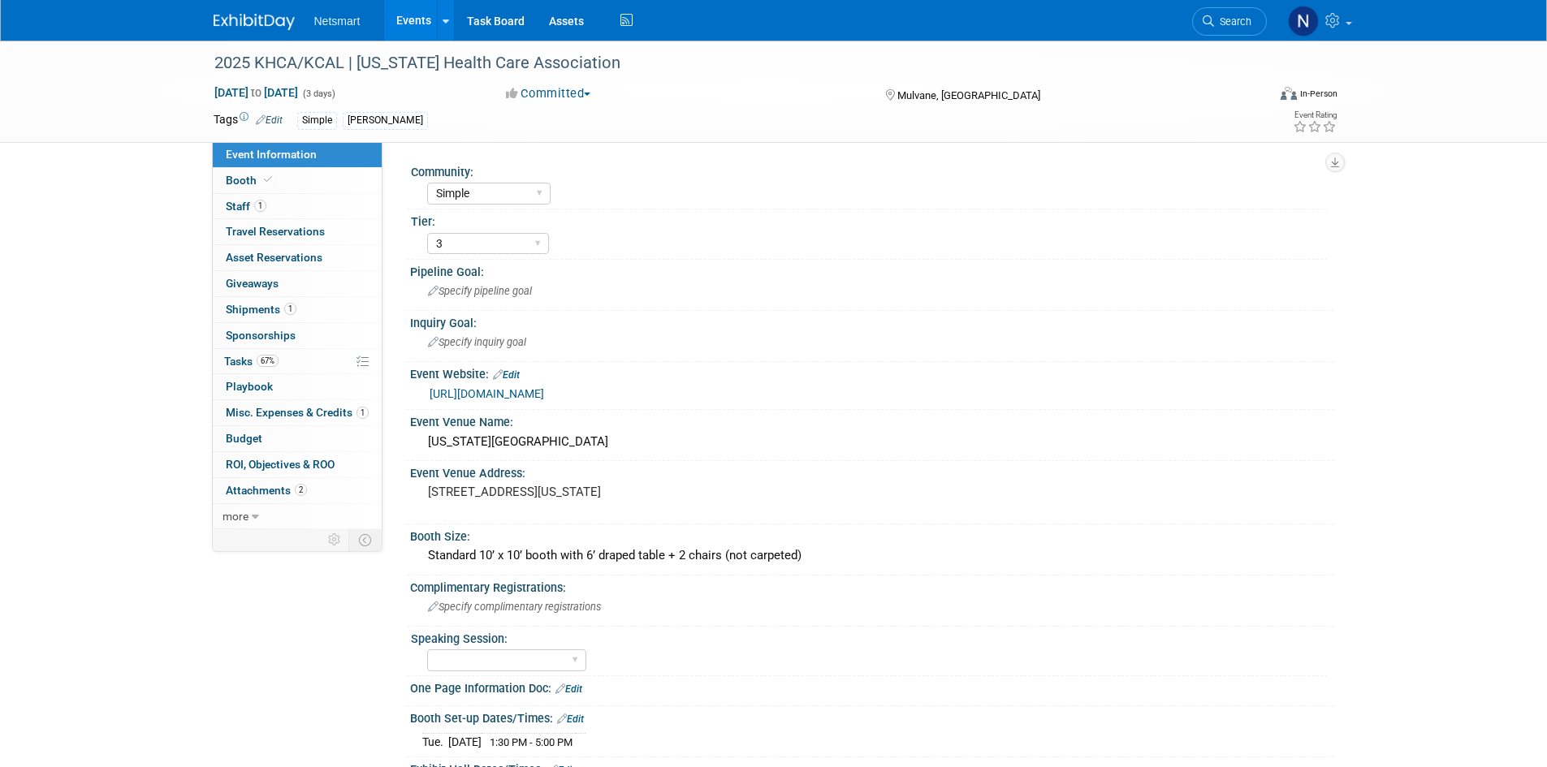
select select "Simple"
select select "3"
click at [321, 358] on link "67% Tasks 67%" at bounding box center [297, 361] width 169 height 25
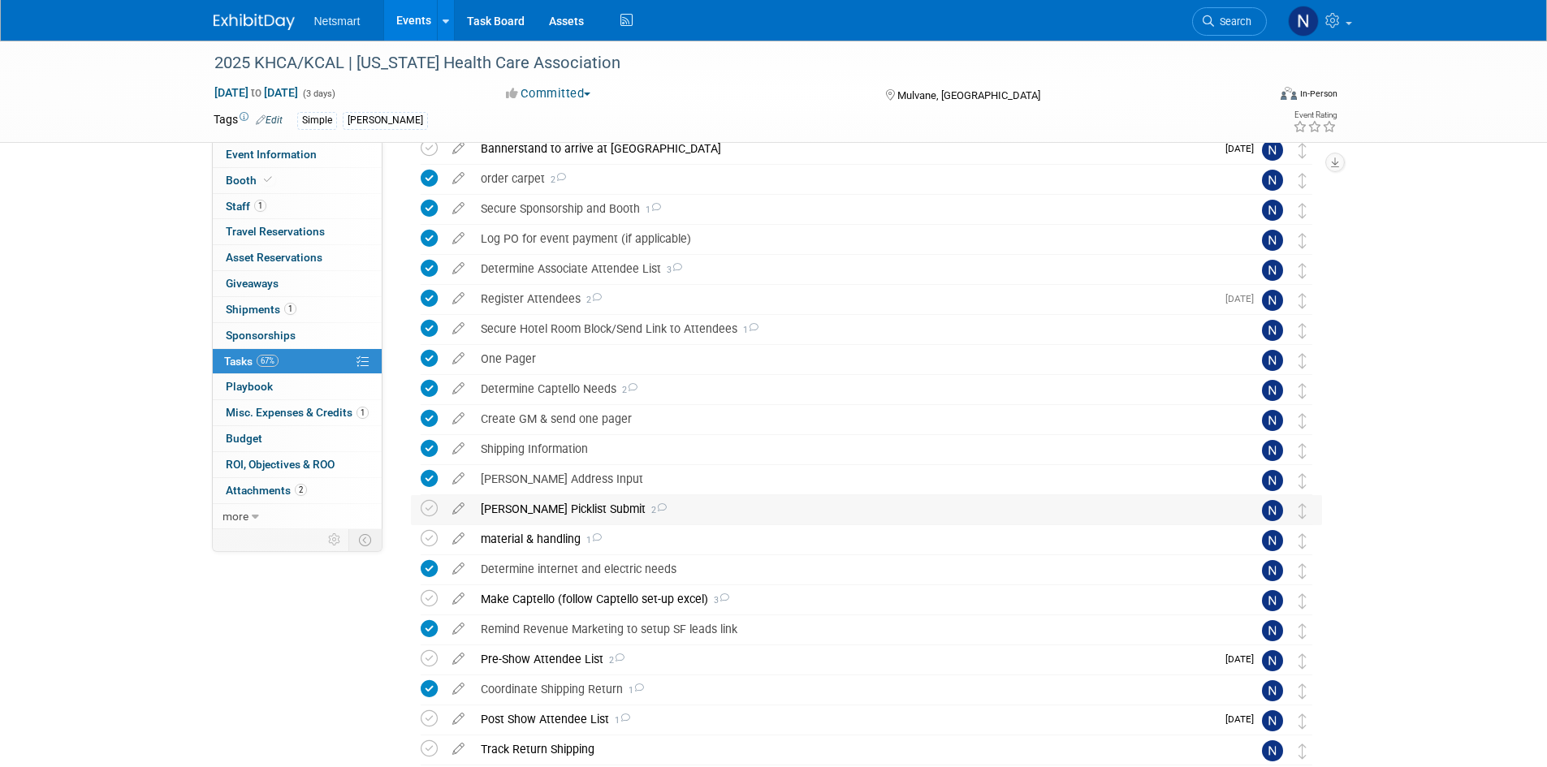
scroll to position [162, 0]
click at [529, 515] on div "Derse Picklist Submit 2" at bounding box center [851, 508] width 757 height 28
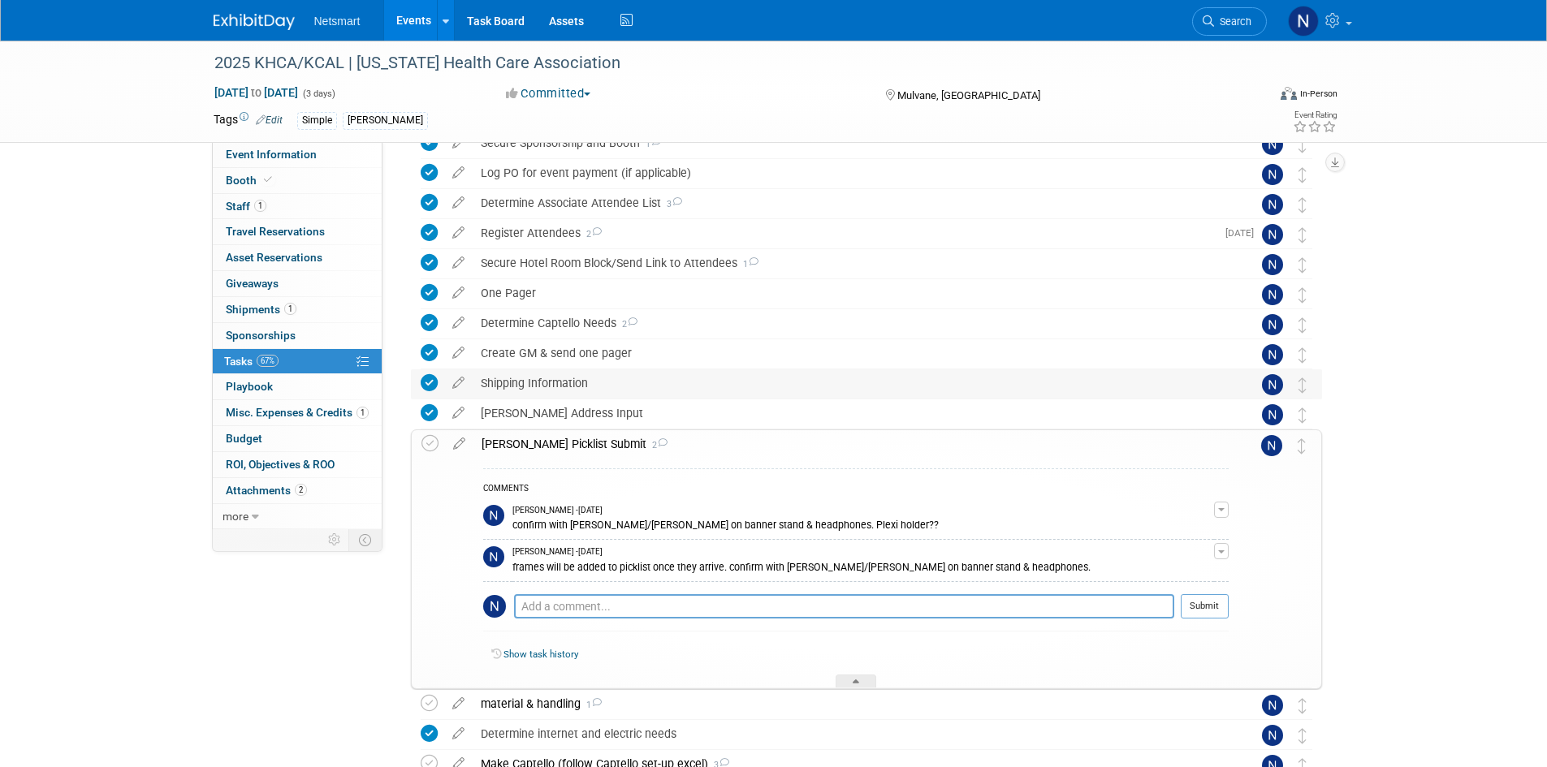
scroll to position [325, 0]
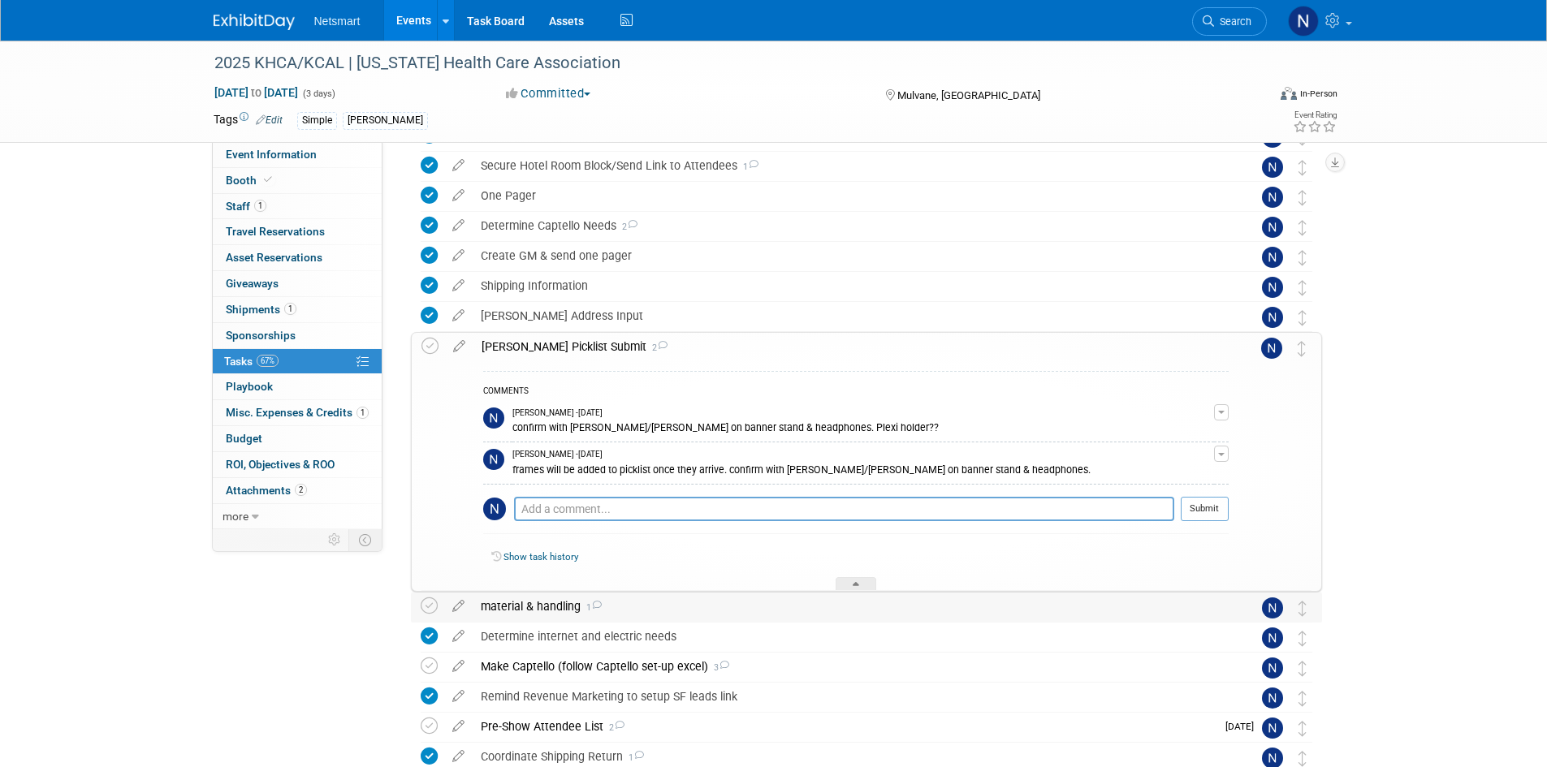
click at [526, 599] on div "material & handling 1" at bounding box center [851, 607] width 757 height 28
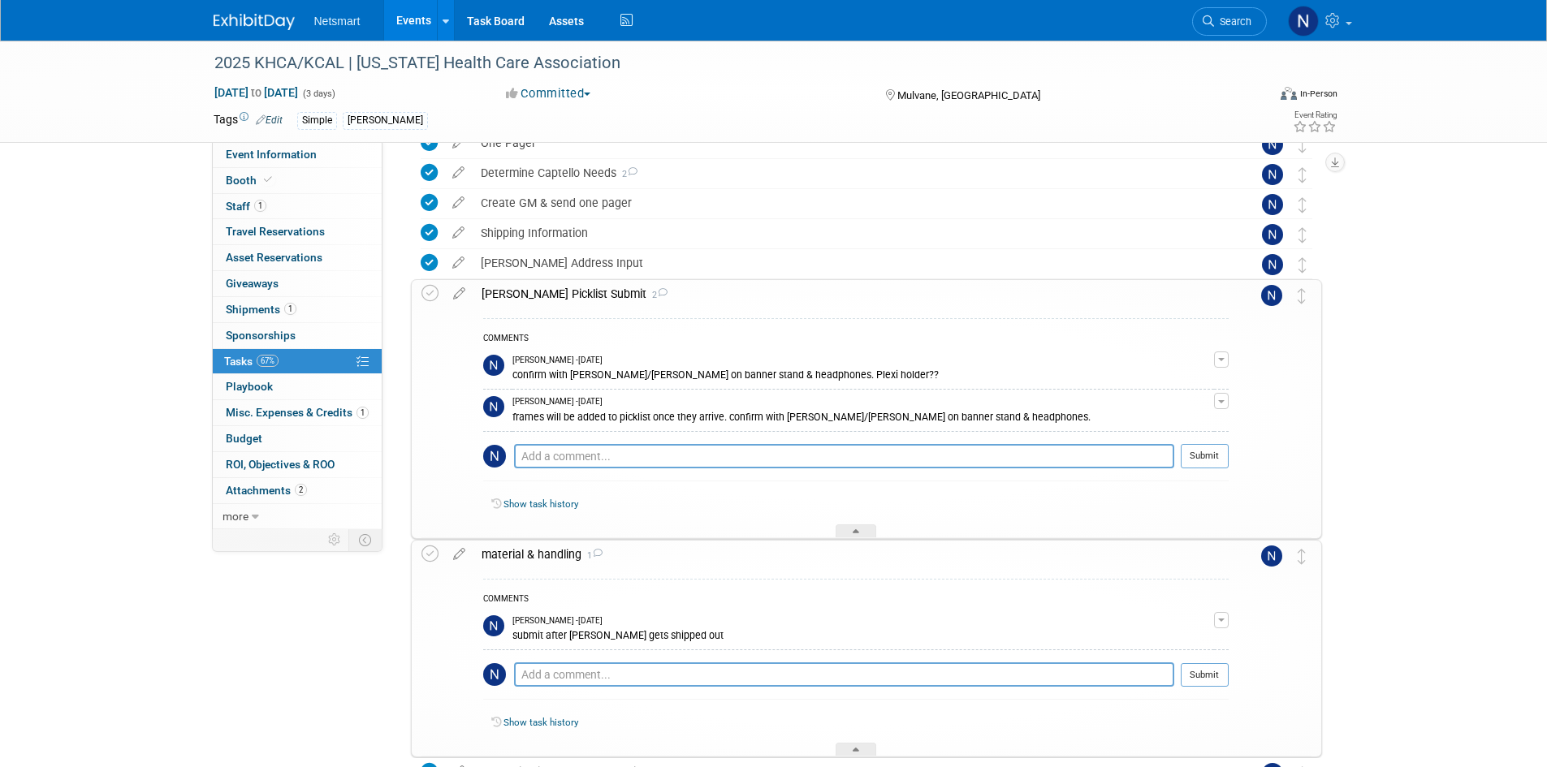
scroll to position [406, 0]
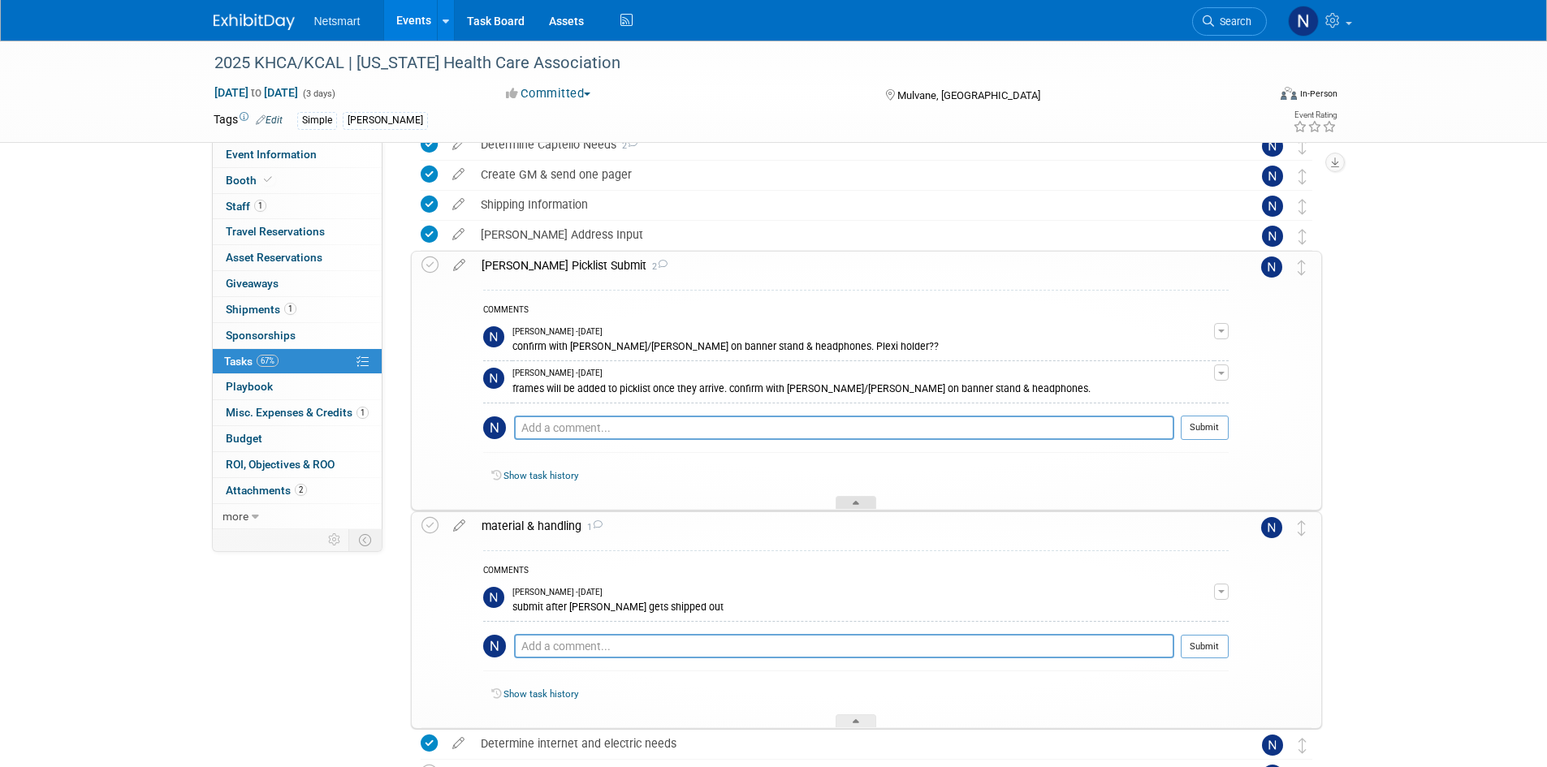
click at [853, 502] on icon at bounding box center [855, 506] width 6 height 10
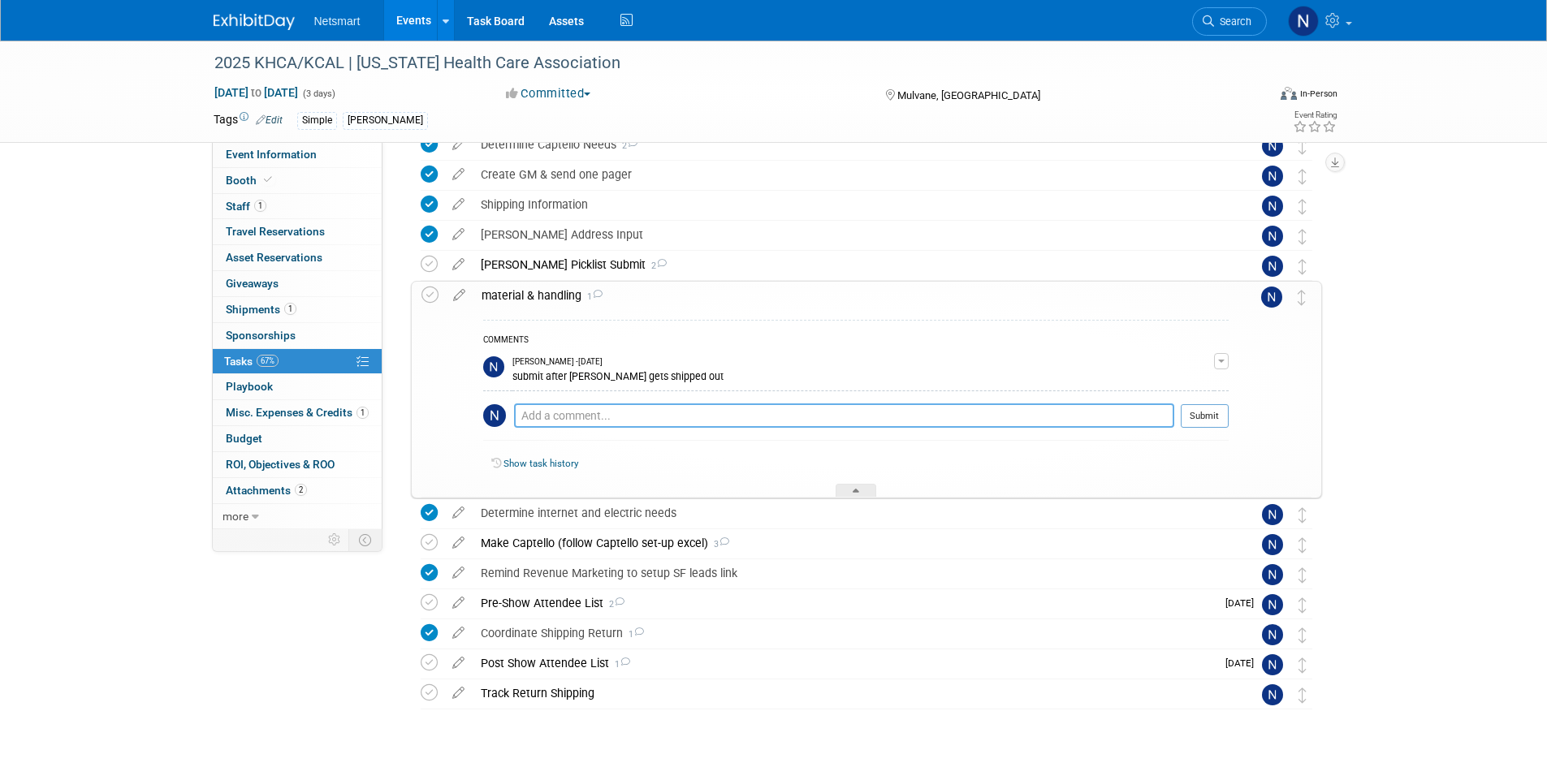
click at [696, 421] on textarea at bounding box center [844, 415] width 660 height 24
type textarea "d"
type textarea "sent form waiting to be charged"
click at [1215, 416] on button "Submit" at bounding box center [1204, 416] width 48 height 24
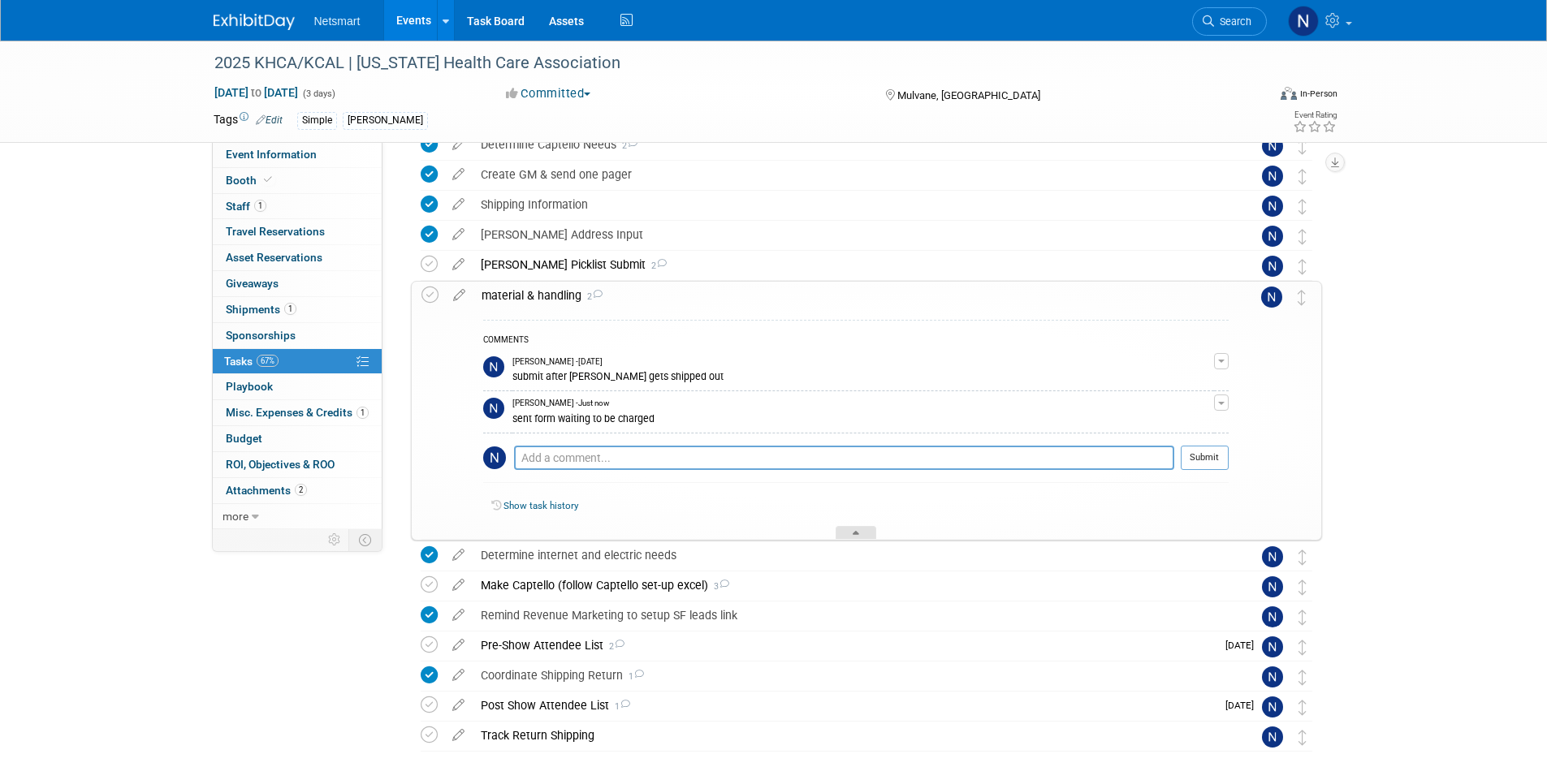
click at [860, 533] on div at bounding box center [855, 533] width 41 height 14
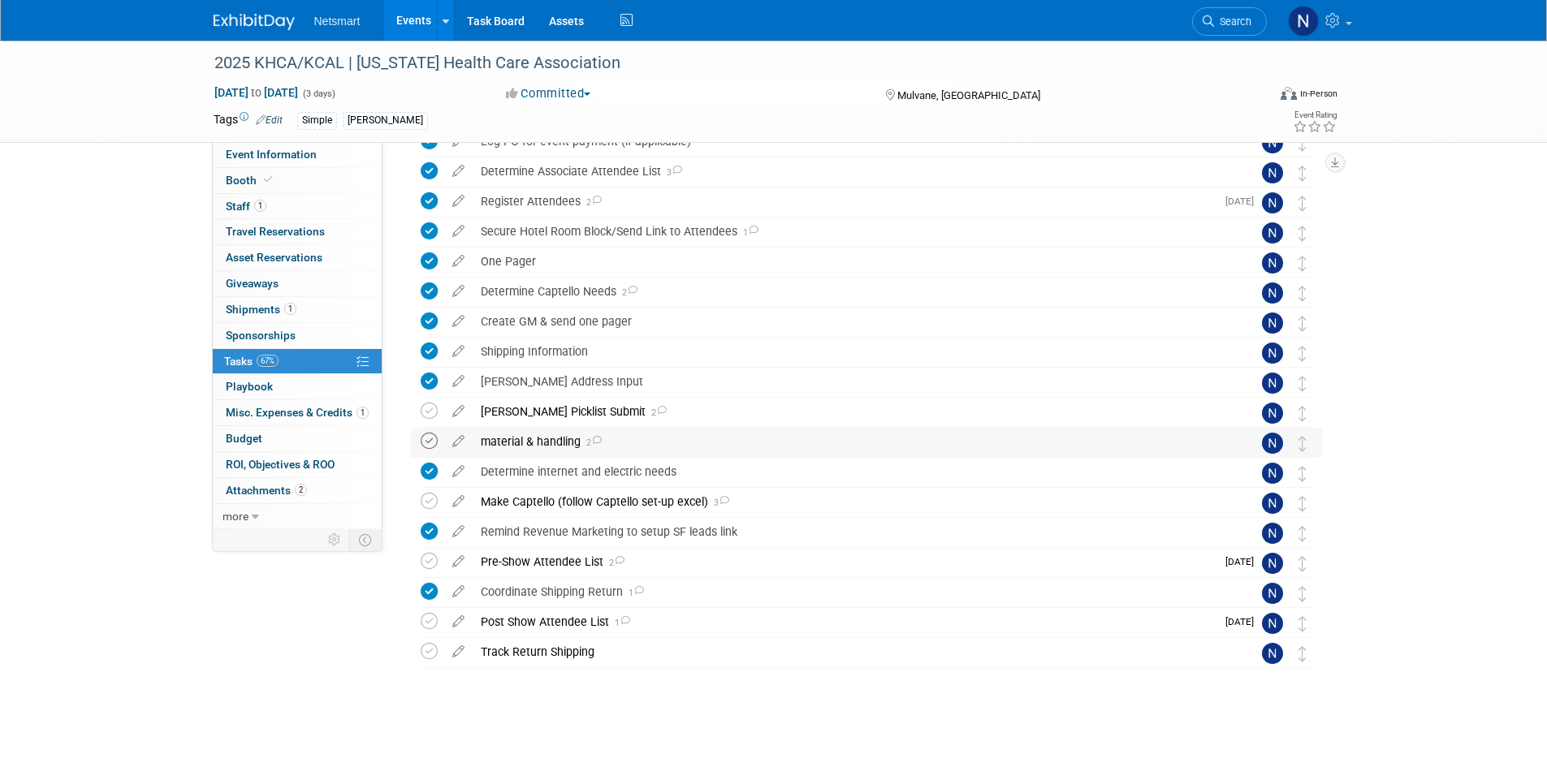
click at [429, 442] on icon at bounding box center [429, 441] width 17 height 17
click at [524, 499] on div "Make Captello (follow Captello set-up excel) 3" at bounding box center [851, 502] width 757 height 28
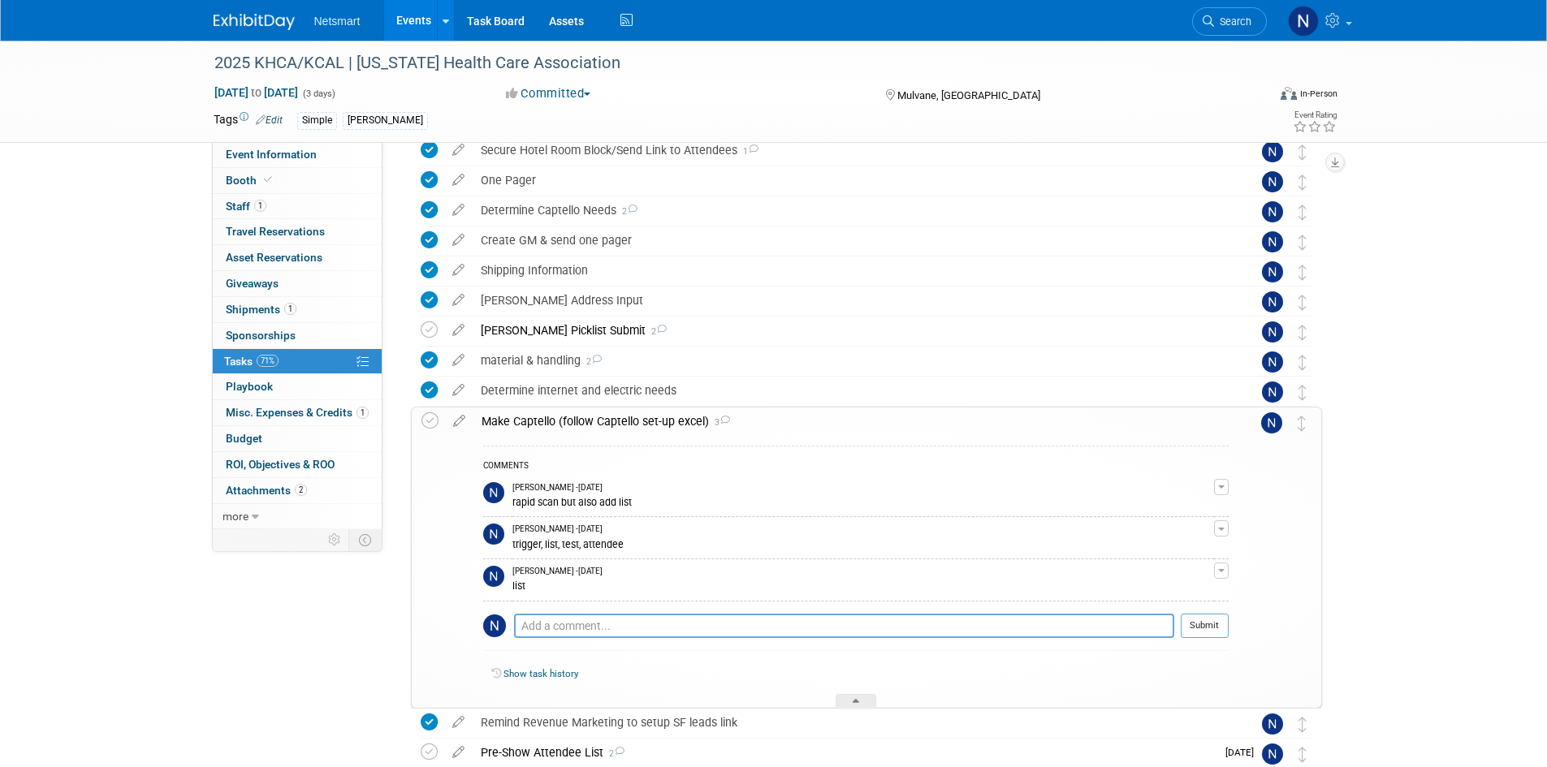
click at [598, 416] on div "Make Captello (follow Captello set-up excel) 3" at bounding box center [850, 422] width 755 height 28
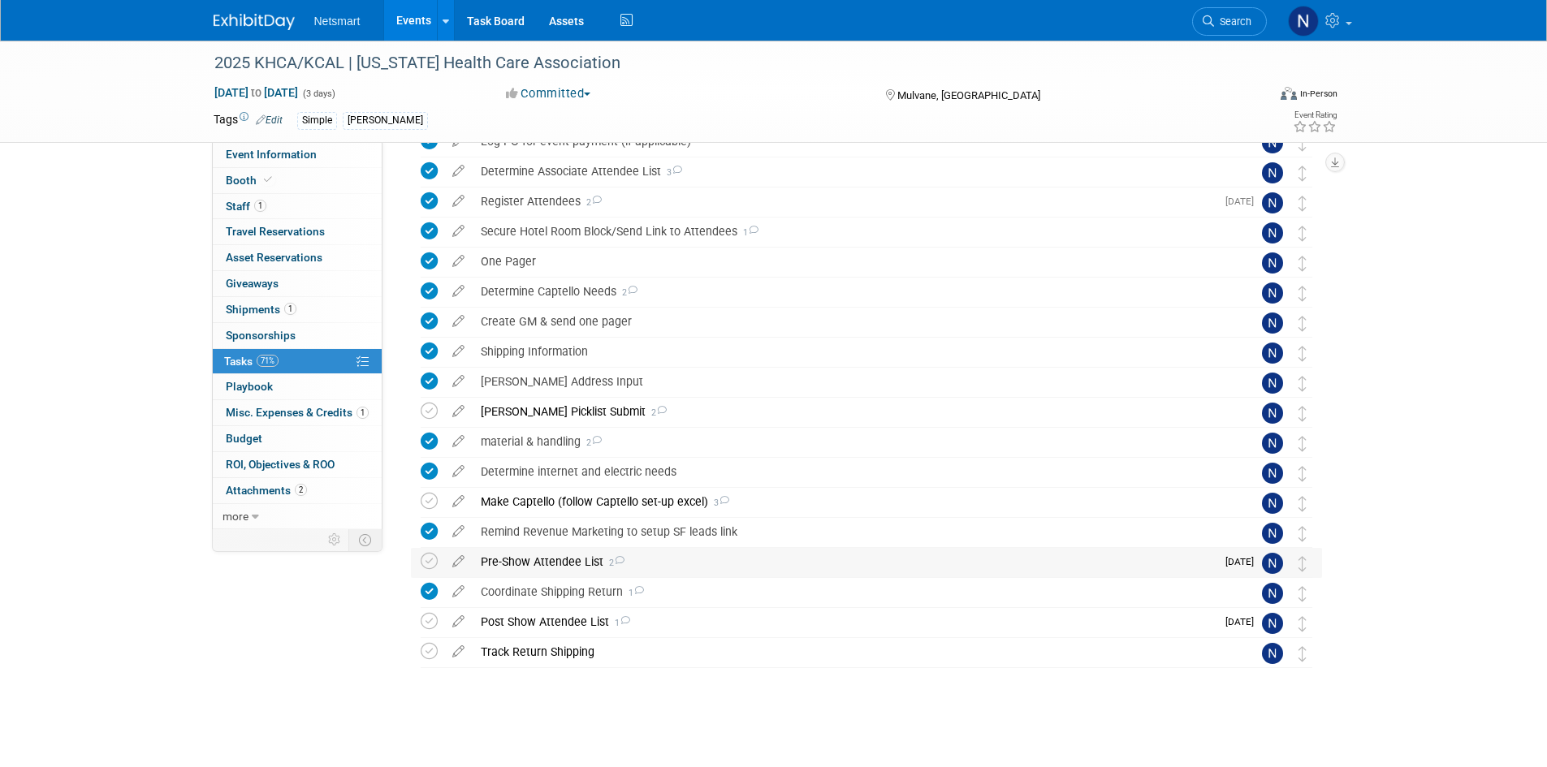
click at [529, 558] on div "Pre-Show Attendee List 2" at bounding box center [844, 562] width 743 height 28
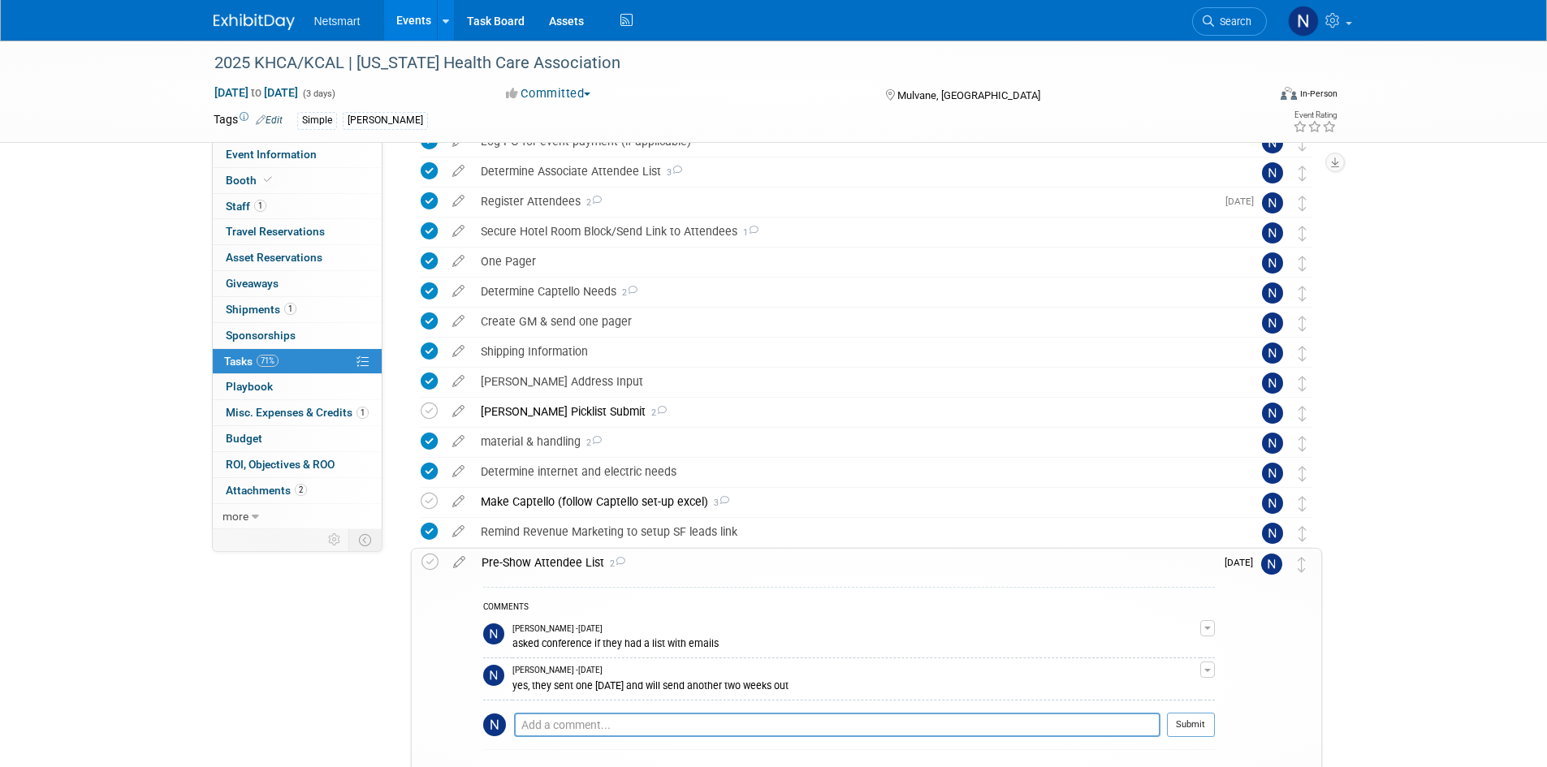
click at [529, 559] on div "Pre-Show Attendee List 2" at bounding box center [843, 563] width 741 height 28
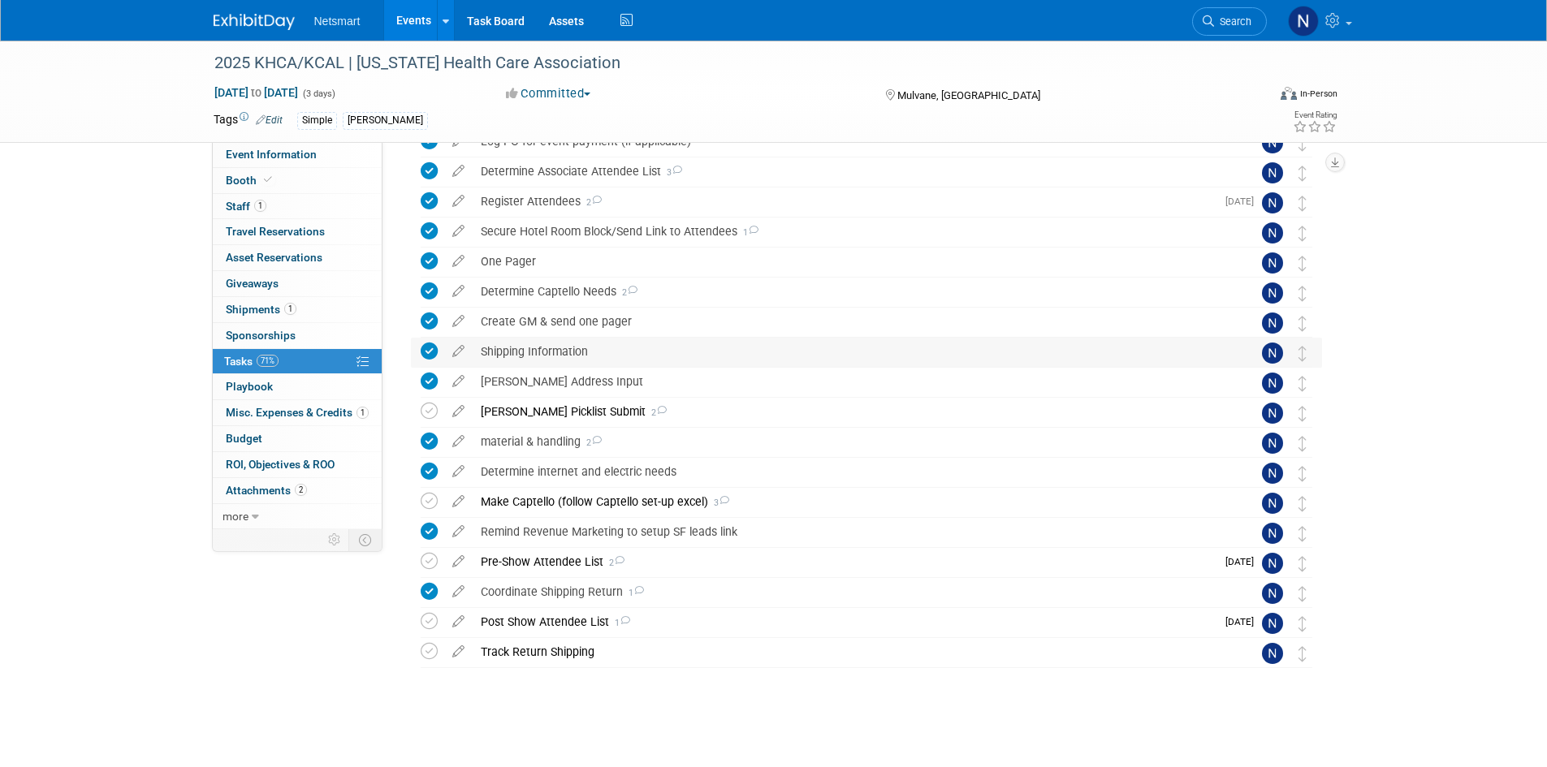
scroll to position [0, 0]
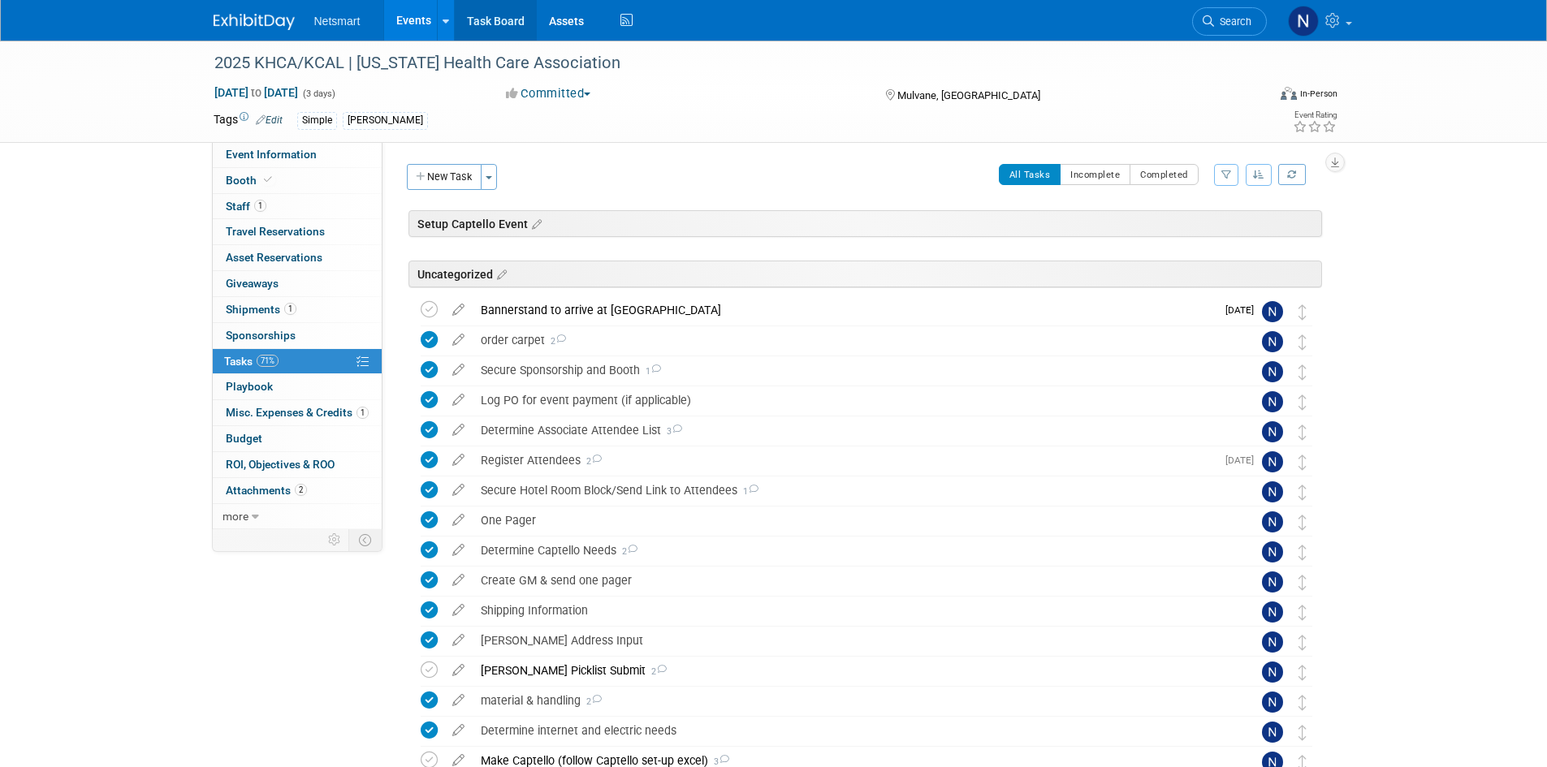
click at [486, 24] on link "Task Board" at bounding box center [496, 20] width 82 height 41
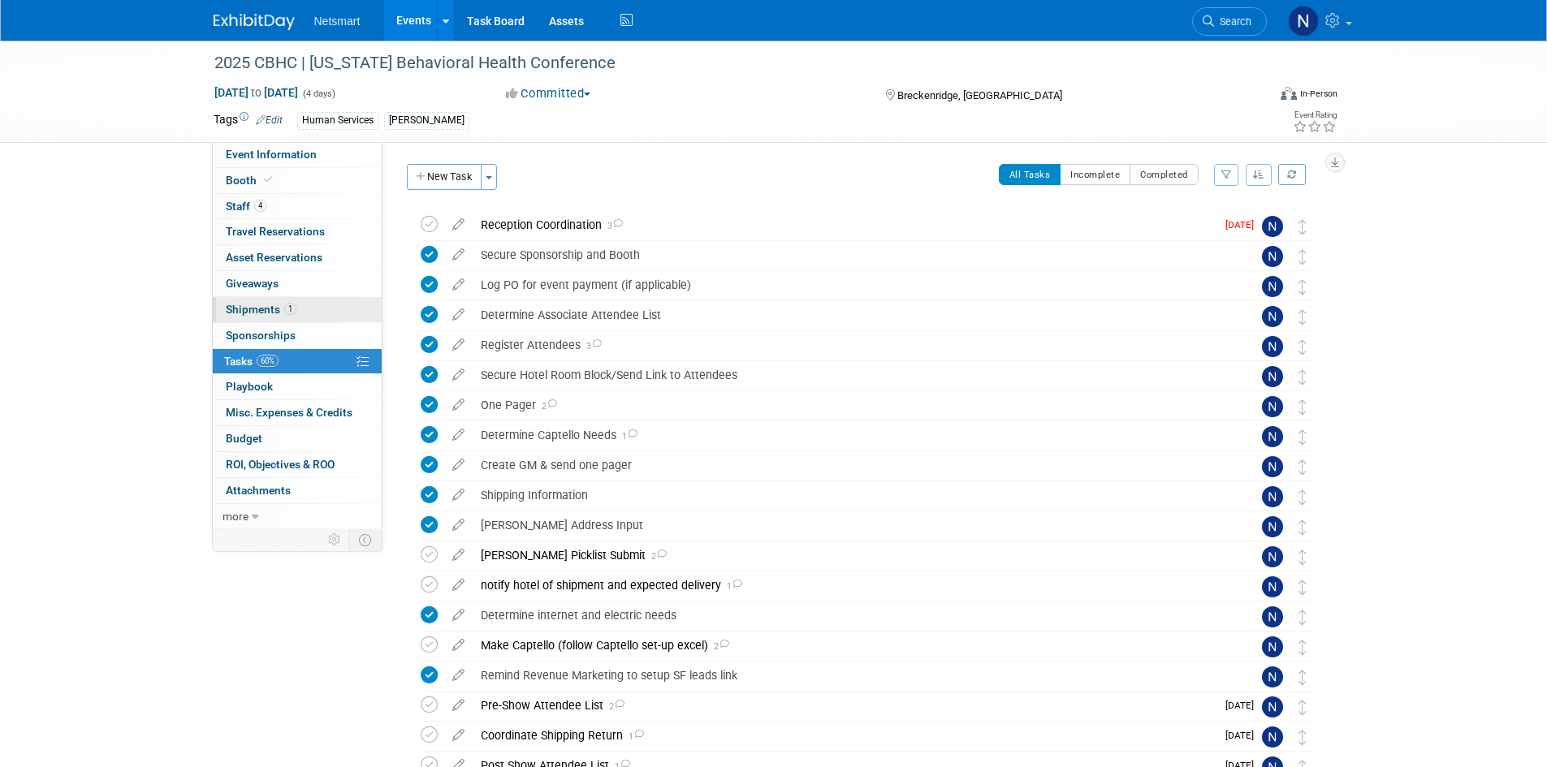
click at [265, 309] on span "Shipments 1" at bounding box center [261, 309] width 71 height 13
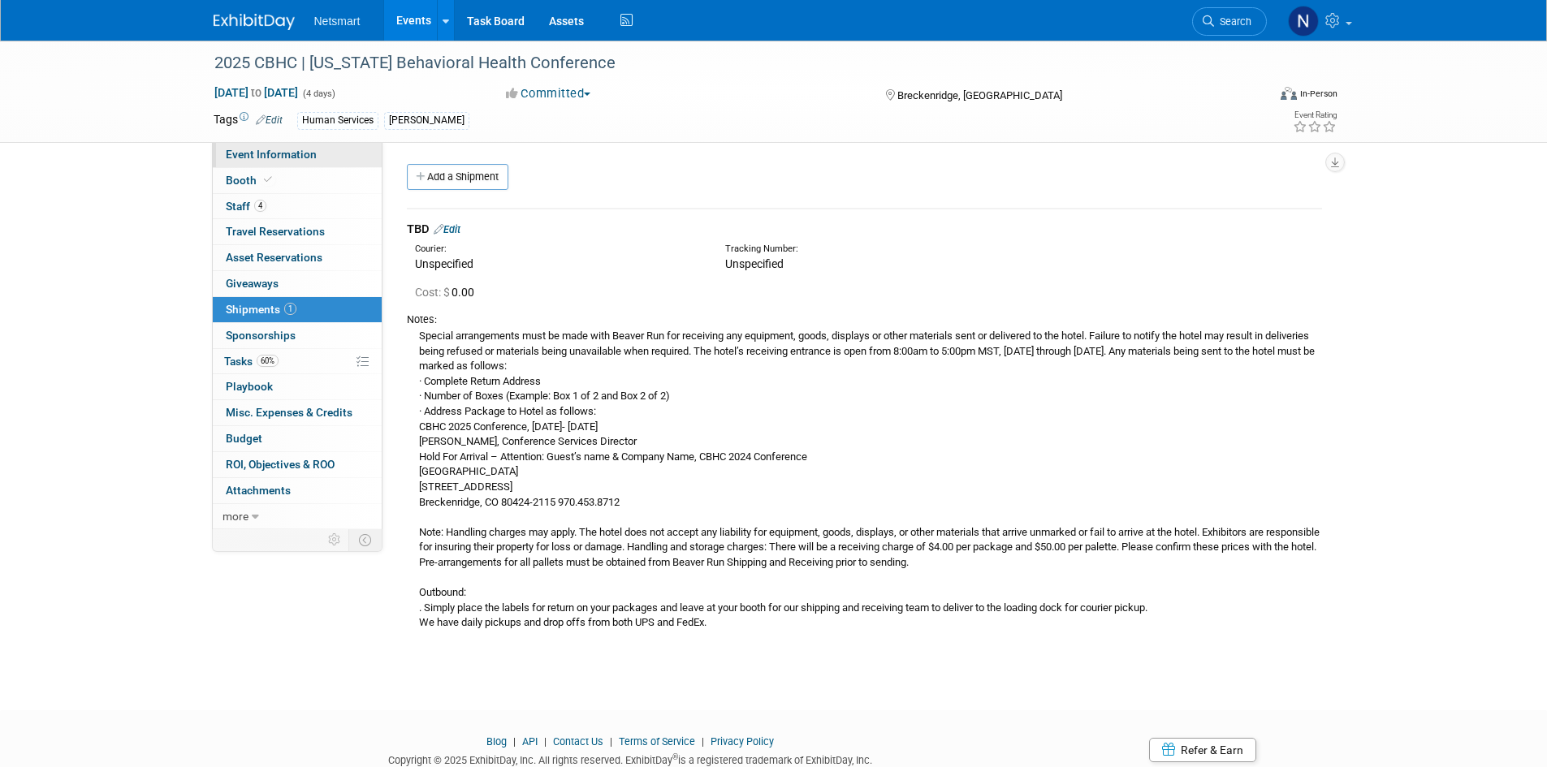
click at [303, 158] on span "Event Information" at bounding box center [271, 154] width 91 height 13
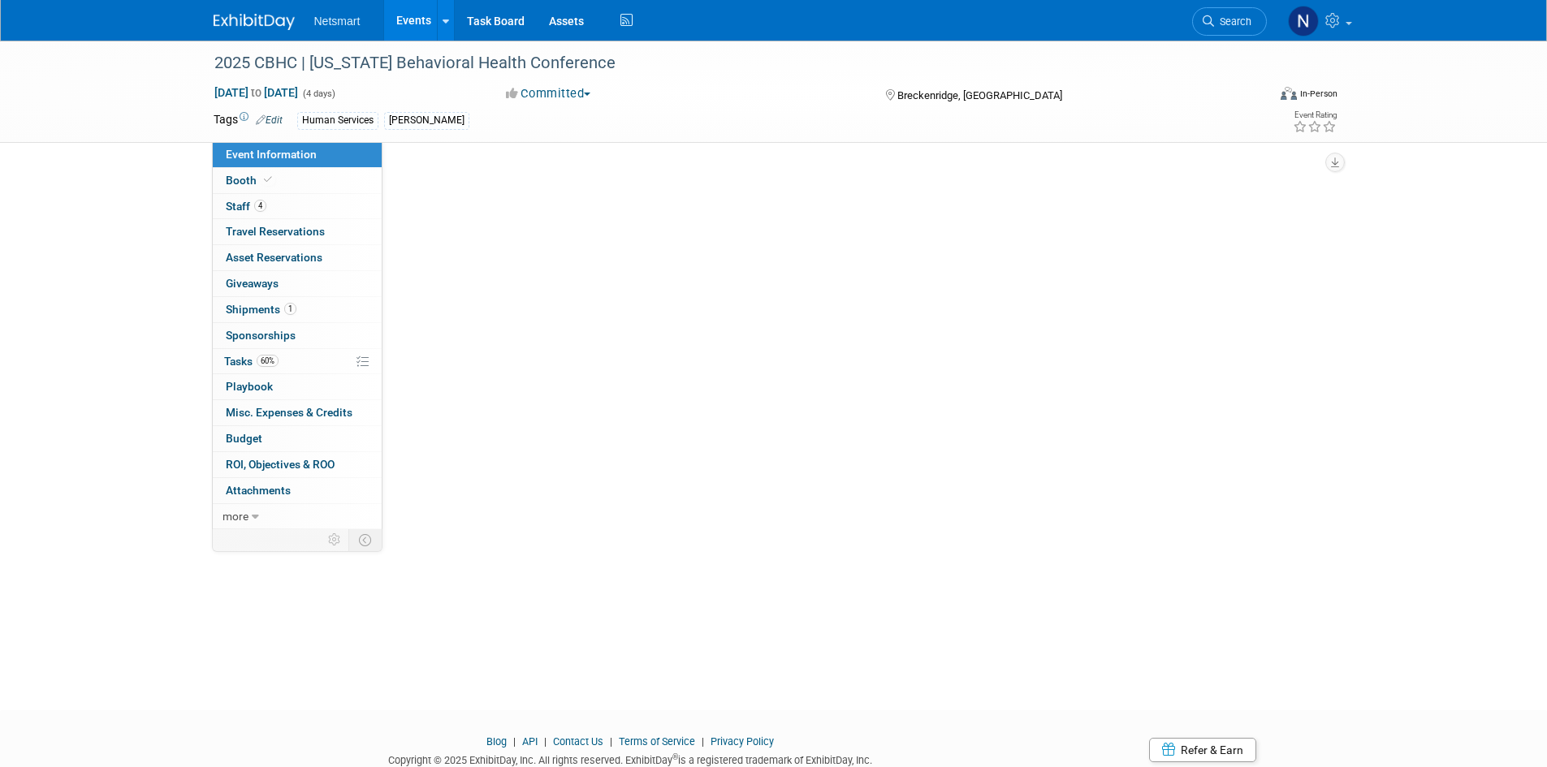
select select "Human Services"
select select "3"
select select "No"
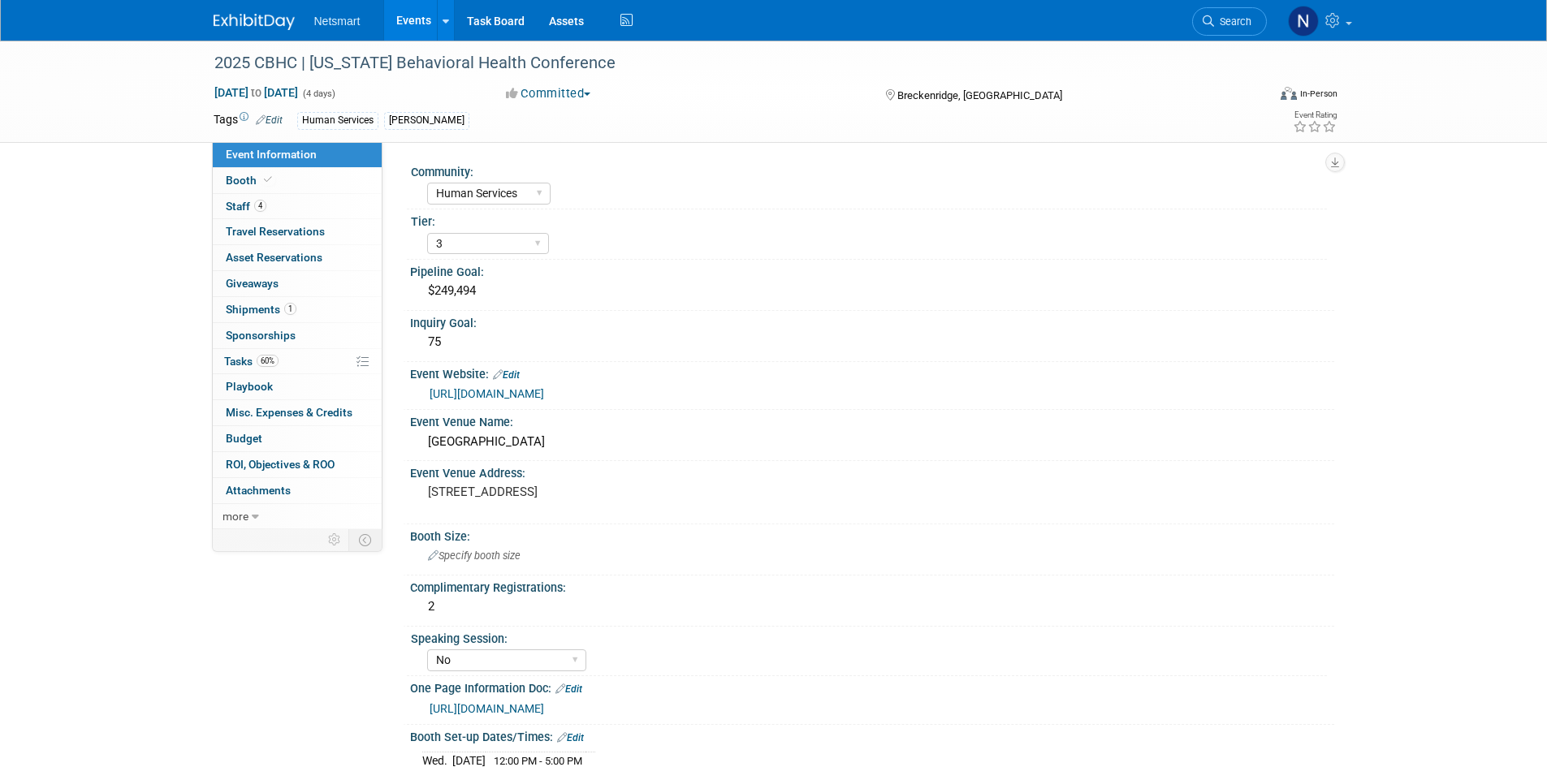
click at [544, 704] on link "https://ntst.sharepoint.com/:w:/s/HSTradeshowsEvents/EV5XrX8R7kNDi0fI0qwYhQEBXl…" at bounding box center [486, 708] width 114 height 13
click at [281, 308] on span "Shipments 1" at bounding box center [261, 309] width 71 height 13
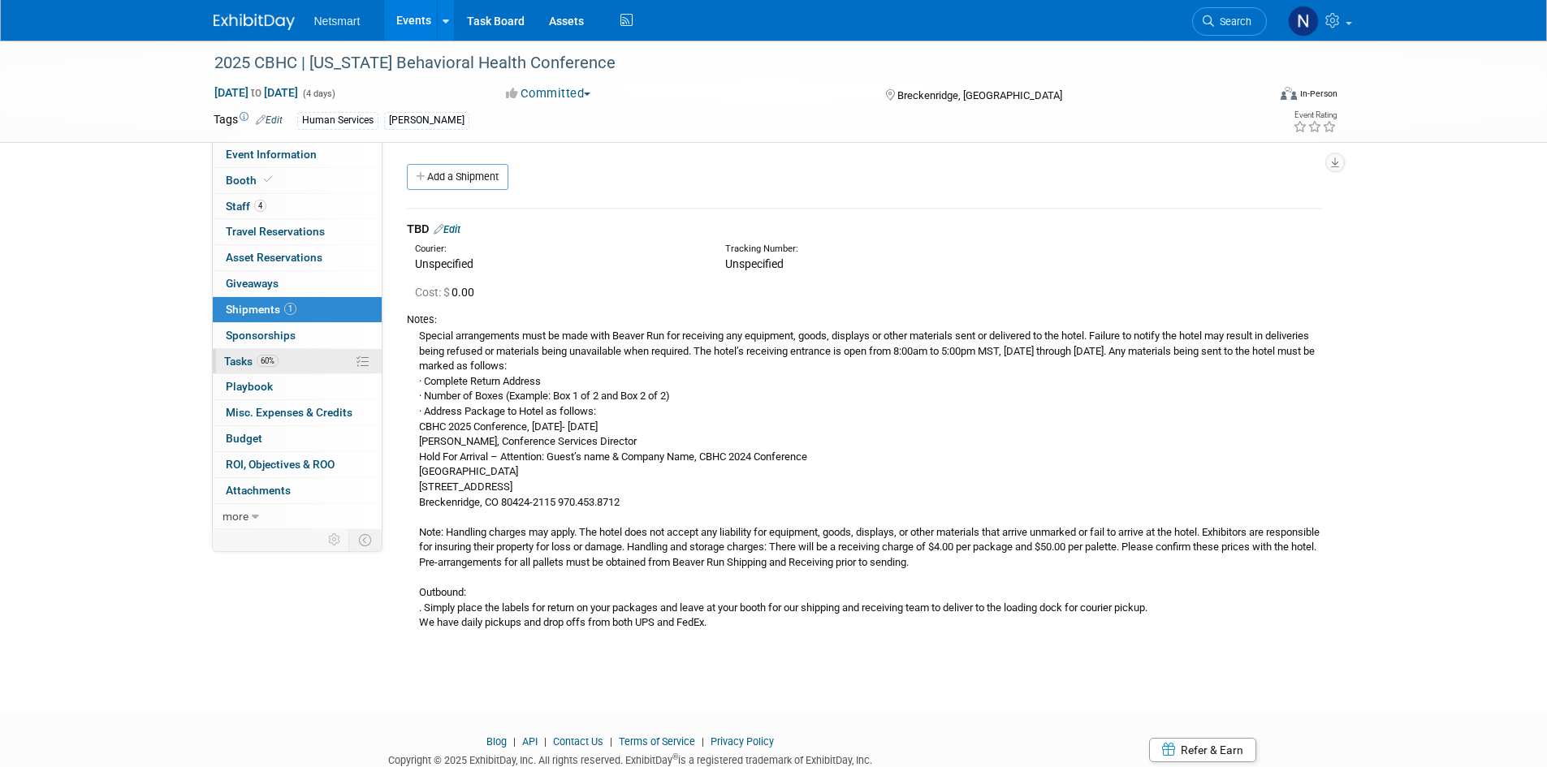
click at [262, 360] on span "60%" at bounding box center [268, 361] width 22 height 12
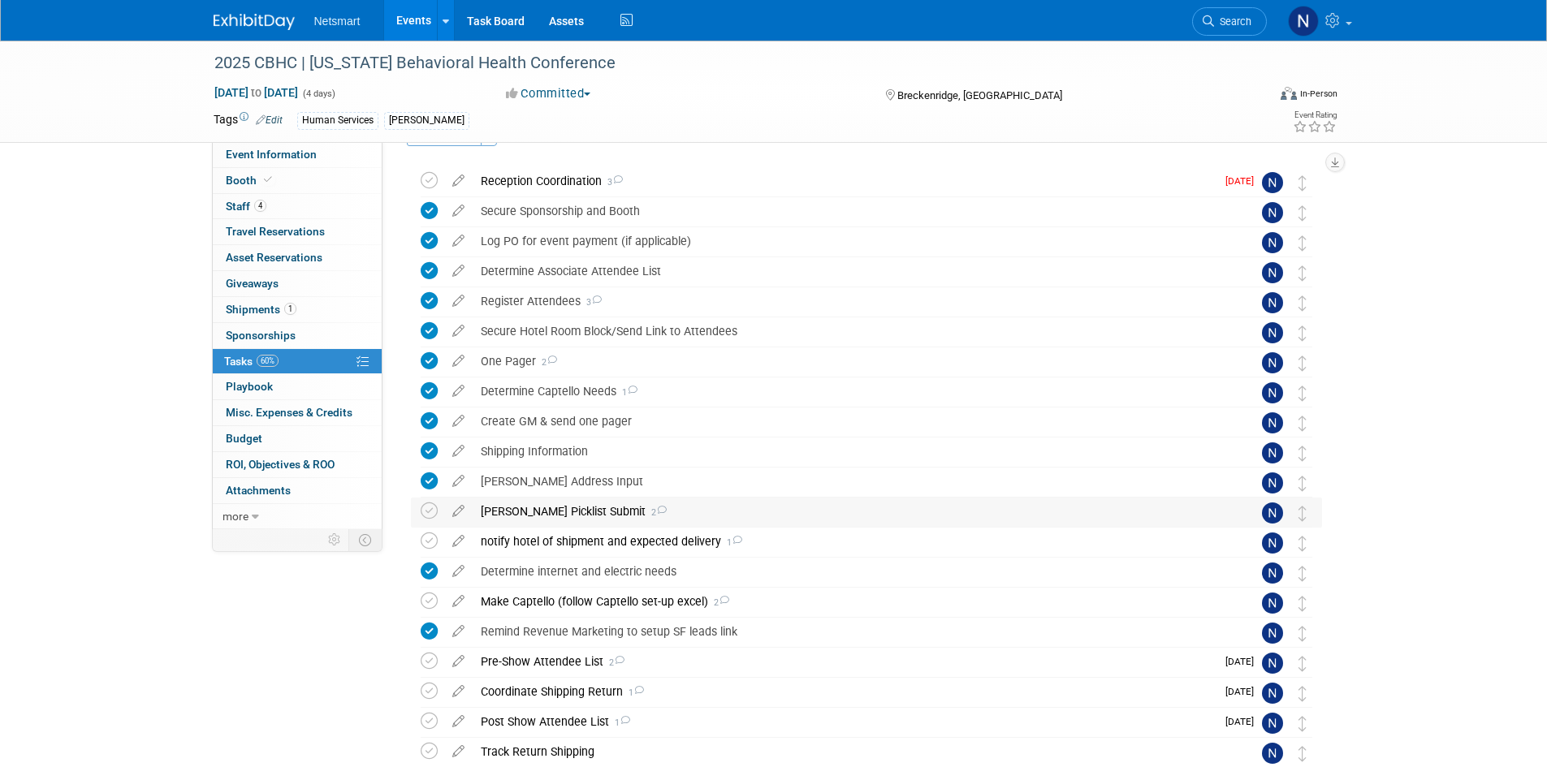
scroll to position [81, 0]
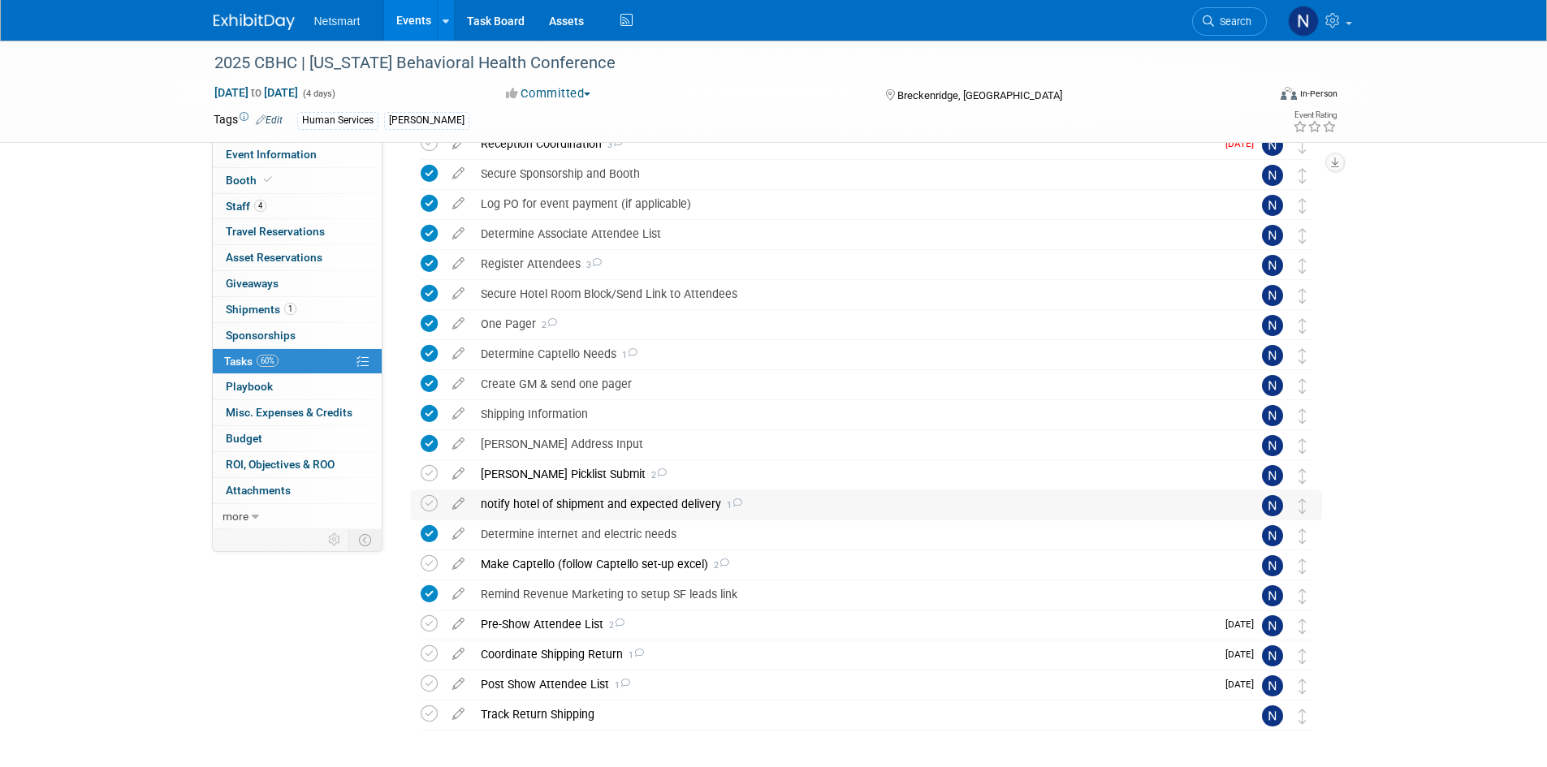
click at [552, 503] on div "notify hotel of shipment and expected delivery 1" at bounding box center [851, 504] width 757 height 28
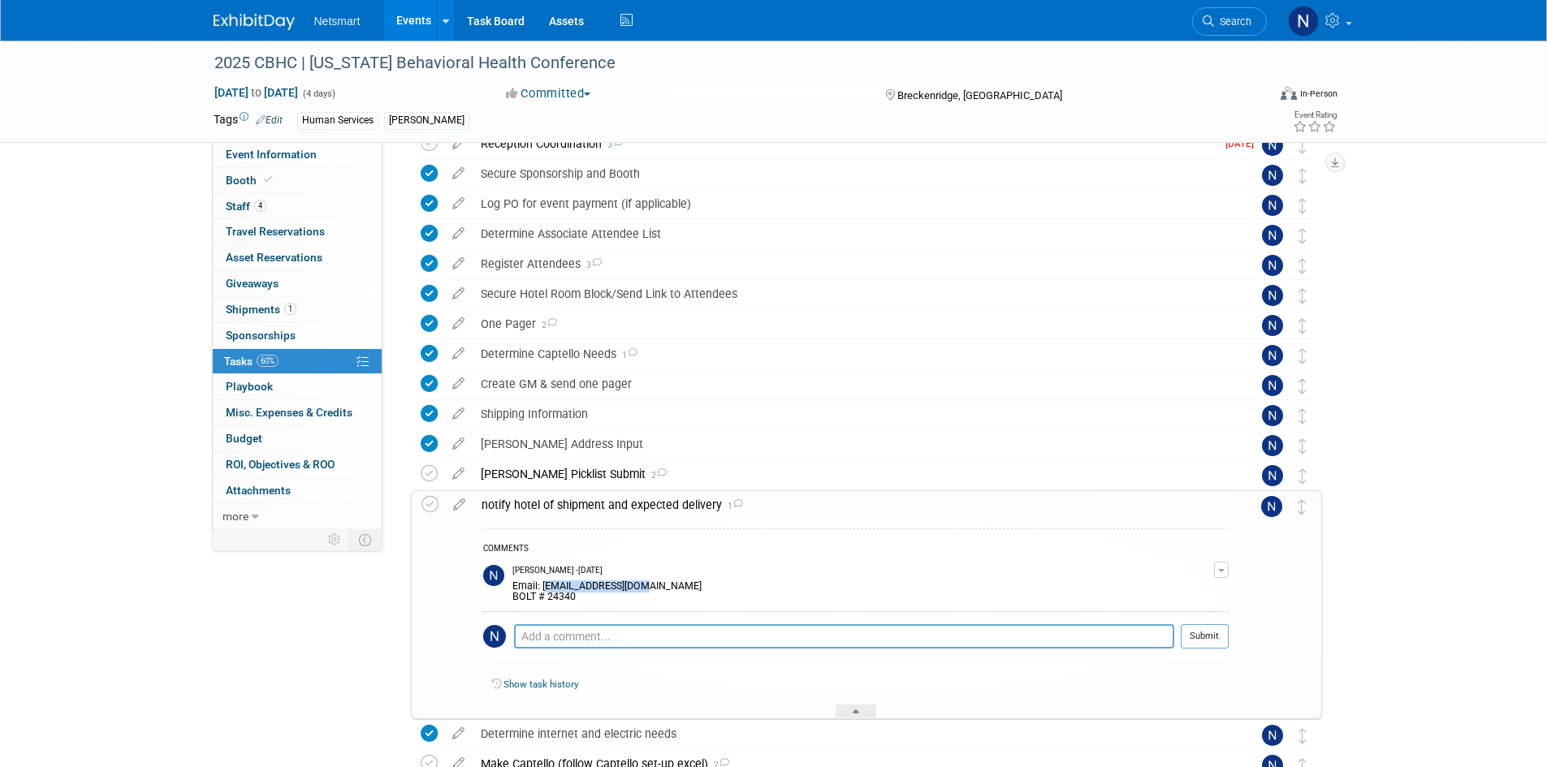
drag, startPoint x: 668, startPoint y: 589, endPoint x: 543, endPoint y: 587, distance: 125.0
click at [543, 587] on div "Email: stay@beaverrun.com BOLT # 24340" at bounding box center [862, 590] width 701 height 26
copy div "stay@beaverrun.com"
drag, startPoint x: 429, startPoint y: 506, endPoint x: 492, endPoint y: 546, distance: 74.5
click at [429, 506] on icon at bounding box center [429, 504] width 17 height 17
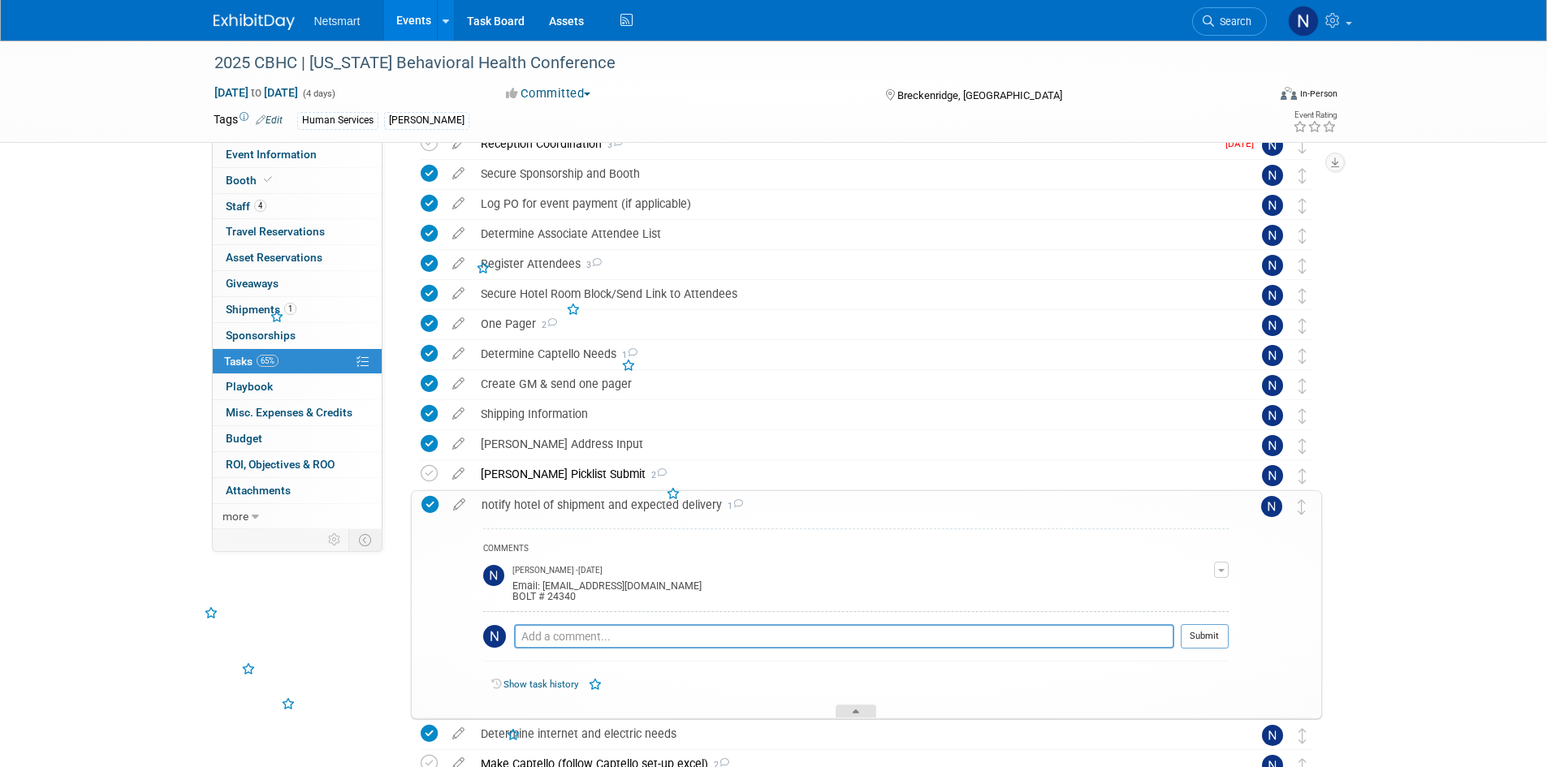
click at [840, 706] on div at bounding box center [855, 712] width 41 height 14
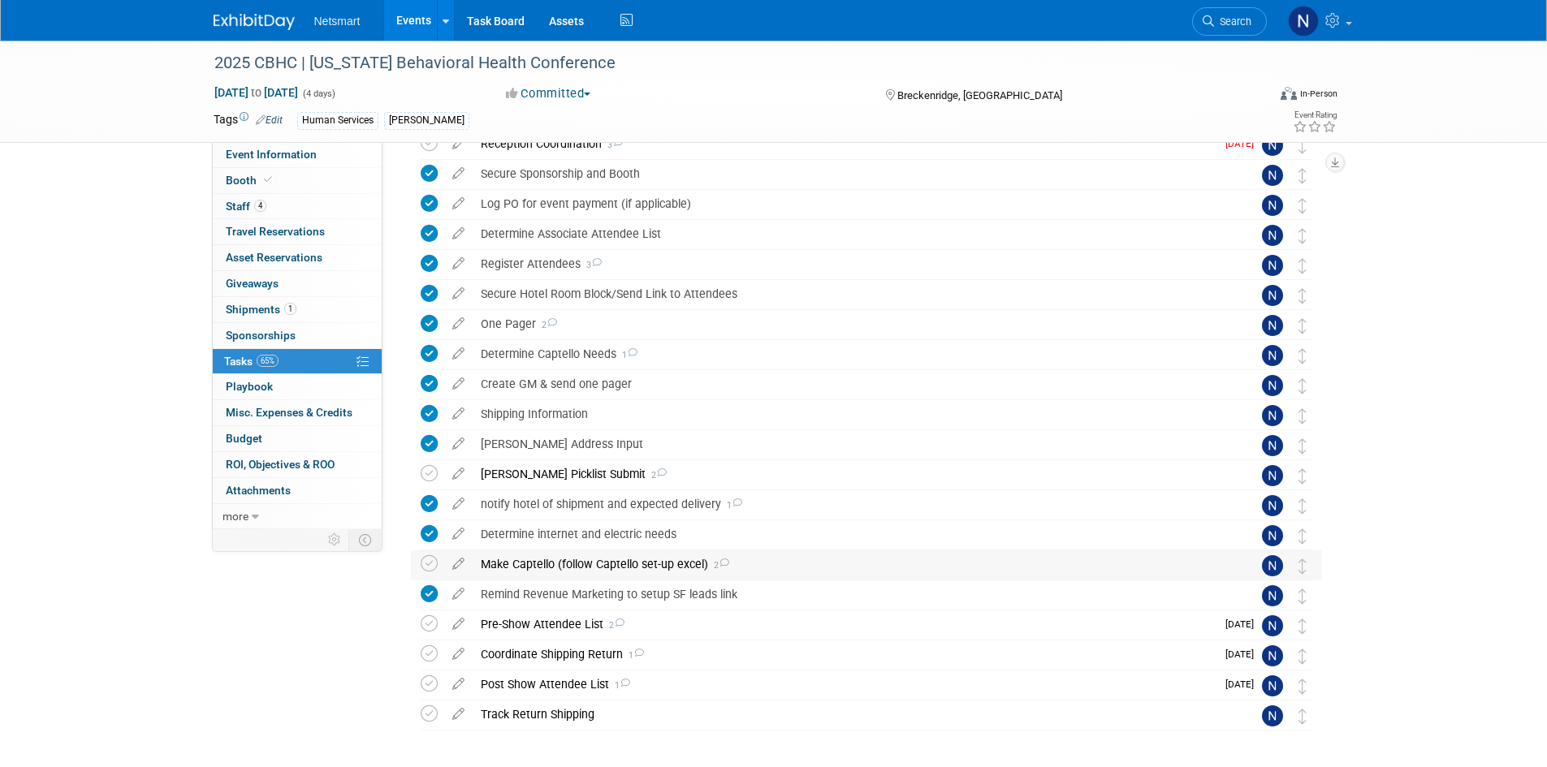
click at [516, 564] on div "Make Captello (follow Captello set-up excel) 2" at bounding box center [851, 564] width 757 height 28
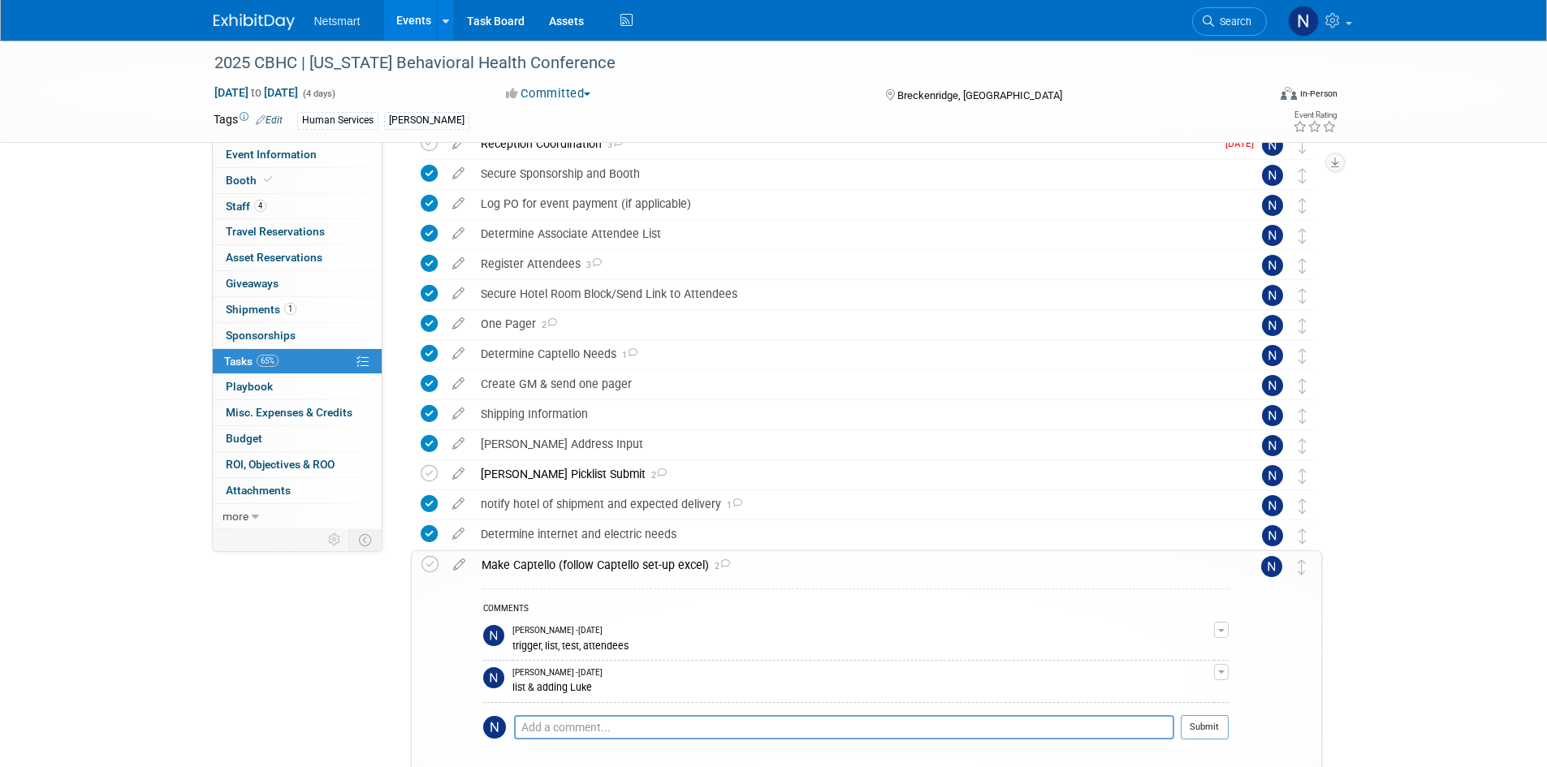
click at [516, 564] on div "Make Captello (follow Captello set-up excel) 2" at bounding box center [850, 565] width 755 height 28
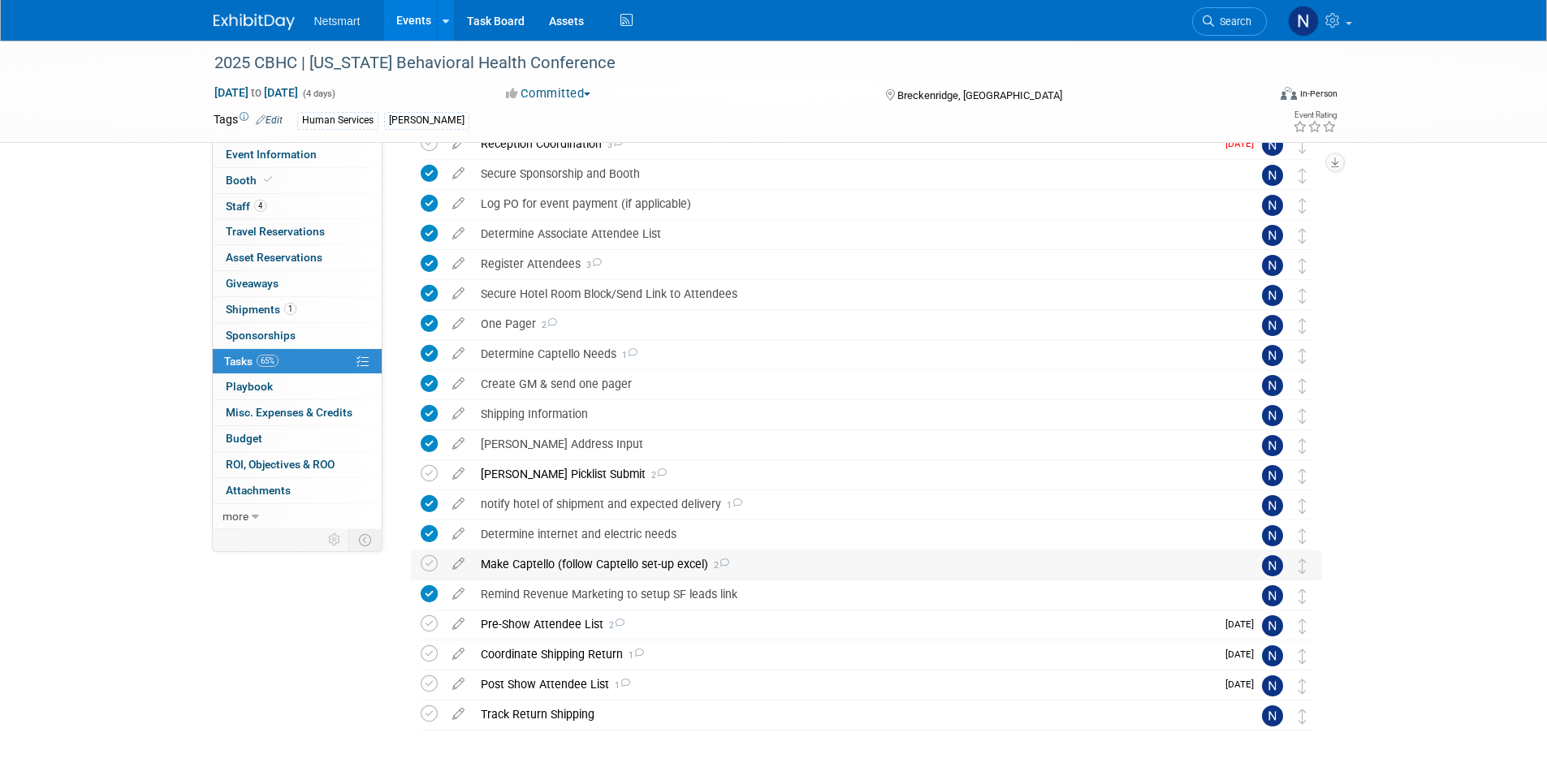
click at [565, 568] on div "Make Captello (follow Captello set-up excel) 2" at bounding box center [851, 564] width 757 height 28
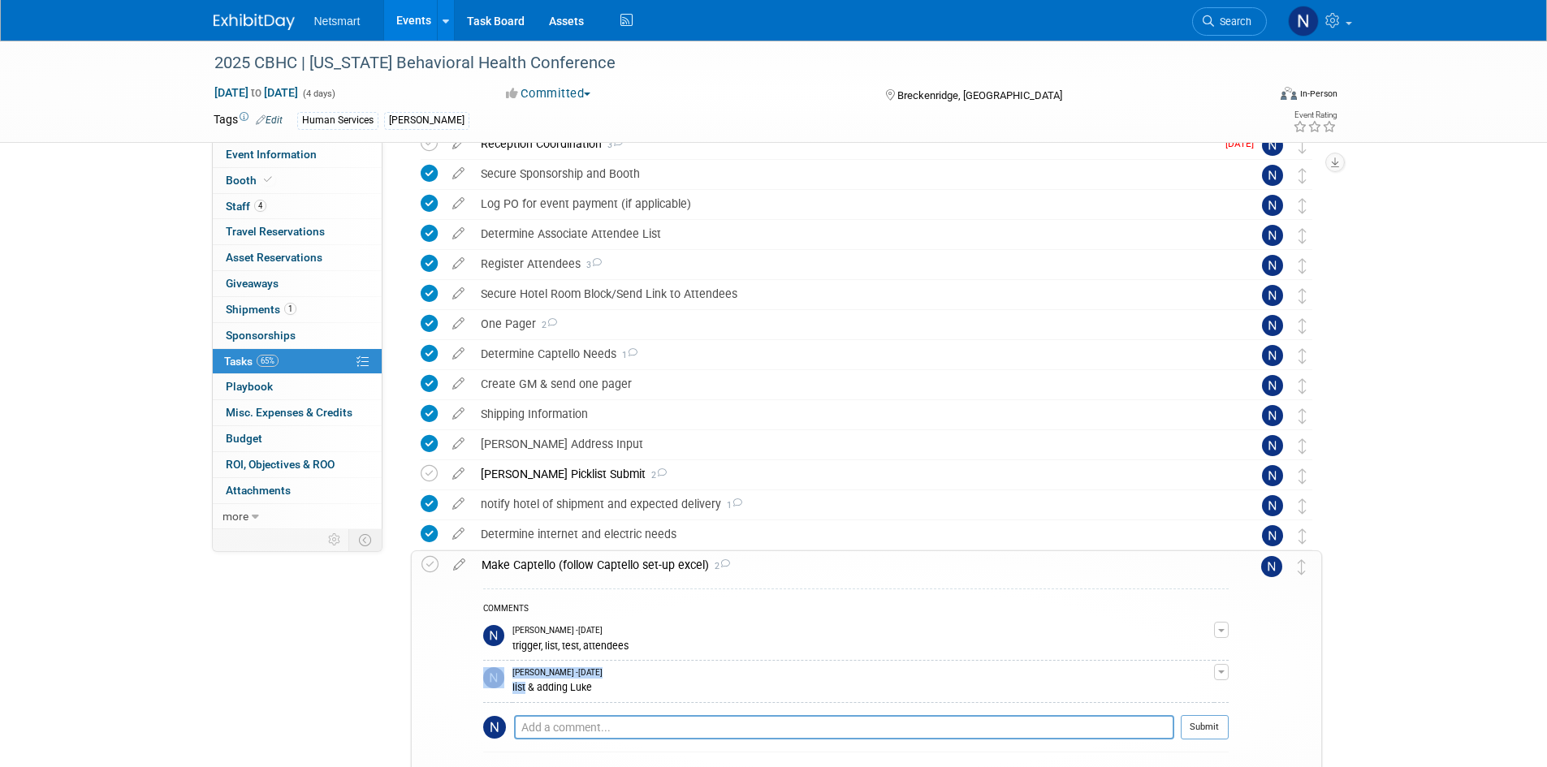
drag, startPoint x: 523, startPoint y: 688, endPoint x: 500, endPoint y: 691, distance: 23.0
click at [500, 691] on tr "Nina Finn - 3 days ago list & adding Luke Edit Comment Remove" at bounding box center [855, 682] width 745 height 42
click at [524, 697] on td "Nina Finn - 3 days ago list & adding Luke" at bounding box center [862, 682] width 701 height 42
drag, startPoint x: 524, startPoint y: 688, endPoint x: 510, endPoint y: 695, distance: 16.3
click at [510, 695] on tr "Nina Finn - 3 days ago list & adding Luke Edit Comment Remove" at bounding box center [855, 682] width 745 height 42
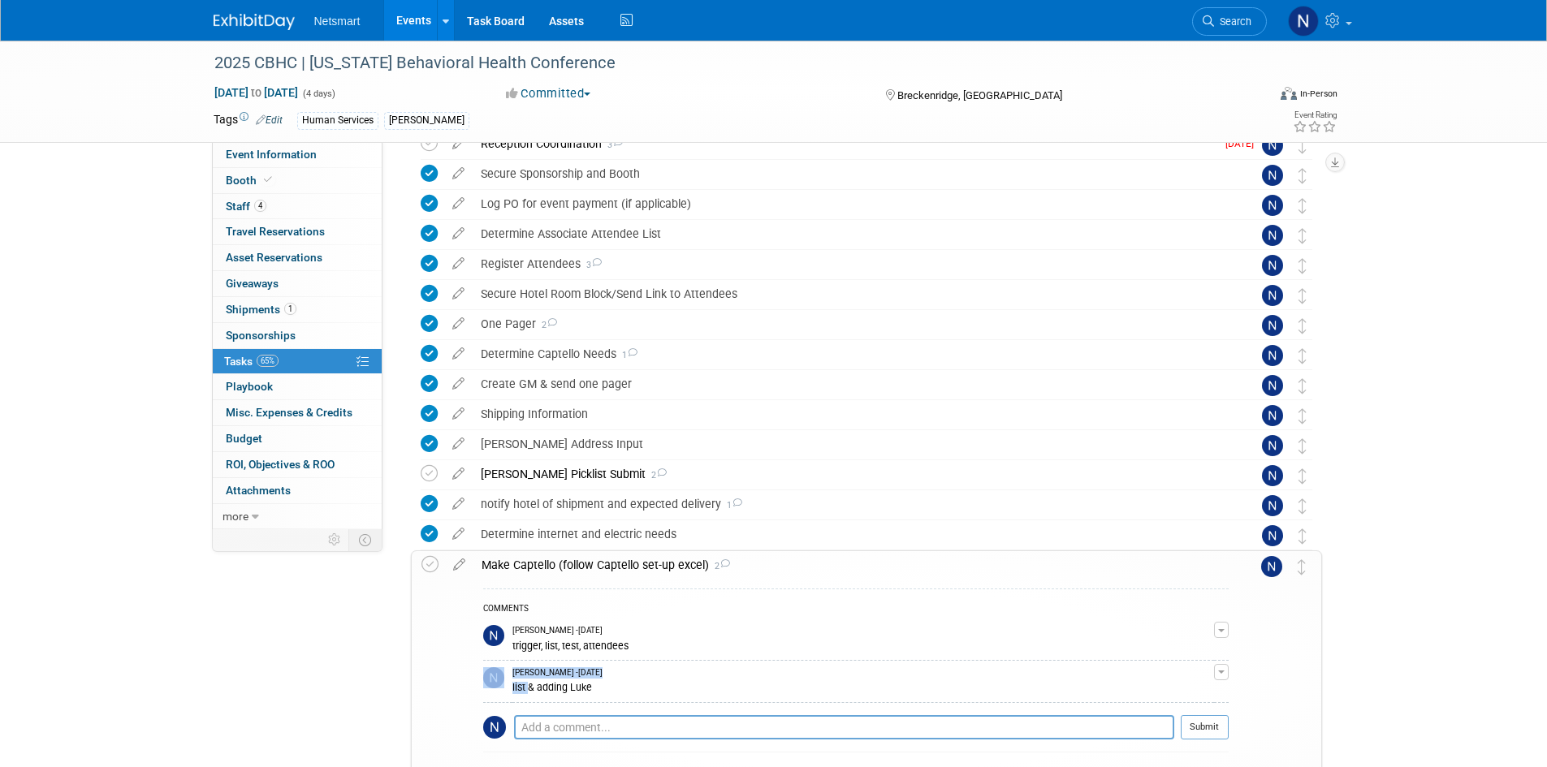
click at [510, 695] on td at bounding box center [497, 682] width 29 height 42
click at [529, 724] on textarea at bounding box center [844, 727] width 660 height 24
click at [554, 727] on textarea "liost" at bounding box center [844, 727] width 660 height 24
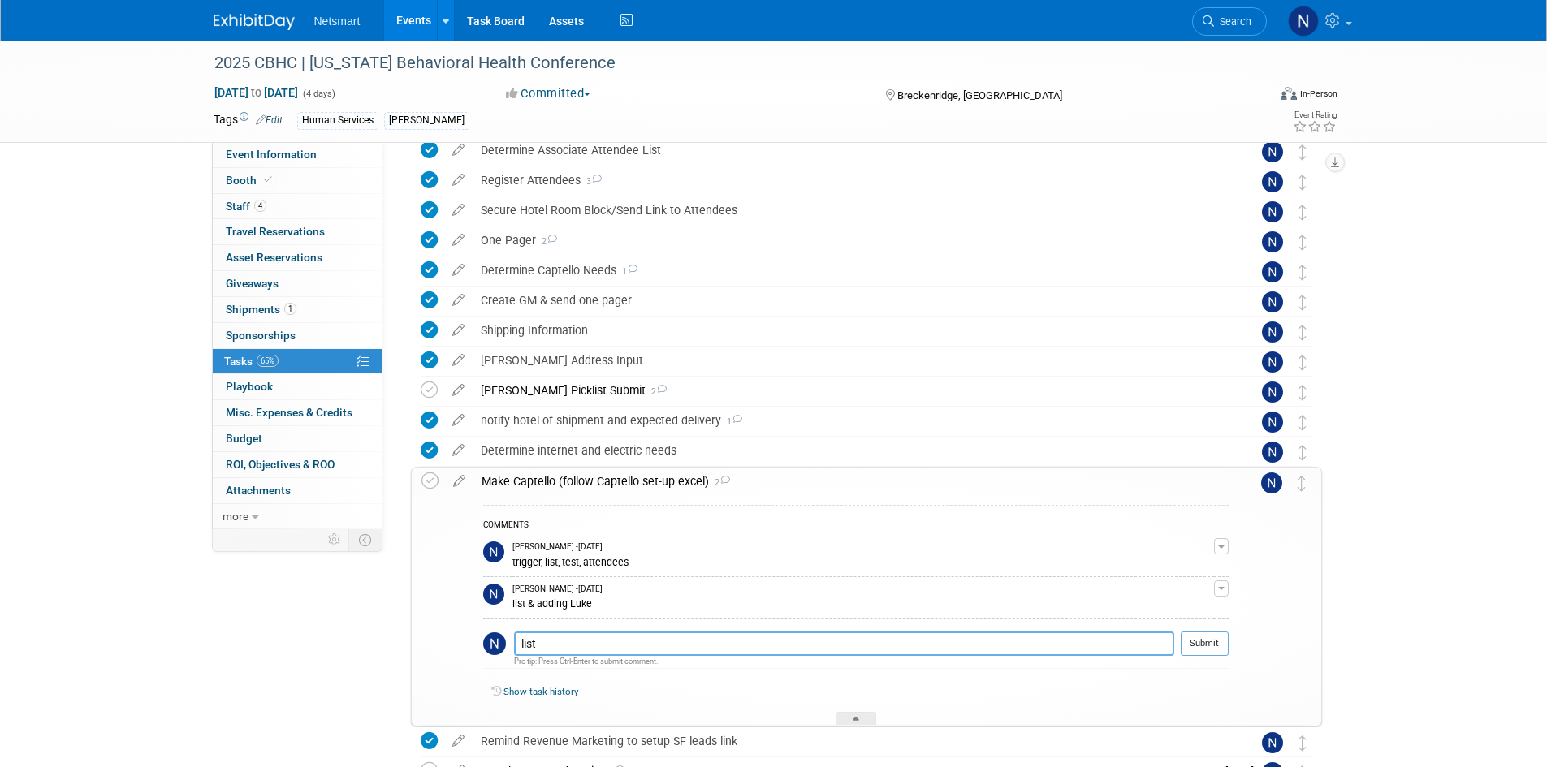
scroll to position [244, 0]
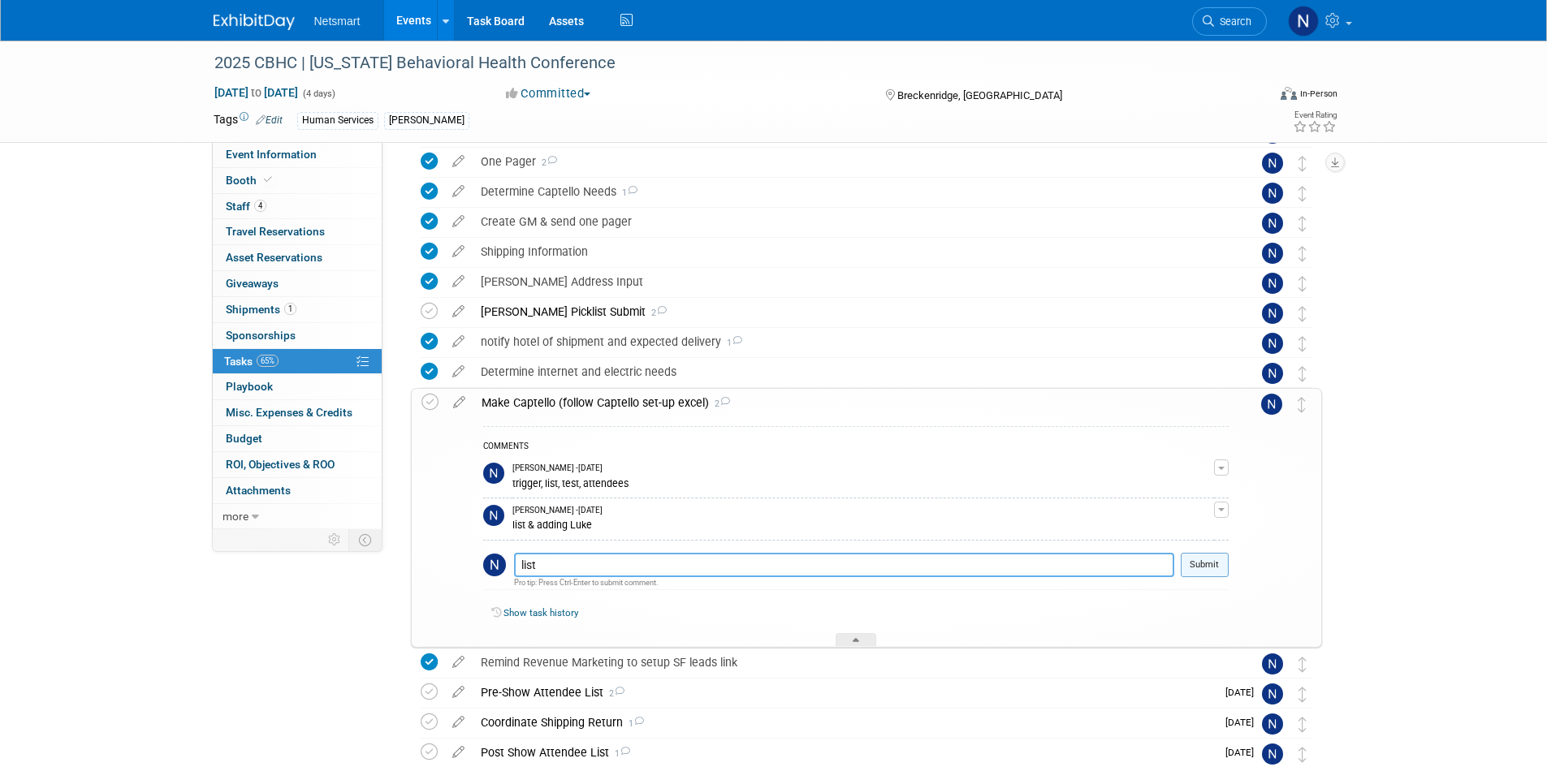
type textarea "list"
click at [1207, 569] on button "Submit" at bounding box center [1204, 565] width 48 height 24
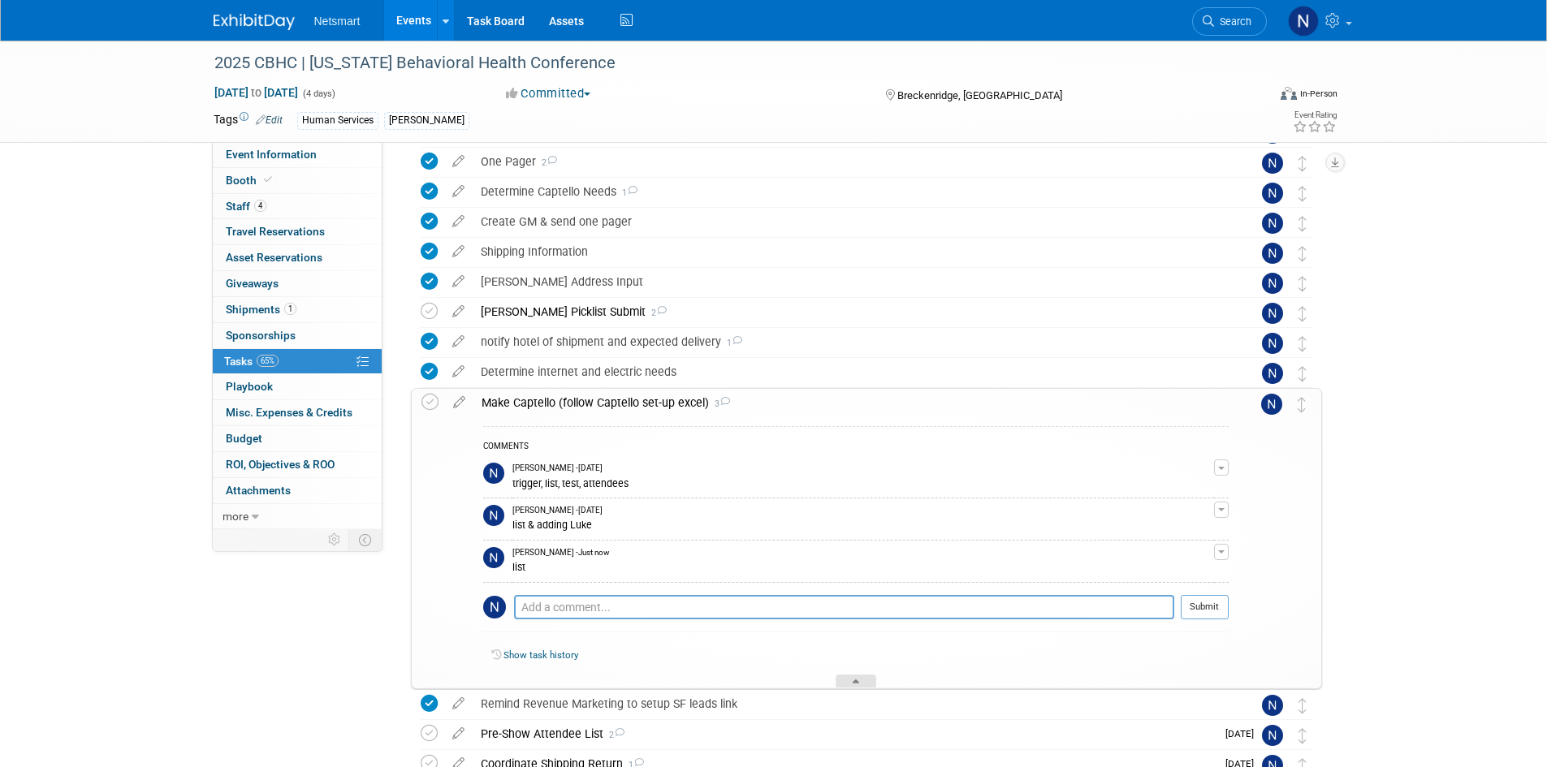
click at [849, 675] on div at bounding box center [855, 682] width 41 height 14
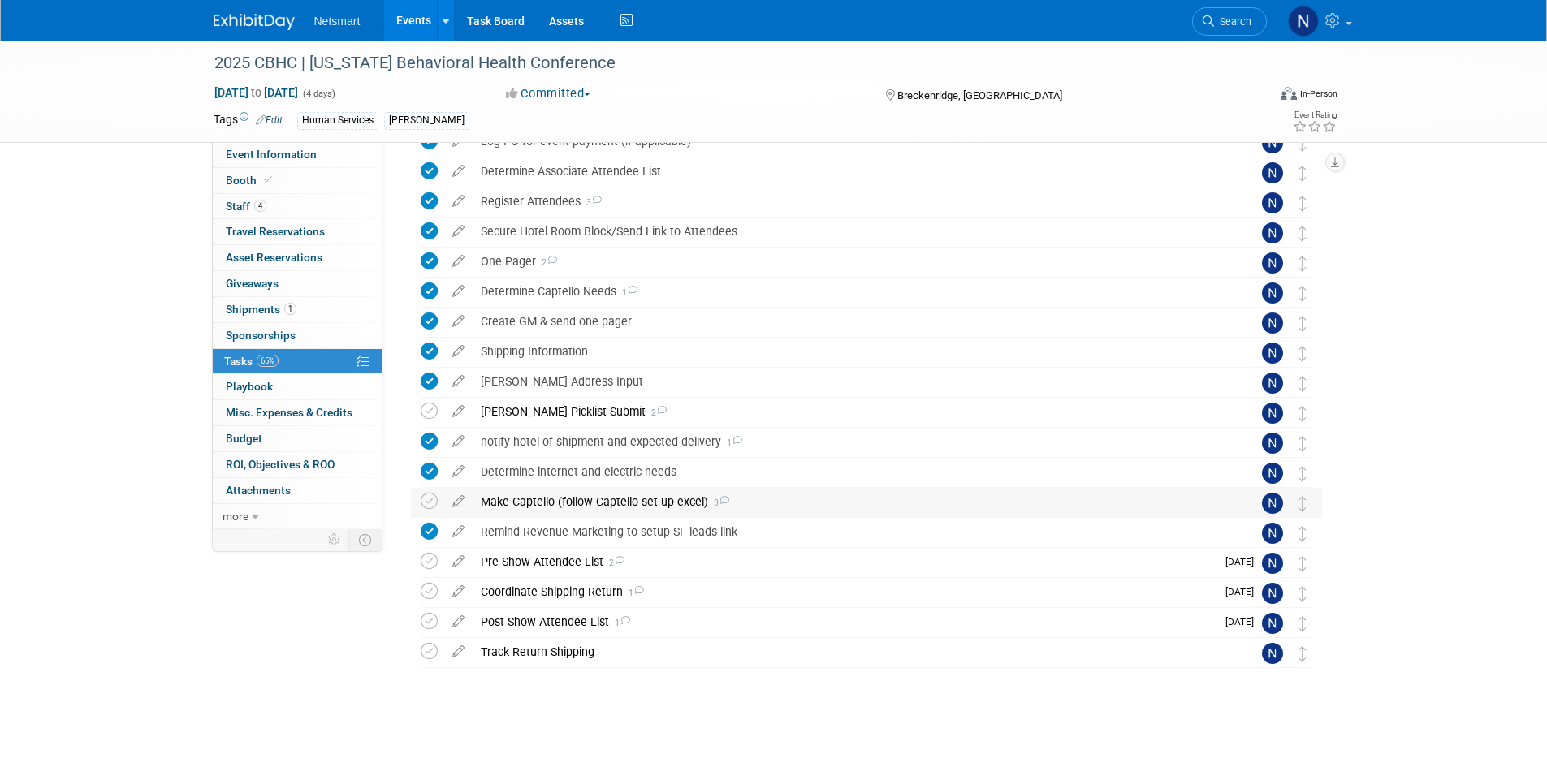
scroll to position [144, 0]
click at [531, 567] on div "Pre-Show Attendee List 2" at bounding box center [844, 562] width 743 height 28
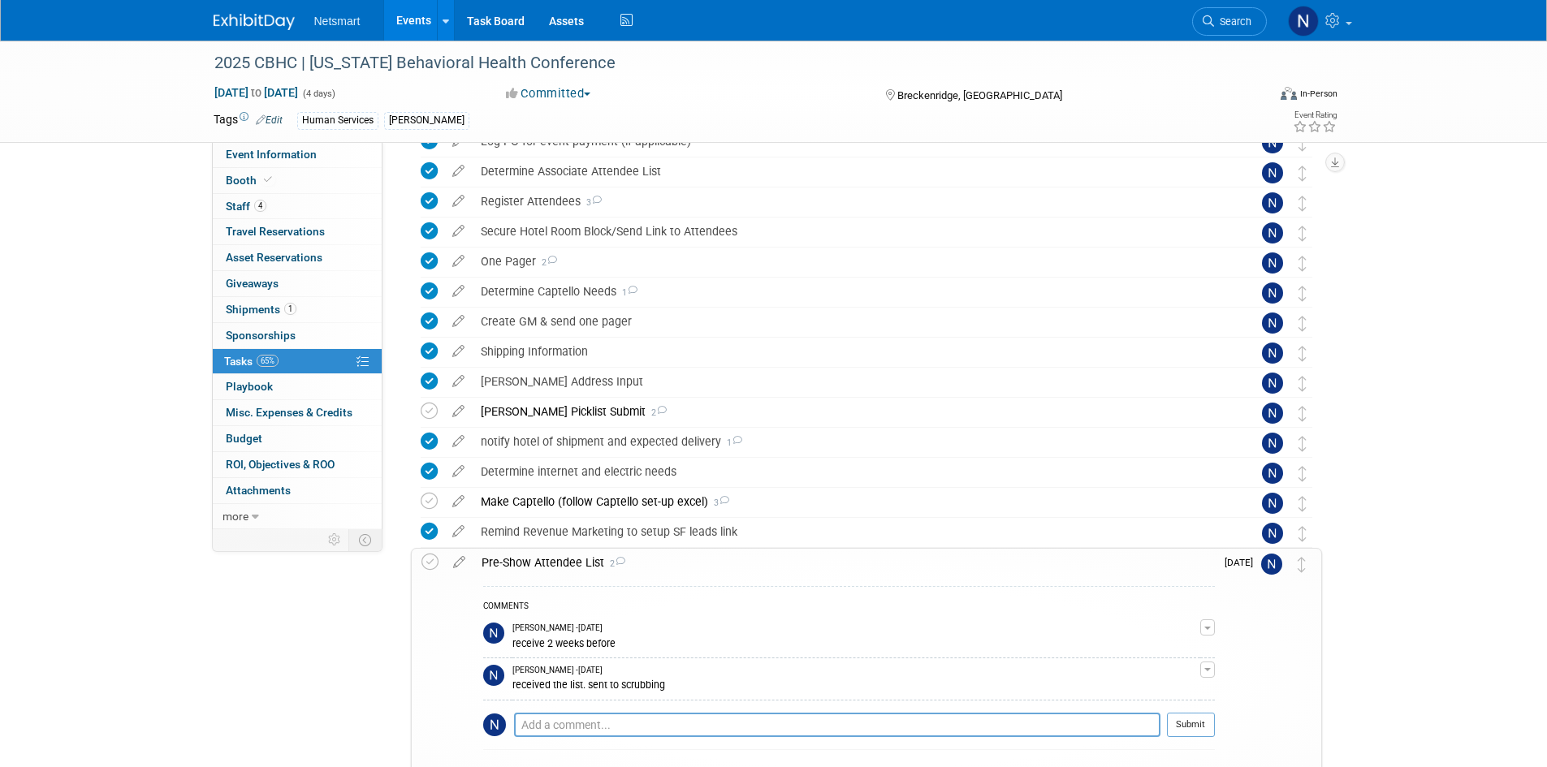
click at [531, 567] on div "Pre-Show Attendee List 2" at bounding box center [843, 563] width 741 height 28
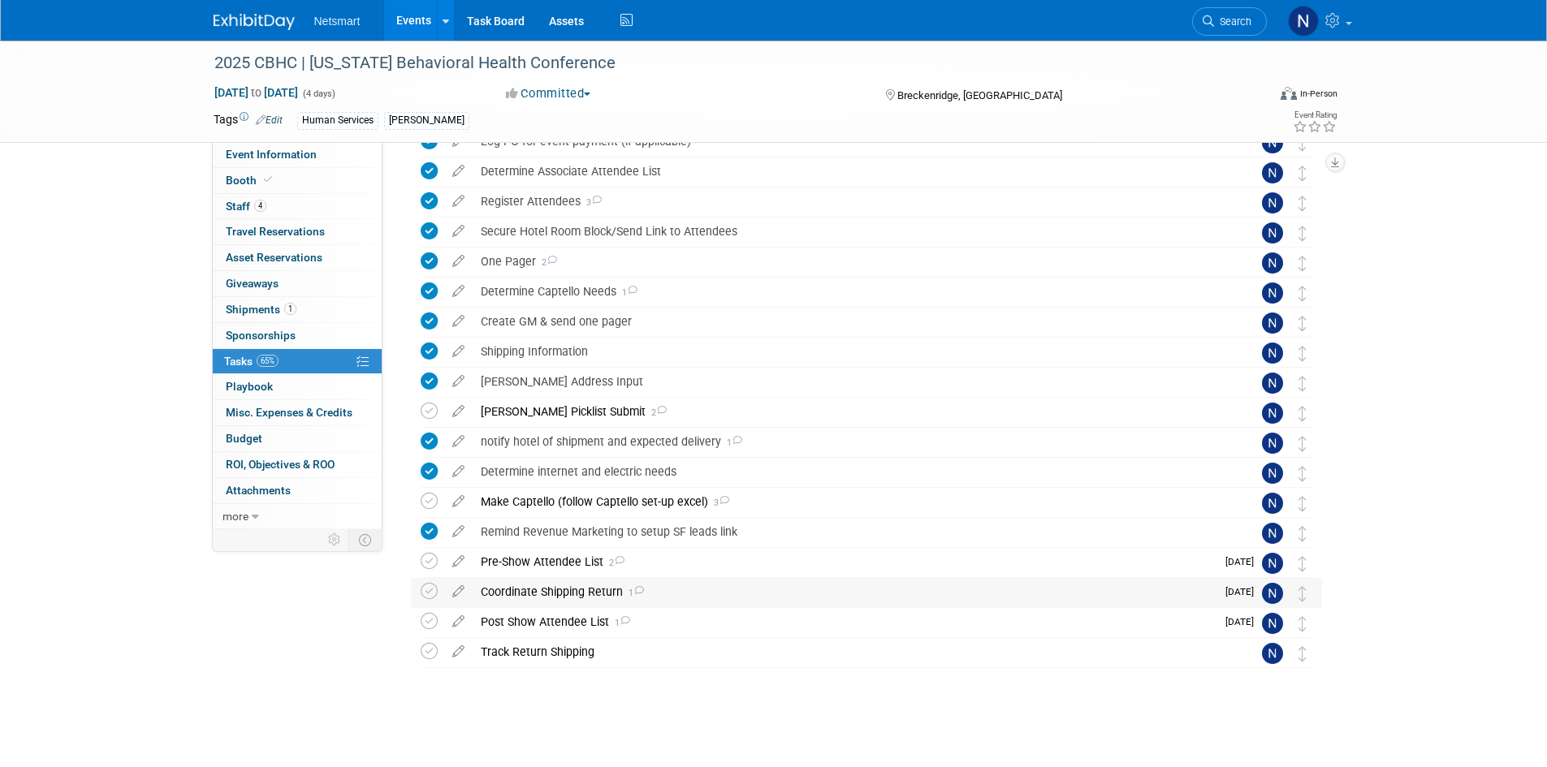
click at [529, 591] on div "Coordinate Shipping Return 1" at bounding box center [844, 592] width 743 height 28
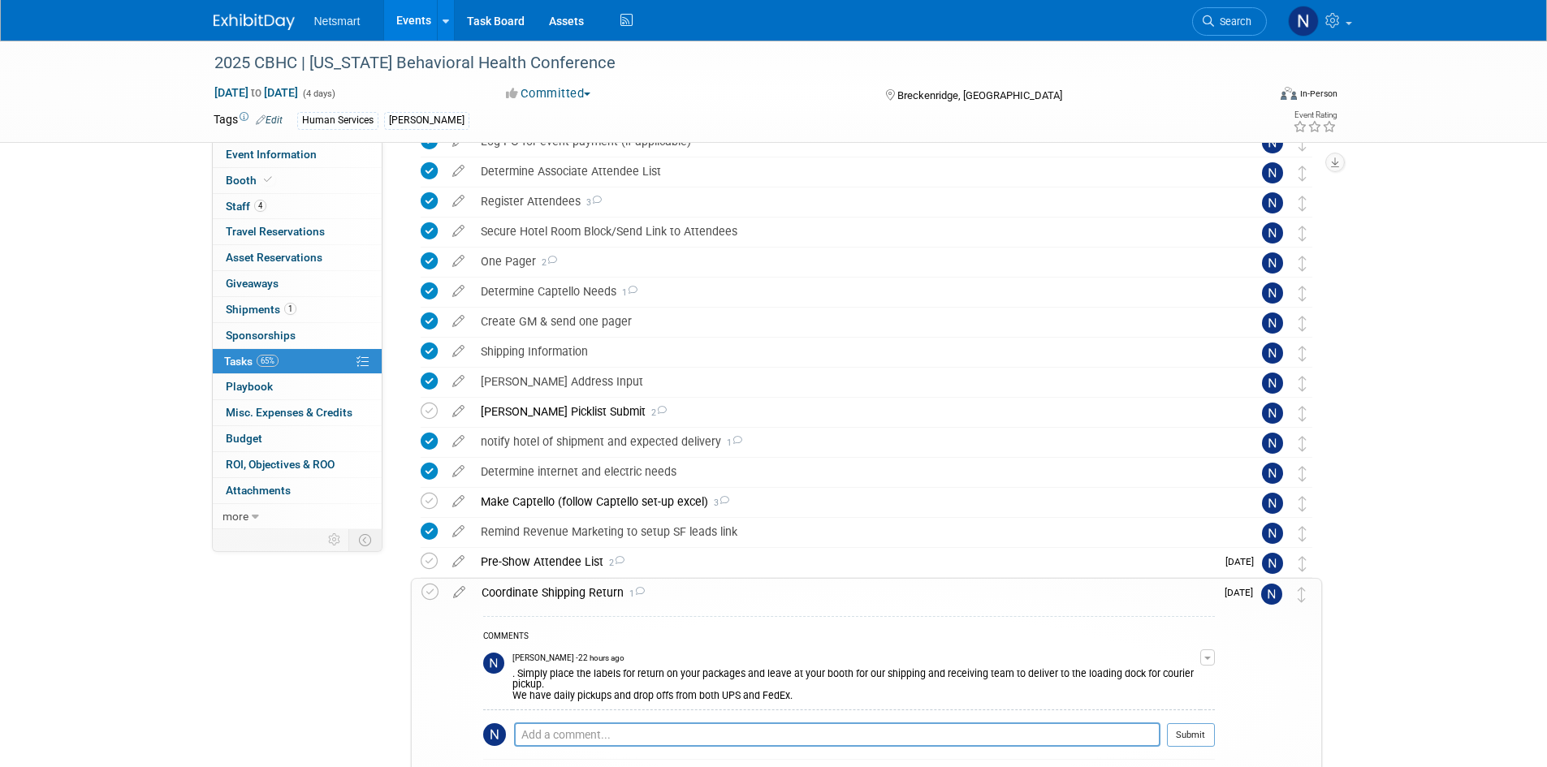
click at [529, 591] on div "Coordinate Shipping Return 1" at bounding box center [843, 593] width 741 height 28
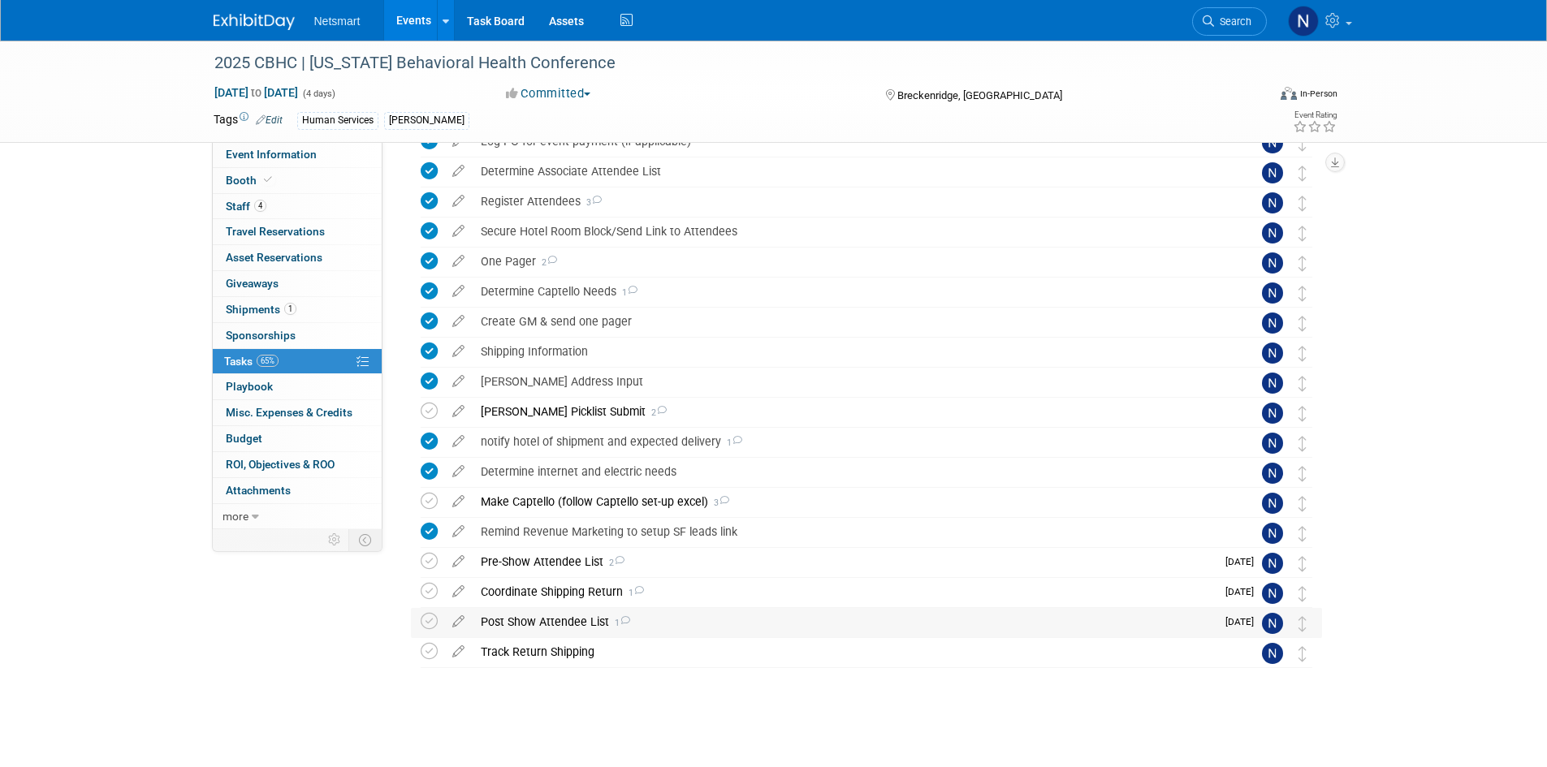
click at [536, 624] on div "Post Show Attendee List 1" at bounding box center [844, 622] width 743 height 28
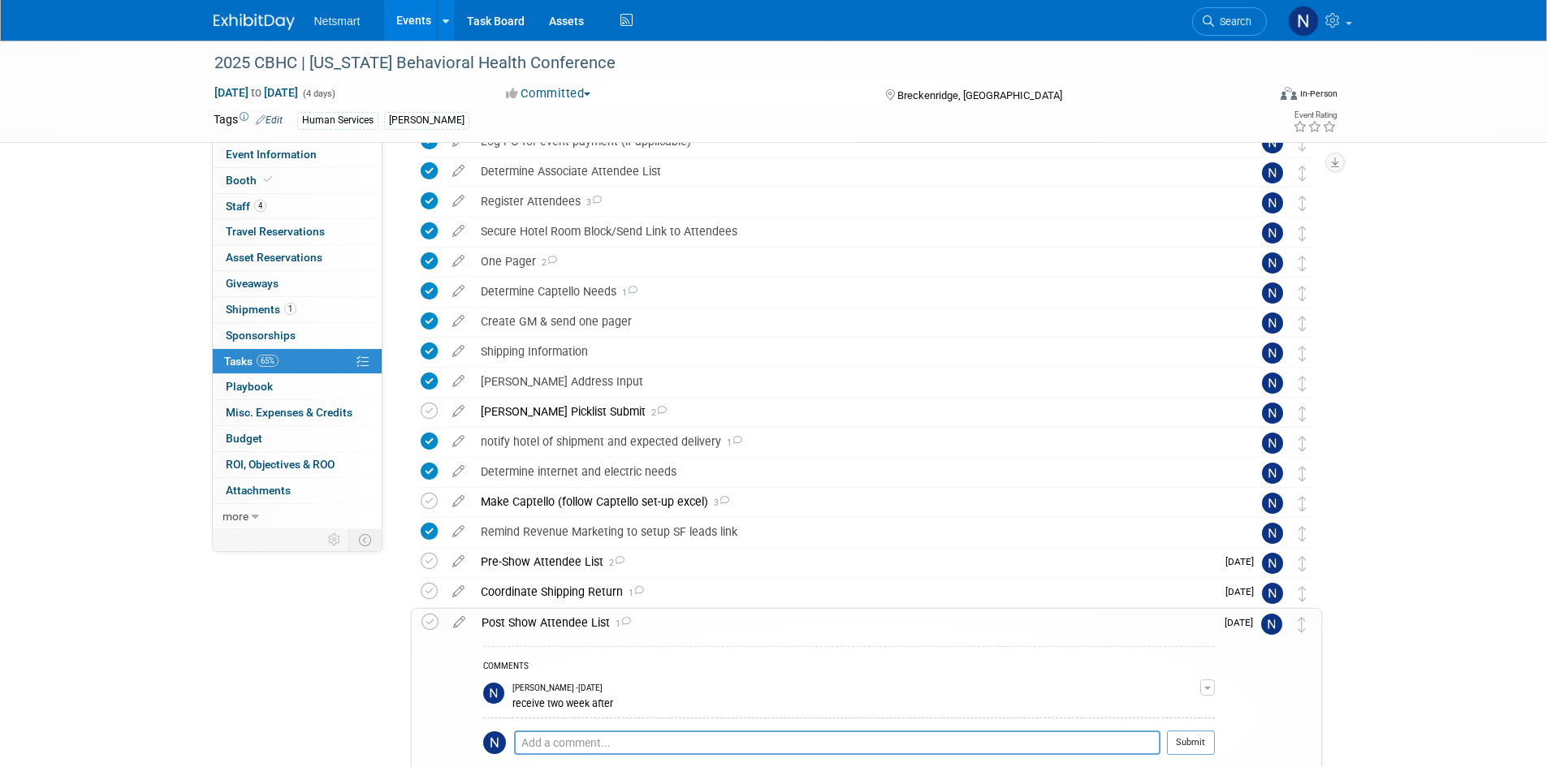
click at [536, 624] on div "Post Show Attendee List 1" at bounding box center [843, 623] width 741 height 28
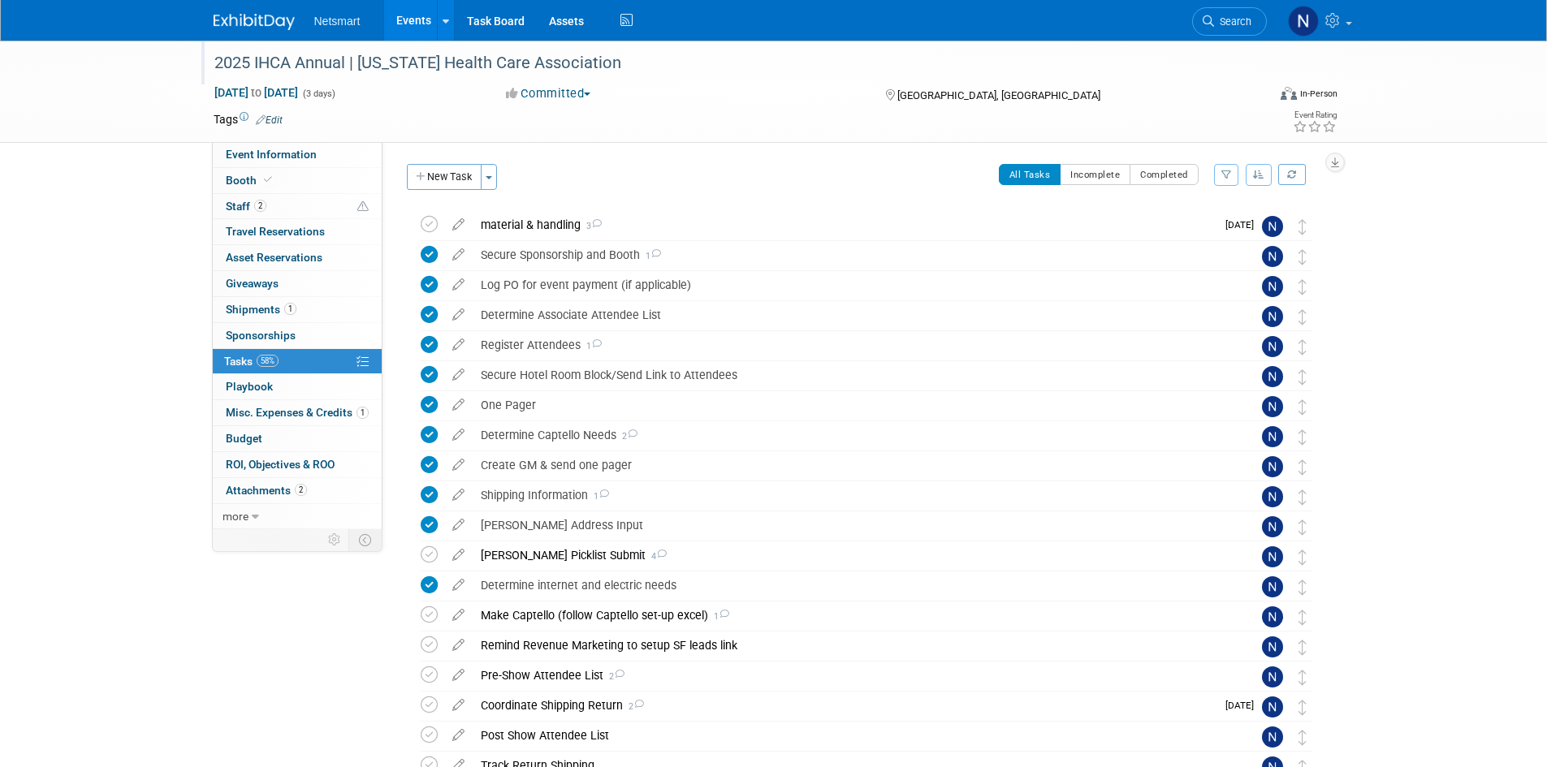
click at [283, 66] on div "2025 IHCA Annual | [US_STATE] Health Care Association" at bounding box center [726, 63] width 1034 height 29
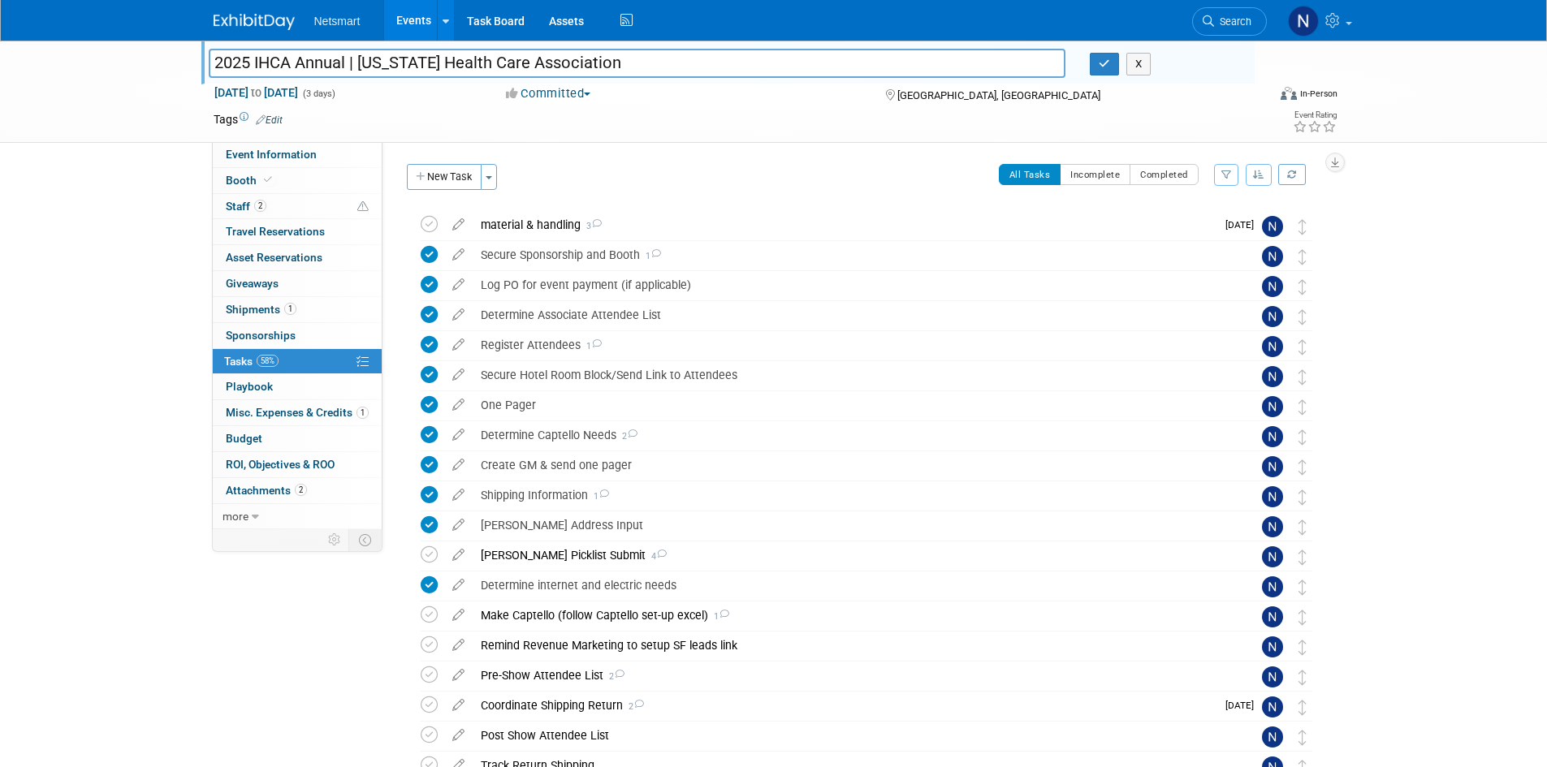
drag, startPoint x: 315, startPoint y: 67, endPoint x: 740, endPoint y: 80, distance: 424.8
click at [740, 80] on div "2025 IHCA Annual | [US_STATE] Health Care Association 2025 IHCA Annual | [US_ST…" at bounding box center [727, 63] width 1053 height 44
click at [257, 152] on span "Event Information" at bounding box center [271, 154] width 91 height 13
select select "Simple"
select select "3"
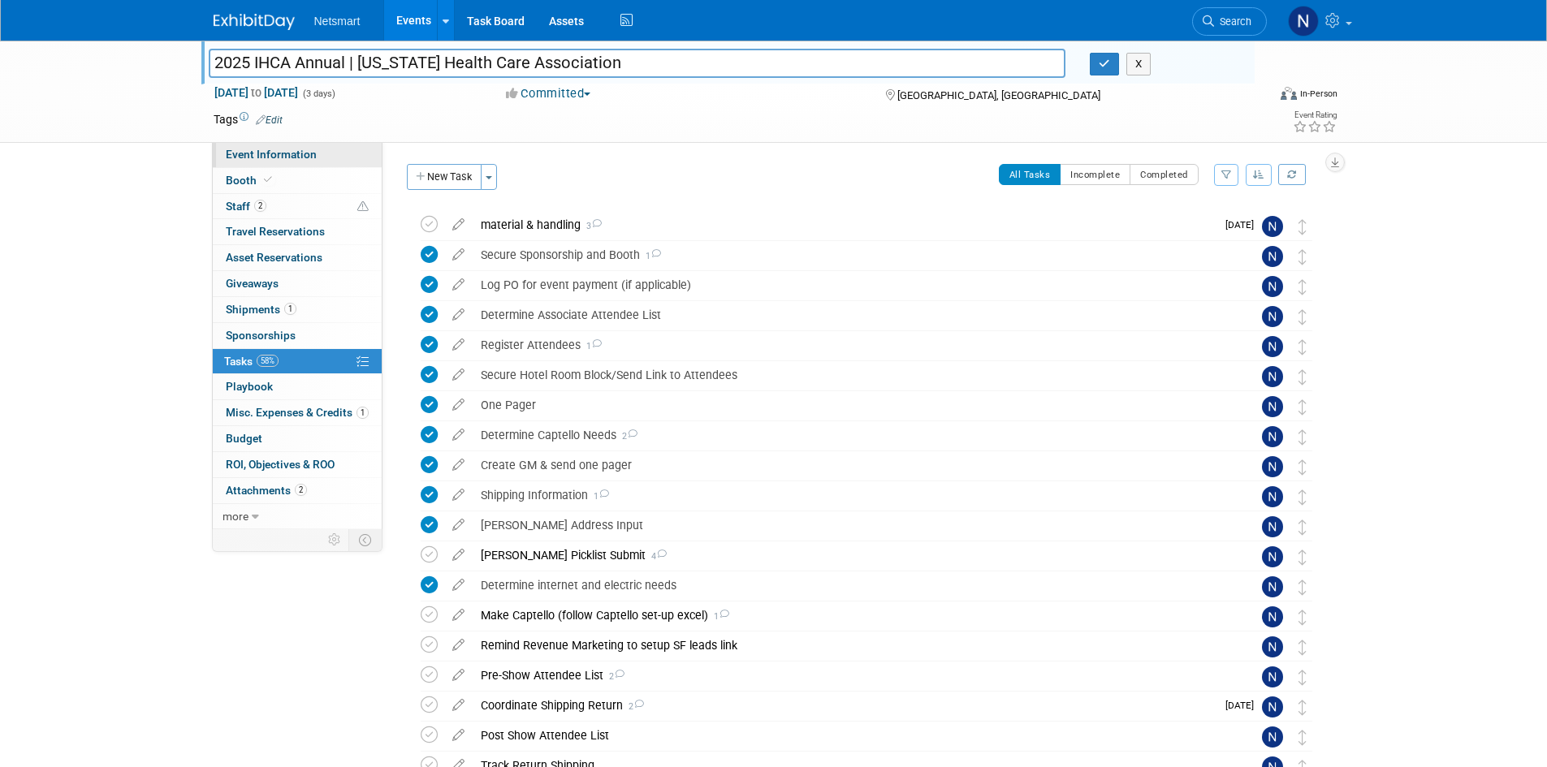
select select "No"
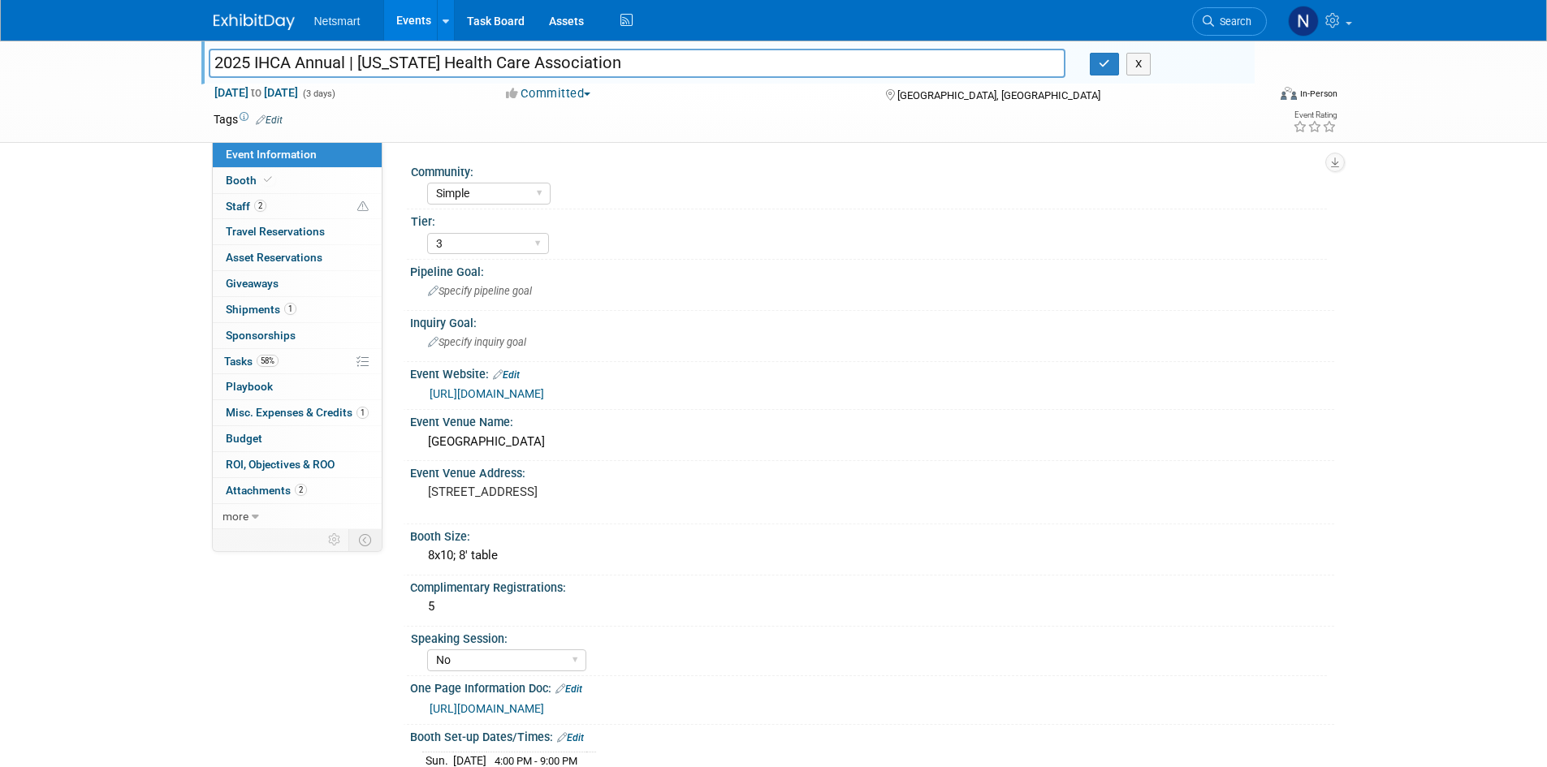
click at [544, 387] on link "[URL][DOMAIN_NAME]" at bounding box center [486, 393] width 114 height 13
click at [1103, 58] on icon "button" at bounding box center [1103, 63] width 11 height 11
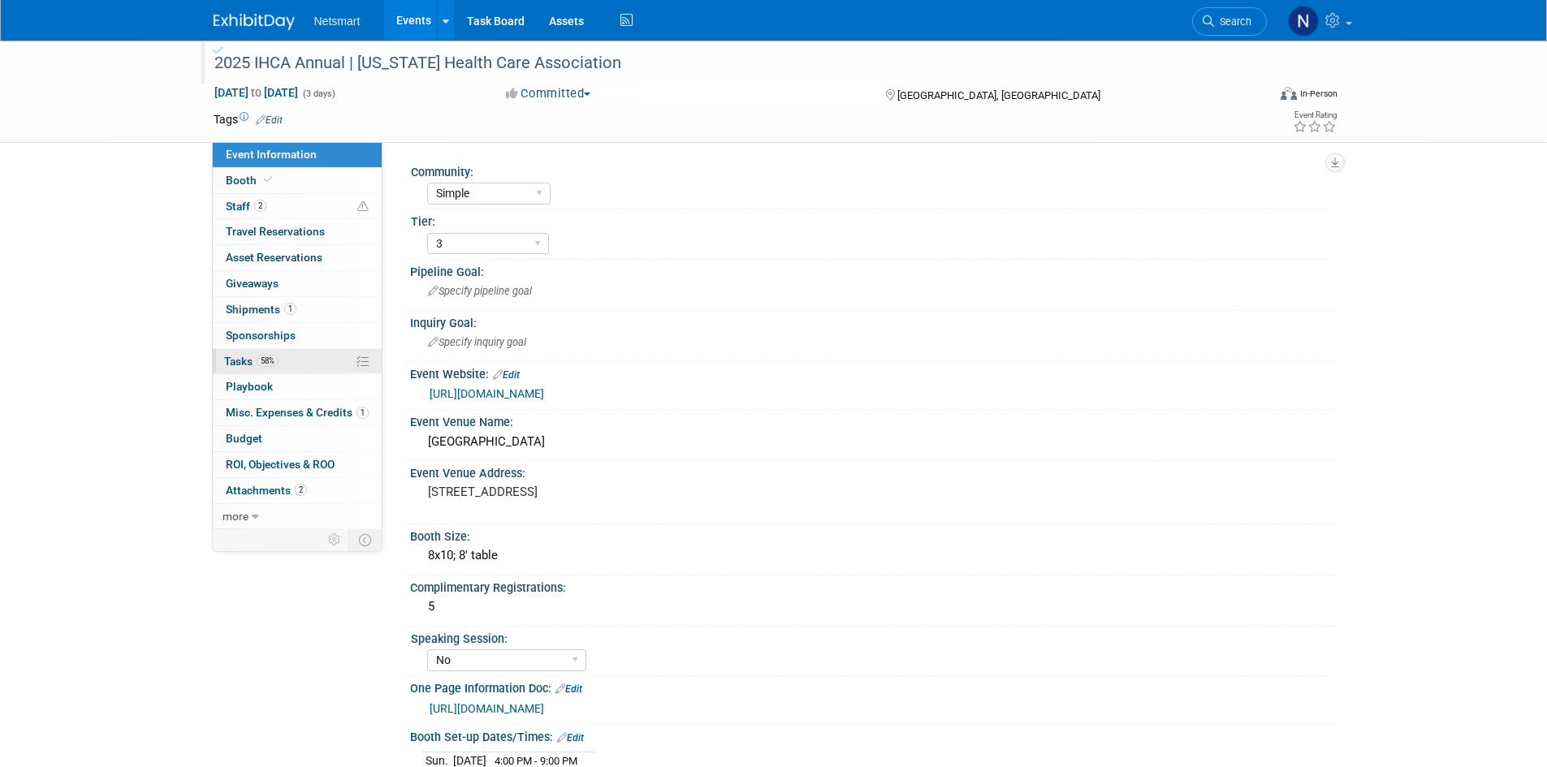
click at [275, 362] on span "58%" at bounding box center [268, 361] width 22 height 12
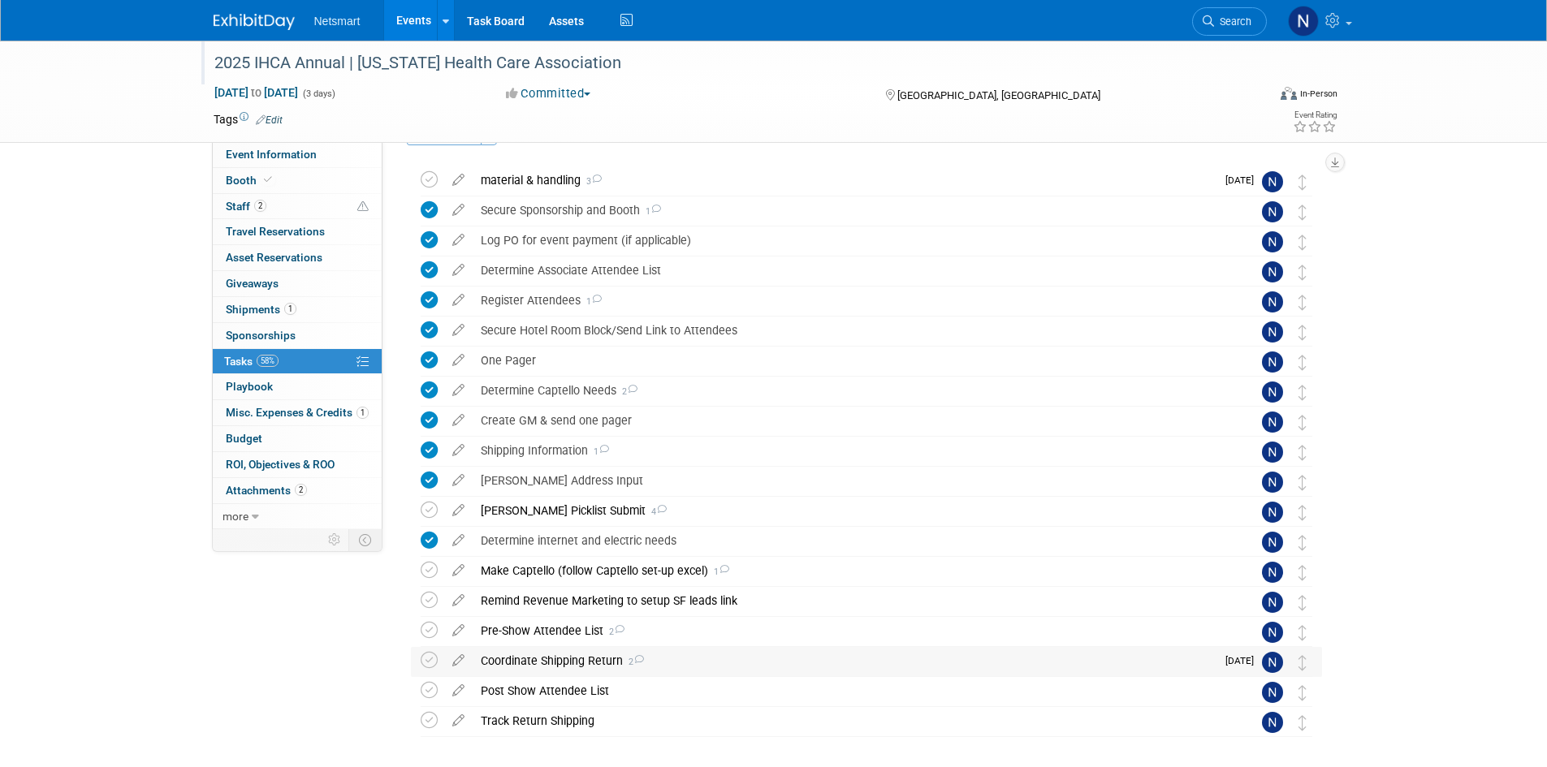
scroll to position [81, 0]
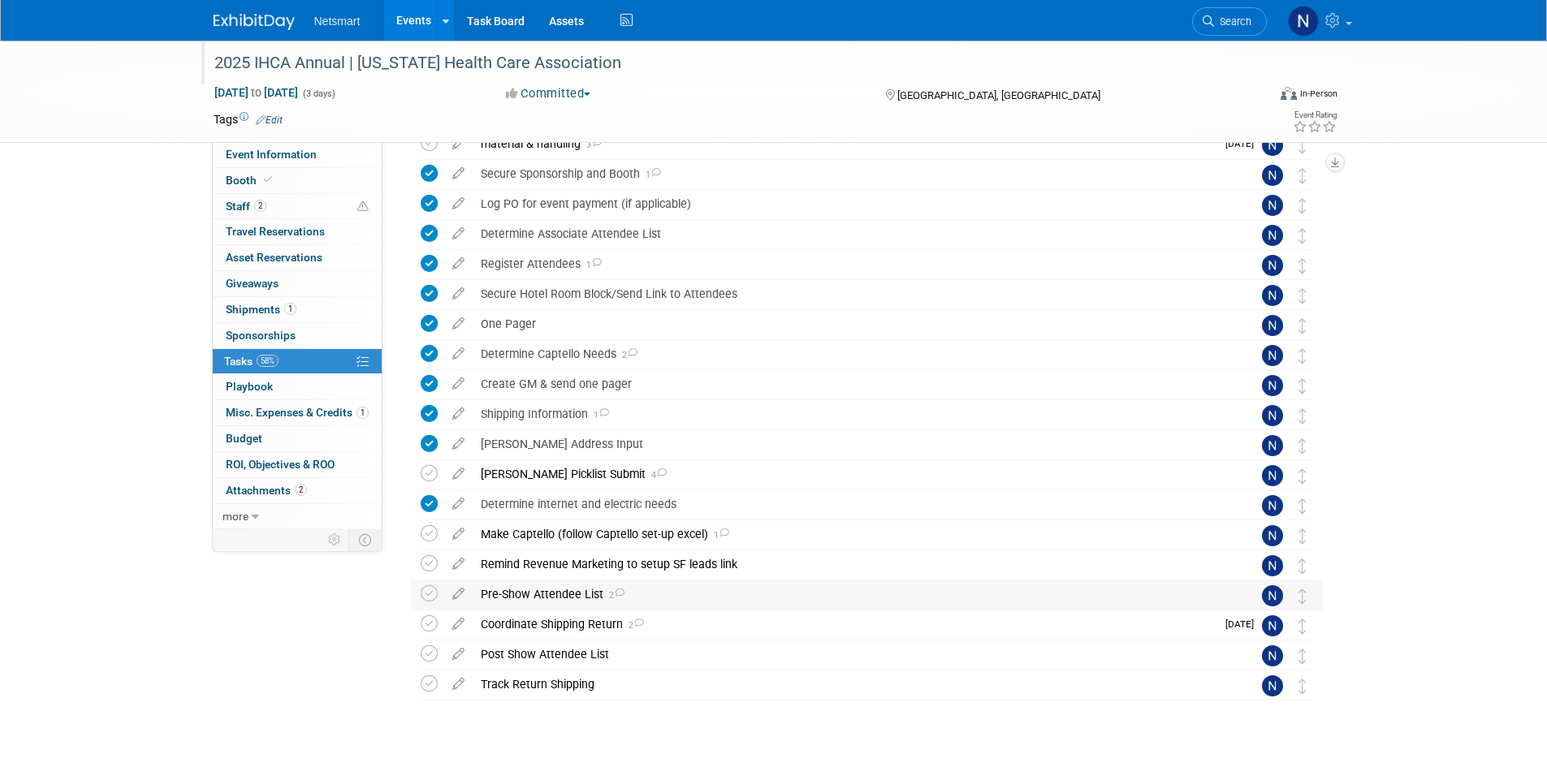
click at [559, 591] on div "Pre-Show Attendee List 2" at bounding box center [851, 594] width 757 height 28
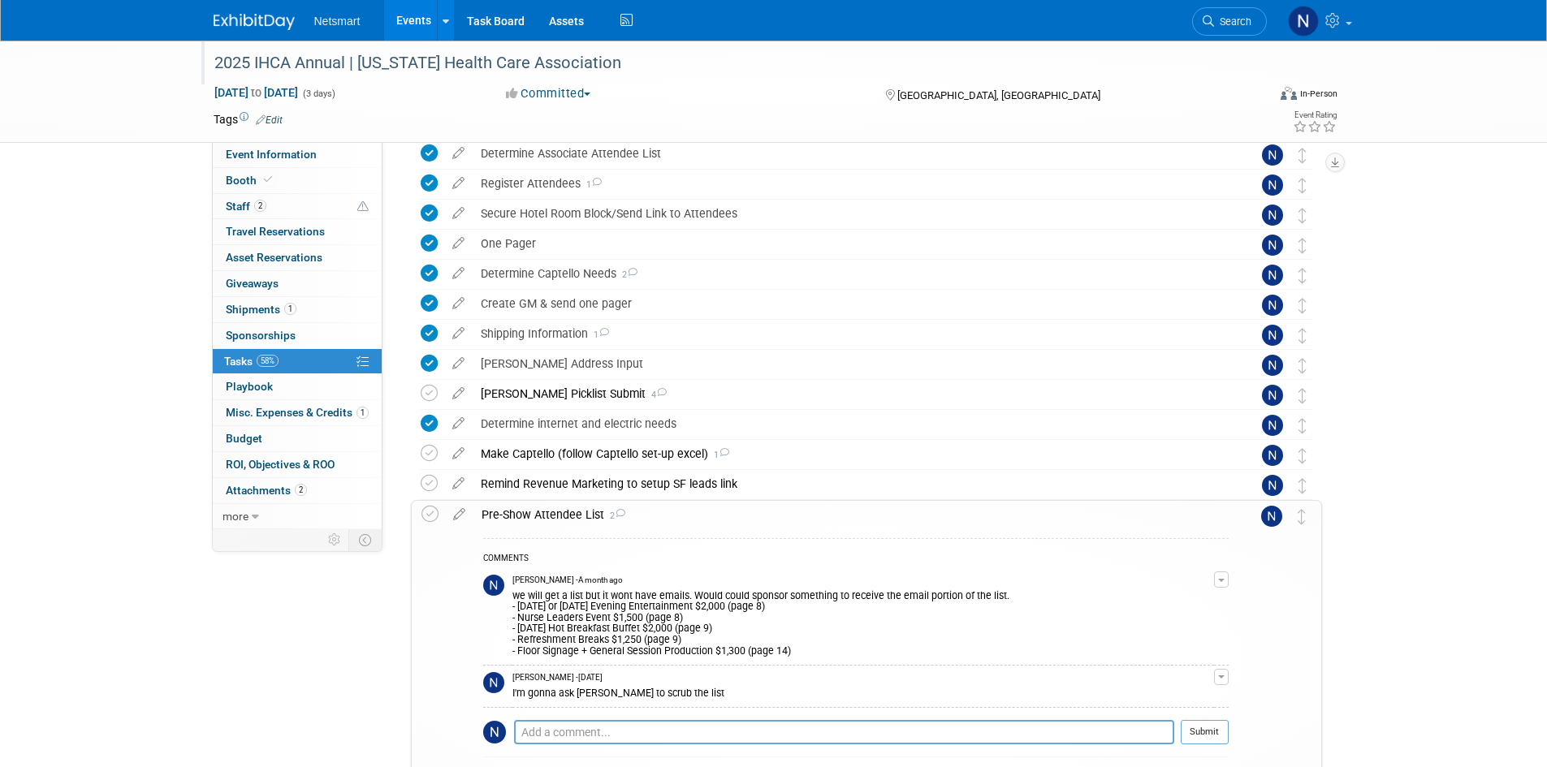
scroll to position [162, 0]
click at [562, 516] on div "Pre-Show Attendee List 2" at bounding box center [850, 514] width 755 height 28
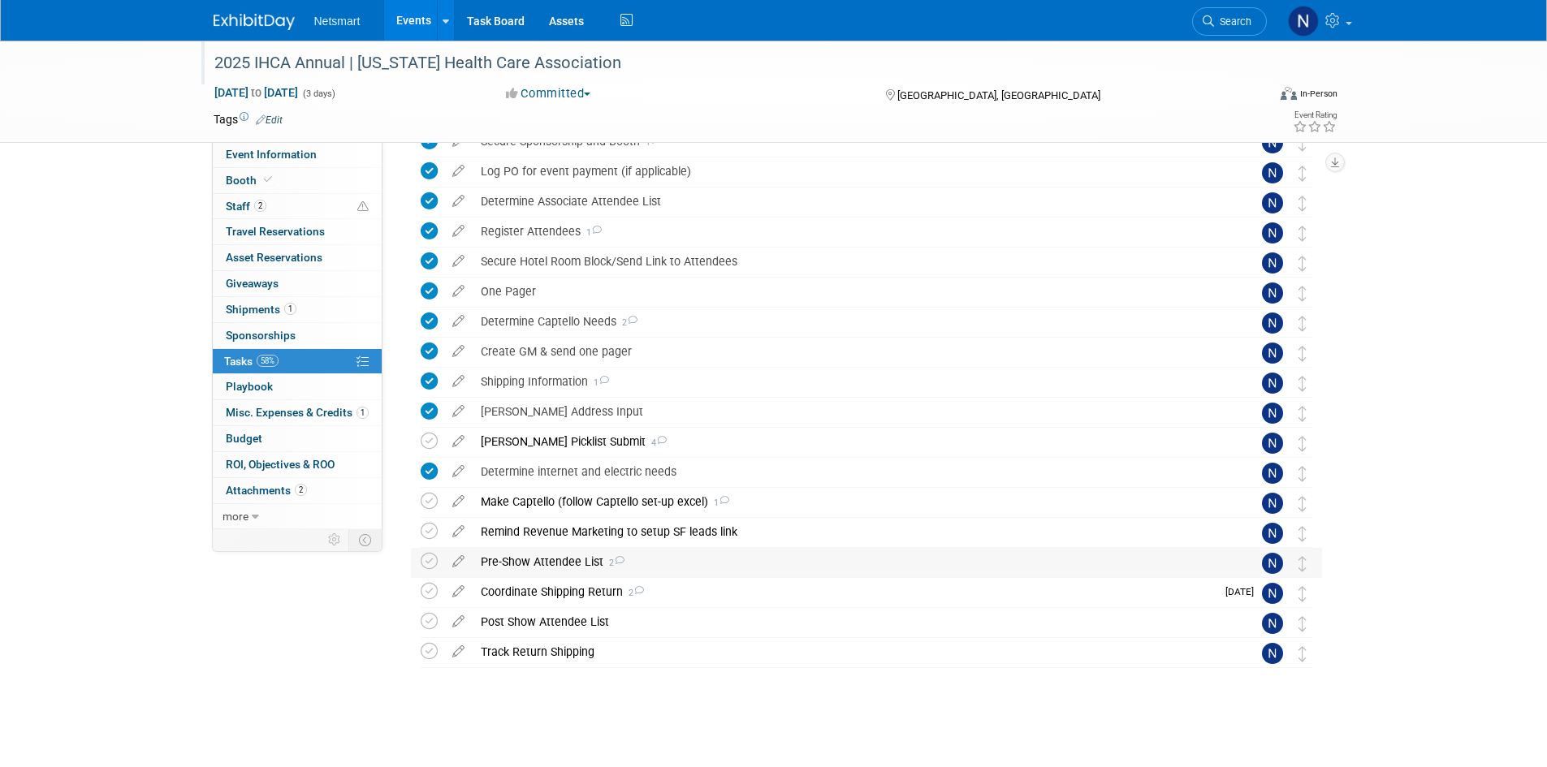
scroll to position [114, 0]
click at [560, 568] on div "Pre-Show Attendee List 2" at bounding box center [851, 562] width 757 height 28
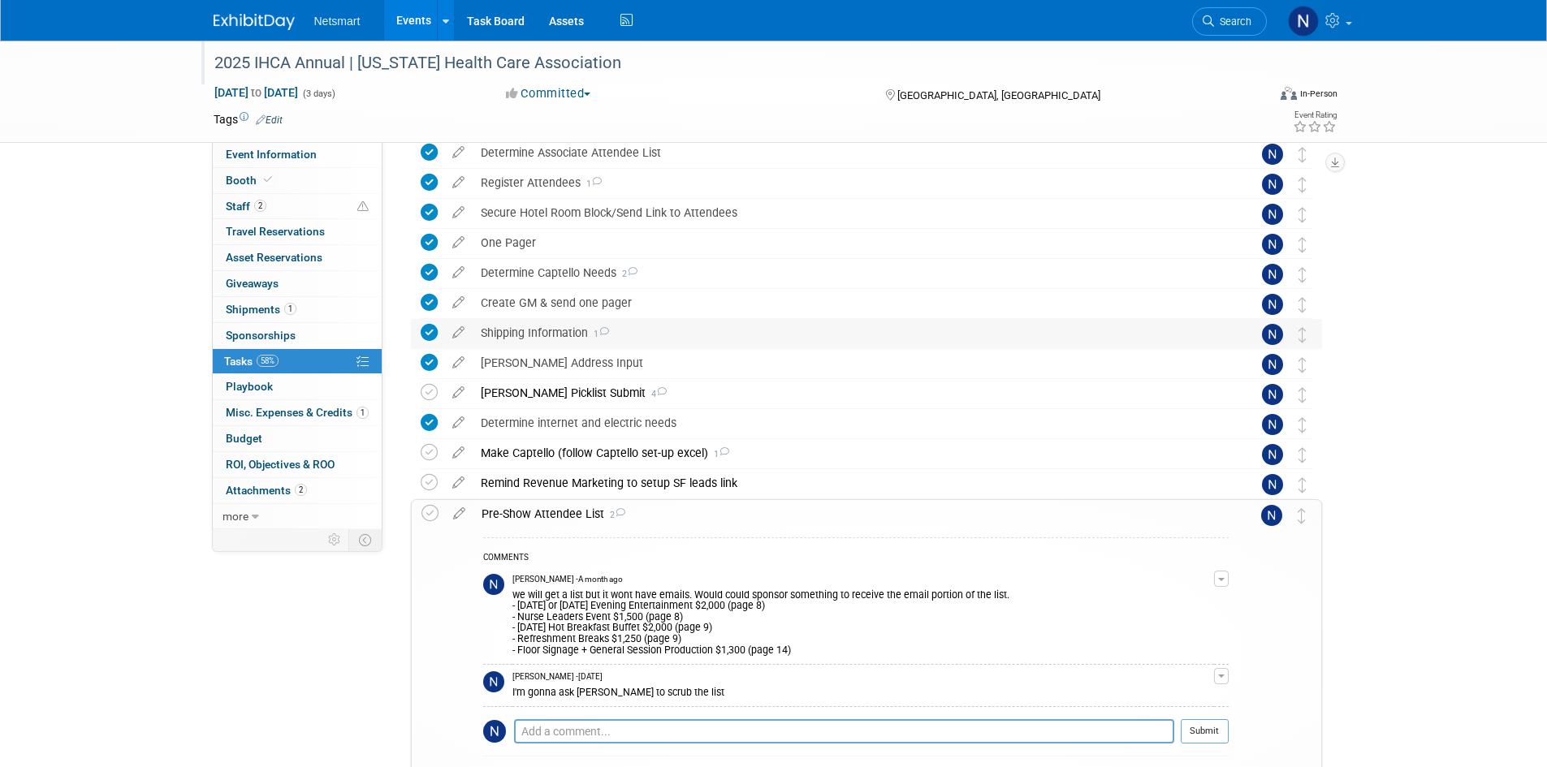
scroll to position [244, 0]
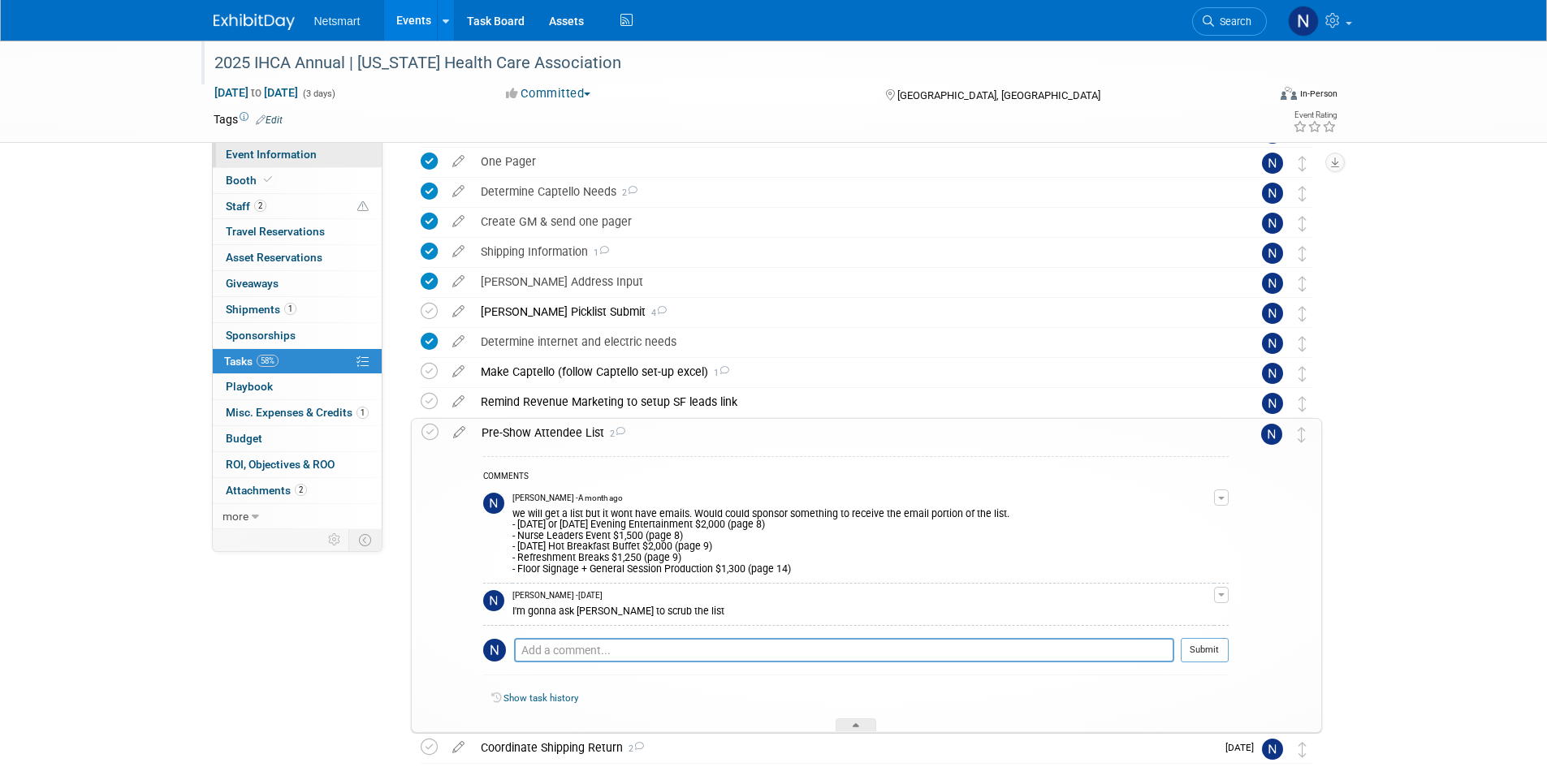
drag, startPoint x: 280, startPoint y: 152, endPoint x: 284, endPoint y: 160, distance: 9.1
click at [280, 152] on span "Event Information" at bounding box center [271, 154] width 91 height 13
select select "Simple"
select select "3"
select select "No"
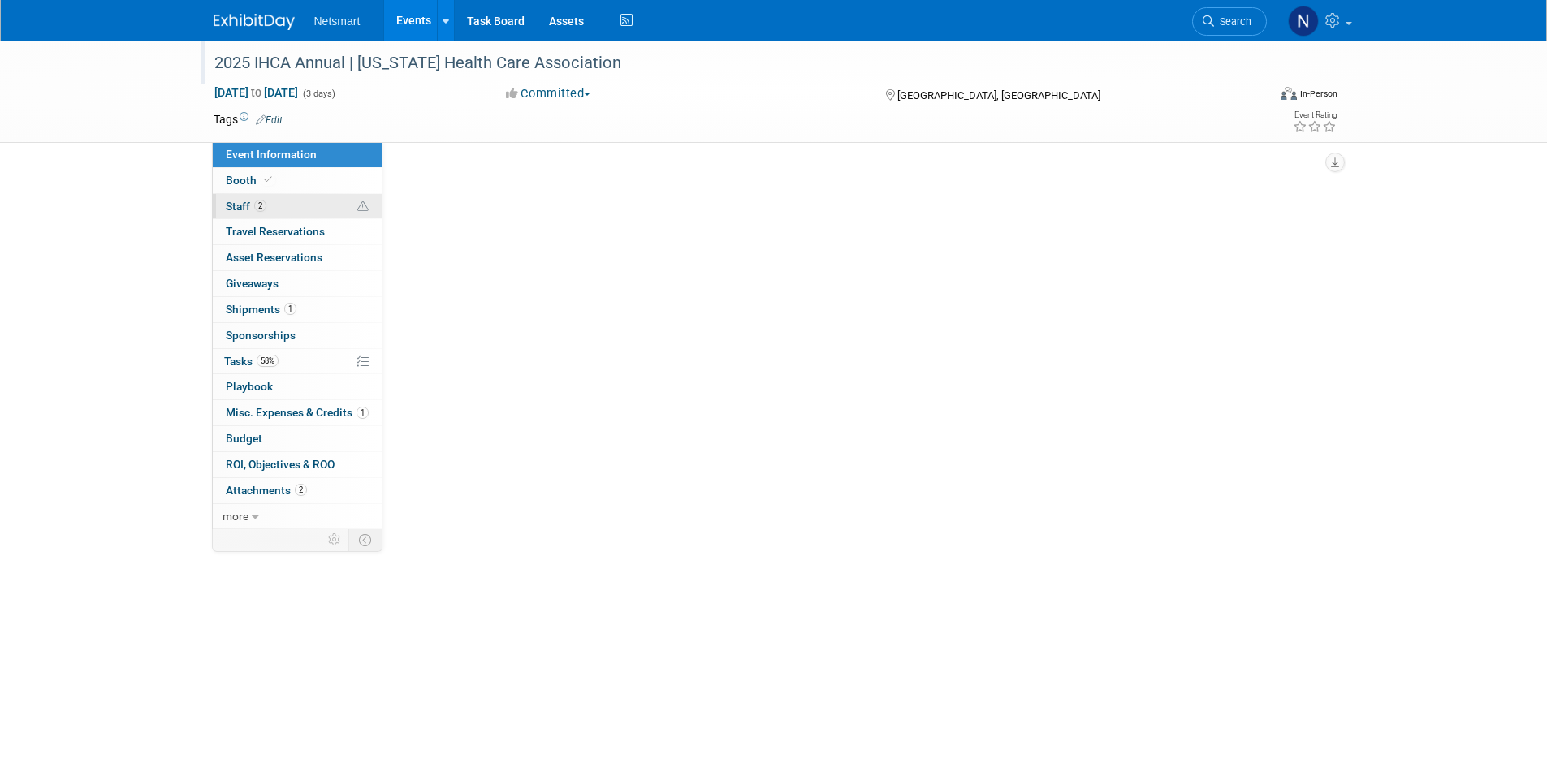
scroll to position [0, 0]
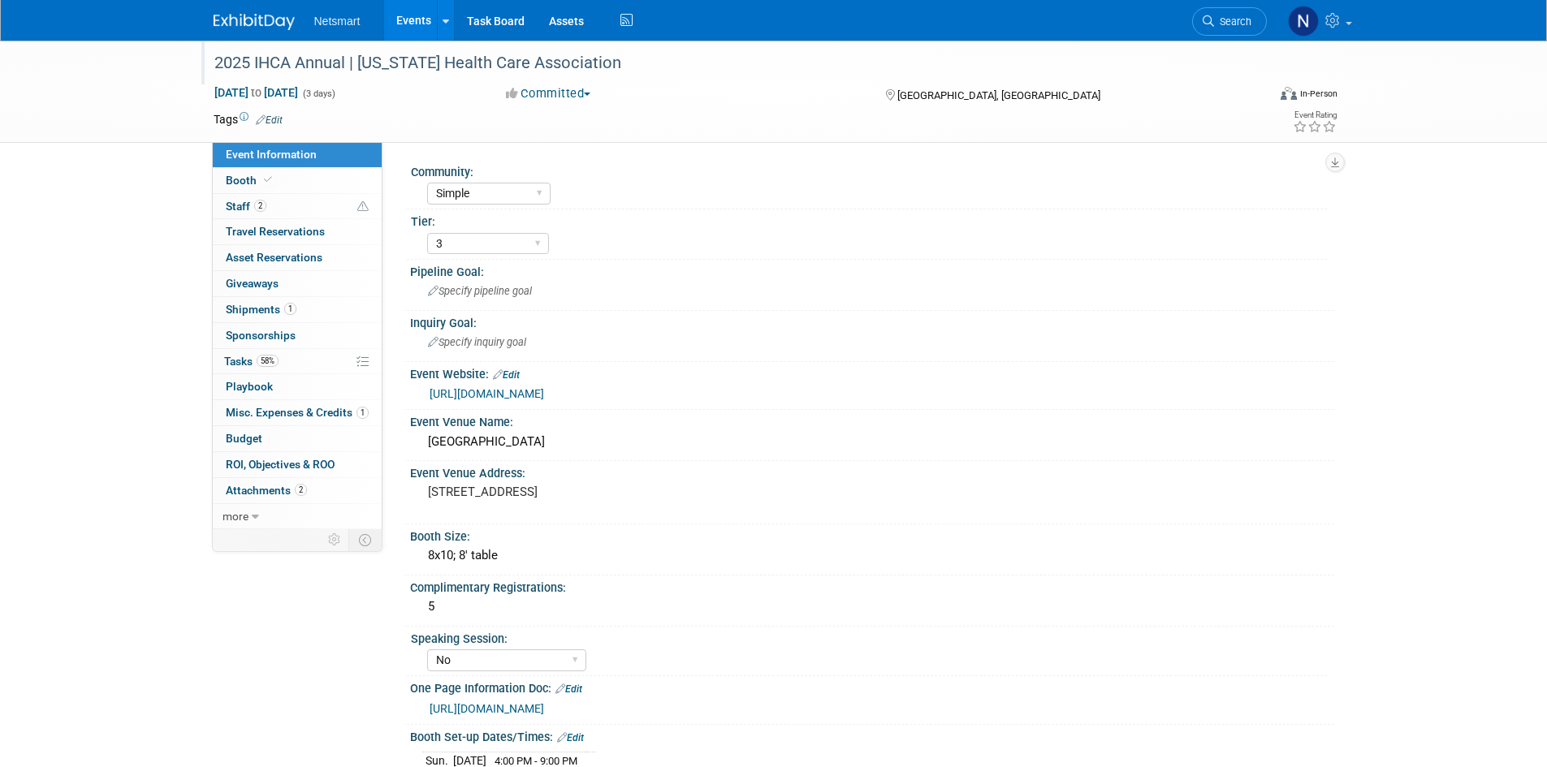
click at [544, 707] on link "[URL][DOMAIN_NAME]" at bounding box center [486, 708] width 114 height 13
click at [318, 365] on link "58% Tasks 58%" at bounding box center [297, 361] width 169 height 25
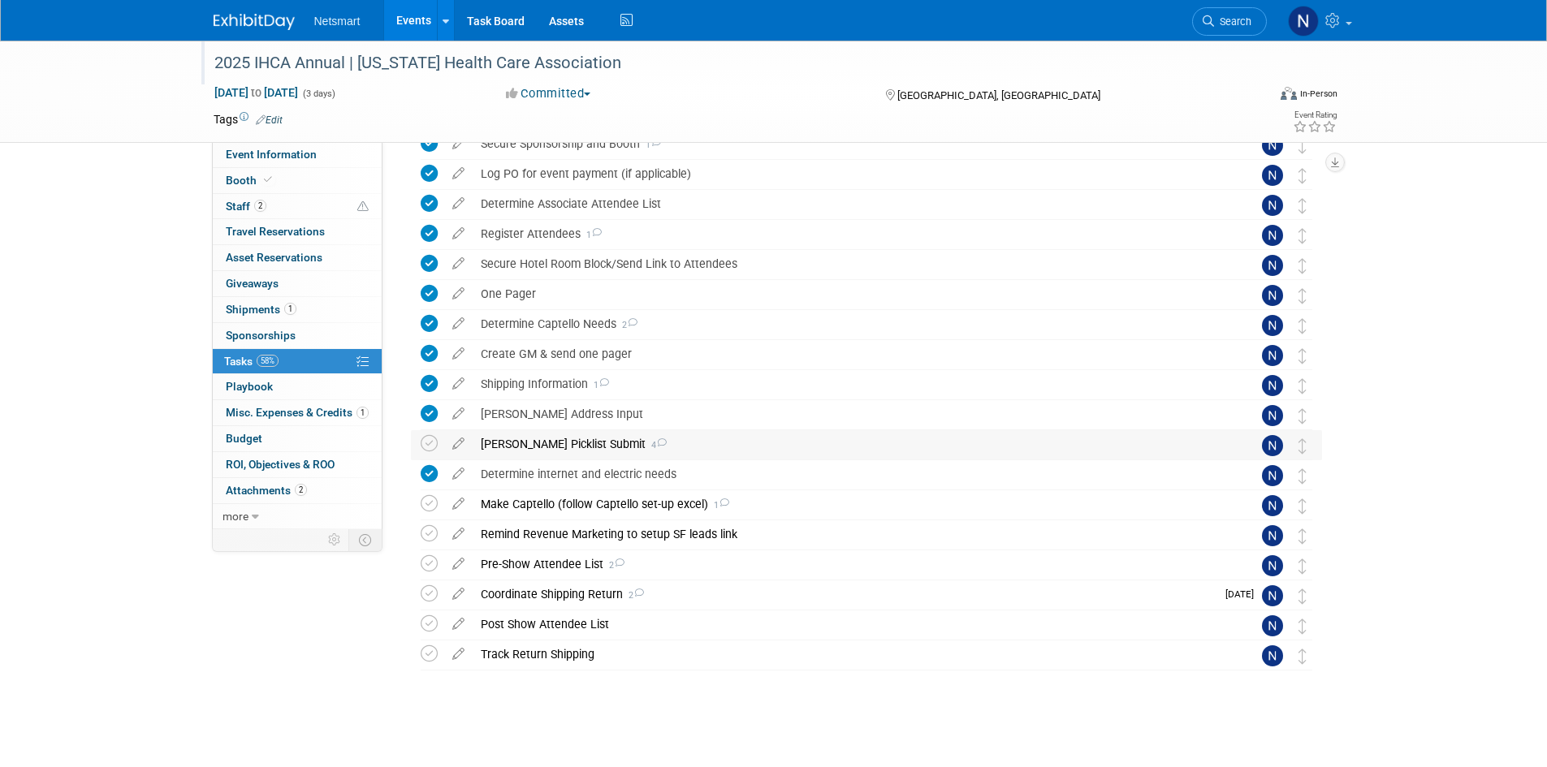
scroll to position [114, 0]
click at [533, 501] on div "Make Captello (follow Captello set-up excel) 1" at bounding box center [851, 502] width 757 height 28
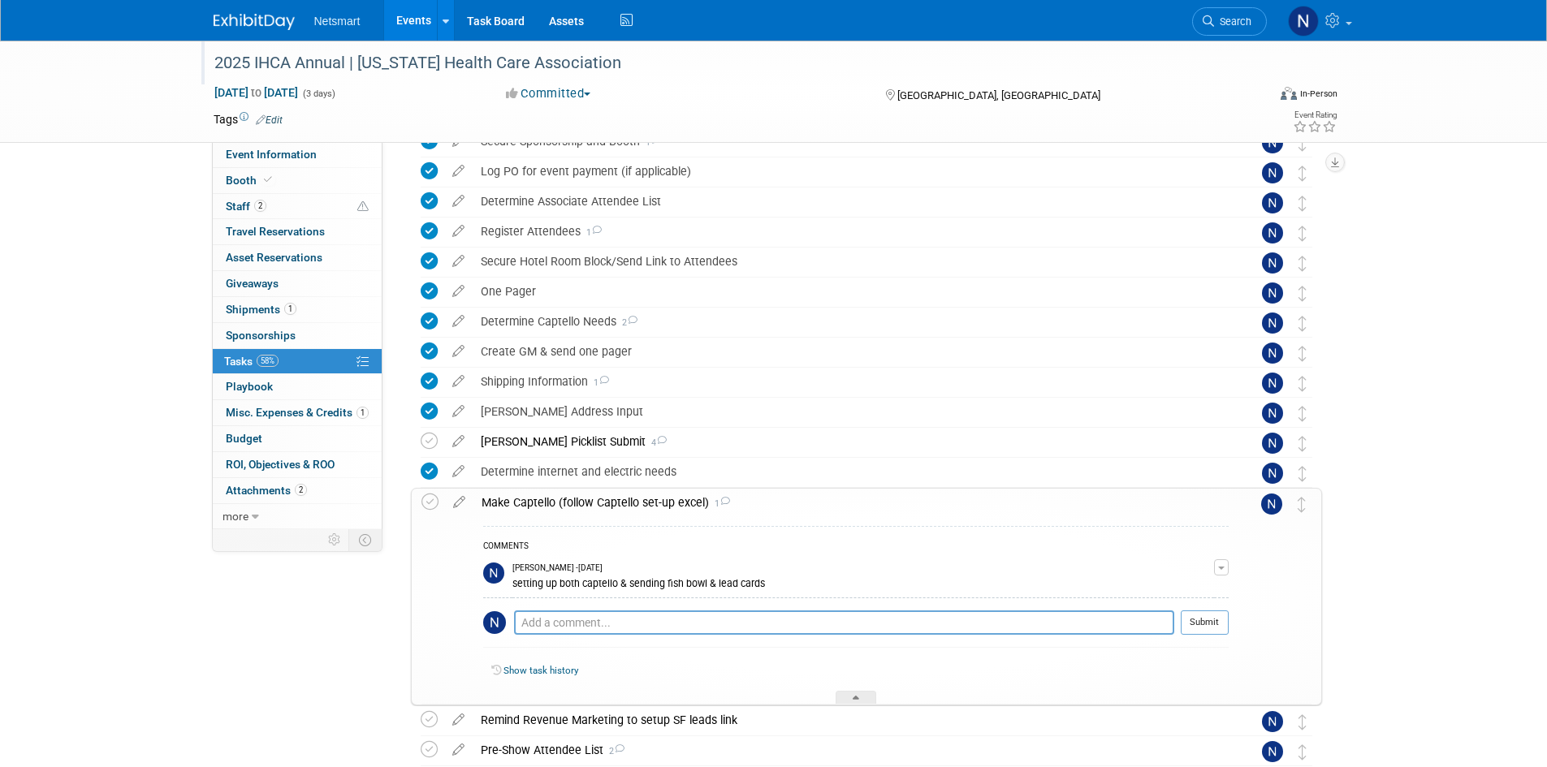
click at [533, 501] on div "Make Captello (follow Captello set-up excel) 1" at bounding box center [850, 503] width 755 height 28
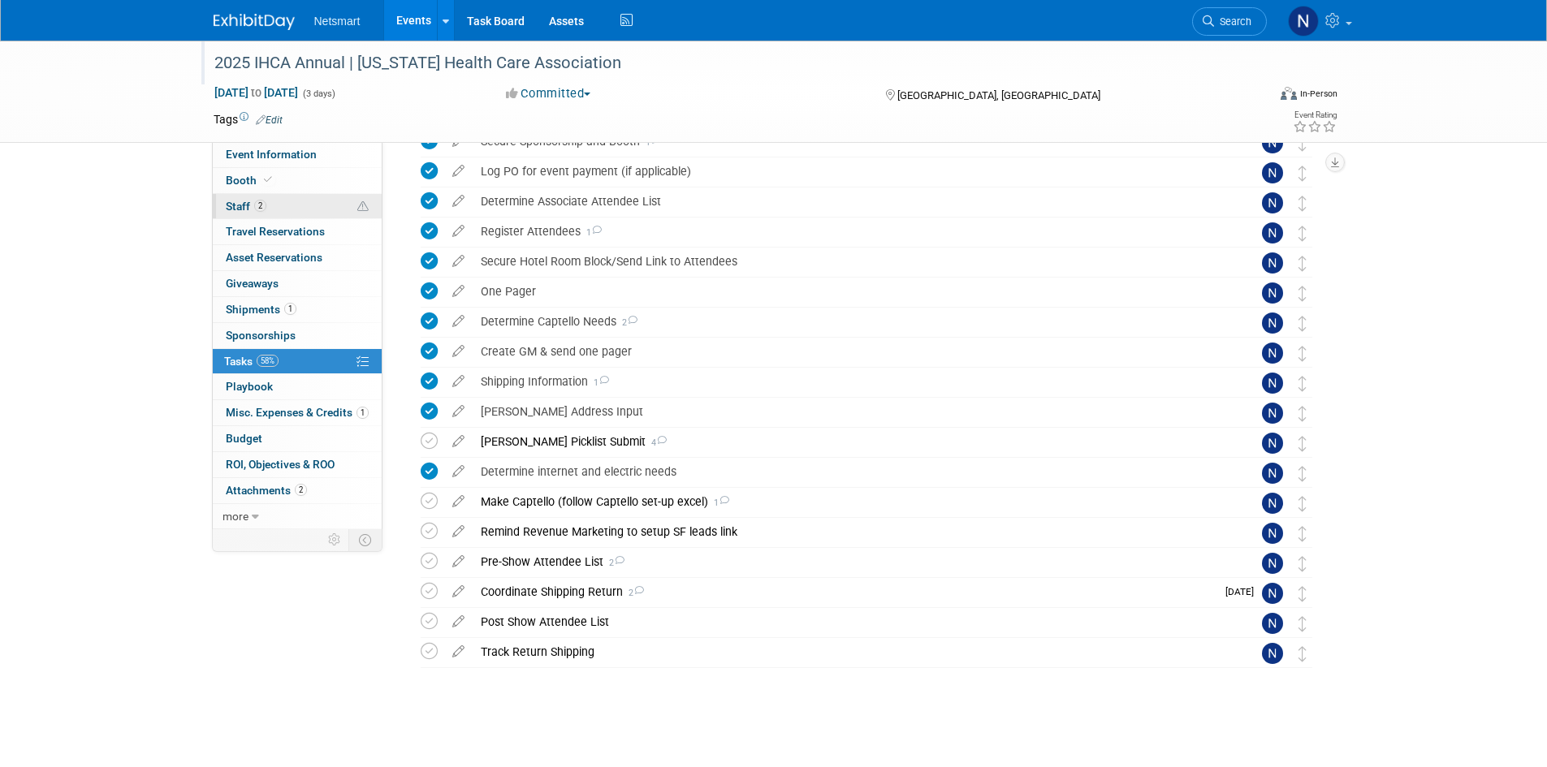
click at [283, 204] on link "2 Staff 2" at bounding box center [297, 206] width 169 height 25
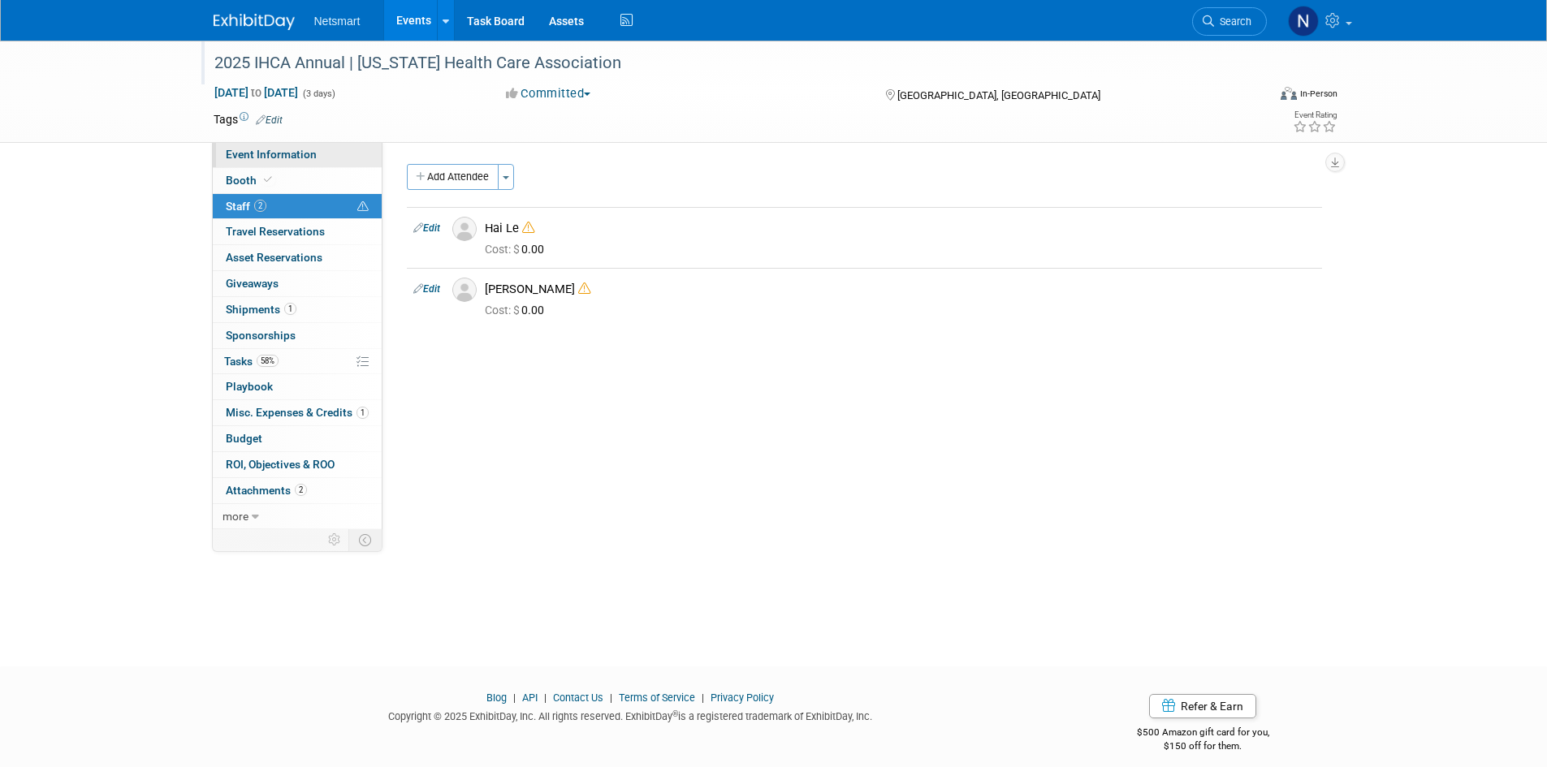
click at [272, 155] on span "Event Information" at bounding box center [271, 154] width 91 height 13
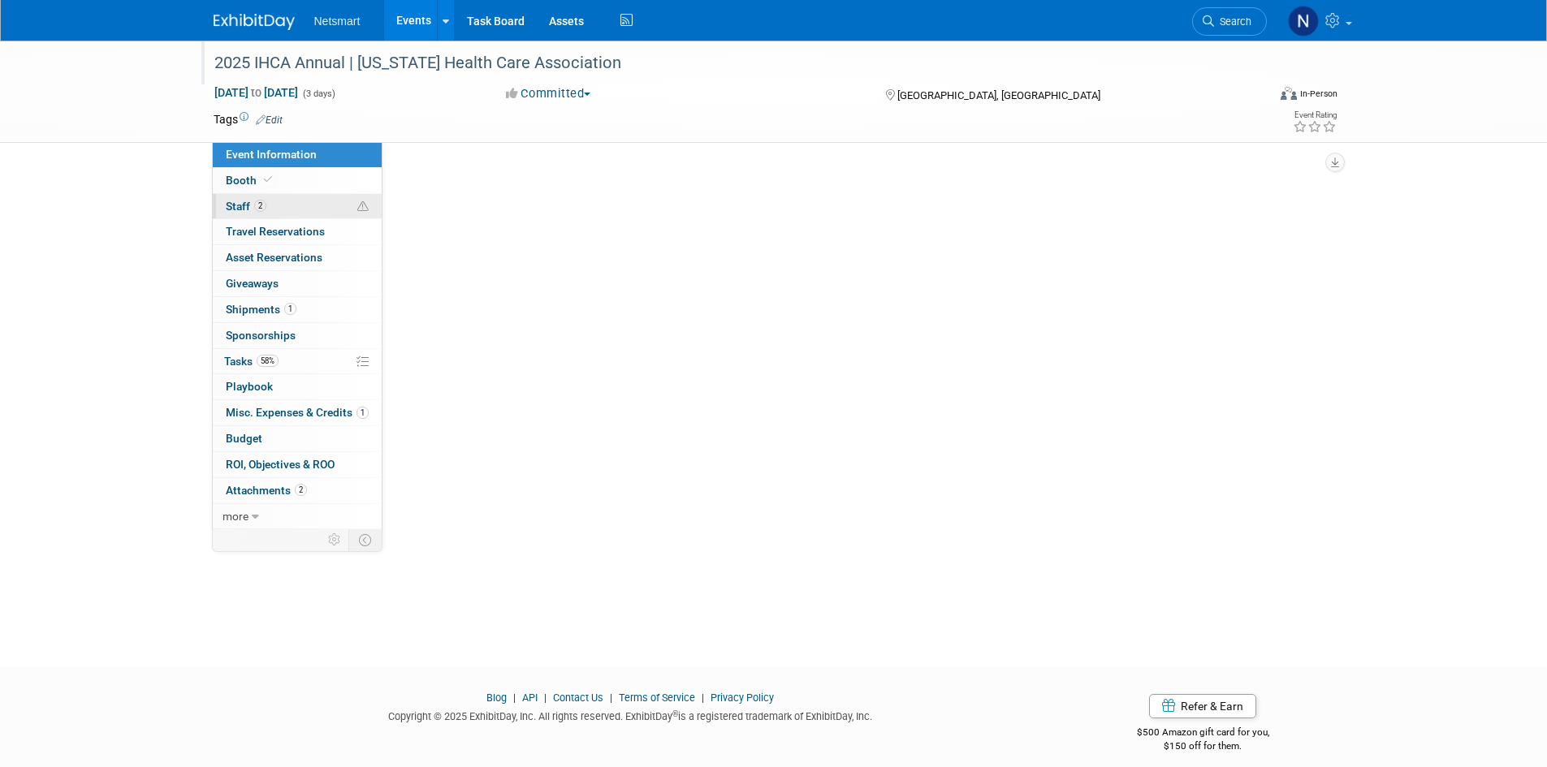
select select "Simple"
select select "3"
select select "No"
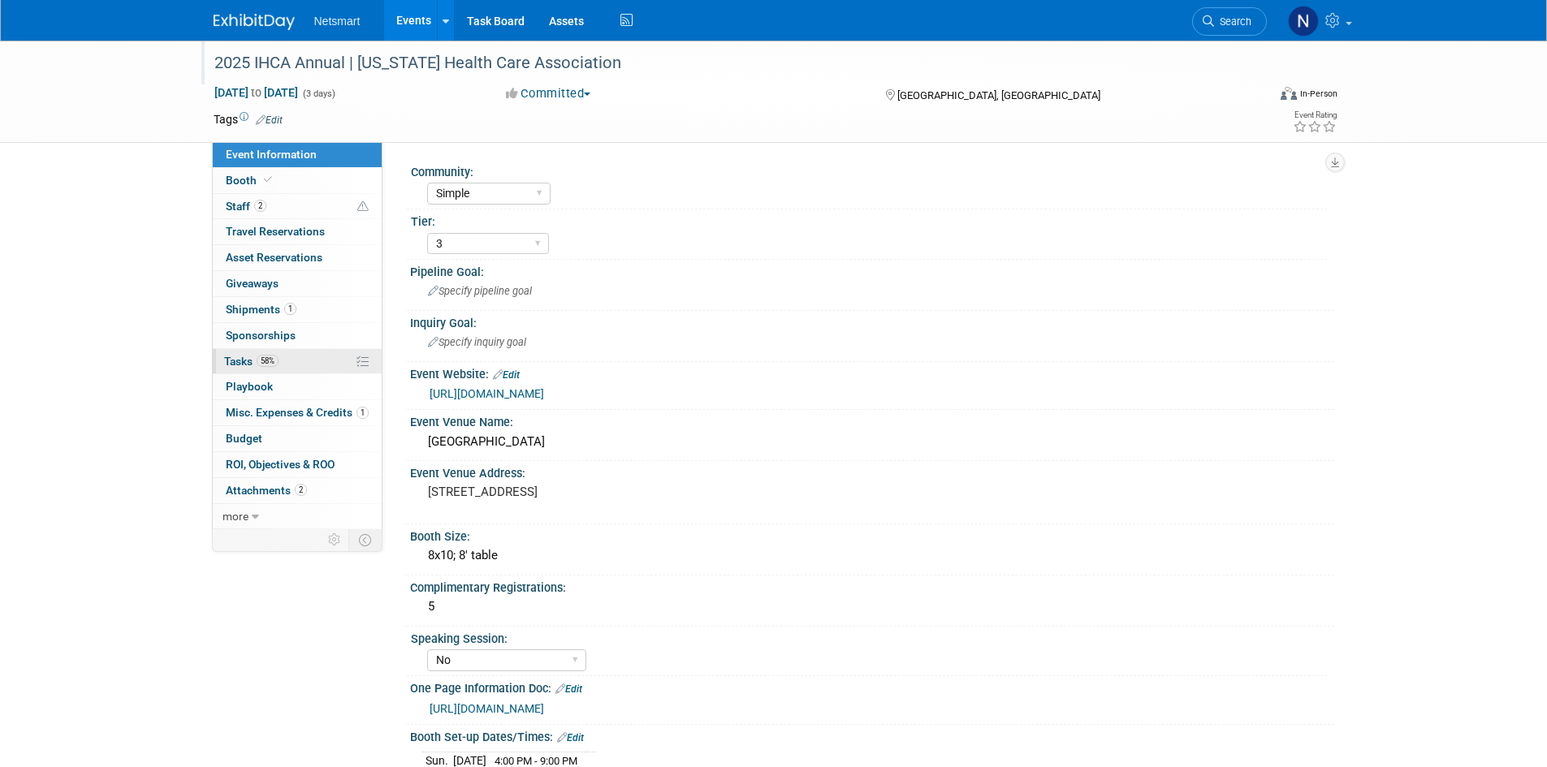
click at [285, 361] on link "58% Tasks 58%" at bounding box center [297, 361] width 169 height 25
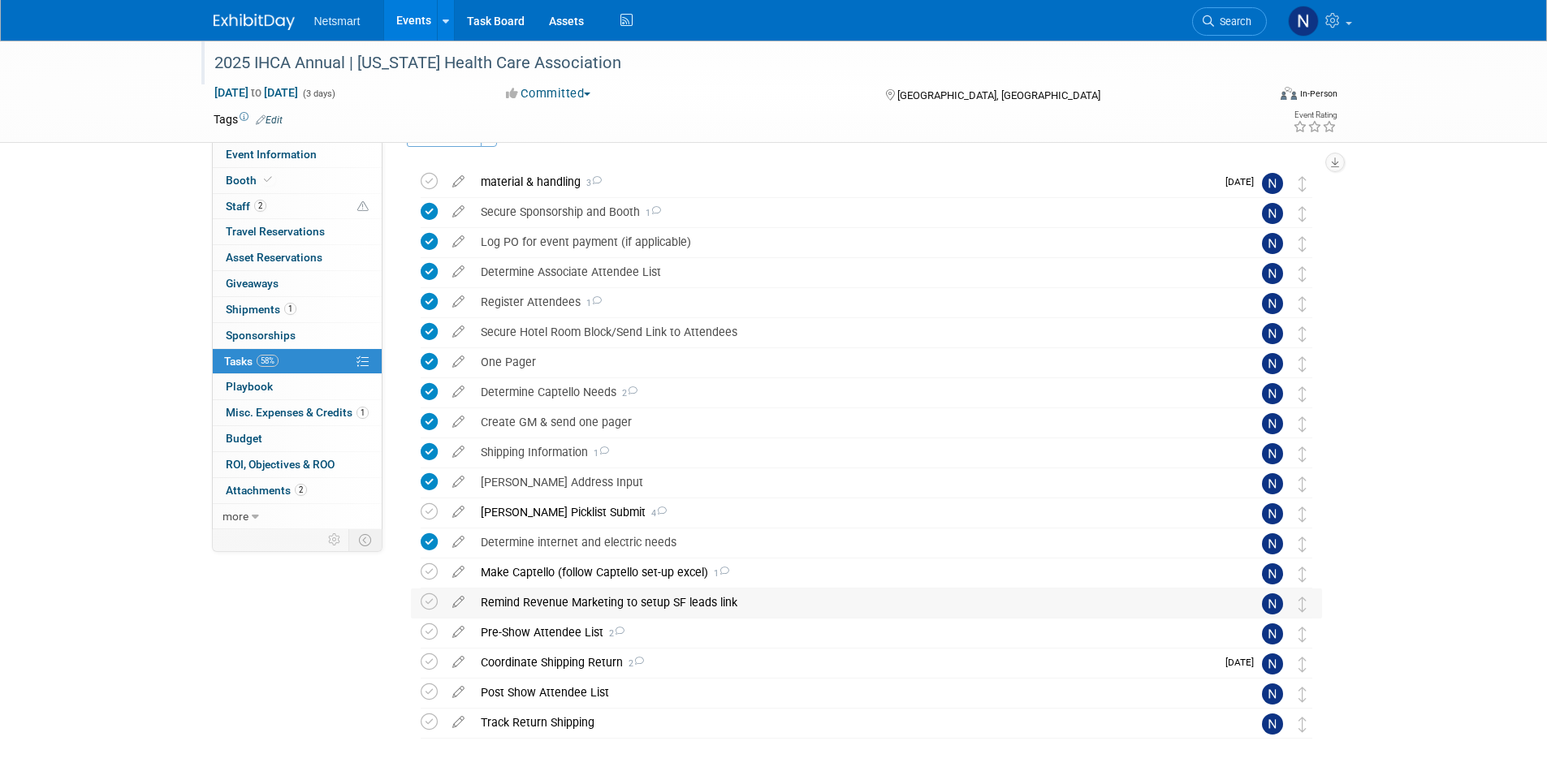
scroll to position [81, 0]
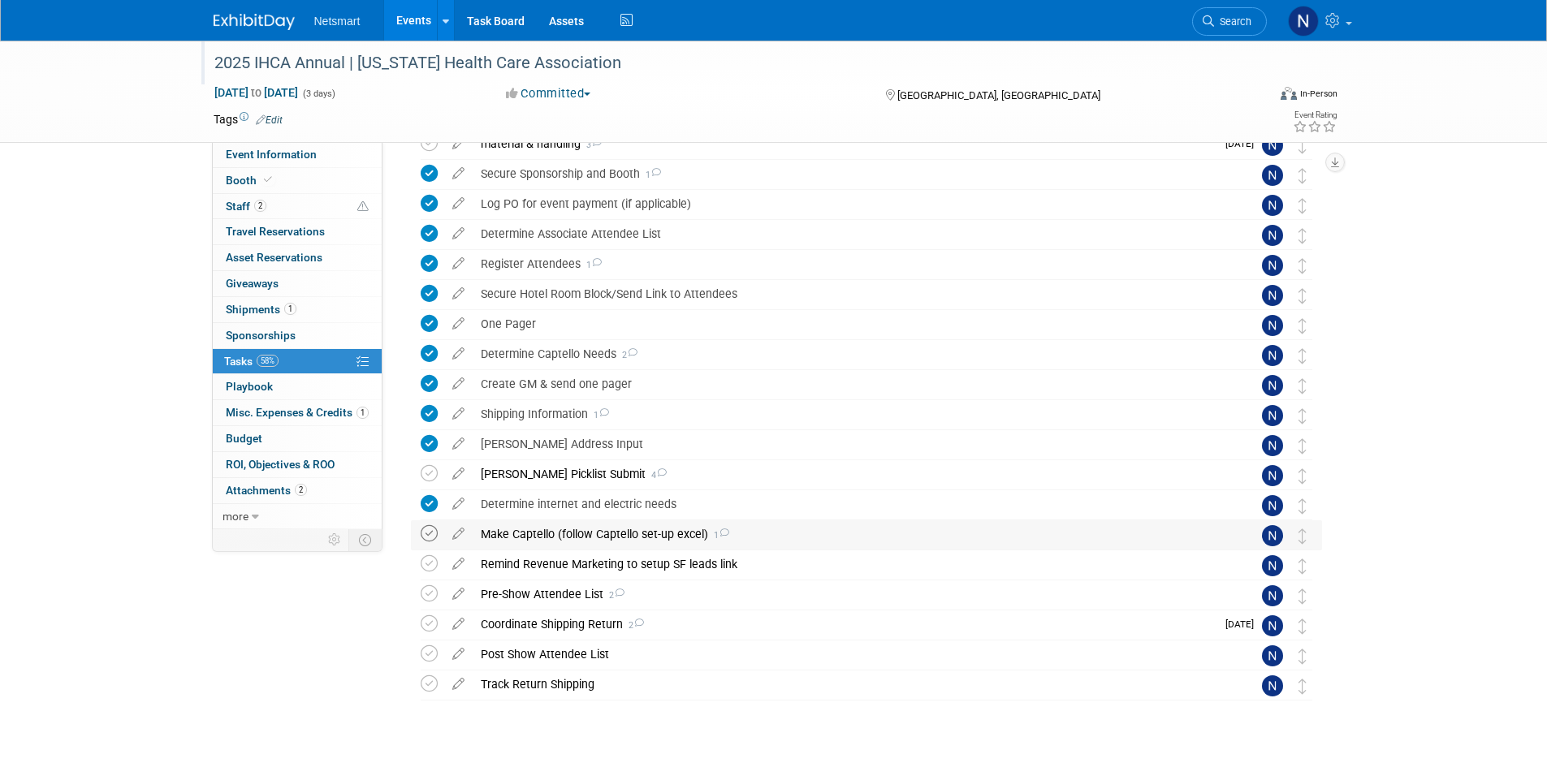
click at [431, 537] on icon at bounding box center [429, 533] width 17 height 17
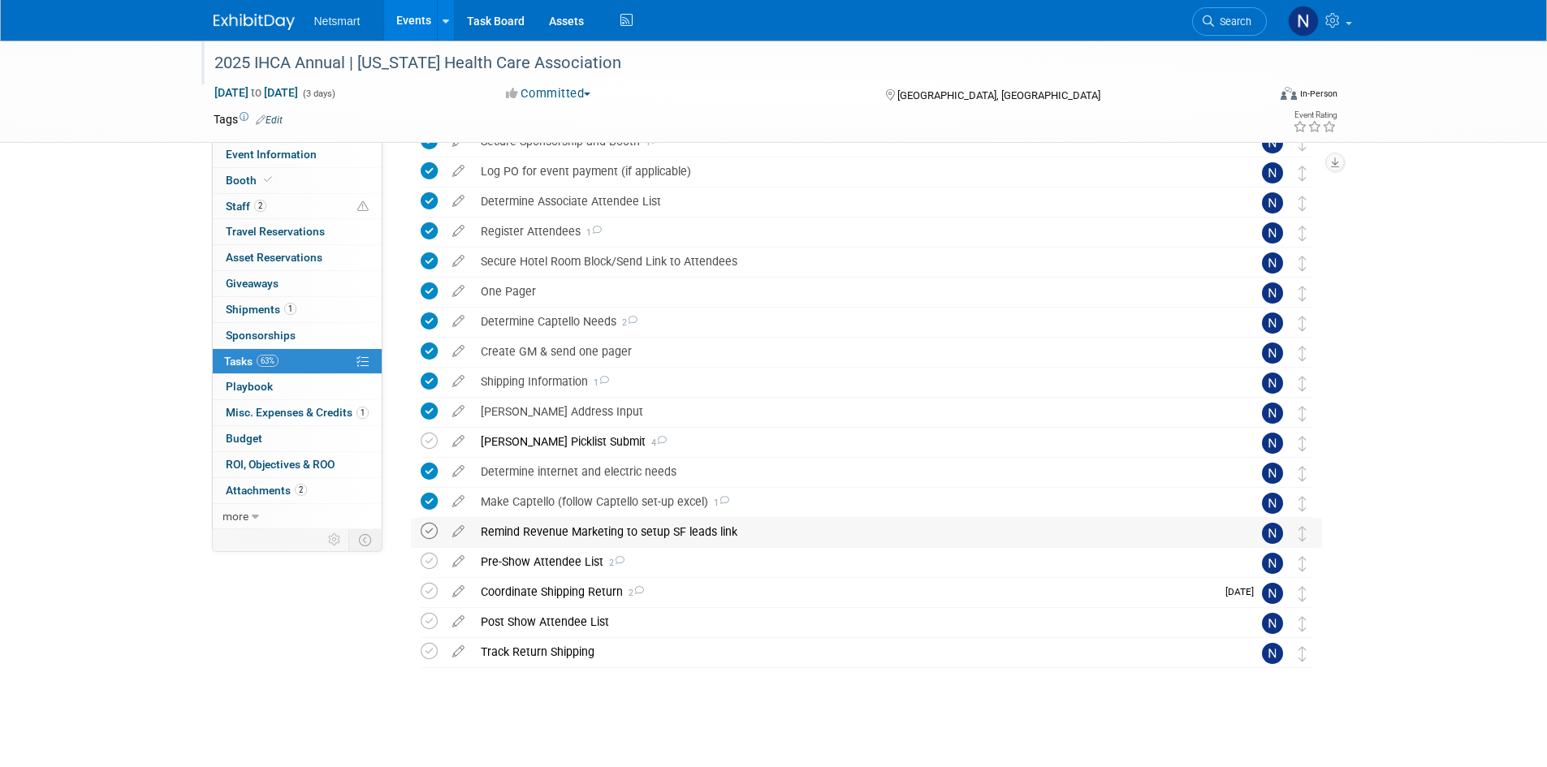
click at [427, 530] on icon at bounding box center [429, 531] width 17 height 17
click at [569, 563] on div "Pre-Show Attendee List 2" at bounding box center [851, 562] width 757 height 28
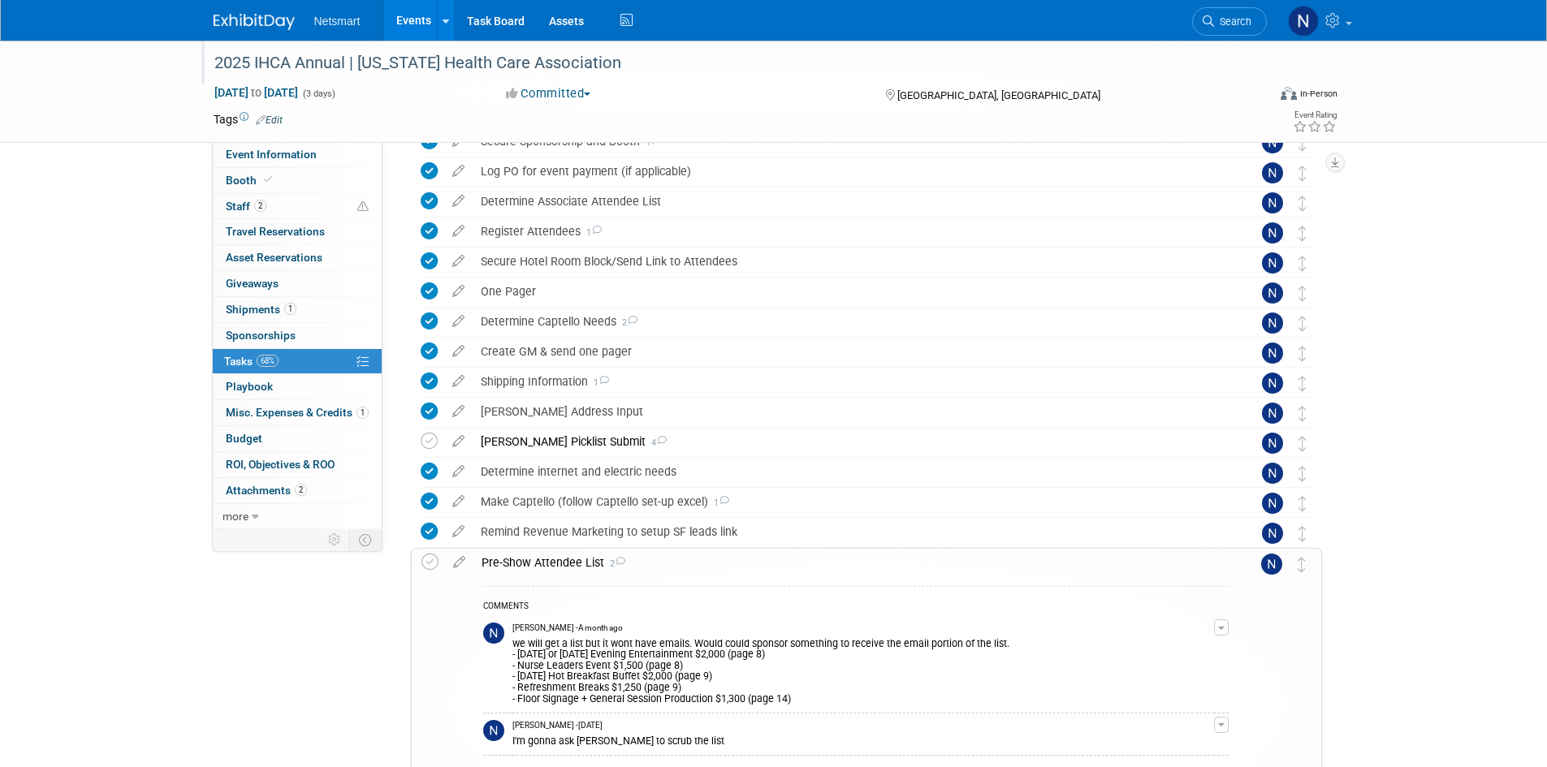
click at [569, 563] on div "Pre-Show Attendee List 2" at bounding box center [850, 563] width 755 height 28
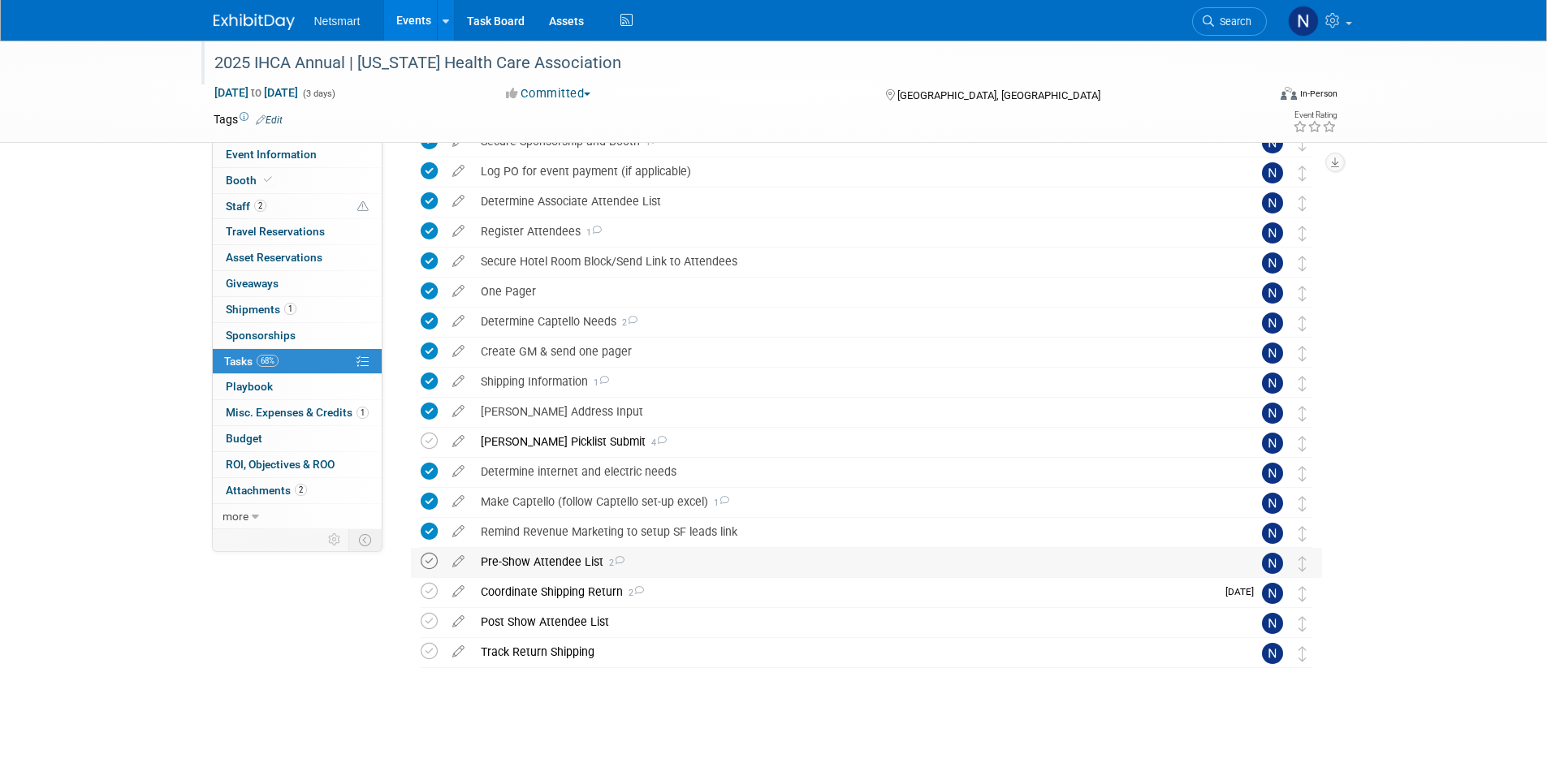
click at [427, 562] on icon at bounding box center [429, 561] width 17 height 17
click at [559, 585] on div "Coordinate Shipping Return 2" at bounding box center [844, 592] width 743 height 28
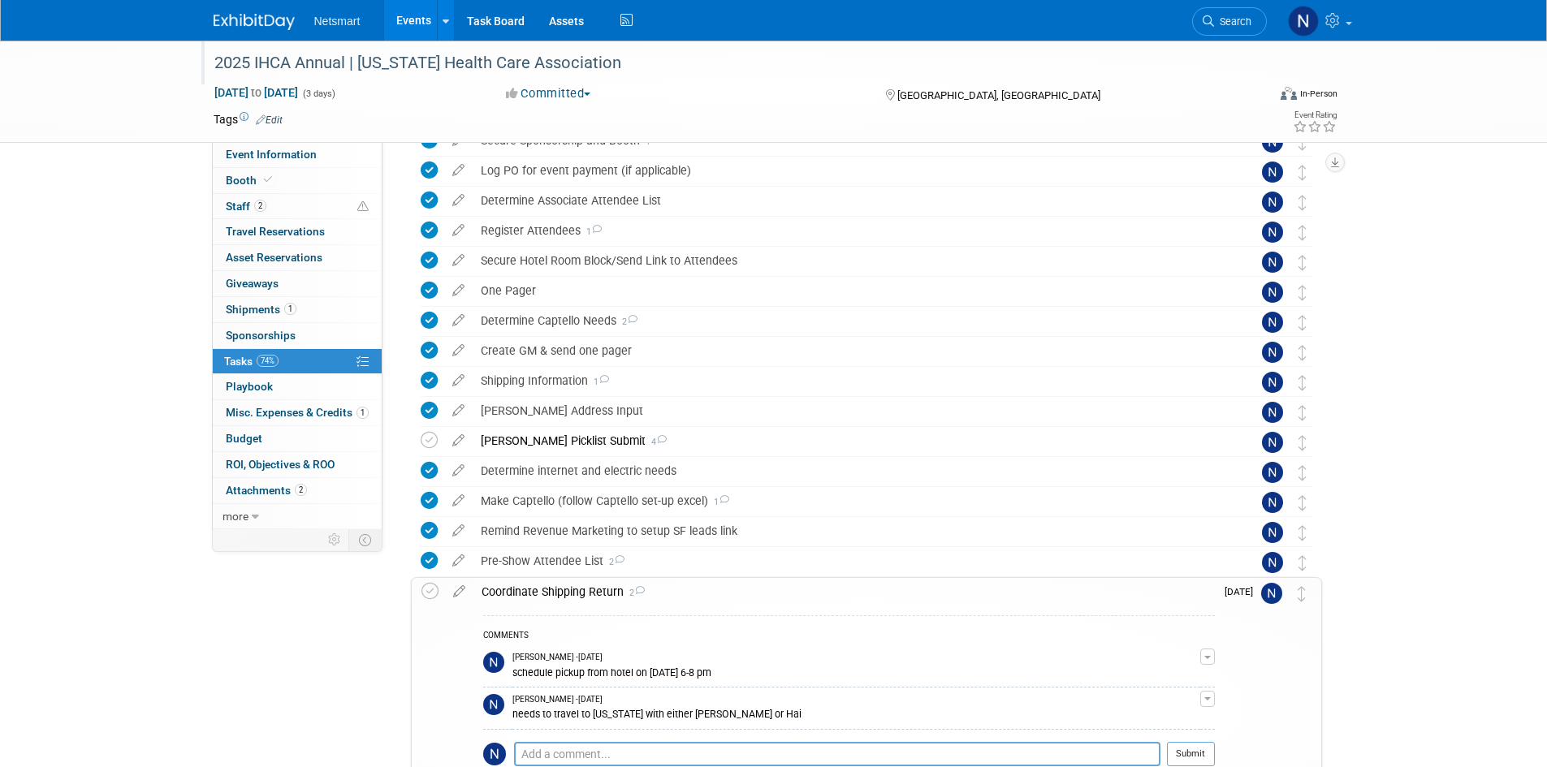
click at [559, 585] on div "Coordinate Shipping Return 2" at bounding box center [843, 592] width 741 height 28
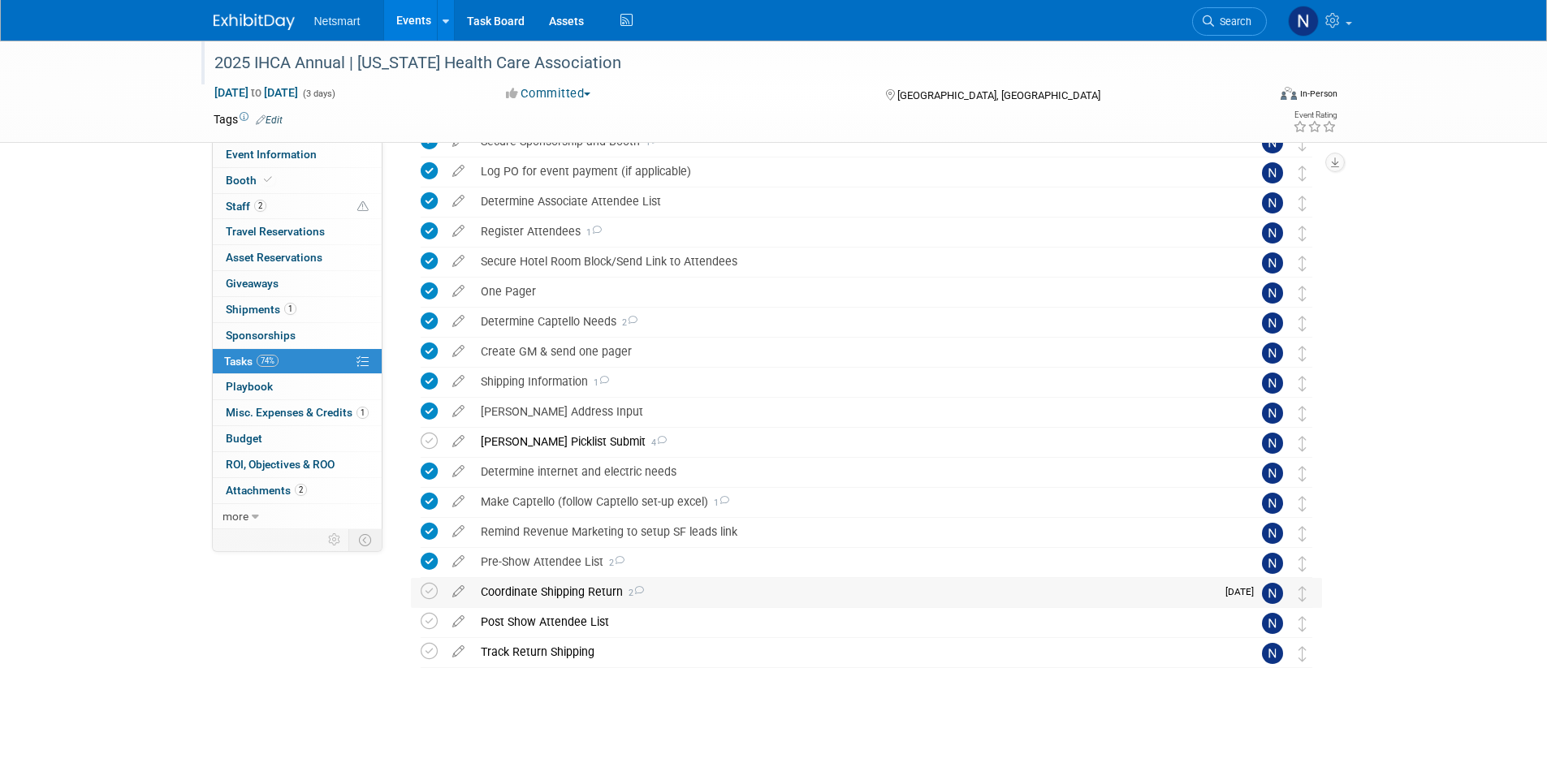
click at [559, 585] on div "Coordinate Shipping Return 2" at bounding box center [844, 592] width 743 height 28
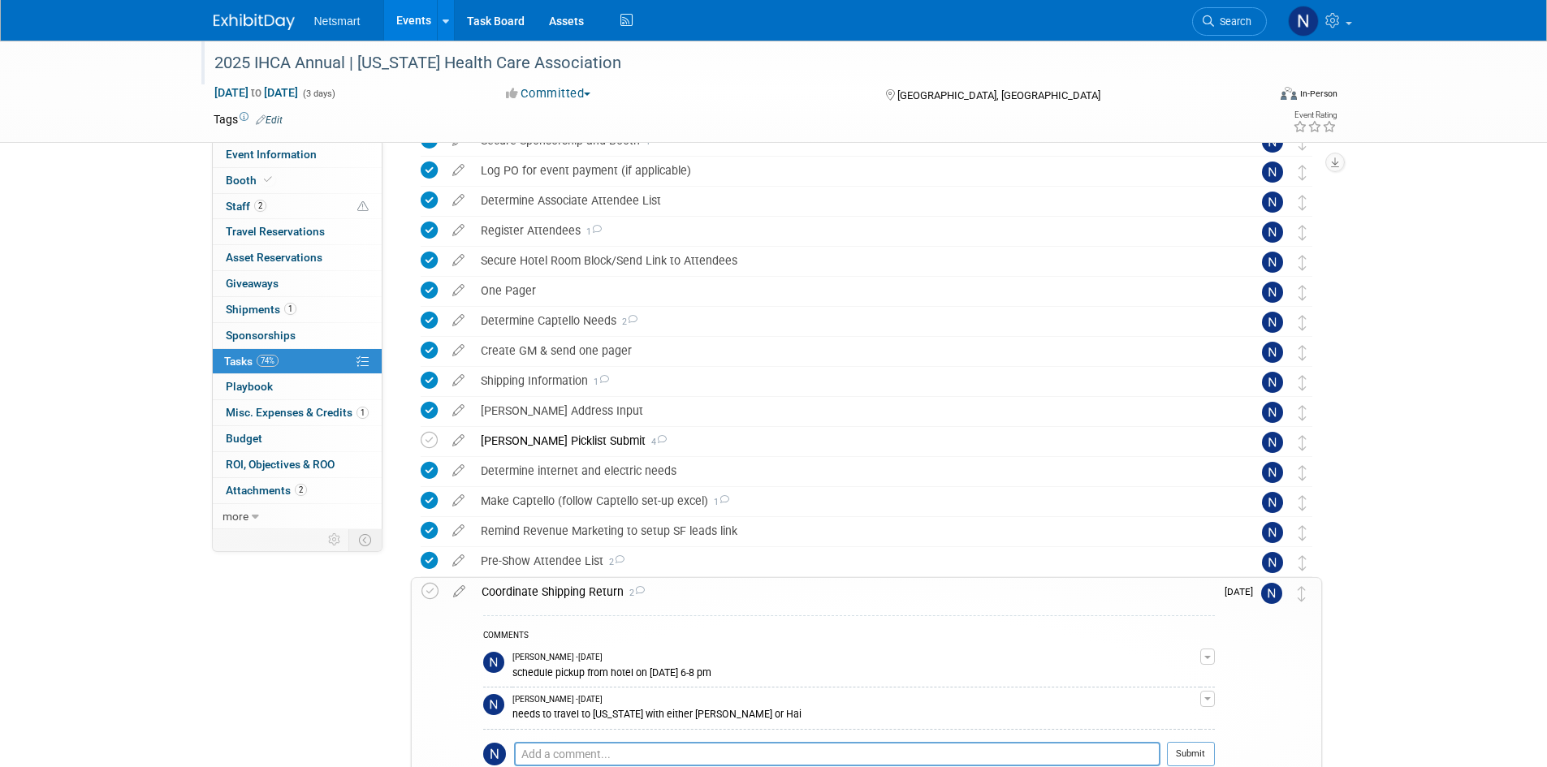
click at [559, 585] on div "Coordinate Shipping Return 2" at bounding box center [843, 592] width 741 height 28
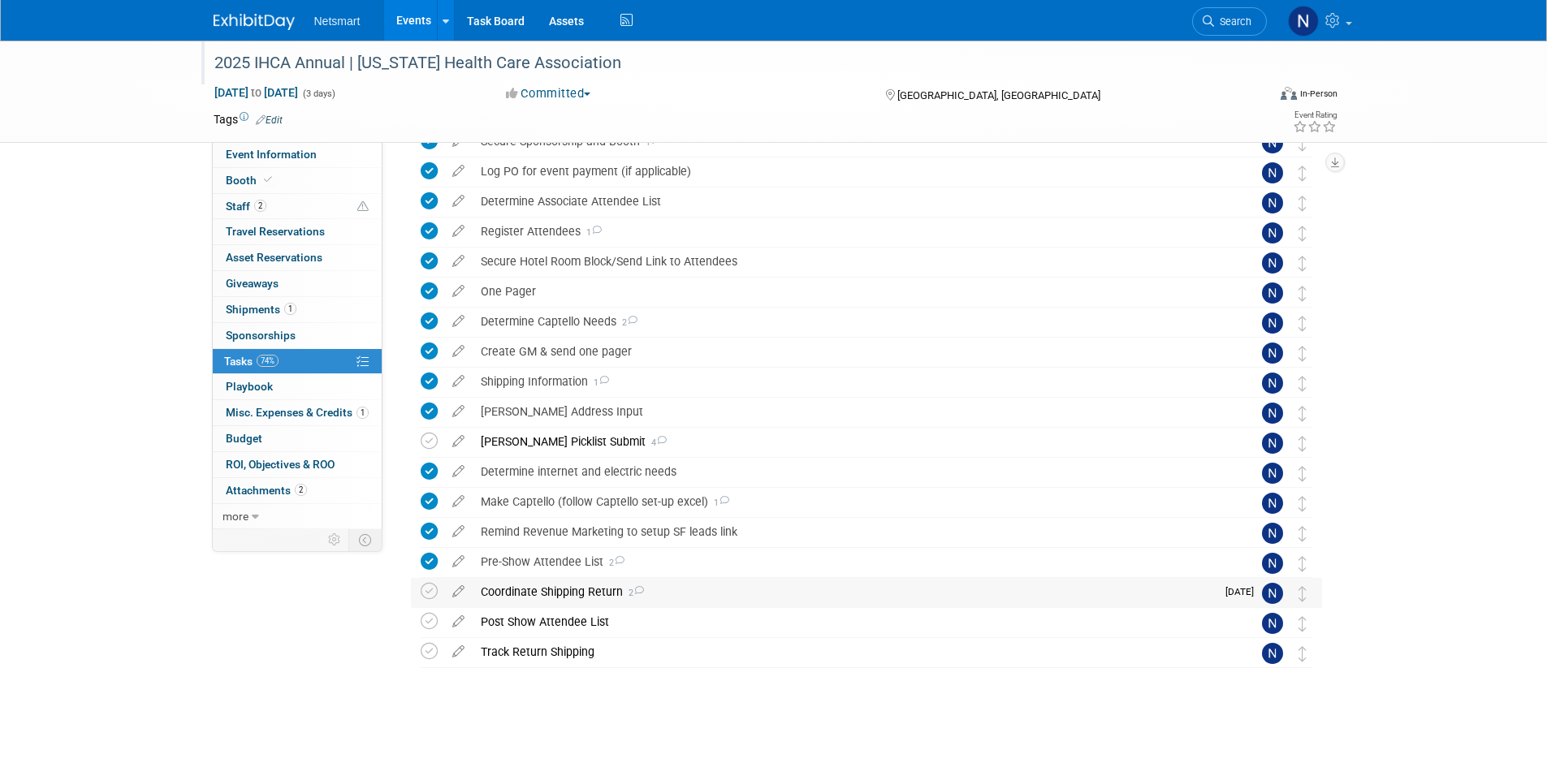
scroll to position [114, 0]
click at [472, 589] on icon at bounding box center [458, 588] width 28 height 20
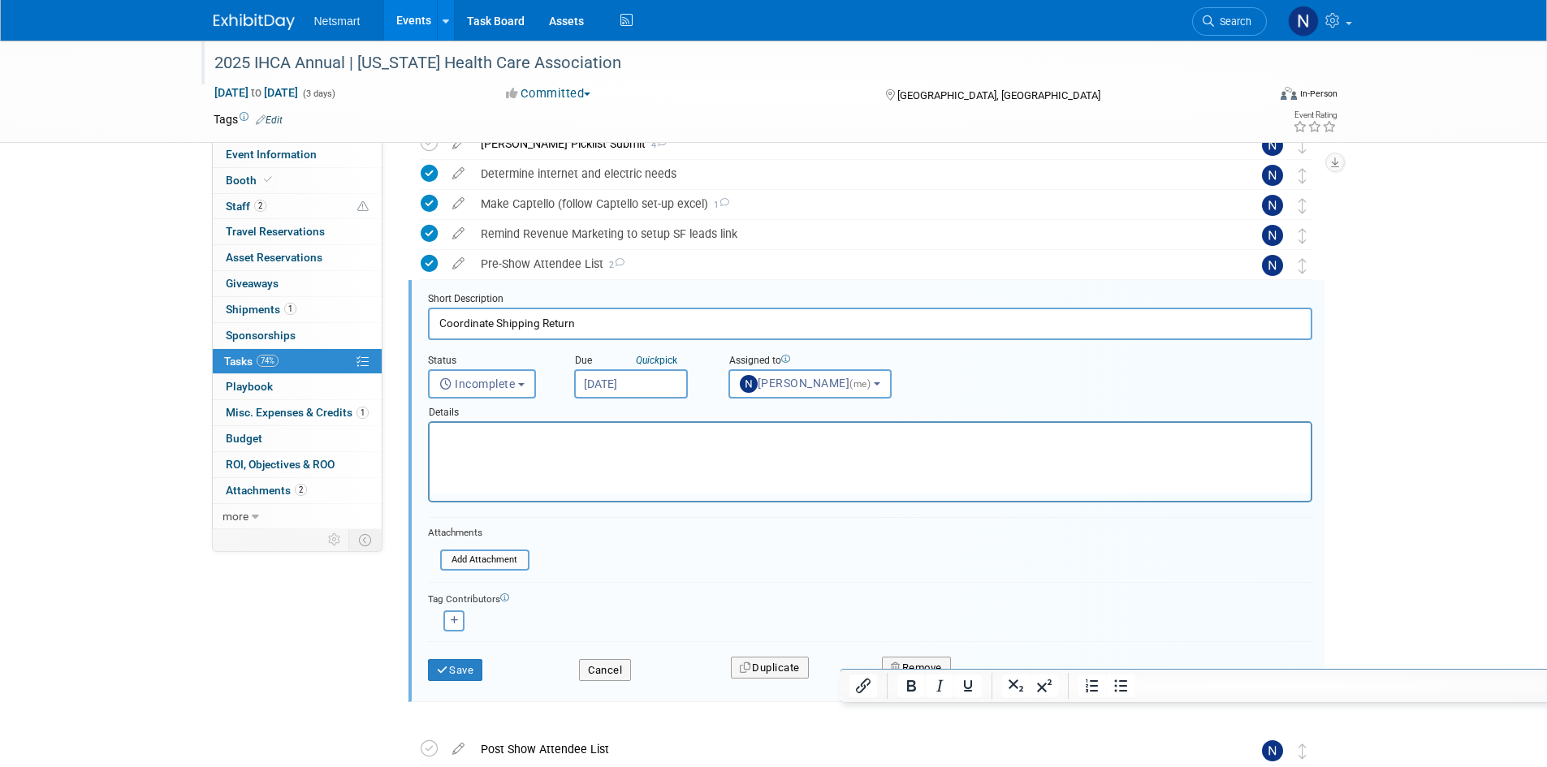
scroll to position [454, 0]
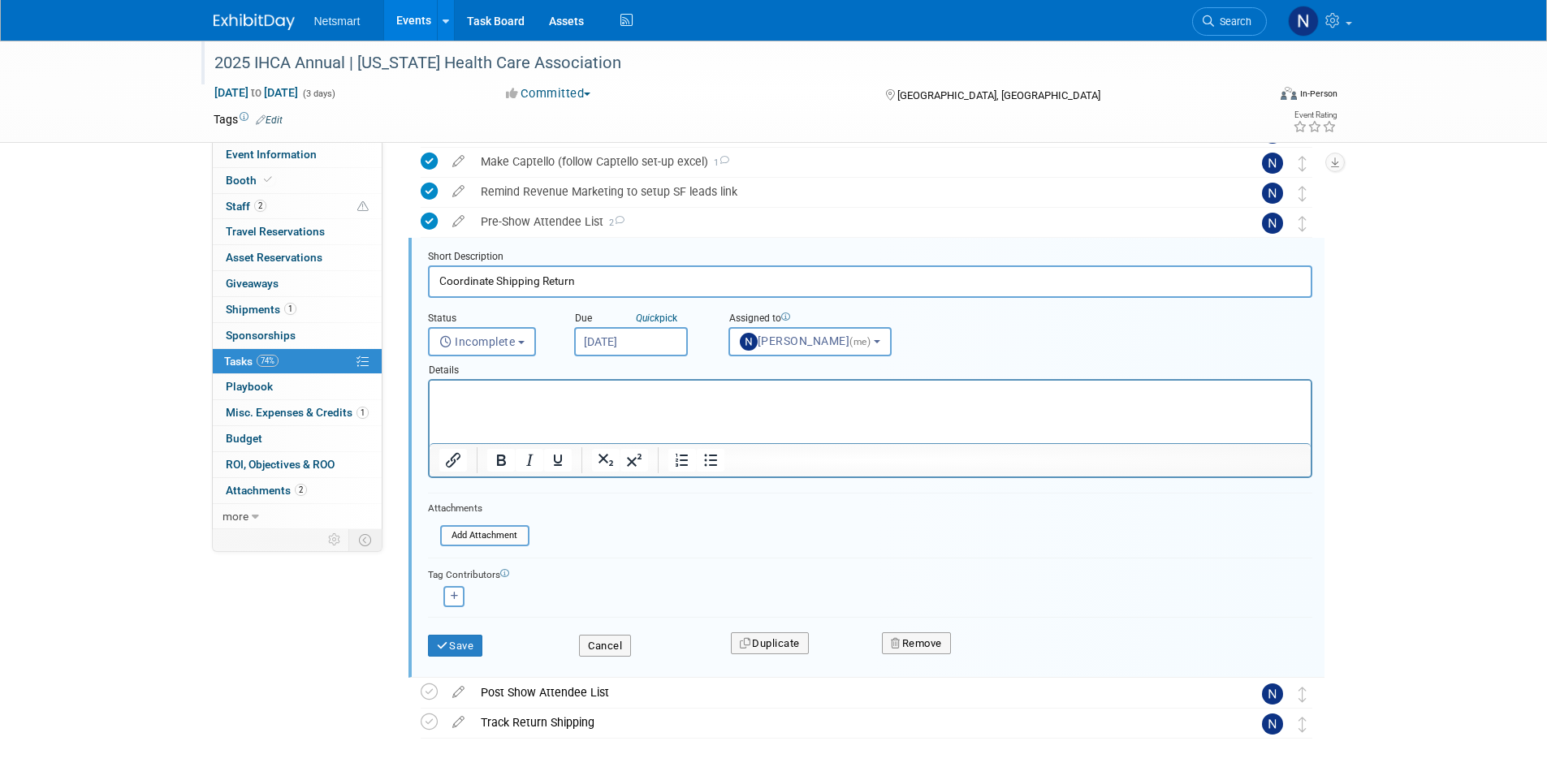
click at [597, 334] on input "[DATE]" at bounding box center [631, 341] width 114 height 29
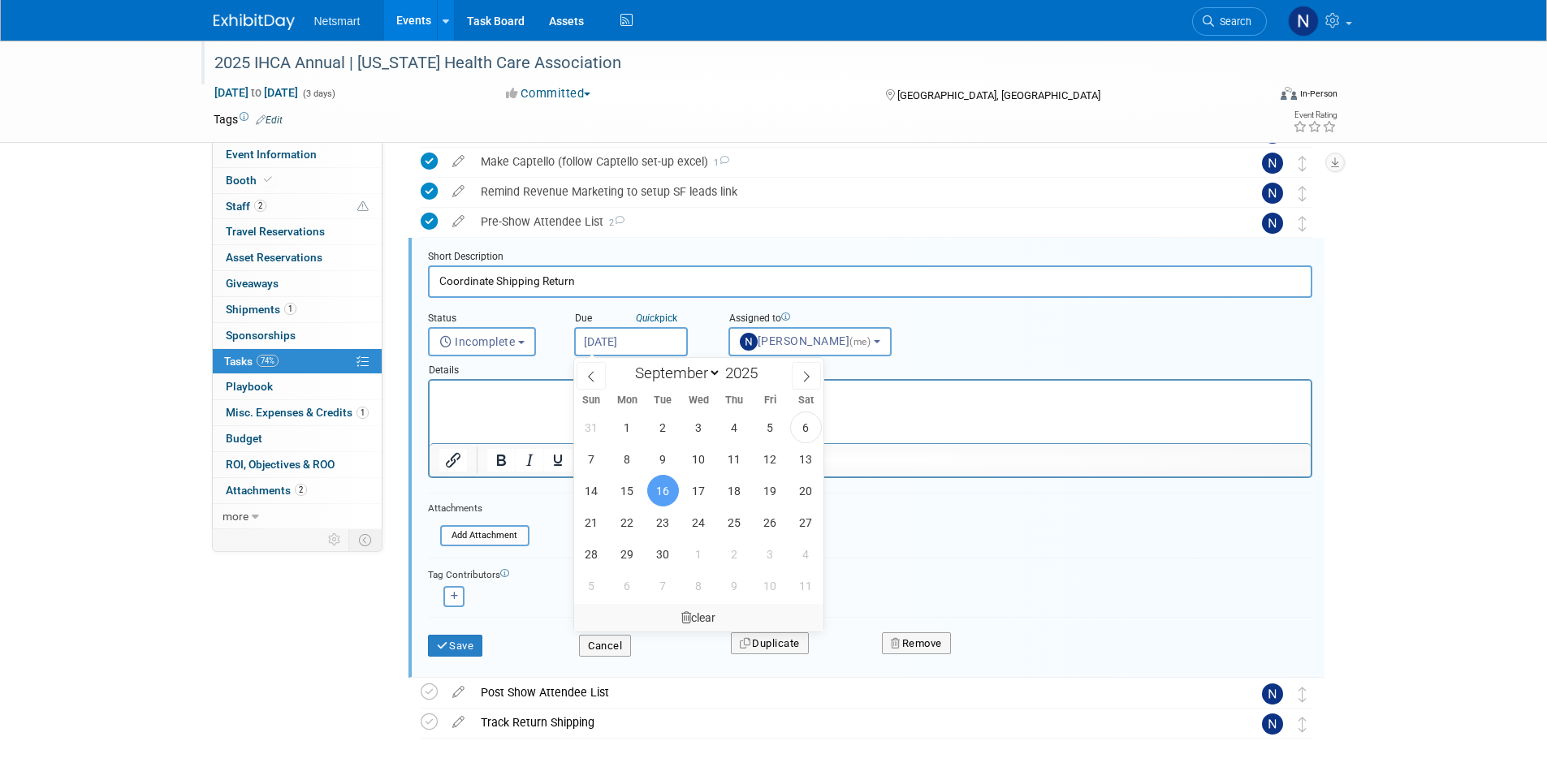
click at [692, 613] on div "clear" at bounding box center [699, 618] width 250 height 28
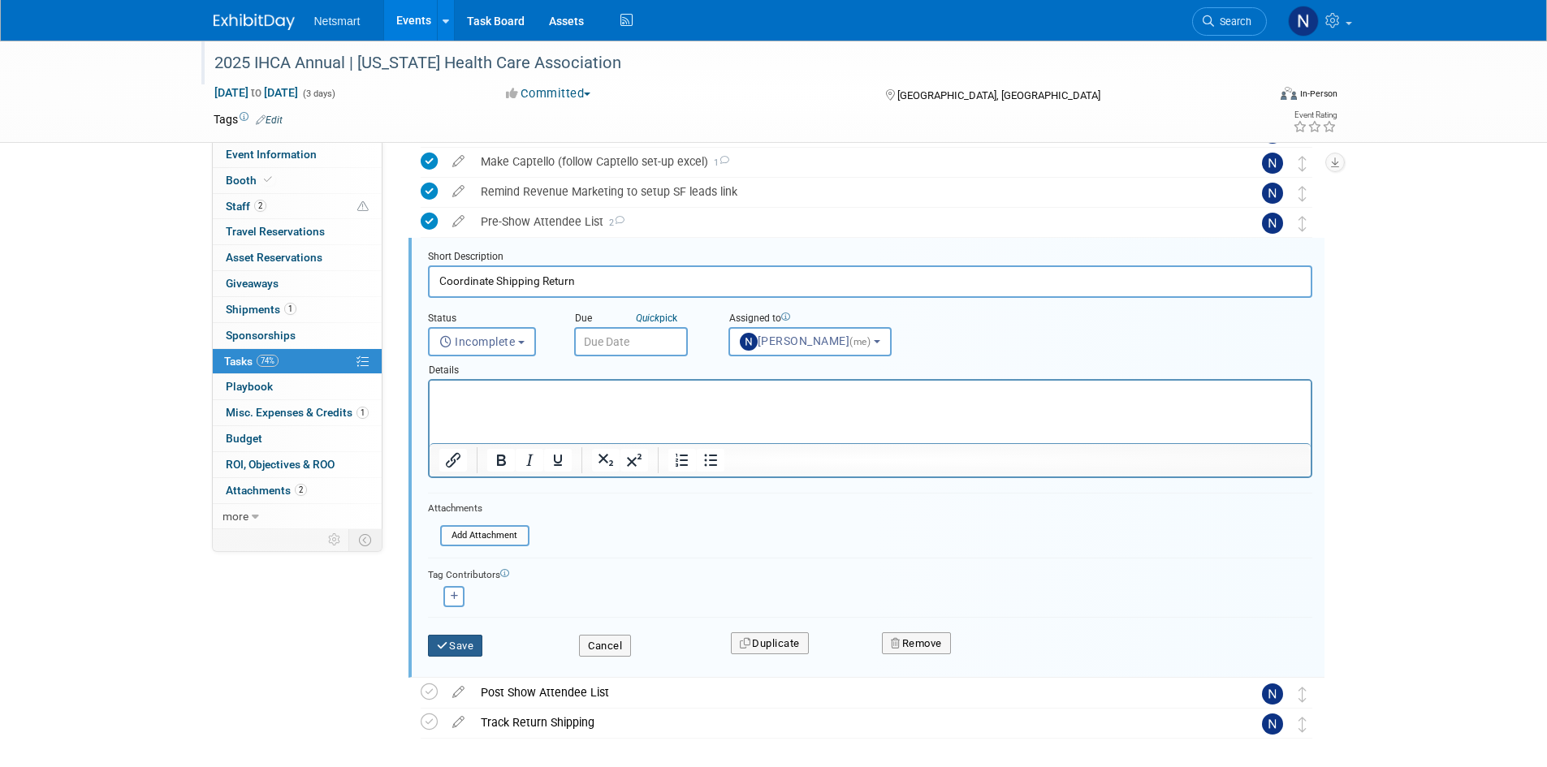
click at [455, 649] on button "Save" at bounding box center [455, 646] width 55 height 23
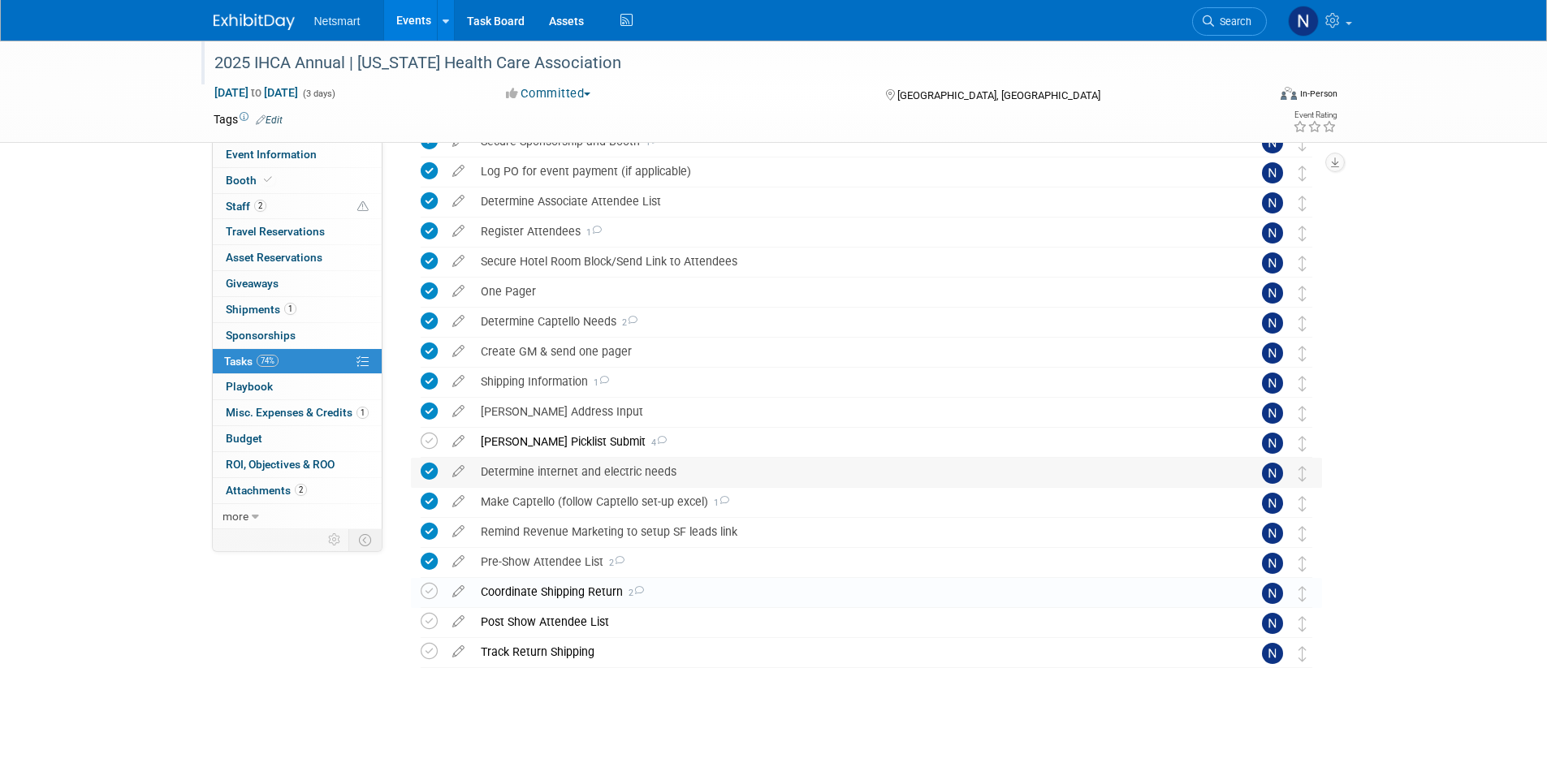
scroll to position [114, 0]
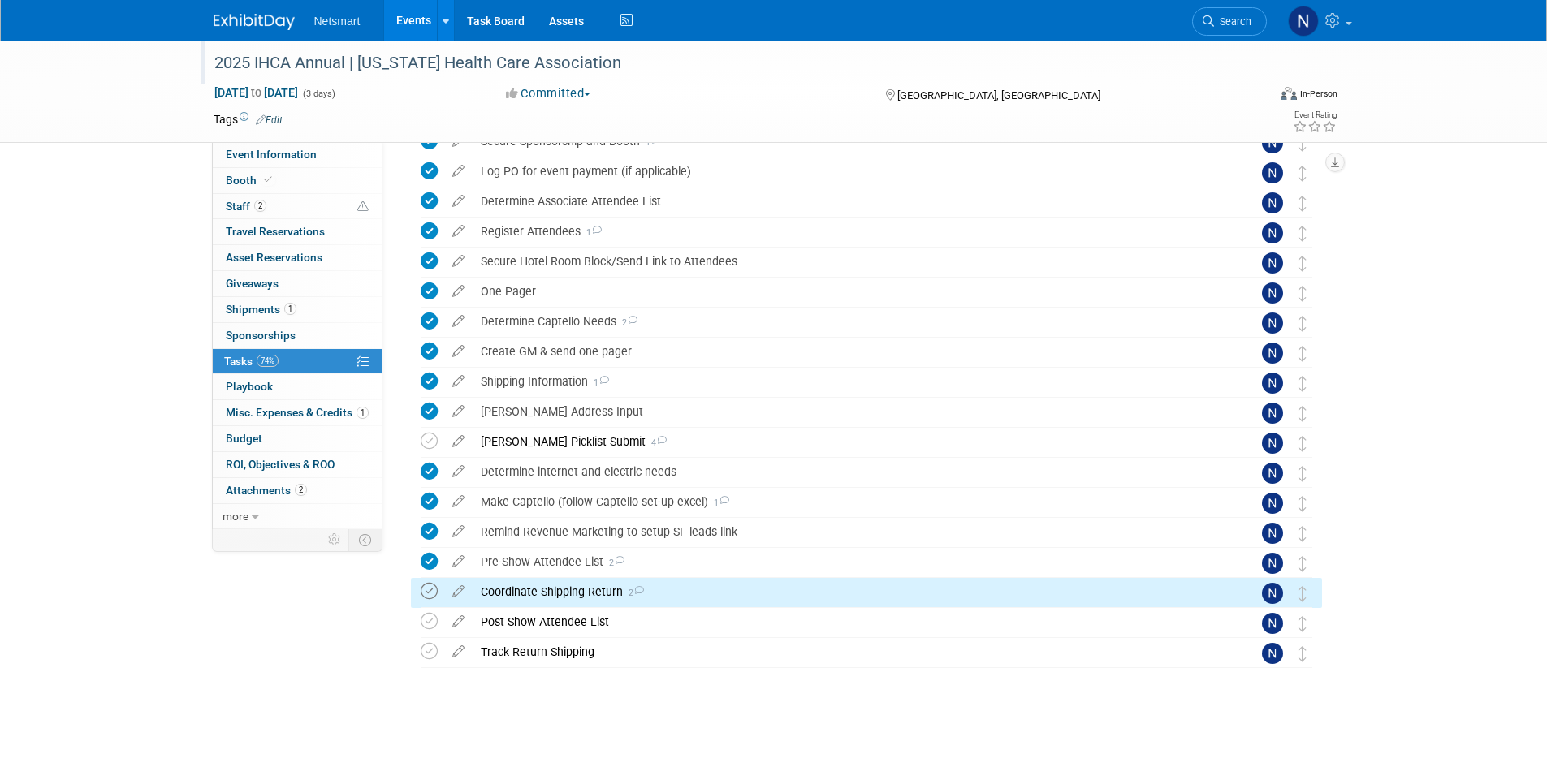
click at [433, 593] on icon at bounding box center [429, 591] width 17 height 17
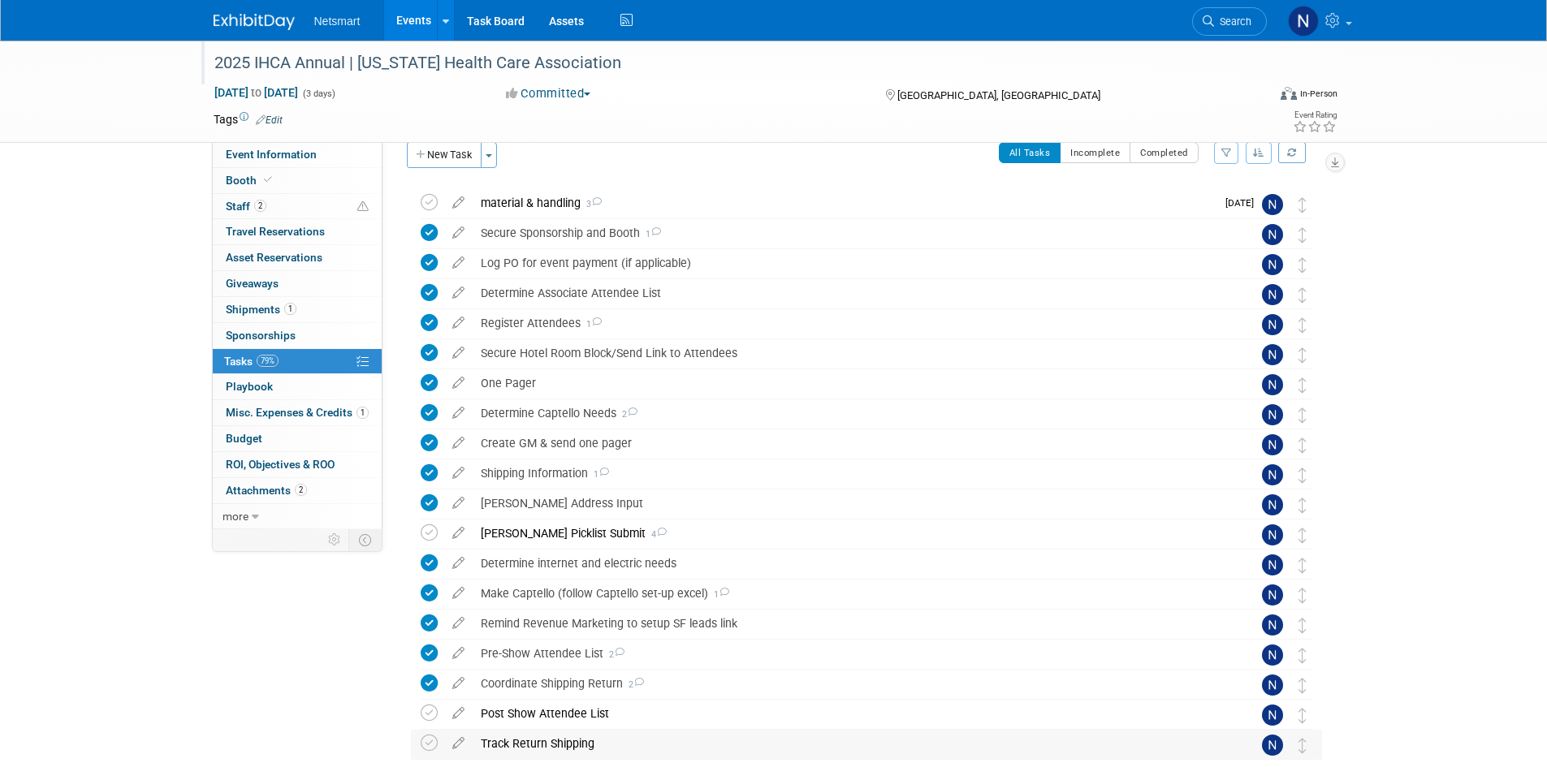
scroll to position [0, 0]
